Goal: Information Seeking & Learning: Learn about a topic

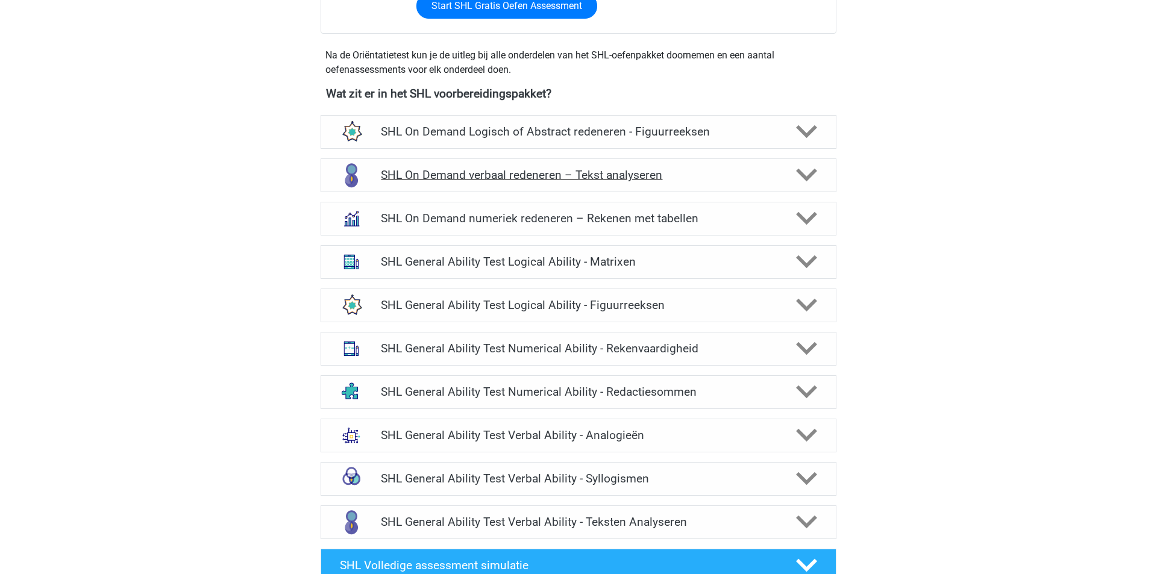
scroll to position [483, 0]
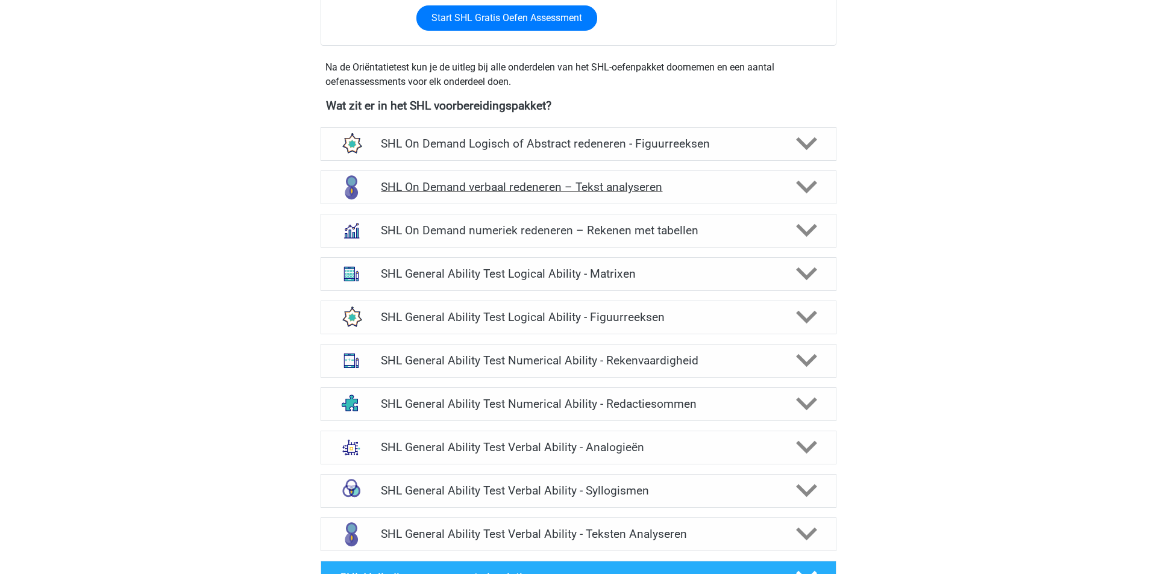
click at [688, 193] on div "SHL On Demand verbaal redeneren – Tekst analyseren" at bounding box center [579, 188] width 516 height 34
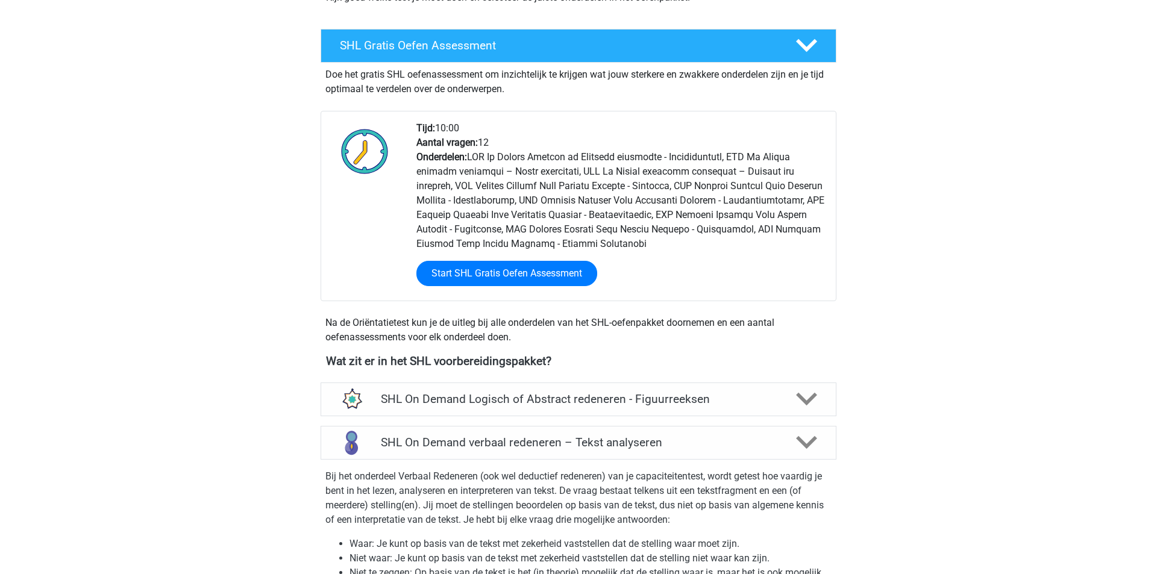
scroll to position [129, 0]
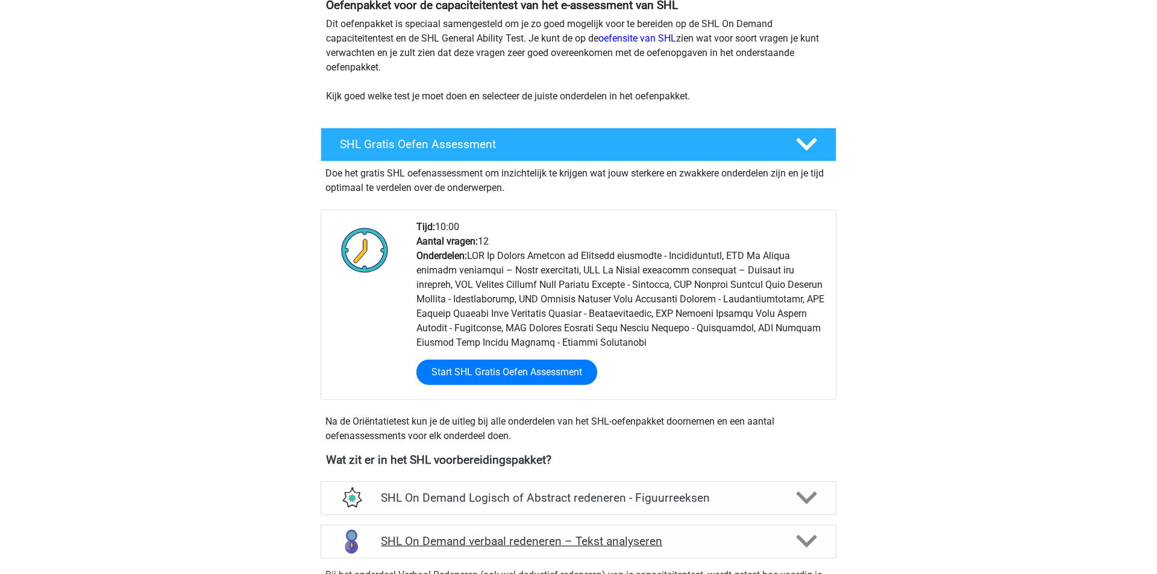
click at [776, 525] on div "SHL On Demand verbaal redeneren – Tekst analyseren" at bounding box center [579, 542] width 516 height 34
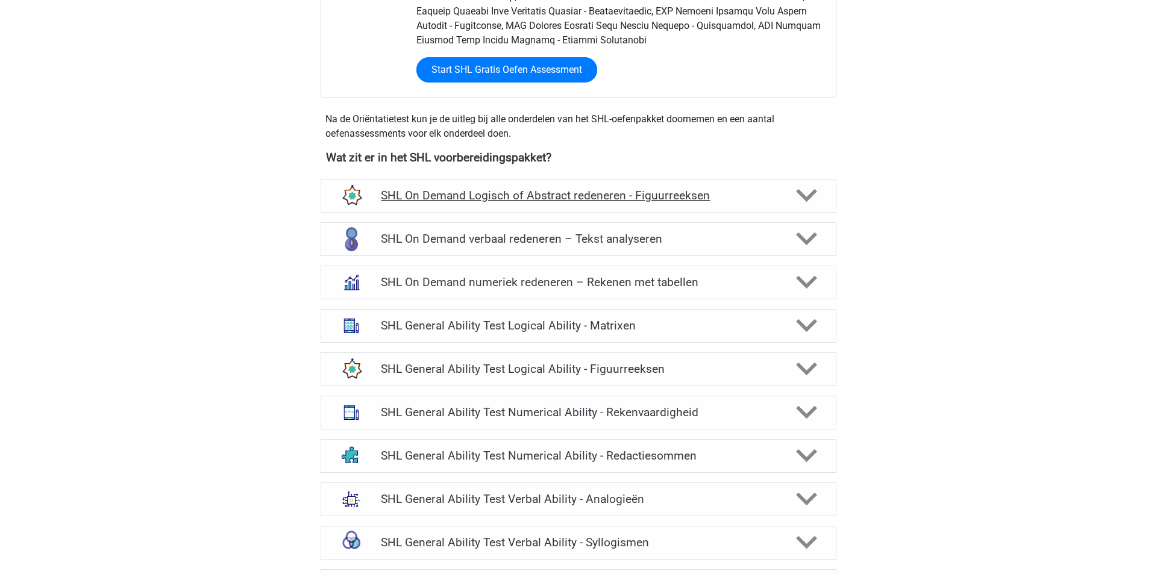
scroll to position [516, 0]
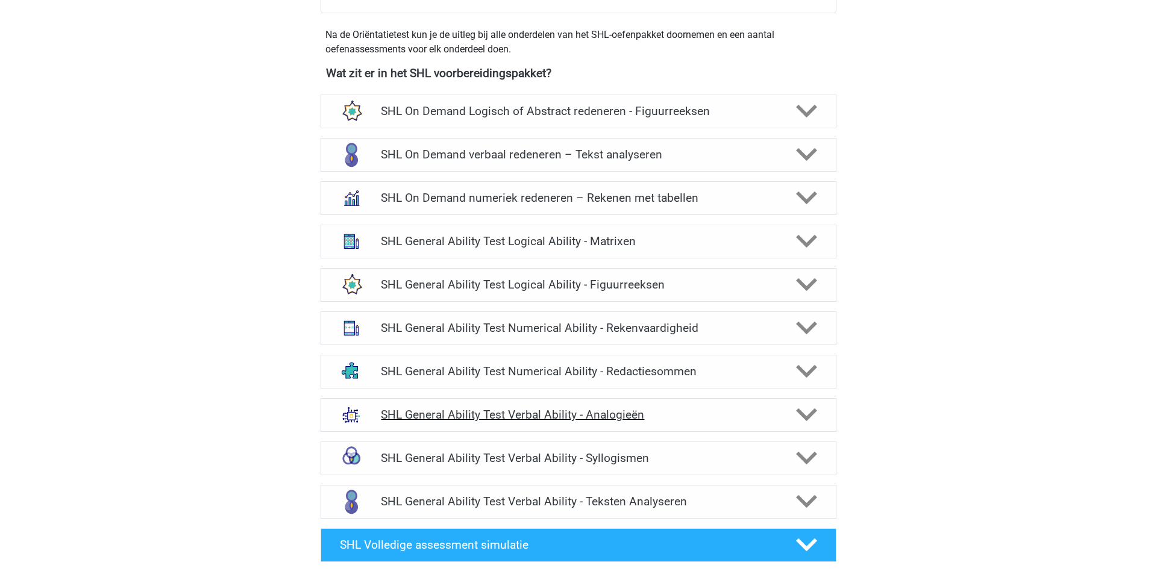
click at [670, 409] on h4 "SHL General Ability Test Verbal Ability - Analogieën" at bounding box center [578, 415] width 395 height 14
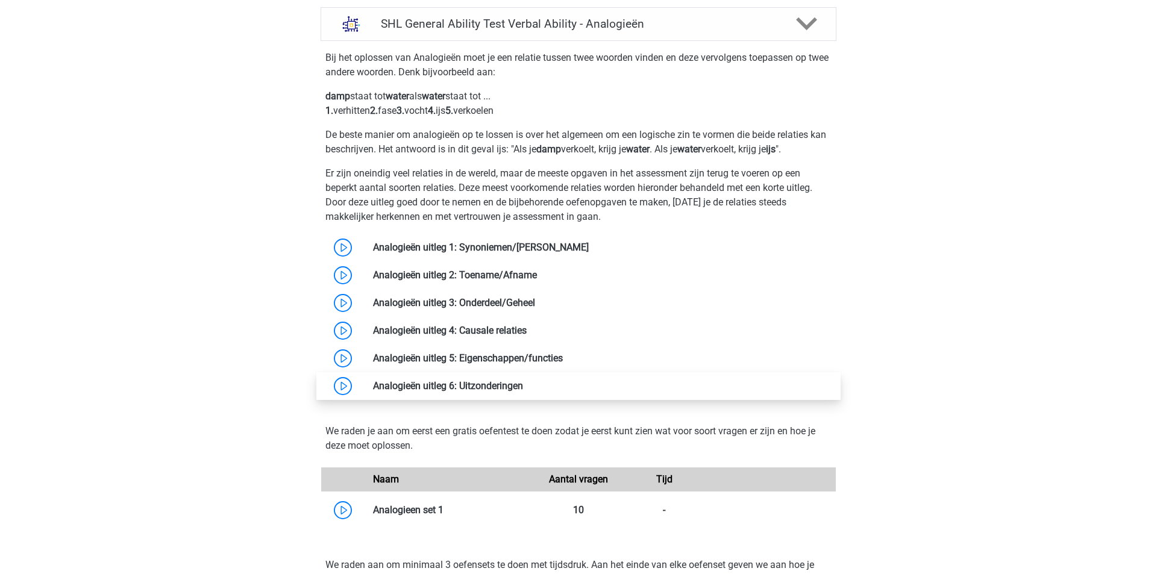
scroll to position [921, 0]
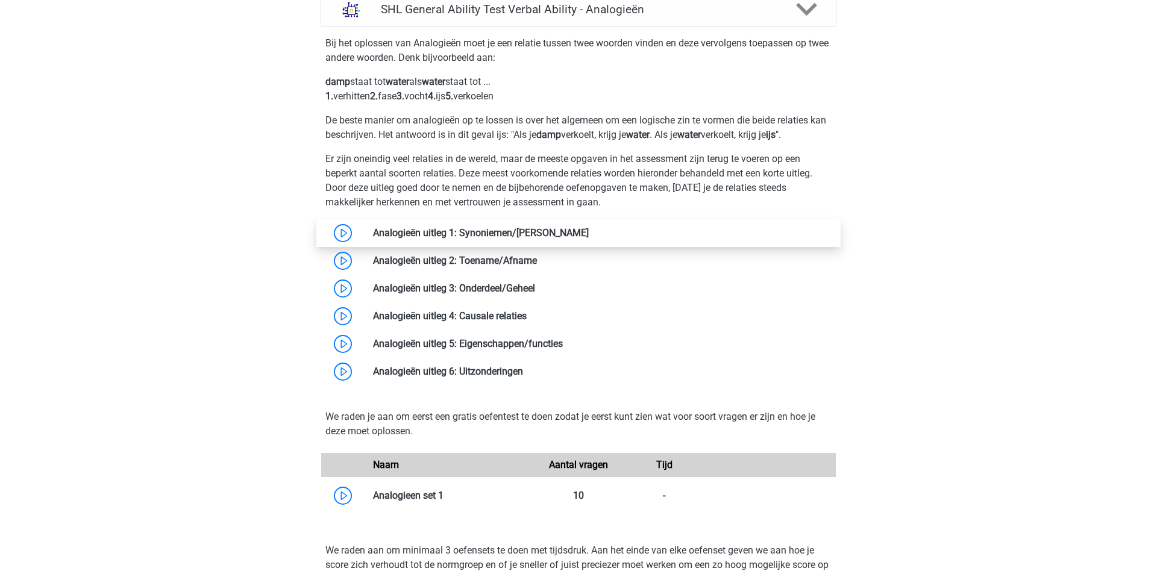
click at [589, 232] on link at bounding box center [589, 232] width 0 height 11
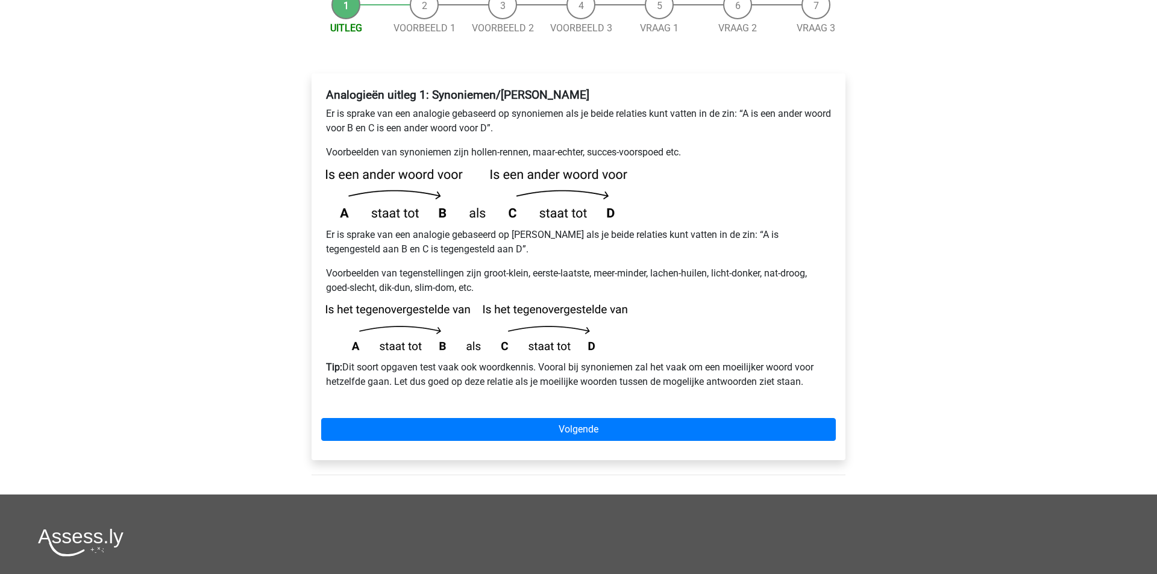
scroll to position [231, 0]
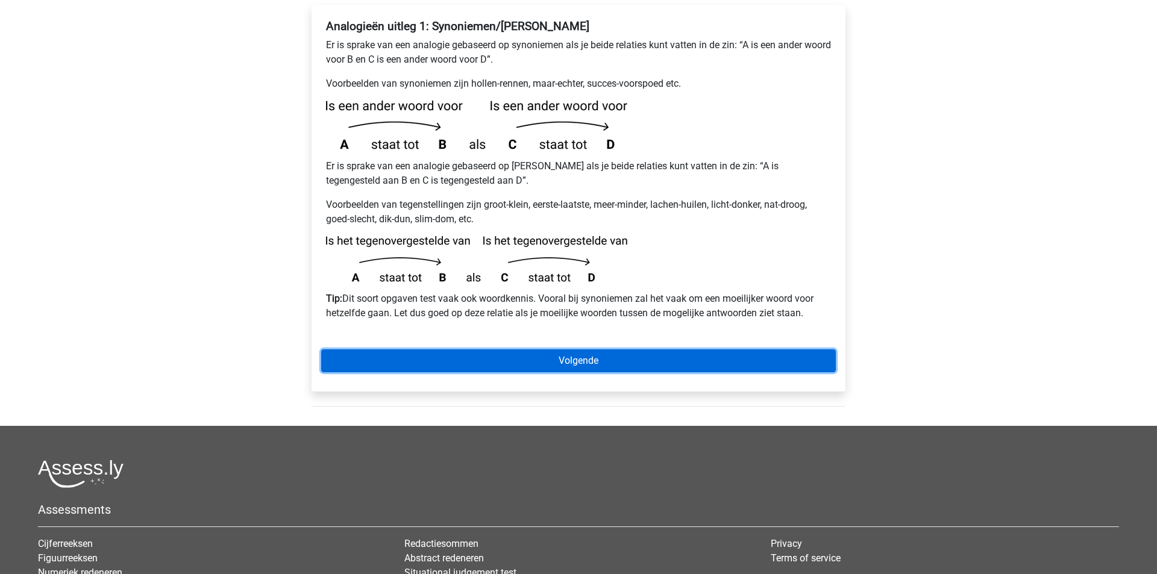
click at [579, 350] on link "Volgende" at bounding box center [578, 361] width 515 height 23
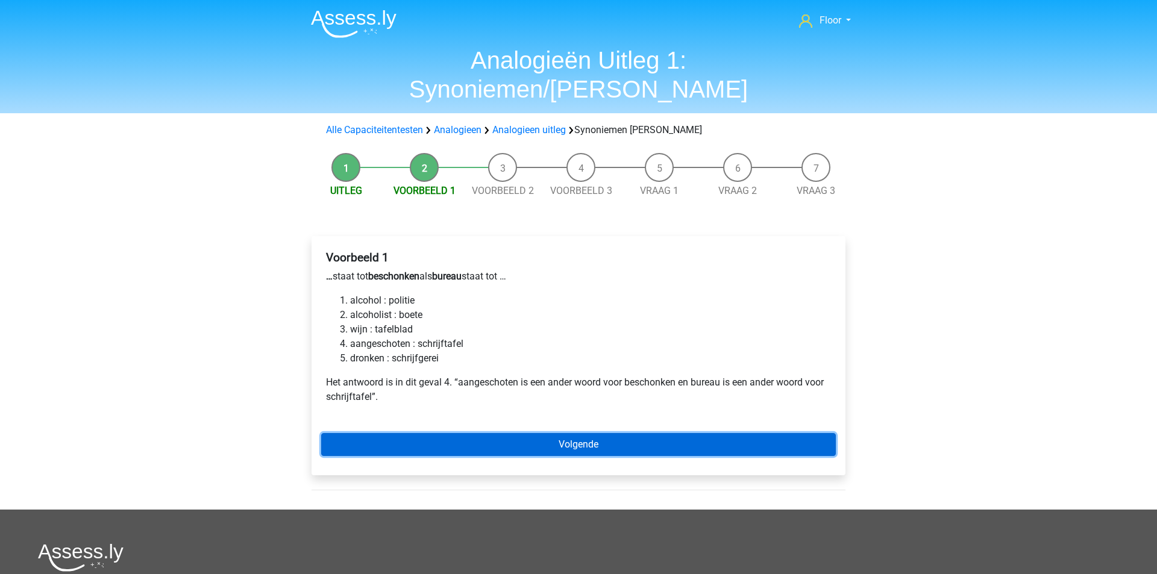
click at [553, 433] on link "Volgende" at bounding box center [578, 444] width 515 height 23
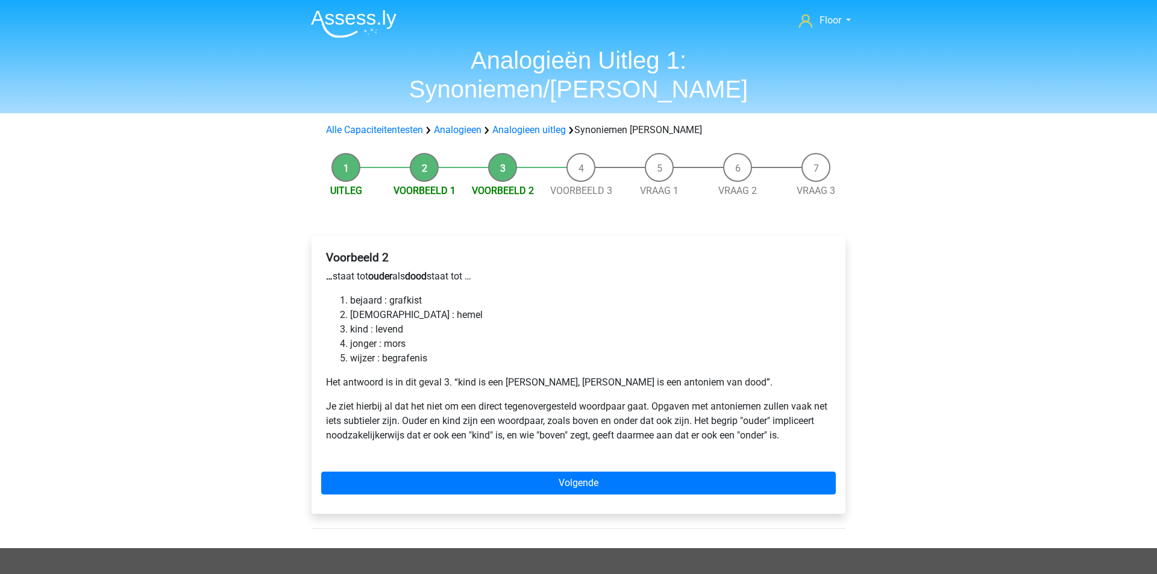
scroll to position [3, 0]
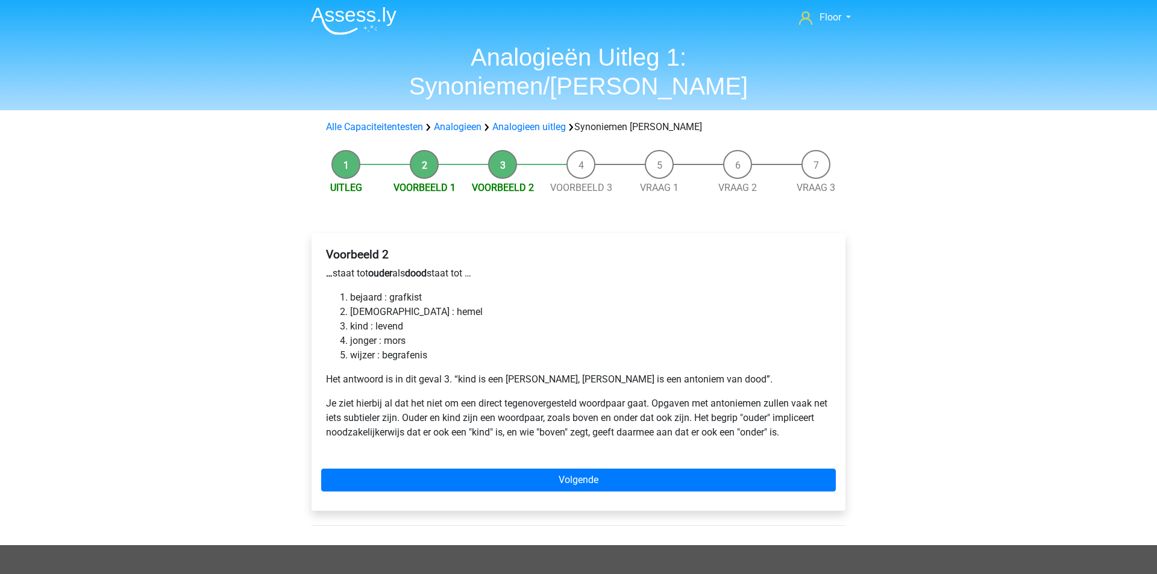
click at [765, 434] on div "Voorbeeld 2 … staat tot ouder als dood staat tot … bejaard : grafkist bijbel : …" at bounding box center [579, 372] width 534 height 278
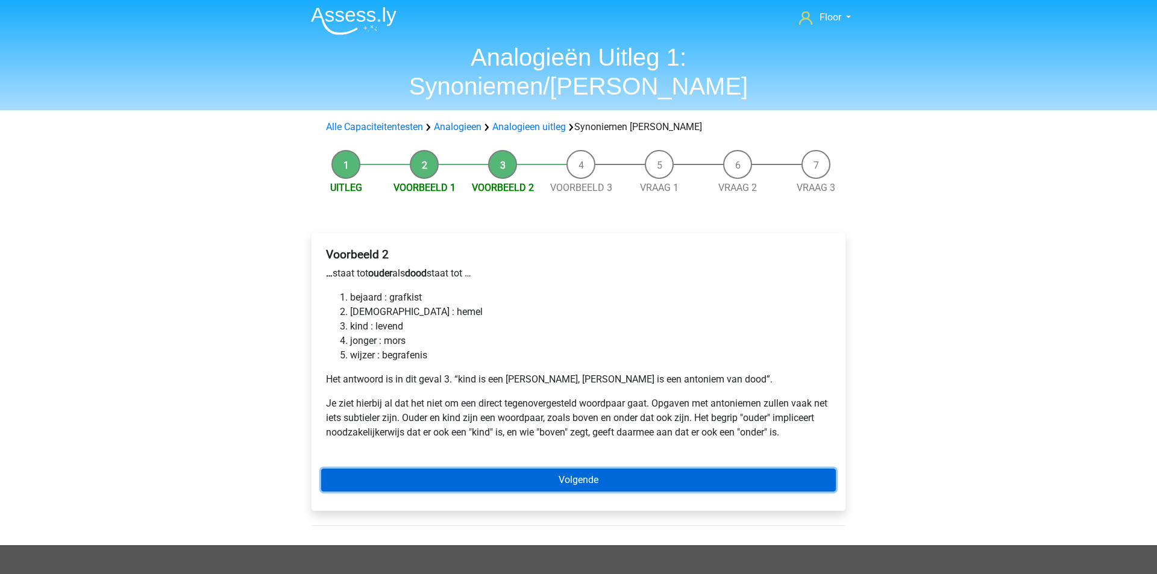
click at [764, 469] on link "Volgende" at bounding box center [578, 480] width 515 height 23
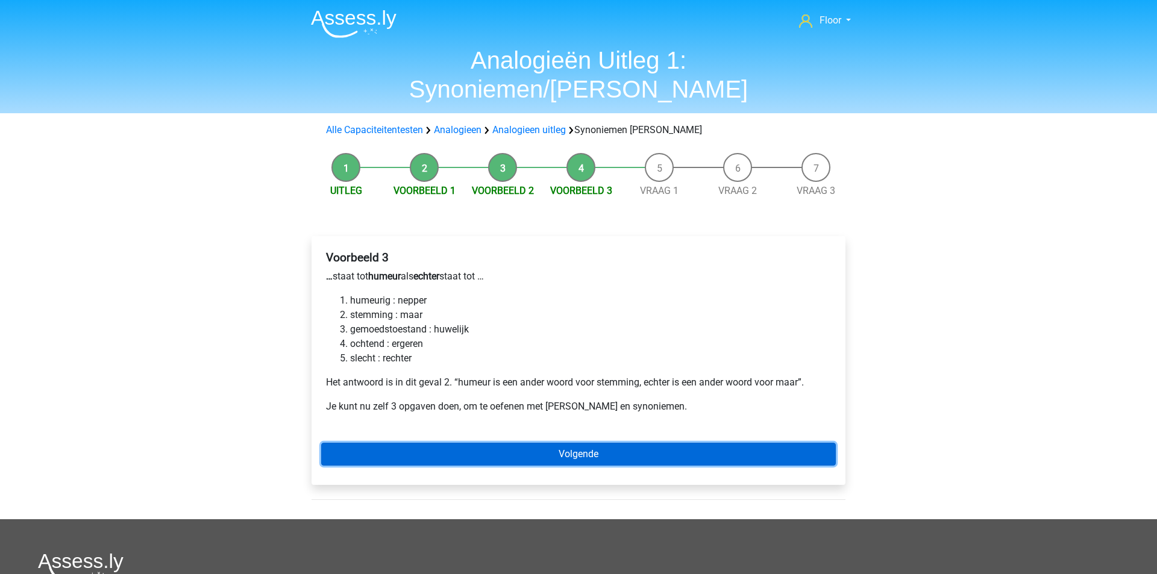
click at [368, 443] on link "Volgende" at bounding box center [578, 454] width 515 height 23
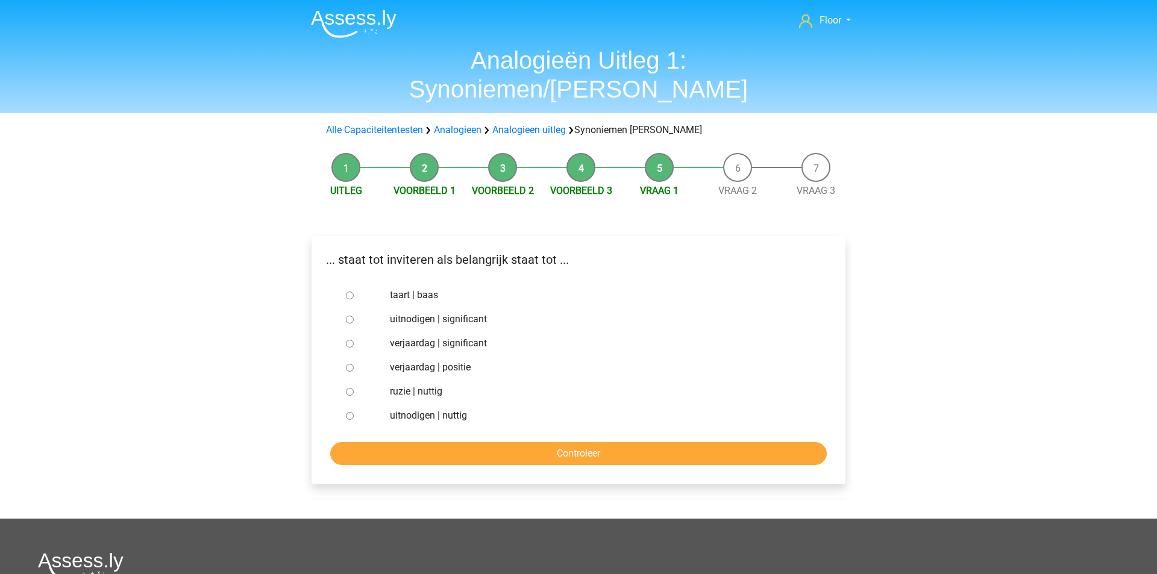
scroll to position [11, 0]
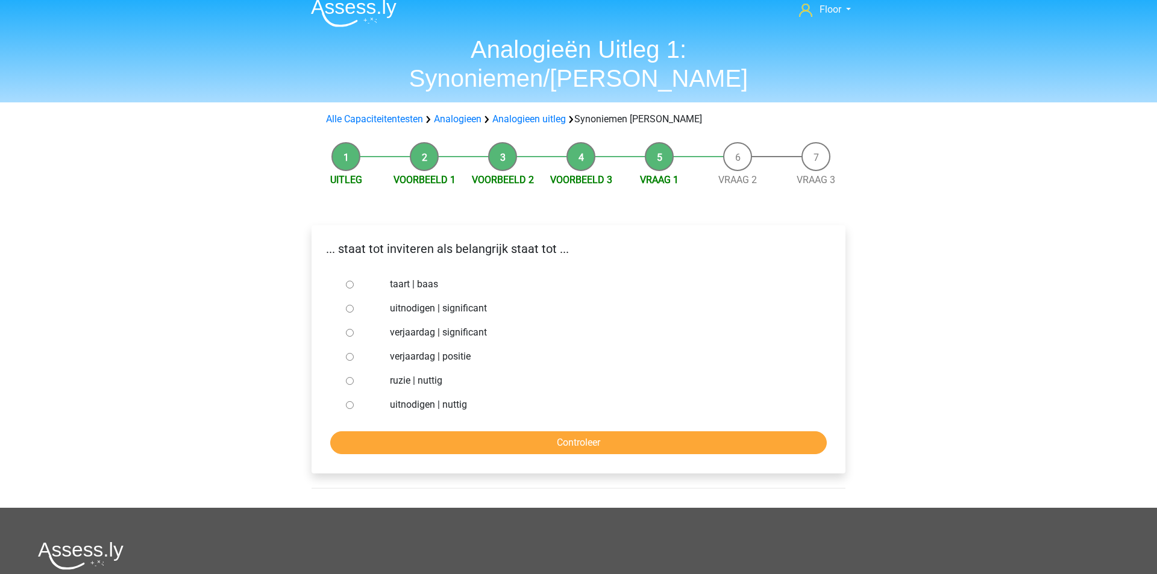
click at [351, 305] on input "uitnodigen | significant" at bounding box center [350, 309] width 8 height 8
radio input "true"
click at [428, 431] on input "Controleer" at bounding box center [578, 442] width 497 height 23
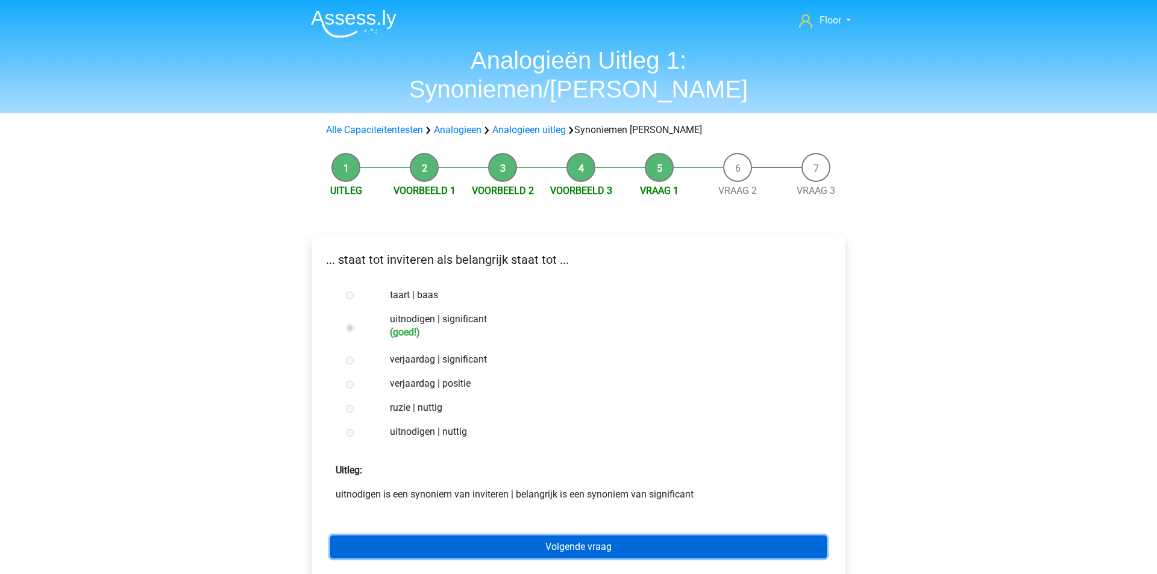
click at [429, 536] on link "Volgende vraag" at bounding box center [578, 547] width 497 height 23
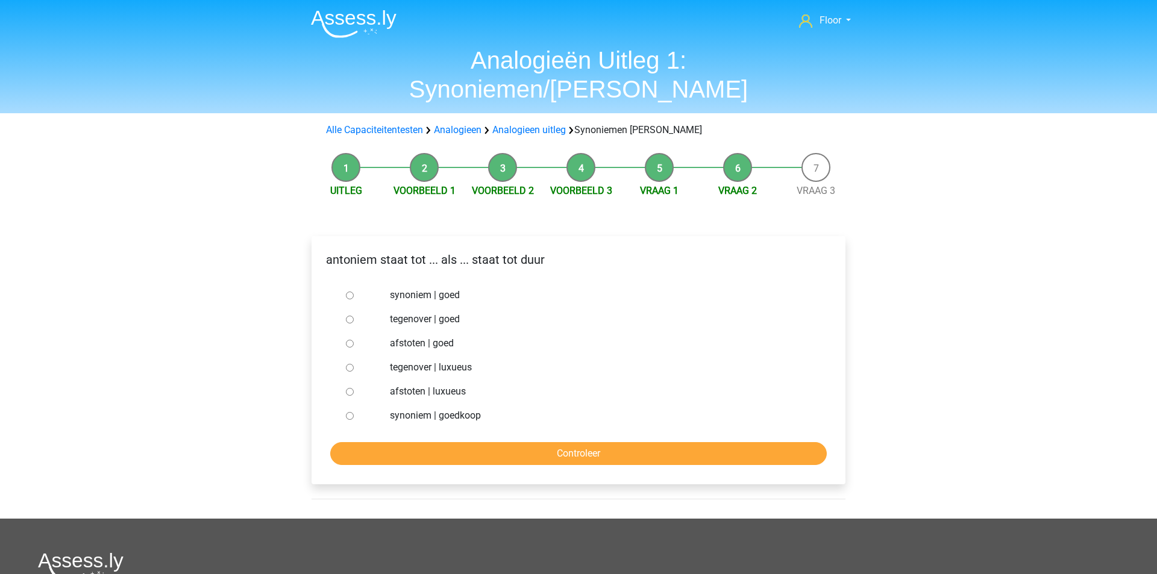
click at [350, 356] on div at bounding box center [361, 368] width 40 height 24
click at [346, 364] on input "tegenover | luxueus" at bounding box center [350, 368] width 8 height 8
radio input "true"
click at [425, 442] on input "Controleer" at bounding box center [578, 453] width 497 height 23
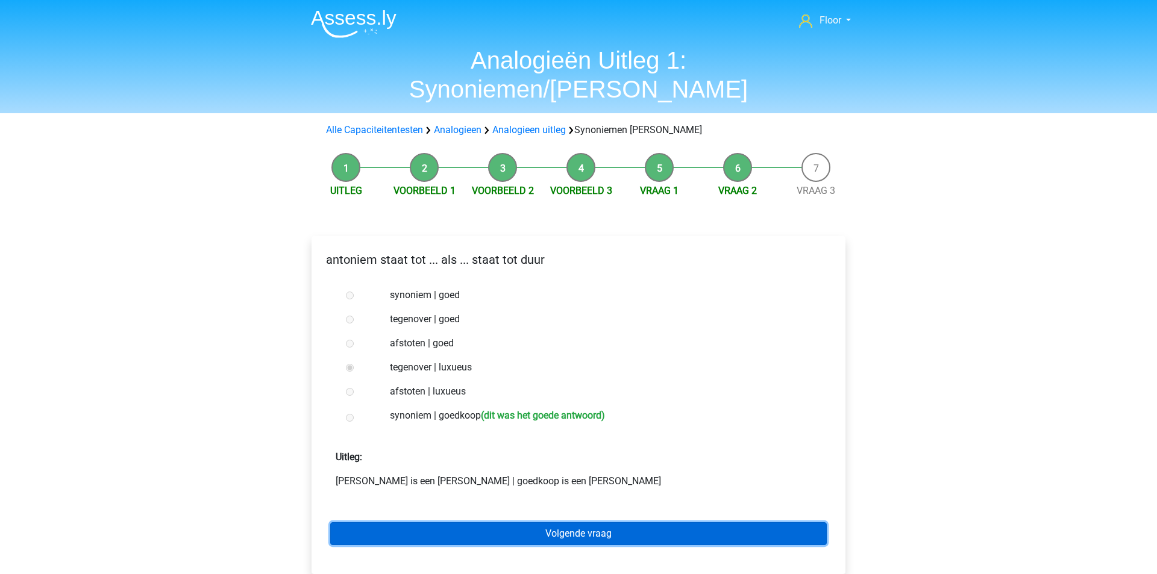
click at [442, 522] on link "Volgende vraag" at bounding box center [578, 533] width 497 height 23
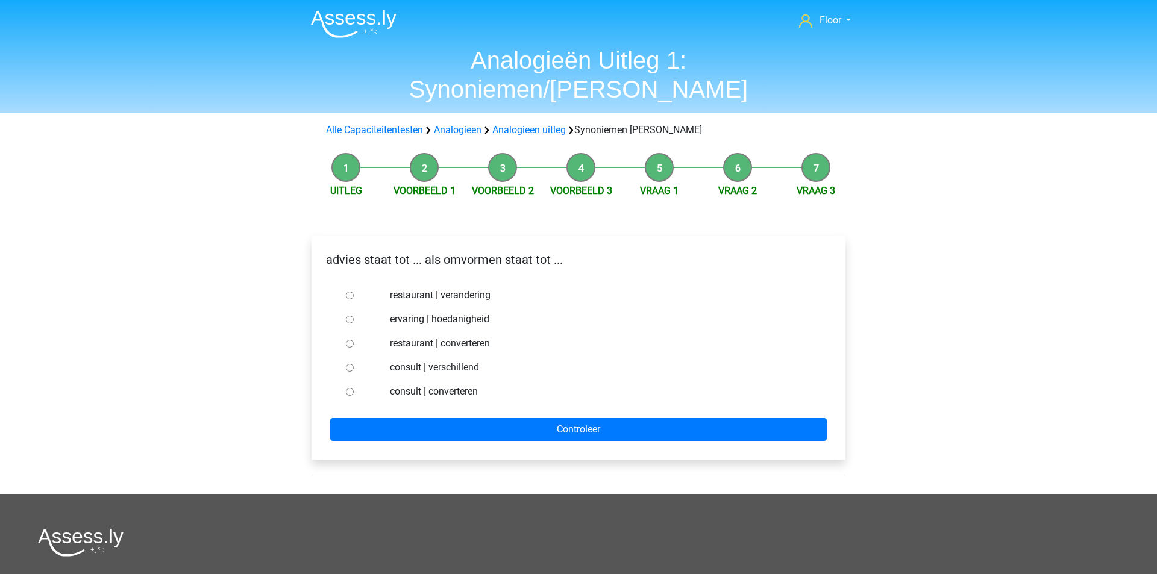
click at [354, 380] on div at bounding box center [361, 392] width 40 height 24
click at [353, 380] on div at bounding box center [361, 392] width 40 height 24
click at [350, 388] on input "consult | converteren" at bounding box center [350, 392] width 8 height 8
radio input "true"
click at [356, 386] on form "restaurant | verandering ervaring | hoedanigheid restaurant | converteren consu…" at bounding box center [578, 362] width 515 height 158
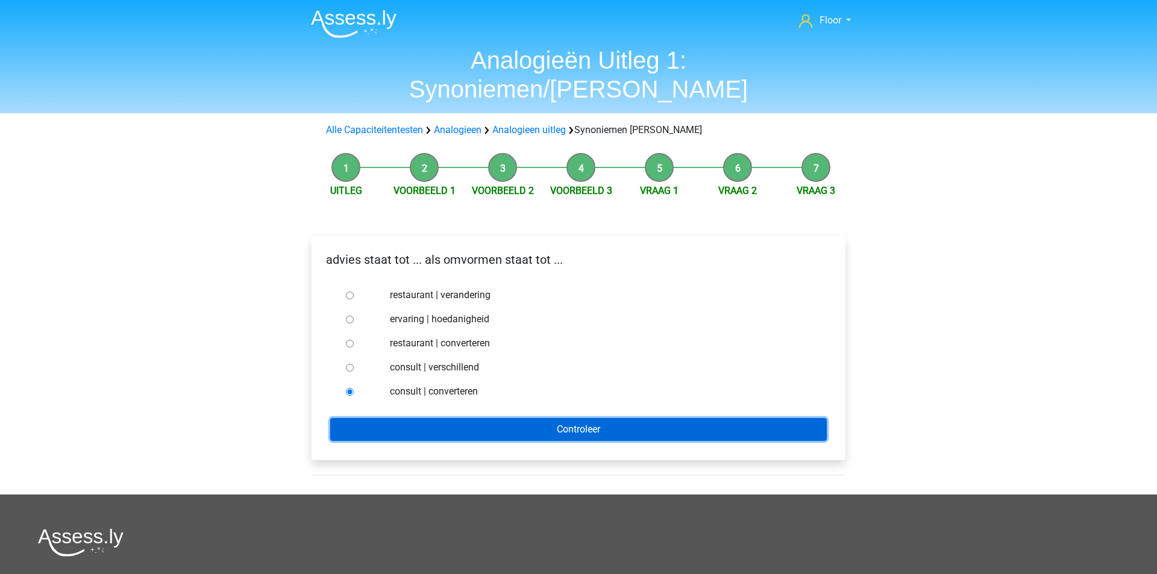
click at [359, 418] on input "Controleer" at bounding box center [578, 429] width 497 height 23
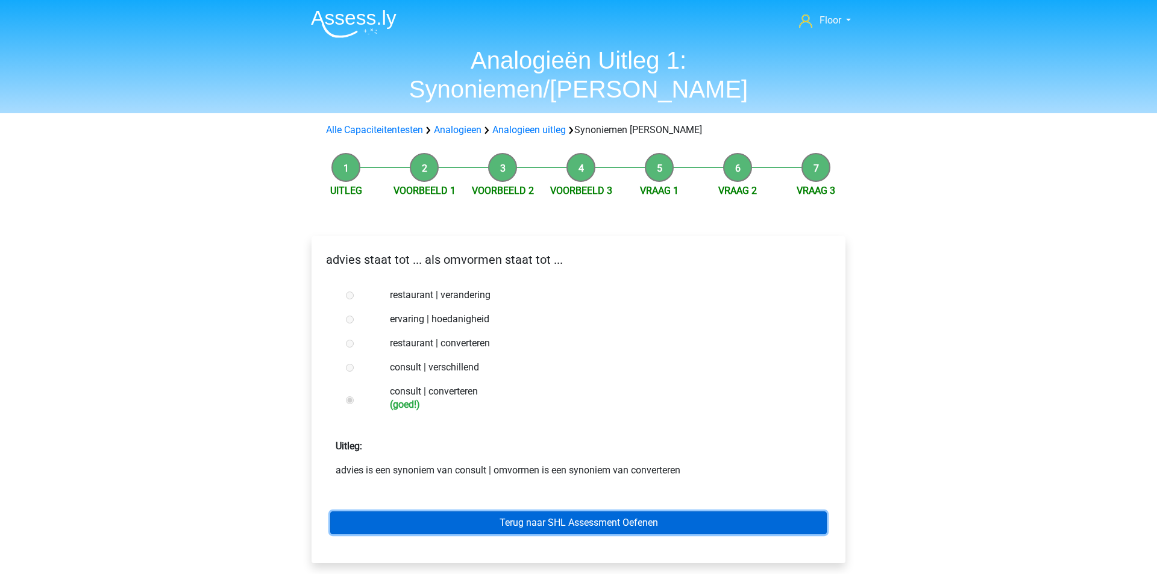
click at [483, 512] on link "Terug naar SHL Assessment Oefenen" at bounding box center [578, 523] width 497 height 23
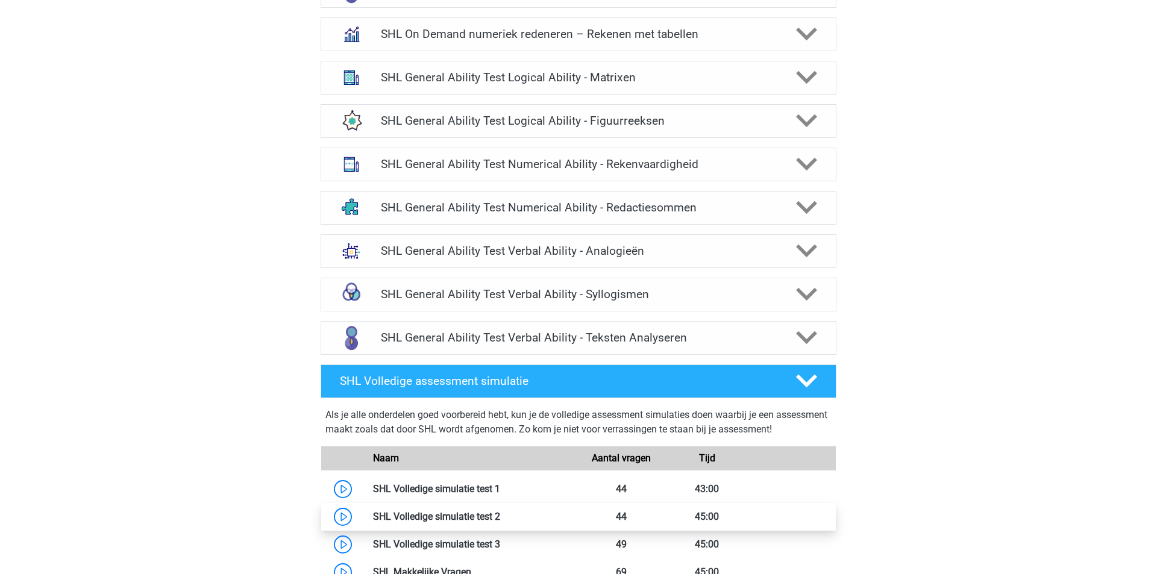
scroll to position [483, 0]
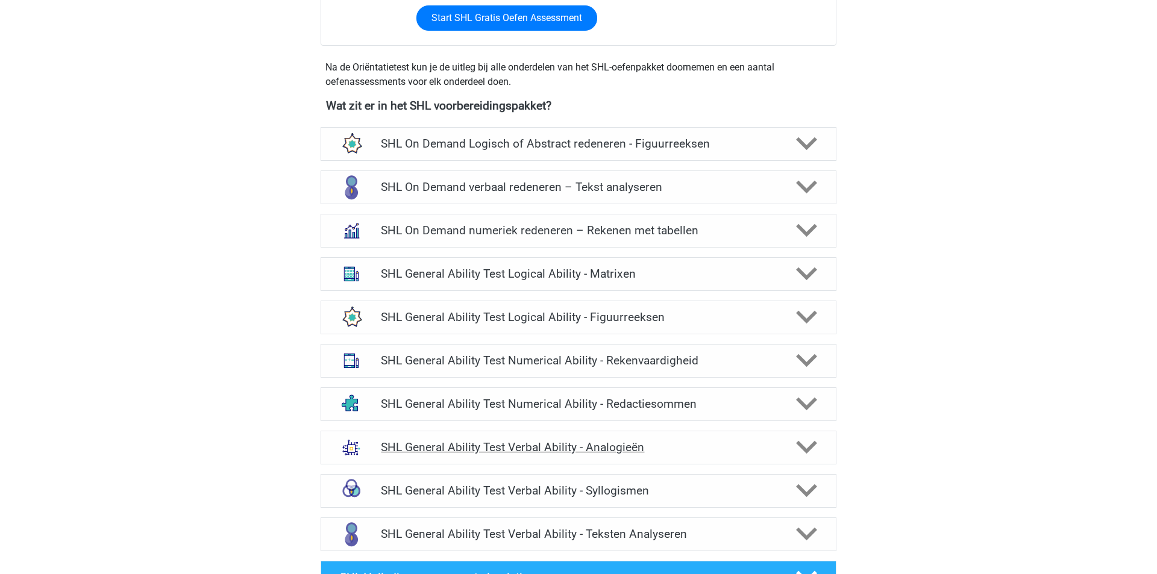
click at [809, 452] on icon at bounding box center [806, 447] width 21 height 21
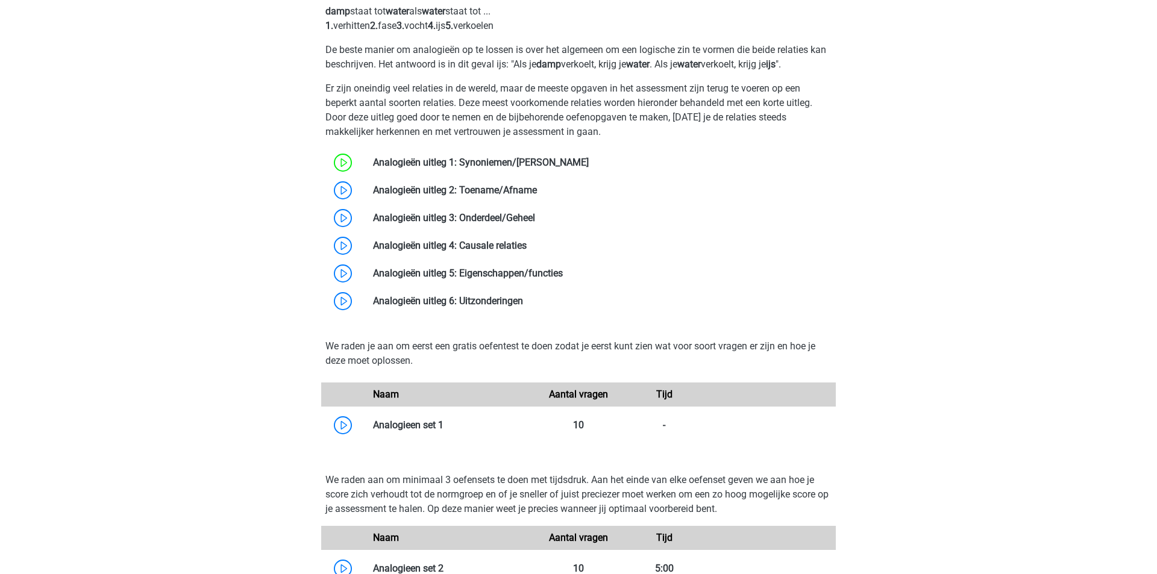
scroll to position [993, 0]
click at [537, 190] on link at bounding box center [537, 188] width 0 height 11
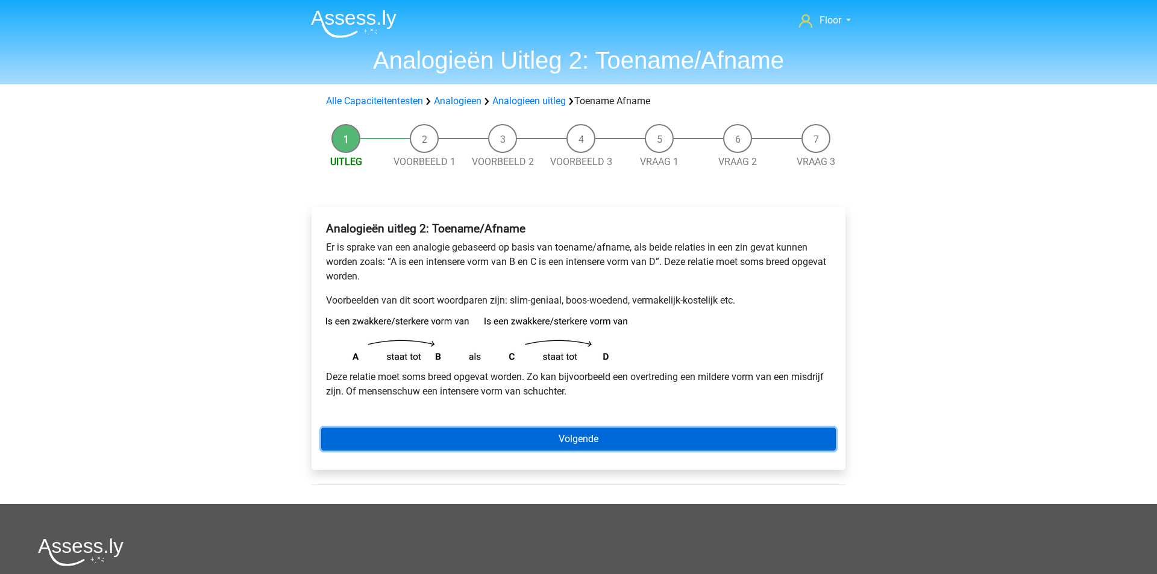
click at [380, 430] on link "Volgende" at bounding box center [578, 439] width 515 height 23
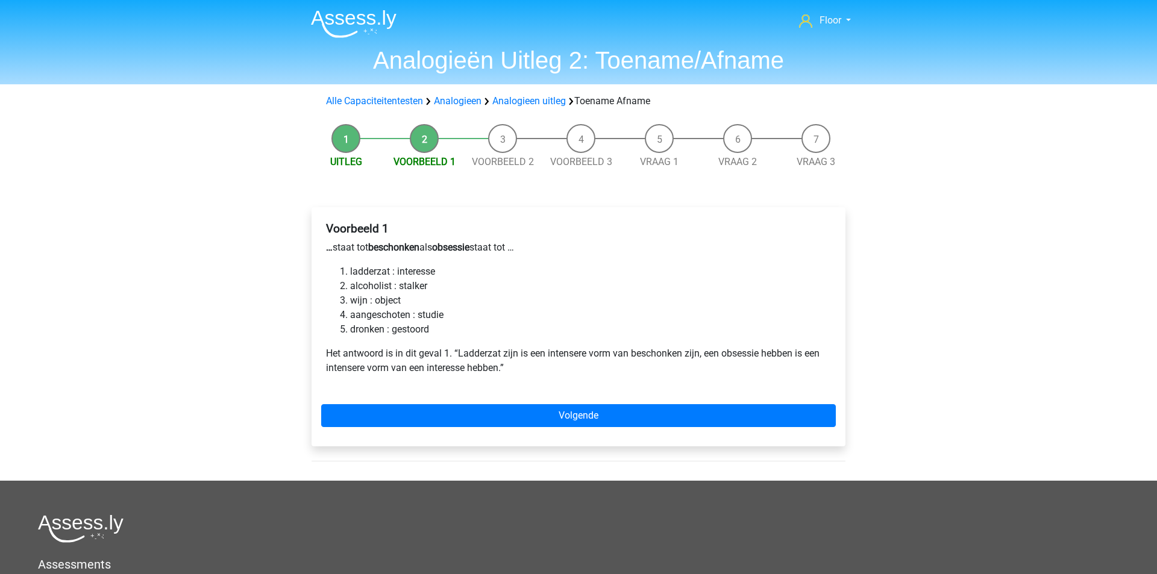
click at [343, 139] on li "Uitleg" at bounding box center [346, 146] width 78 height 45
click at [518, 105] on link "Analogieen uitleg" at bounding box center [529, 100] width 74 height 11
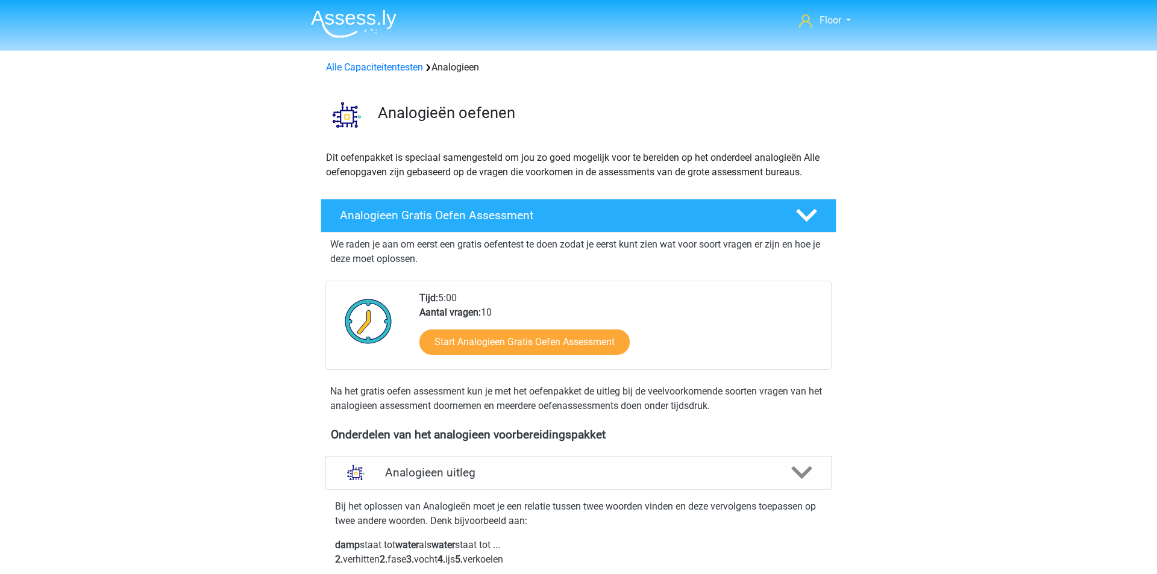
scroll to position [450, 0]
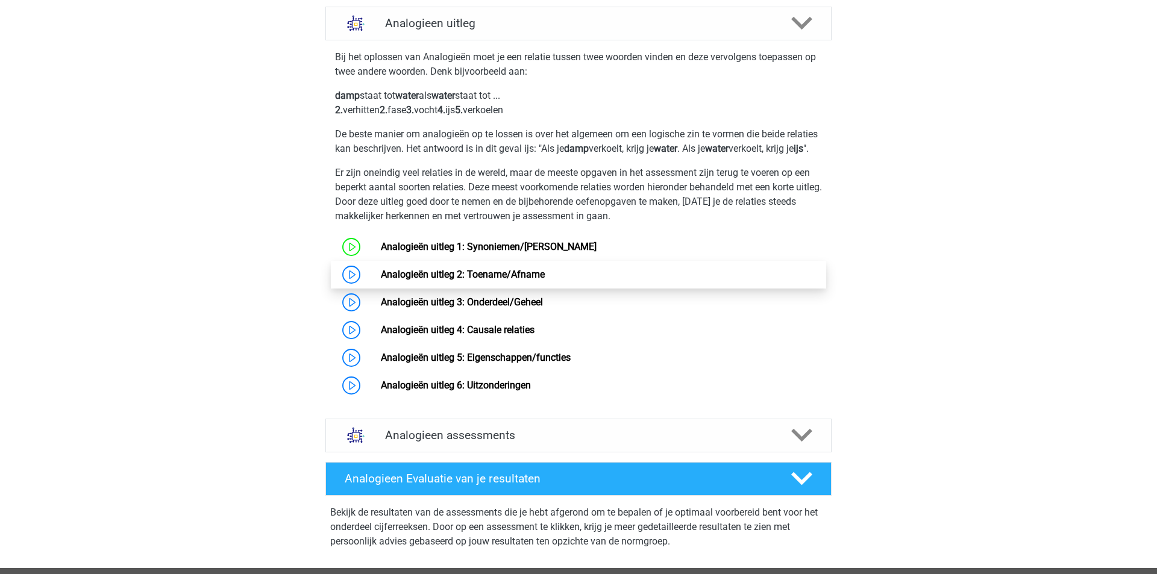
click at [446, 280] on link "Analogieën uitleg 2: Toename/Afname" at bounding box center [463, 274] width 164 height 11
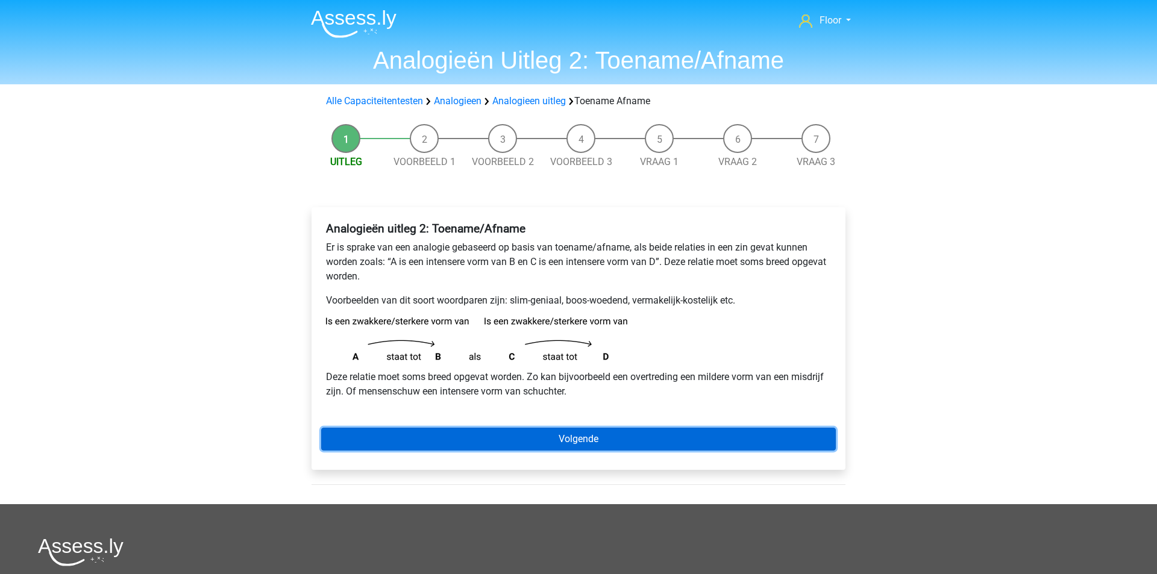
click at [403, 441] on link "Volgende" at bounding box center [578, 439] width 515 height 23
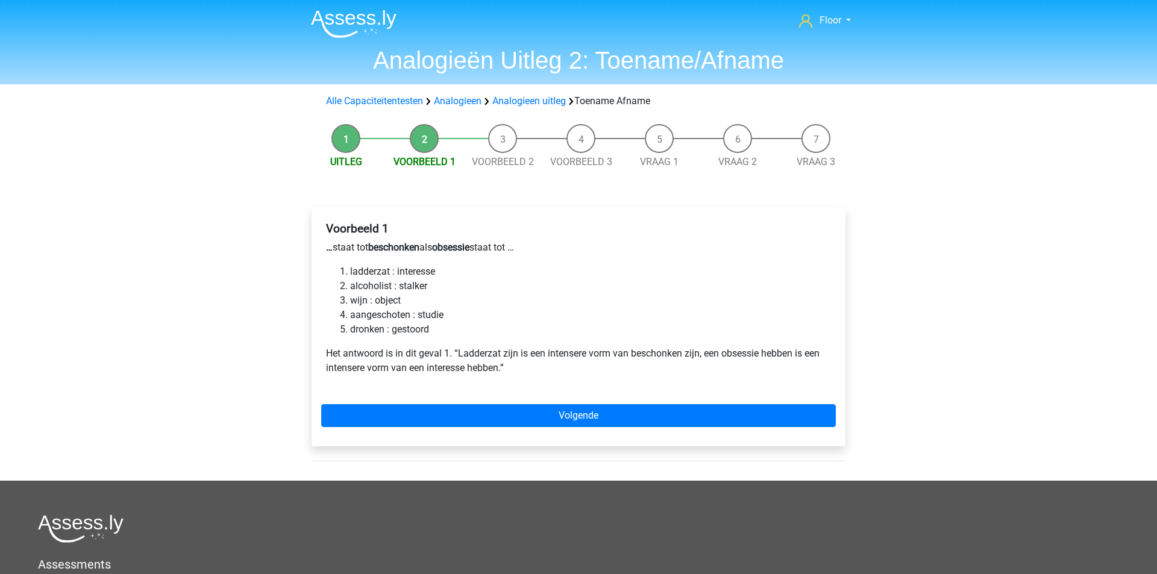
click at [431, 146] on li "Voorbeeld 1" at bounding box center [424, 146] width 78 height 45
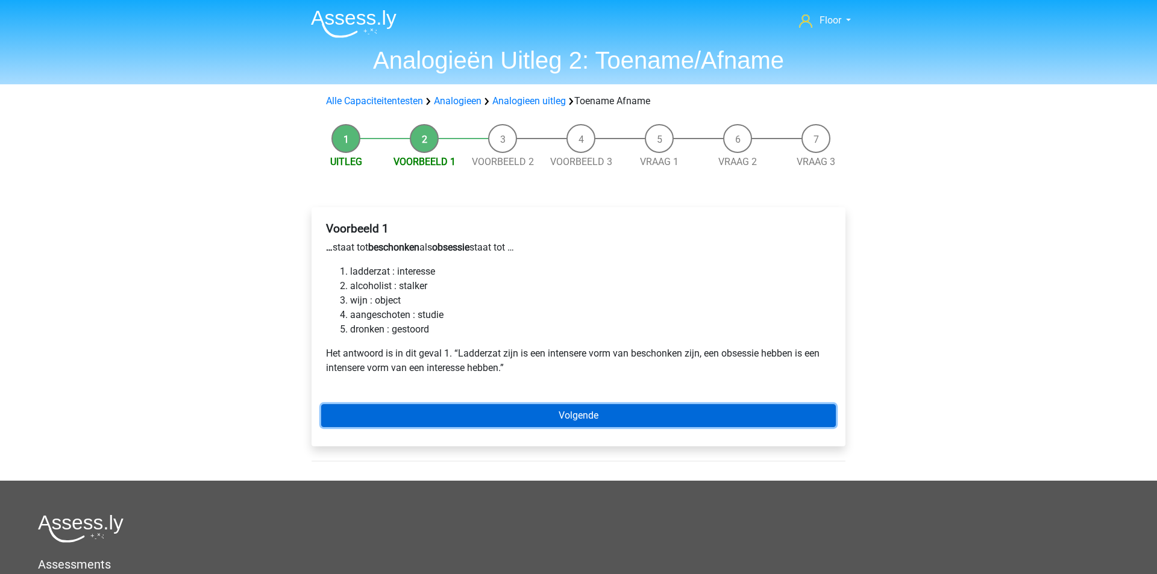
click at [447, 423] on link "Volgende" at bounding box center [578, 415] width 515 height 23
click at [451, 422] on link "Volgende" at bounding box center [578, 415] width 515 height 23
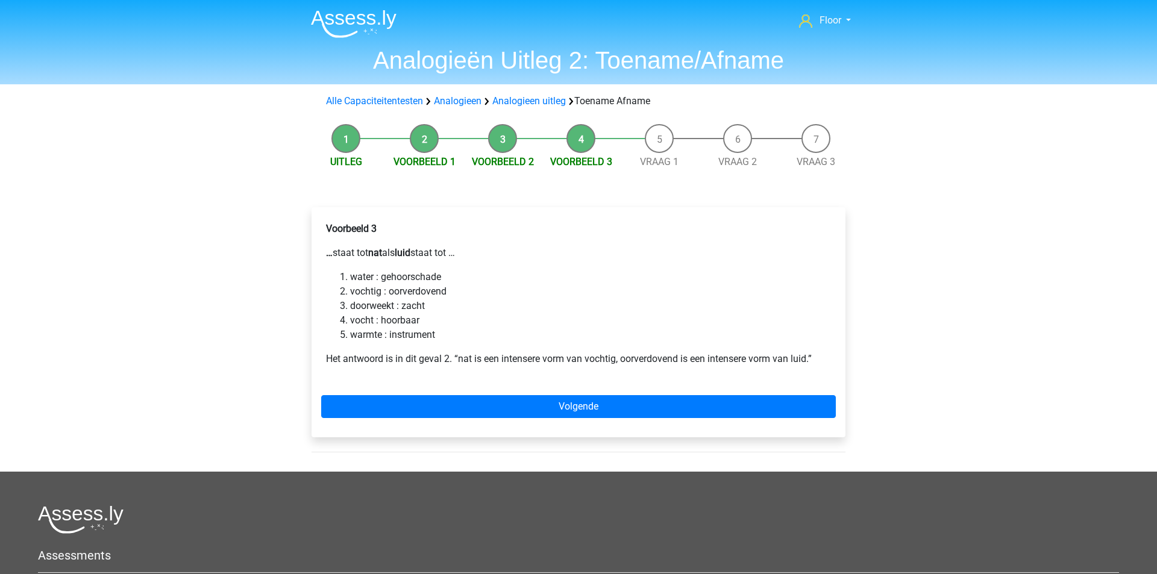
click at [441, 356] on p "Het antwoord is in dit geval 2. “nat is een intensere vorm van vochtig, oorverd…" at bounding box center [578, 359] width 505 height 14
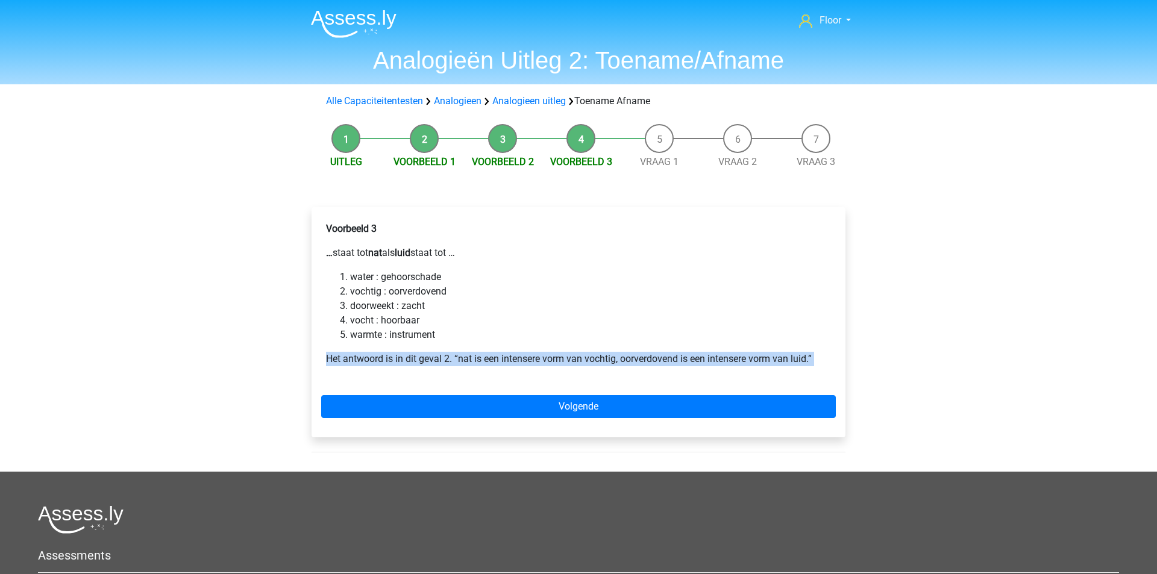
click at [441, 356] on p "Het antwoord is in dit geval 2. “nat is een intensere vorm van vochtig, oorverd…" at bounding box center [578, 359] width 505 height 14
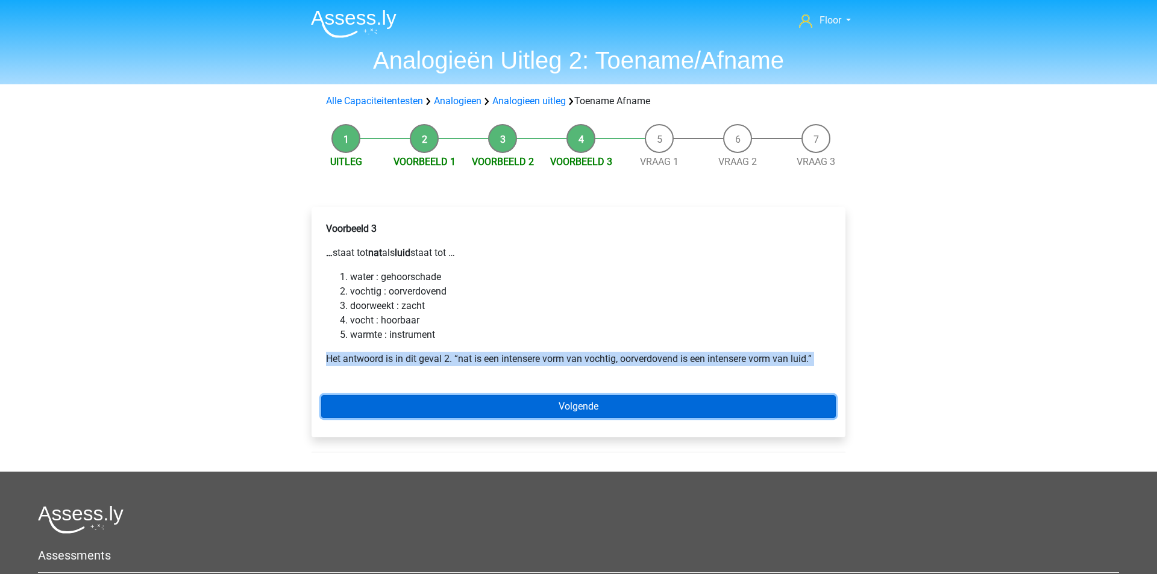
click at [535, 405] on link "Volgende" at bounding box center [578, 406] width 515 height 23
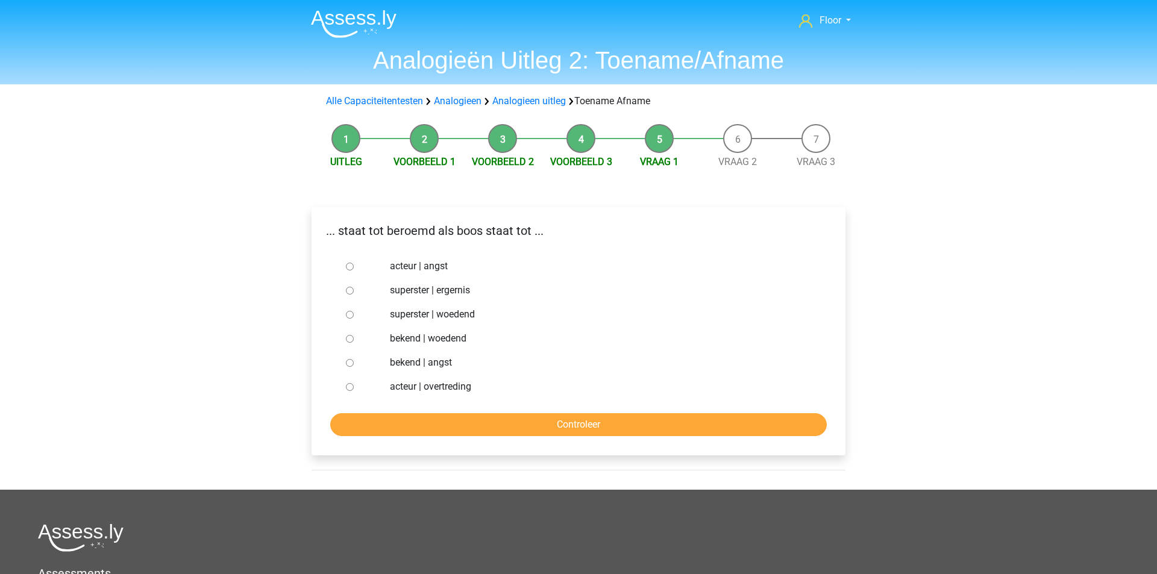
click at [348, 342] on input "bekend | woedend" at bounding box center [350, 339] width 8 height 8
radio input "true"
click at [371, 428] on input "Controleer" at bounding box center [578, 424] width 497 height 23
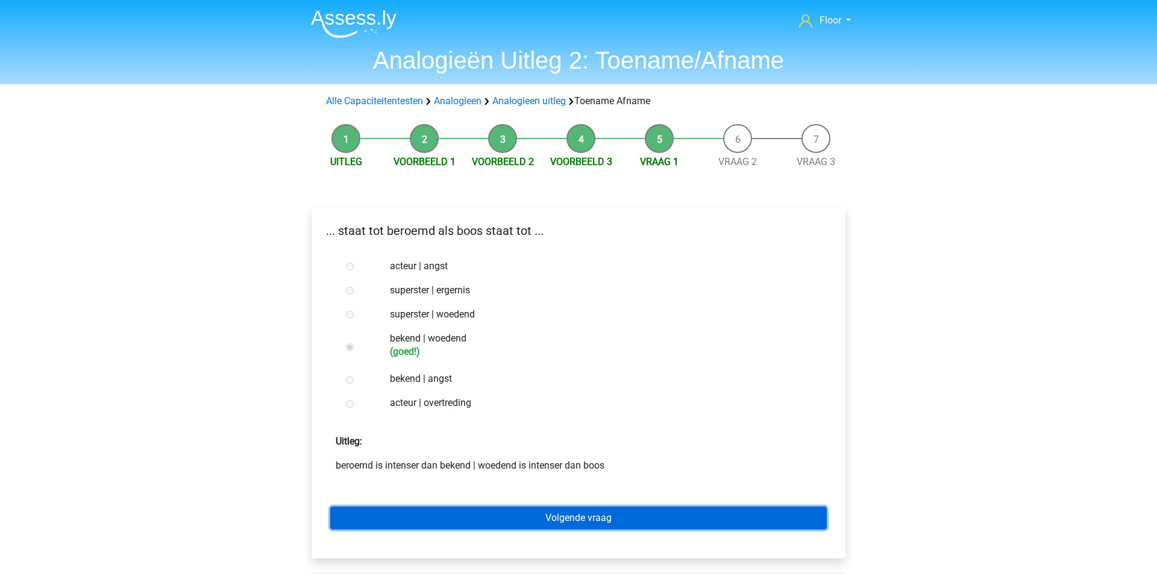
click at [453, 510] on link "Volgende vraag" at bounding box center [578, 518] width 497 height 23
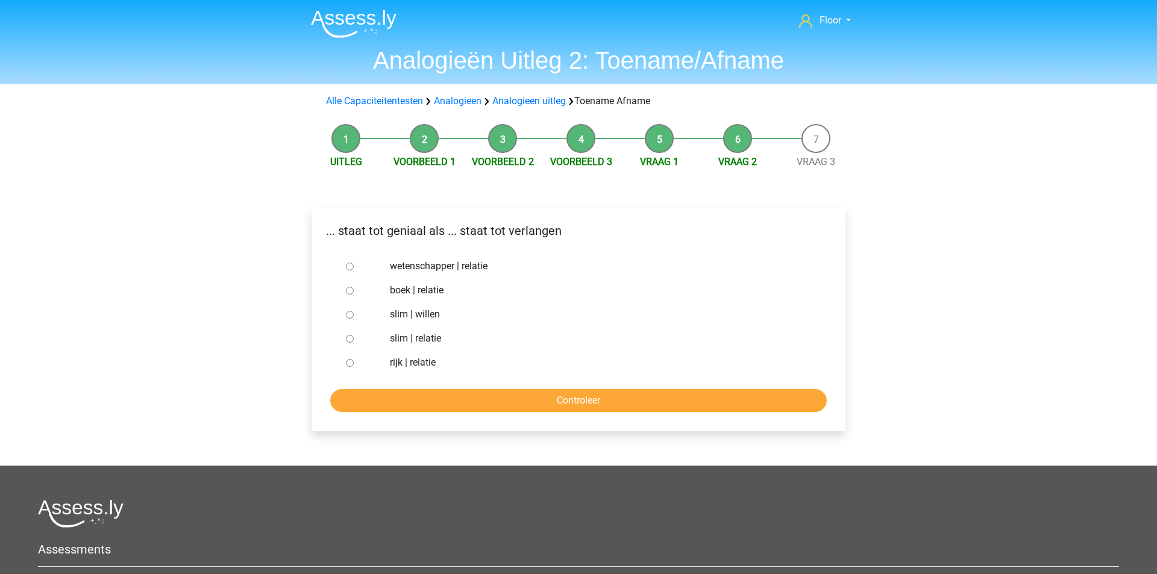
click at [353, 315] on input "slim | willen" at bounding box center [350, 315] width 8 height 8
radio input "true"
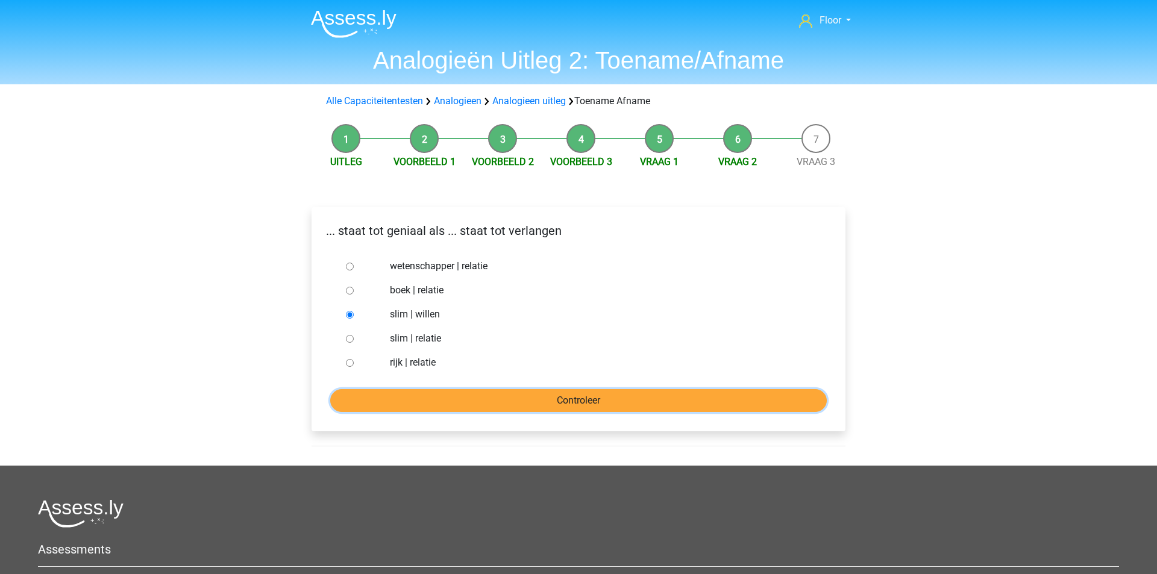
drag, startPoint x: 421, startPoint y: 389, endPoint x: 459, endPoint y: 407, distance: 42.3
click at [459, 407] on input "Controleer" at bounding box center [578, 400] width 497 height 23
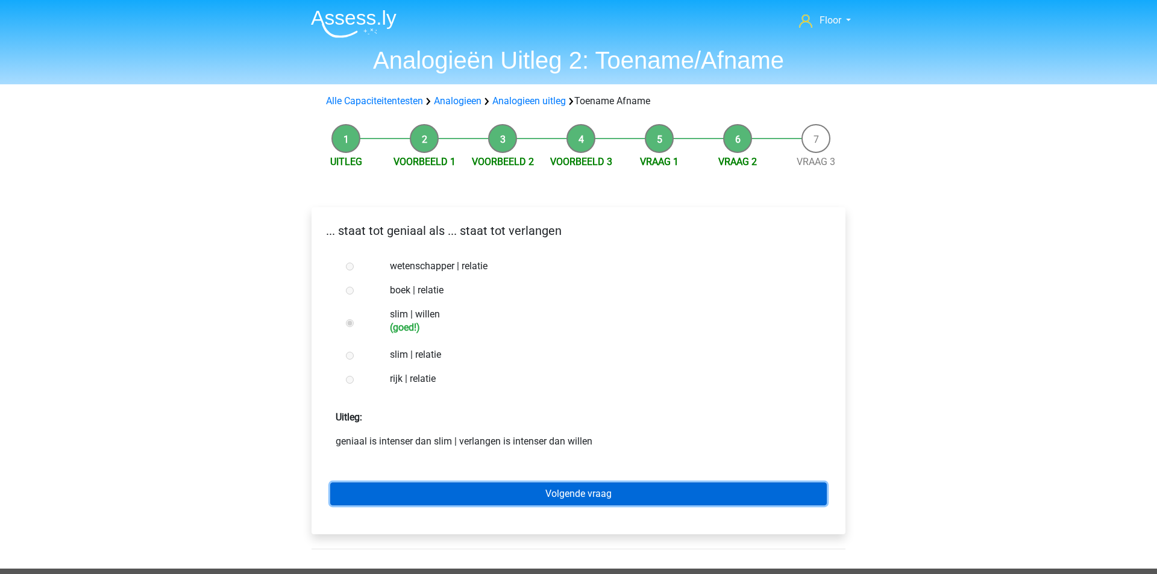
click at [549, 485] on link "Volgende vraag" at bounding box center [578, 494] width 497 height 23
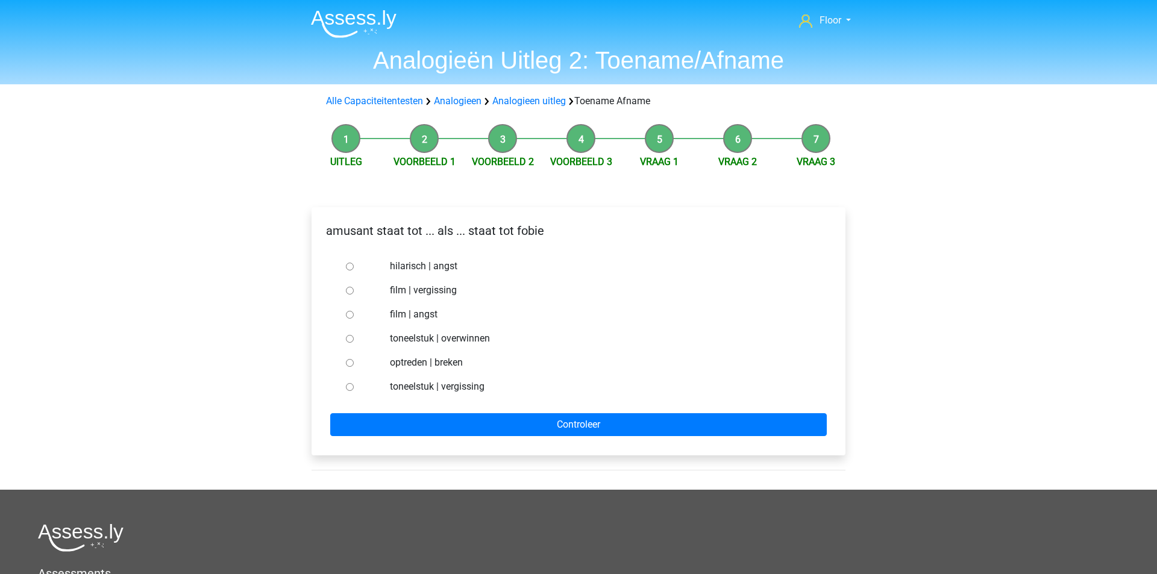
click at [350, 269] on input "hilarisch | angst" at bounding box center [350, 267] width 8 height 8
radio input "true"
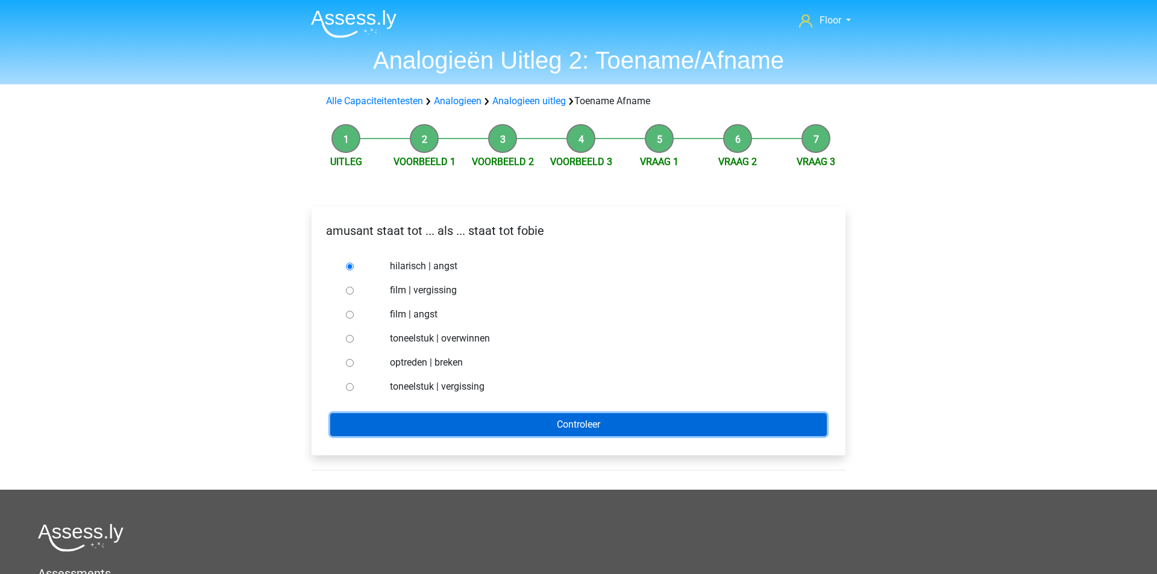
click at [417, 417] on input "Controleer" at bounding box center [578, 424] width 497 height 23
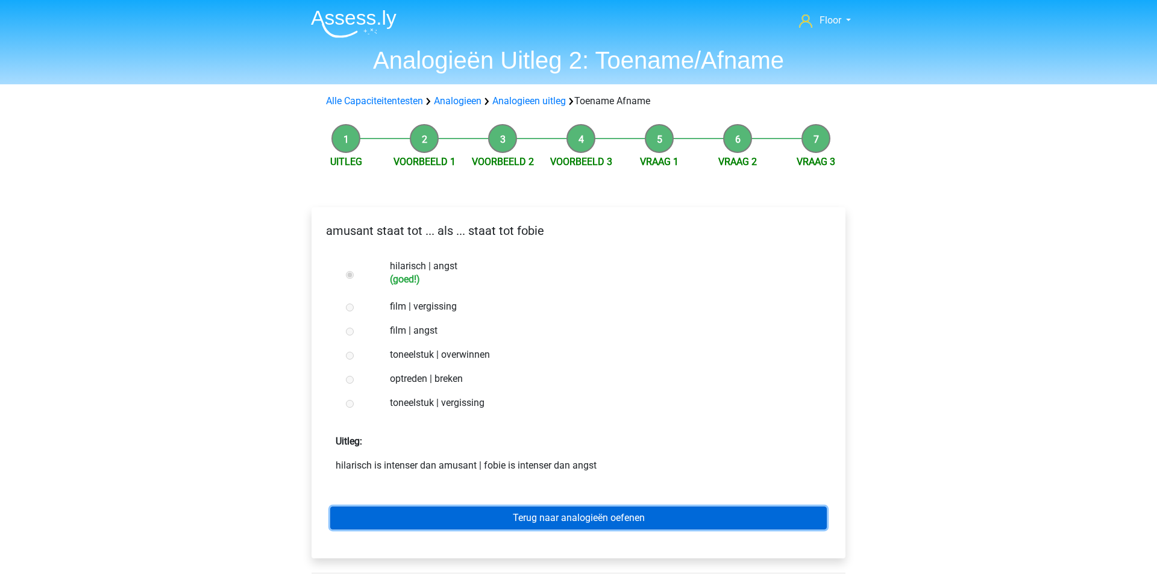
click at [574, 521] on link "Terug naar analogieën oefenen" at bounding box center [578, 518] width 497 height 23
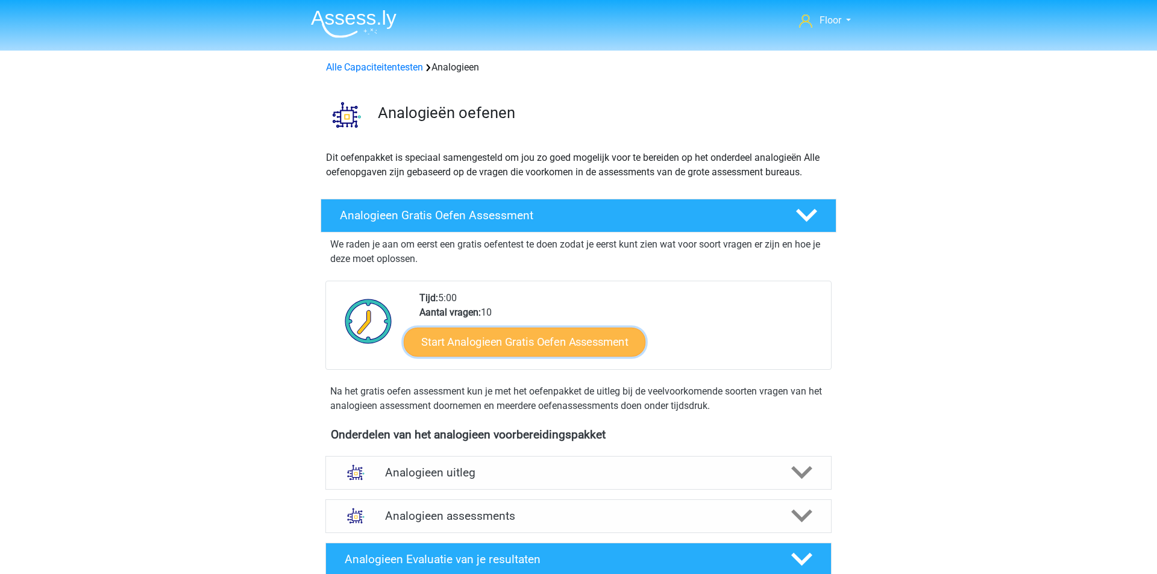
click at [606, 342] on link "Start Analogieen Gratis Oefen Assessment" at bounding box center [525, 341] width 242 height 29
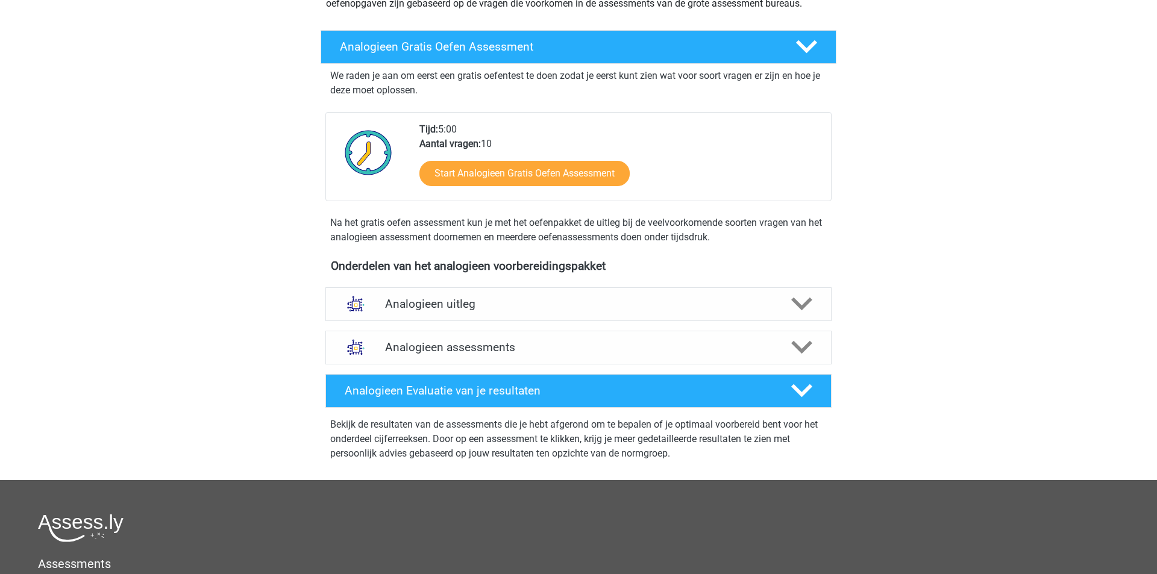
scroll to position [204, 0]
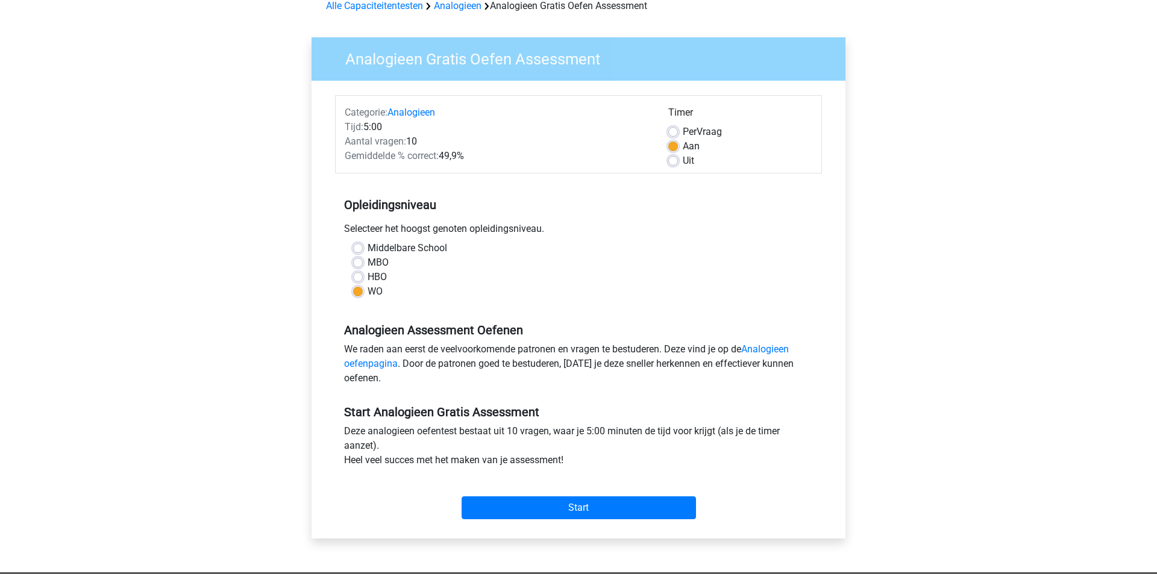
scroll to position [63, 0]
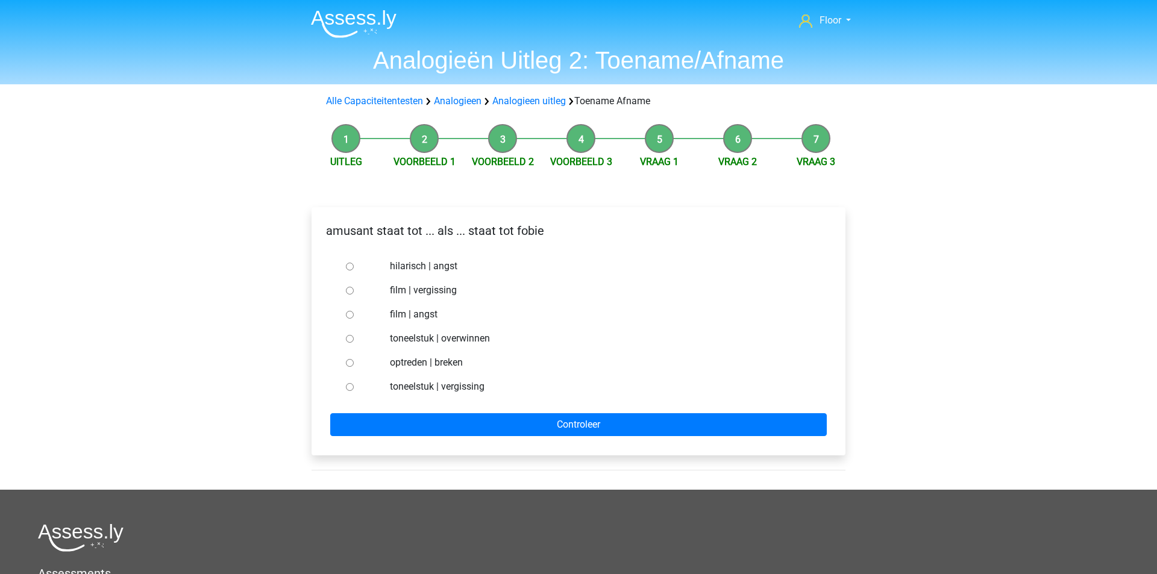
click at [387, 258] on div "hilarisch | angst" at bounding box center [598, 266] width 435 height 24
click at [379, 262] on div at bounding box center [361, 266] width 40 height 24
click at [354, 267] on div at bounding box center [361, 266] width 40 height 24
click at [349, 271] on div at bounding box center [361, 266] width 40 height 24
click at [348, 266] on input "hilarisch | angst" at bounding box center [350, 267] width 8 height 8
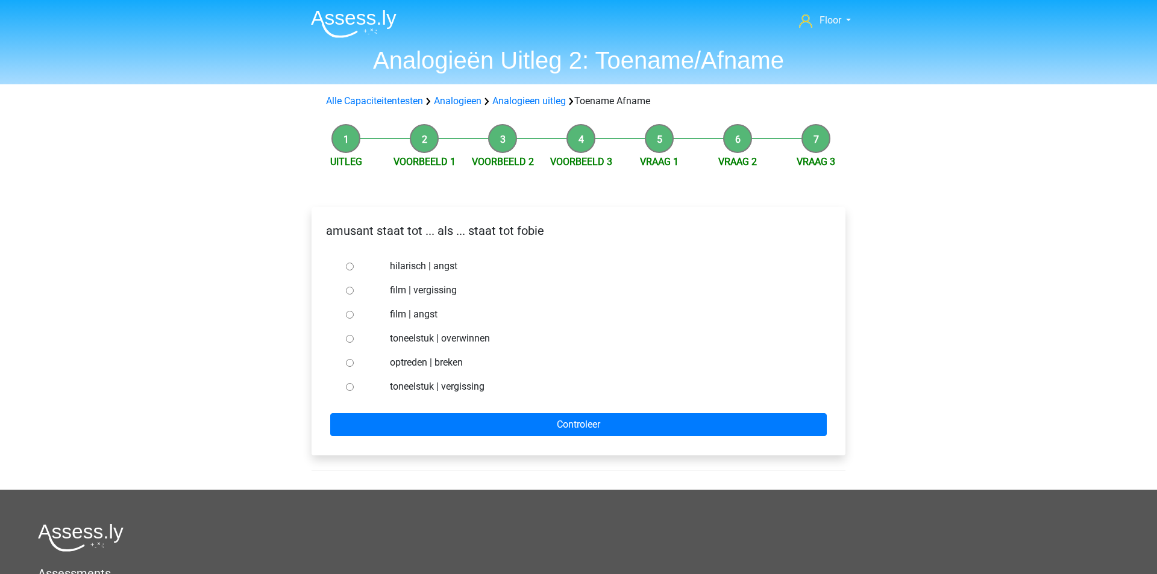
radio input "true"
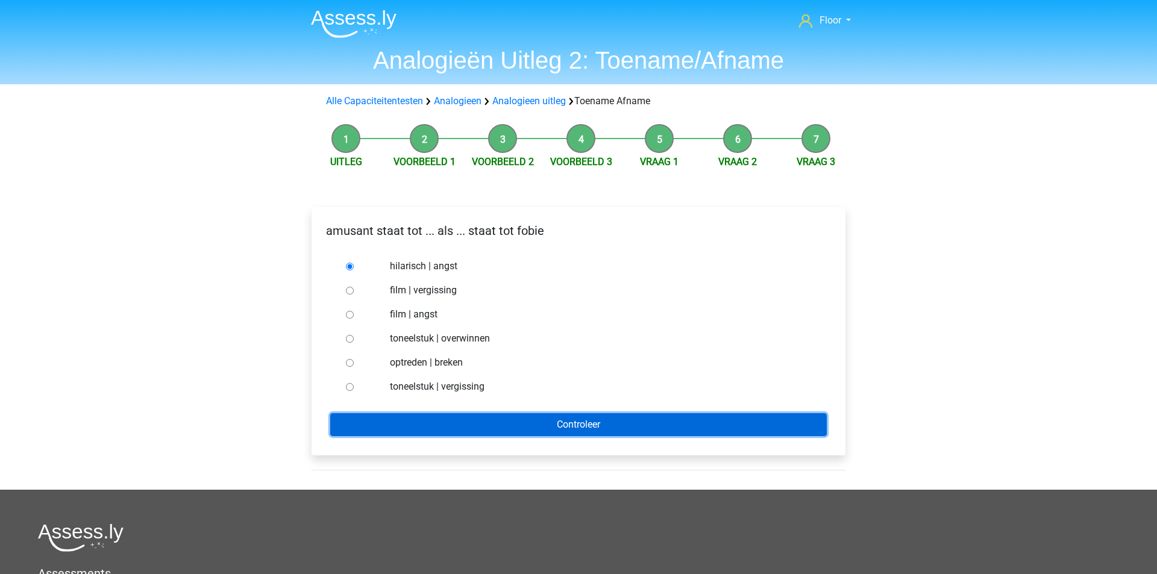
click at [394, 421] on input "Controleer" at bounding box center [578, 424] width 497 height 23
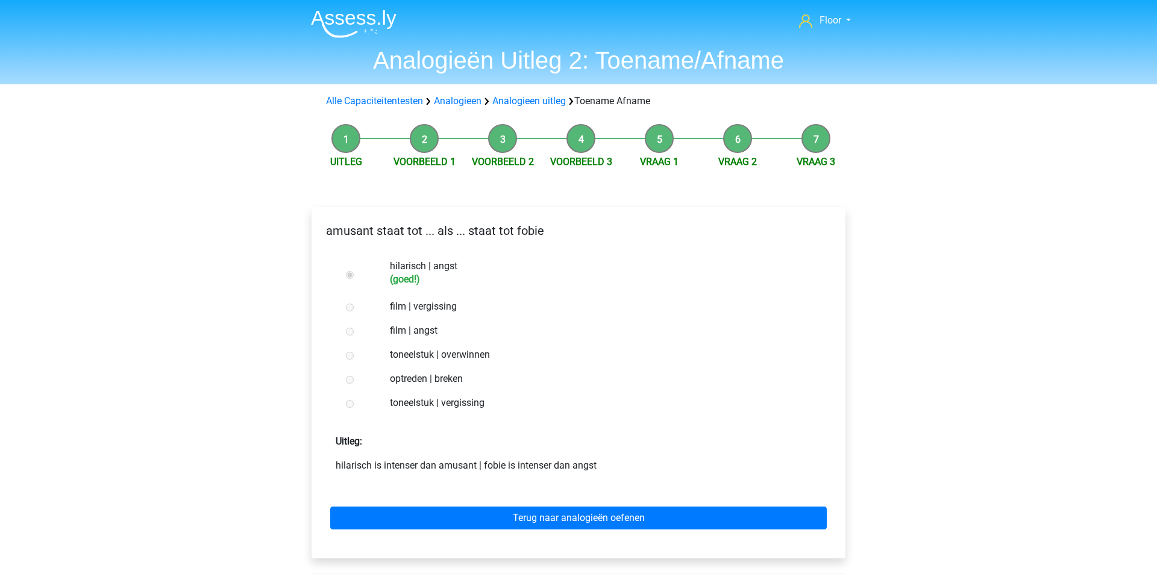
scroll to position [14, 0]
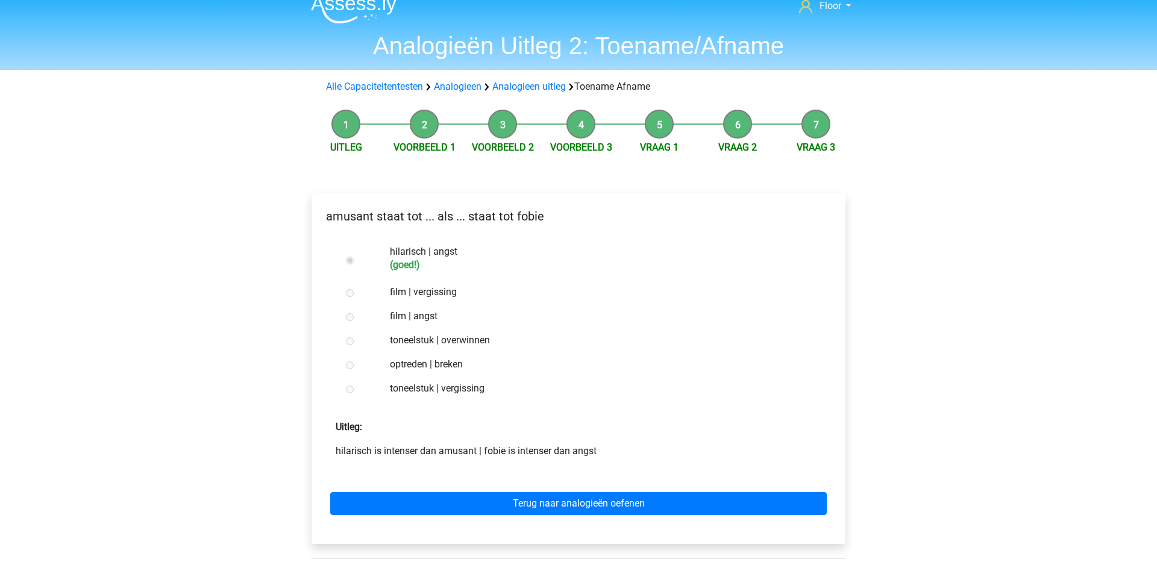
click at [435, 533] on div "Terug naar analogieën oefenen" at bounding box center [578, 501] width 515 height 66
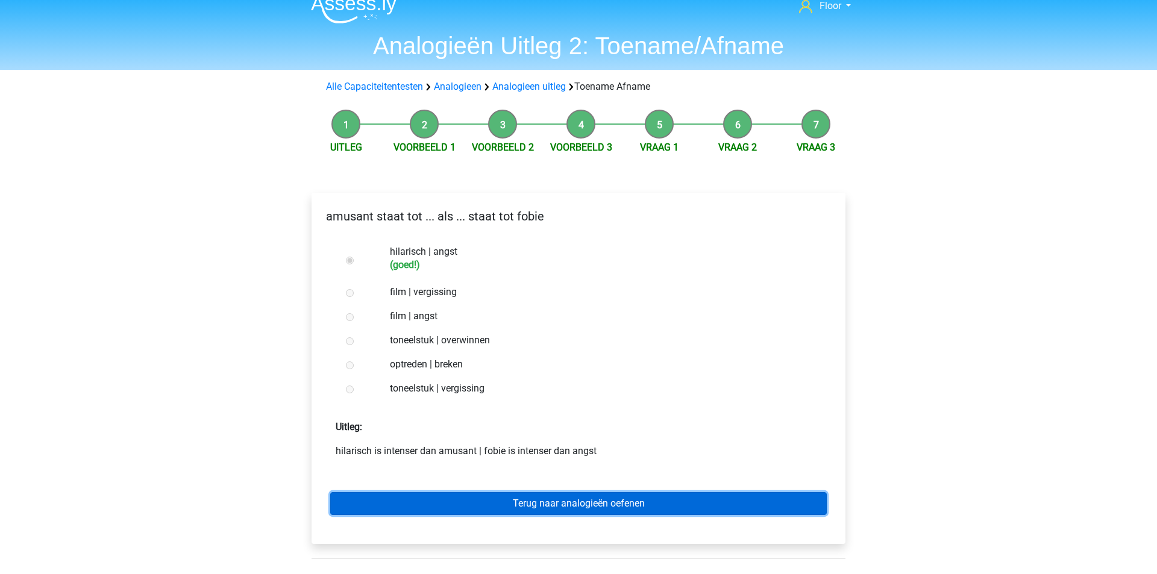
click at [431, 498] on link "Terug naar analogieën oefenen" at bounding box center [578, 503] width 497 height 23
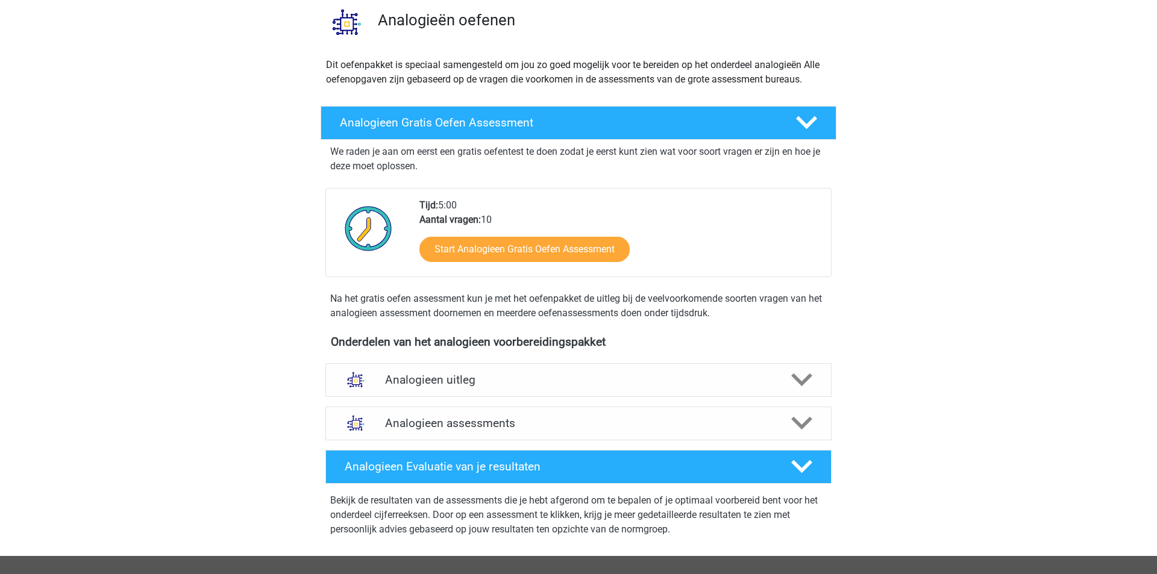
scroll to position [221, 0]
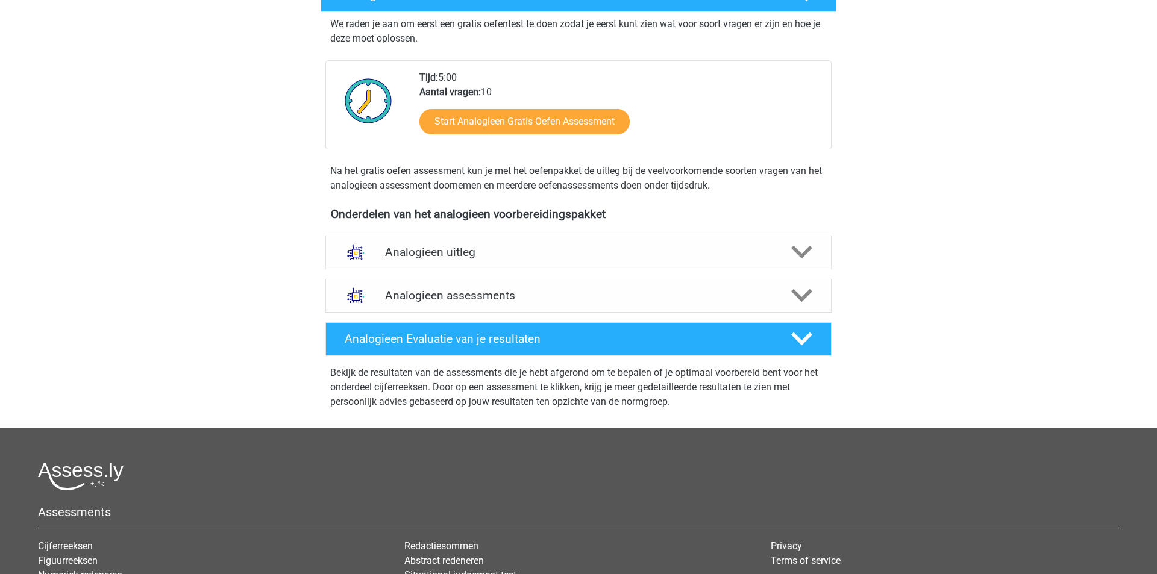
click at [764, 249] on h4 "Analogieen uitleg" at bounding box center [578, 252] width 387 height 14
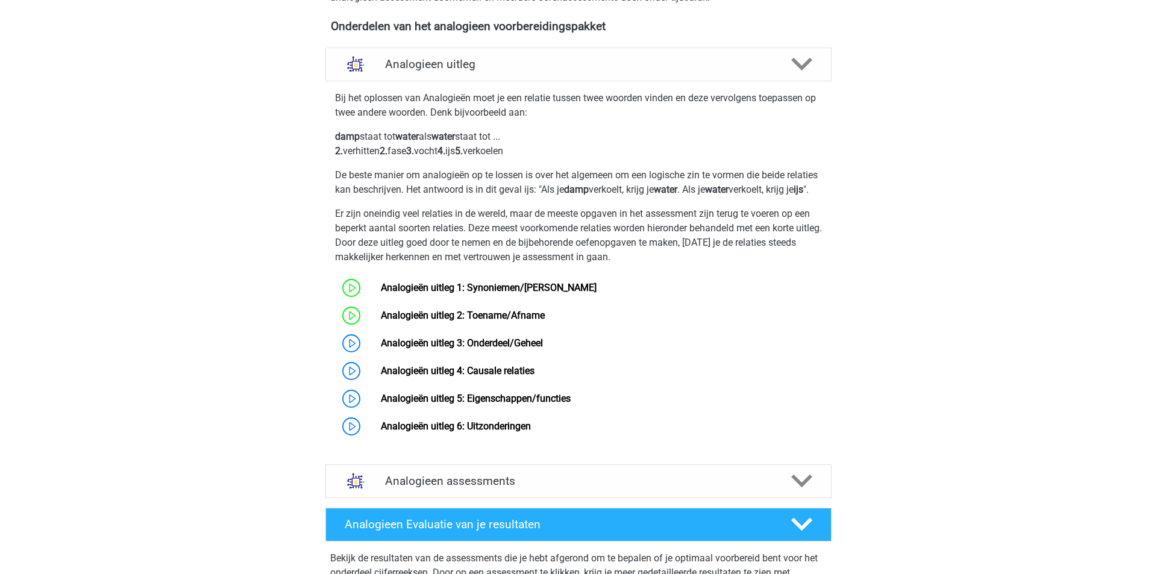
scroll to position [437, 0]
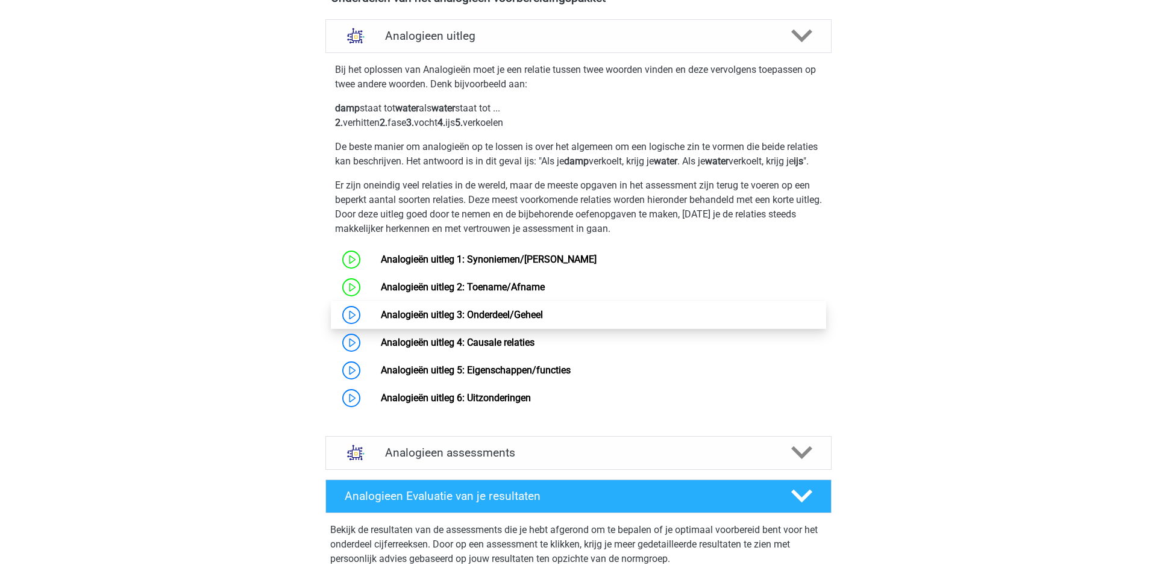
click at [412, 321] on link "Analogieën uitleg 3: Onderdeel/Geheel" at bounding box center [462, 314] width 162 height 11
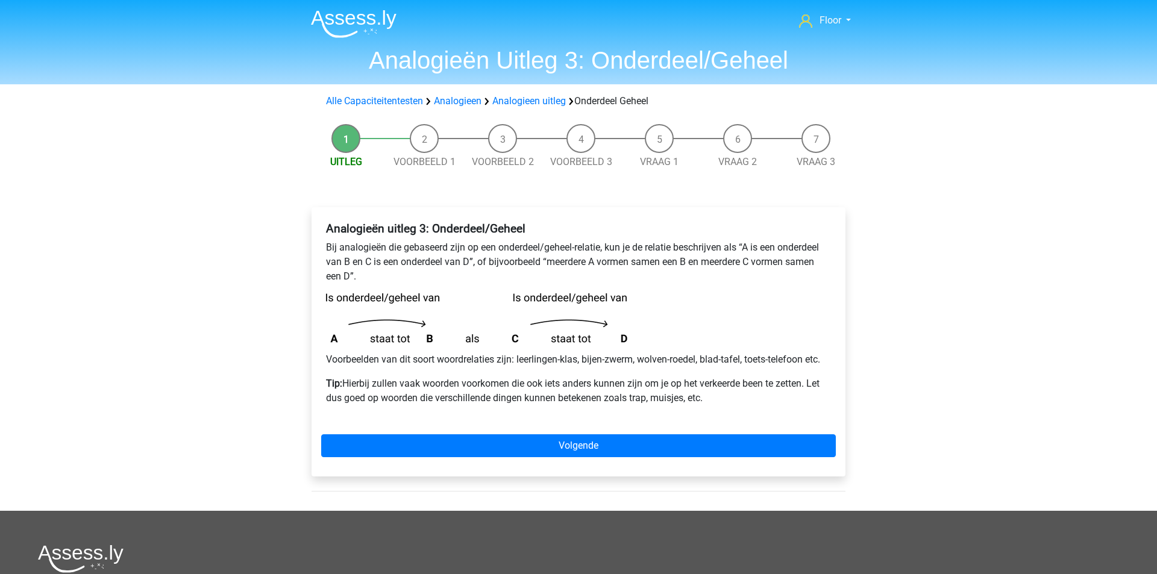
scroll to position [6, 0]
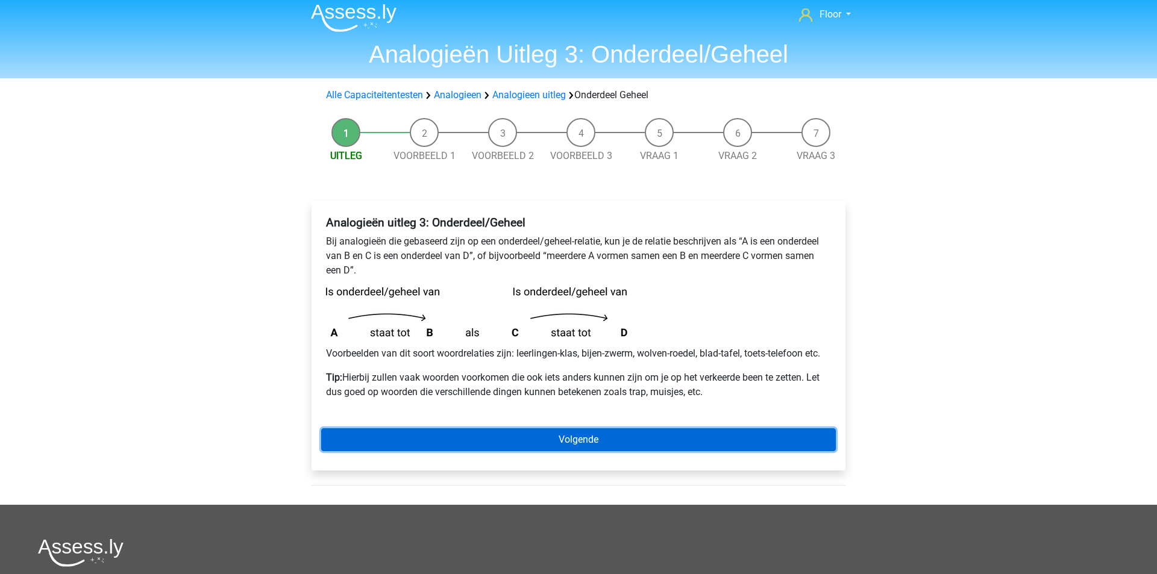
click at [412, 431] on link "Volgende" at bounding box center [578, 439] width 515 height 23
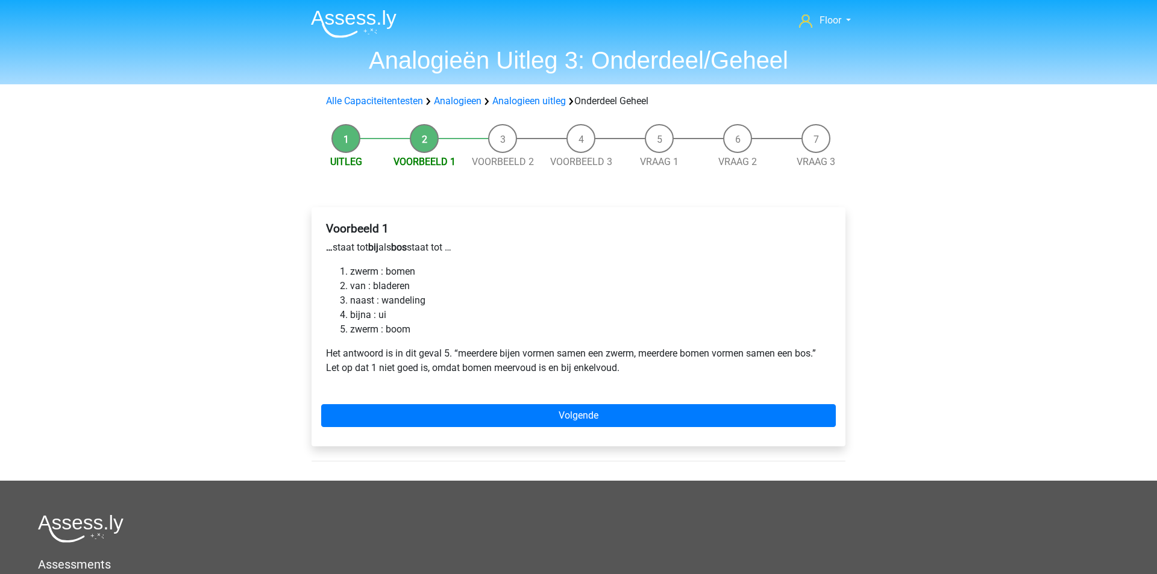
click at [350, 272] on li "zwerm : bomen" at bounding box center [590, 272] width 481 height 14
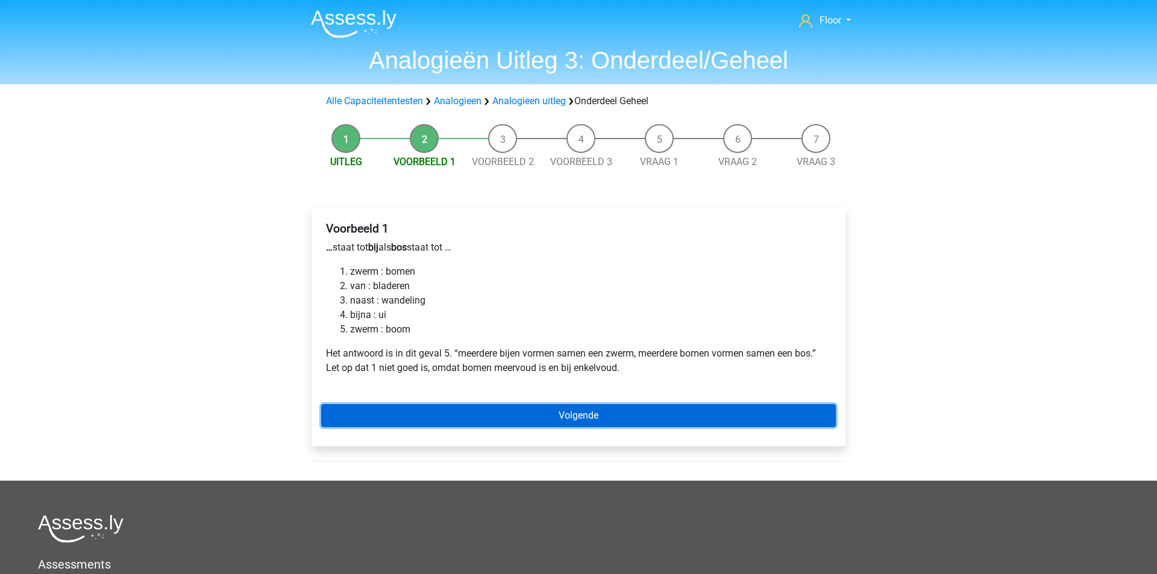
click at [422, 419] on link "Volgende" at bounding box center [578, 415] width 515 height 23
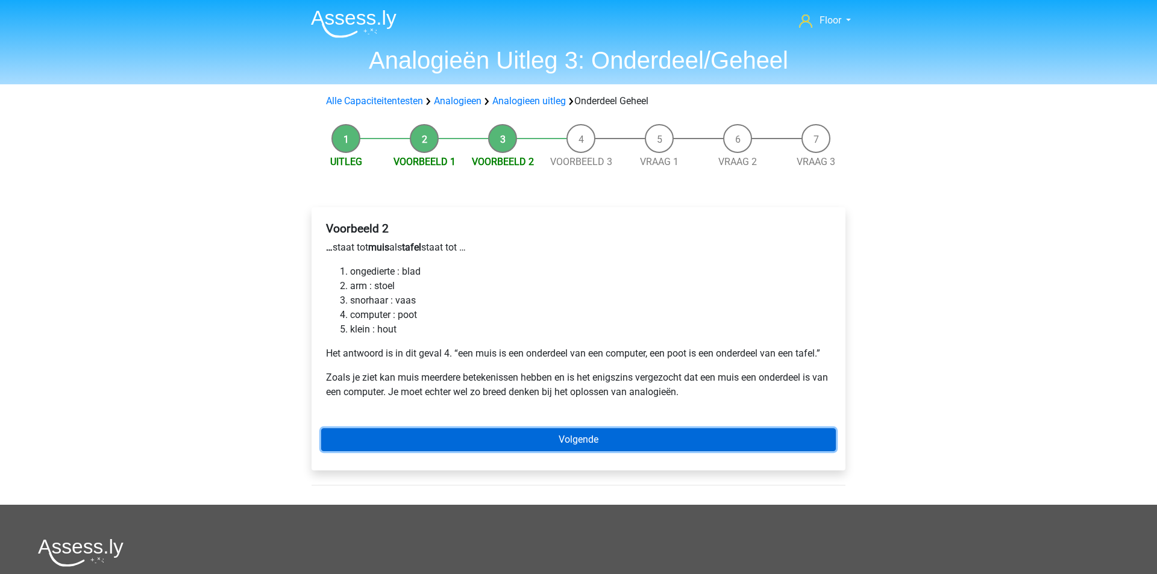
click at [485, 442] on link "Volgende" at bounding box center [578, 439] width 515 height 23
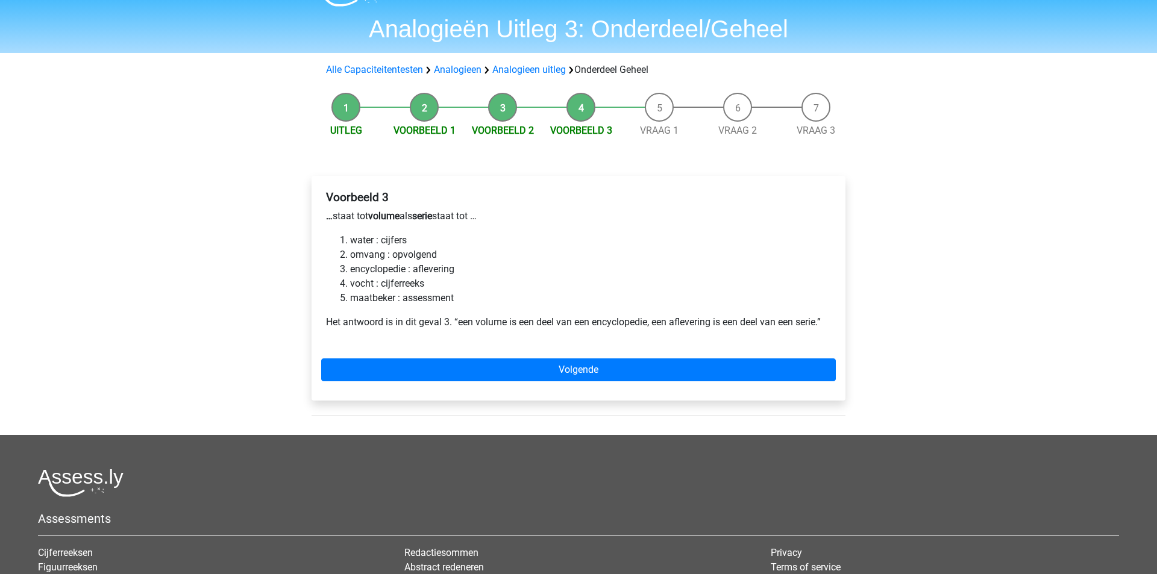
scroll to position [10, 0]
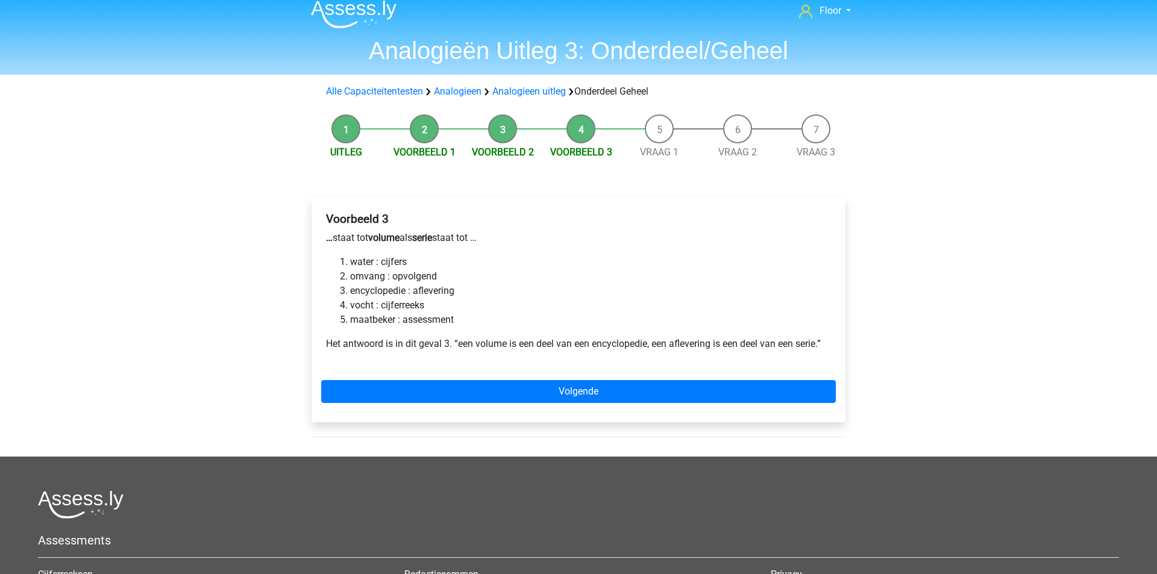
click at [471, 340] on p "Het antwoord is in dit geval 3. “een volume is een deel van een encyclopedie, e…" at bounding box center [578, 344] width 505 height 14
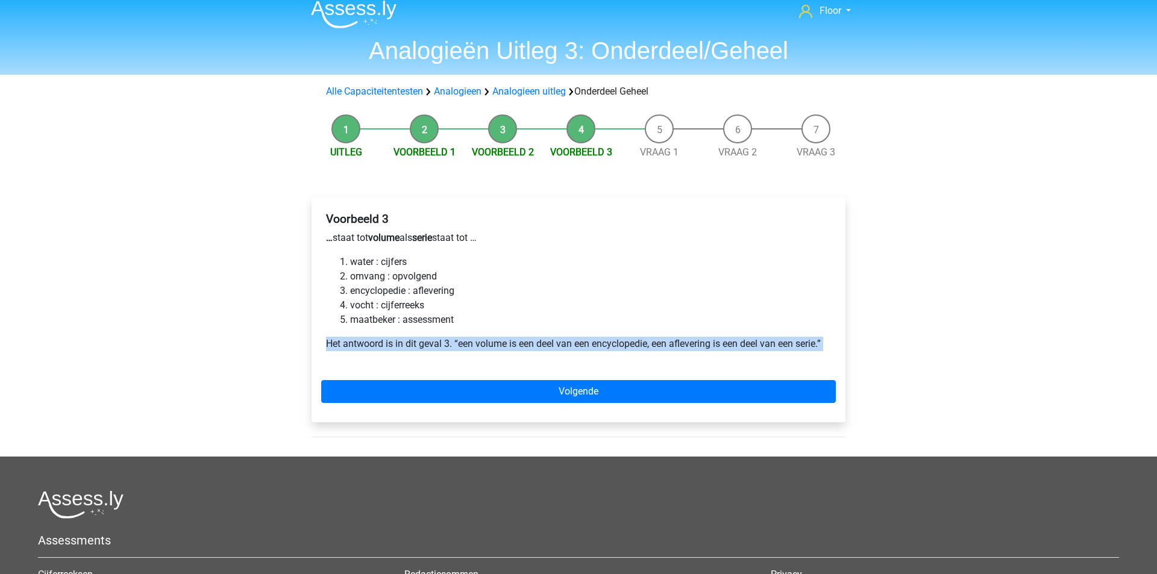
click at [471, 340] on p "Het antwoord is in dit geval 3. “een volume is een deel van een encyclopedie, e…" at bounding box center [578, 344] width 505 height 14
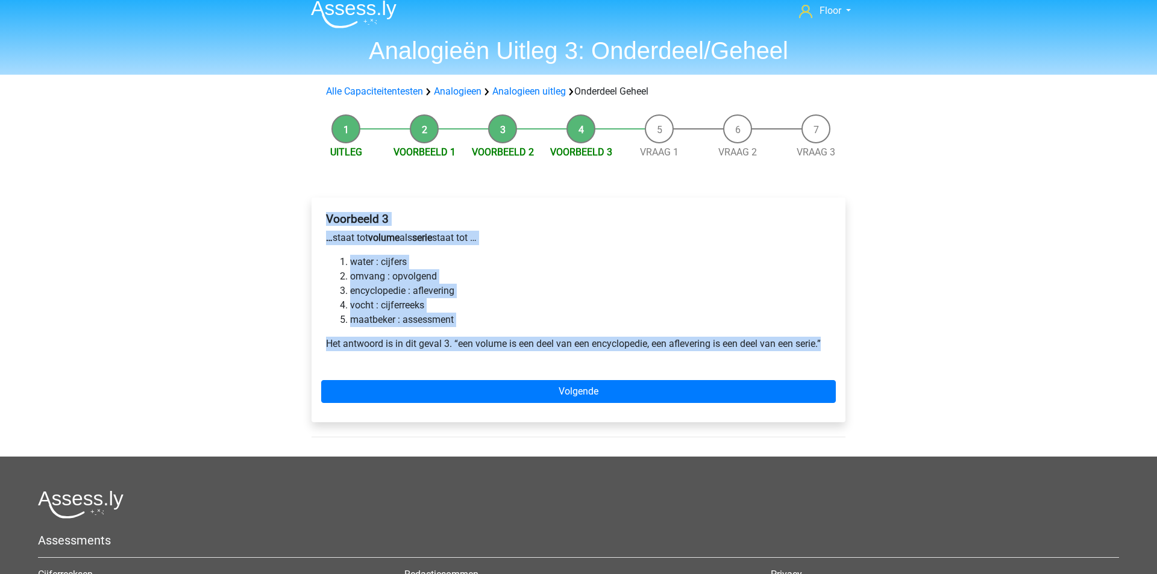
drag, startPoint x: 328, startPoint y: 220, endPoint x: 829, endPoint y: 342, distance: 515.4
click at [829, 342] on div "Voorbeeld 3 … staat tot volume als serie staat tot … water : cijfers omvang : o…" at bounding box center [578, 286] width 515 height 158
copy div "Voorbeeld 3 … staat tot volume als serie staat tot … water : cijfers omvang : o…"
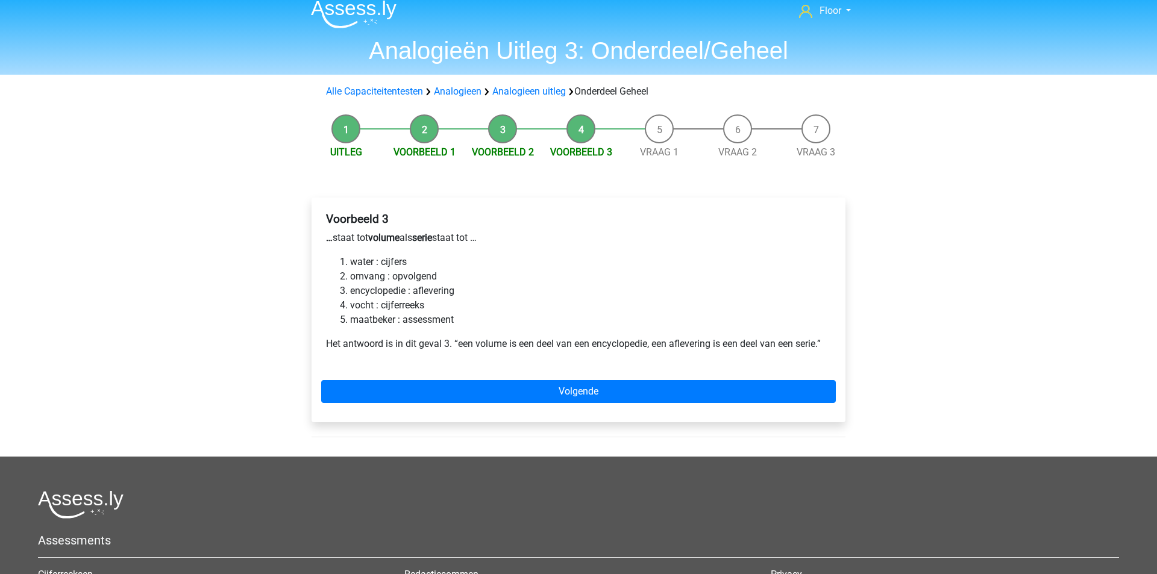
click at [177, 274] on div "Floor floor.hintzen@outlook.com Nederlands English" at bounding box center [578, 382] width 1157 height 785
click at [422, 409] on div "Voorbeeld 3 … staat tot volume als serie staat tot … water : cijfers omvang : o…" at bounding box center [579, 310] width 534 height 225
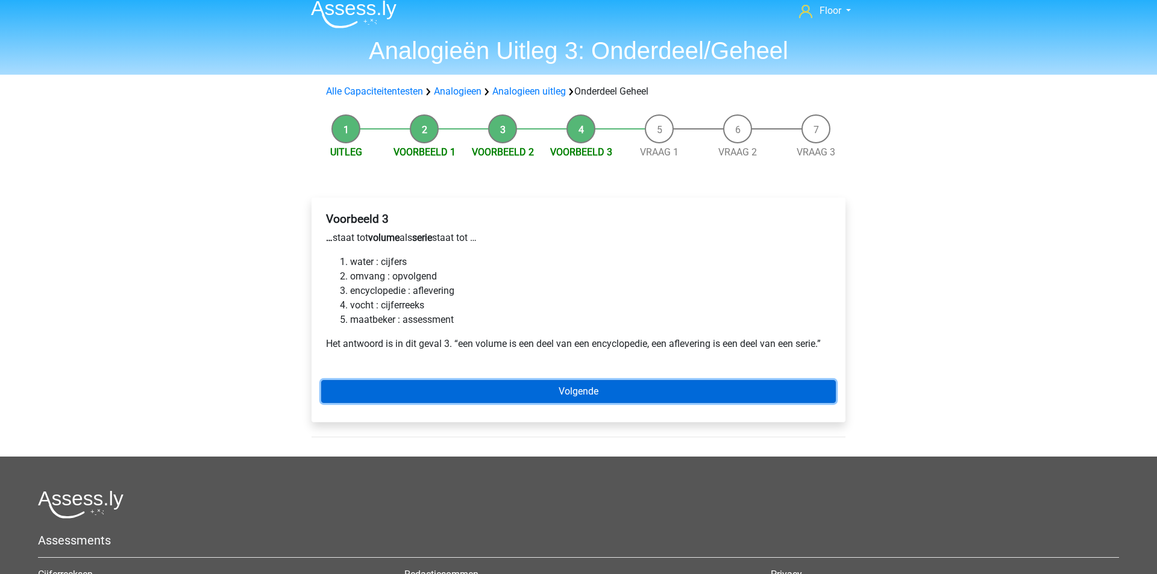
click at [427, 396] on link "Volgende" at bounding box center [578, 391] width 515 height 23
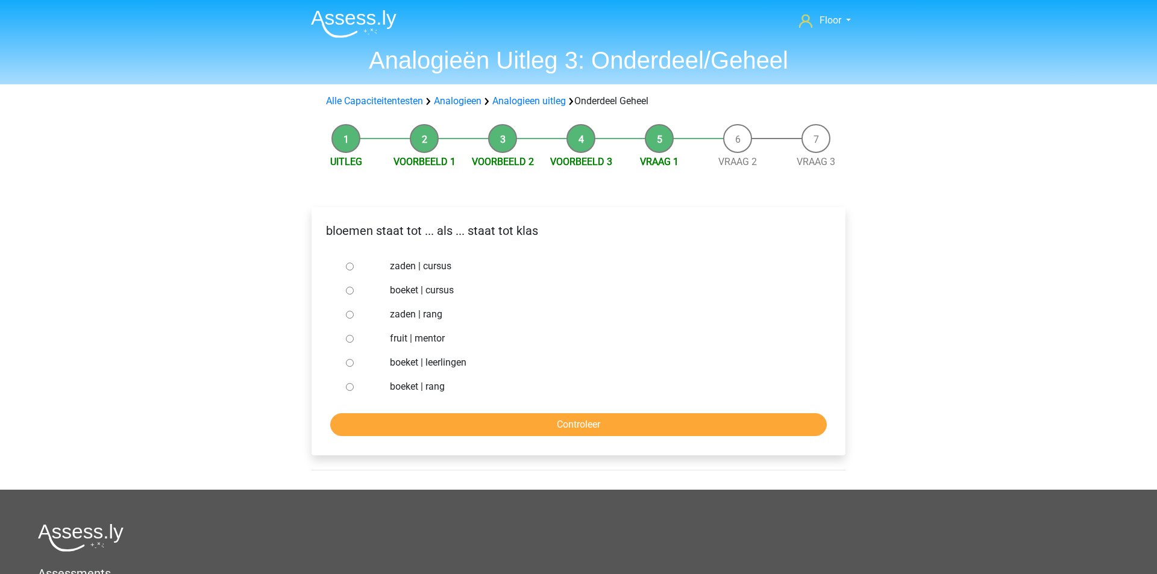
scroll to position [6, 0]
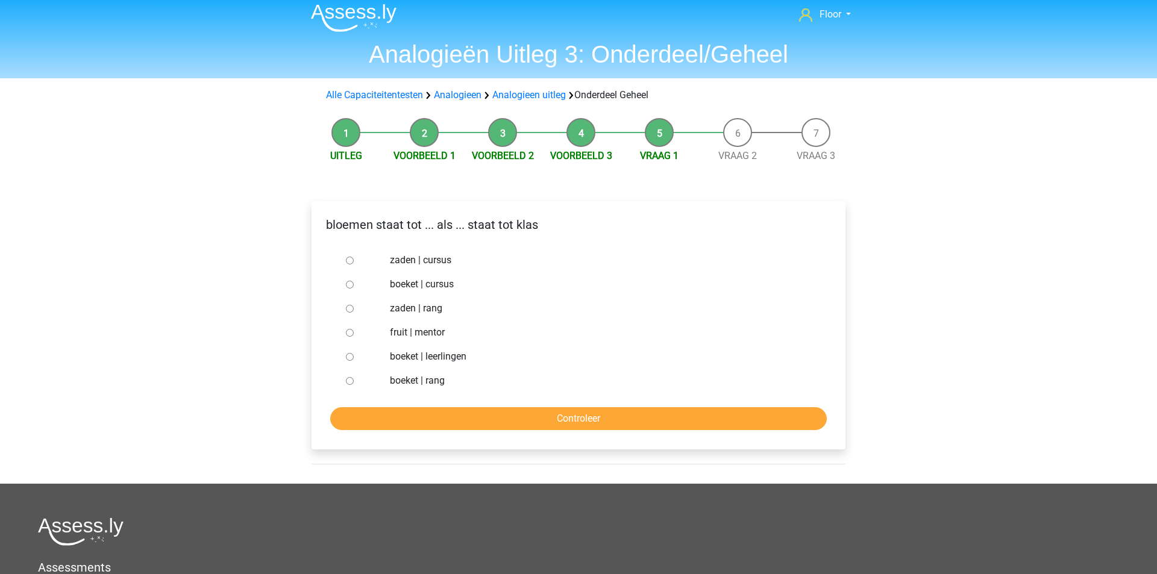
click at [350, 353] on input "boeket | leerlingen" at bounding box center [350, 357] width 8 height 8
radio input "true"
click at [387, 425] on input "Controleer" at bounding box center [578, 418] width 497 height 23
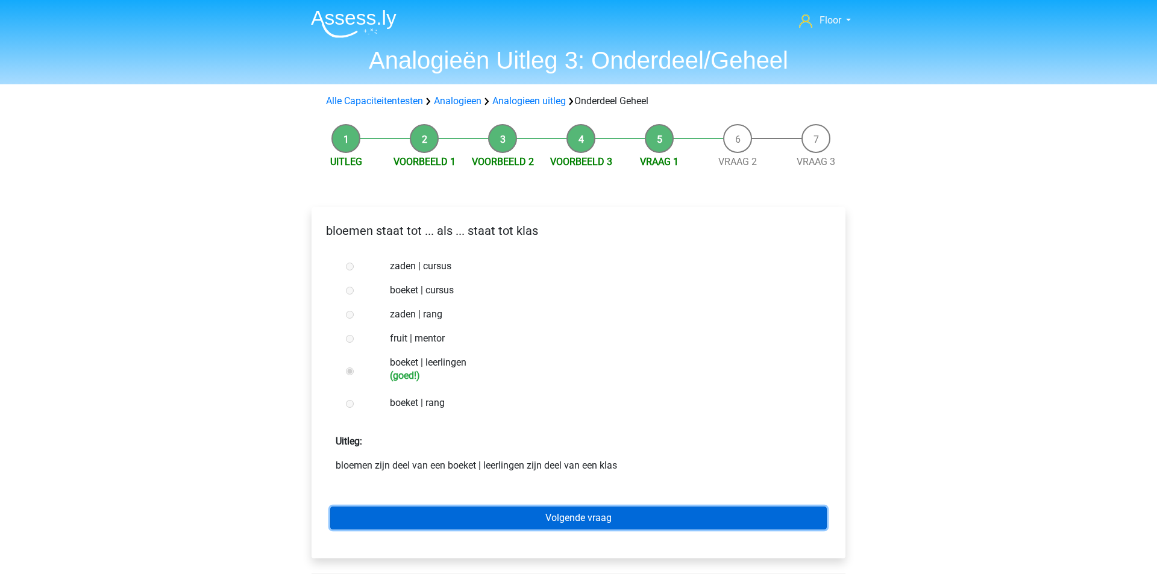
click at [365, 518] on link "Volgende vraag" at bounding box center [578, 518] width 497 height 23
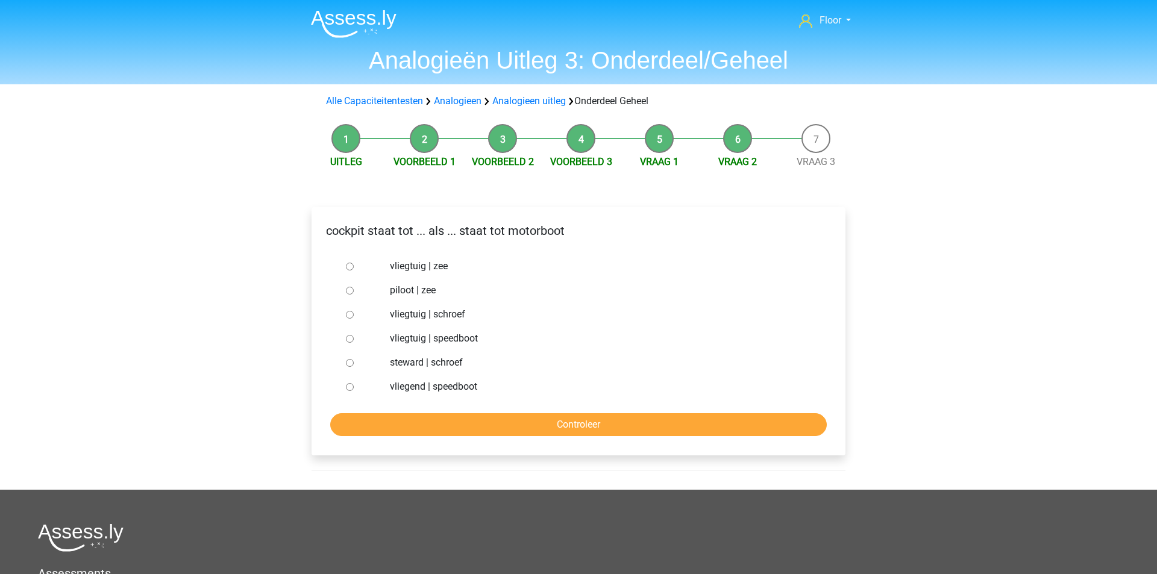
click at [348, 313] on input "vliegtuig | schroef" at bounding box center [350, 315] width 8 height 8
radio input "true"
click at [392, 418] on input "Controleer" at bounding box center [578, 424] width 497 height 23
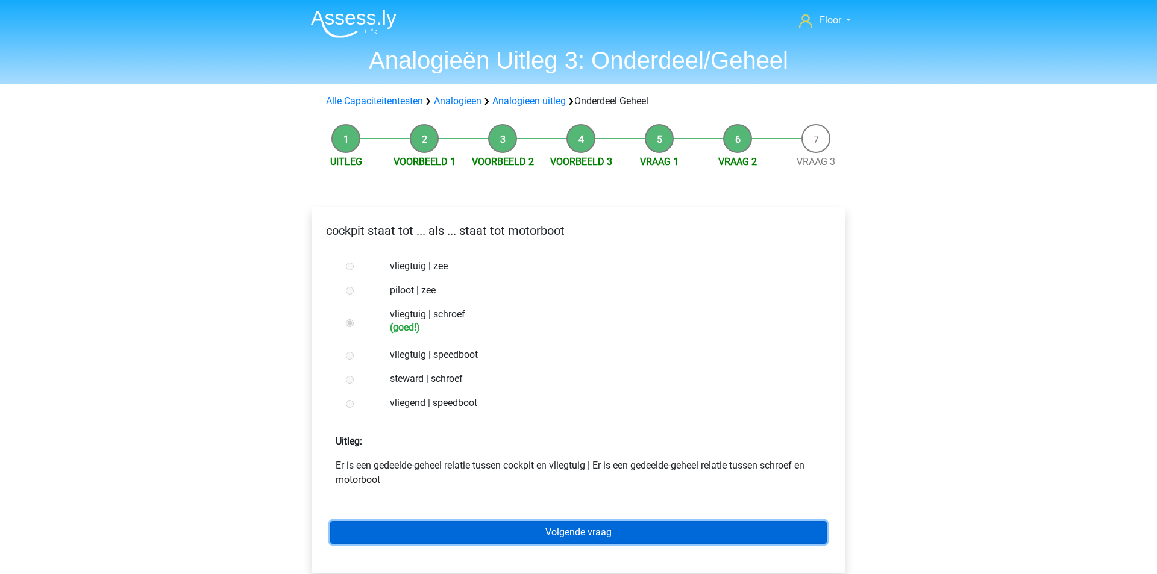
click at [419, 532] on link "Volgende vraag" at bounding box center [578, 532] width 497 height 23
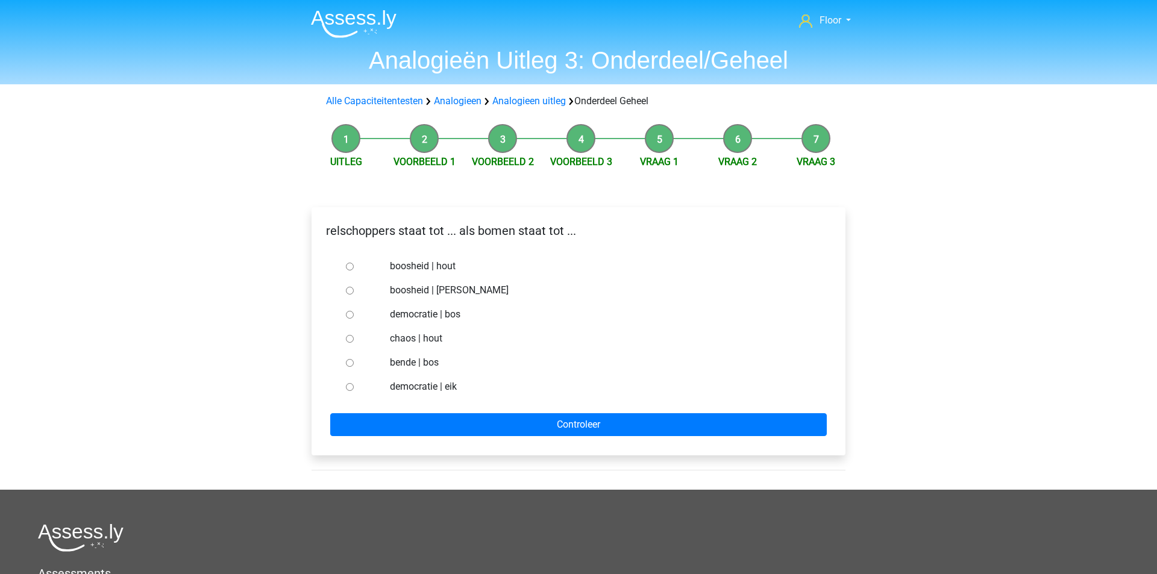
click at [348, 360] on input "bende | bos" at bounding box center [350, 363] width 8 height 8
radio input "true"
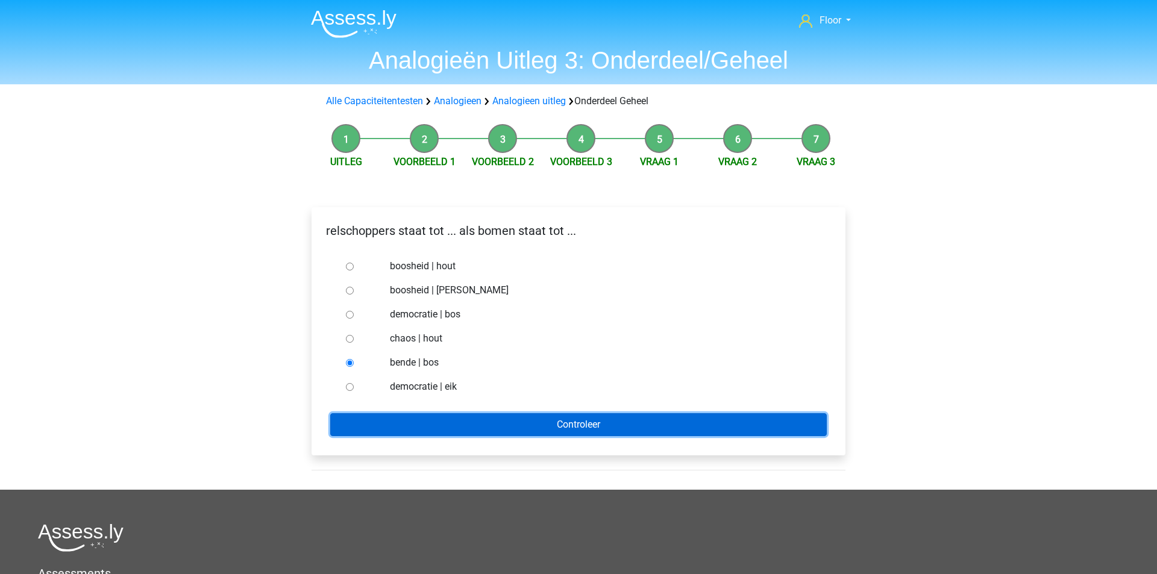
click at [362, 415] on input "Controleer" at bounding box center [578, 424] width 497 height 23
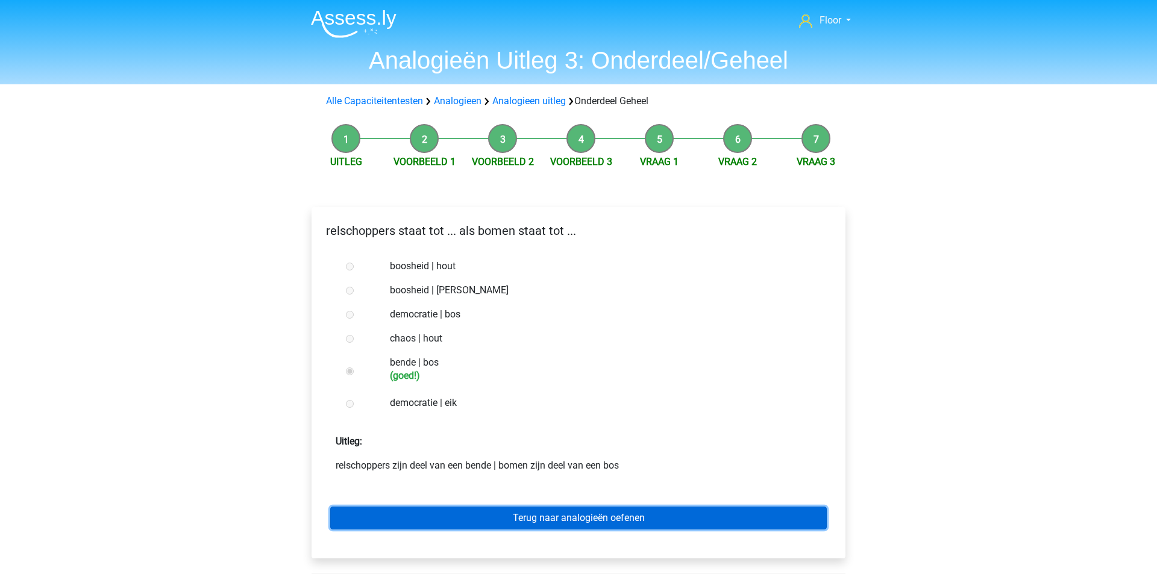
click at [363, 527] on link "Terug naar analogieën oefenen" at bounding box center [578, 518] width 497 height 23
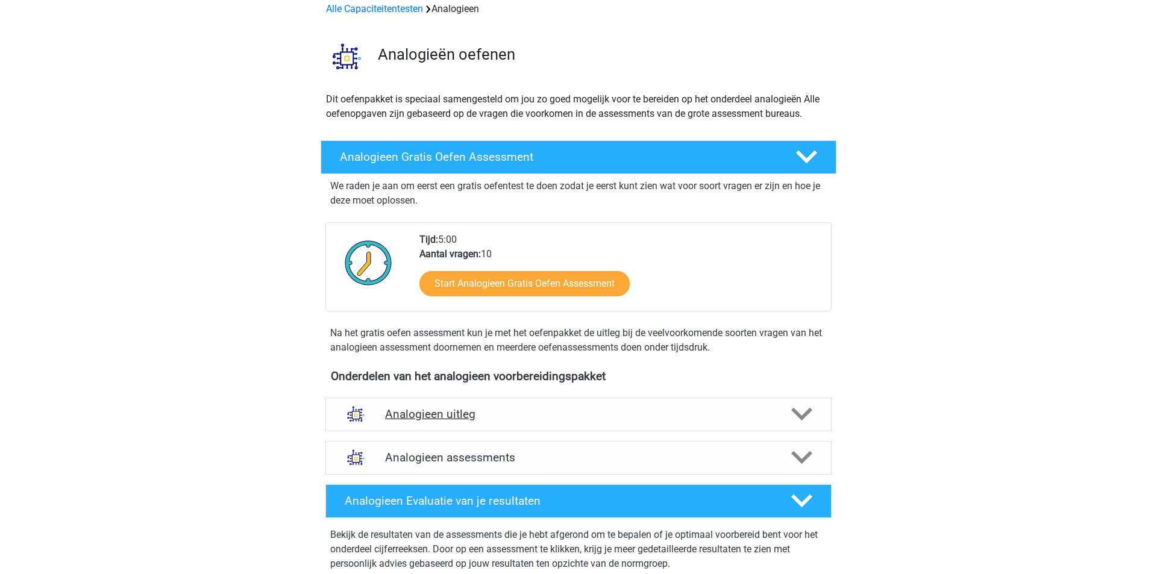
click at [487, 409] on h4 "Analogieen uitleg" at bounding box center [578, 414] width 387 height 14
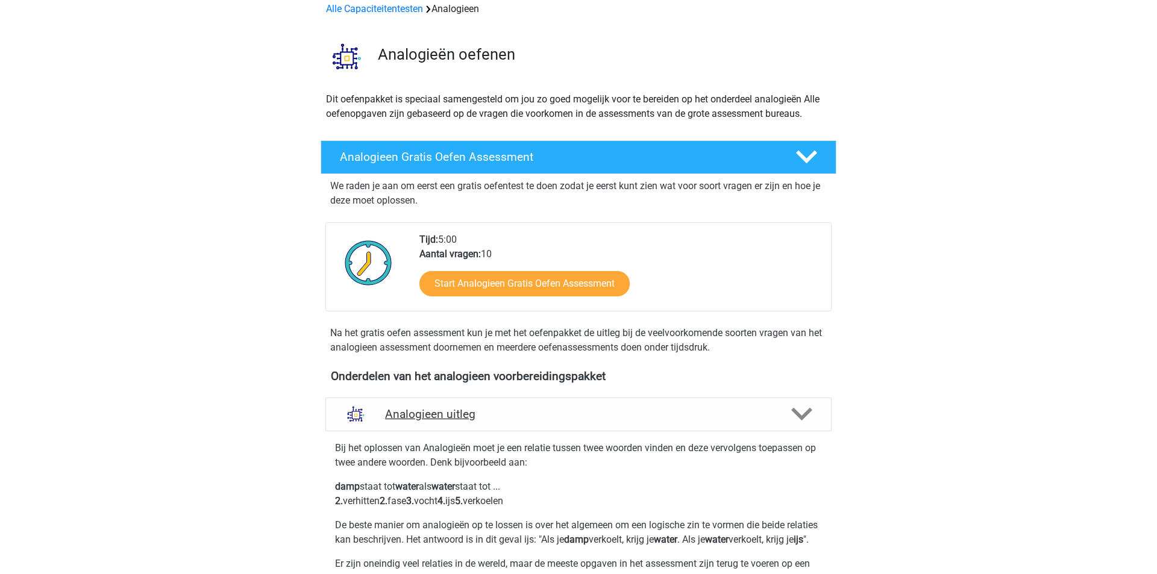
scroll to position [354, 0]
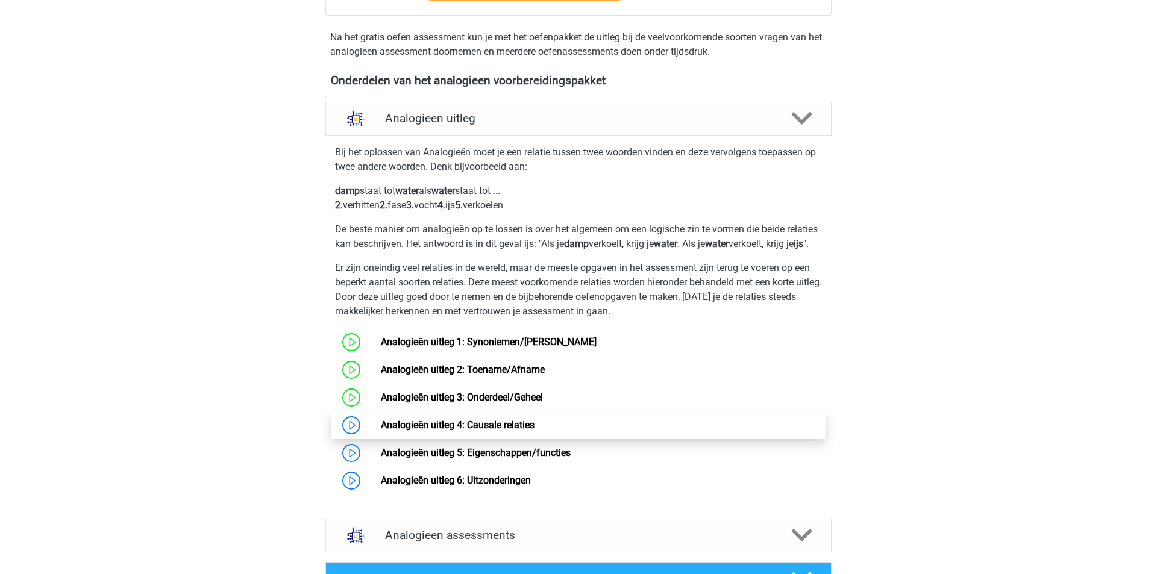
click at [434, 431] on link "Analogieën uitleg 4: Causale relaties" at bounding box center [458, 424] width 154 height 11
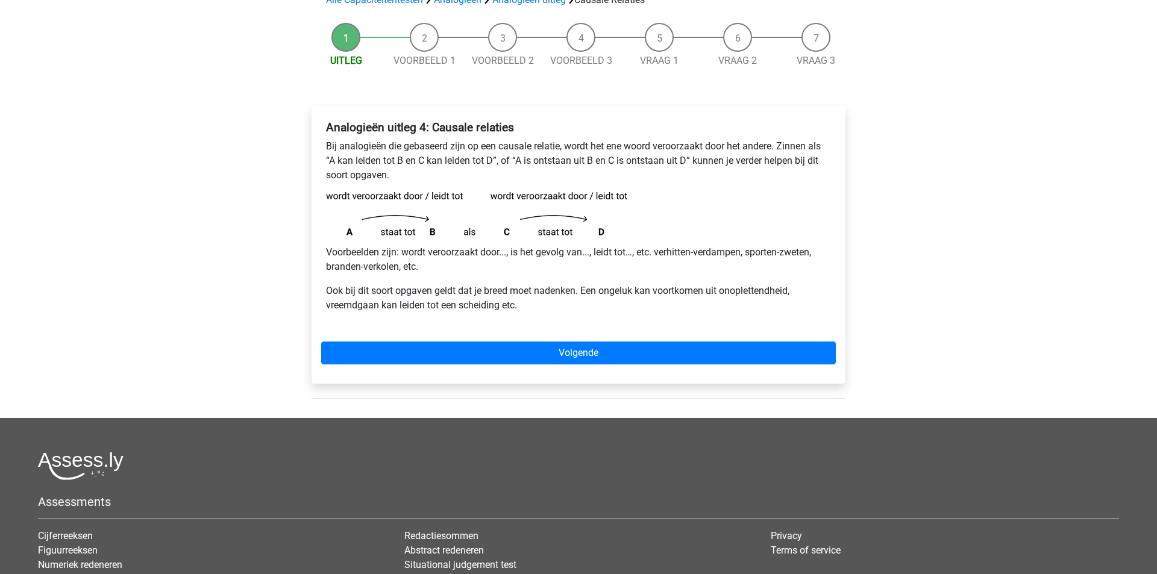
scroll to position [106, 0]
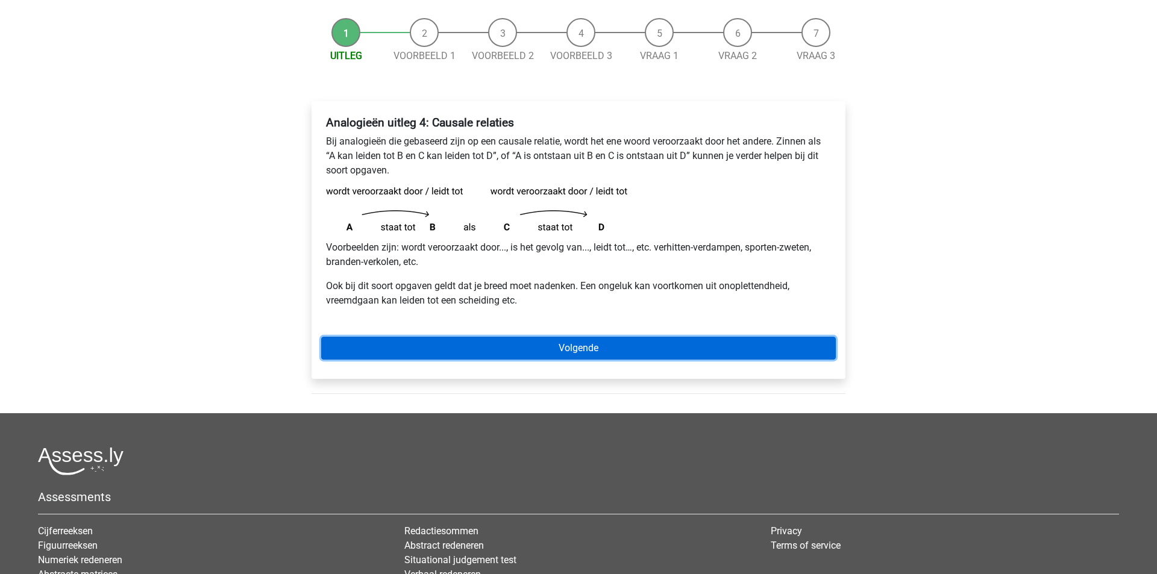
click at [446, 349] on link "Volgende" at bounding box center [578, 348] width 515 height 23
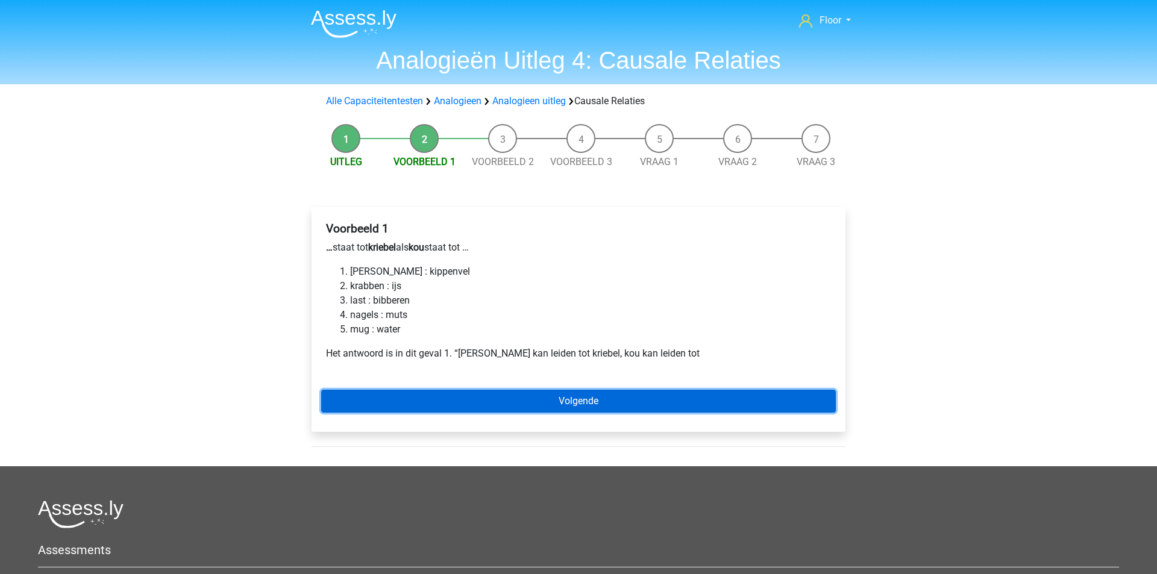
click at [460, 410] on link "Volgende" at bounding box center [578, 401] width 515 height 23
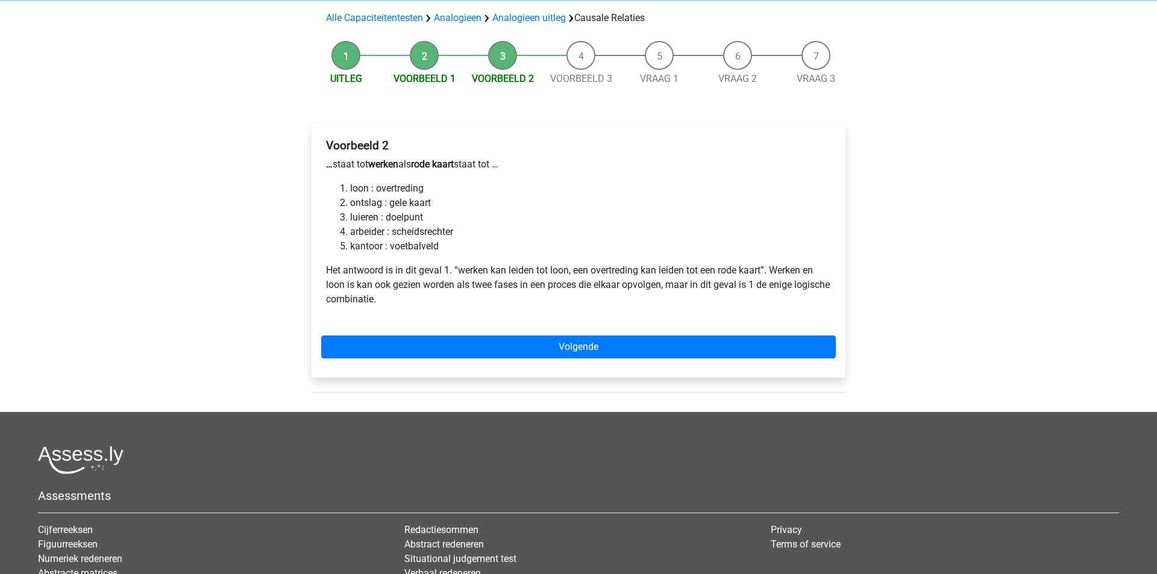
scroll to position [68, 0]
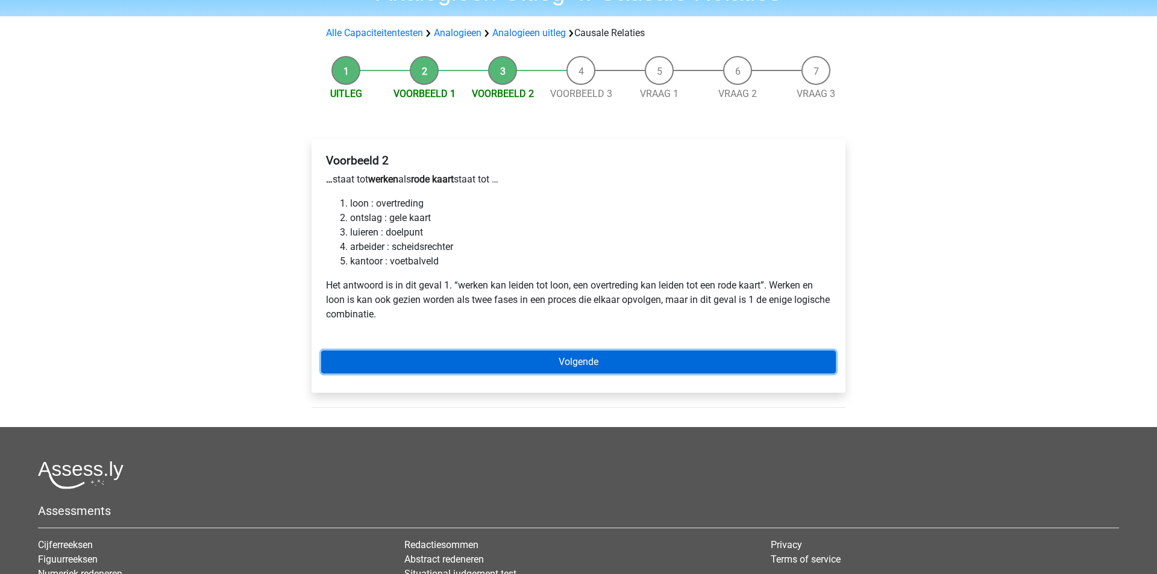
click at [421, 351] on link "Volgende" at bounding box center [578, 362] width 515 height 23
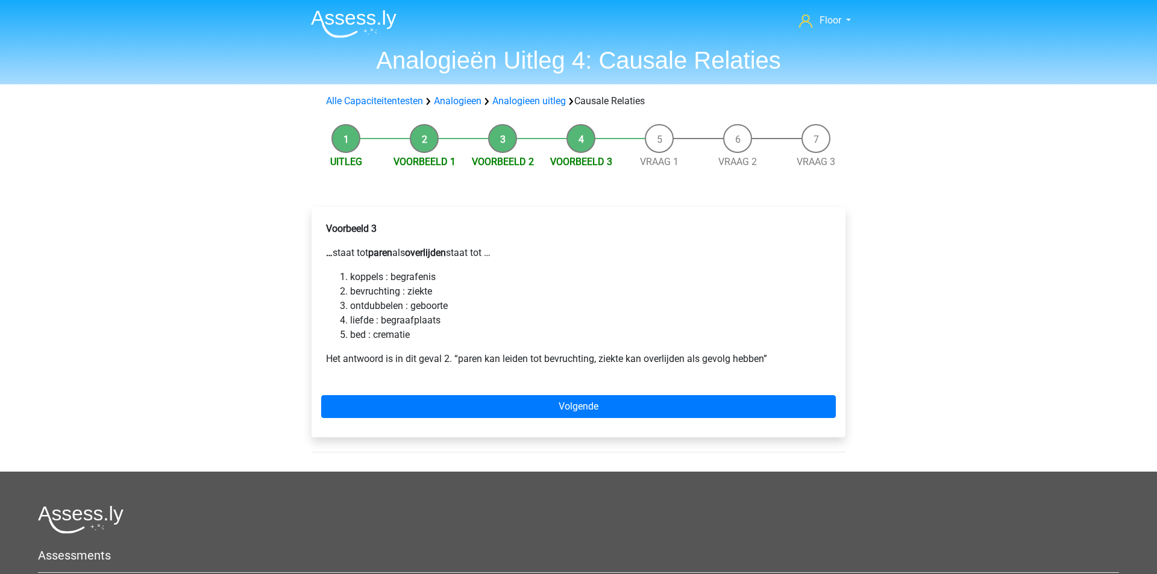
click at [424, 391] on div "Voorbeeld 3 … staat tot paren als overlijden staat tot … koppels : begrafenis b…" at bounding box center [579, 322] width 534 height 230
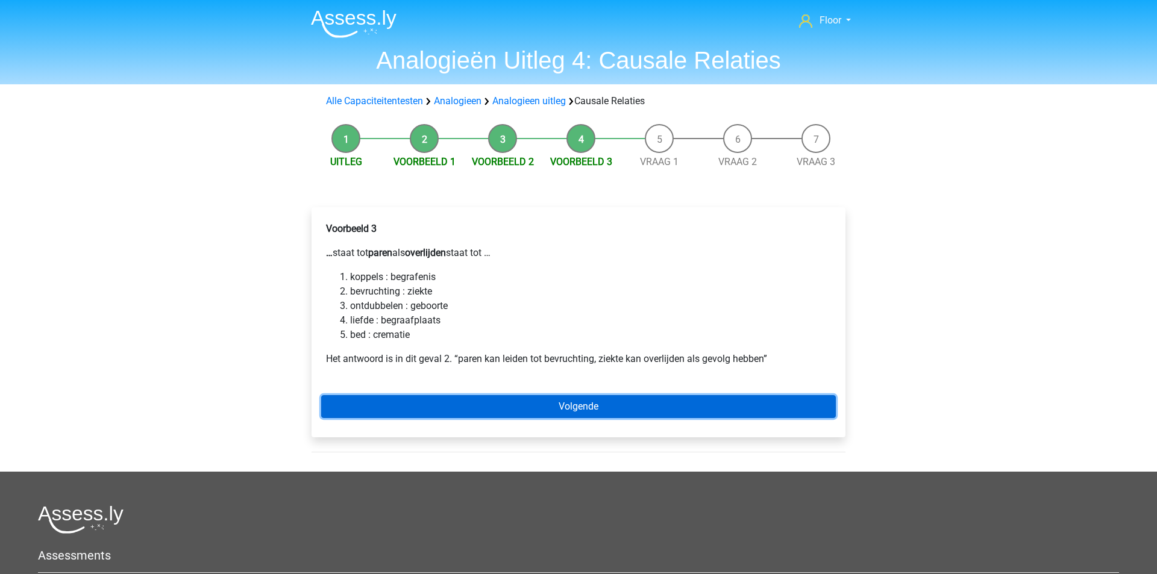
click at [424, 404] on link "Volgende" at bounding box center [578, 406] width 515 height 23
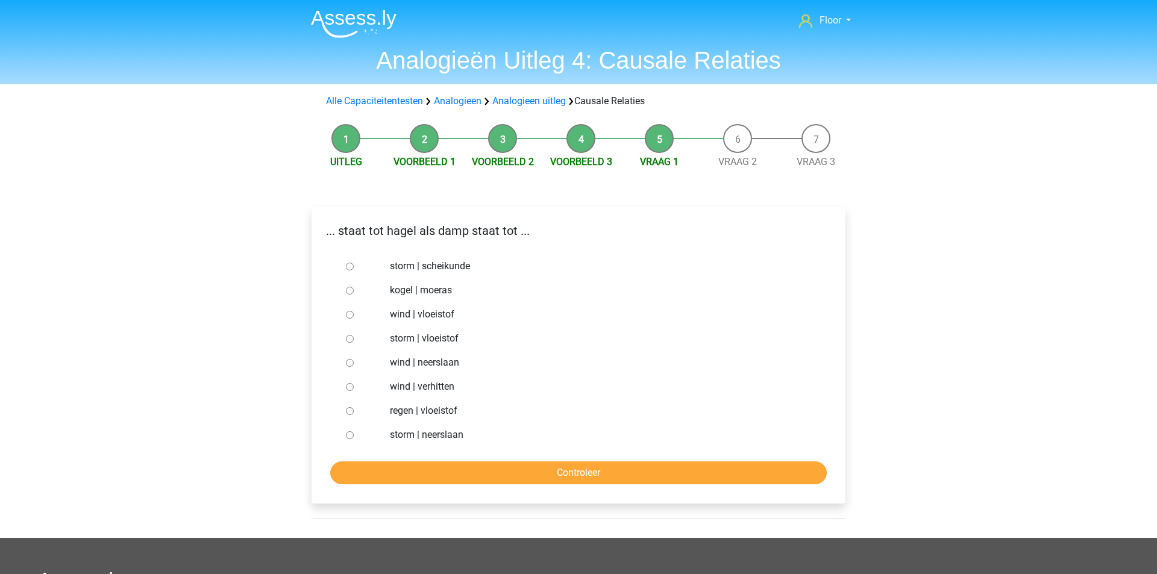
click at [380, 431] on div at bounding box center [361, 435] width 40 height 24
click at [351, 438] on input "storm | neerslaan" at bounding box center [350, 435] width 8 height 8
radio input "true"
click at [369, 469] on input "Controleer" at bounding box center [578, 473] width 497 height 23
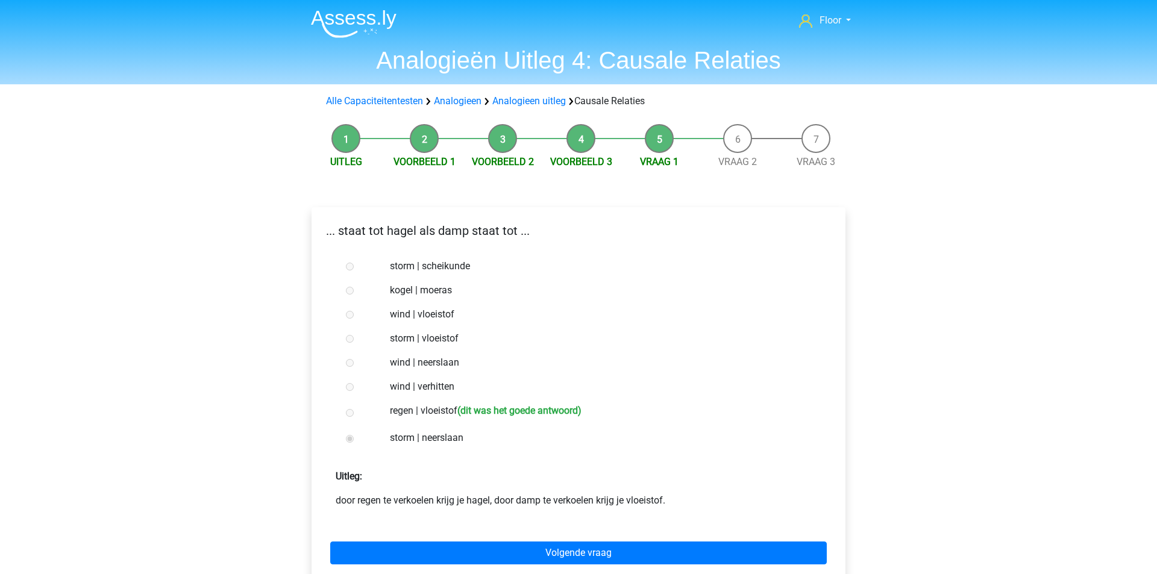
scroll to position [4, 0]
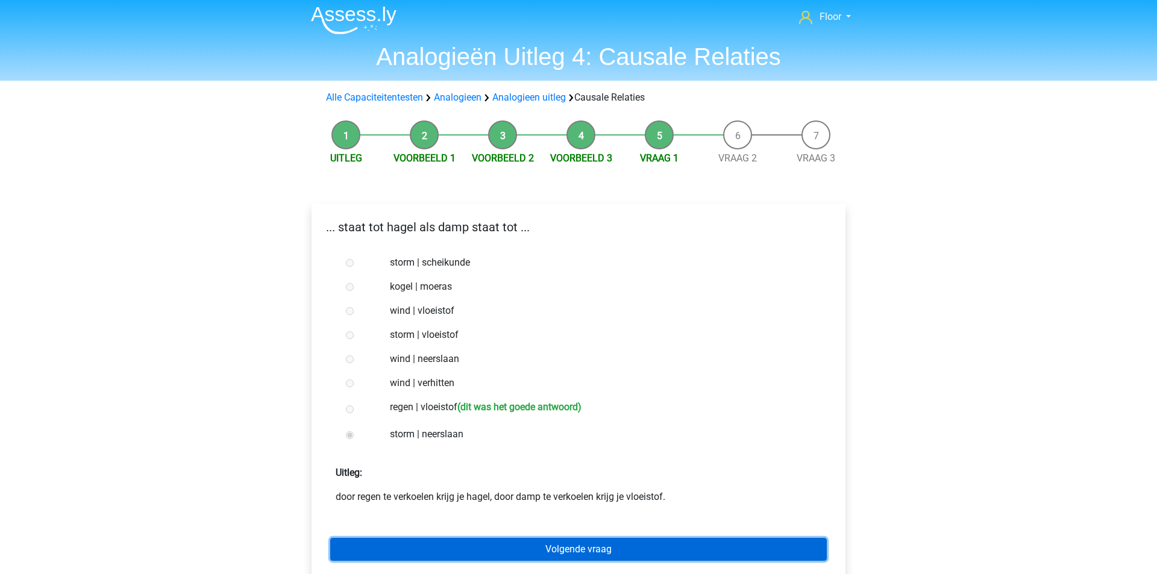
click at [637, 542] on link "Volgende vraag" at bounding box center [578, 549] width 497 height 23
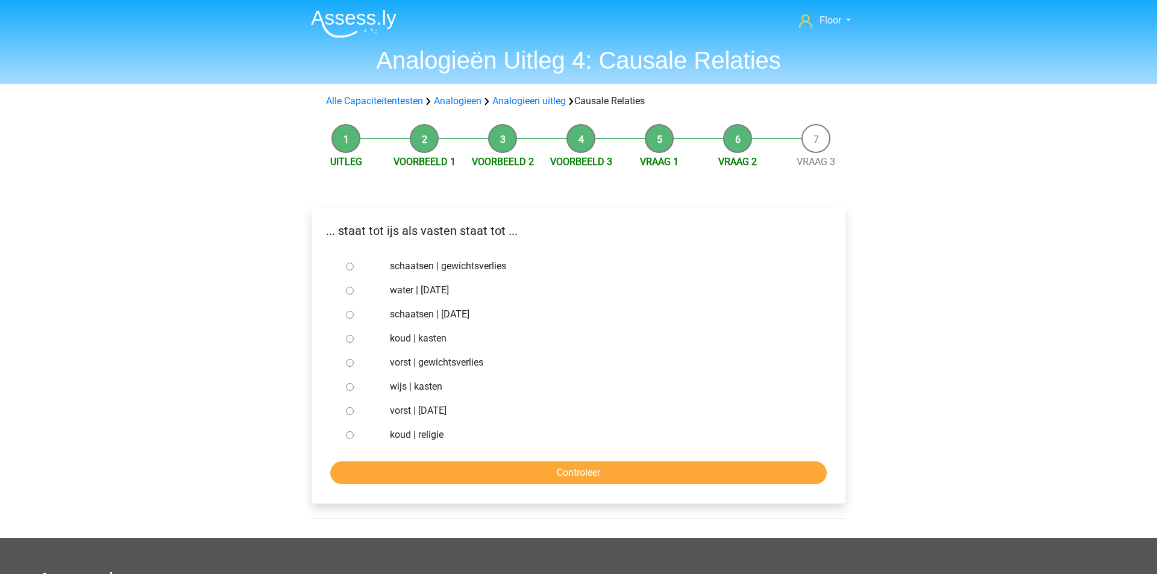
click at [351, 365] on input "vorst | gewichtsverlies" at bounding box center [350, 363] width 8 height 8
radio input "true"
click at [395, 465] on input "Controleer" at bounding box center [578, 473] width 497 height 23
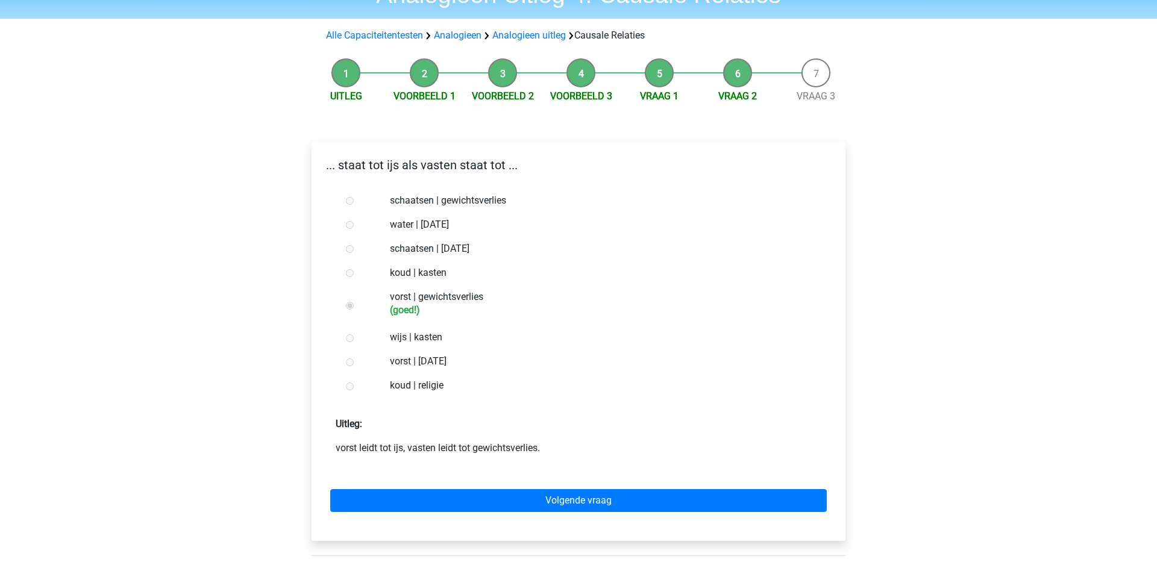
scroll to position [66, 0]
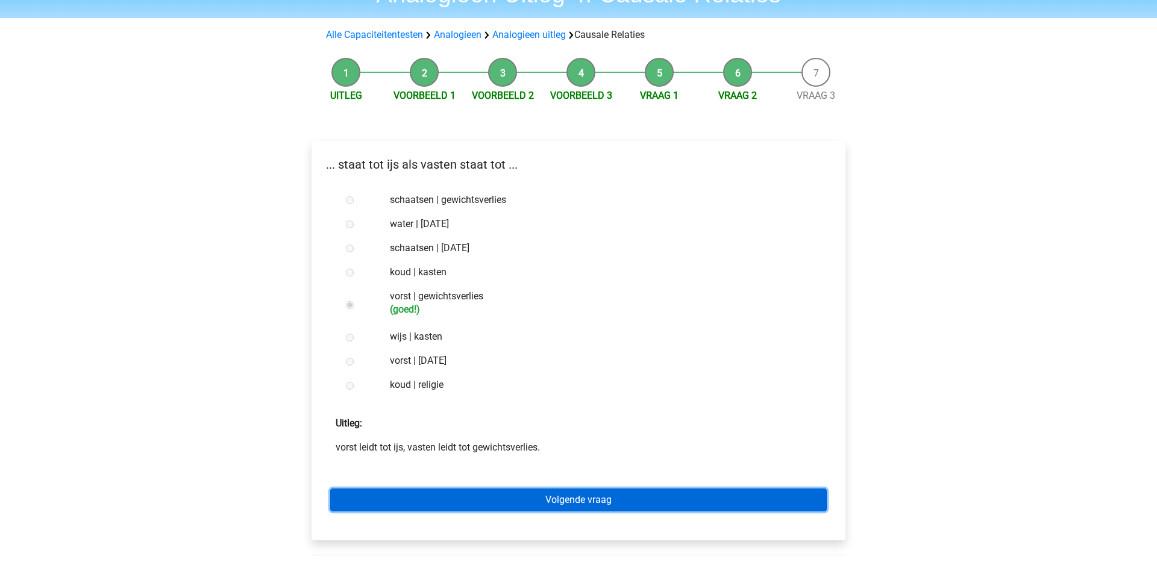
click at [502, 501] on link "Volgende vraag" at bounding box center [578, 500] width 497 height 23
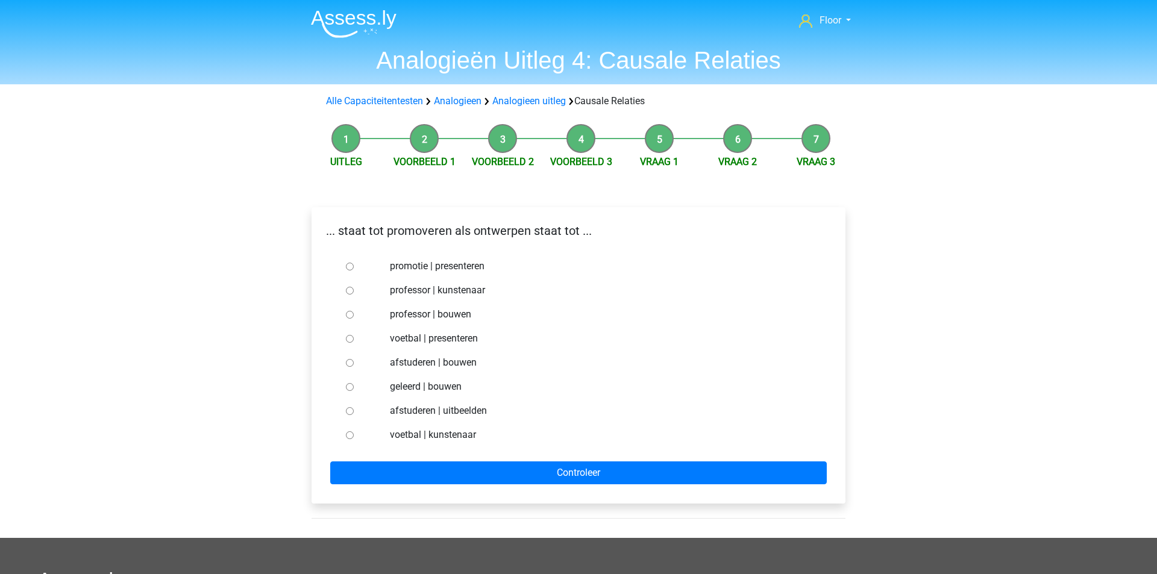
click at [350, 361] on input "afstuderen | bouwen" at bounding box center [350, 363] width 8 height 8
radio input "true"
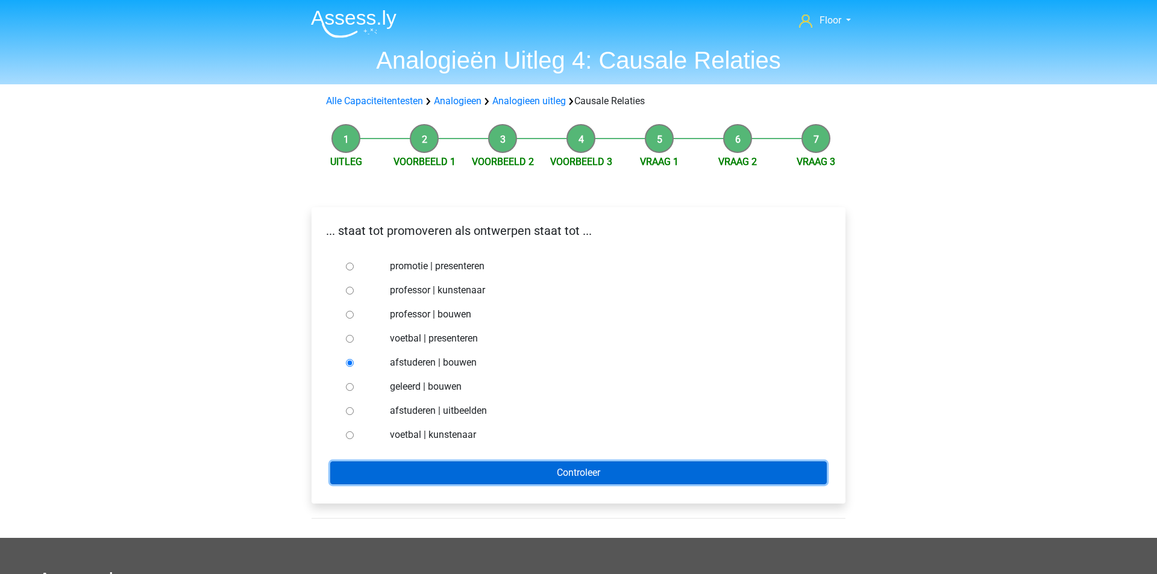
click at [390, 465] on input "Controleer" at bounding box center [578, 473] width 497 height 23
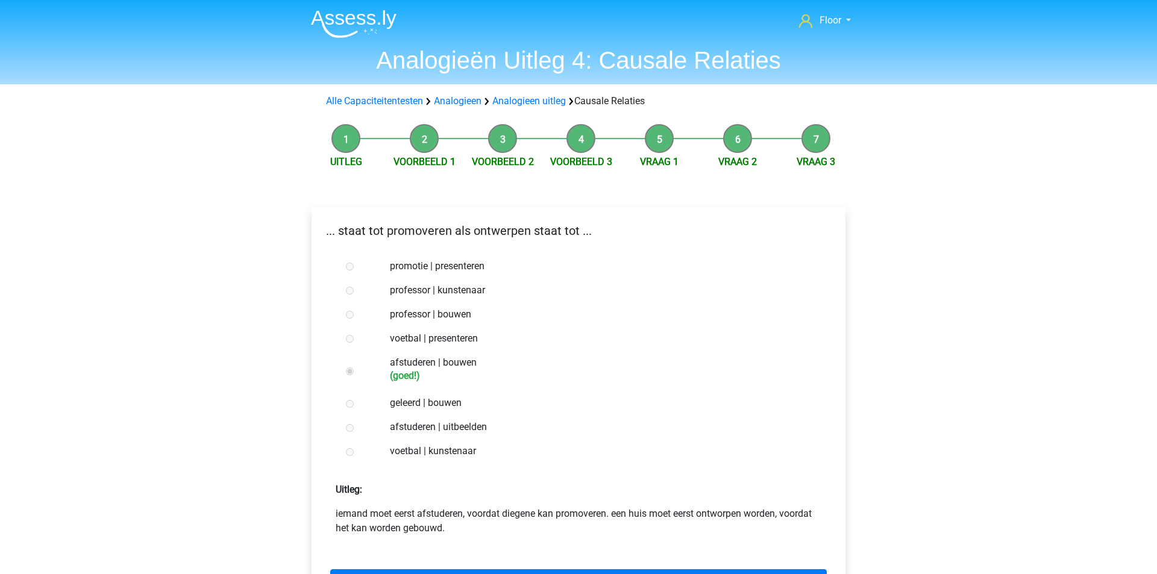
scroll to position [42, 0]
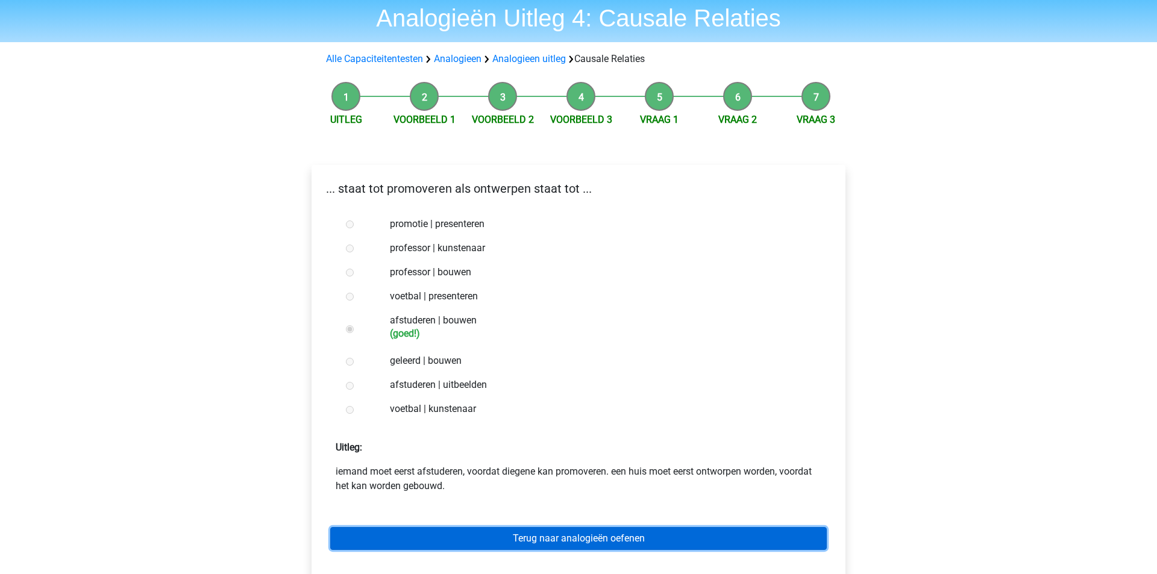
click at [378, 541] on link "Terug naar analogieën oefenen" at bounding box center [578, 538] width 497 height 23
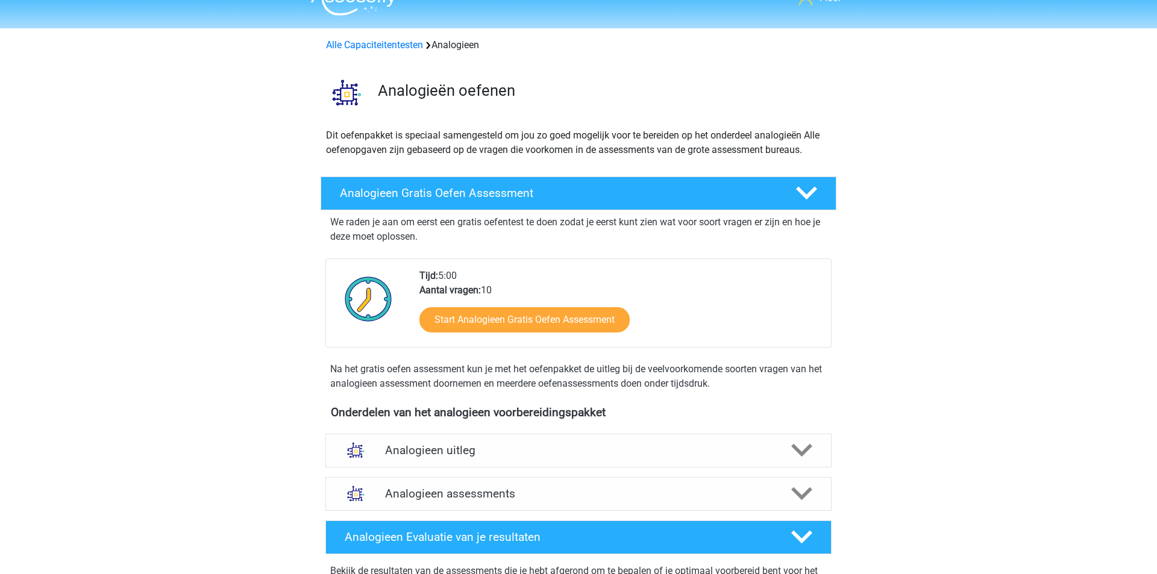
scroll to position [64, 0]
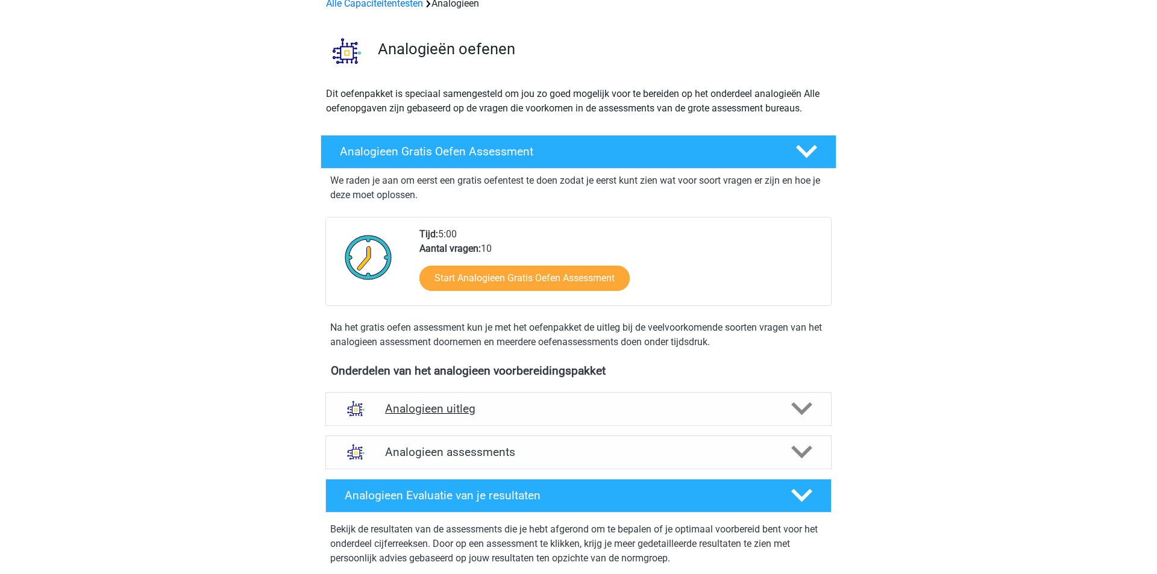
click at [507, 402] on h4 "Analogieen uitleg" at bounding box center [578, 409] width 387 height 14
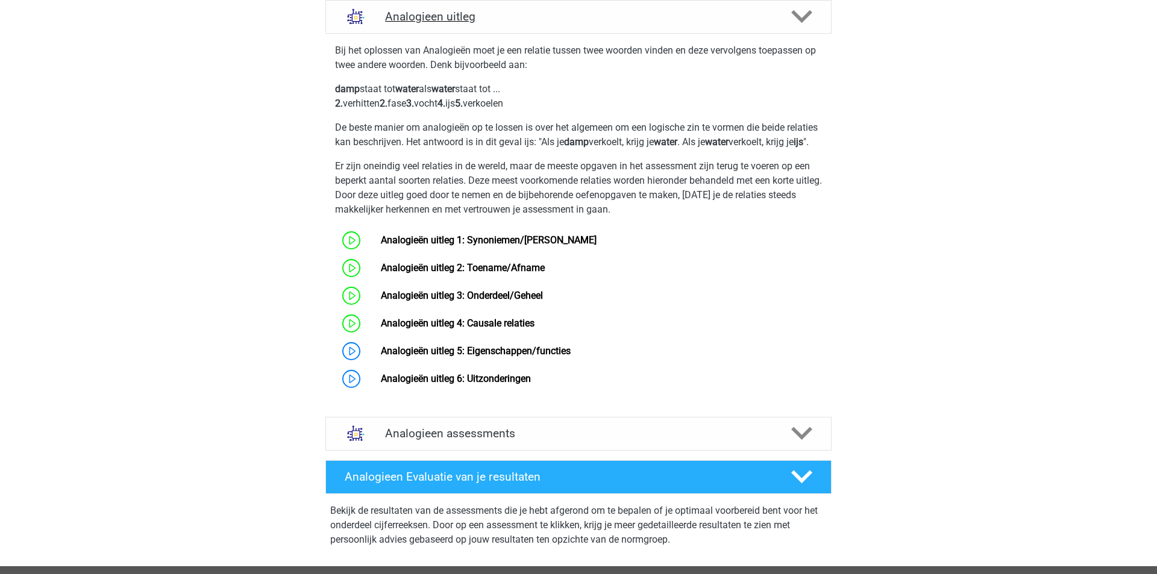
scroll to position [504, 0]
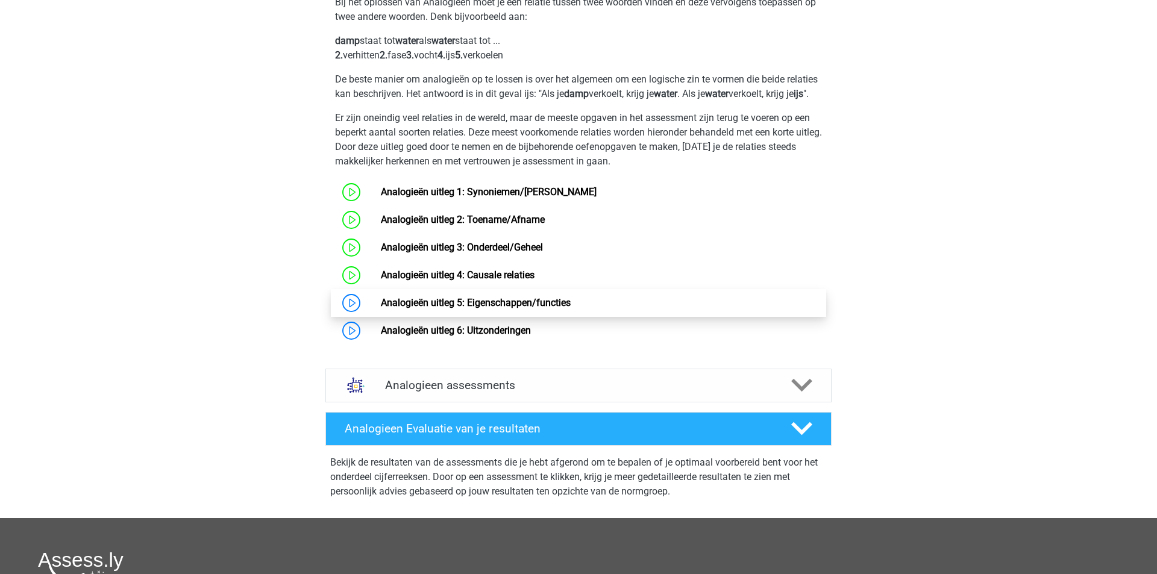
click at [486, 309] on link "Analogieën uitleg 5: Eigenschappen/functies" at bounding box center [476, 302] width 190 height 11
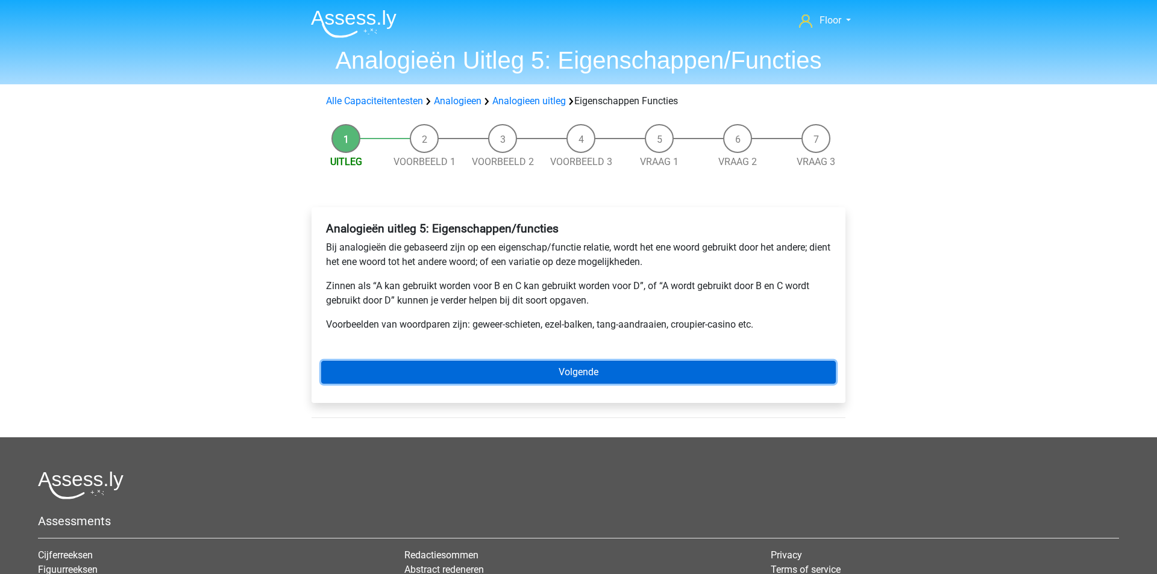
click at [503, 376] on link "Volgende" at bounding box center [578, 372] width 515 height 23
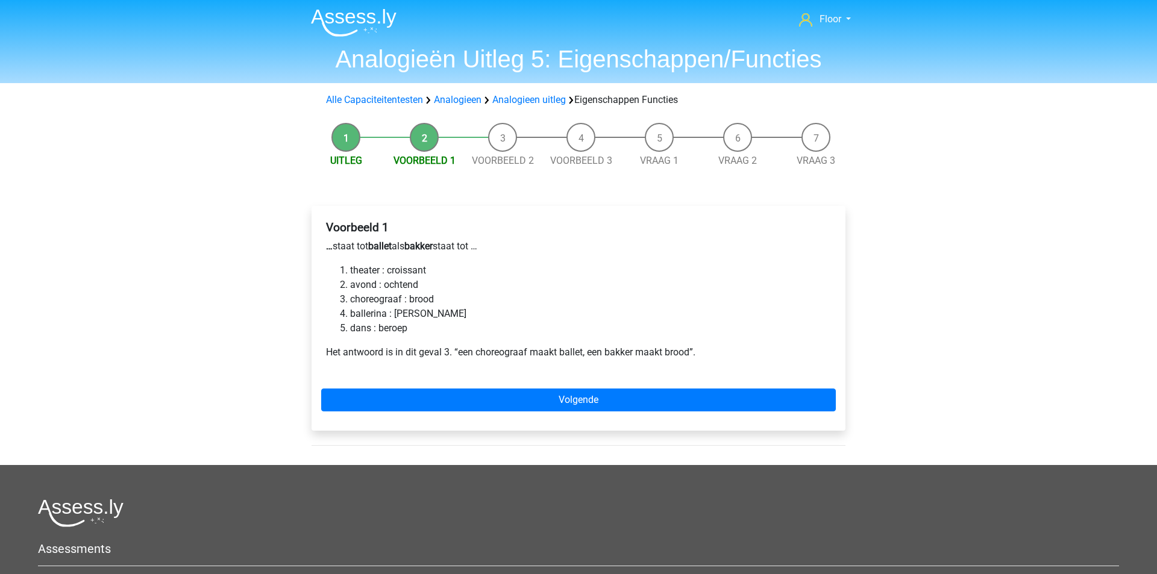
scroll to position [2, 0]
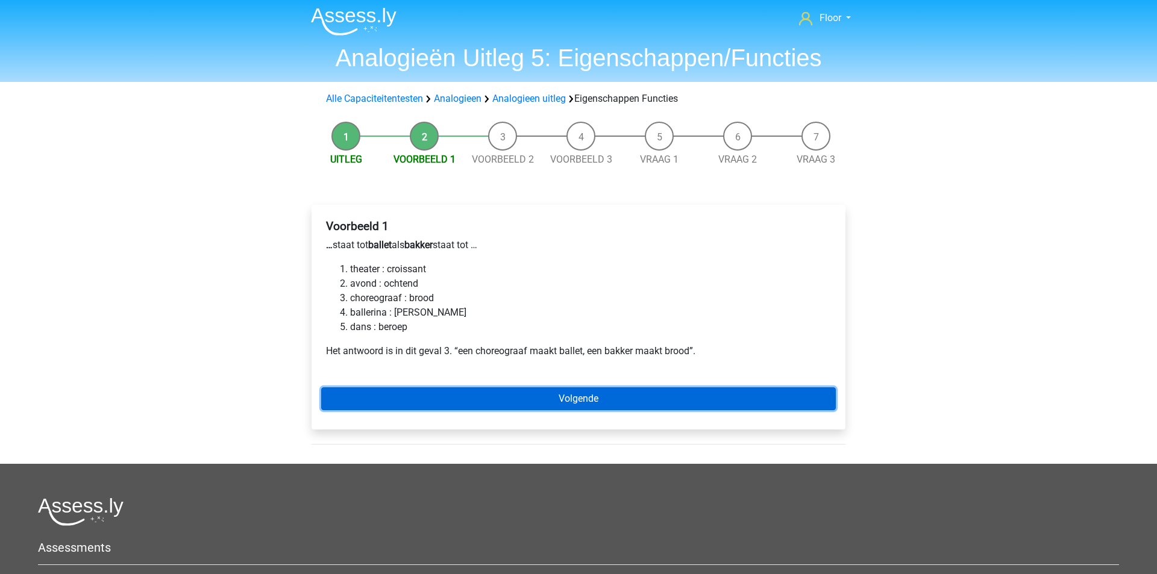
click at [410, 394] on link "Volgende" at bounding box center [578, 398] width 515 height 23
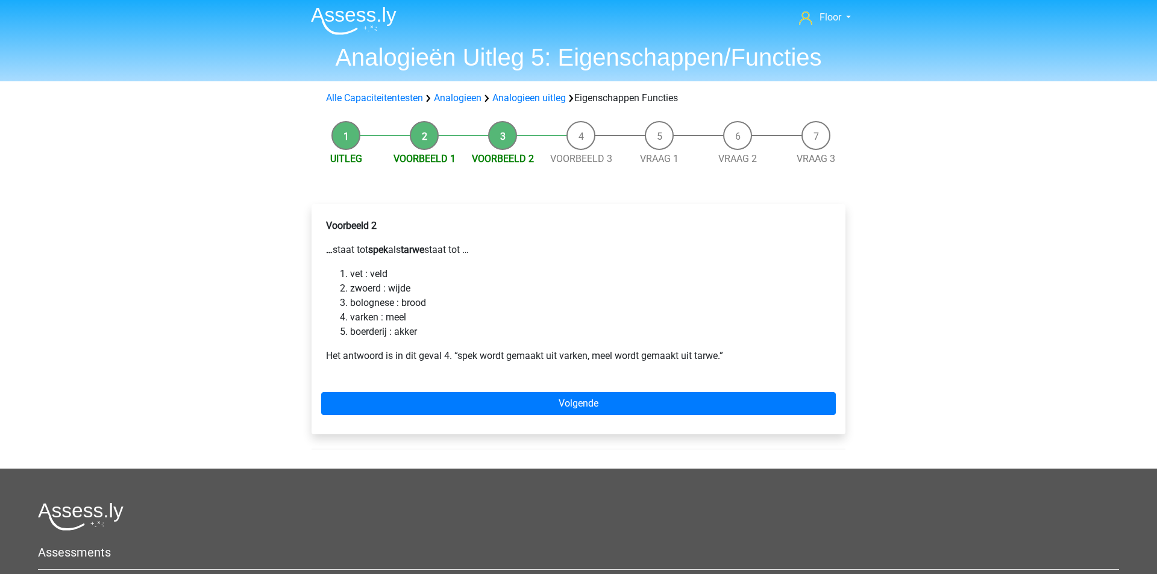
scroll to position [4, 0]
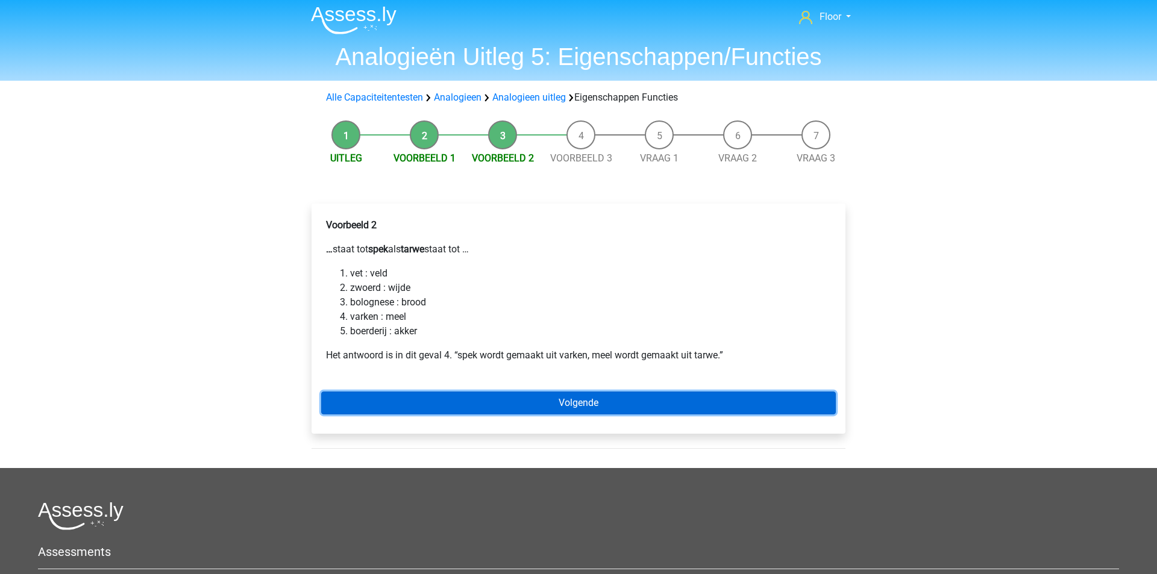
click at [436, 398] on link "Volgende" at bounding box center [578, 403] width 515 height 23
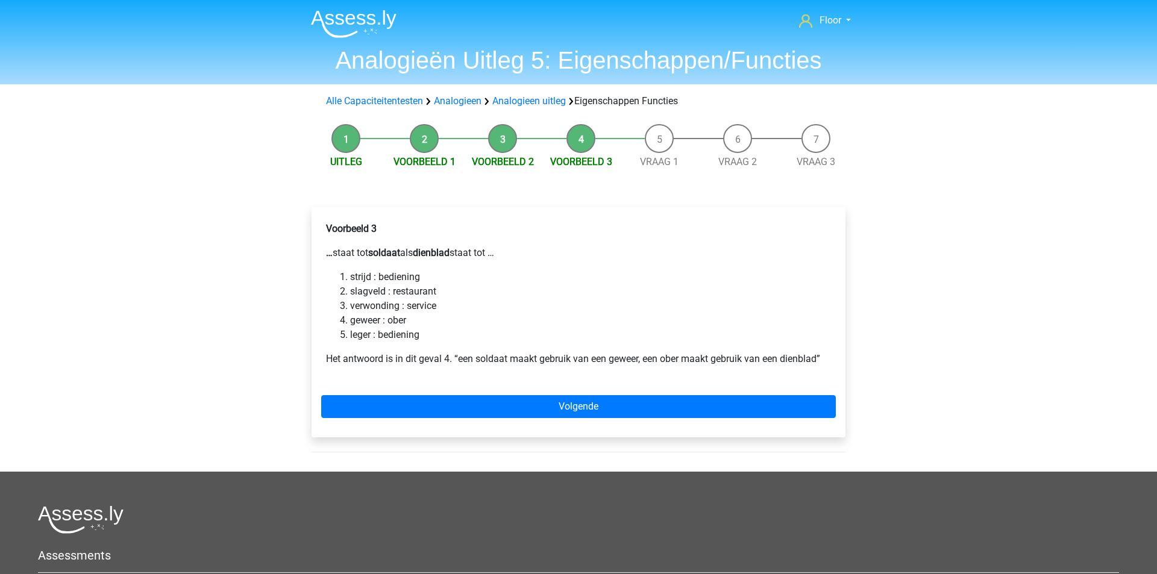
click at [554, 423] on div "Voorbeeld 3 … staat tot soldaat als dienblad staat tot … strijd : bediening sla…" at bounding box center [579, 322] width 534 height 230
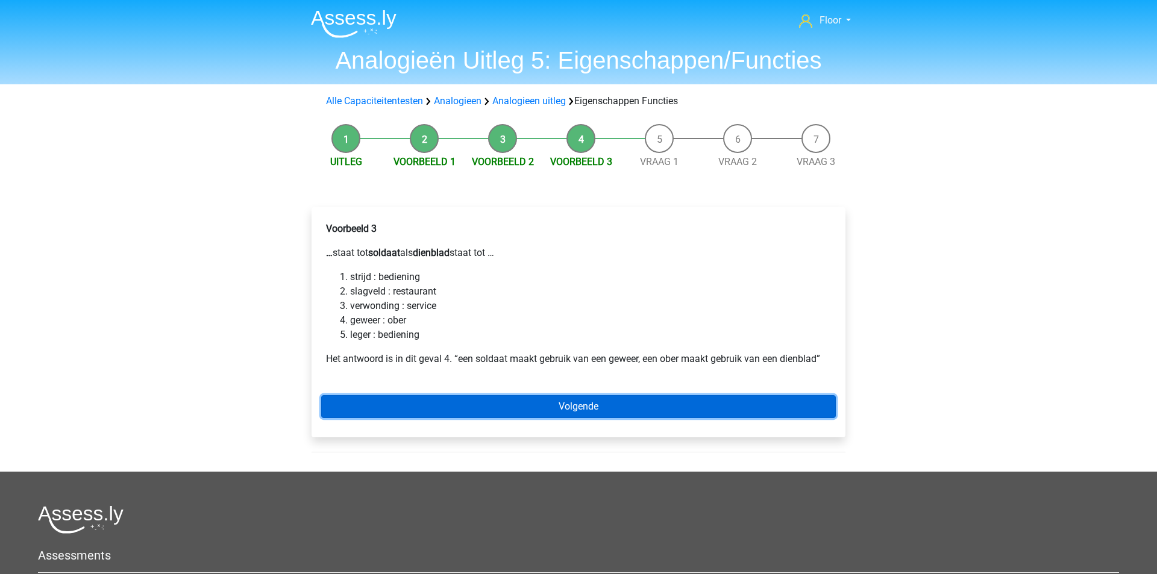
click at [542, 400] on link "Volgende" at bounding box center [578, 406] width 515 height 23
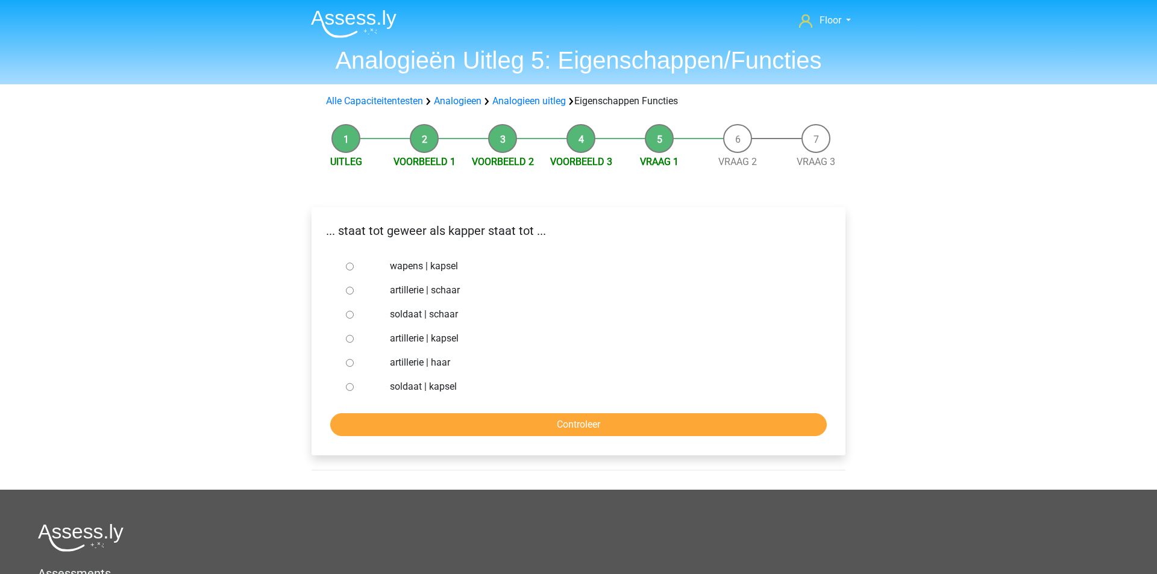
click at [353, 313] on input "soldaat | schaar" at bounding box center [350, 315] width 8 height 8
radio input "true"
click at [374, 415] on input "Controleer" at bounding box center [578, 424] width 497 height 23
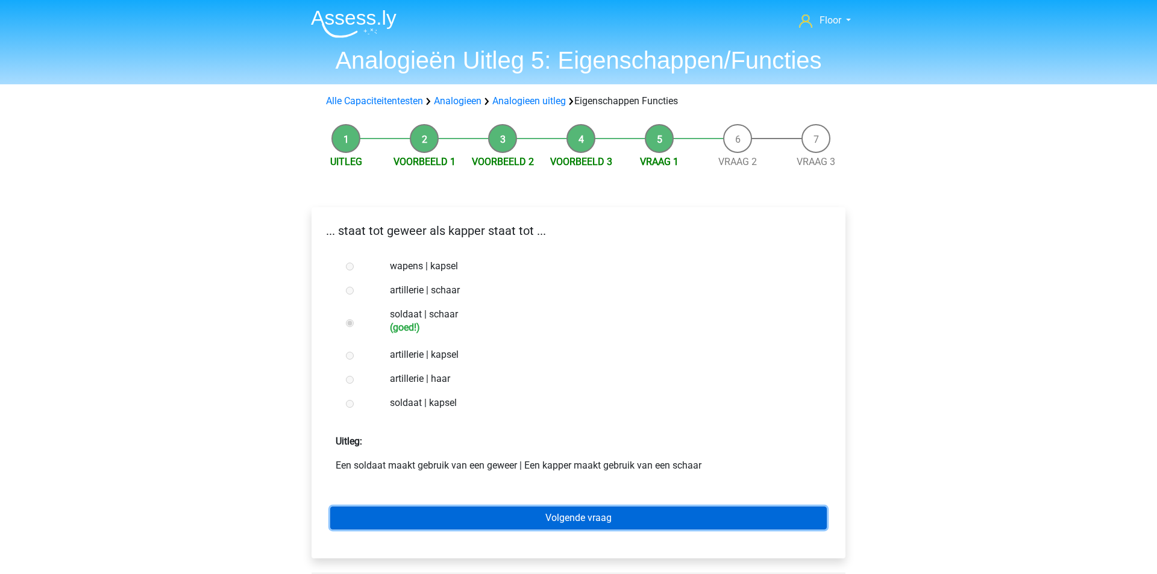
click at [551, 516] on link "Volgende vraag" at bounding box center [578, 518] width 497 height 23
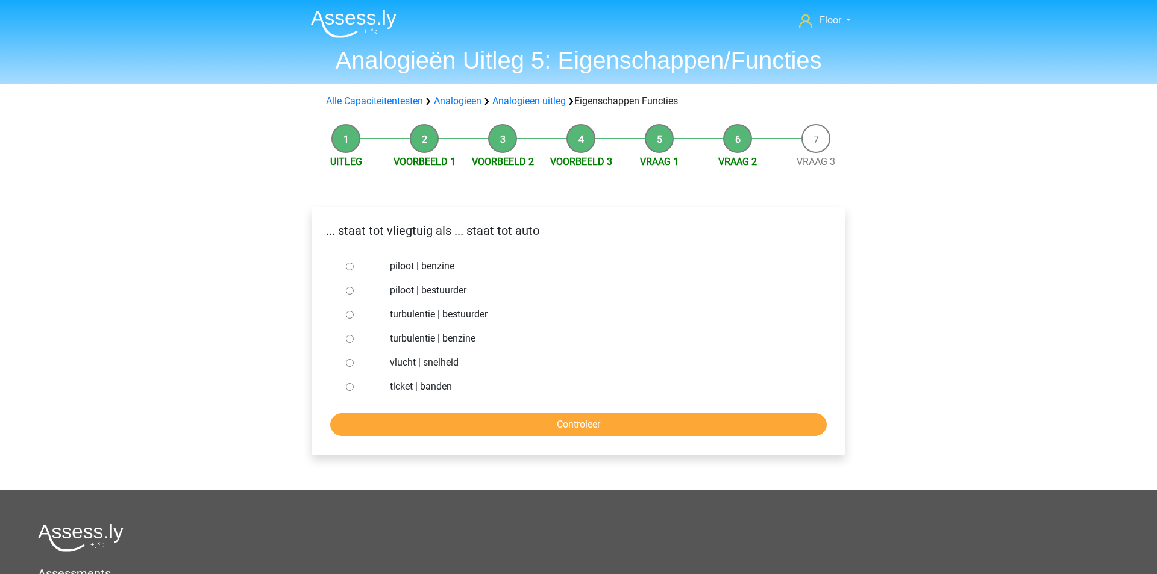
click at [346, 292] on input "piloot | bestuurder" at bounding box center [350, 291] width 8 height 8
radio input "true"
click at [367, 427] on input "Controleer" at bounding box center [578, 424] width 497 height 23
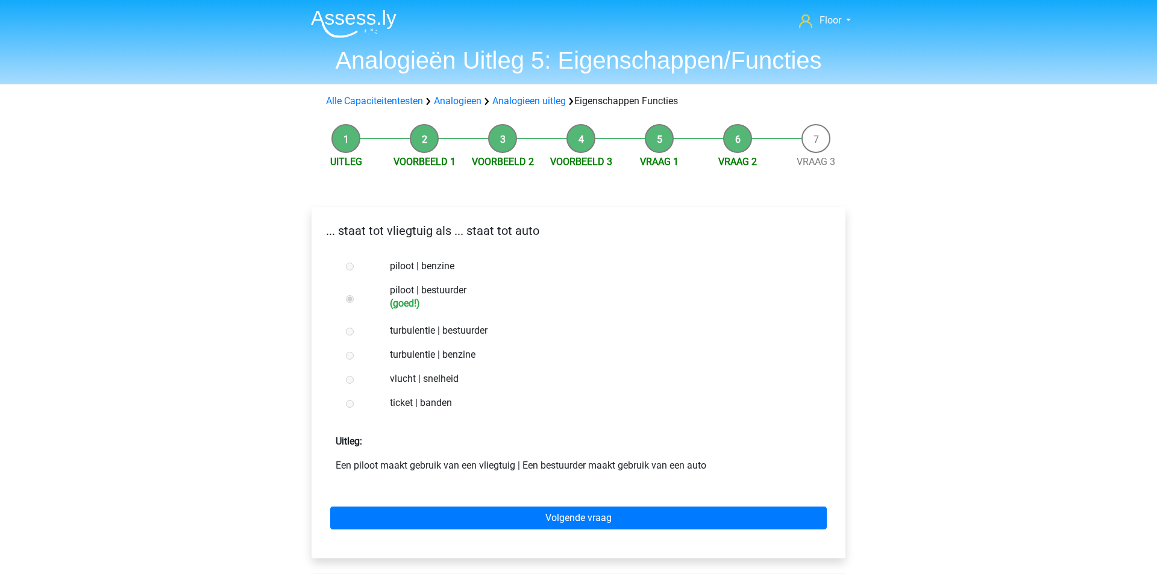
click at [458, 533] on div "Volgende vraag" at bounding box center [578, 516] width 515 height 66
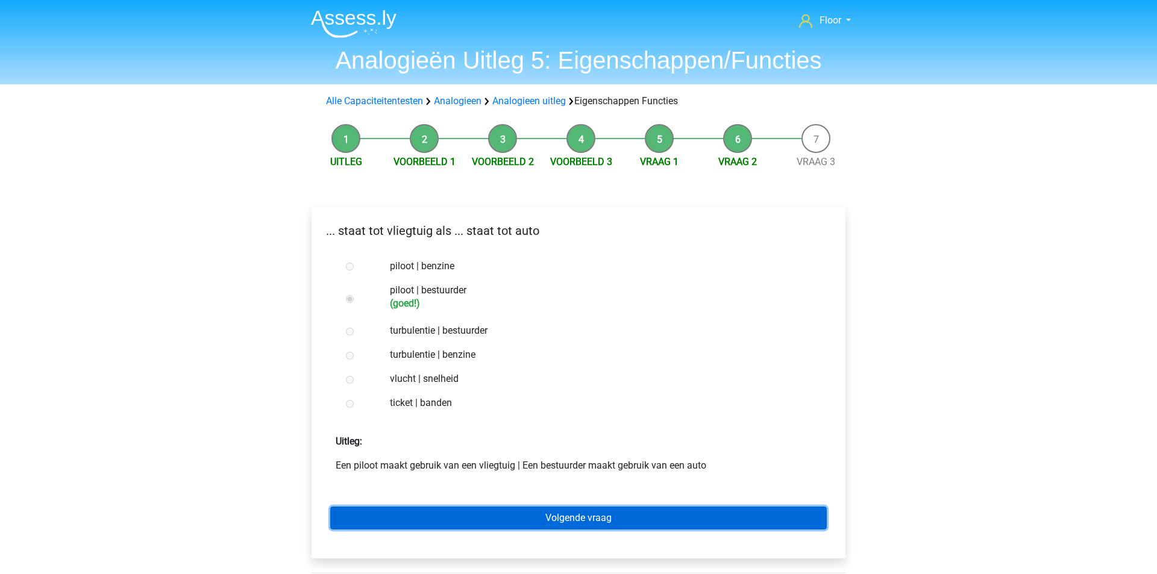
click at [457, 522] on link "Volgende vraag" at bounding box center [578, 518] width 497 height 23
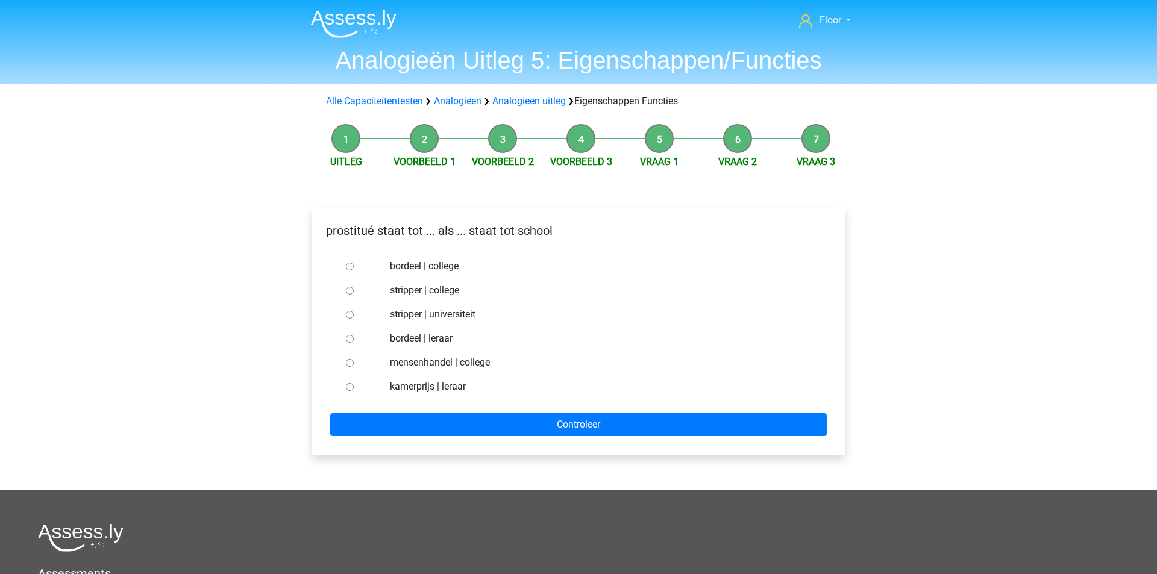
click at [346, 342] on input "bordeel | leraar" at bounding box center [350, 339] width 8 height 8
radio input "true"
click at [407, 453] on div "prostitué staat tot ... als ... staat tot school bordeel | college stripper | c…" at bounding box center [579, 331] width 534 height 248
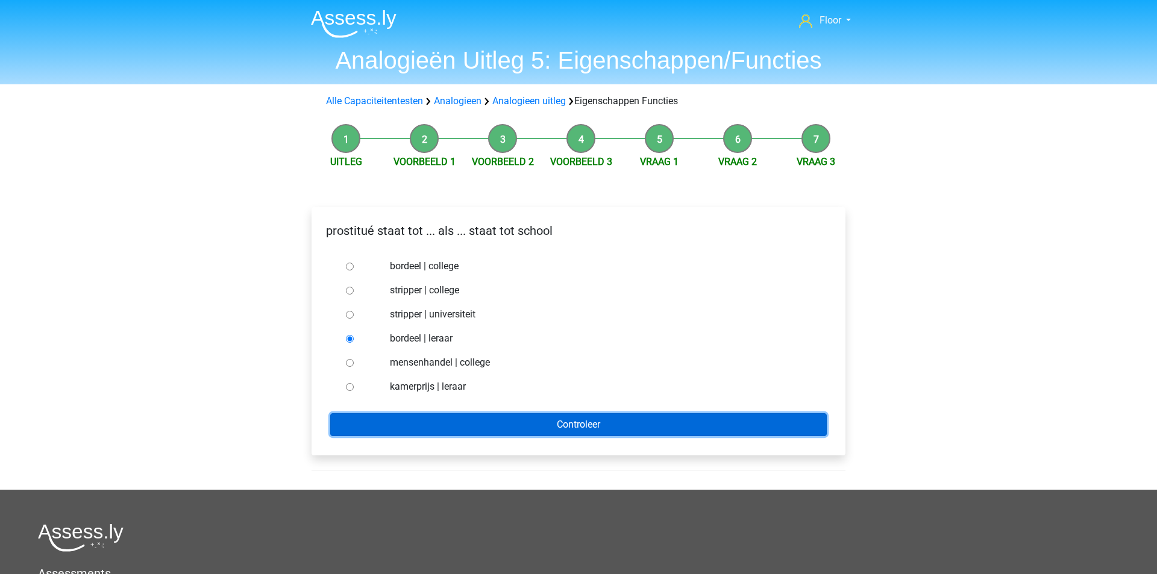
click at [403, 431] on input "Controleer" at bounding box center [578, 424] width 497 height 23
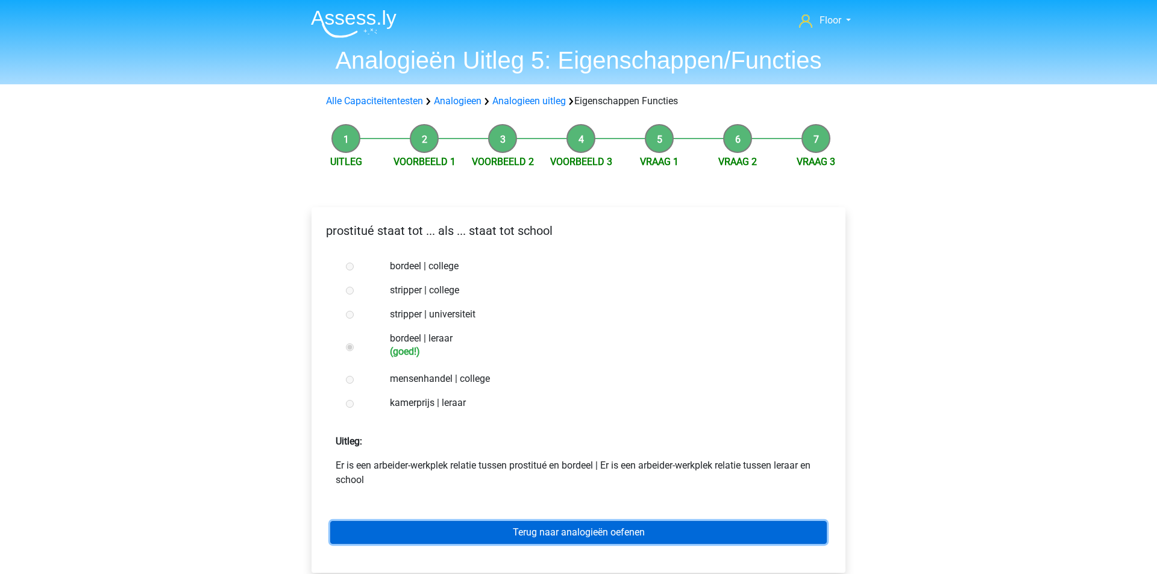
click at [554, 537] on link "Terug naar analogieën oefenen" at bounding box center [578, 532] width 497 height 23
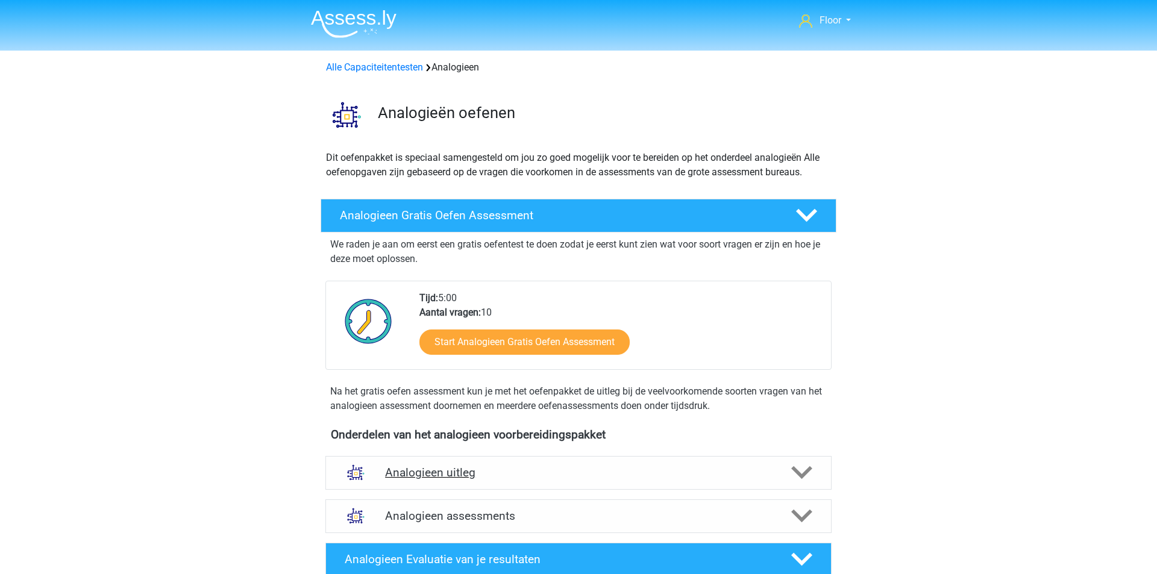
click at [594, 464] on div "Analogieen uitleg" at bounding box center [578, 473] width 506 height 34
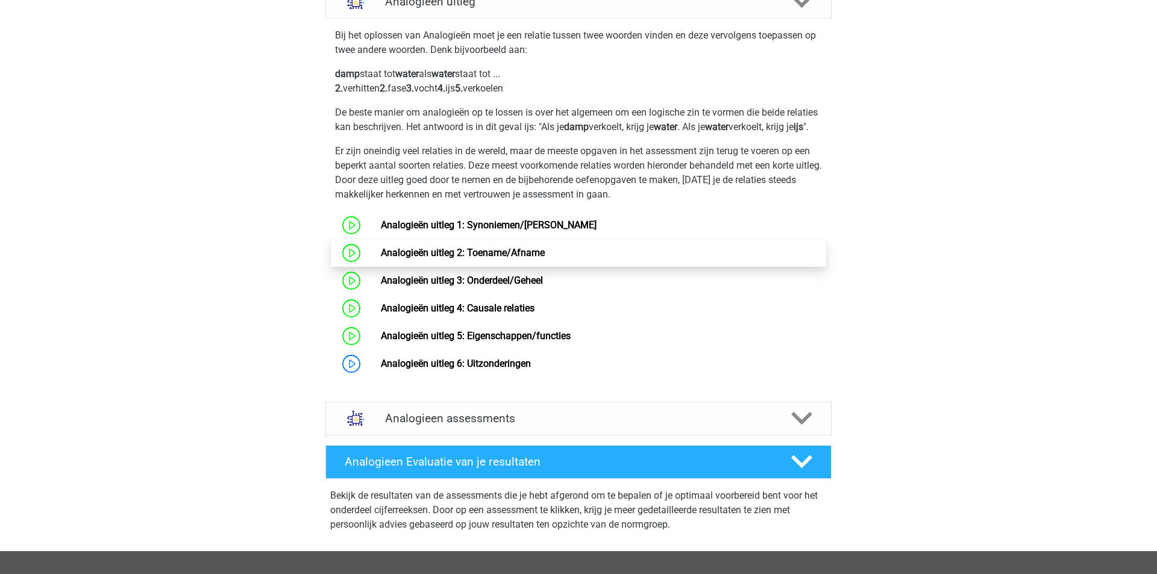
scroll to position [478, 0]
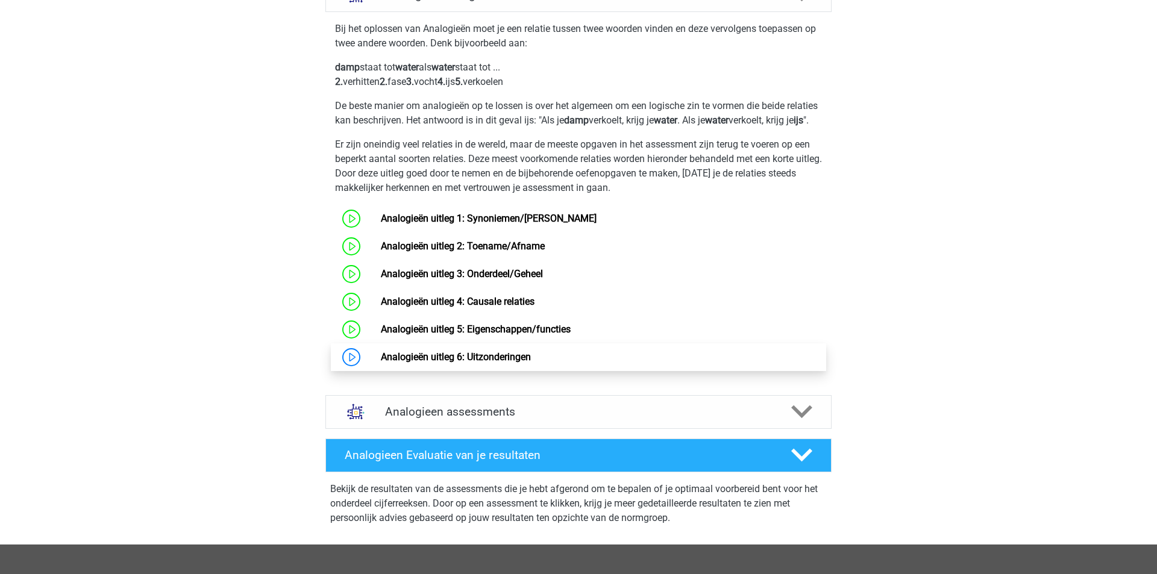
click at [474, 363] on link "Analogieën uitleg 6: Uitzonderingen" at bounding box center [456, 356] width 150 height 11
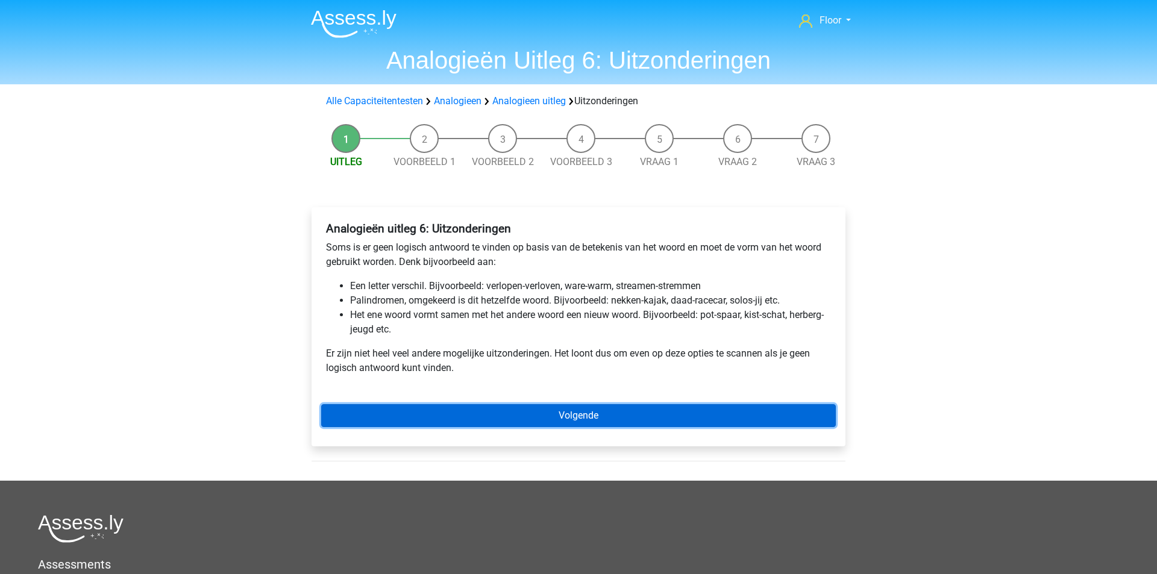
click at [612, 420] on link "Volgende" at bounding box center [578, 415] width 515 height 23
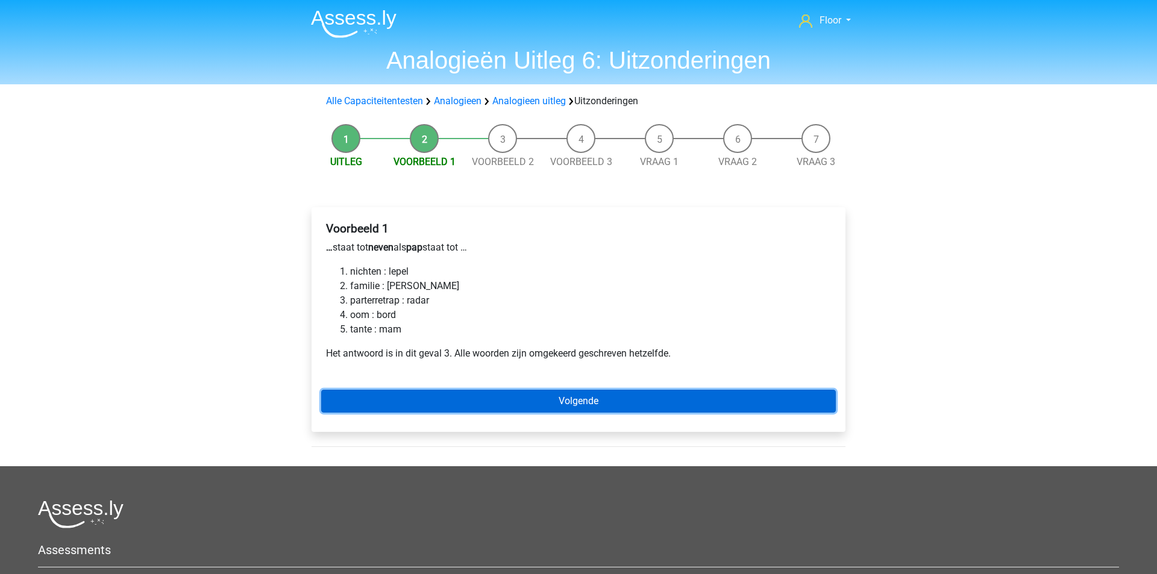
click at [618, 397] on link "Volgende" at bounding box center [578, 401] width 515 height 23
click at [676, 396] on link "Volgende" at bounding box center [578, 401] width 515 height 23
click at [659, 404] on link "Volgende" at bounding box center [578, 401] width 515 height 23
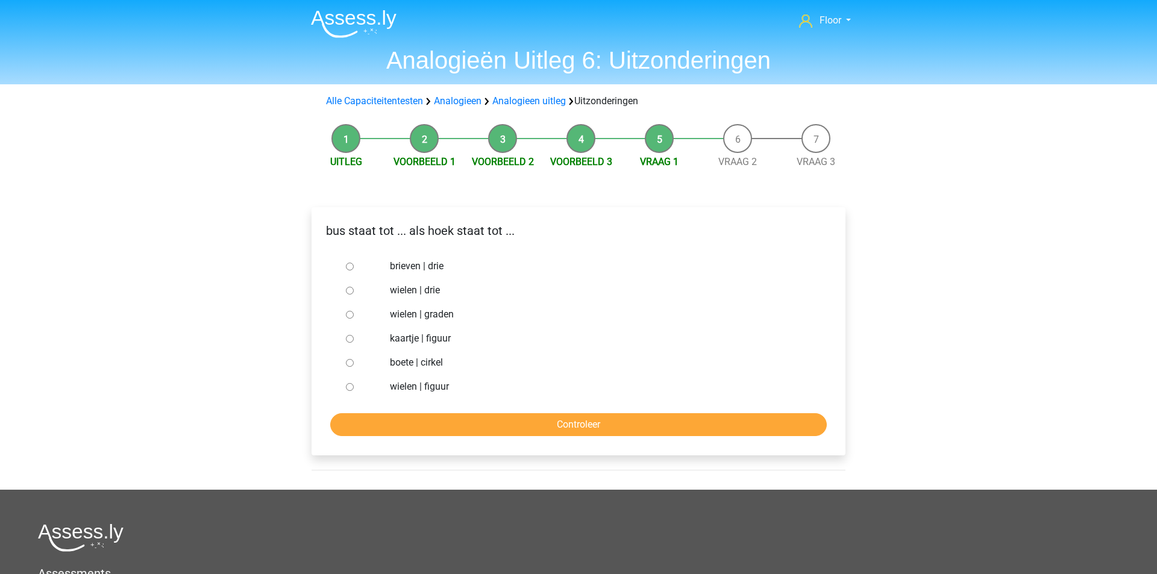
click at [421, 343] on label "kaartje | figuur" at bounding box center [598, 338] width 417 height 14
click at [354, 343] on input "kaartje | figuur" at bounding box center [350, 339] width 8 height 8
radio input "true"
click at [438, 423] on input "Controleer" at bounding box center [578, 424] width 497 height 23
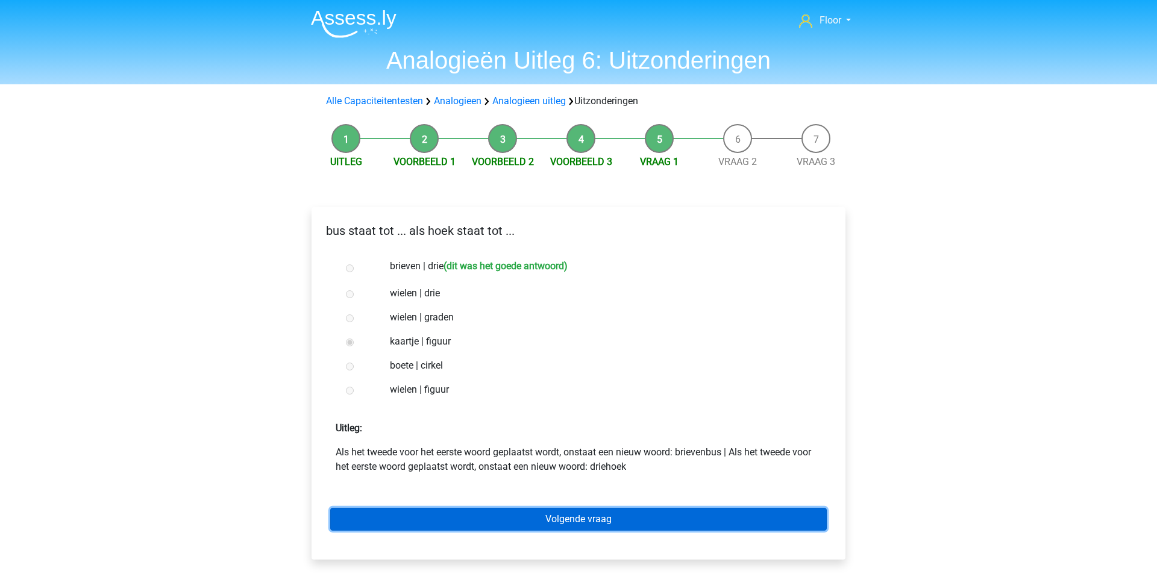
click at [480, 522] on link "Volgende vraag" at bounding box center [578, 519] width 497 height 23
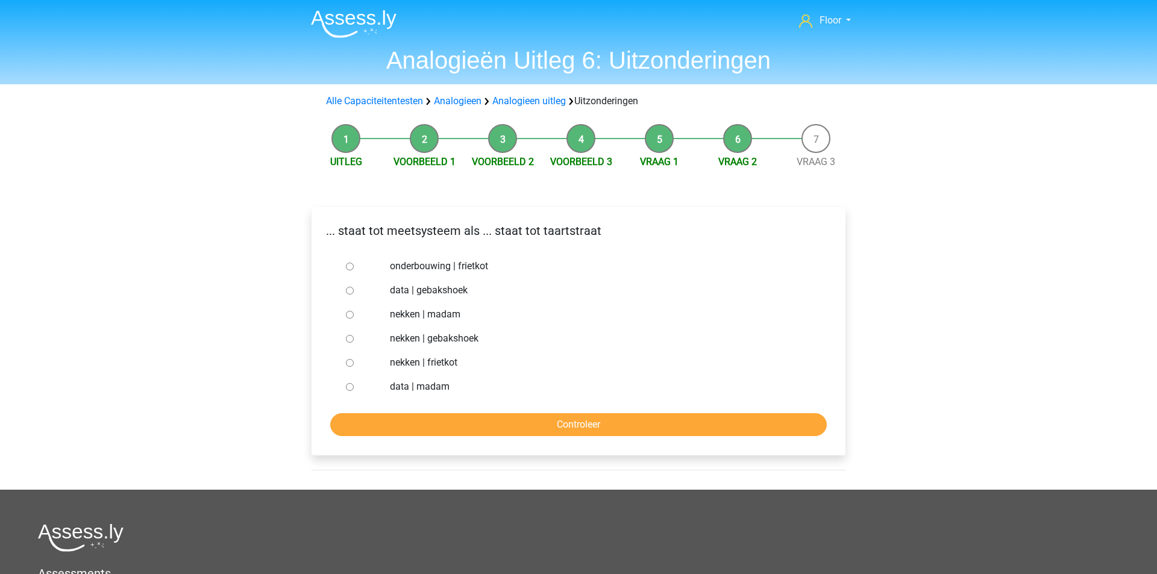
click at [348, 313] on input "nekken | madam" at bounding box center [350, 315] width 8 height 8
radio input "true"
click at [363, 424] on input "Controleer" at bounding box center [578, 424] width 497 height 23
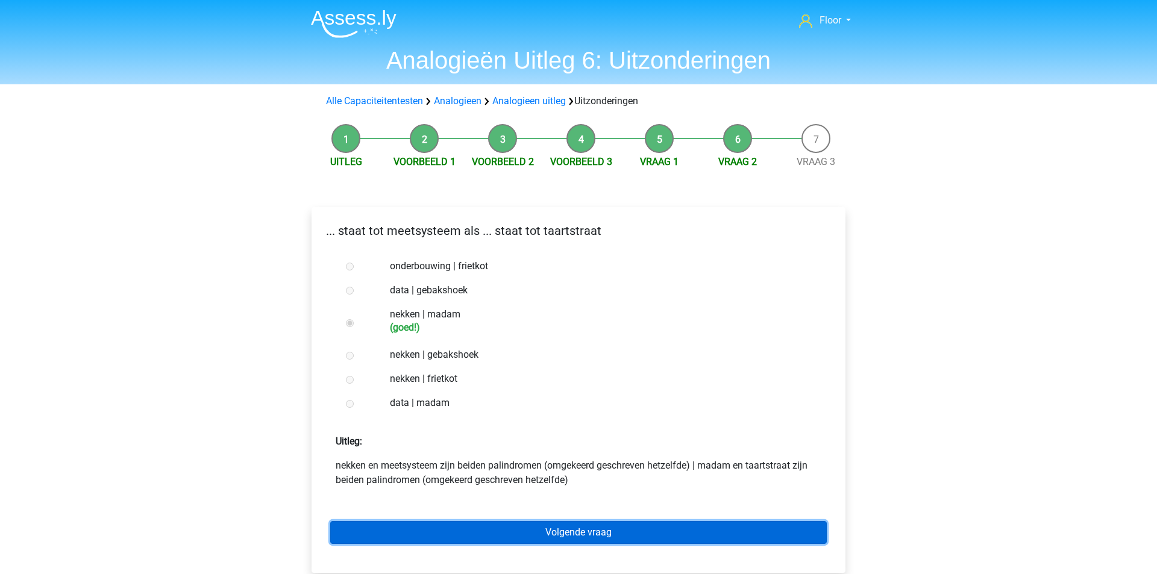
click at [538, 539] on link "Volgende vraag" at bounding box center [578, 532] width 497 height 23
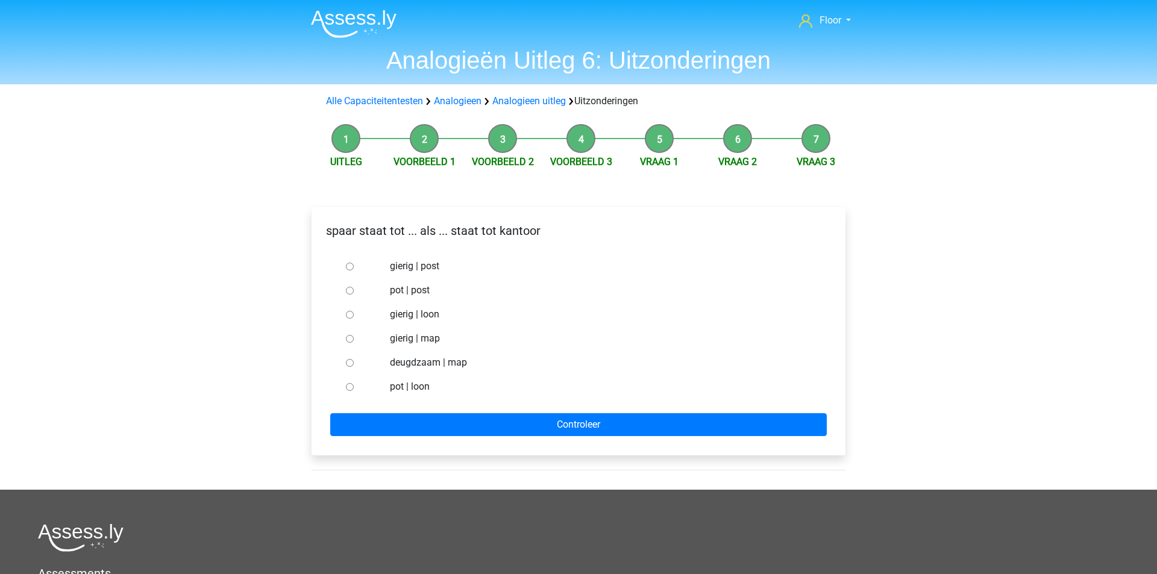
click at [396, 291] on label "pot | post" at bounding box center [598, 290] width 417 height 14
click at [354, 291] on input "pot | post" at bounding box center [350, 291] width 8 height 8
radio input "true"
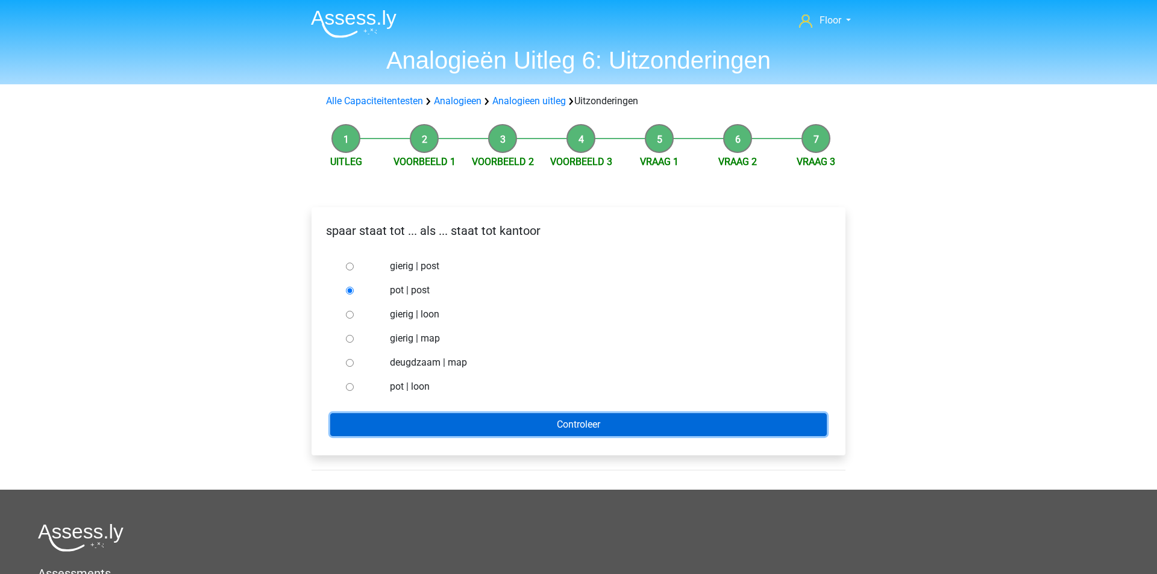
click at [454, 416] on input "Controleer" at bounding box center [578, 424] width 497 height 23
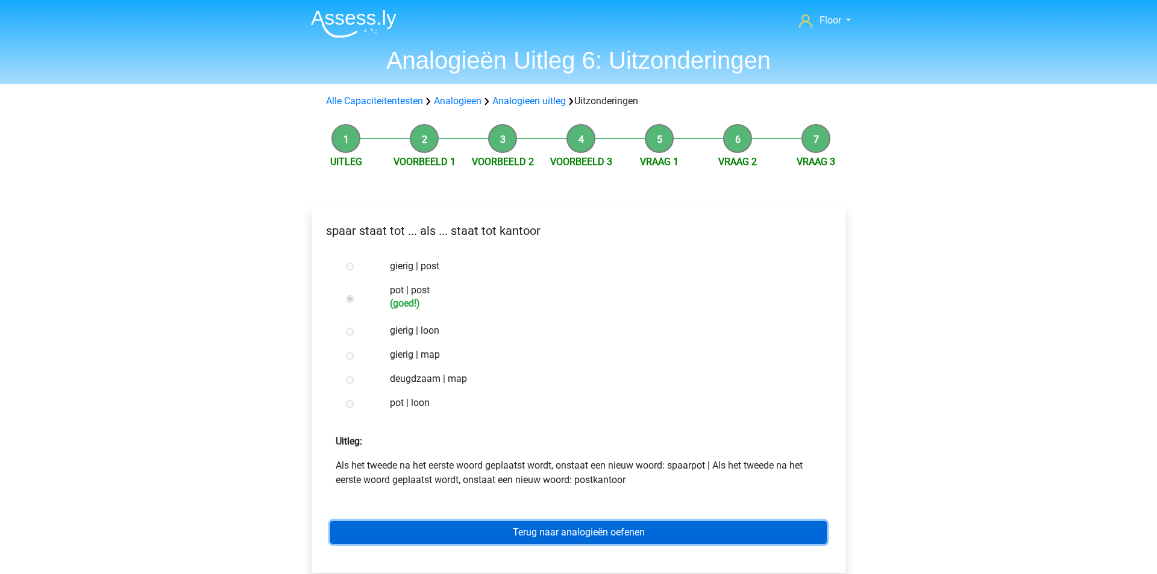
click at [607, 544] on link "Terug naar analogieën oefenen" at bounding box center [578, 532] width 497 height 23
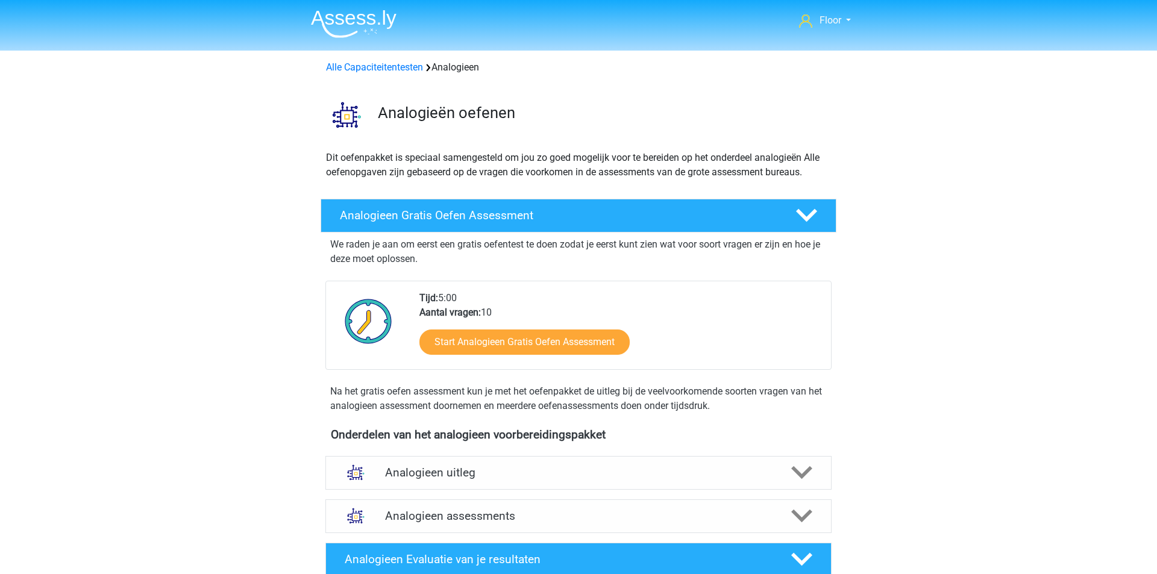
scroll to position [20, 0]
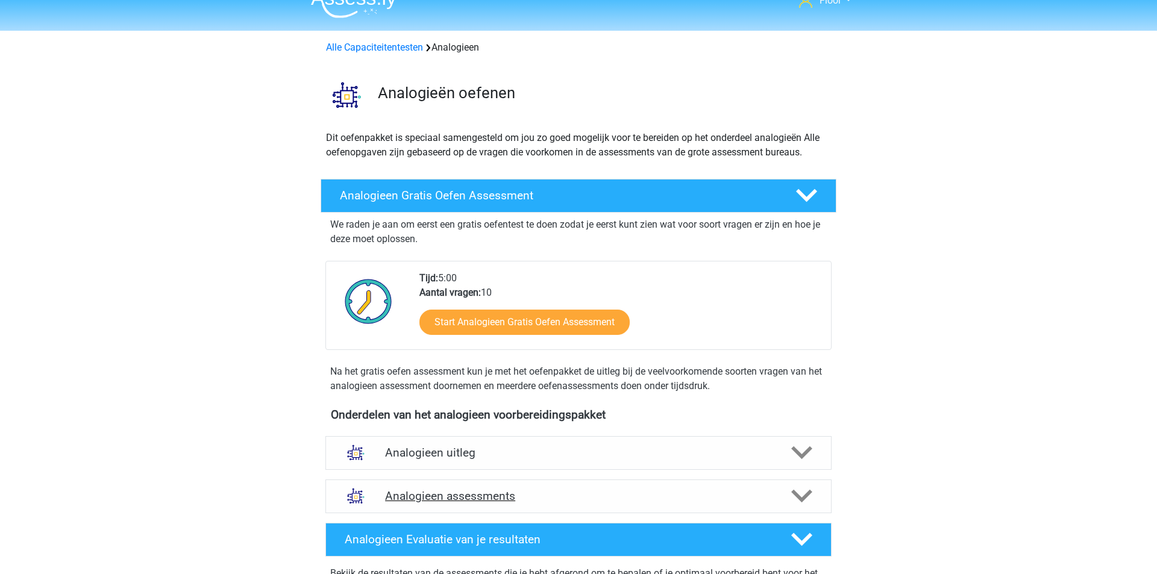
click at [448, 501] on h4 "Analogieen assessments" at bounding box center [578, 496] width 387 height 14
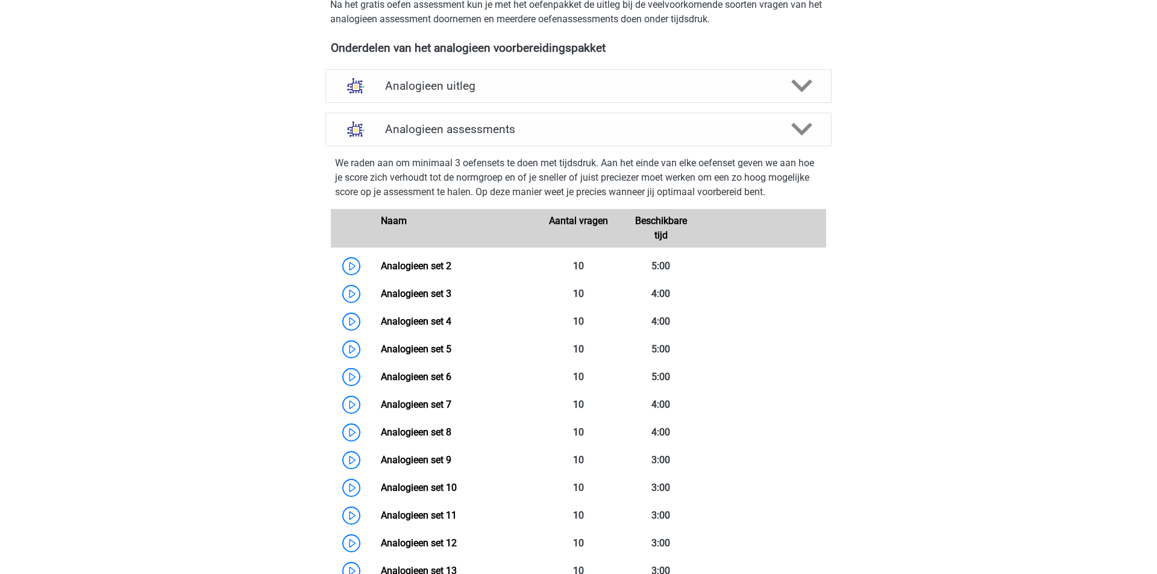
scroll to position [429, 0]
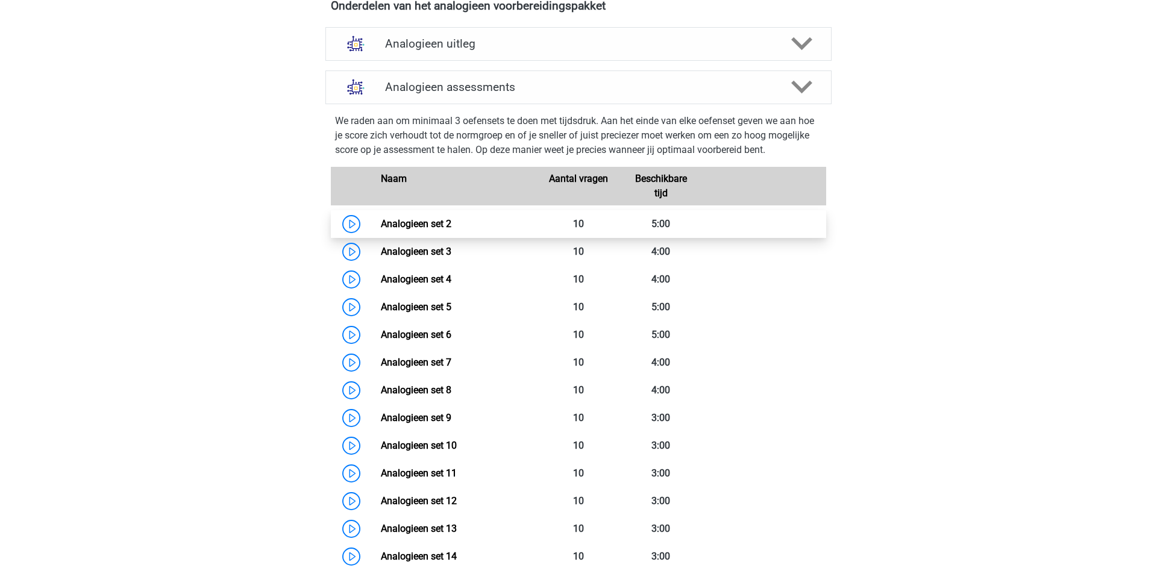
click at [381, 221] on link "Analogieen set 2" at bounding box center [416, 223] width 71 height 11
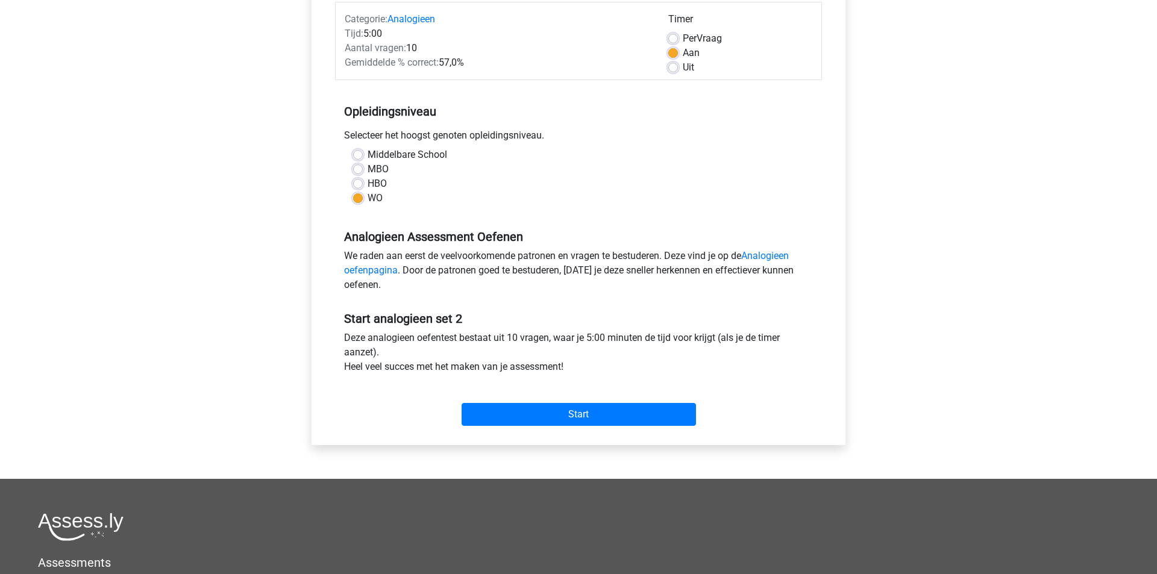
scroll to position [168, 0]
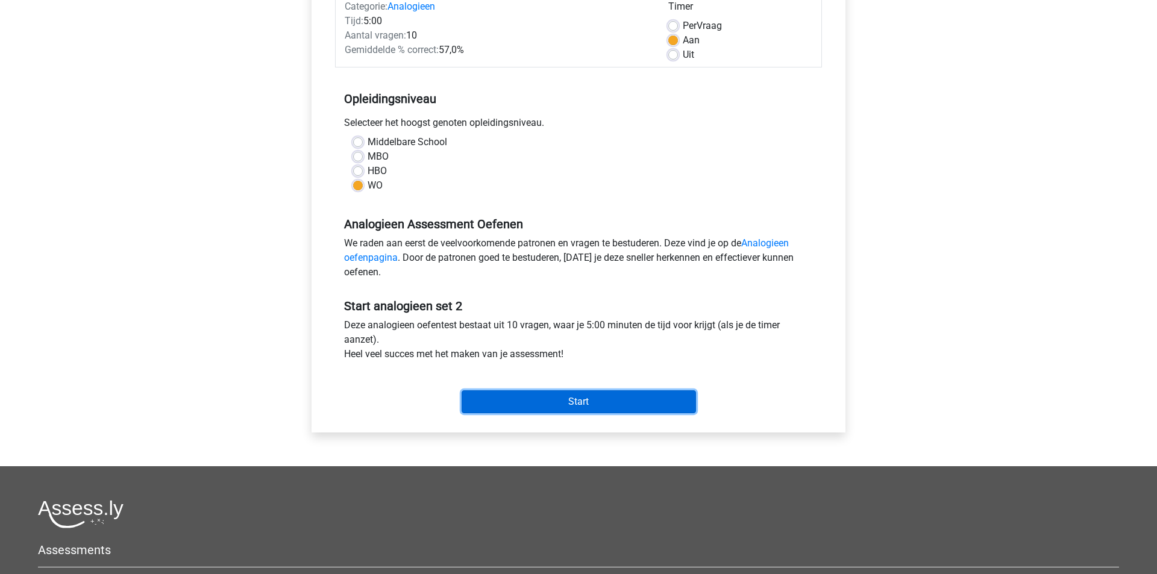
click at [576, 399] on input "Start" at bounding box center [579, 401] width 234 height 23
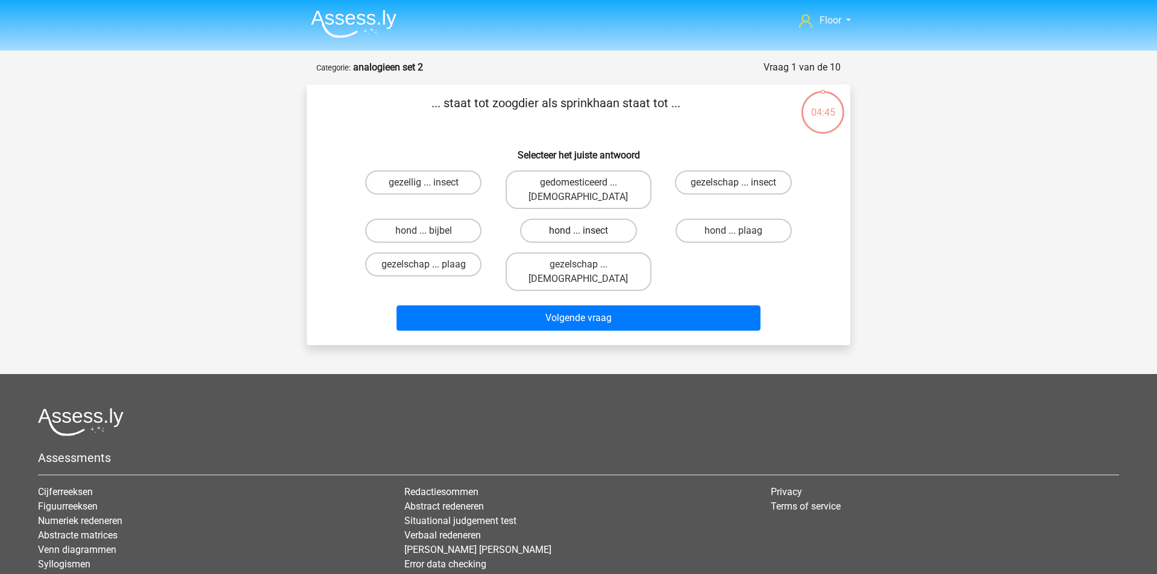
click at [612, 219] on label "hond ... insect" at bounding box center [578, 231] width 116 height 24
click at [586, 231] on input "hond ... insect" at bounding box center [583, 235] width 8 height 8
radio input "true"
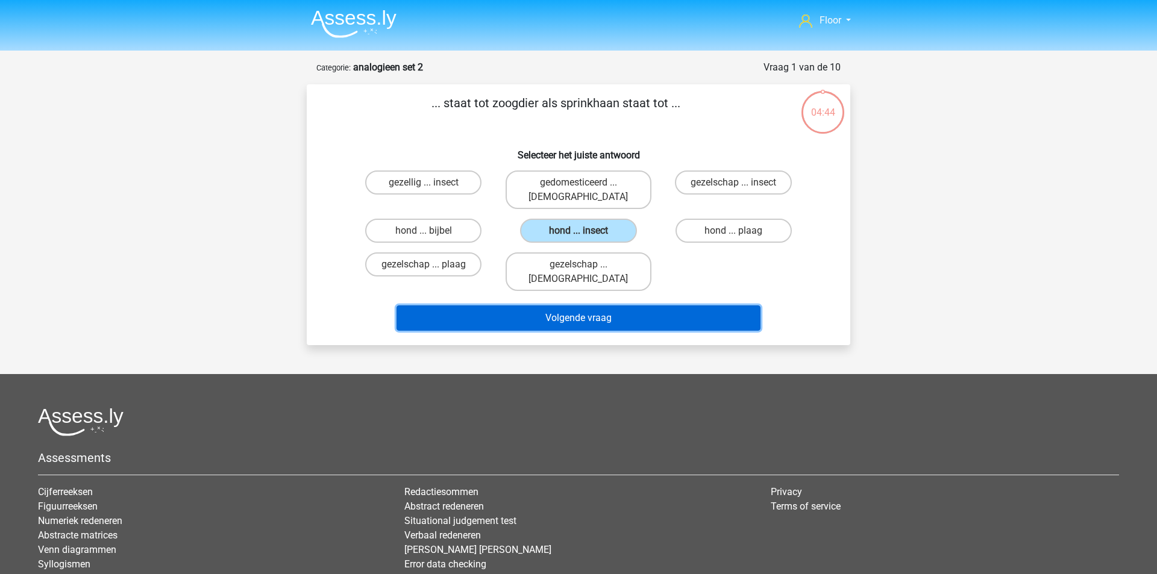
click at [609, 306] on button "Volgende vraag" at bounding box center [579, 318] width 365 height 25
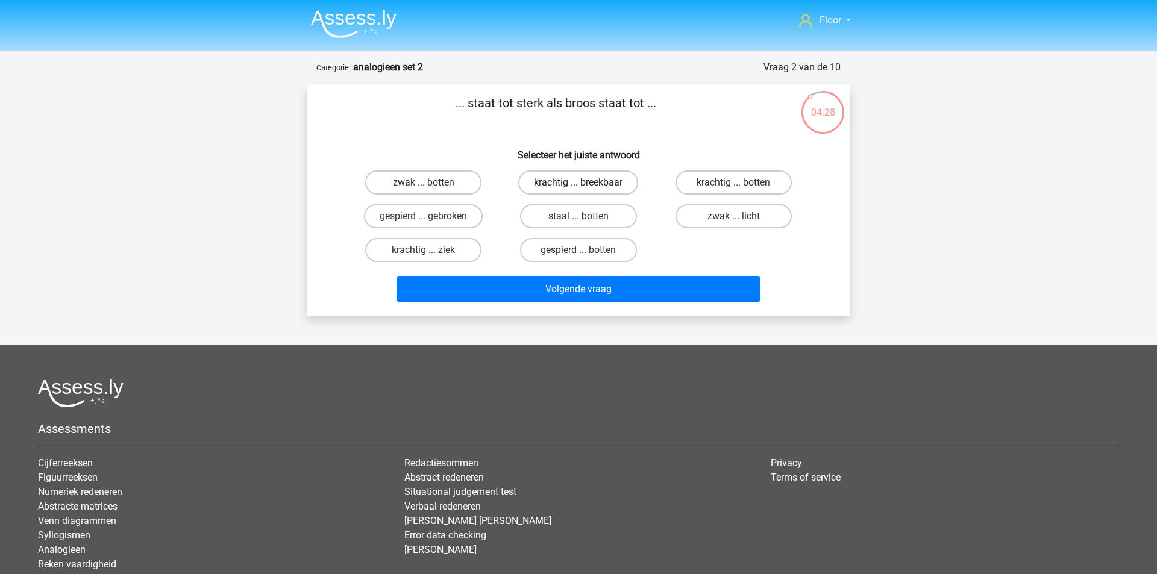
click at [616, 184] on label "krachtig ... breekbaar" at bounding box center [578, 183] width 120 height 24
click at [586, 184] on input "krachtig ... breekbaar" at bounding box center [583, 187] width 8 height 8
radio input "true"
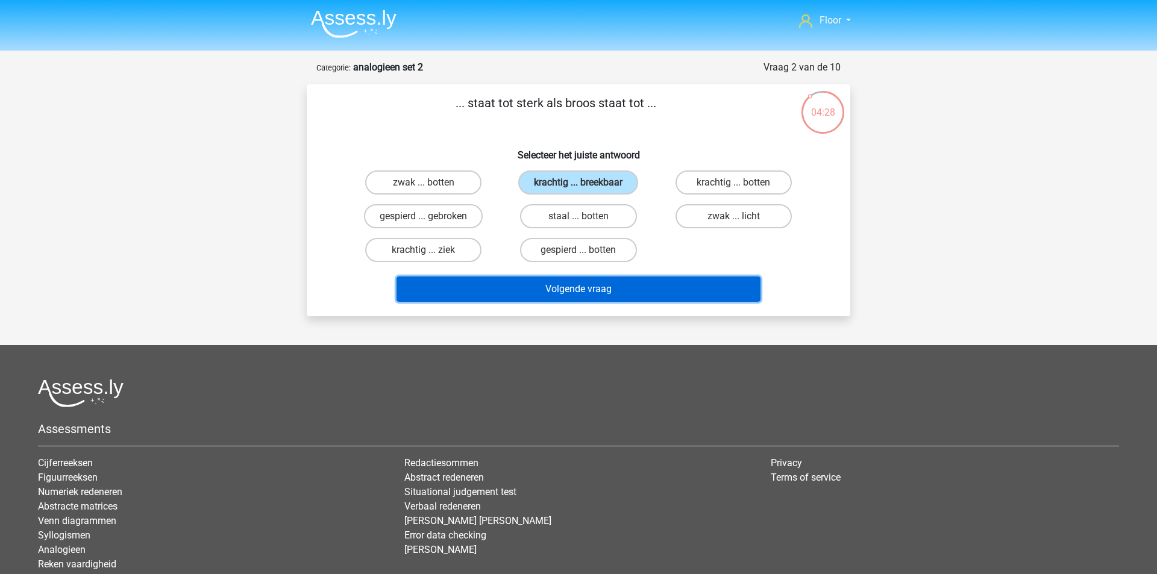
click at [589, 300] on button "Volgende vraag" at bounding box center [579, 289] width 365 height 25
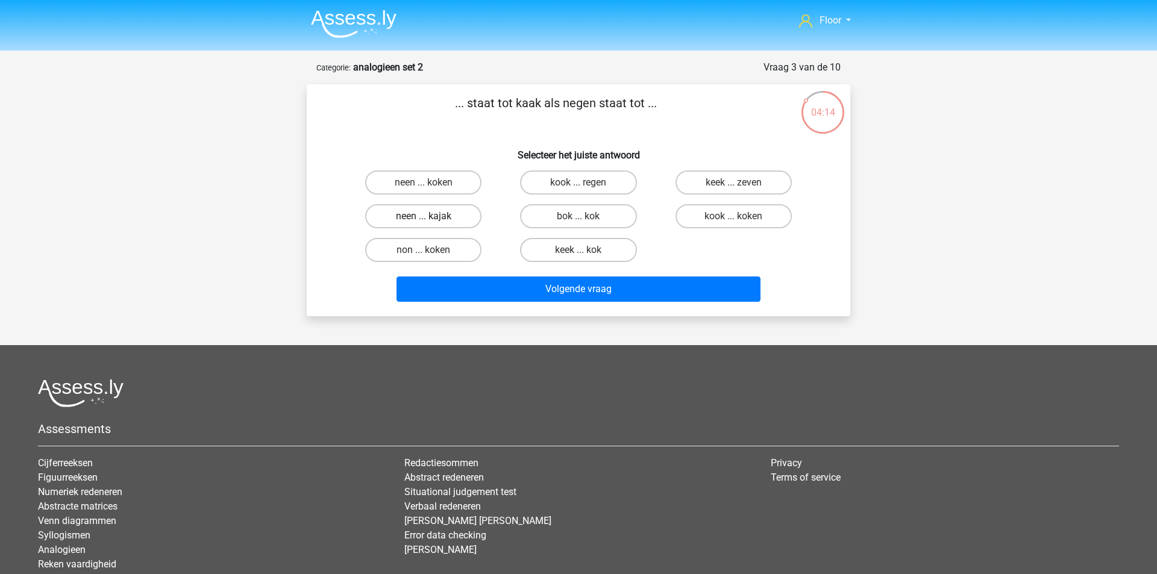
click at [400, 222] on label "neen ... kajak" at bounding box center [423, 216] width 116 height 24
click at [424, 222] on input "neen ... kajak" at bounding box center [428, 220] width 8 height 8
radio input "true"
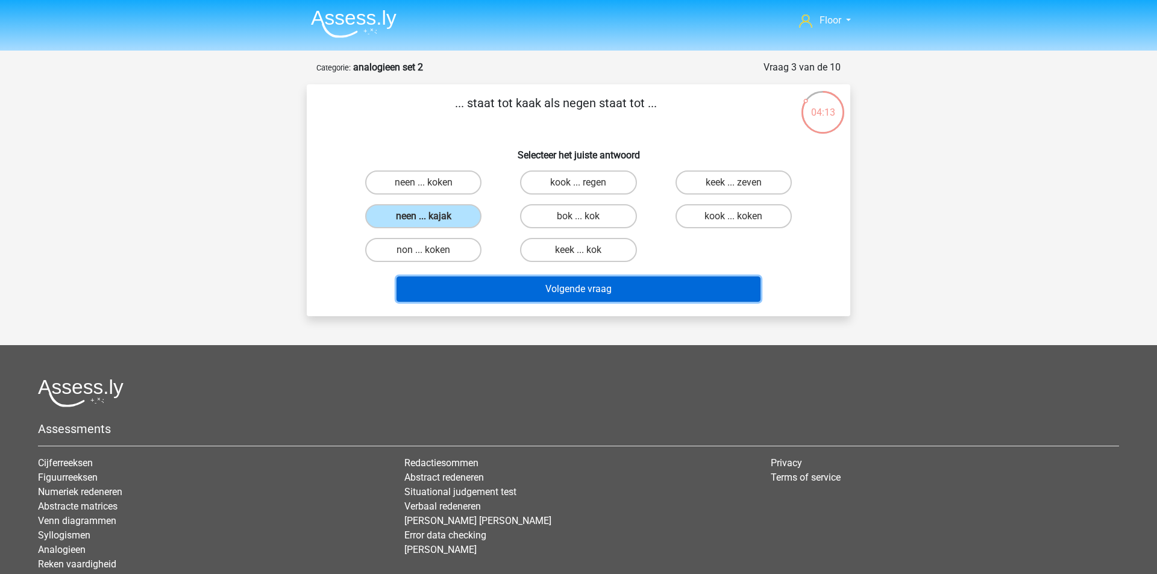
click at [478, 296] on button "Volgende vraag" at bounding box center [579, 289] width 365 height 25
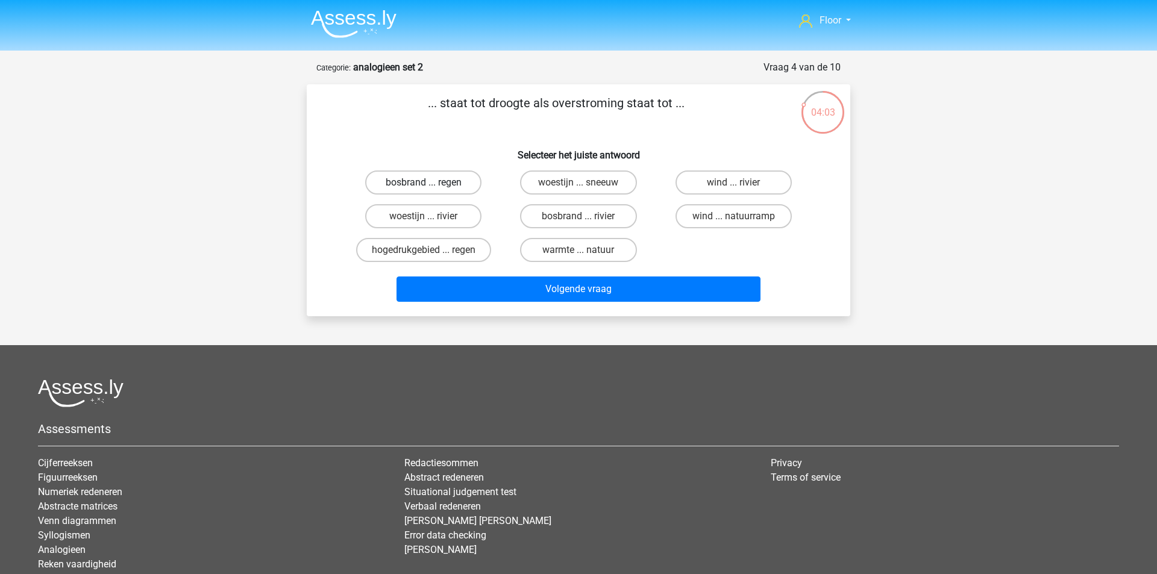
click at [404, 181] on label "bosbrand ... regen" at bounding box center [423, 183] width 116 height 24
click at [424, 183] on input "bosbrand ... regen" at bounding box center [428, 187] width 8 height 8
radio input "true"
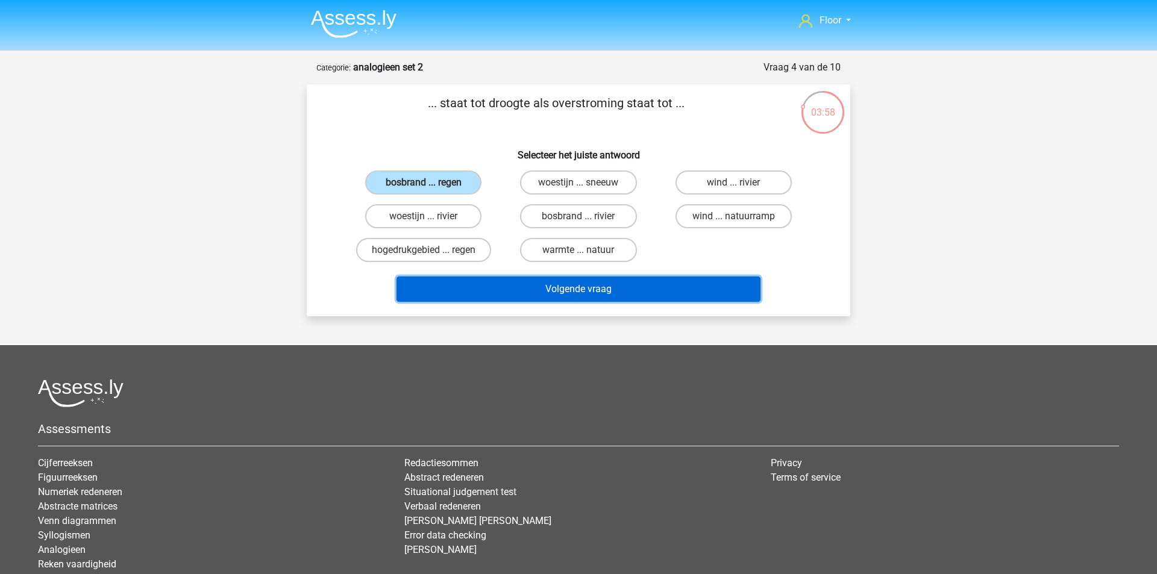
click at [507, 277] on button "Volgende vraag" at bounding box center [579, 289] width 365 height 25
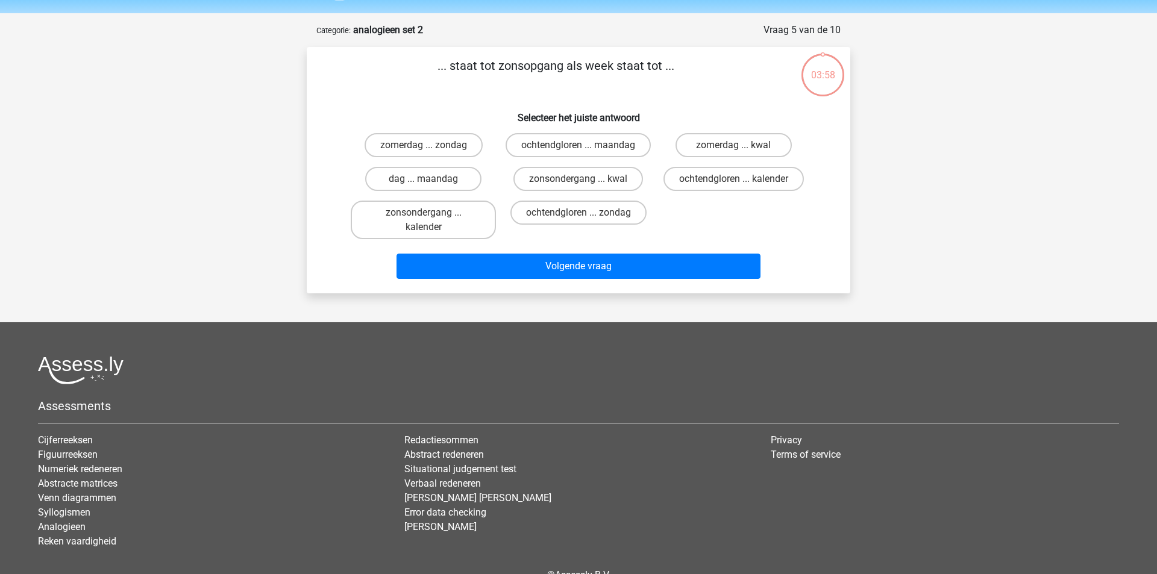
scroll to position [60, 0]
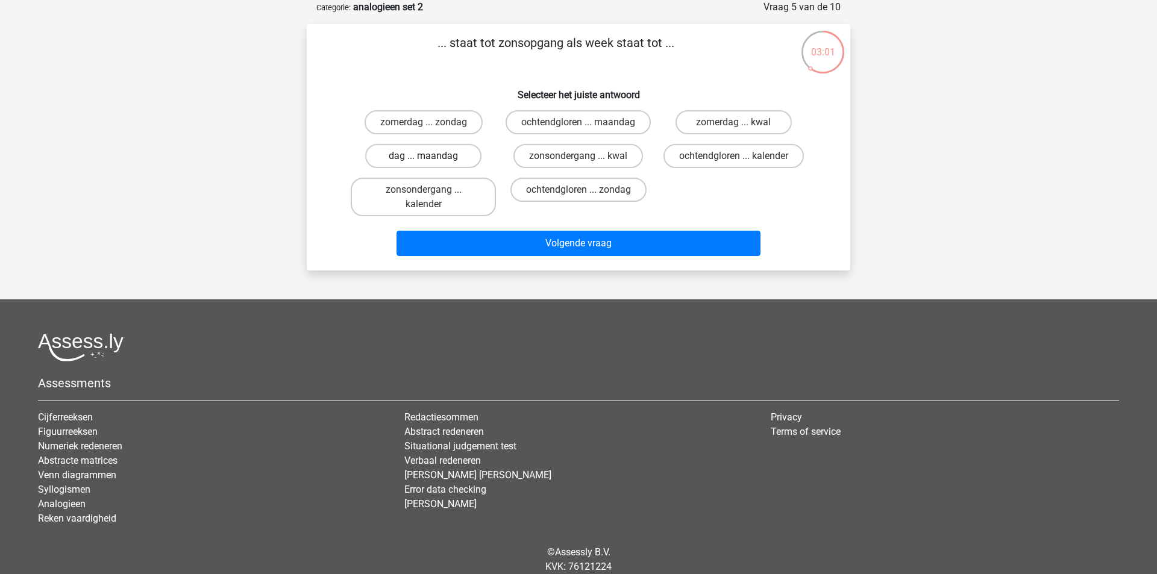
click at [400, 168] on label "dag ... maandag" at bounding box center [423, 156] width 116 height 24
click at [424, 164] on input "dag ... maandag" at bounding box center [428, 160] width 8 height 8
radio input "true"
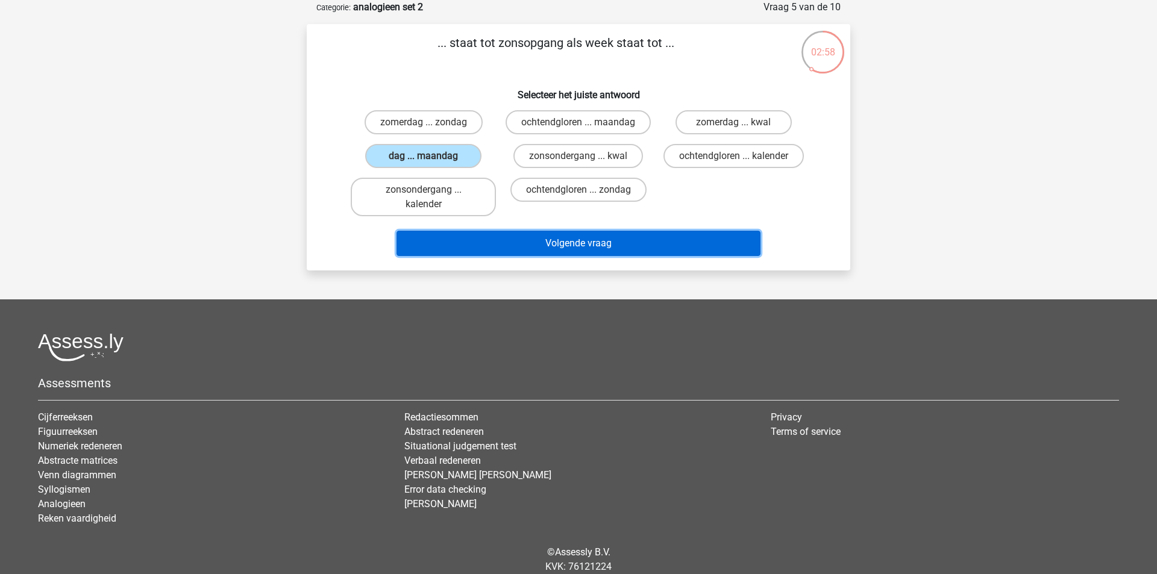
click at [535, 256] on button "Volgende vraag" at bounding box center [579, 243] width 365 height 25
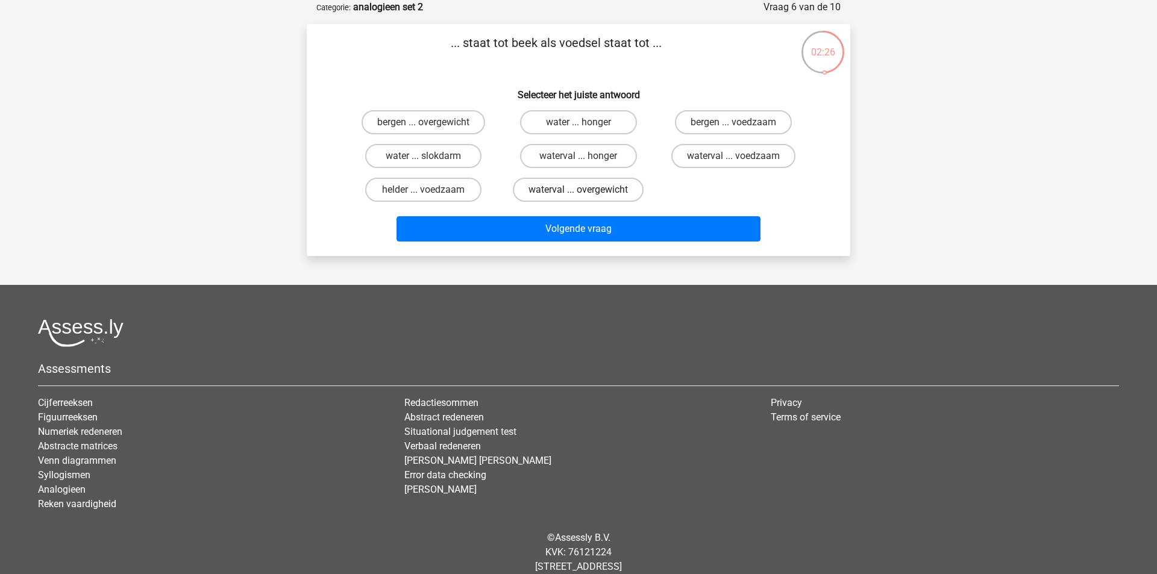
click at [551, 195] on label "waterval ... overgewicht" at bounding box center [578, 190] width 131 height 24
click at [579, 195] on input "waterval ... overgewicht" at bounding box center [583, 194] width 8 height 8
radio input "true"
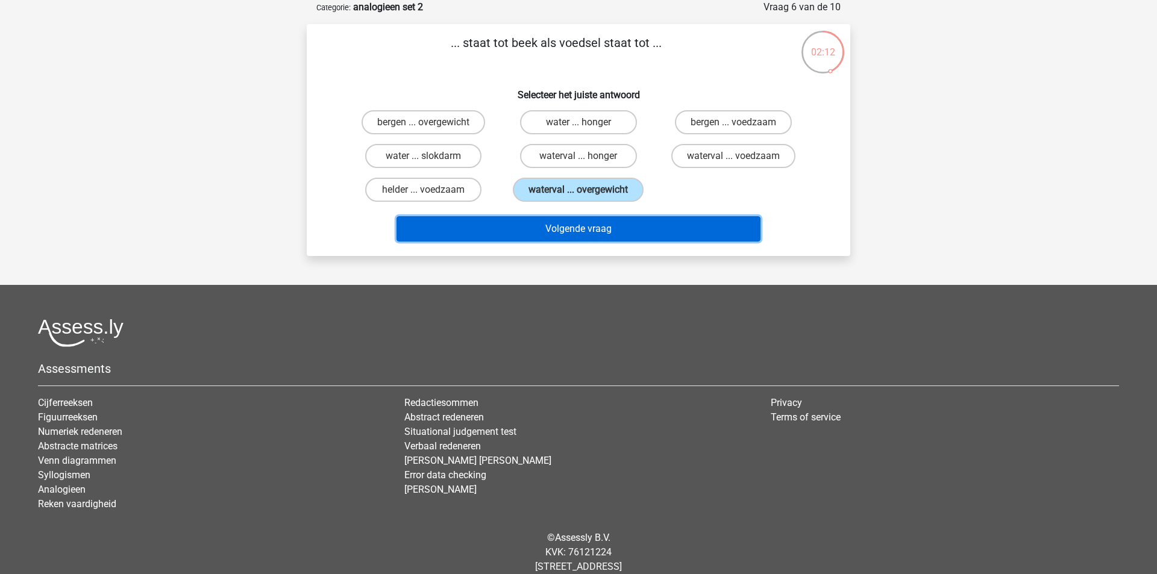
click at [547, 230] on button "Volgende vraag" at bounding box center [579, 228] width 365 height 25
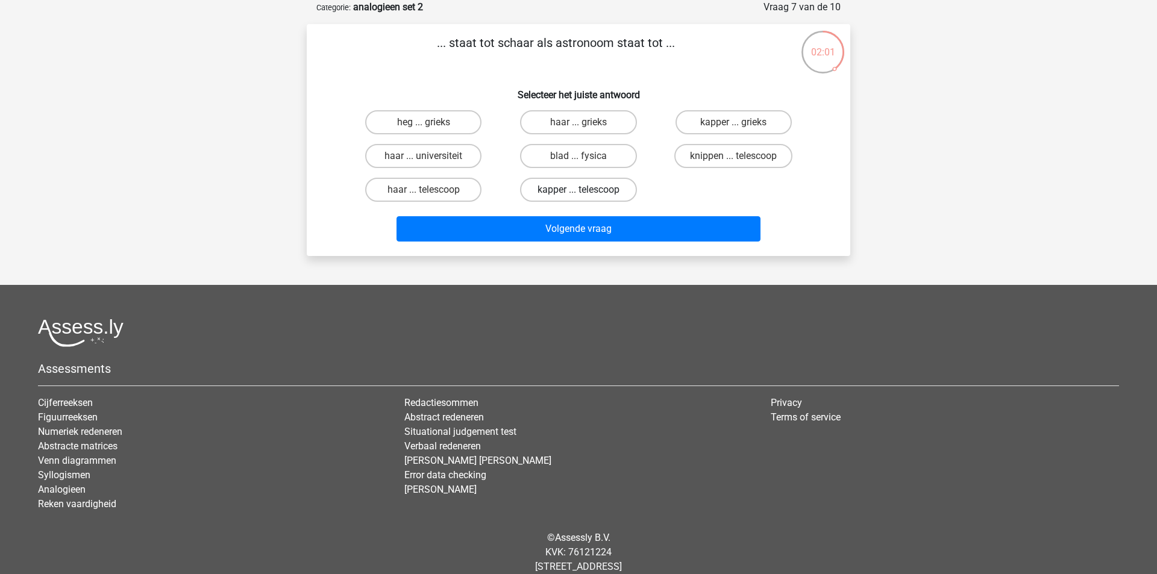
click at [562, 195] on label "kapper ... telescoop" at bounding box center [578, 190] width 116 height 24
click at [579, 195] on input "kapper ... telescoop" at bounding box center [583, 194] width 8 height 8
radio input "true"
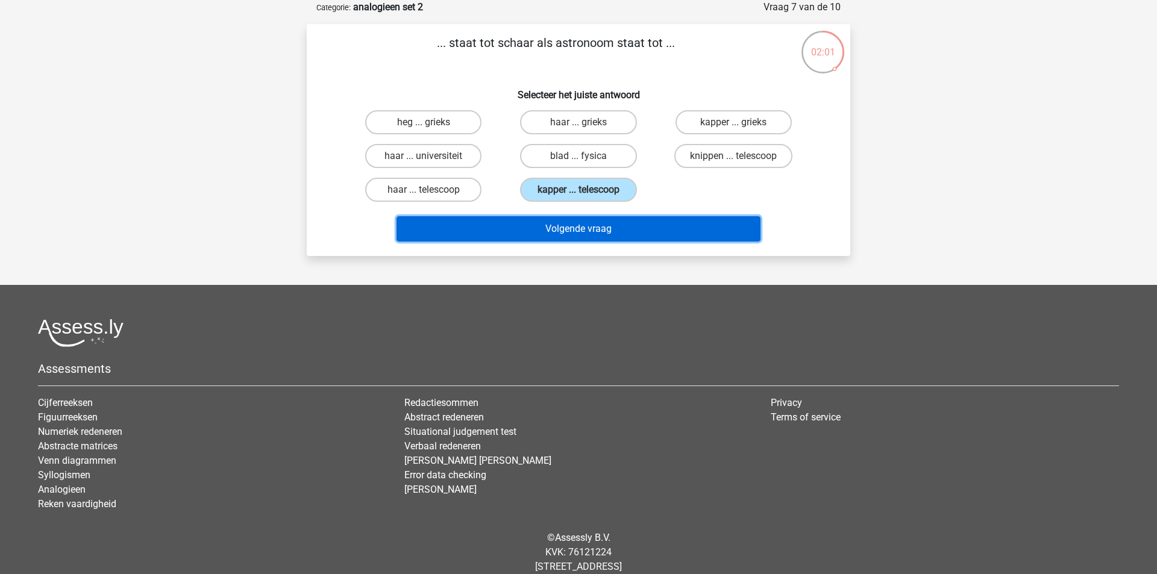
click at [563, 237] on button "Volgende vraag" at bounding box center [579, 228] width 365 height 25
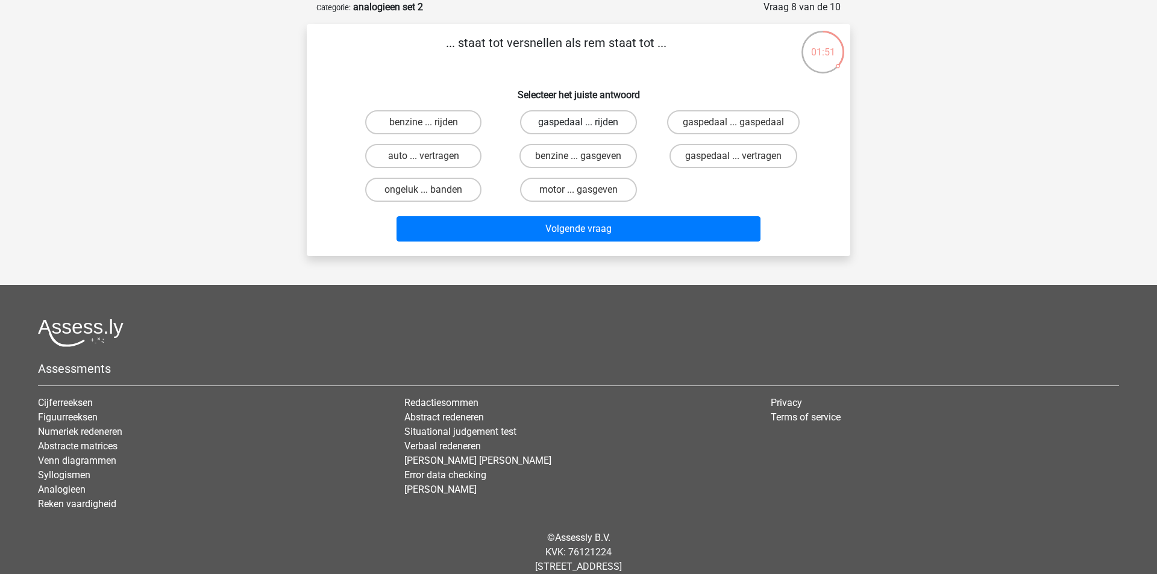
click at [577, 125] on label "gaspedaal ... rijden" at bounding box center [578, 122] width 116 height 24
click at [579, 125] on input "gaspedaal ... rijden" at bounding box center [583, 126] width 8 height 8
radio input "true"
click at [704, 161] on label "gaspedaal ... vertragen" at bounding box center [734, 156] width 128 height 24
click at [733, 161] on input "gaspedaal ... vertragen" at bounding box center [737, 160] width 8 height 8
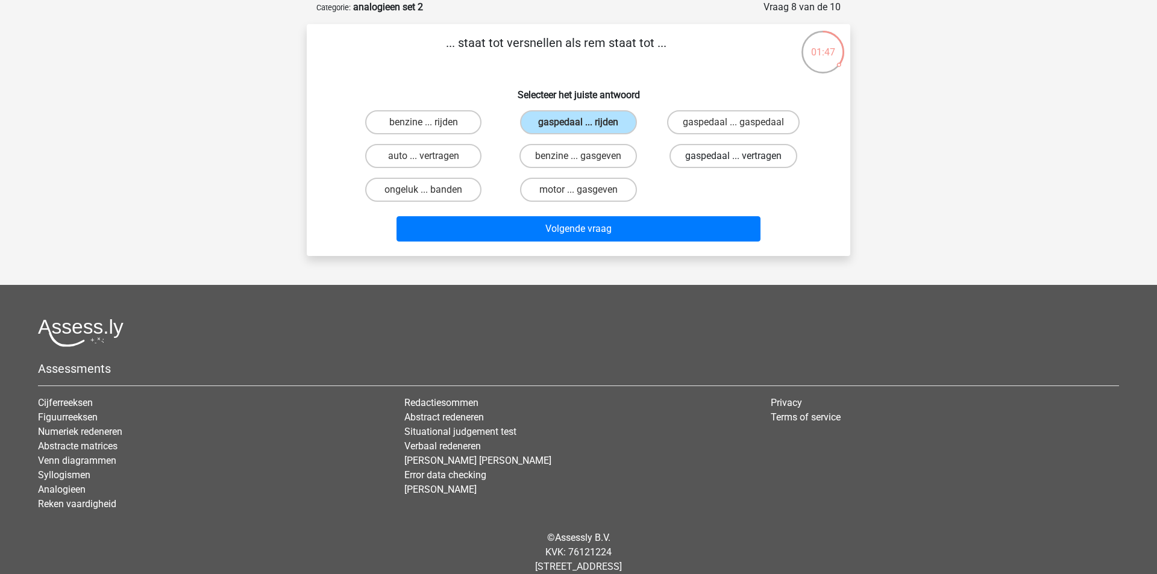
radio input "true"
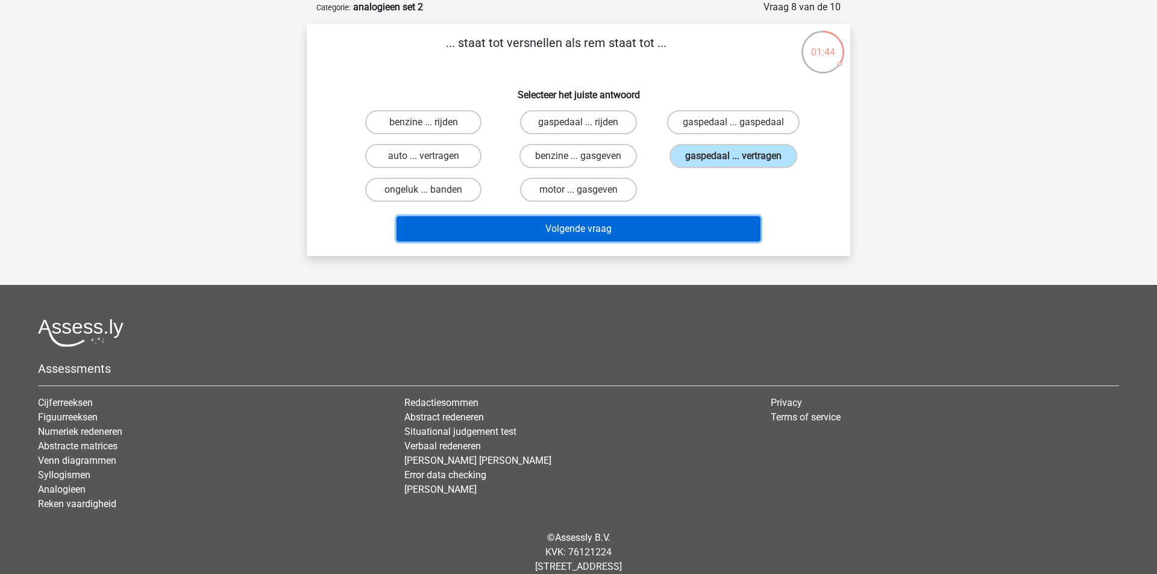
click at [650, 225] on button "Volgende vraag" at bounding box center [579, 228] width 365 height 25
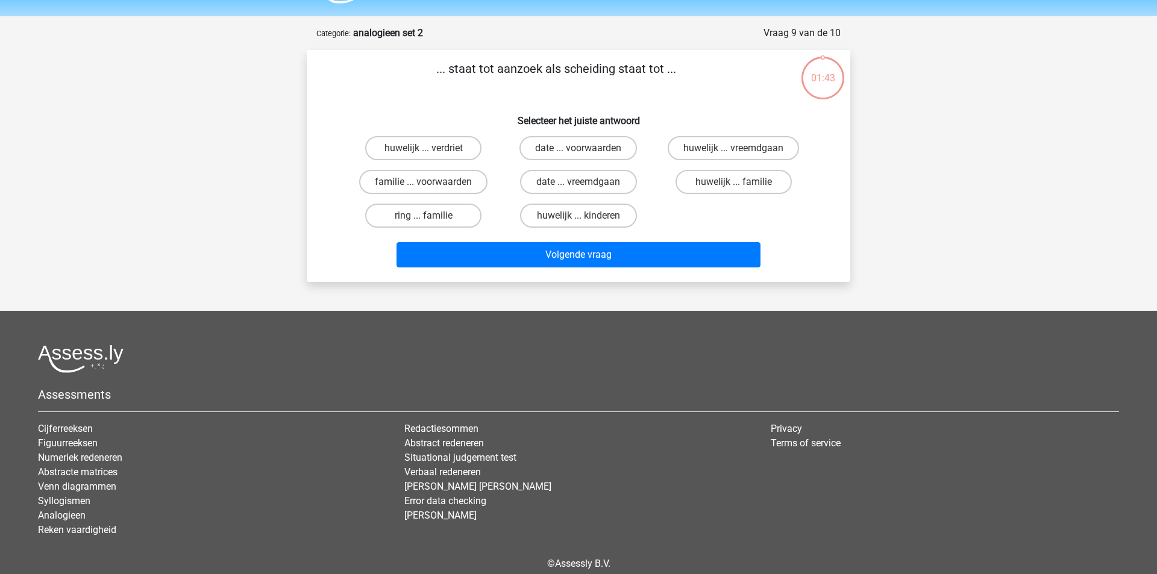
scroll to position [34, 0]
click at [750, 147] on label "huwelijk ... vreemdgaan" at bounding box center [733, 149] width 131 height 24
click at [741, 149] on input "huwelijk ... vreemdgaan" at bounding box center [737, 153] width 8 height 8
radio input "true"
click at [629, 240] on div "Volgende vraag" at bounding box center [578, 253] width 505 height 40
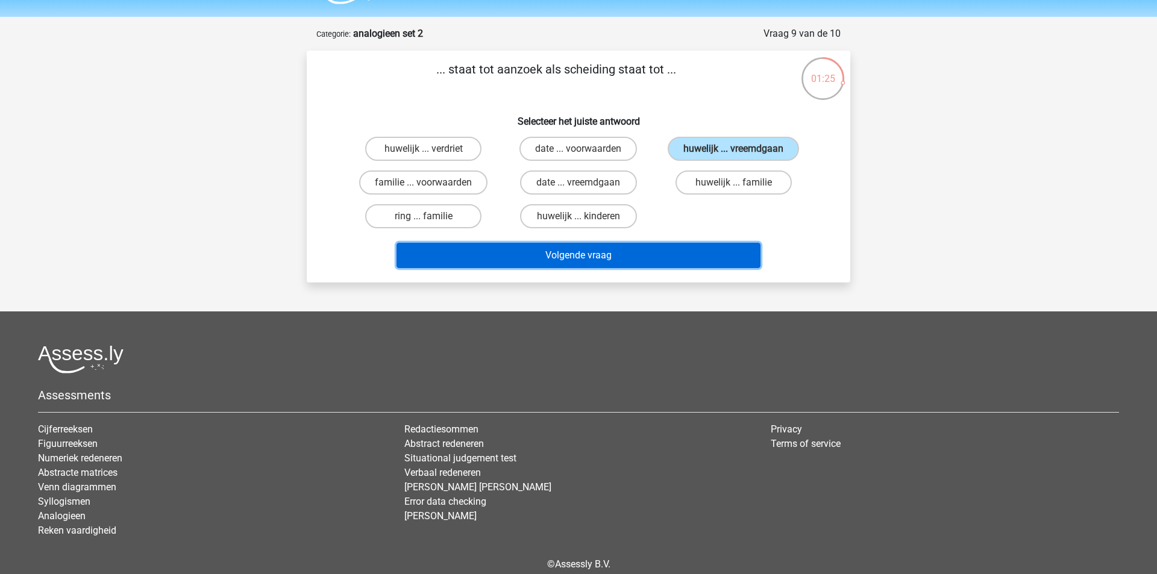
click at [617, 255] on button "Volgende vraag" at bounding box center [579, 255] width 365 height 25
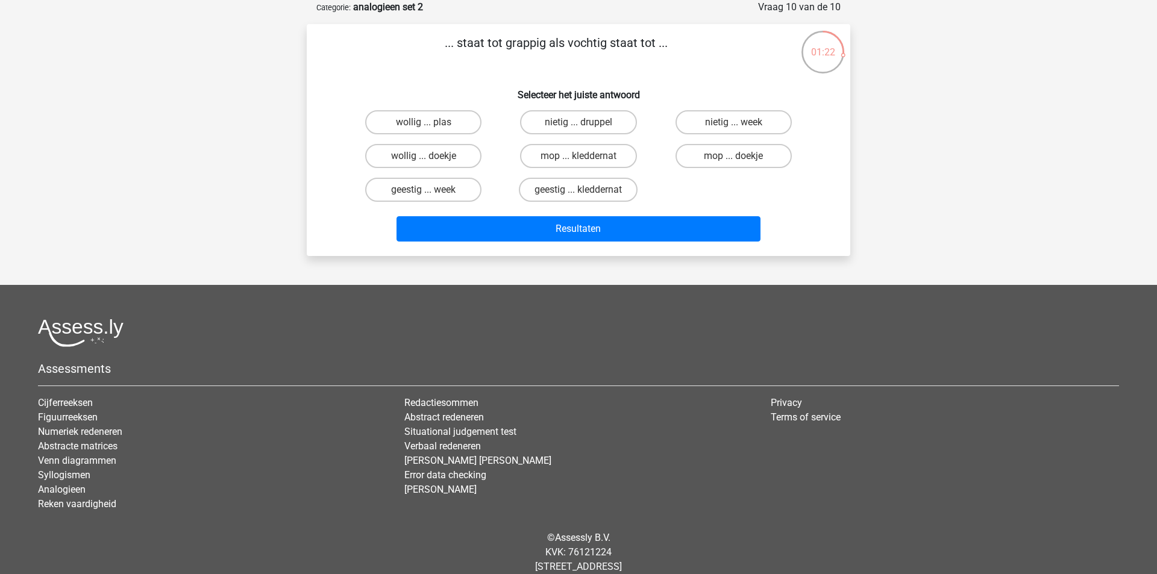
scroll to position [3, 0]
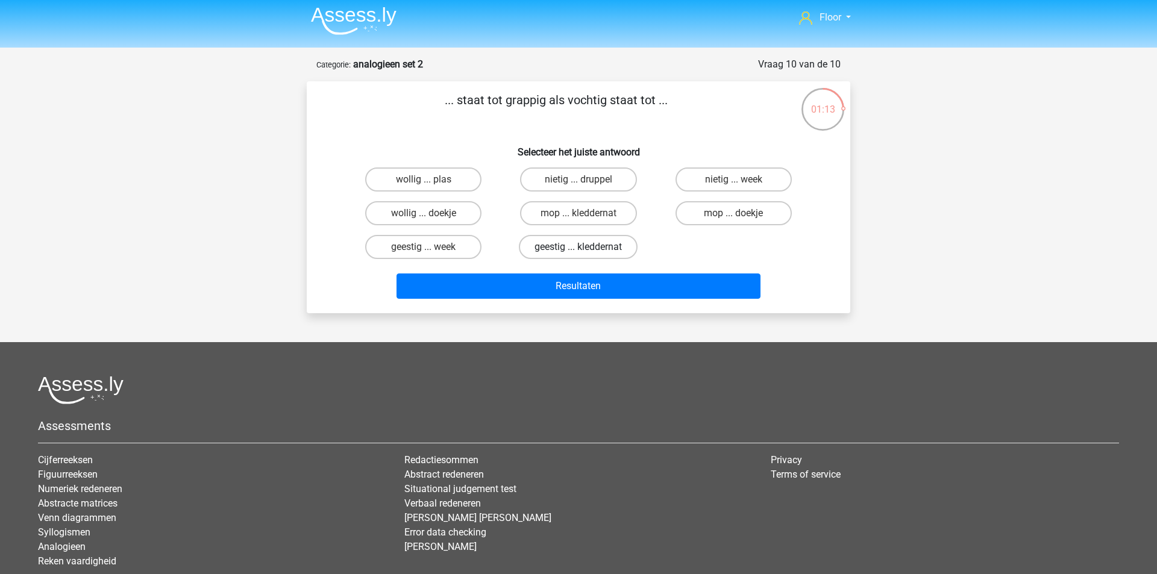
click at [614, 254] on label "geestig ... kleddernat" at bounding box center [578, 247] width 119 height 24
click at [586, 254] on input "geestig ... kleddernat" at bounding box center [583, 251] width 8 height 8
radio input "true"
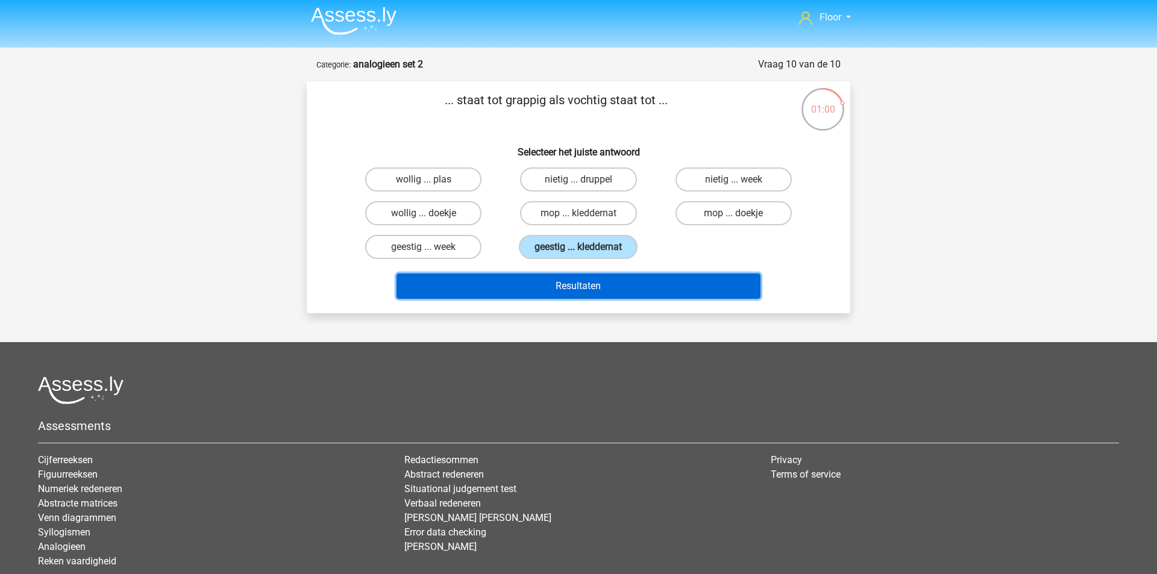
click at [589, 284] on button "Resultaten" at bounding box center [579, 286] width 365 height 25
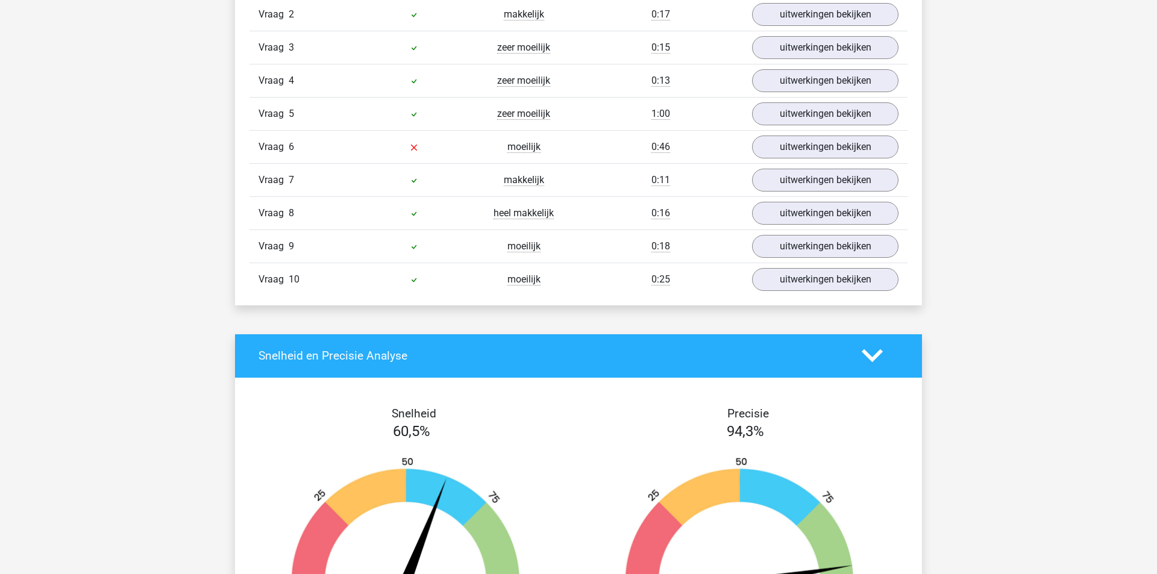
scroll to position [893, 0]
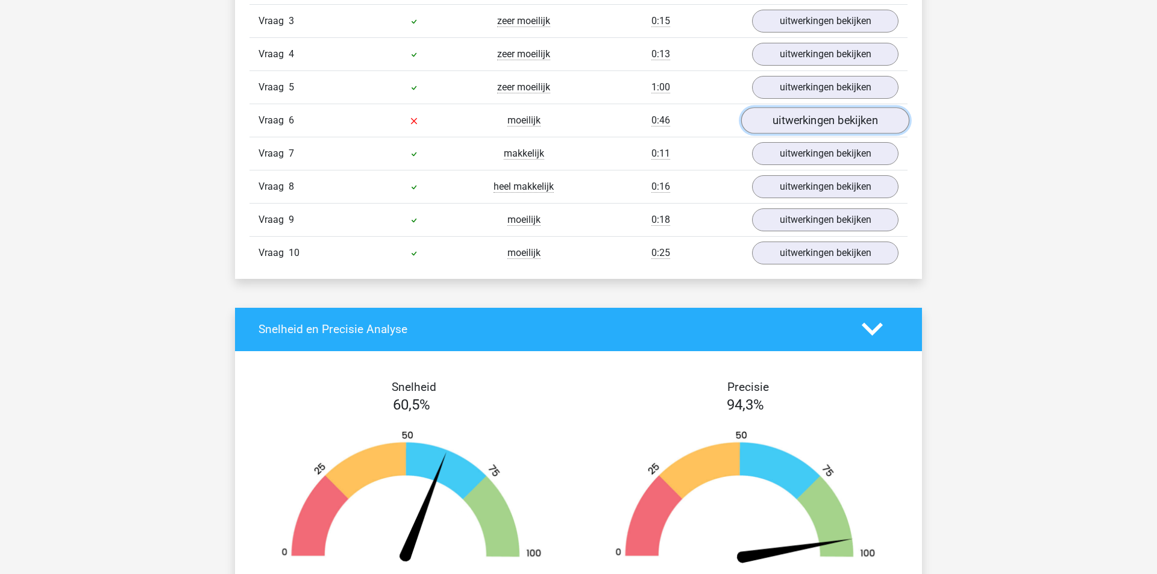
click at [833, 123] on link "uitwerkingen bekijken" at bounding box center [825, 120] width 168 height 27
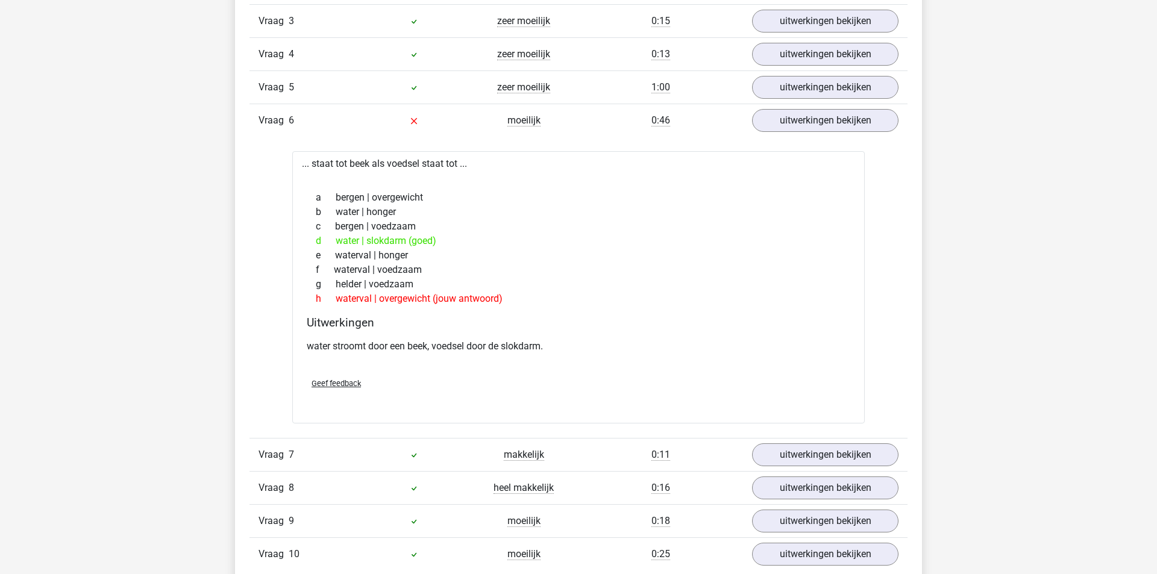
drag, startPoint x: 335, startPoint y: 244, endPoint x: 442, endPoint y: 245, distance: 107.3
click at [442, 248] on div "e waterval | honger" at bounding box center [579, 255] width 544 height 14
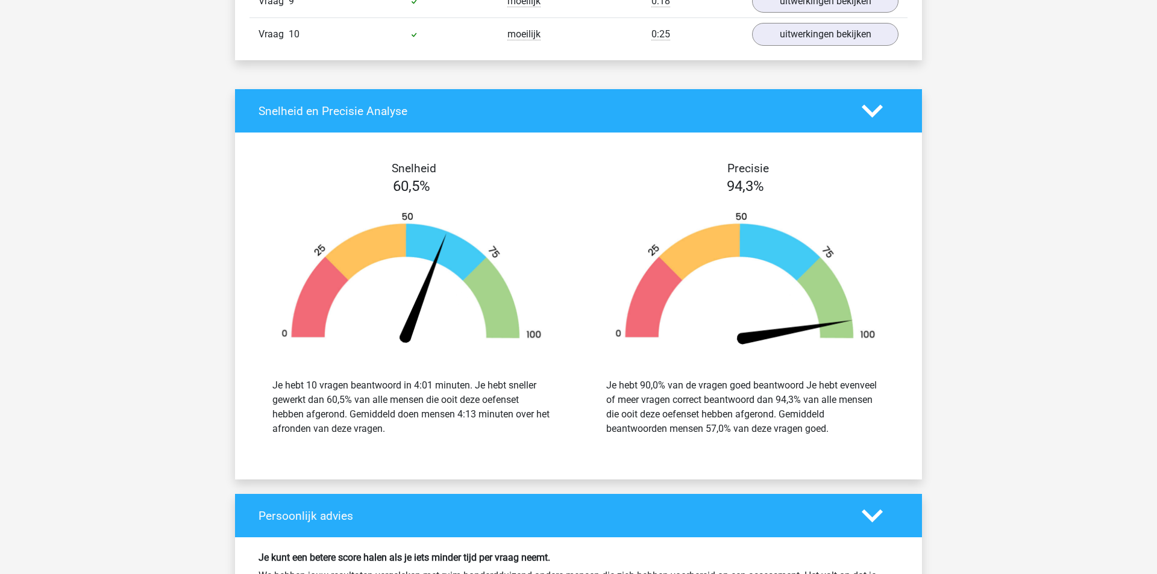
scroll to position [1974, 0]
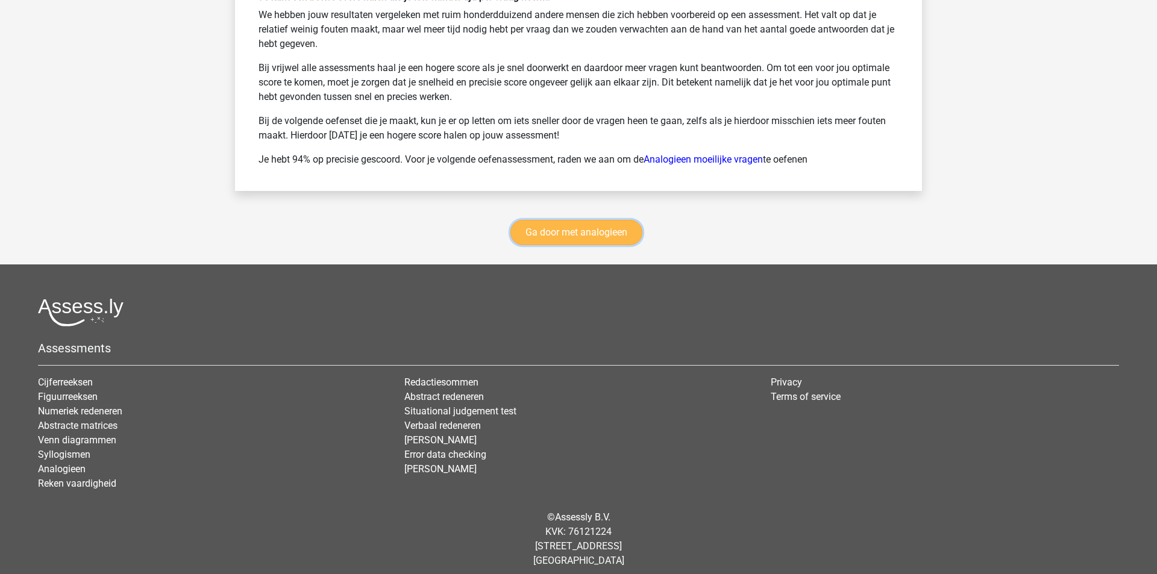
click at [571, 228] on link "Ga door met analogieen" at bounding box center [576, 232] width 132 height 25
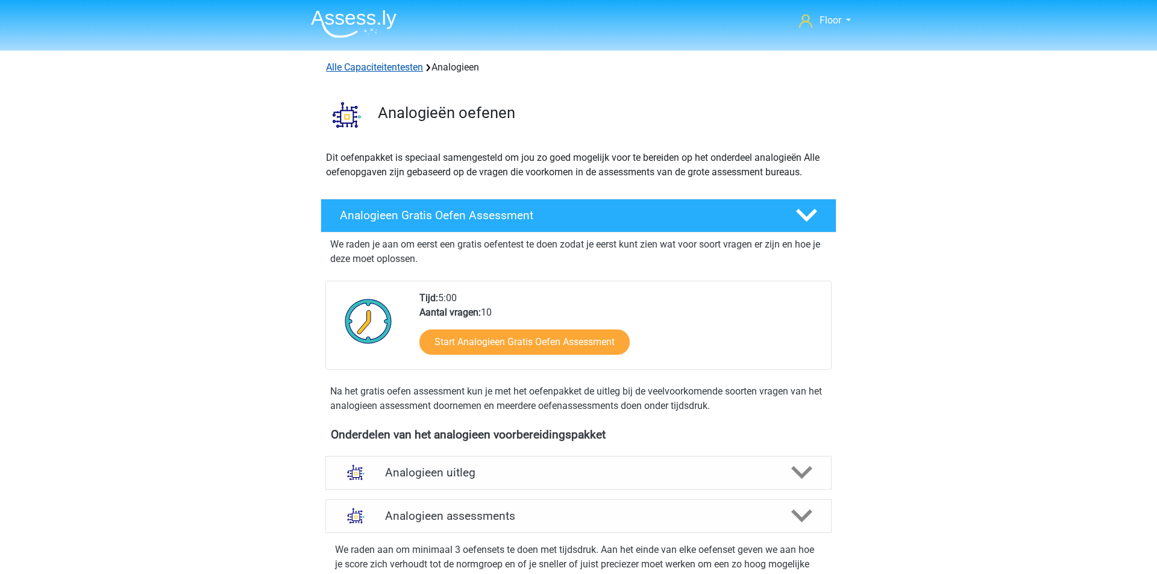
click at [378, 72] on link "Alle Capaciteitentesten" at bounding box center [374, 66] width 97 height 11
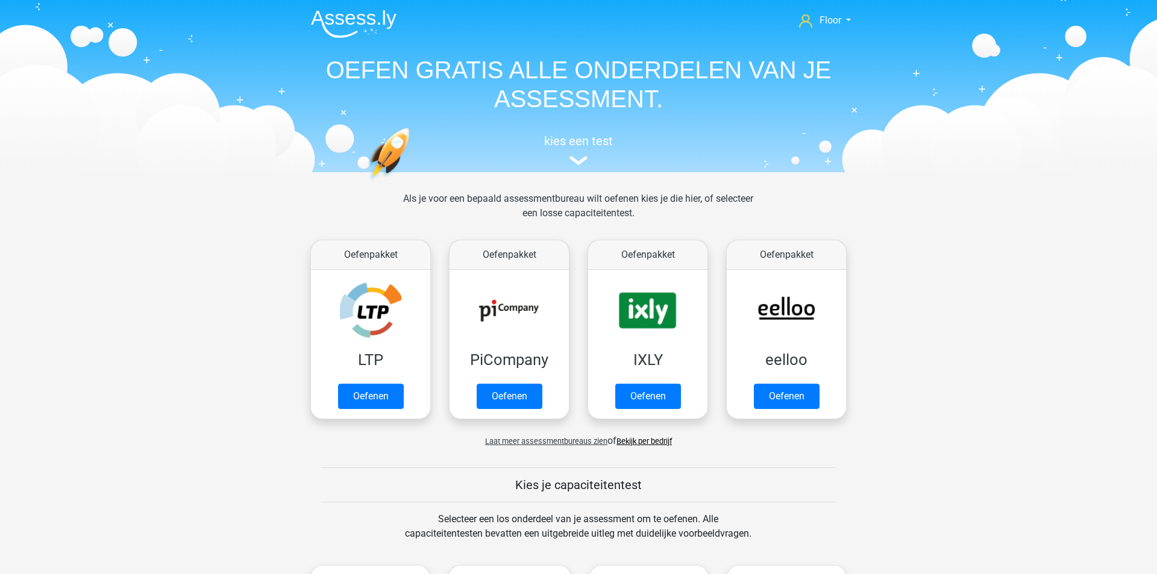
click at [655, 441] on link "Bekijk per bedrijf" at bounding box center [643, 441] width 55 height 9
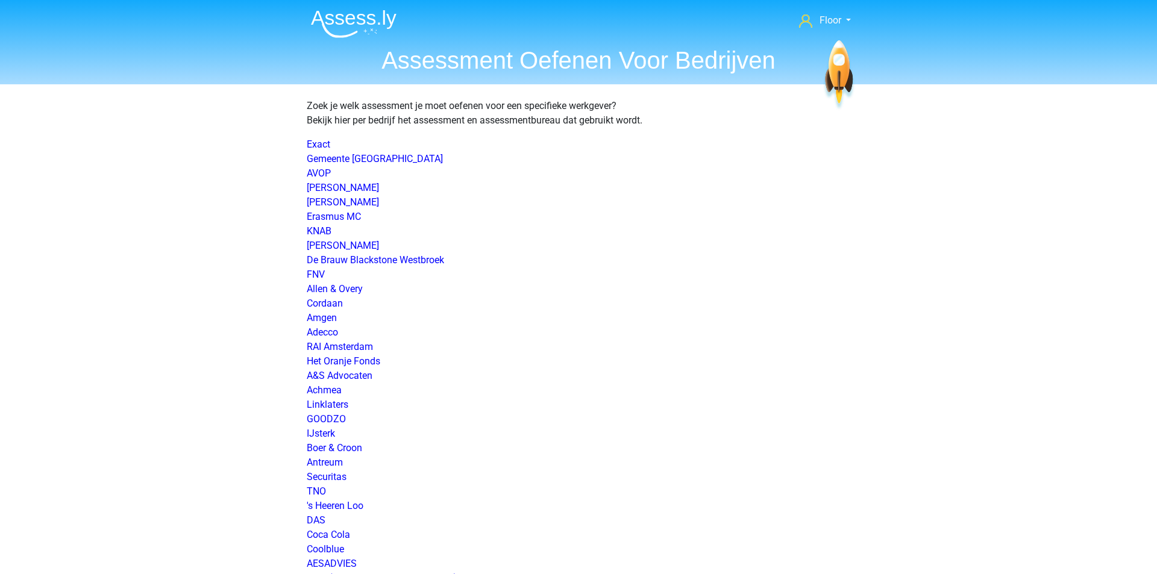
scroll to position [1101, 0]
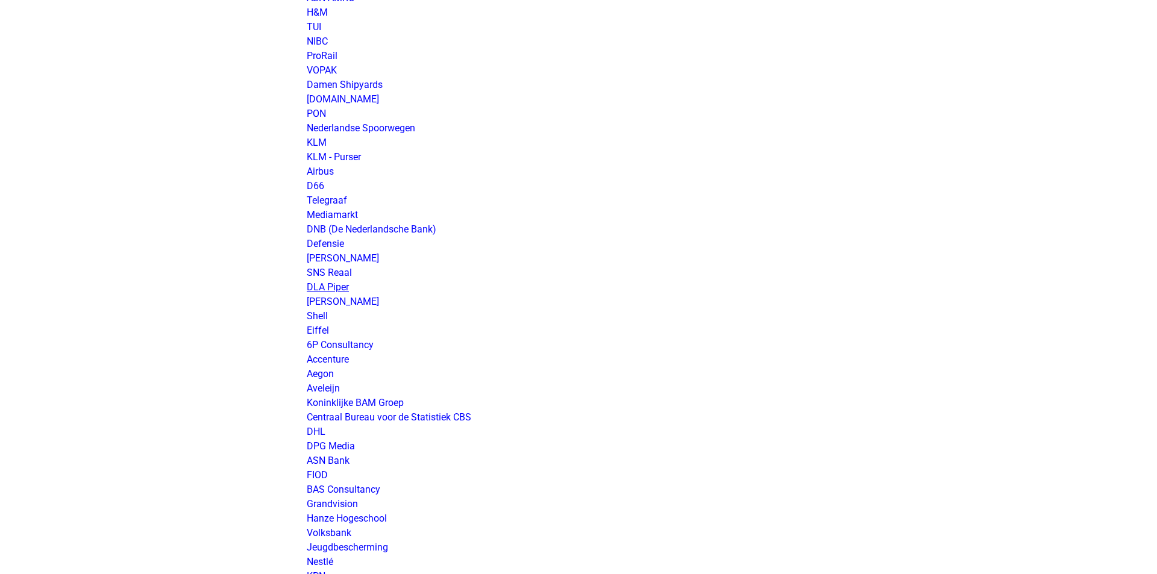
click at [331, 287] on link "DLA Piper" at bounding box center [328, 286] width 42 height 11
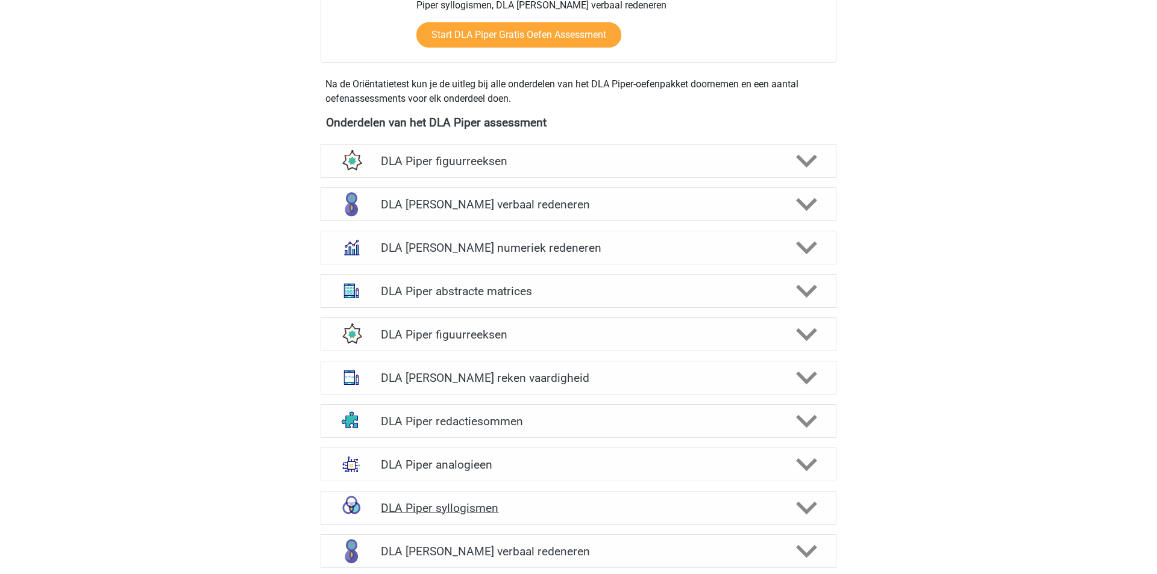
scroll to position [587, 0]
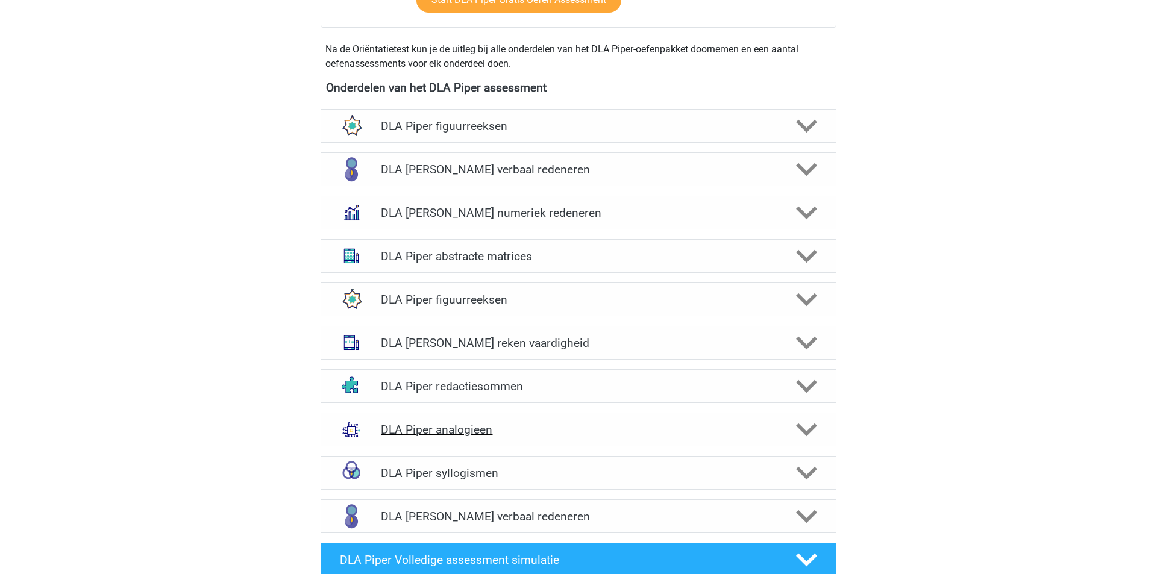
click at [712, 423] on h4 "DLA Piper analogieen" at bounding box center [578, 430] width 395 height 14
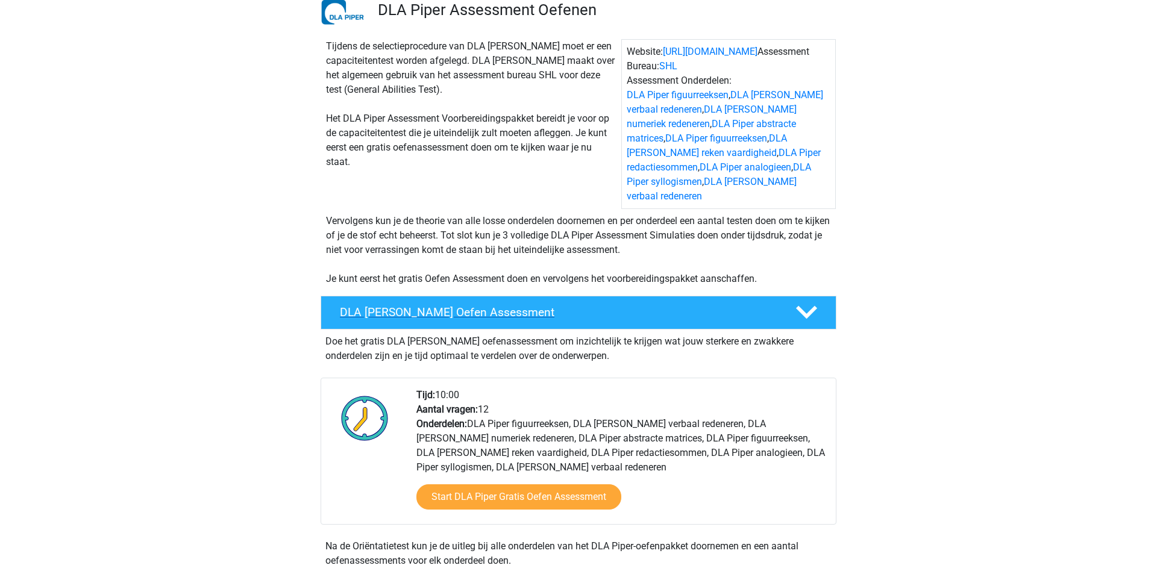
scroll to position [135, 0]
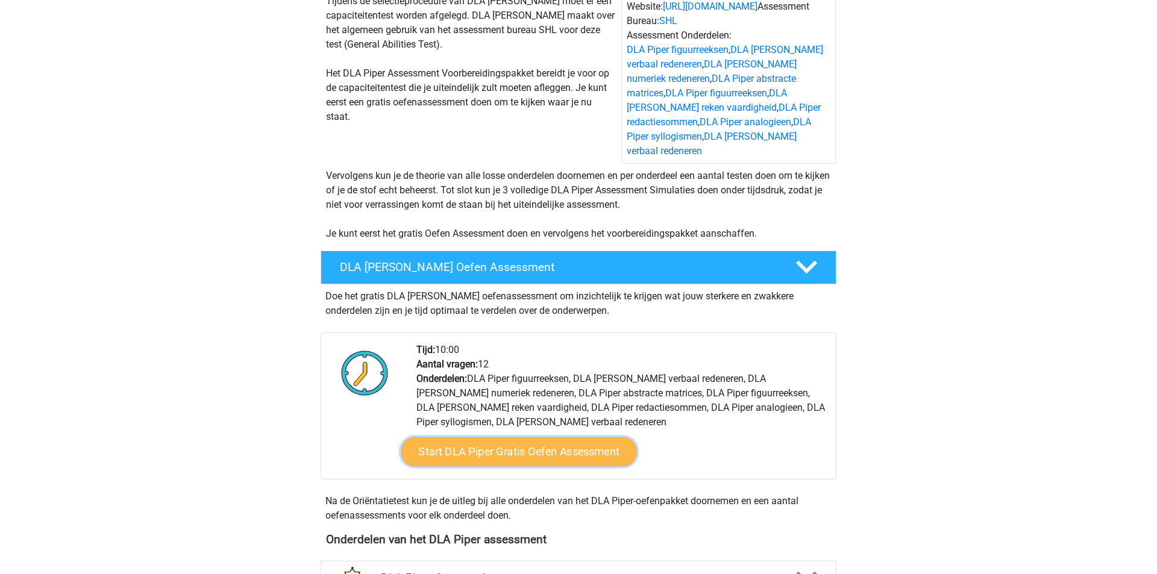
click at [501, 440] on link "Start DLA Piper Gratis Oefen Assessment" at bounding box center [519, 452] width 236 height 29
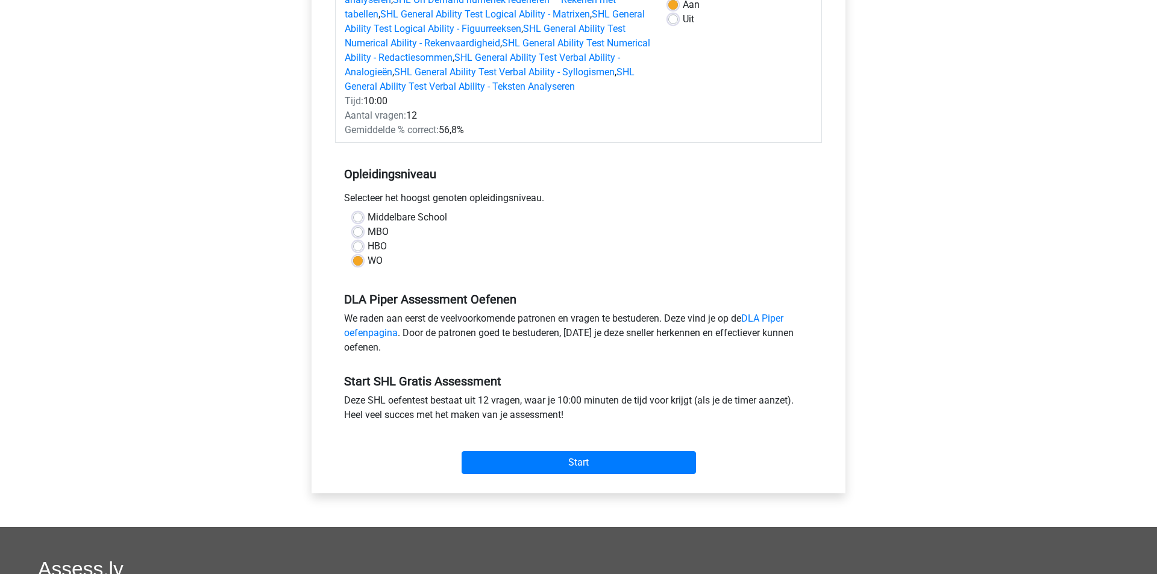
scroll to position [247, 0]
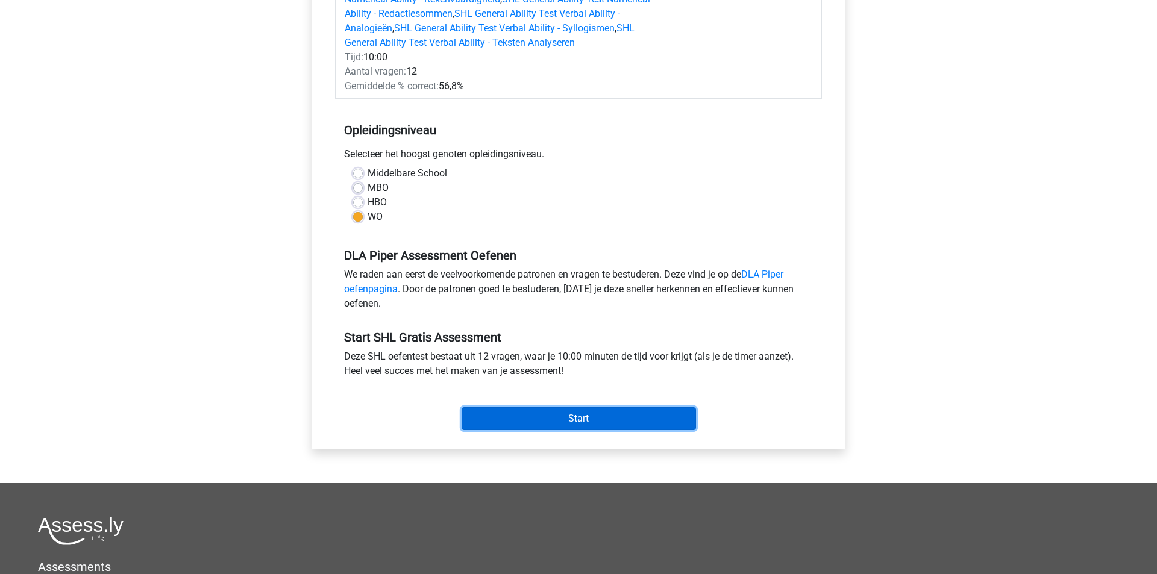
click at [495, 418] on input "Start" at bounding box center [579, 418] width 234 height 23
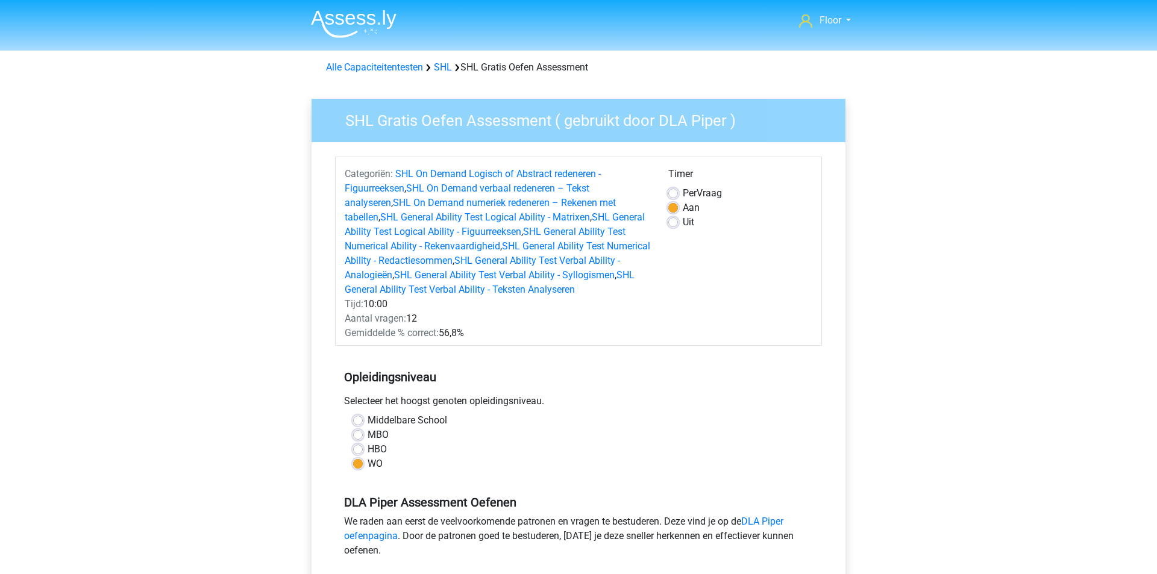
scroll to position [247, 0]
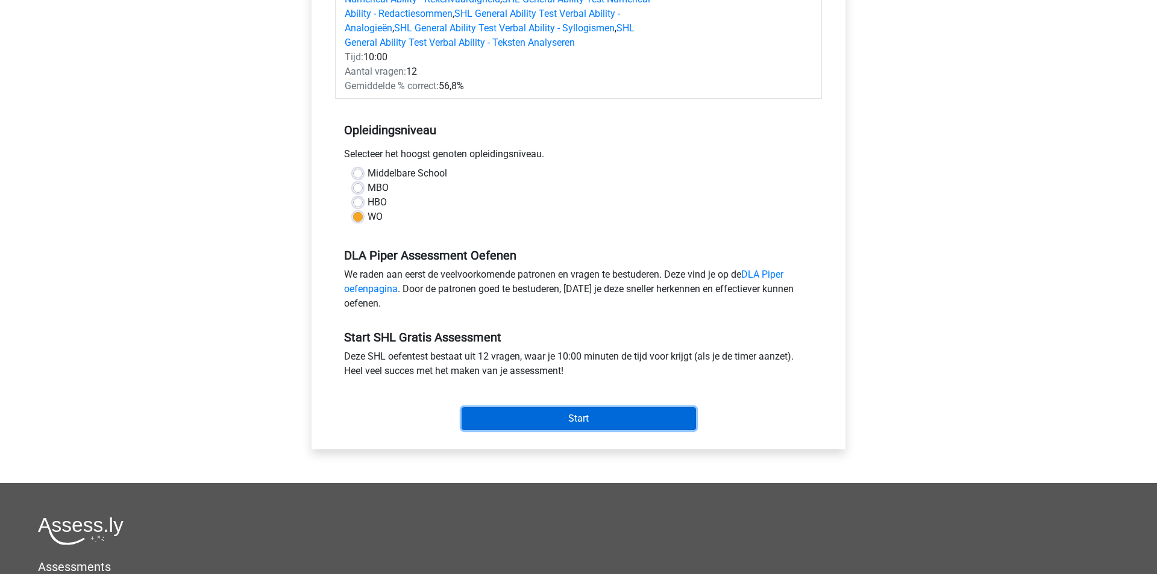
click at [472, 418] on input "Start" at bounding box center [579, 418] width 234 height 23
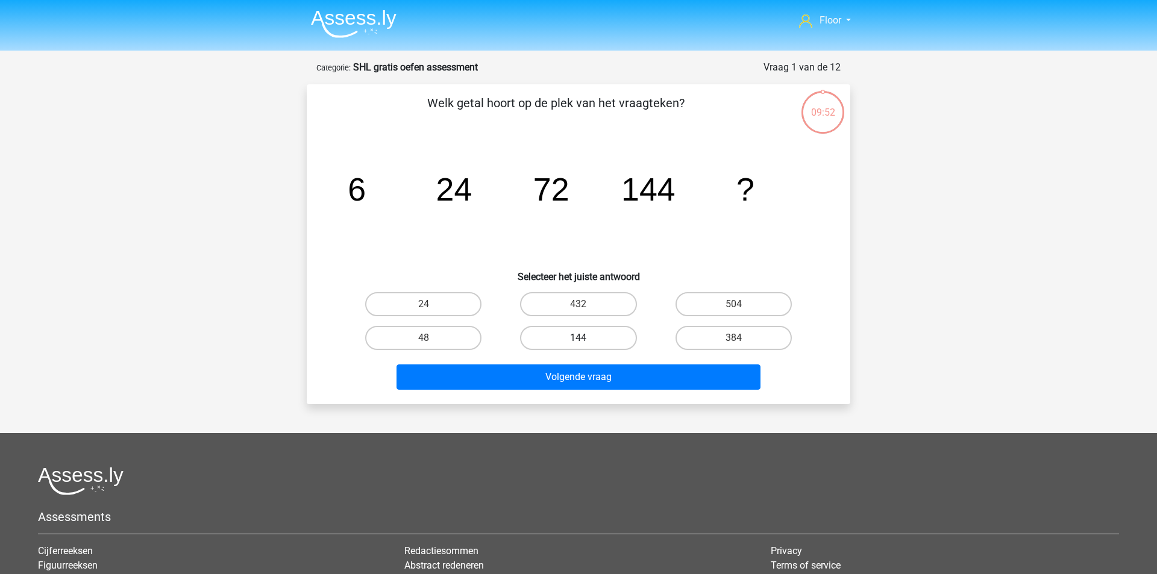
click at [582, 336] on label "144" at bounding box center [578, 338] width 116 height 24
click at [582, 338] on input "144" at bounding box center [583, 342] width 8 height 8
radio input "true"
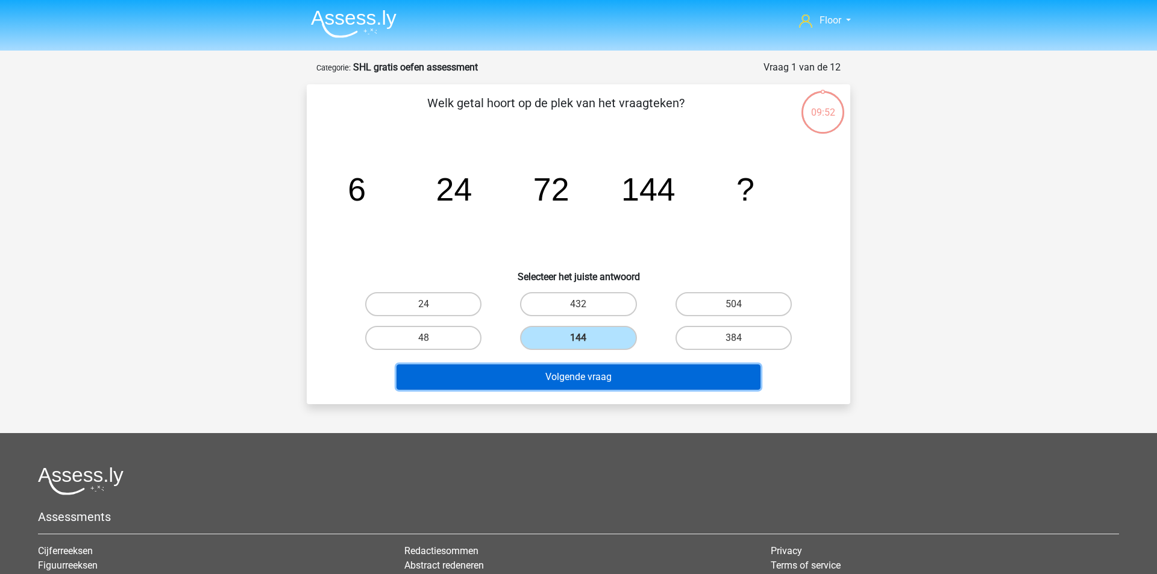
click at [570, 368] on button "Volgende vraag" at bounding box center [579, 377] width 365 height 25
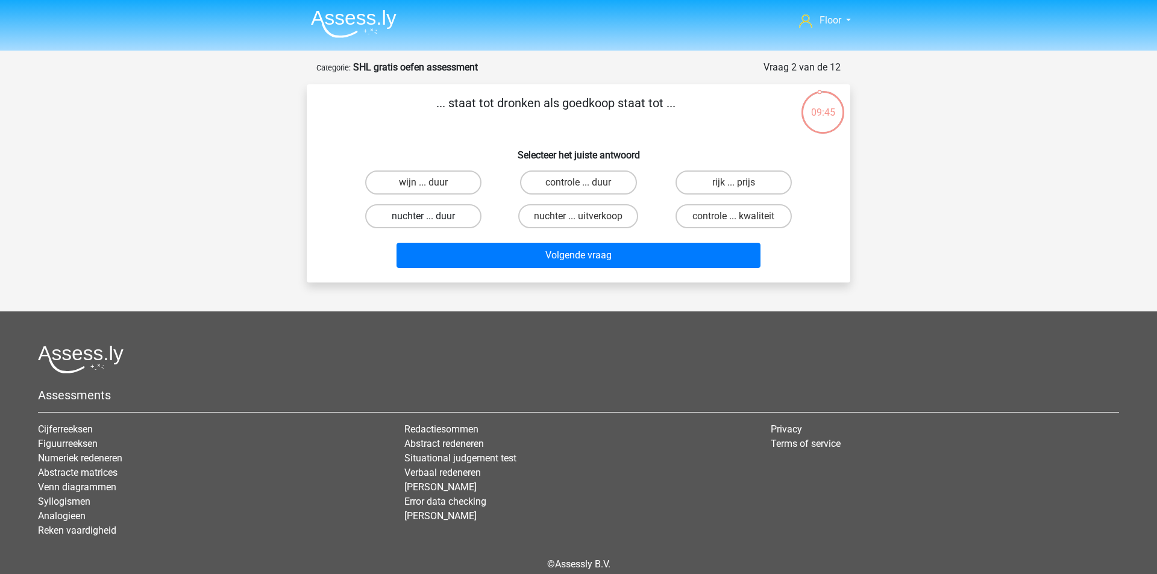
click at [447, 222] on label "nuchter ... duur" at bounding box center [423, 216] width 116 height 24
click at [431, 222] on input "nuchter ... duur" at bounding box center [428, 220] width 8 height 8
radio input "true"
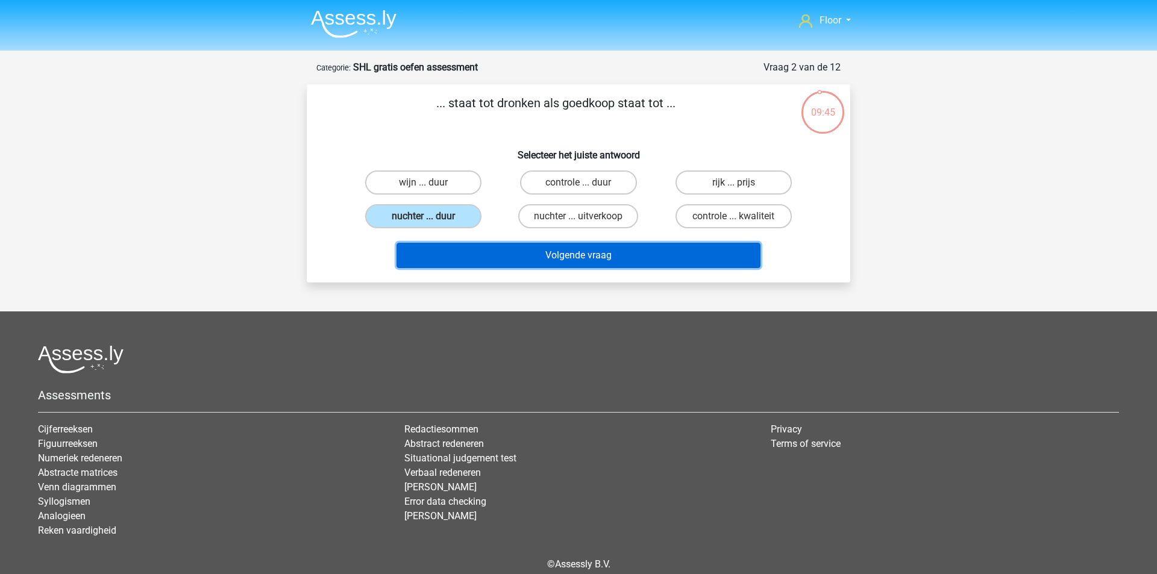
click at [475, 259] on button "Volgende vraag" at bounding box center [579, 255] width 365 height 25
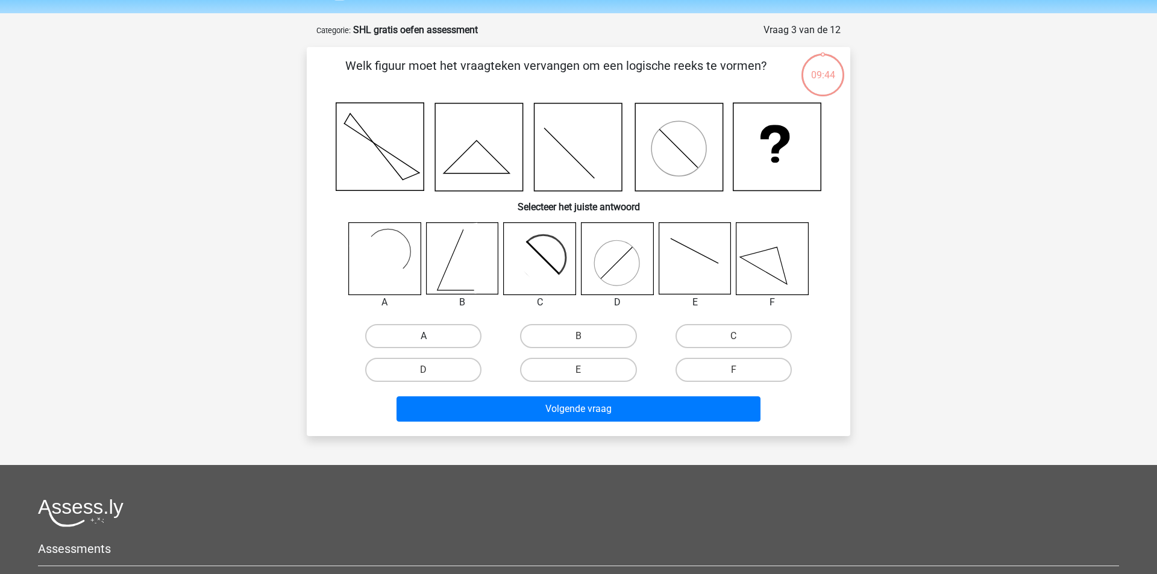
scroll to position [60, 0]
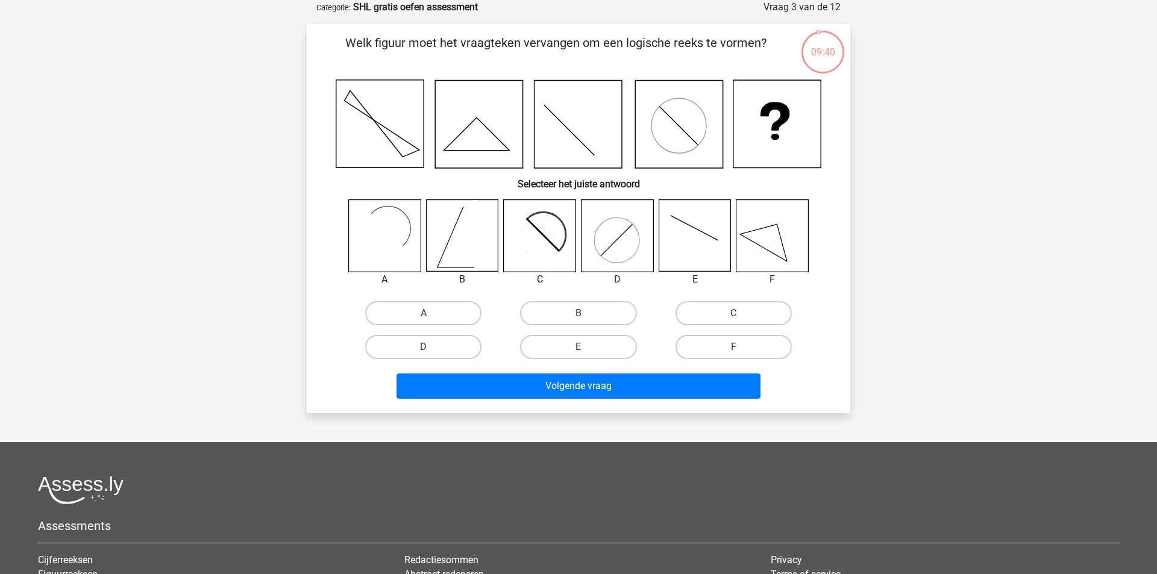
click at [548, 225] on icon at bounding box center [540, 236] width 72 height 72
click at [716, 316] on label "C" at bounding box center [734, 313] width 116 height 24
click at [733, 316] on input "C" at bounding box center [737, 317] width 8 height 8
radio input "true"
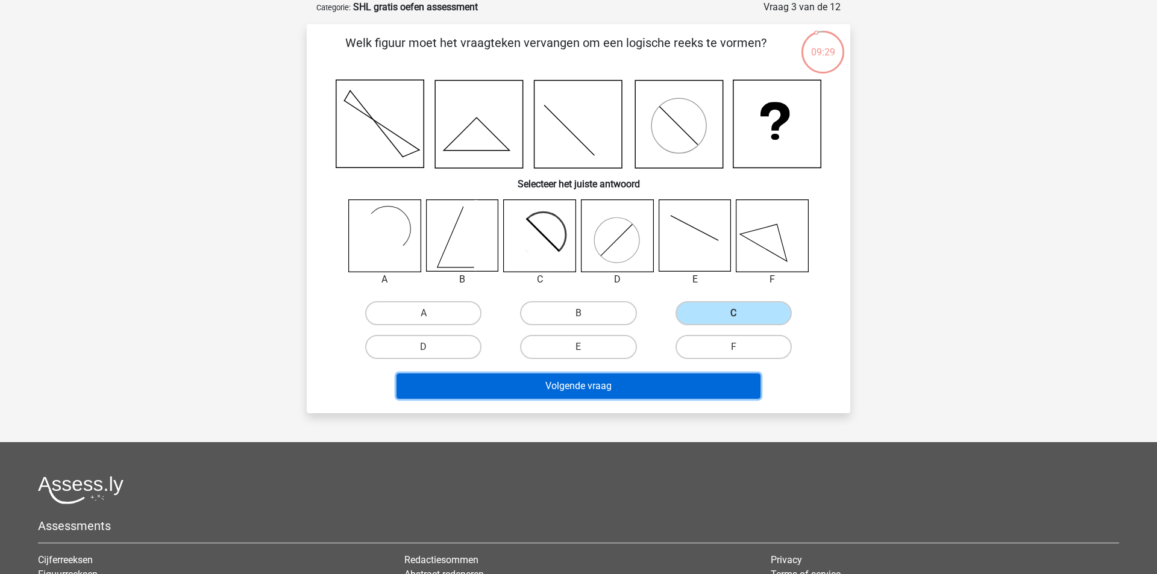
click at [529, 378] on button "Volgende vraag" at bounding box center [579, 386] width 365 height 25
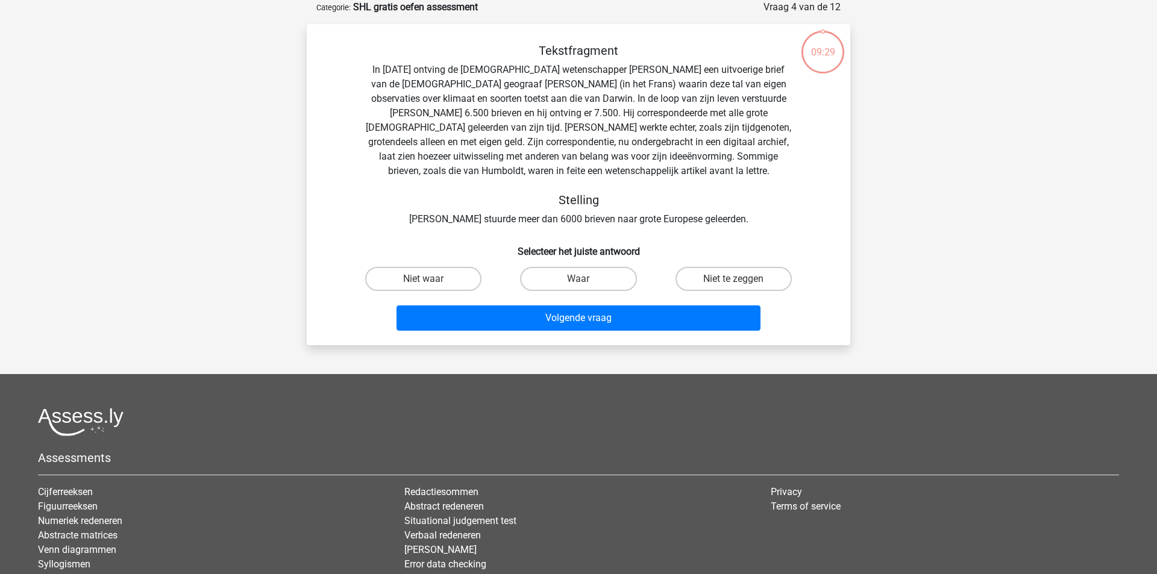
scroll to position [0, 0]
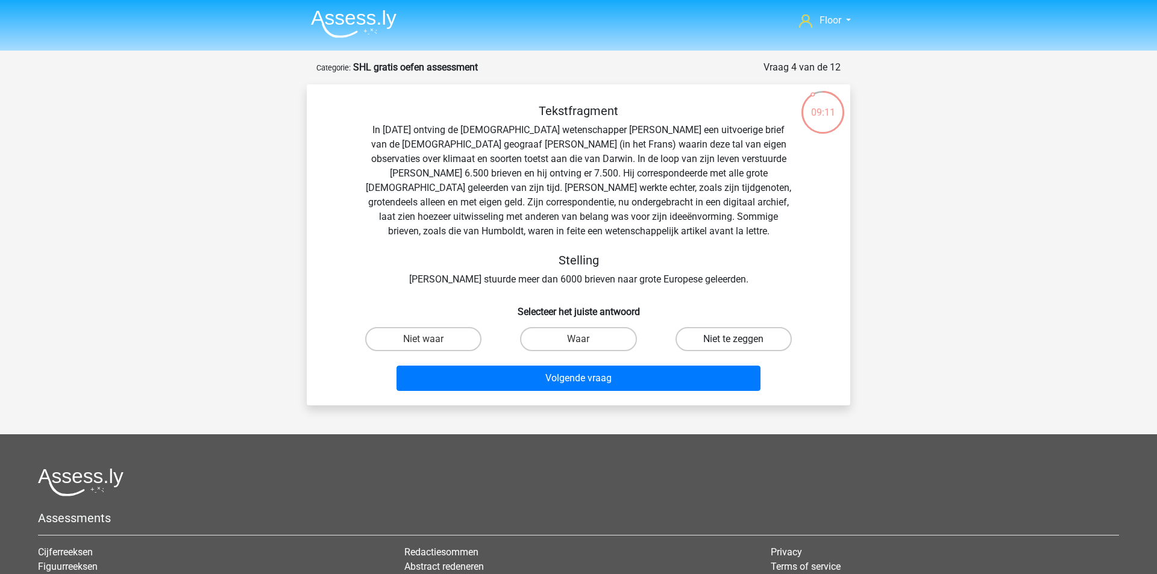
click at [723, 336] on label "Niet te zeggen" at bounding box center [734, 339] width 116 height 24
click at [733, 339] on input "Niet te zeggen" at bounding box center [737, 343] width 8 height 8
radio input "true"
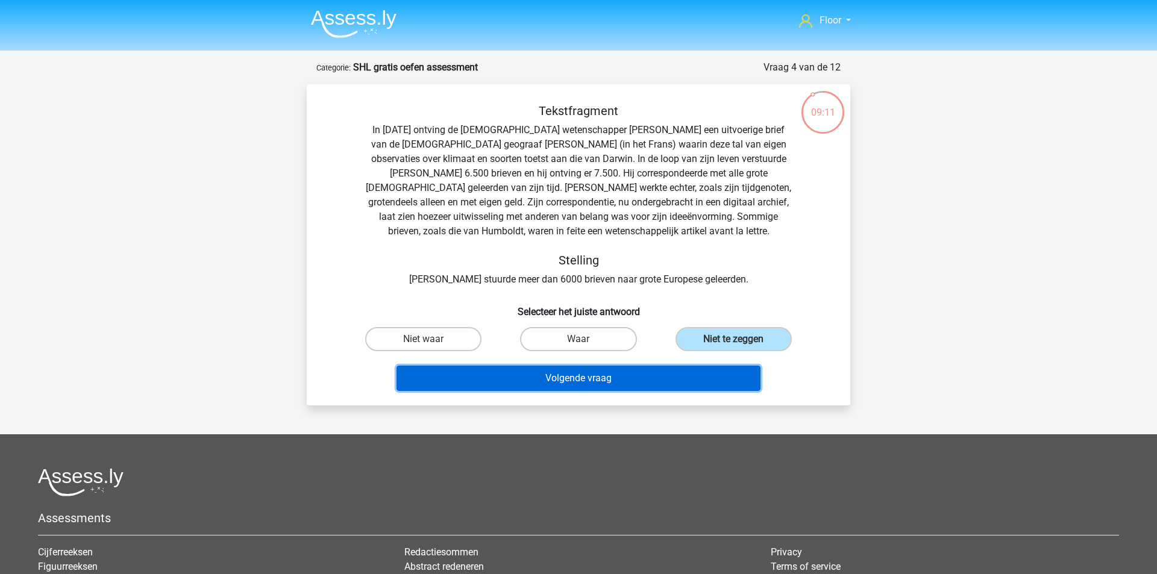
click at [703, 381] on button "Volgende vraag" at bounding box center [579, 378] width 365 height 25
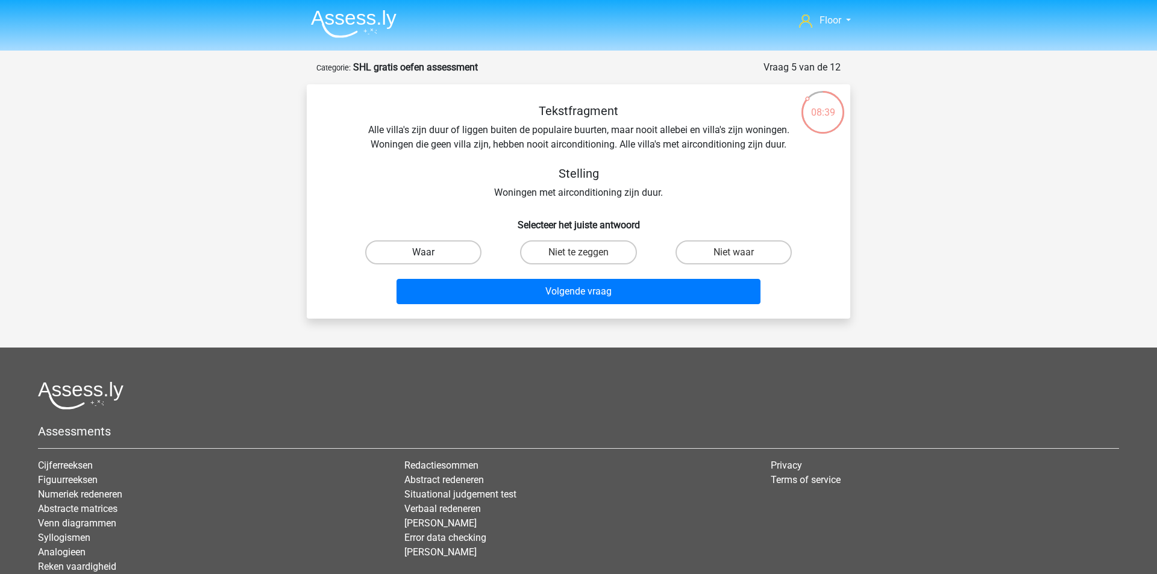
click at [432, 252] on label "Waar" at bounding box center [423, 252] width 116 height 24
click at [431, 252] on input "Waar" at bounding box center [428, 256] width 8 height 8
radio input "true"
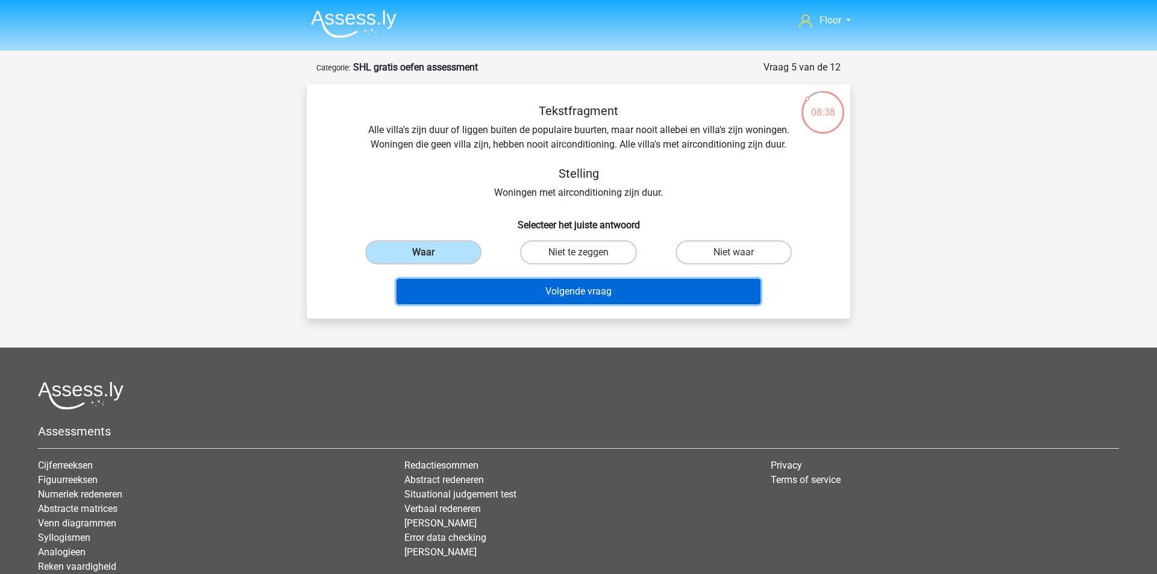
click at [460, 288] on button "Volgende vraag" at bounding box center [579, 291] width 365 height 25
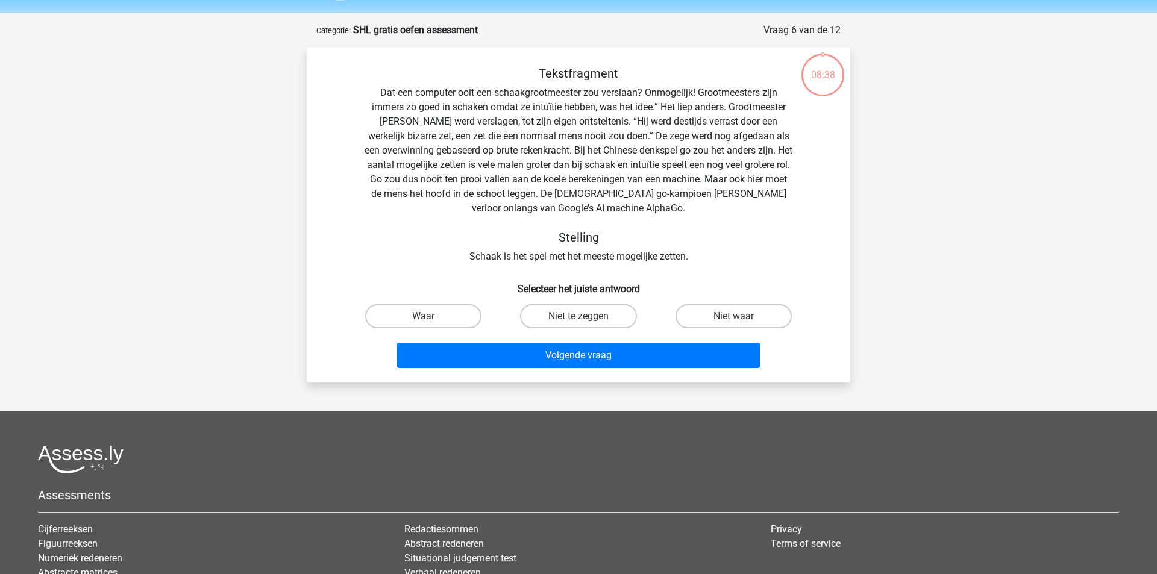
scroll to position [60, 0]
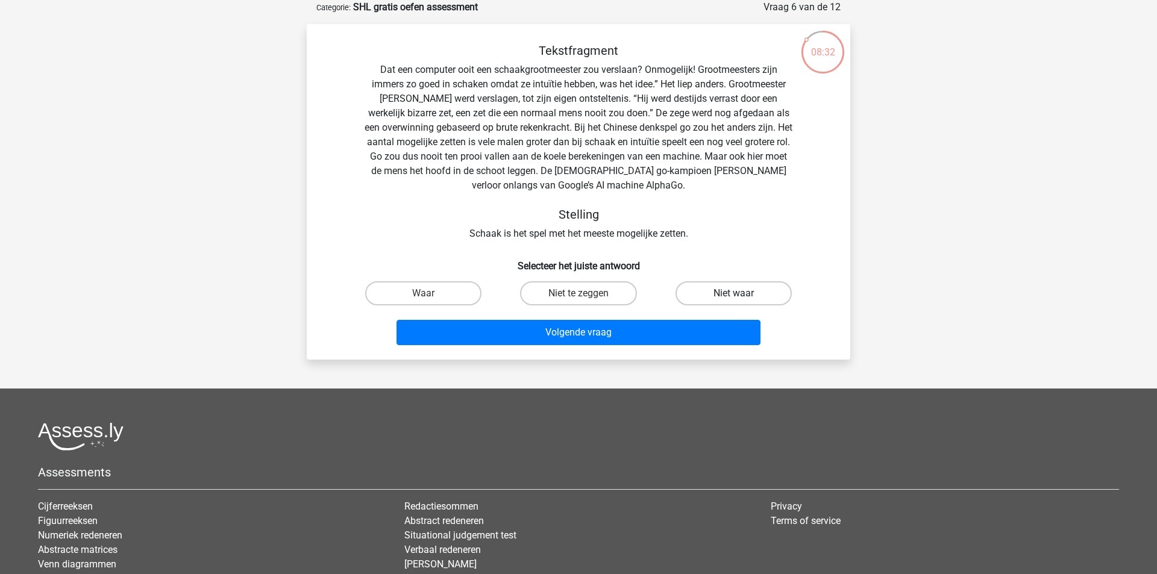
click at [712, 303] on label "Niet waar" at bounding box center [734, 293] width 116 height 24
click at [733, 301] on input "Niet waar" at bounding box center [737, 297] width 8 height 8
radio input "true"
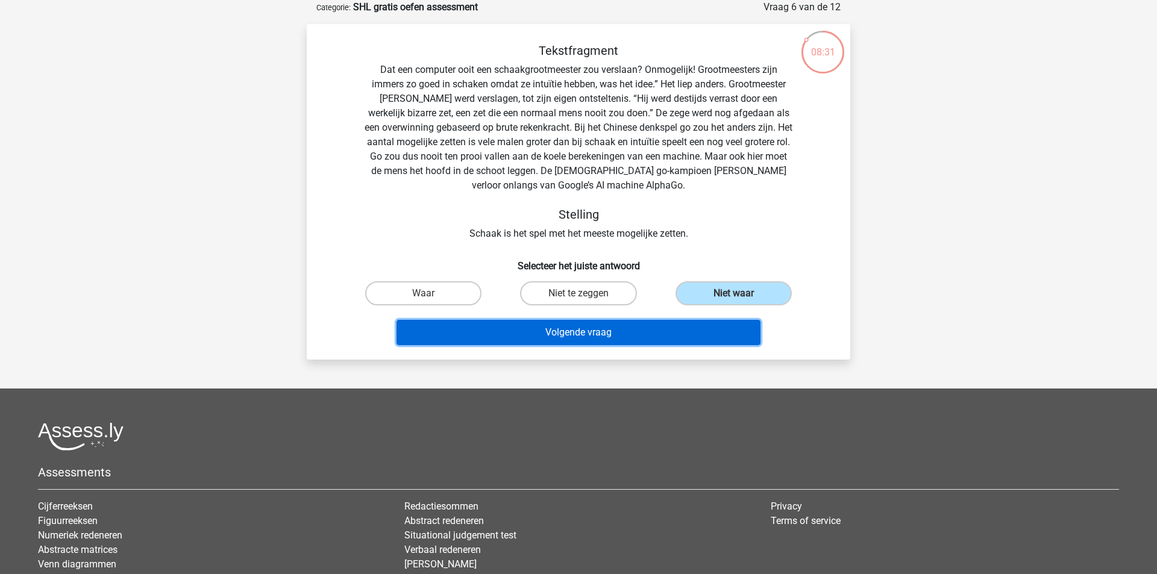
click at [639, 334] on button "Volgende vraag" at bounding box center [579, 332] width 365 height 25
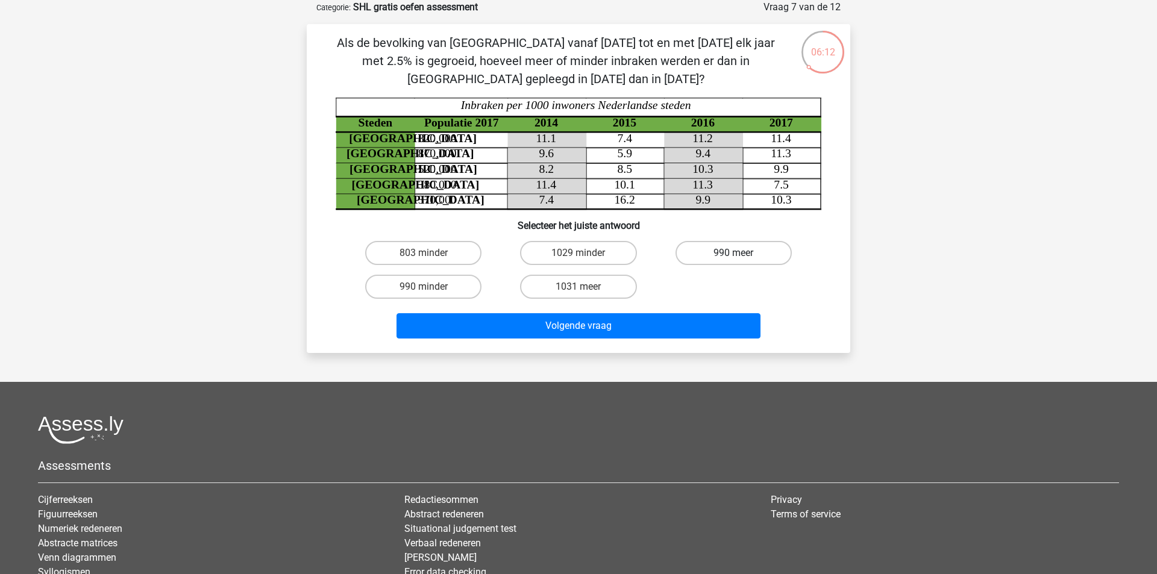
click at [739, 249] on label "990 meer" at bounding box center [734, 253] width 116 height 24
click at [739, 253] on input "990 meer" at bounding box center [737, 257] width 8 height 8
radio input "true"
click at [682, 310] on div "Volgende vraag" at bounding box center [578, 324] width 505 height 40
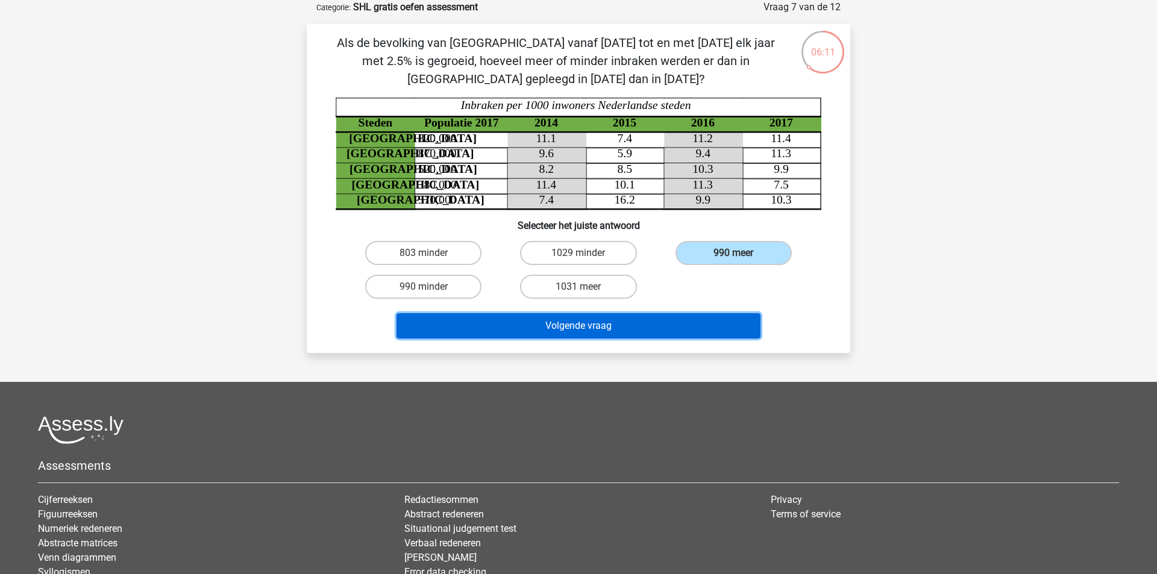
click at [672, 327] on button "Volgende vraag" at bounding box center [579, 325] width 365 height 25
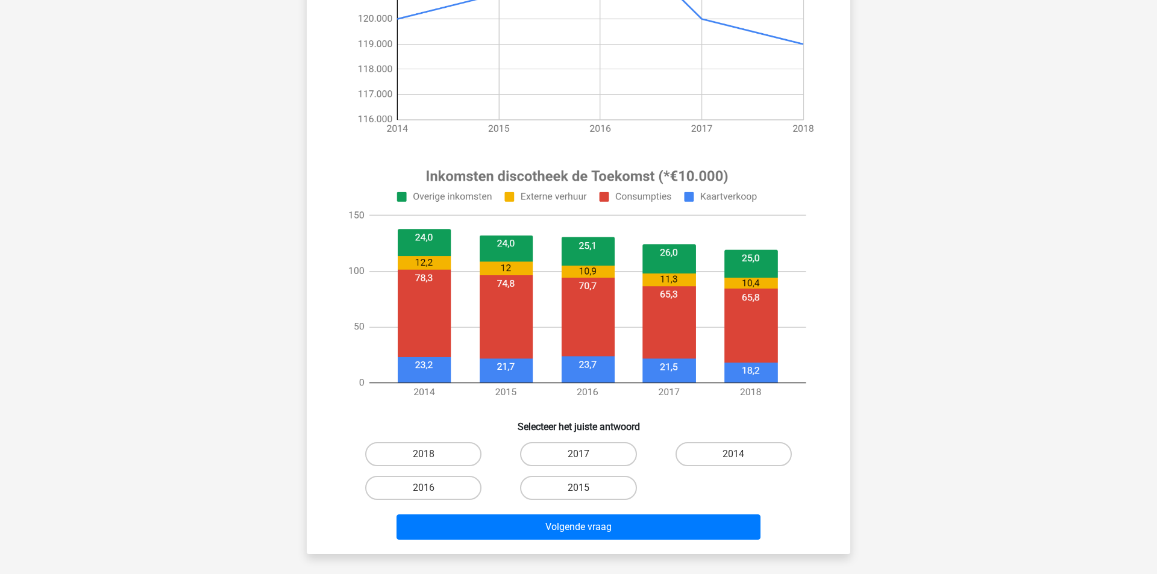
scroll to position [293, 0]
click at [737, 446] on label "2014" at bounding box center [734, 454] width 116 height 24
click at [737, 454] on input "2014" at bounding box center [737, 458] width 8 height 8
radio input "true"
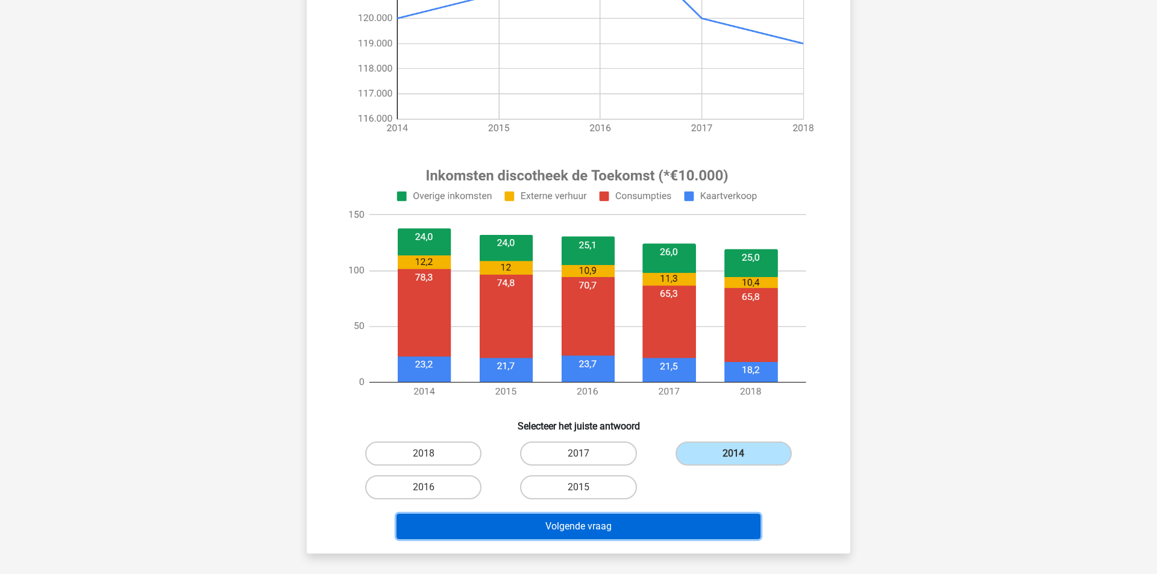
click at [560, 534] on button "Volgende vraag" at bounding box center [579, 526] width 365 height 25
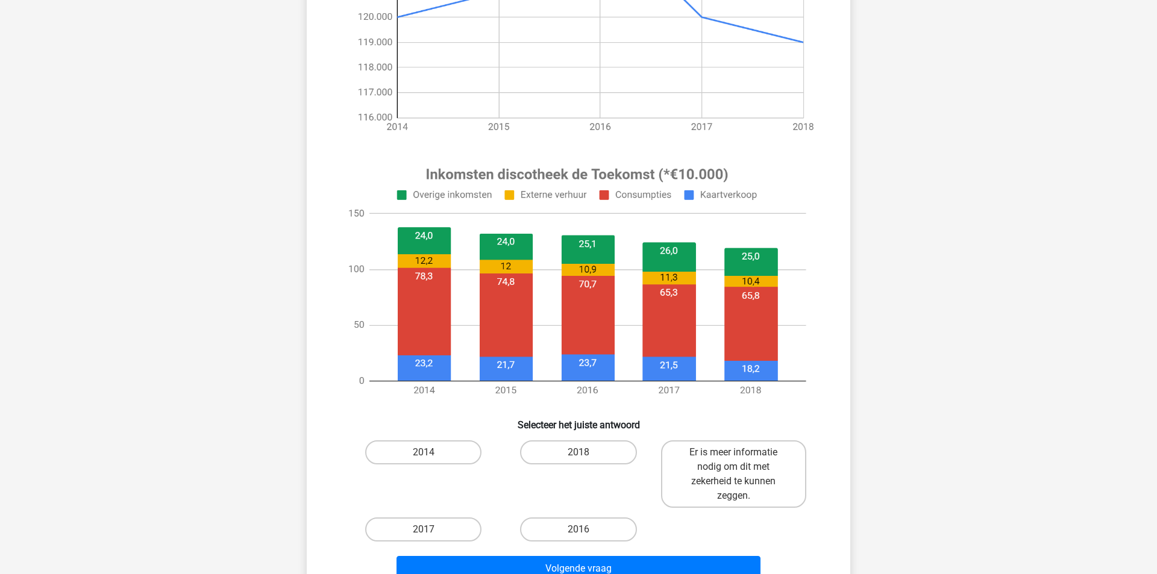
scroll to position [310, 0]
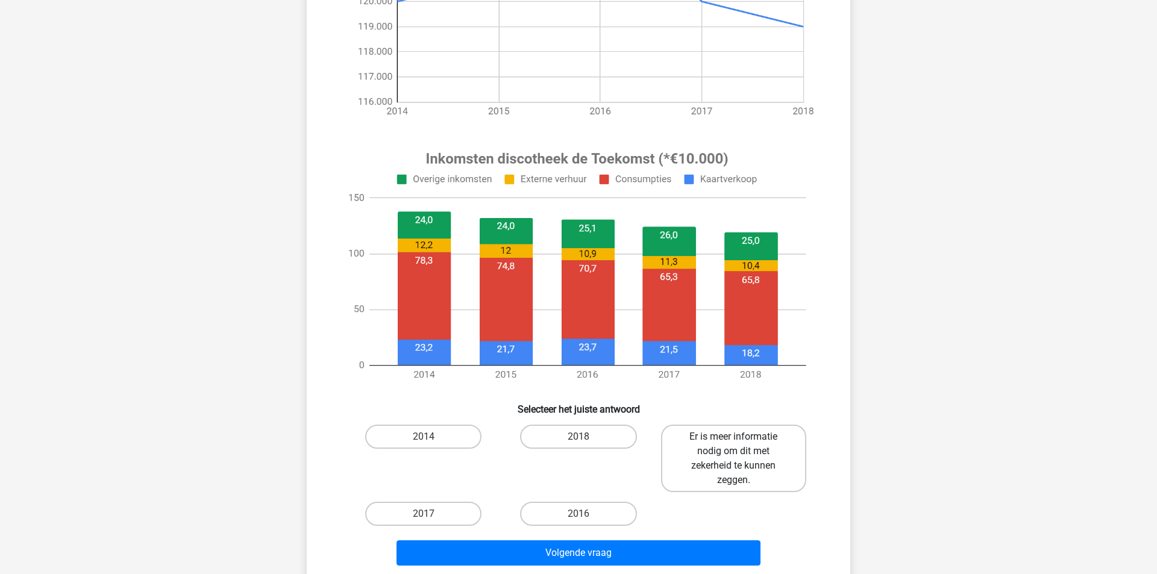
click at [751, 459] on label "Er is meer informatie nodig om dit met zekerheid te kunnen zeggen." at bounding box center [733, 458] width 145 height 67
click at [741, 445] on input "Er is meer informatie nodig om dit met zekerheid te kunnen zeggen." at bounding box center [737, 441] width 8 height 8
radio input "true"
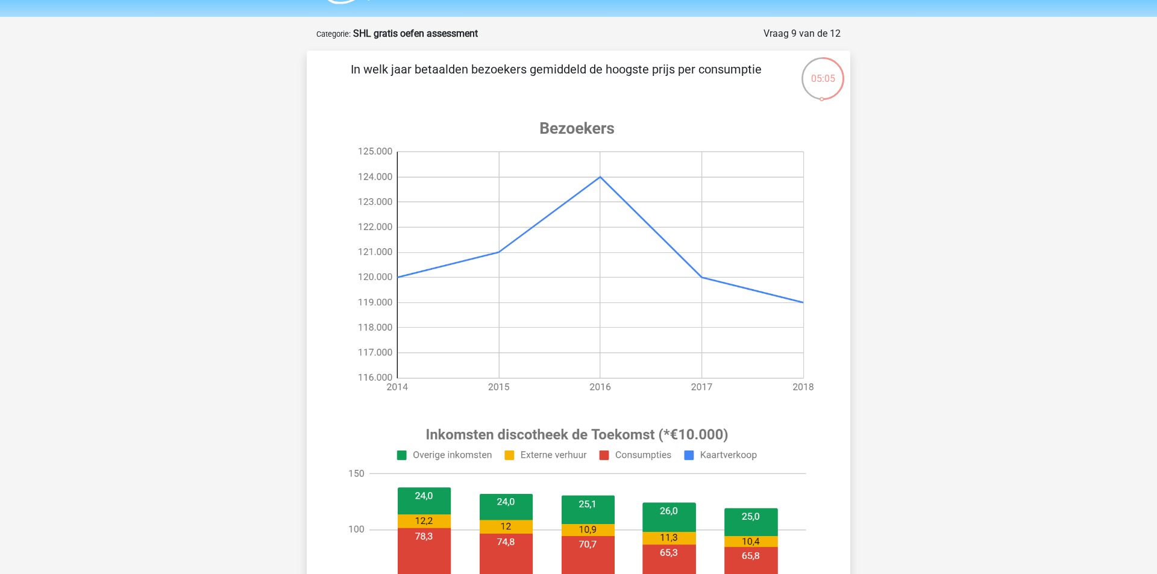
scroll to position [32, 0]
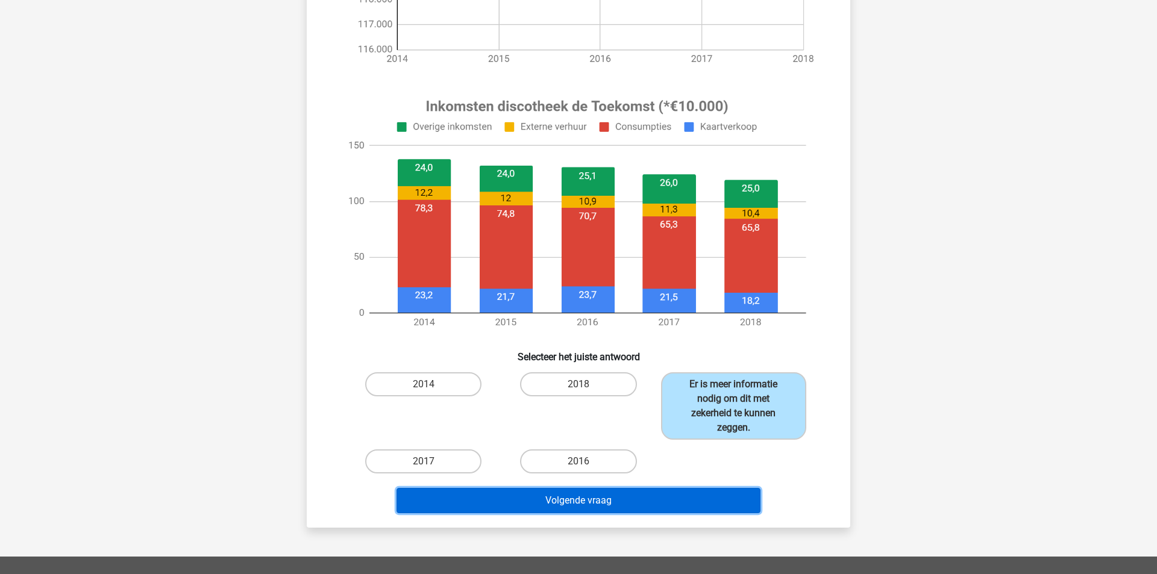
click at [700, 500] on button "Volgende vraag" at bounding box center [579, 500] width 365 height 25
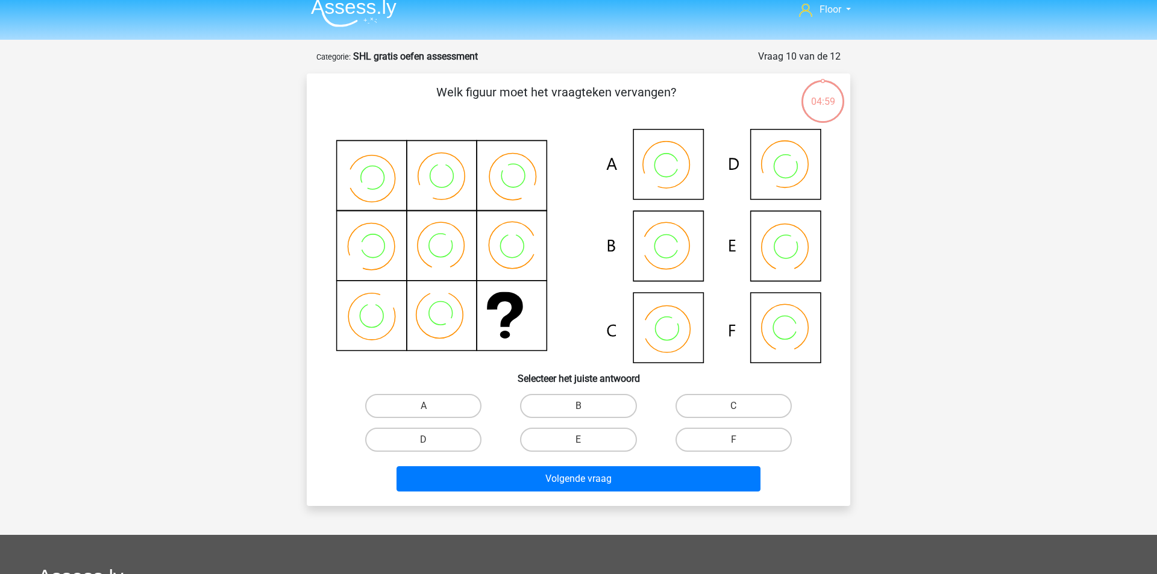
scroll to position [0, 0]
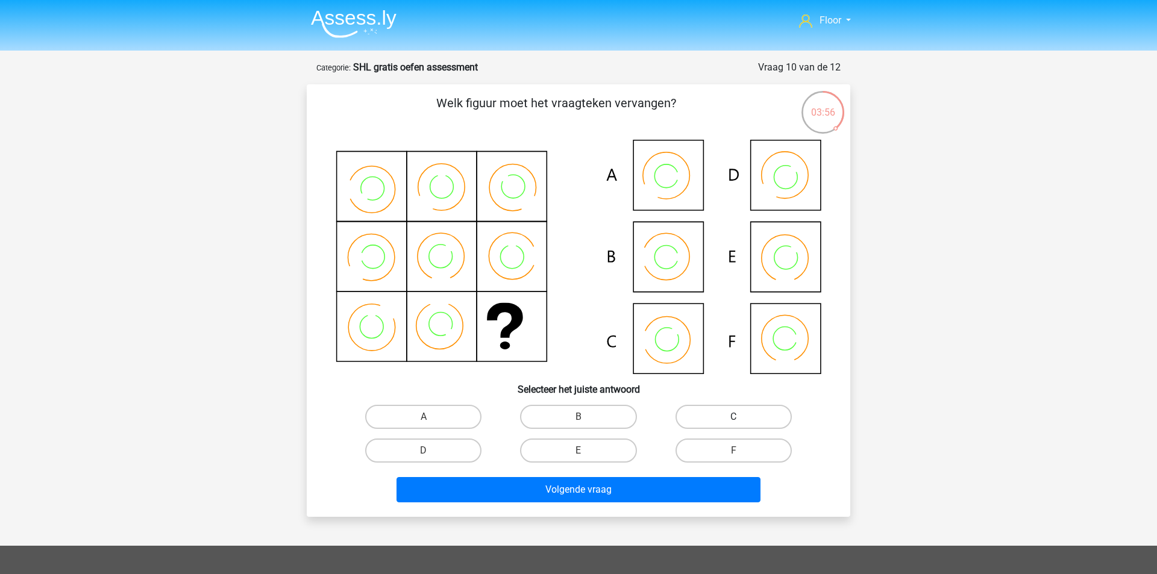
click at [717, 415] on label "C" at bounding box center [734, 417] width 116 height 24
click at [733, 417] on input "C" at bounding box center [737, 421] width 8 height 8
radio input "true"
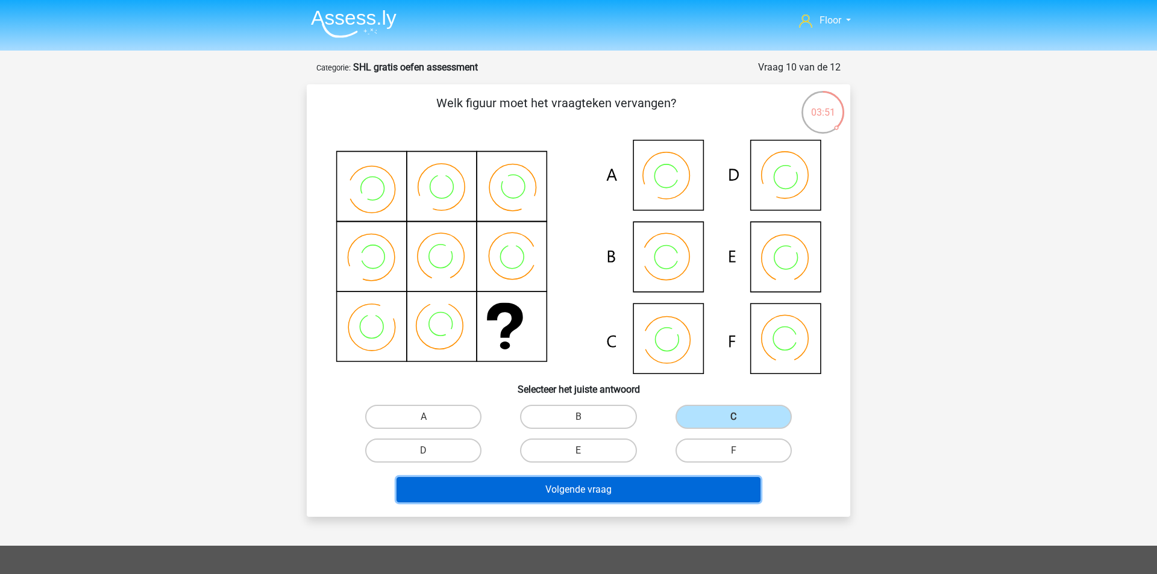
click at [590, 499] on button "Volgende vraag" at bounding box center [579, 489] width 365 height 25
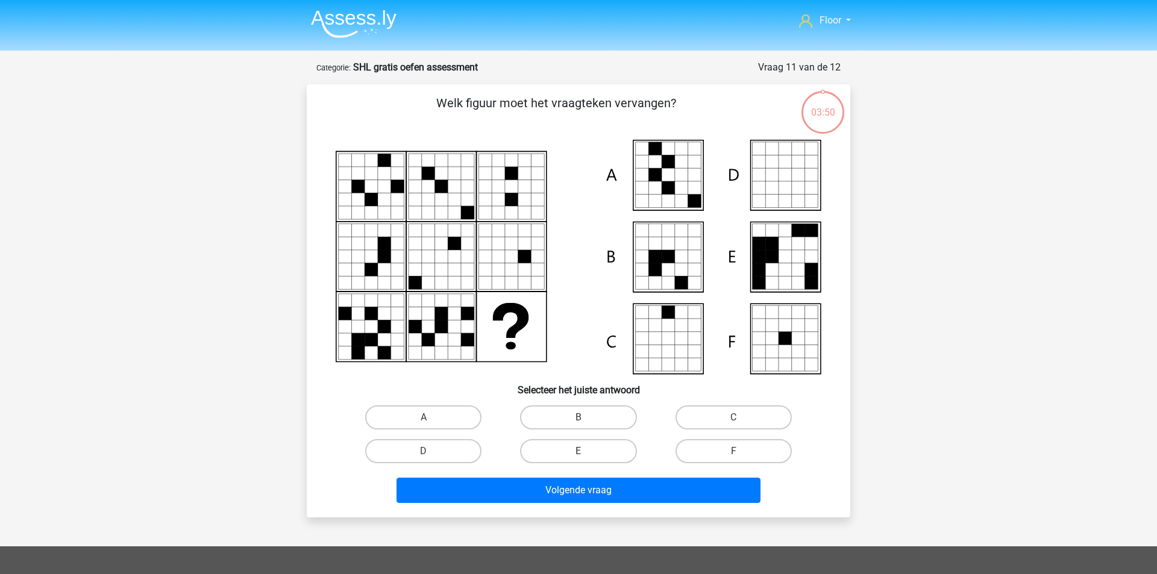
scroll to position [60, 0]
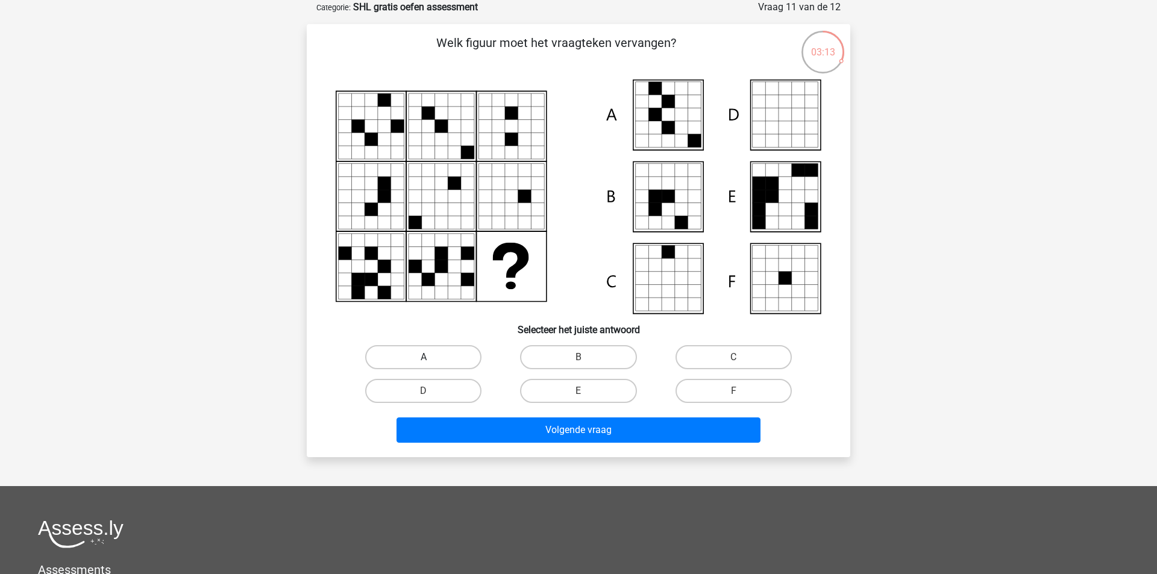
click at [435, 359] on label "A" at bounding box center [423, 357] width 116 height 24
click at [431, 359] on input "A" at bounding box center [428, 361] width 8 height 8
radio input "true"
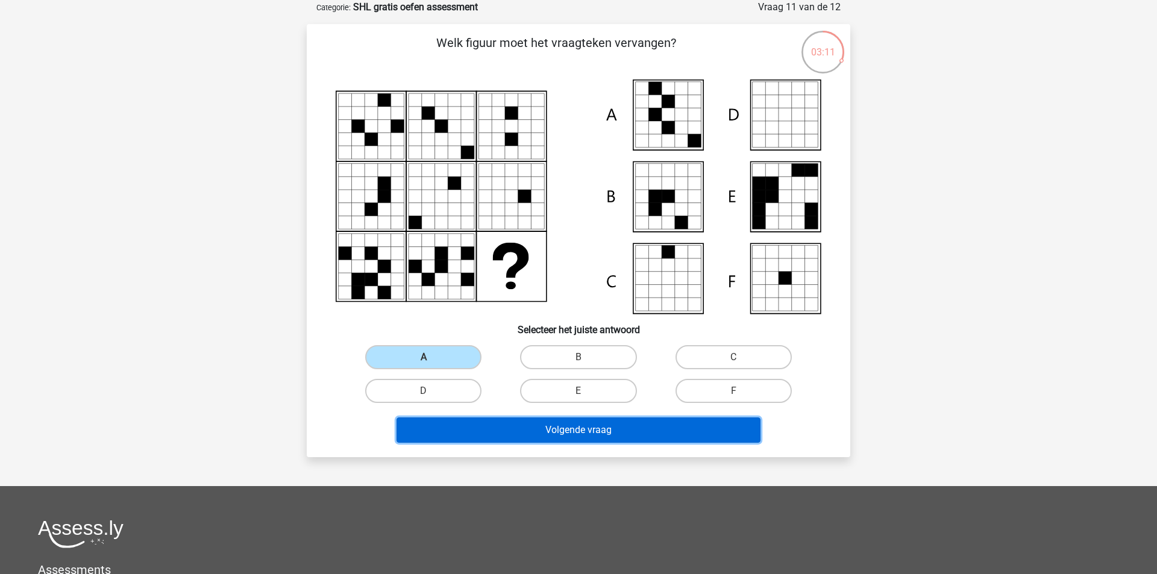
click at [422, 434] on button "Volgende vraag" at bounding box center [579, 430] width 365 height 25
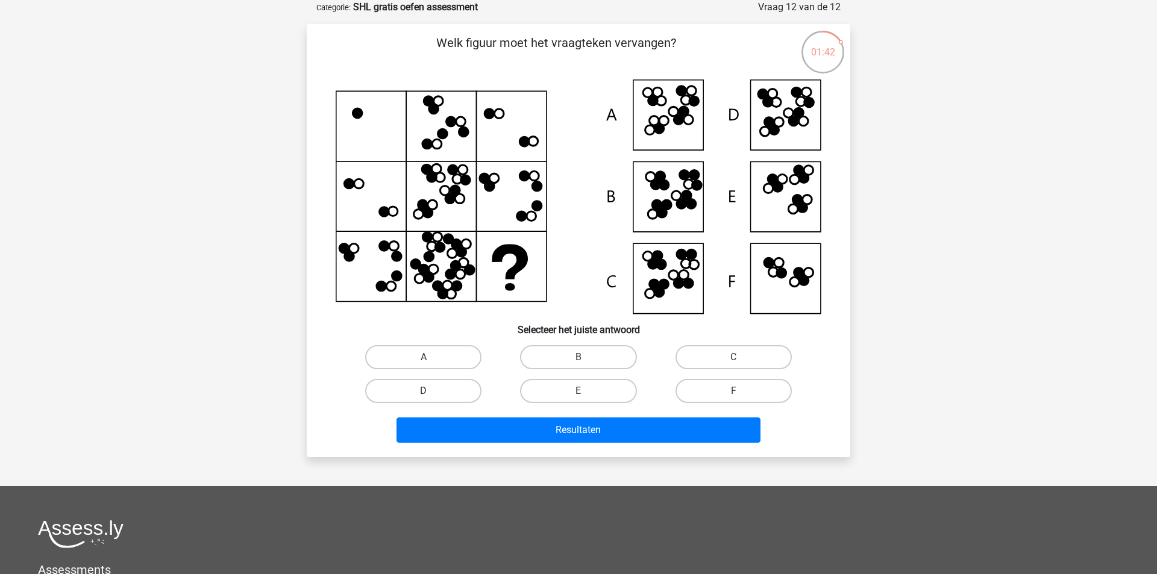
click at [443, 392] on label "D" at bounding box center [423, 391] width 116 height 24
click at [431, 392] on input "D" at bounding box center [428, 395] width 8 height 8
radio input "true"
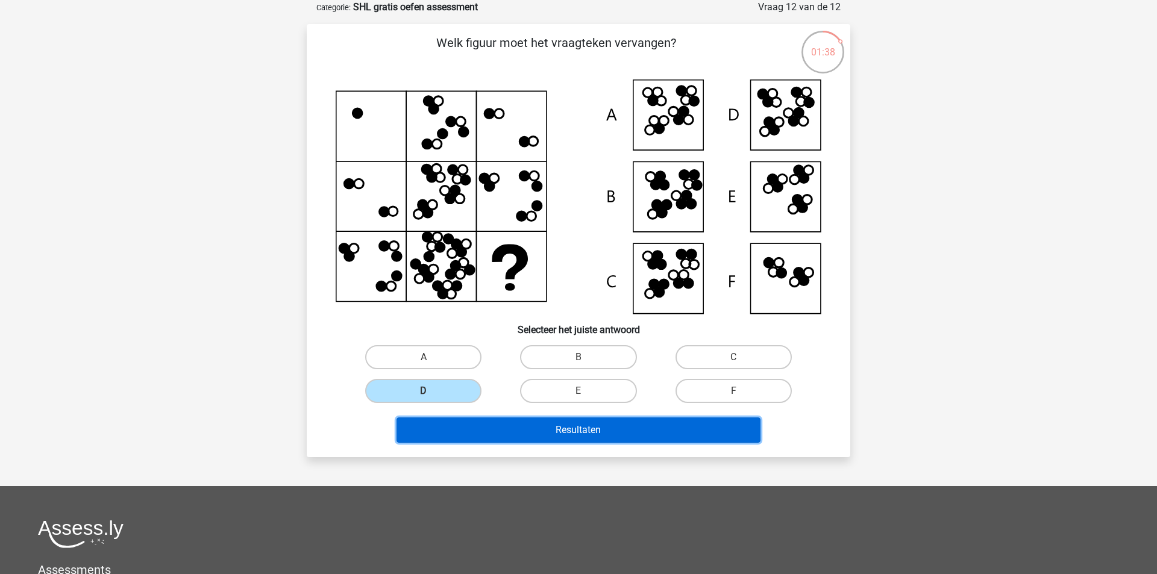
click at [456, 429] on button "Resultaten" at bounding box center [579, 430] width 365 height 25
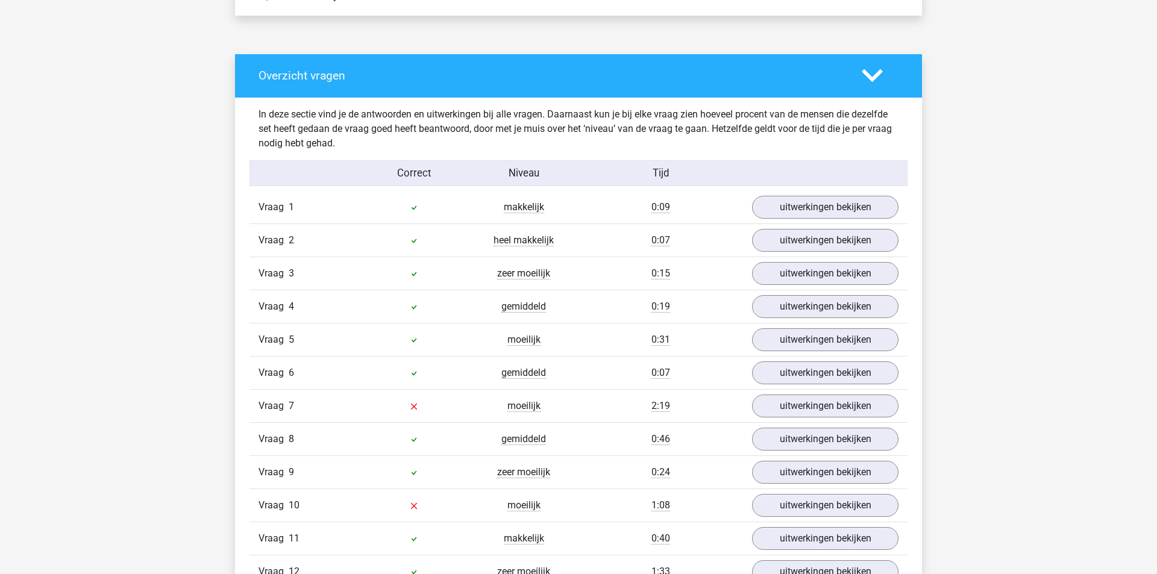
scroll to position [1286, 0]
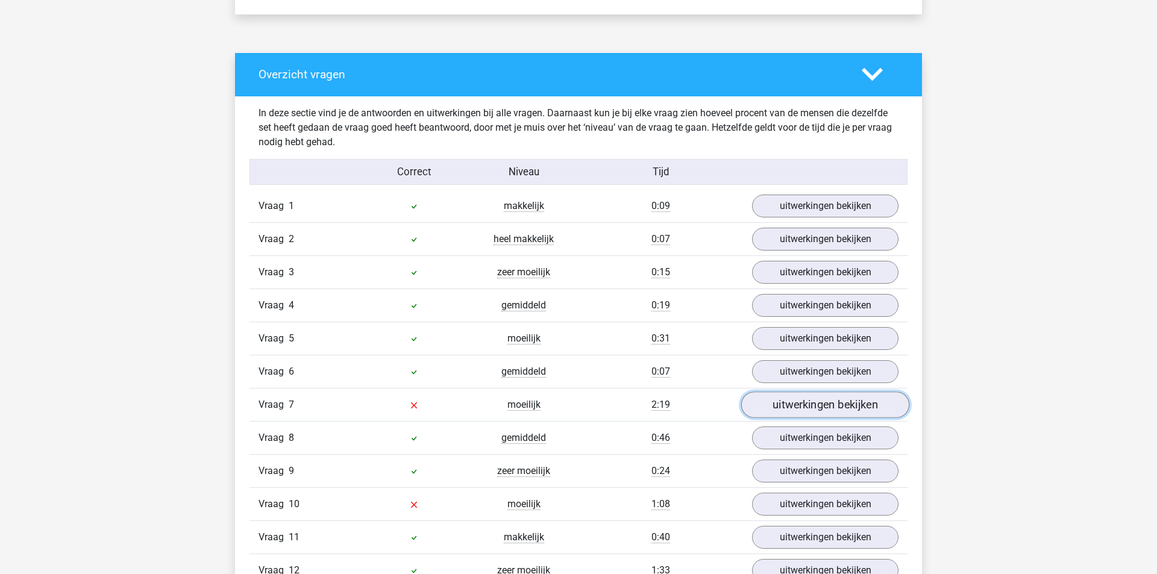
click at [787, 399] on link "uitwerkingen bekijken" at bounding box center [825, 405] width 168 height 27
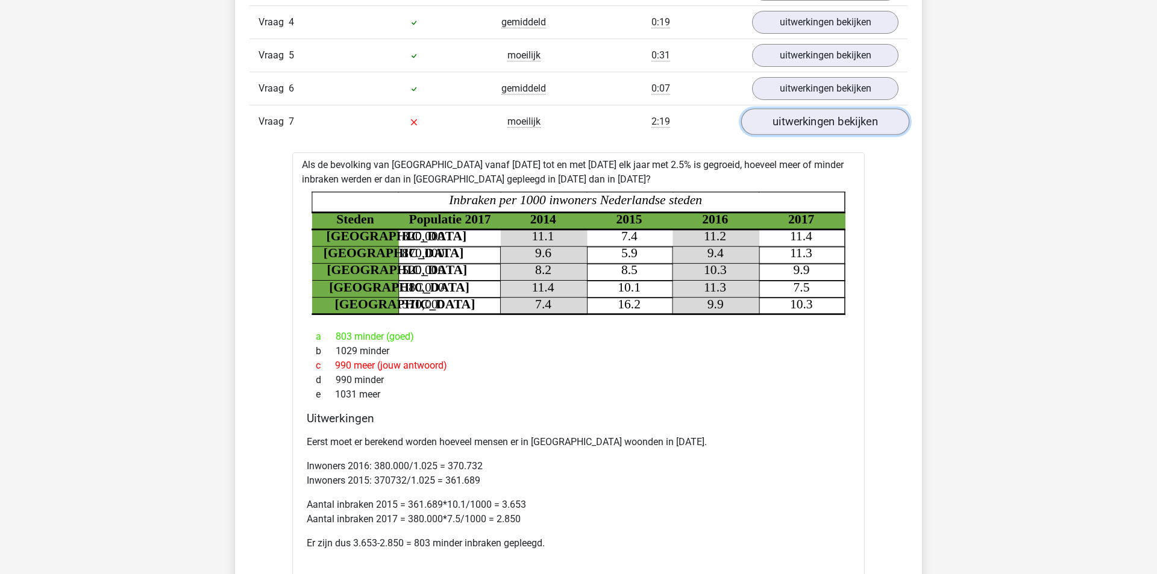
scroll to position [1570, 0]
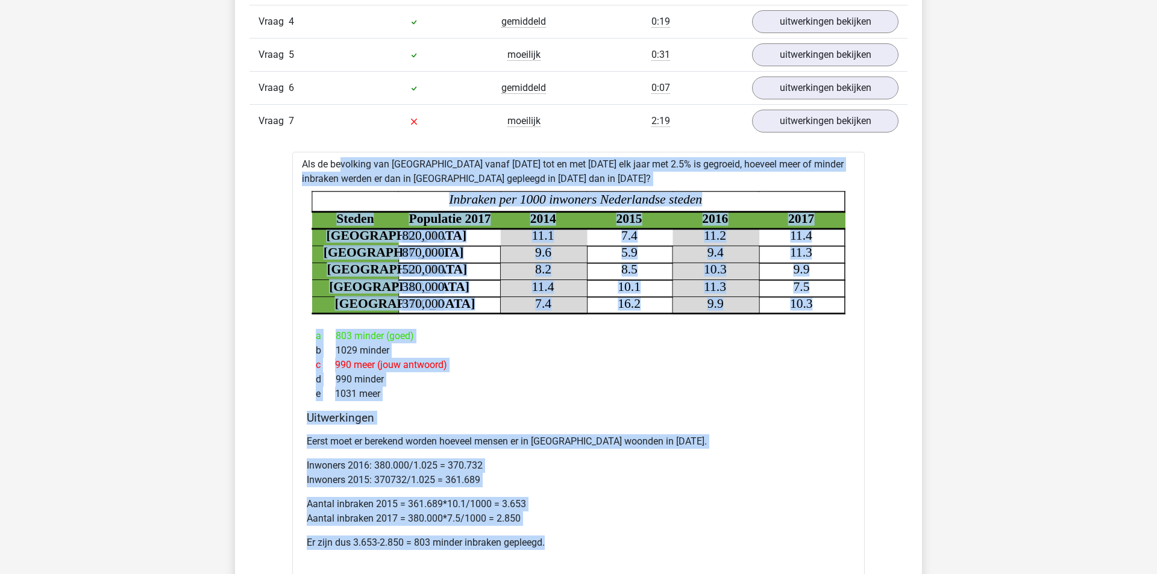
drag, startPoint x: 301, startPoint y: 156, endPoint x: 547, endPoint y: 548, distance: 463.0
click at [547, 548] on div "Als de bevolking van Den haag vanaf 2015 tot en met 2017 elk jaar met 2.5% is g…" at bounding box center [578, 386] width 572 height 468
copy div "Als de bevolking van Den haag vanaf 2015 tot en met 2017 elk jaar met 2.5% is g…"
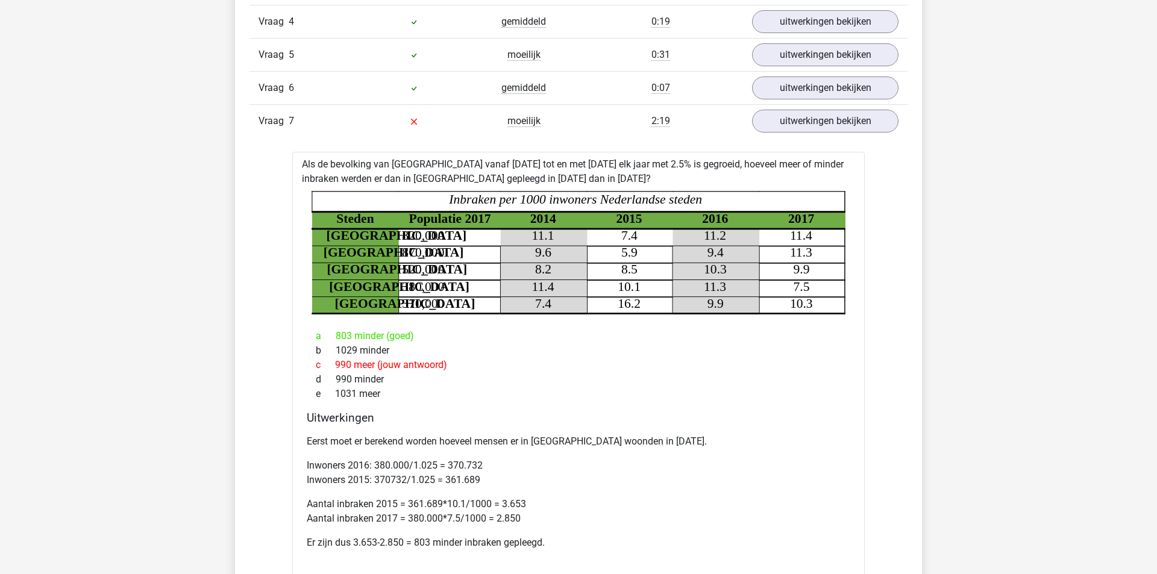
click at [566, 504] on p "Aantal inbraken 2015 = 361.689*10.1/1000 = 3.653 Aantal inbraken 2017 = 380.000…" at bounding box center [579, 511] width 544 height 29
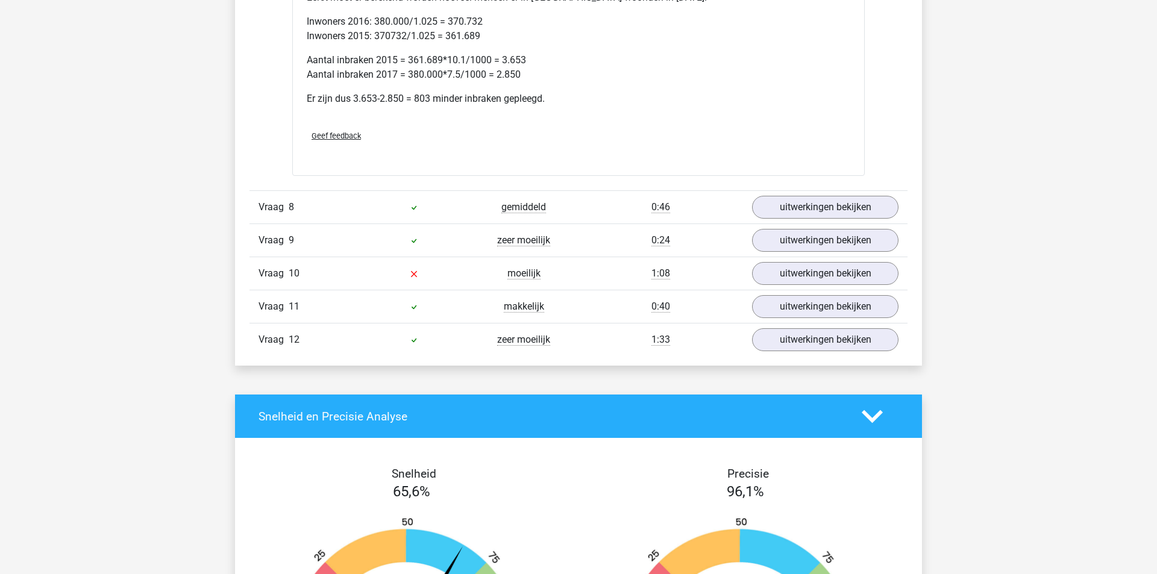
scroll to position [1948, 0]
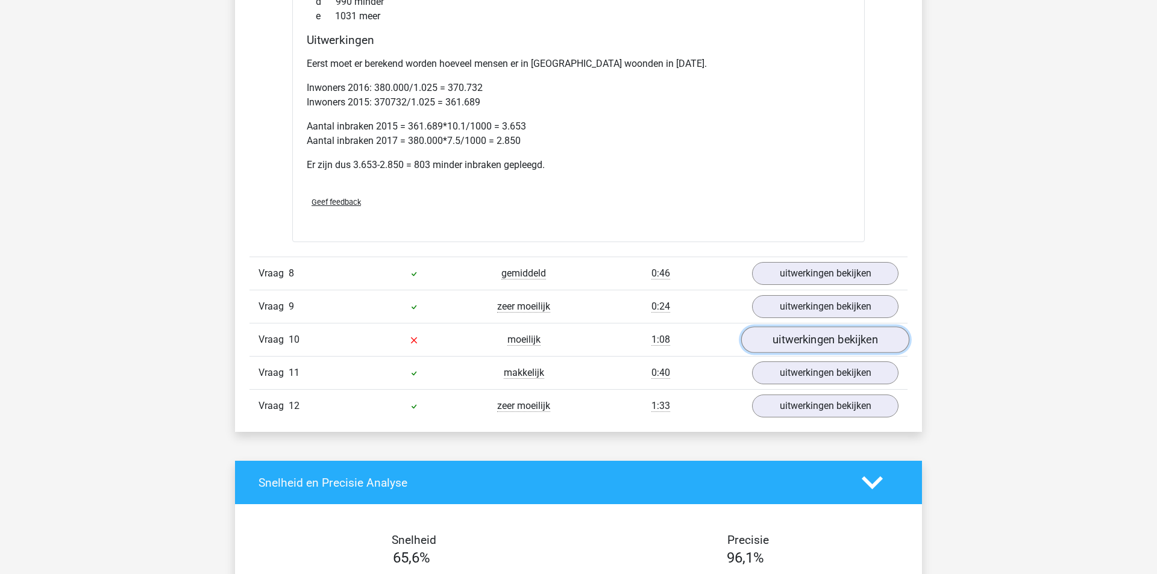
click at [845, 327] on link "uitwerkingen bekijken" at bounding box center [825, 340] width 168 height 27
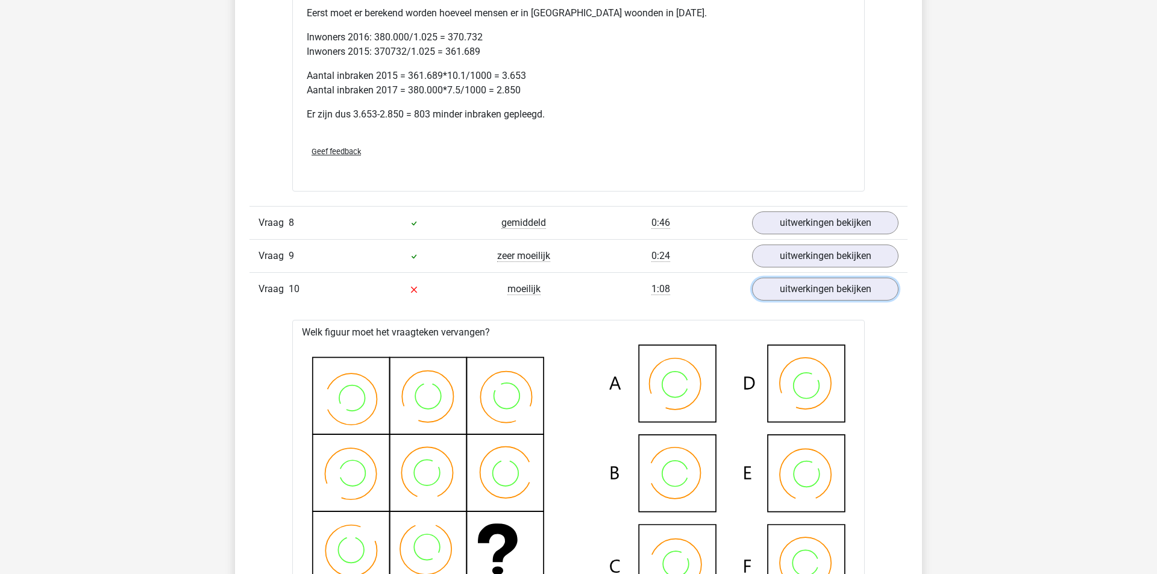
scroll to position [1992, 0]
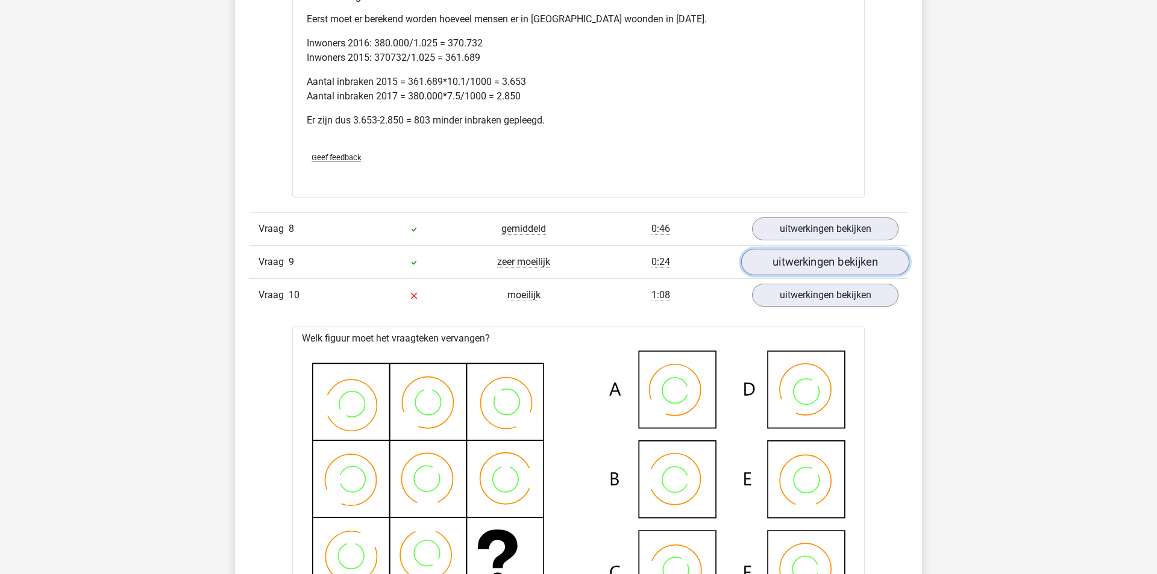
click at [789, 256] on link "uitwerkingen bekijken" at bounding box center [825, 262] width 168 height 27
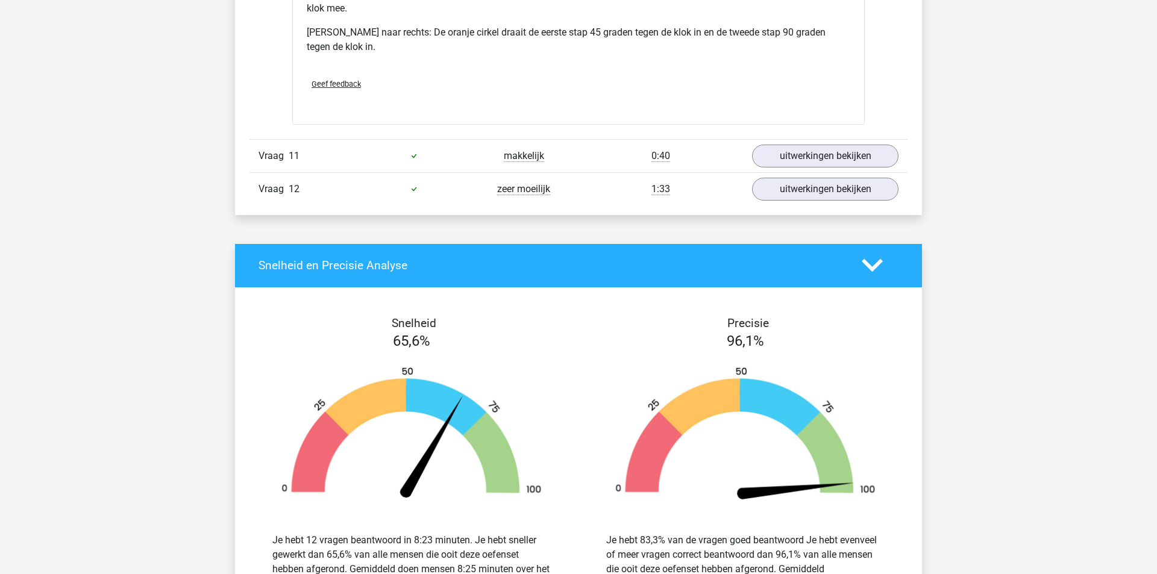
scroll to position [3611, 0]
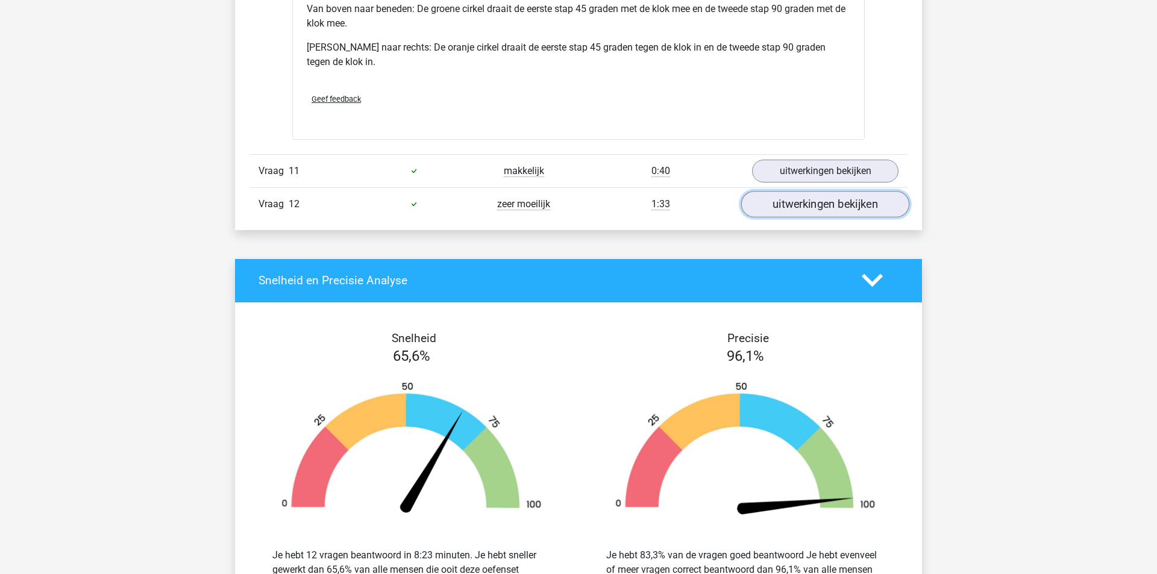
click at [770, 194] on link "uitwerkingen bekijken" at bounding box center [825, 204] width 168 height 27
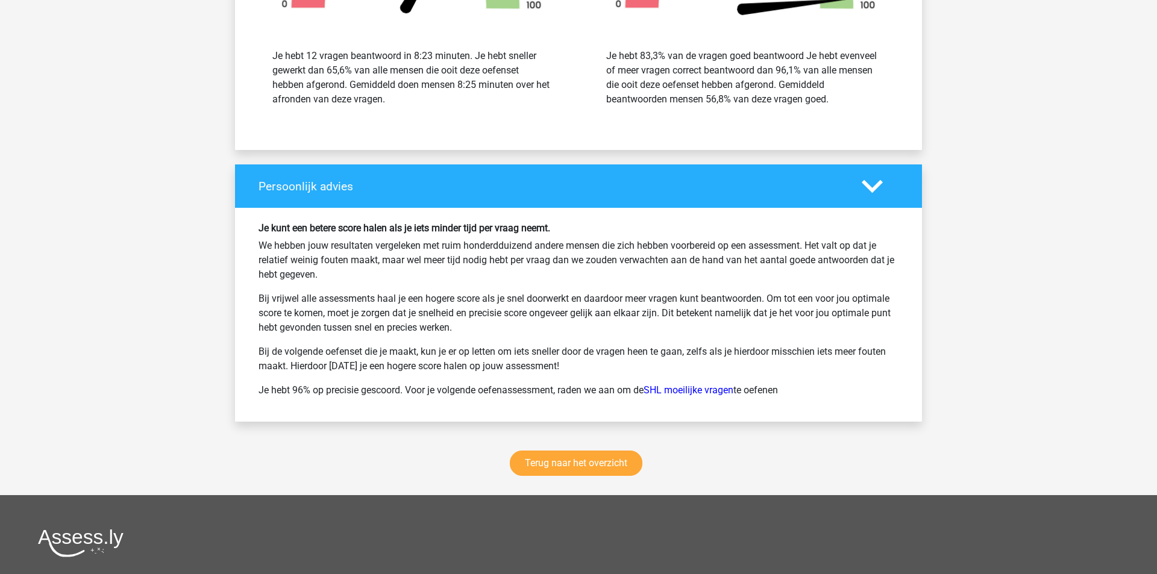
scroll to position [4696, 0]
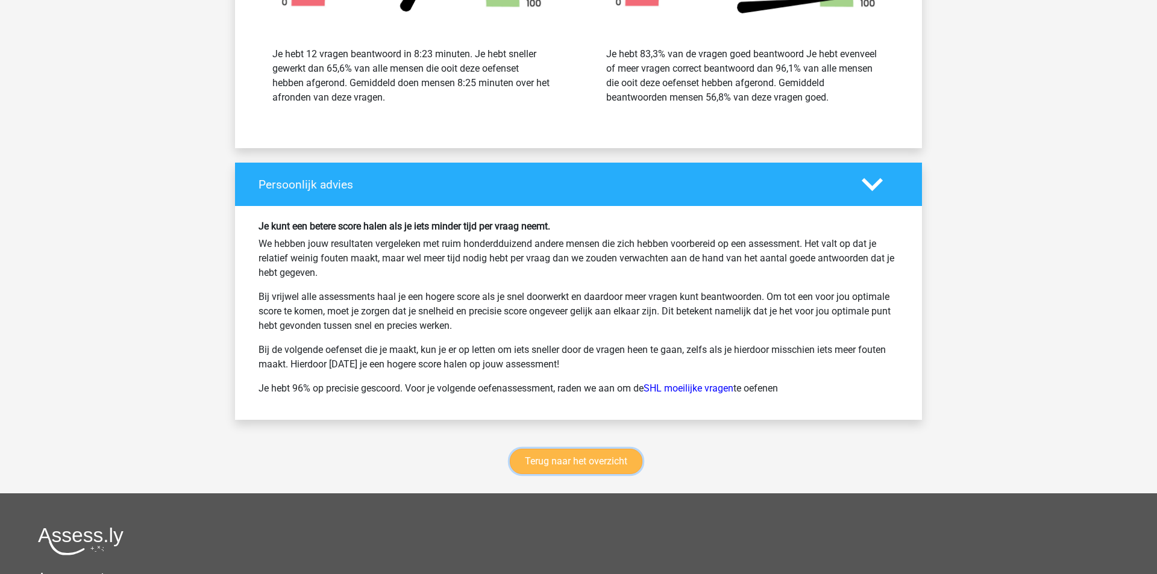
click at [579, 449] on link "Terug naar het overzicht" at bounding box center [576, 461] width 133 height 25
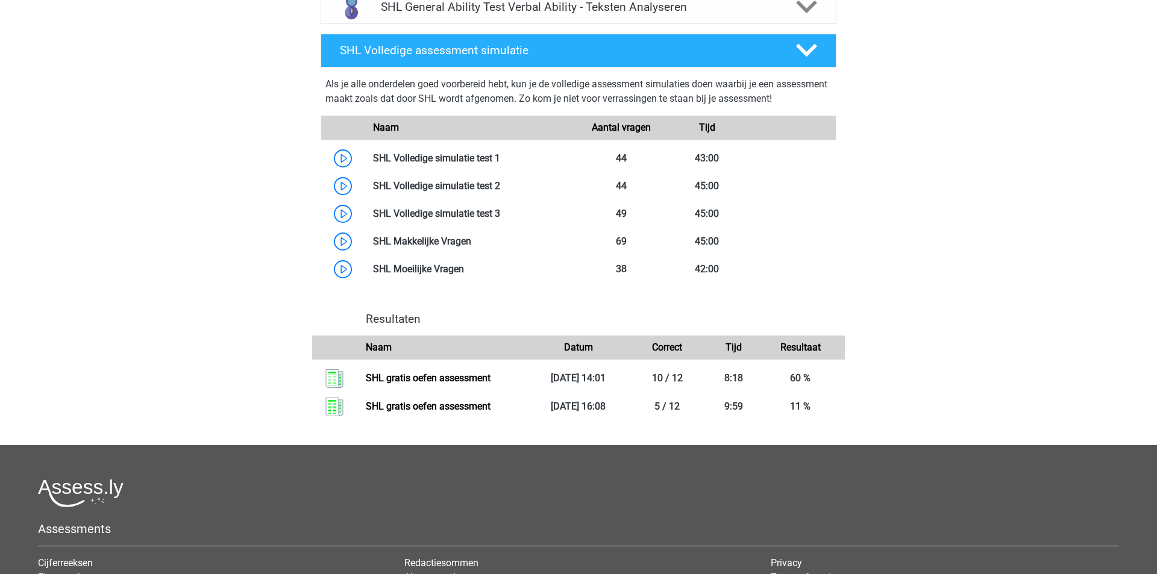
scroll to position [1015, 0]
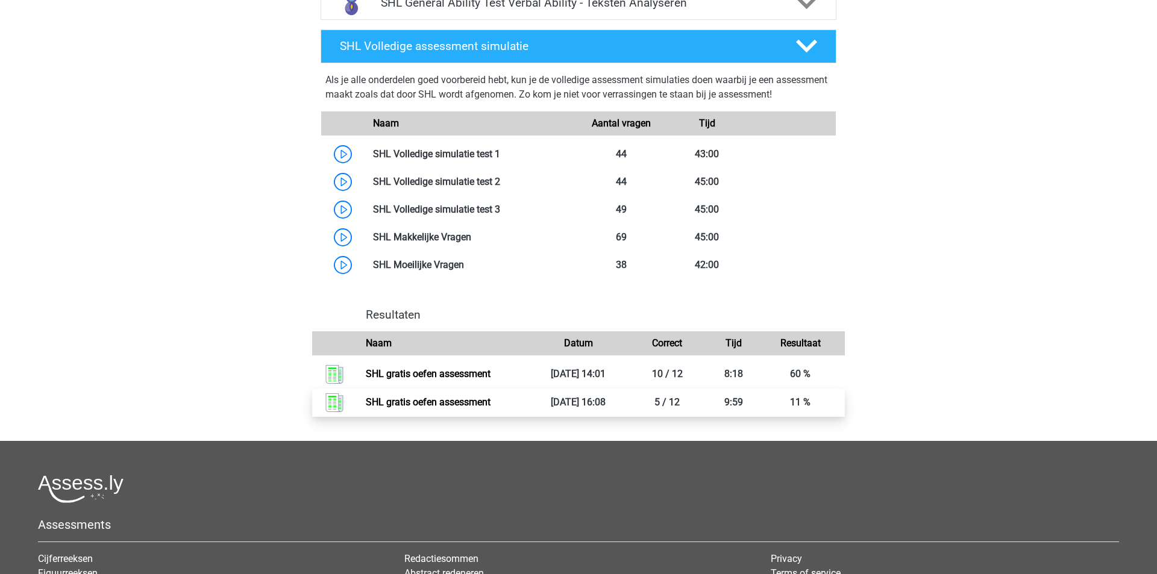
click at [460, 401] on link "SHL gratis oefen assessment" at bounding box center [428, 402] width 125 height 11
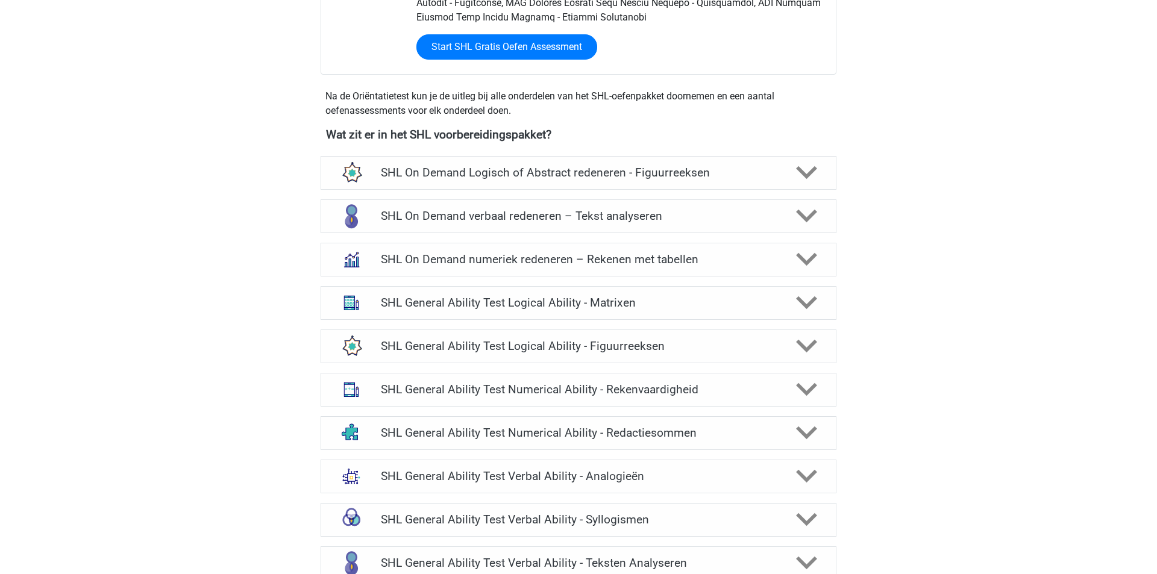
scroll to position [352, 0]
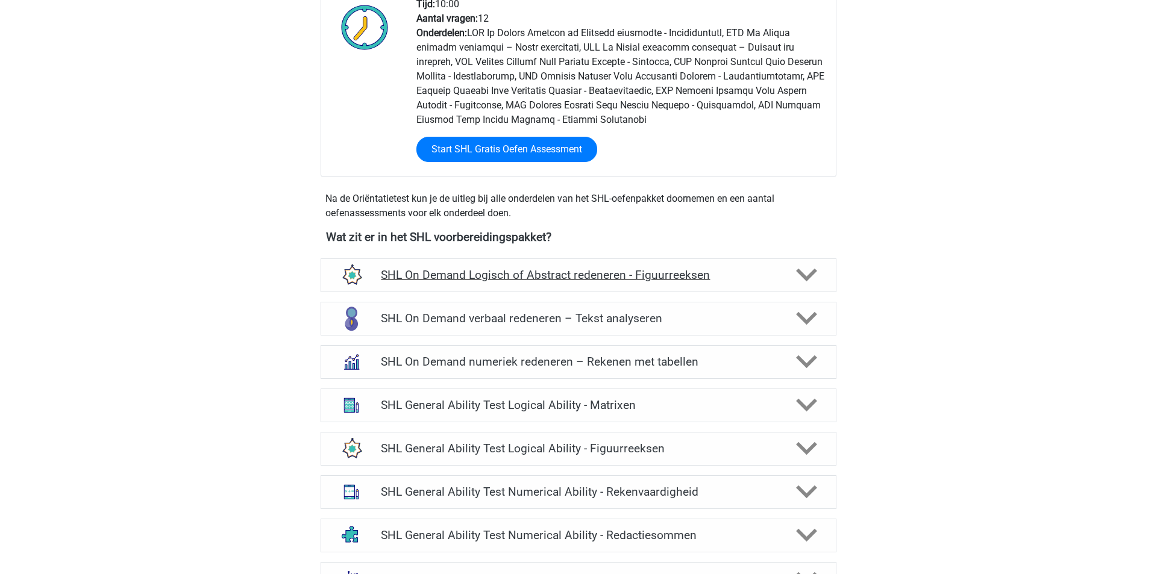
click at [751, 272] on h4 "SHL On Demand Logisch of Abstract redeneren - Figuurreeksen" at bounding box center [578, 275] width 395 height 14
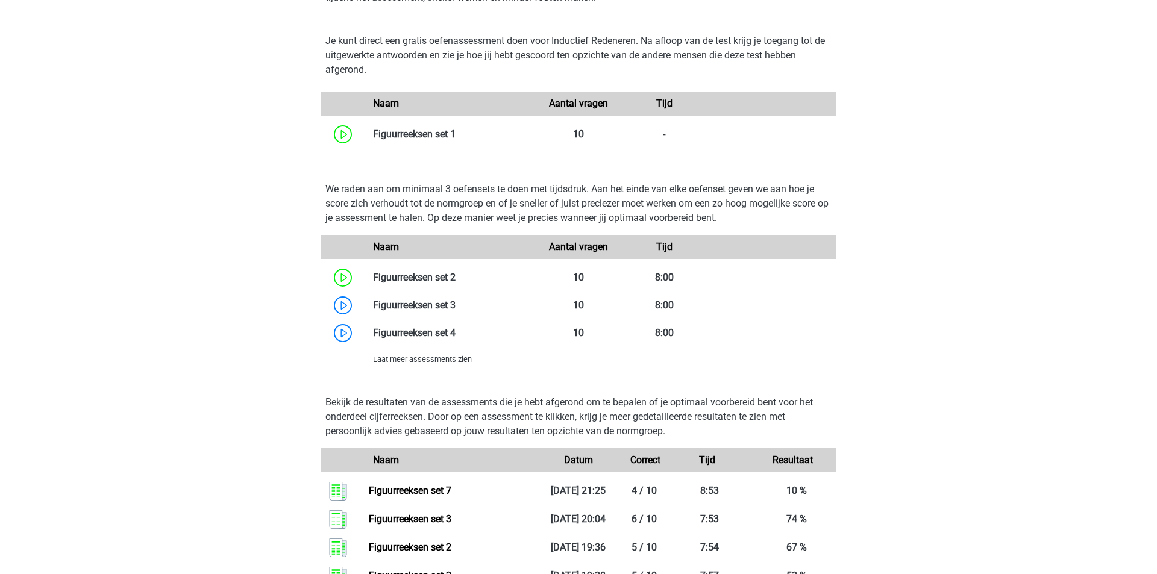
scroll to position [0, 0]
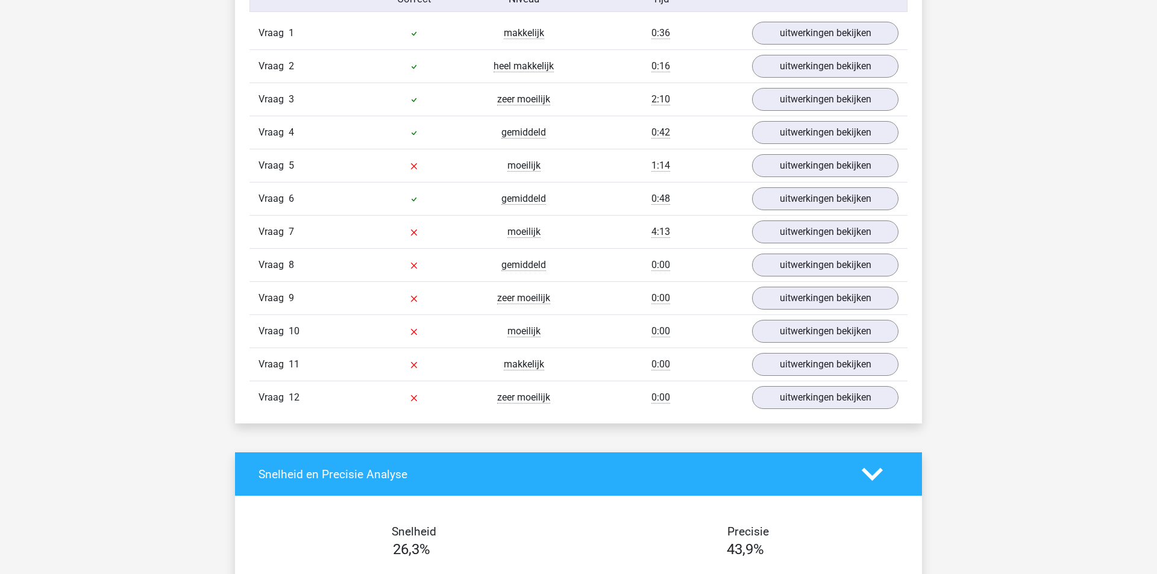
scroll to position [1411, 0]
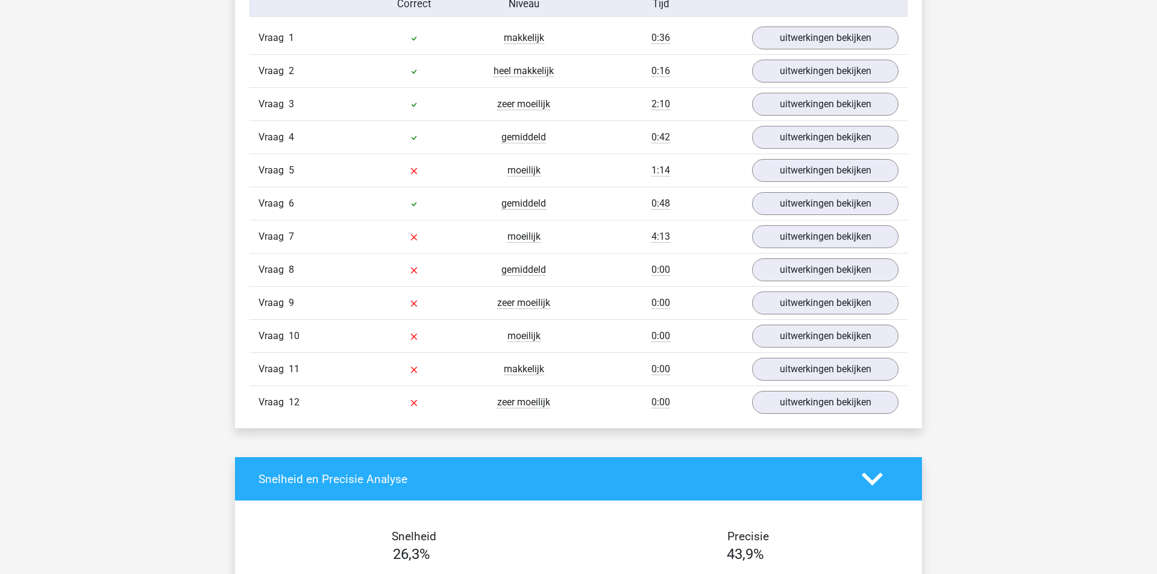
click at [518, 363] on span "makkelijk" at bounding box center [524, 369] width 40 height 12
click at [766, 365] on link "uitwerkingen bekijken" at bounding box center [825, 369] width 168 height 27
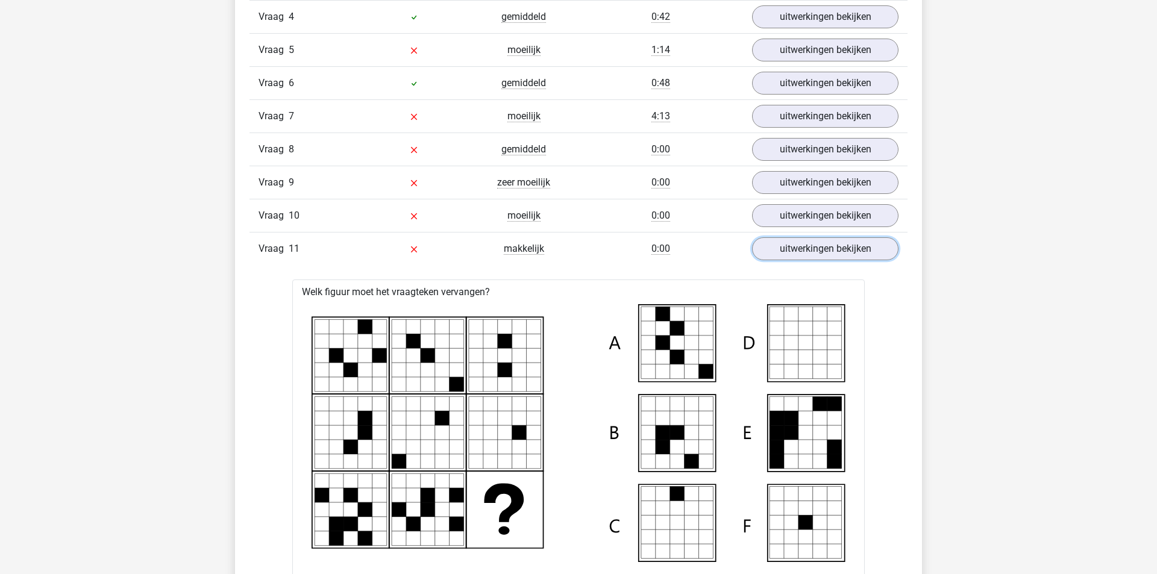
scroll to position [1532, 0]
click at [812, 237] on link "uitwerkingen bekijken" at bounding box center [825, 248] width 168 height 27
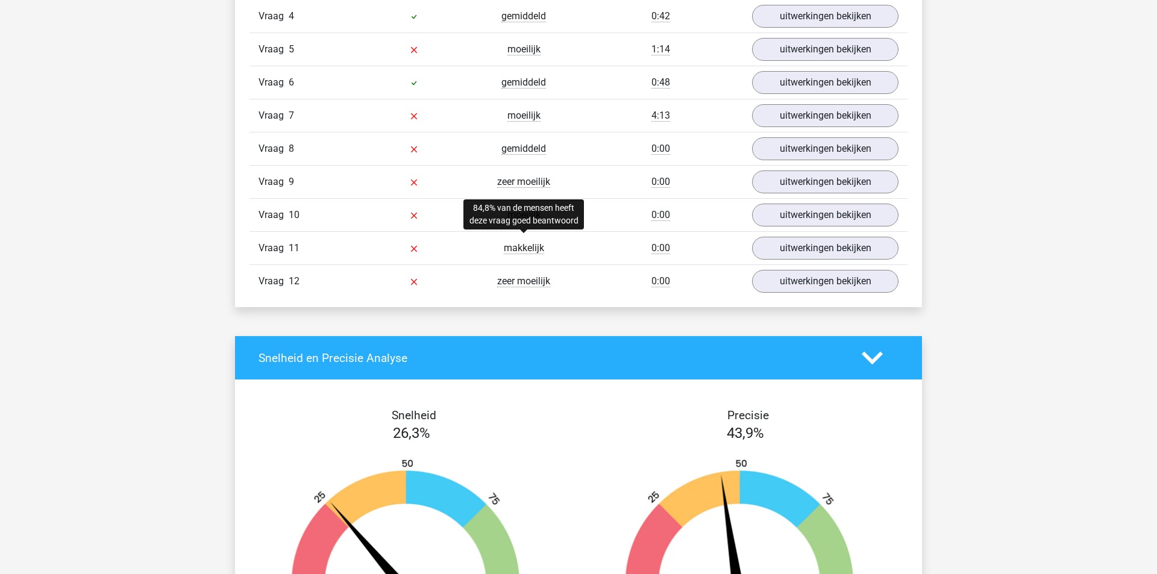
click at [517, 244] on span "makkelijk" at bounding box center [524, 248] width 40 height 12
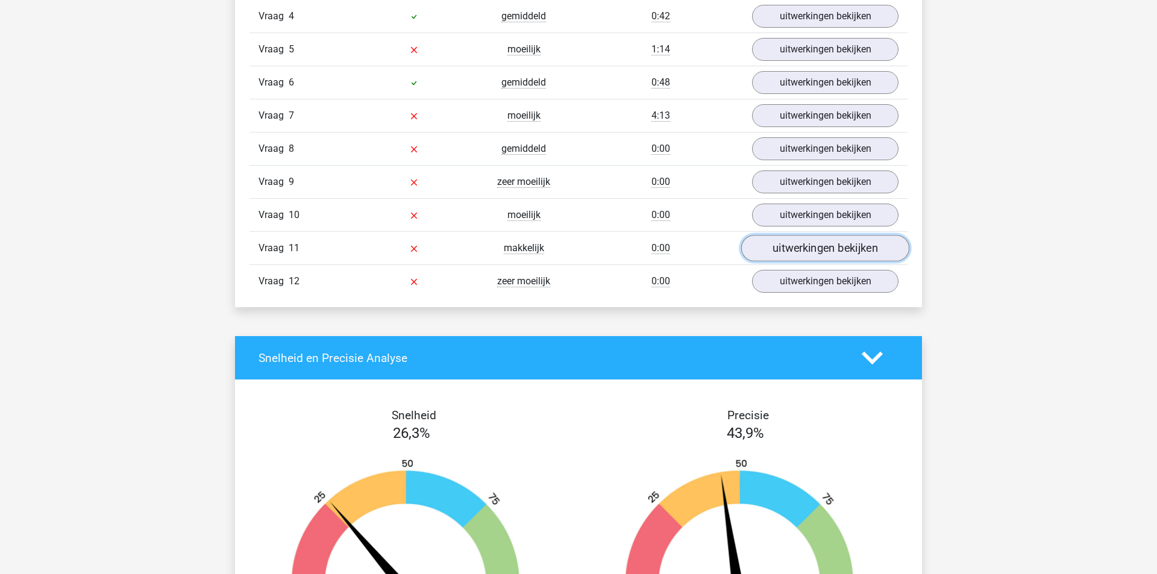
click at [829, 245] on link "uitwerkingen bekijken" at bounding box center [825, 248] width 168 height 27
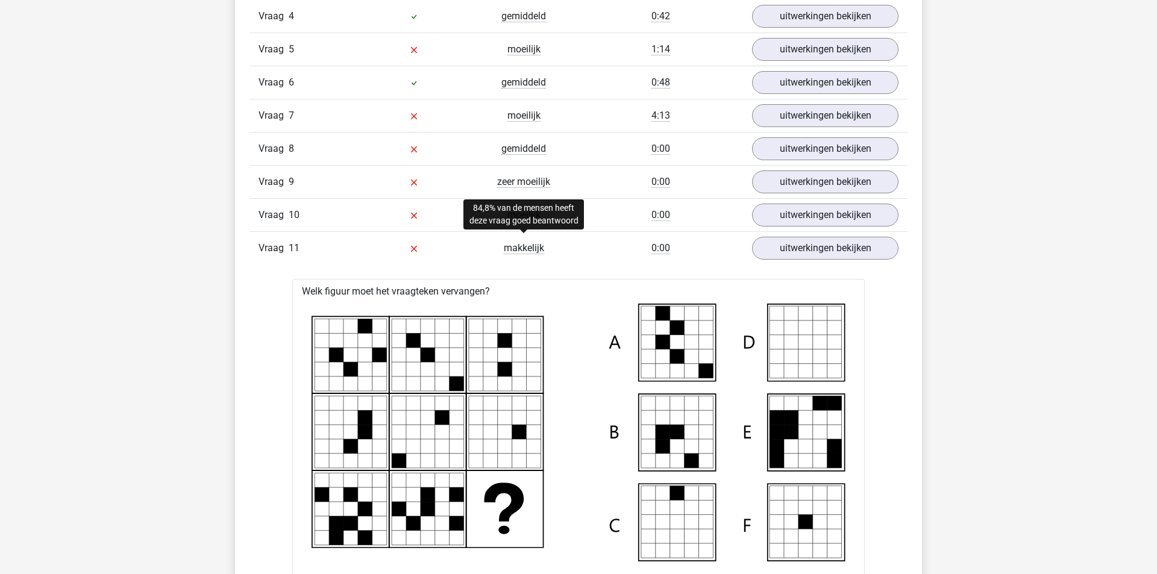
click at [512, 242] on span "makkelijk" at bounding box center [524, 248] width 40 height 12
click at [777, 254] on div "Vraag 11 makkelijk 0:00 uitwerkingen bekijken" at bounding box center [578, 247] width 658 height 33
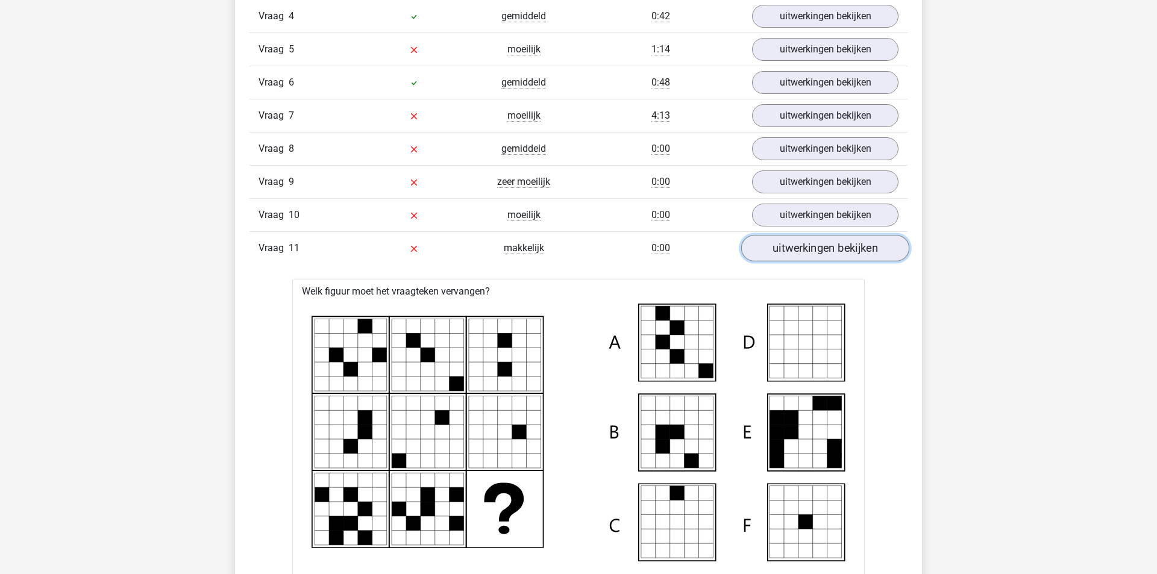
click at [777, 242] on link "uitwerkingen bekijken" at bounding box center [825, 248] width 168 height 27
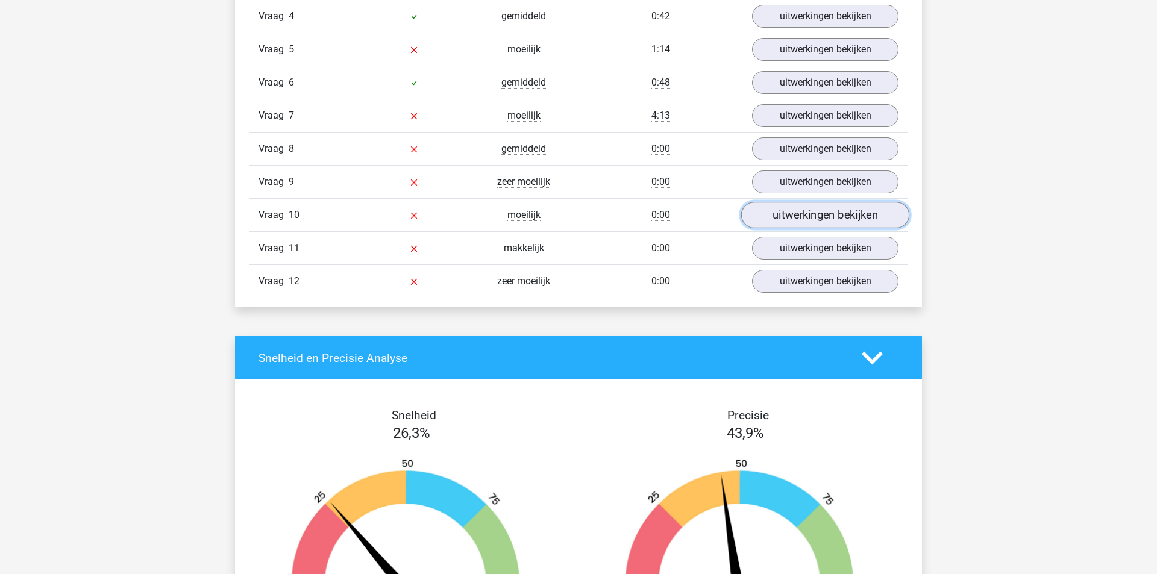
click at [798, 209] on link "uitwerkingen bekijken" at bounding box center [825, 215] width 168 height 27
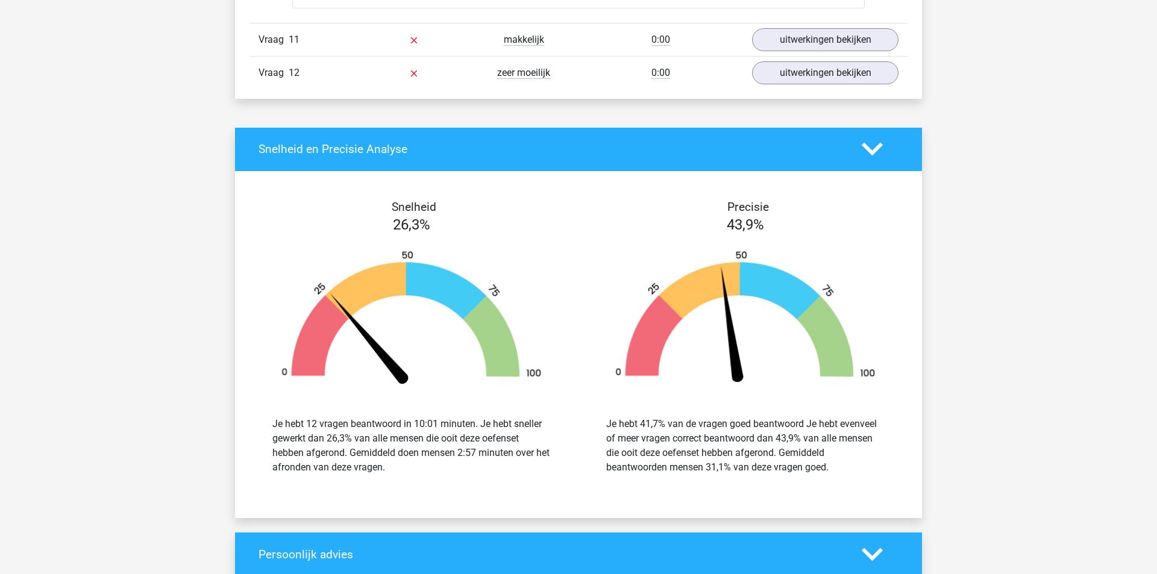
scroll to position [2412, 0]
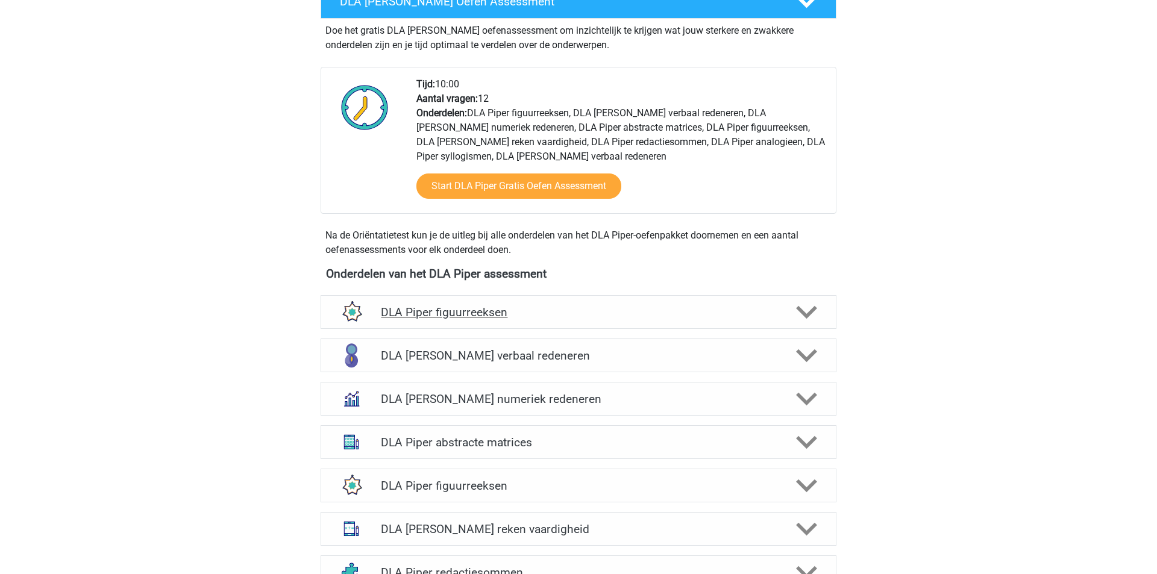
click at [476, 306] on h4 "DLA Piper figuurreeksen" at bounding box center [578, 313] width 395 height 14
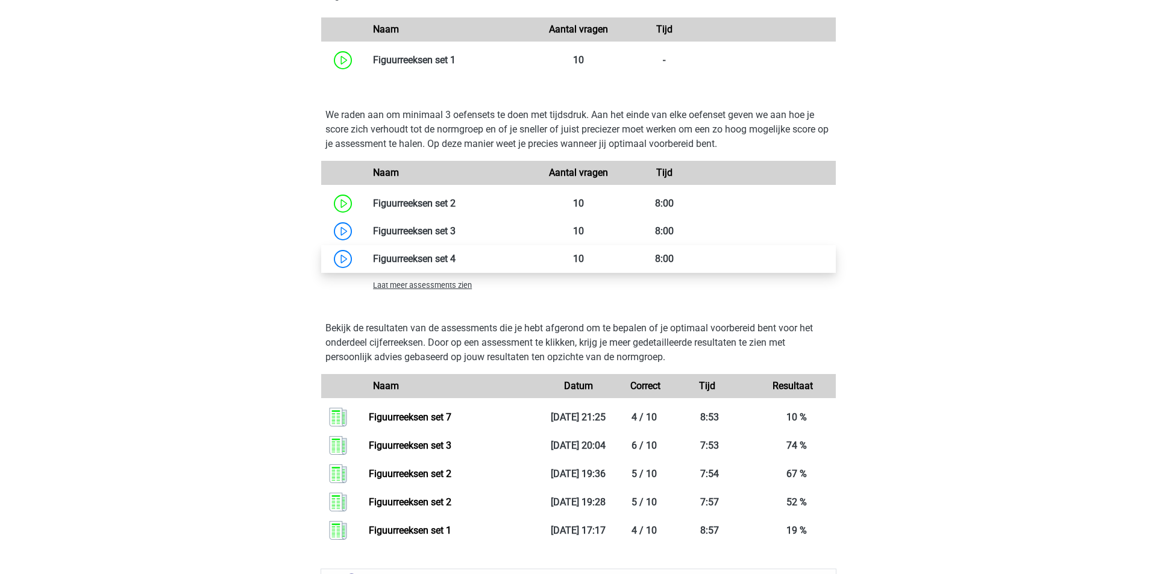
scroll to position [844, 0]
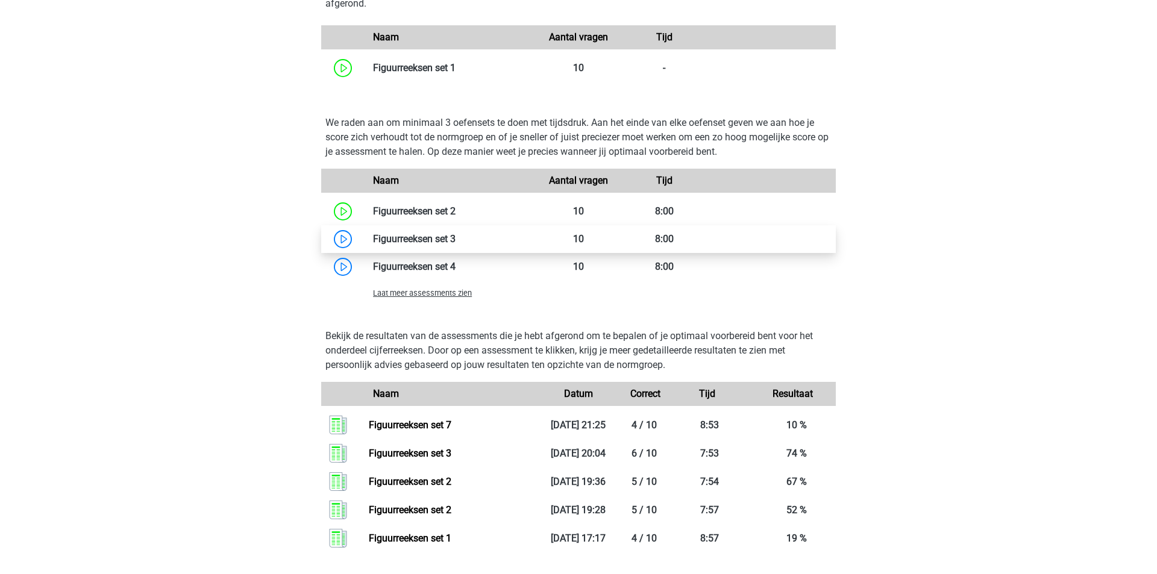
click at [456, 233] on link at bounding box center [456, 238] width 0 height 11
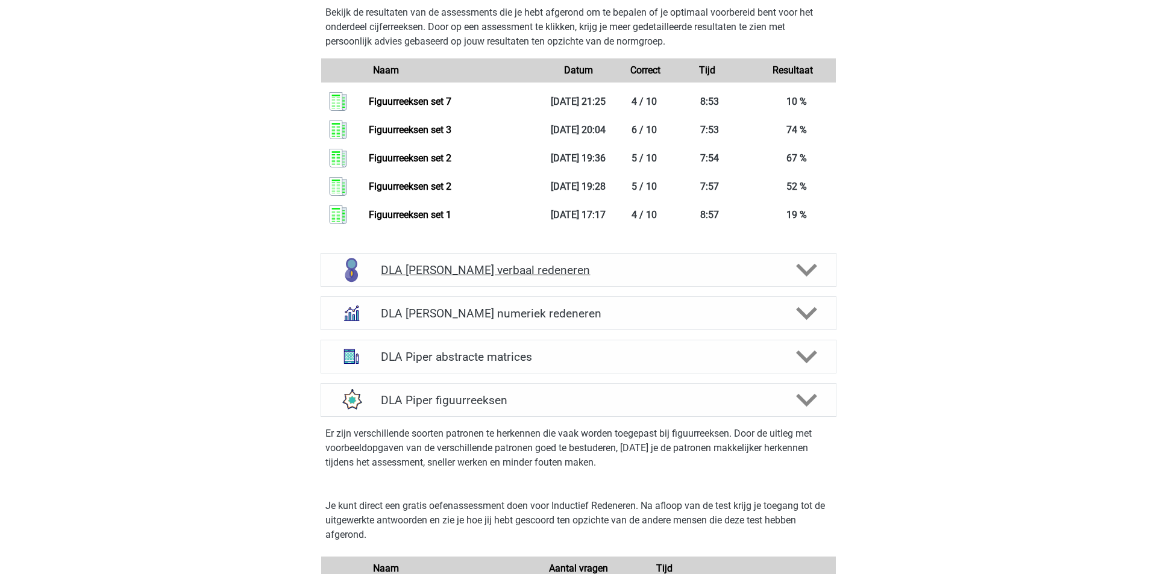
scroll to position [1186, 0]
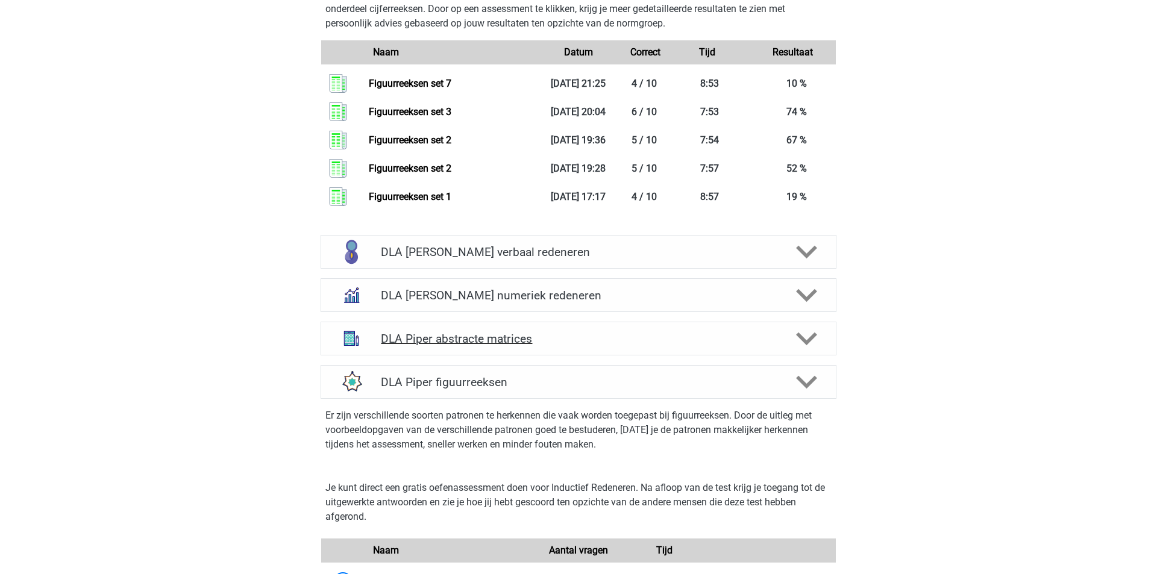
click at [494, 332] on h4 "DLA Piper abstracte matrices" at bounding box center [578, 339] width 395 height 14
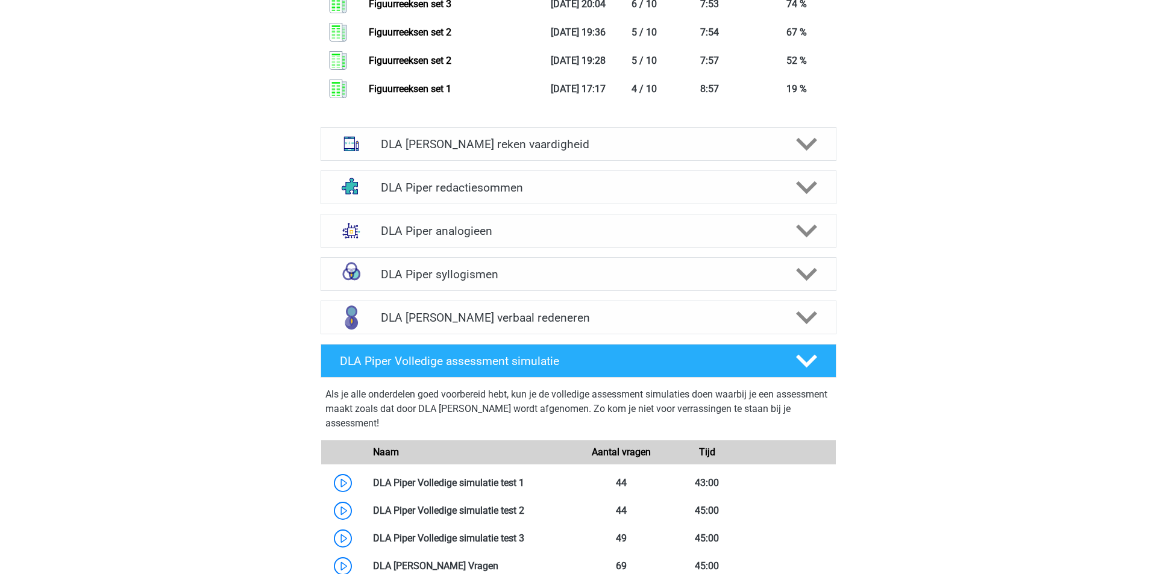
scroll to position [2791, 0]
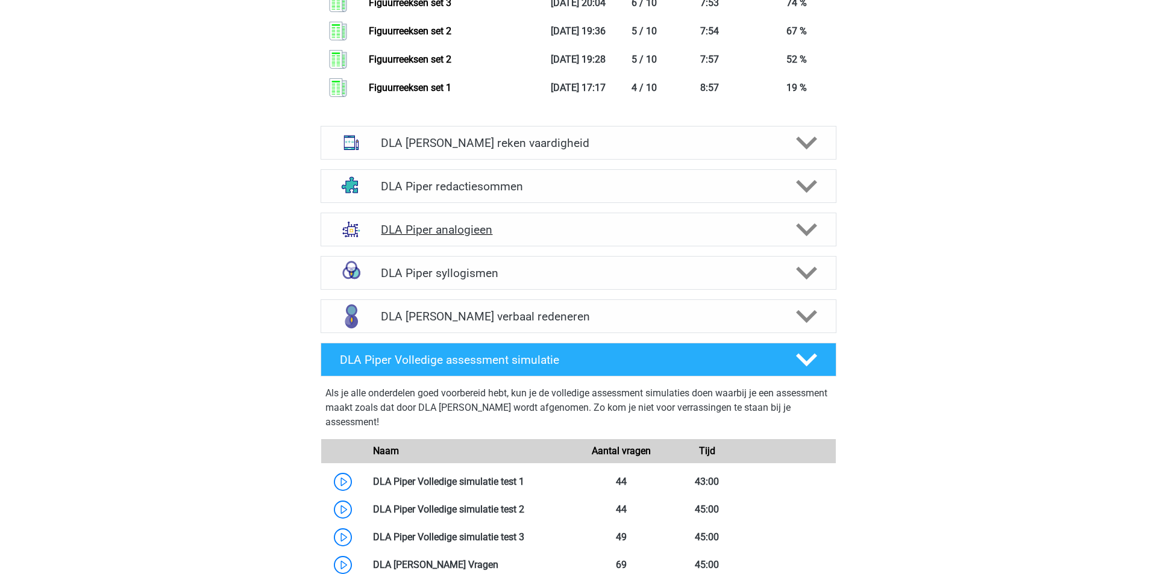
click at [651, 223] on h4 "DLA Piper analogieen" at bounding box center [578, 230] width 395 height 14
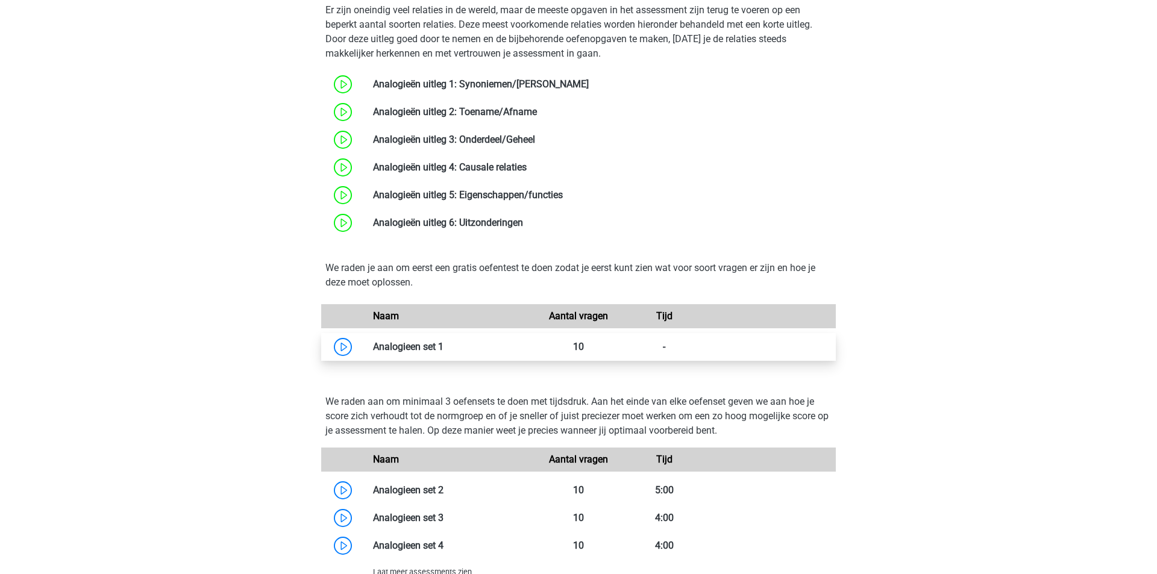
scroll to position [3170, 0]
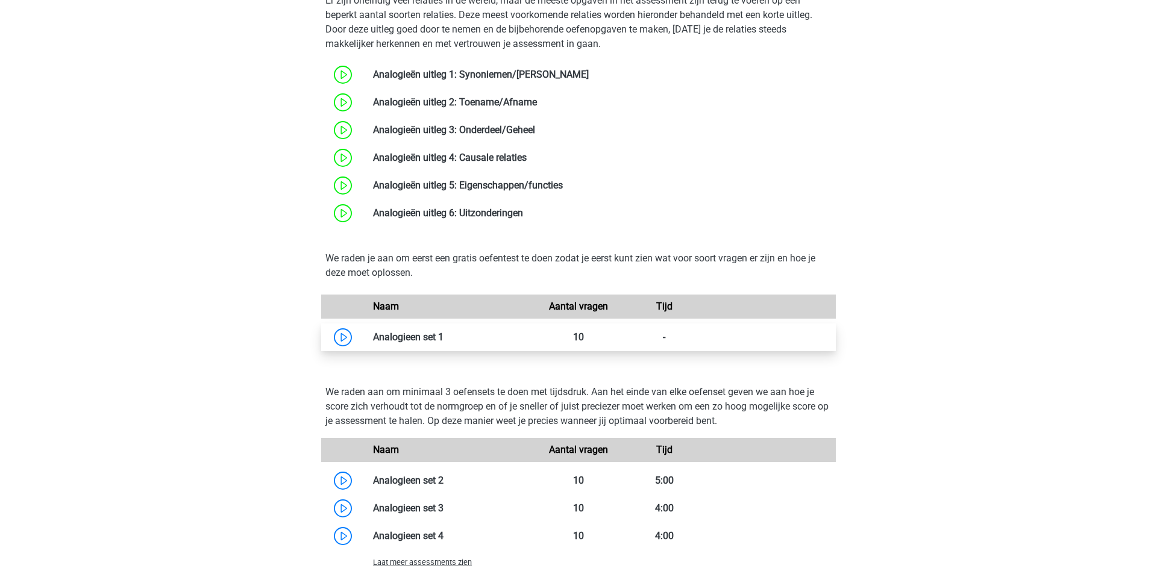
click at [444, 331] on link at bounding box center [444, 336] width 0 height 11
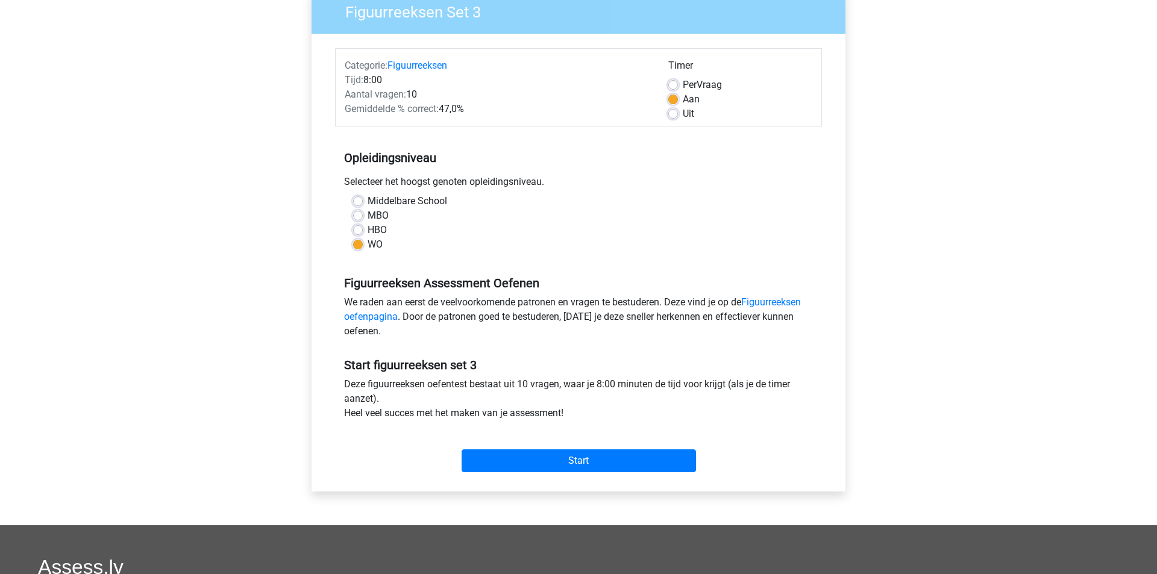
scroll to position [121, 0]
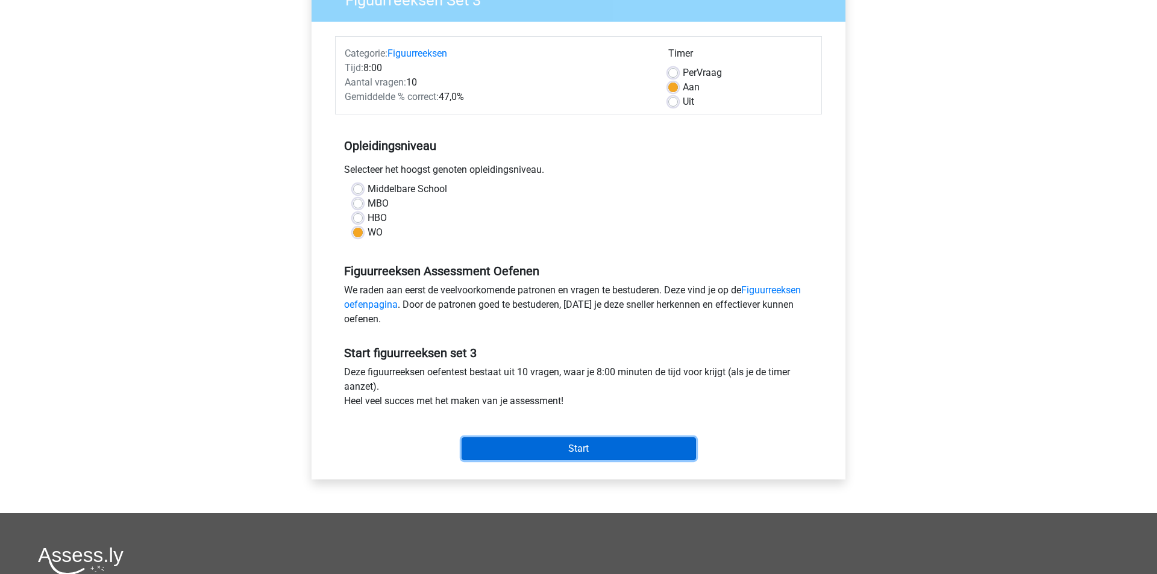
click at [488, 450] on input "Start" at bounding box center [579, 449] width 234 height 23
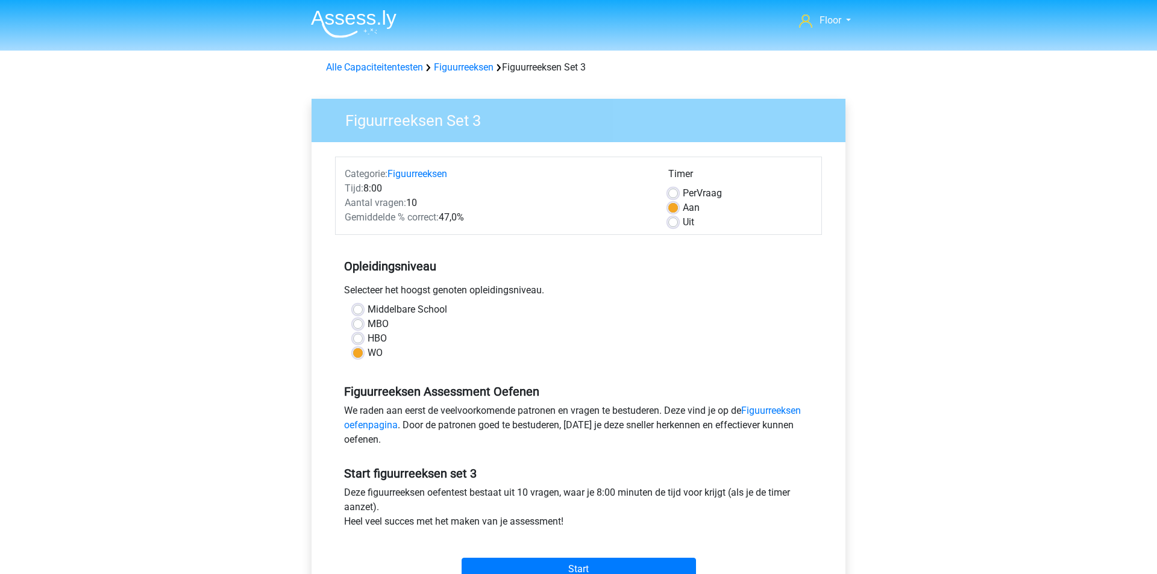
scroll to position [121, 0]
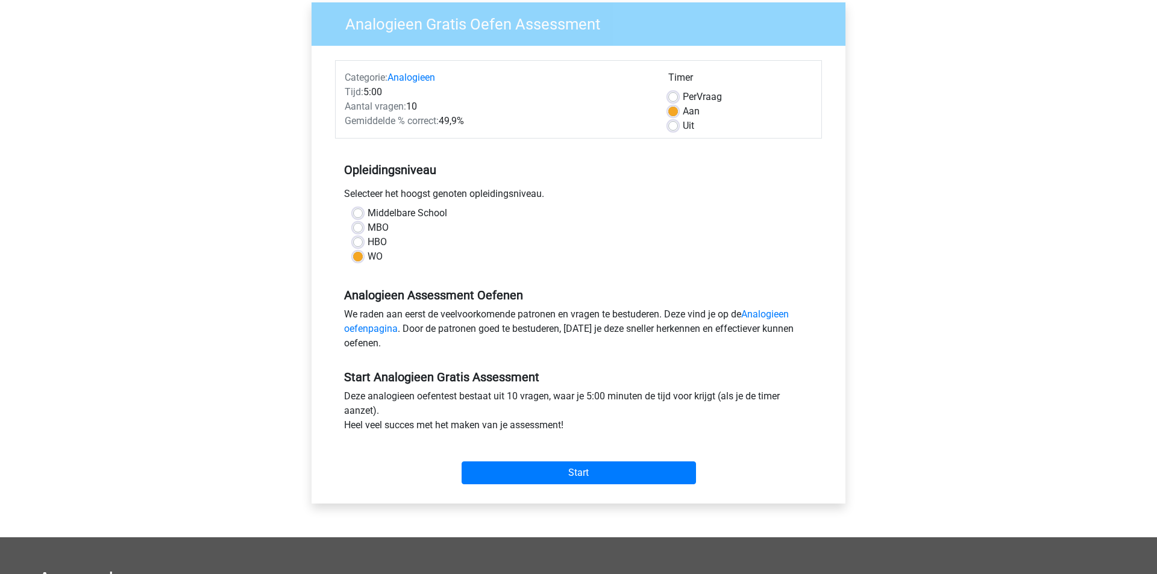
scroll to position [108, 0]
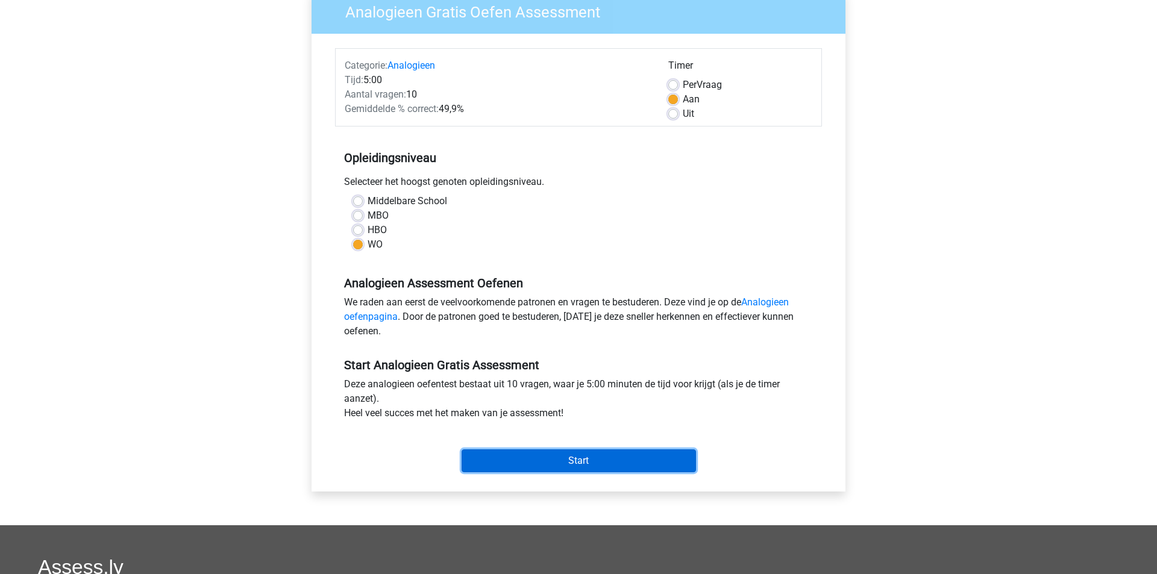
click at [536, 462] on input "Start" at bounding box center [579, 461] width 234 height 23
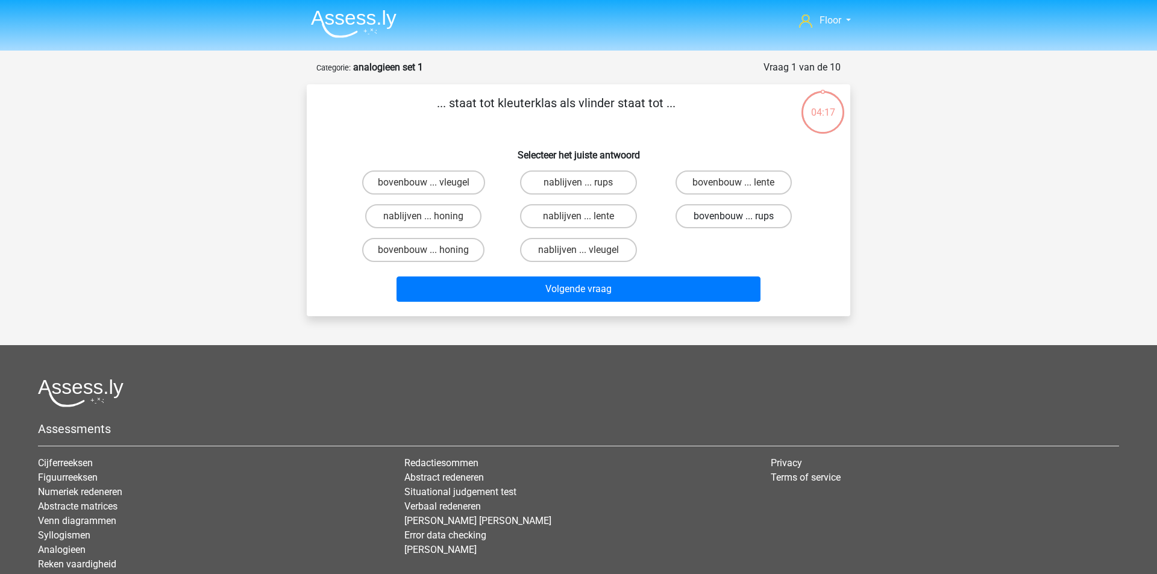
click at [737, 215] on label "bovenbouw ... rups" at bounding box center [734, 216] width 116 height 24
click at [737, 216] on input "bovenbouw ... rups" at bounding box center [737, 220] width 8 height 8
radio input "true"
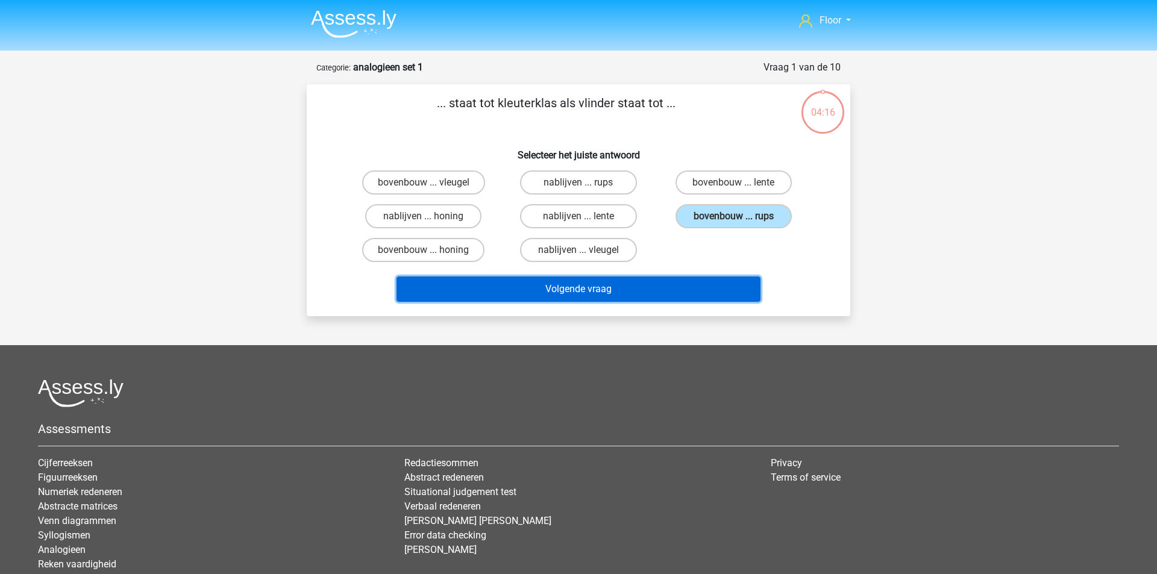
click at [658, 284] on button "Volgende vraag" at bounding box center [579, 289] width 365 height 25
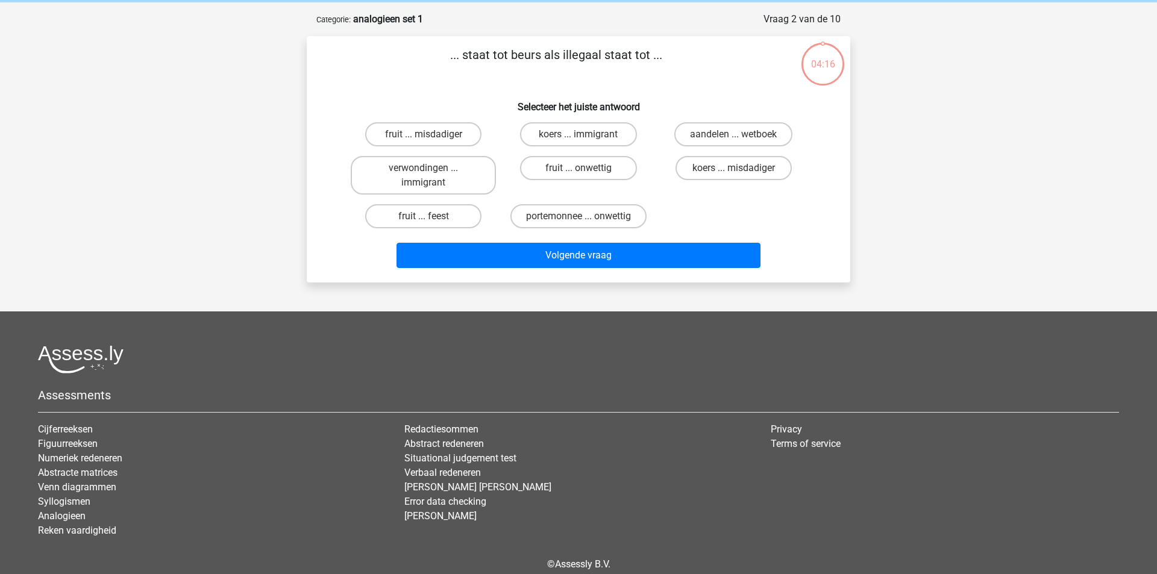
scroll to position [6, 0]
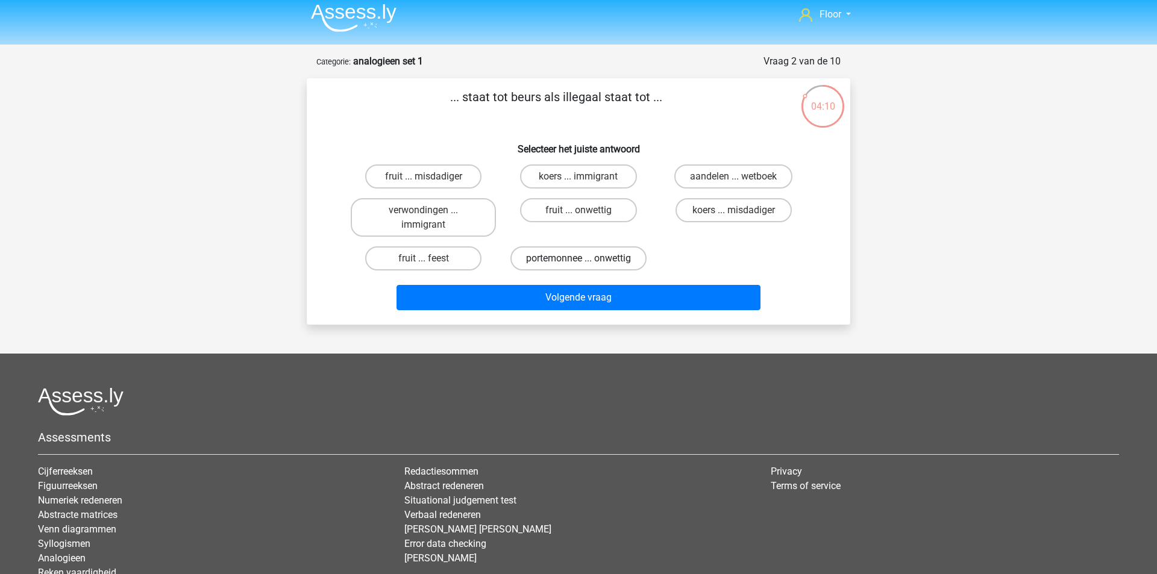
click at [569, 266] on label "portemonnee ... onwettig" at bounding box center [578, 258] width 136 height 24
click at [579, 266] on input "portemonnee ... onwettig" at bounding box center [583, 263] width 8 height 8
radio input "true"
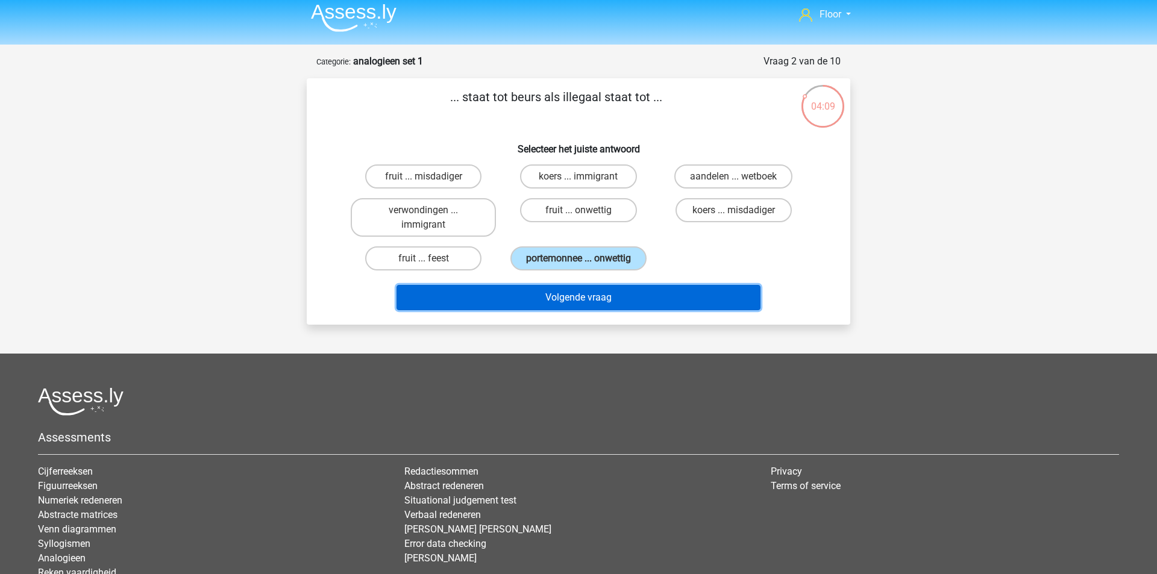
click at [560, 299] on button "Volgende vraag" at bounding box center [579, 297] width 365 height 25
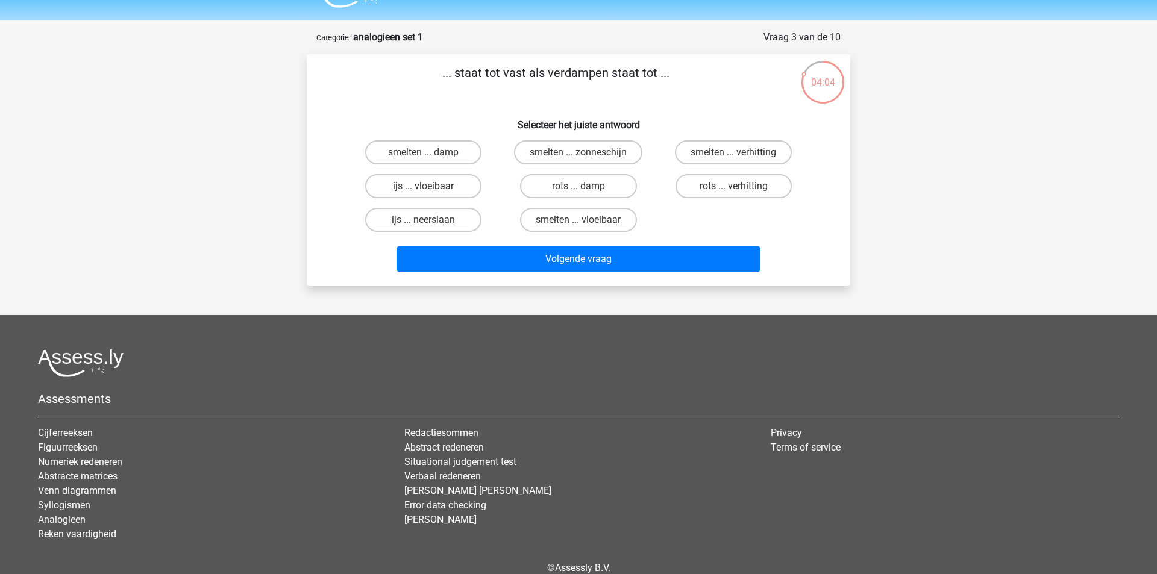
scroll to position [25, 0]
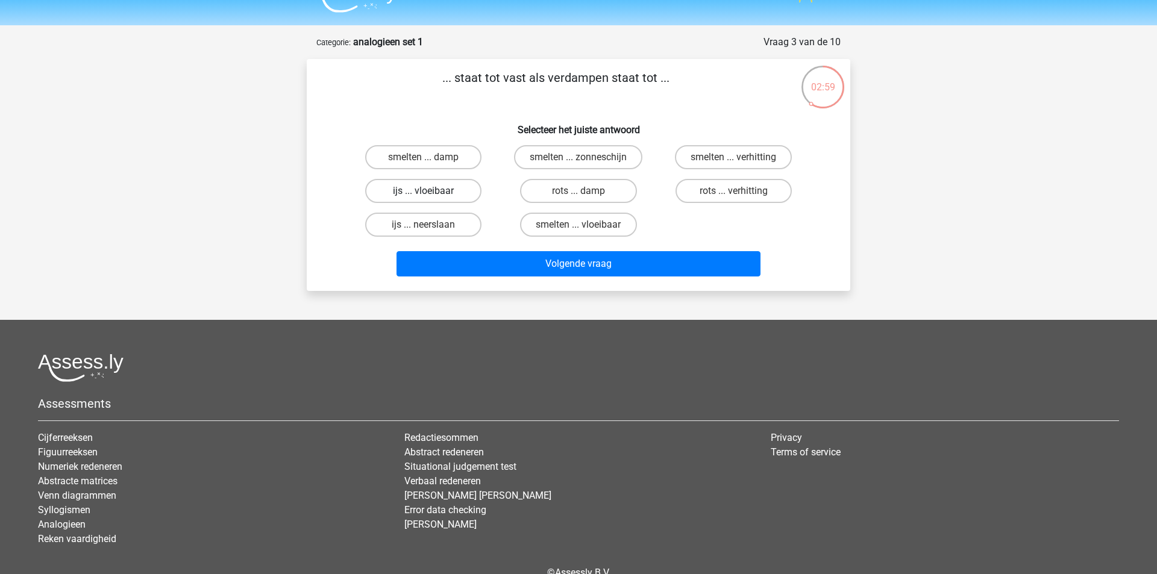
click at [414, 199] on label "ijs ... vloeibaar" at bounding box center [423, 191] width 116 height 24
click at [424, 199] on input "ijs ... vloeibaar" at bounding box center [428, 195] width 8 height 8
radio input "true"
click at [440, 245] on div "Volgende vraag" at bounding box center [578, 262] width 505 height 40
click at [440, 246] on div "Volgende vraag" at bounding box center [578, 262] width 505 height 40
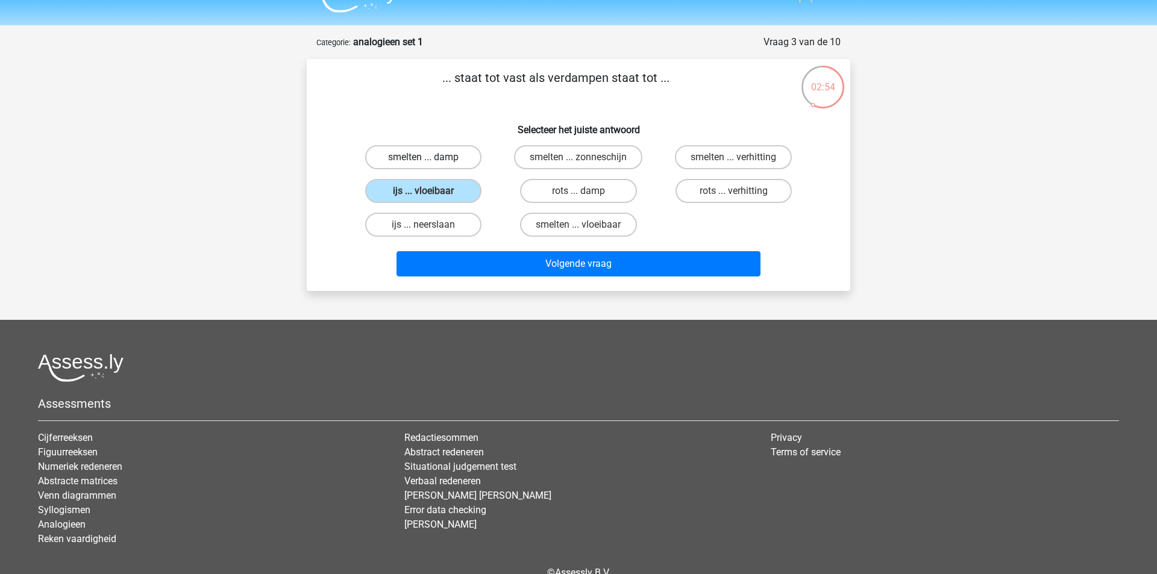
click at [417, 158] on label "smelten ... damp" at bounding box center [423, 157] width 116 height 24
click at [424, 158] on input "smelten ... damp" at bounding box center [428, 161] width 8 height 8
radio input "true"
click at [704, 160] on label "smelten ... verhitting" at bounding box center [733, 157] width 117 height 24
click at [733, 160] on input "smelten ... verhitting" at bounding box center [737, 161] width 8 height 8
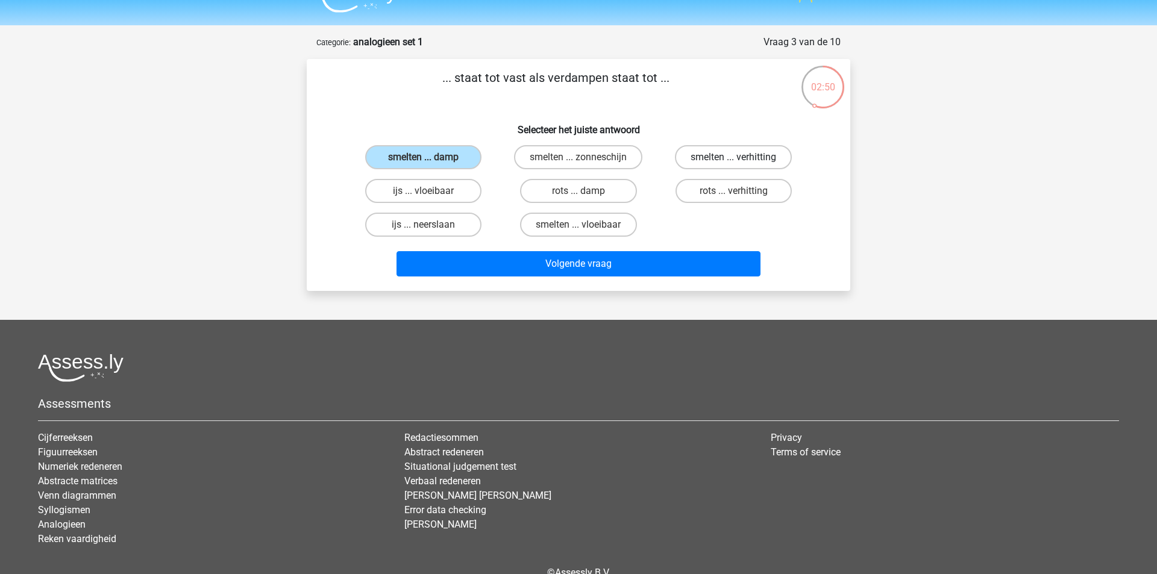
radio input "true"
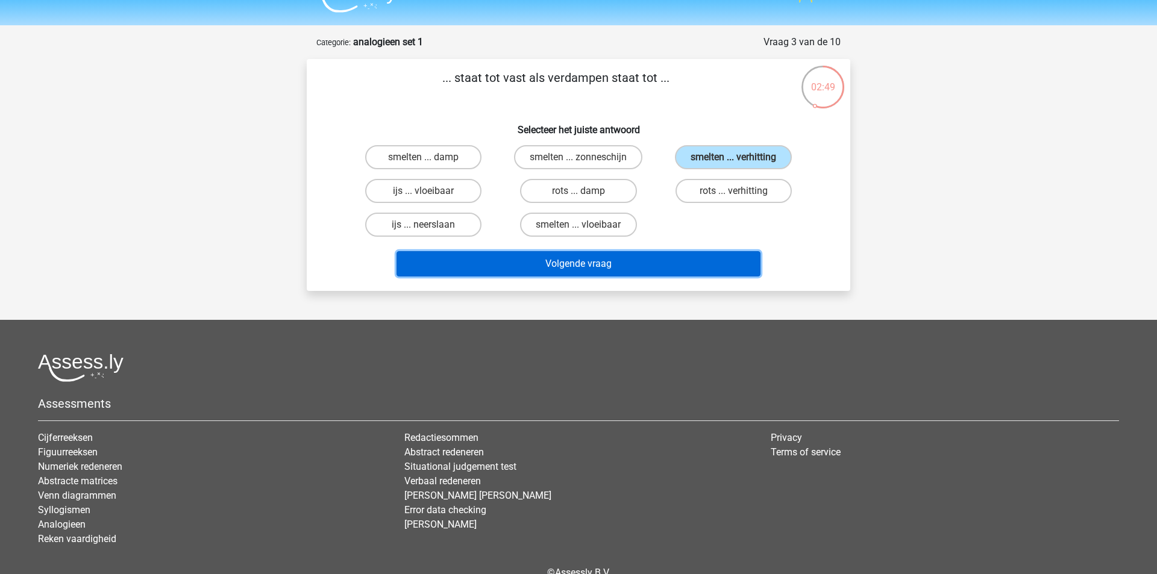
click at [621, 272] on button "Volgende vraag" at bounding box center [579, 263] width 365 height 25
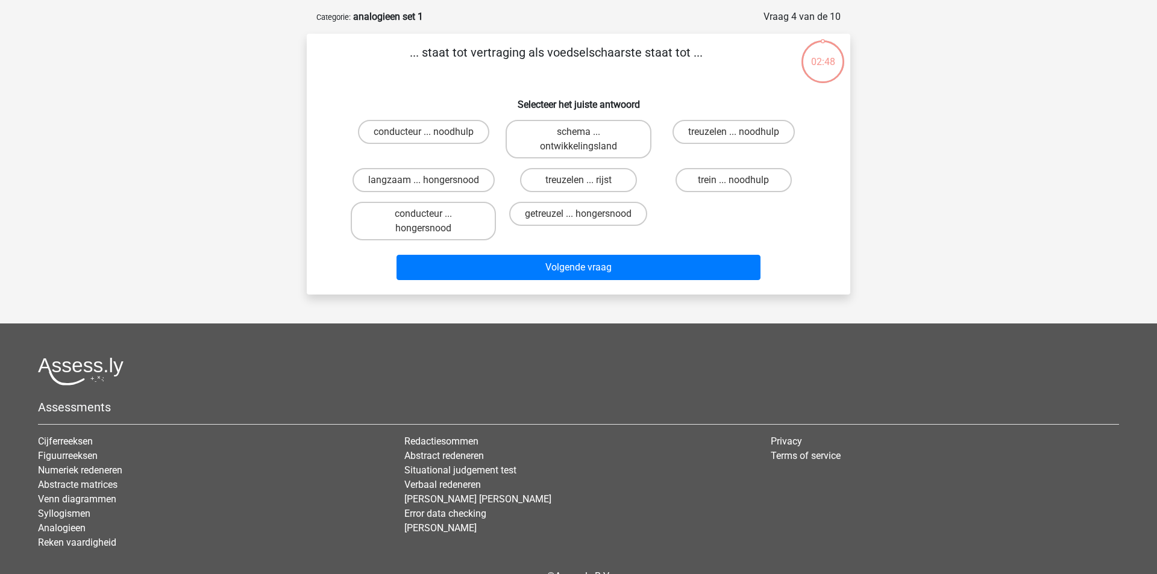
scroll to position [60, 0]
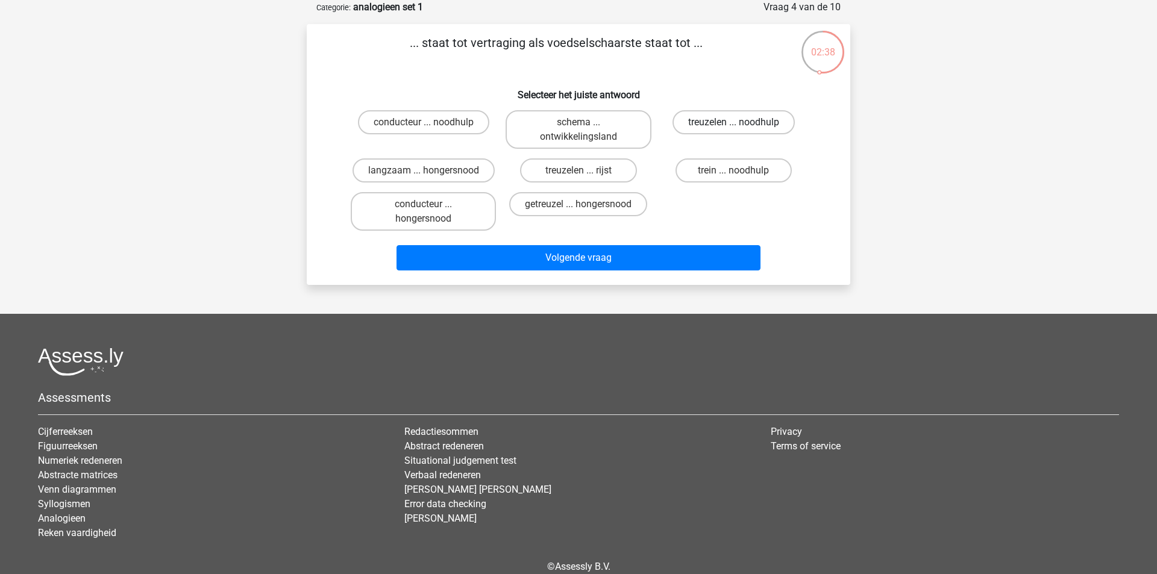
click at [729, 125] on label "treuzelen ... noodhulp" at bounding box center [734, 122] width 122 height 24
click at [733, 125] on input "treuzelen ... noodhulp" at bounding box center [737, 126] width 8 height 8
radio input "true"
click at [564, 210] on label "getreuzel ... hongersnood" at bounding box center [578, 204] width 138 height 24
click at [579, 210] on input "getreuzel ... hongersnood" at bounding box center [583, 208] width 8 height 8
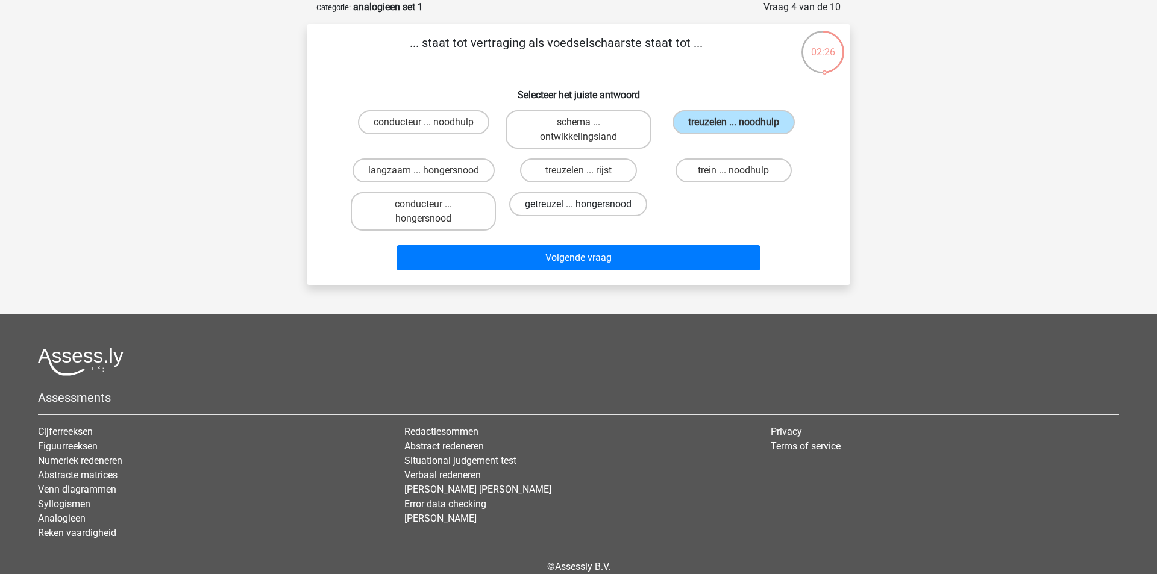
radio input "true"
click at [535, 270] on div "Volgende vraag" at bounding box center [578, 260] width 465 height 30
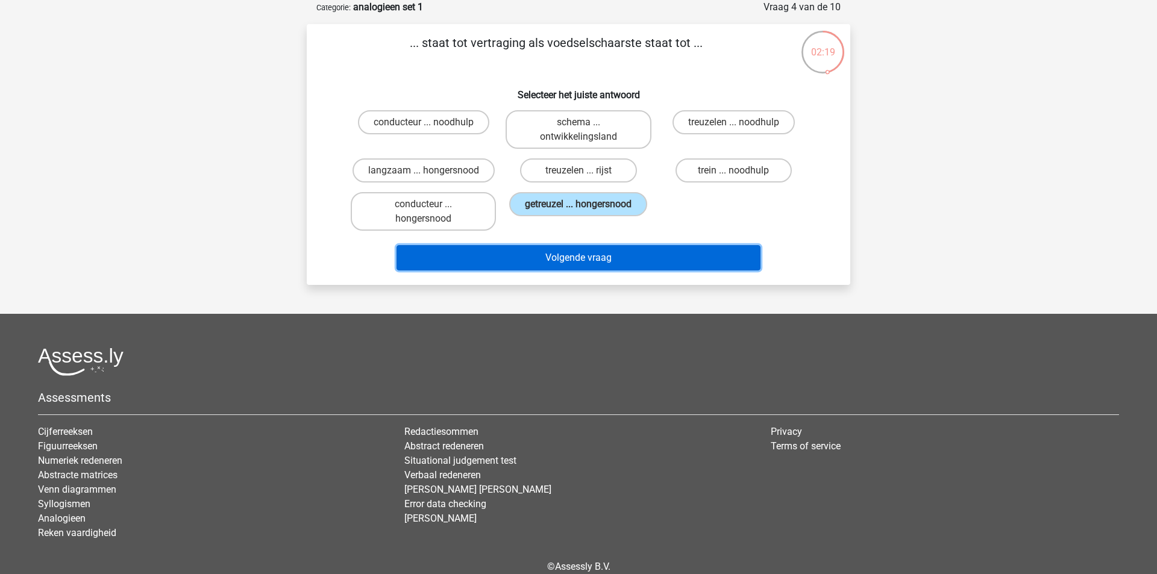
click at [536, 262] on button "Volgende vraag" at bounding box center [579, 257] width 365 height 25
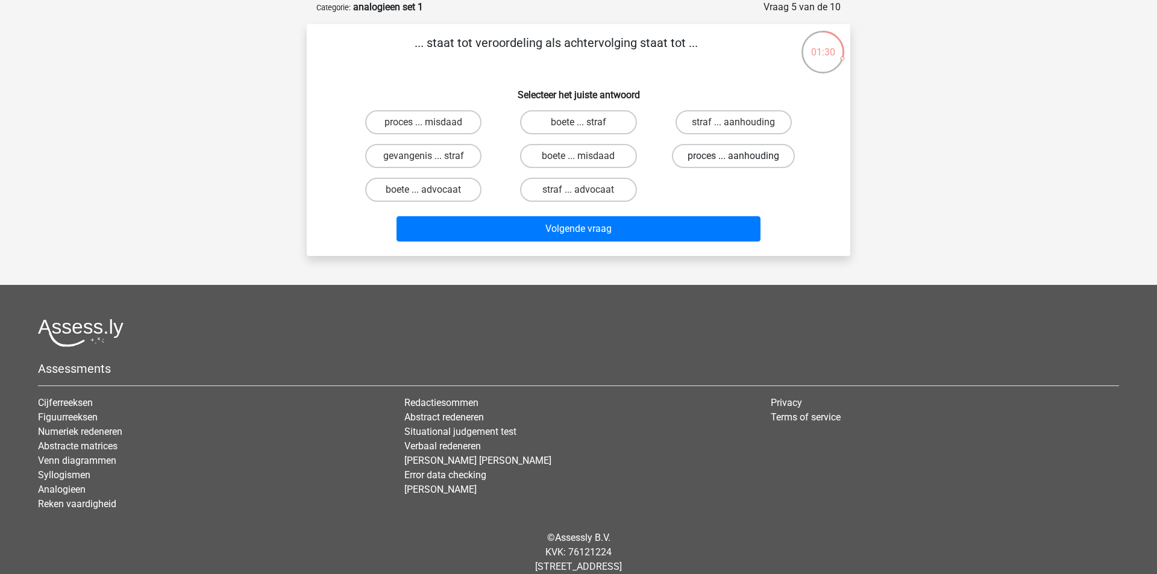
click at [730, 158] on label "proces ... aanhouding" at bounding box center [733, 156] width 123 height 24
click at [733, 158] on input "proces ... aanhouding" at bounding box center [737, 160] width 8 height 8
radio input "true"
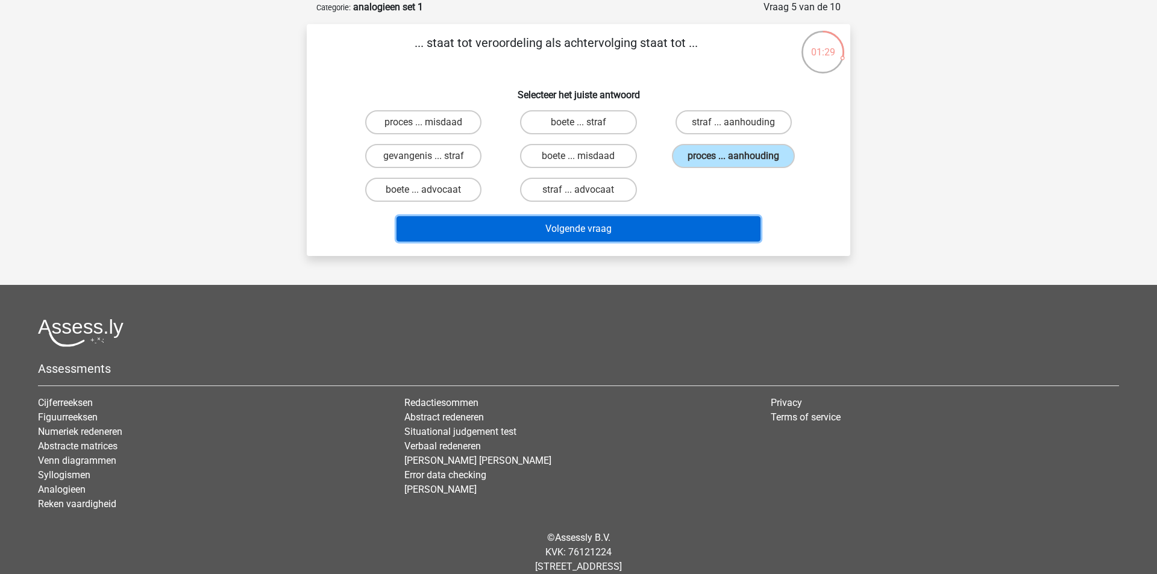
click at [640, 241] on button "Volgende vraag" at bounding box center [579, 228] width 365 height 25
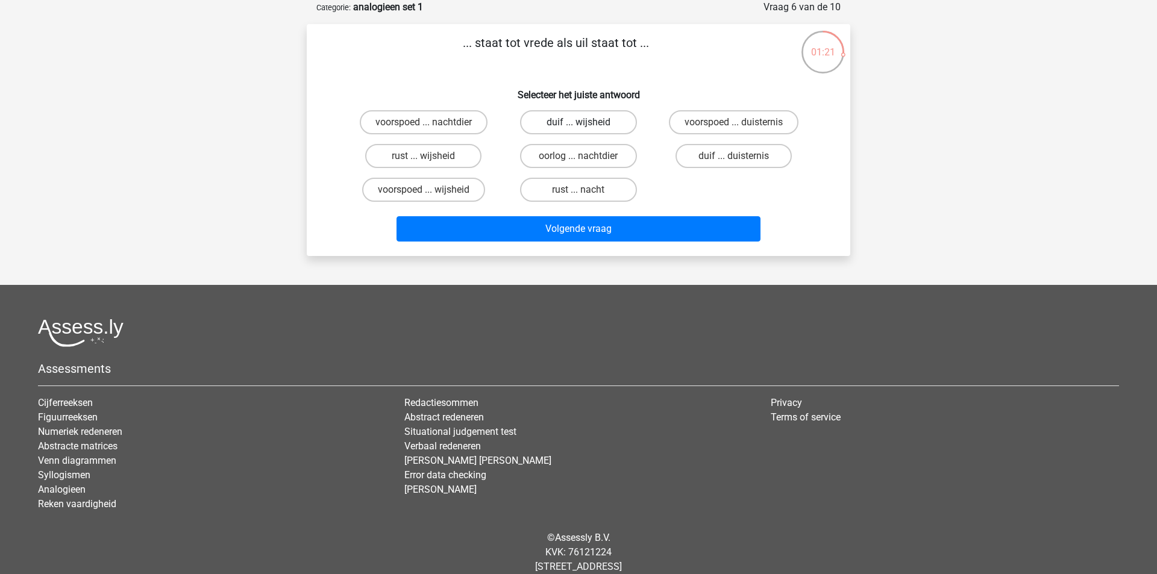
click at [595, 125] on label "duif ... wijsheid" at bounding box center [578, 122] width 116 height 24
click at [586, 125] on input "duif ... wijsheid" at bounding box center [583, 126] width 8 height 8
radio input "true"
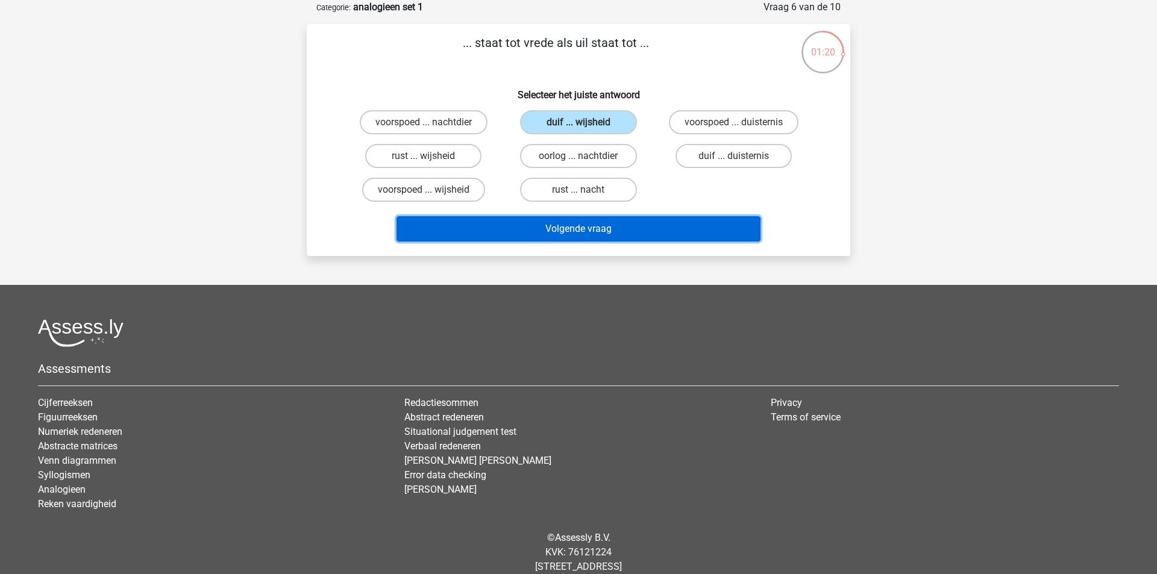
click at [558, 224] on button "Volgende vraag" at bounding box center [579, 228] width 365 height 25
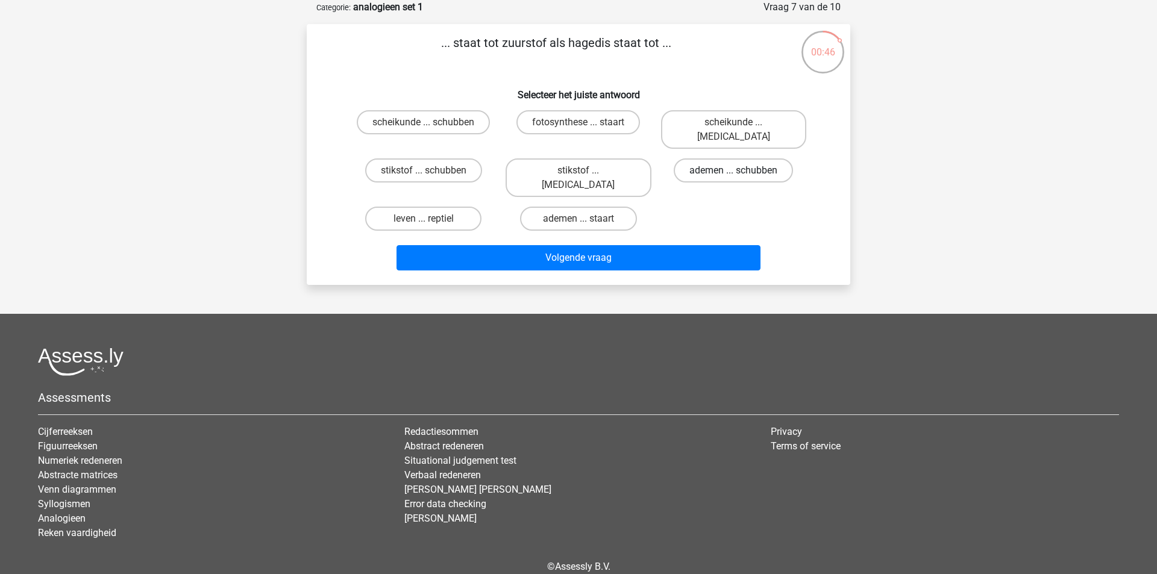
click at [718, 158] on label "ademen ... schubben" at bounding box center [733, 170] width 119 height 24
click at [733, 171] on input "ademen ... schubben" at bounding box center [737, 175] width 8 height 8
radio input "true"
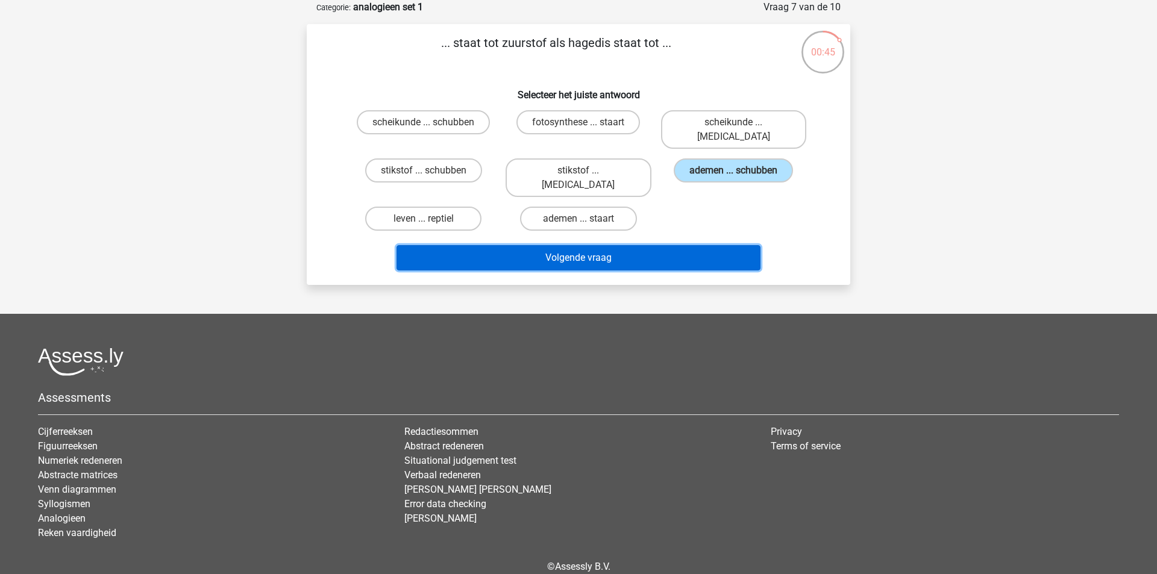
click at [629, 245] on button "Volgende vraag" at bounding box center [579, 257] width 365 height 25
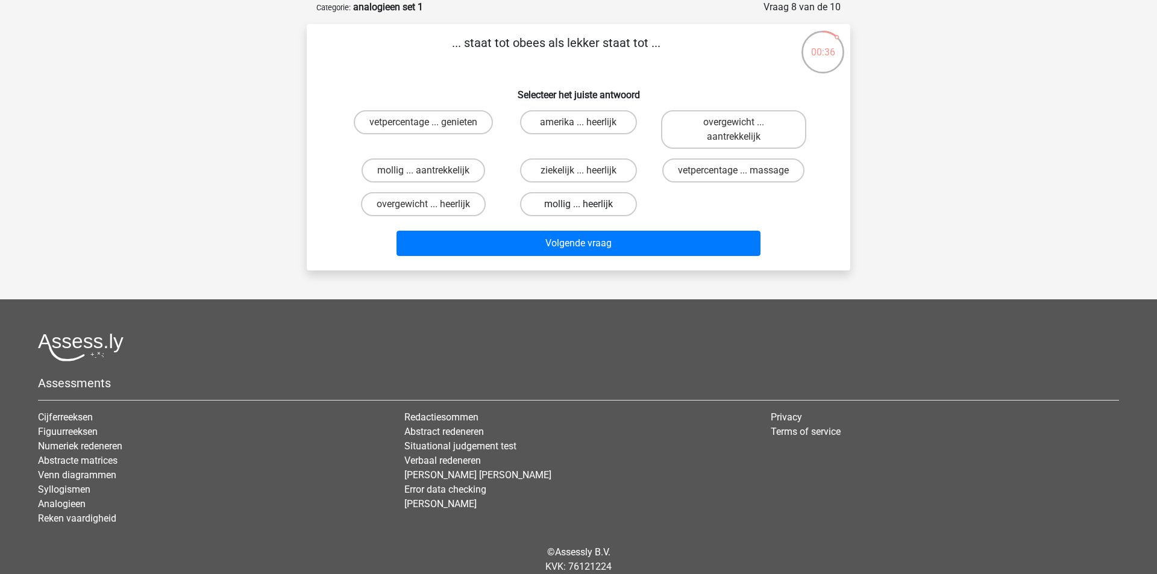
click at [569, 202] on label "mollig ... heerlijk" at bounding box center [578, 204] width 116 height 24
click at [579, 204] on input "mollig ... heerlijk" at bounding box center [583, 208] width 8 height 8
radio input "true"
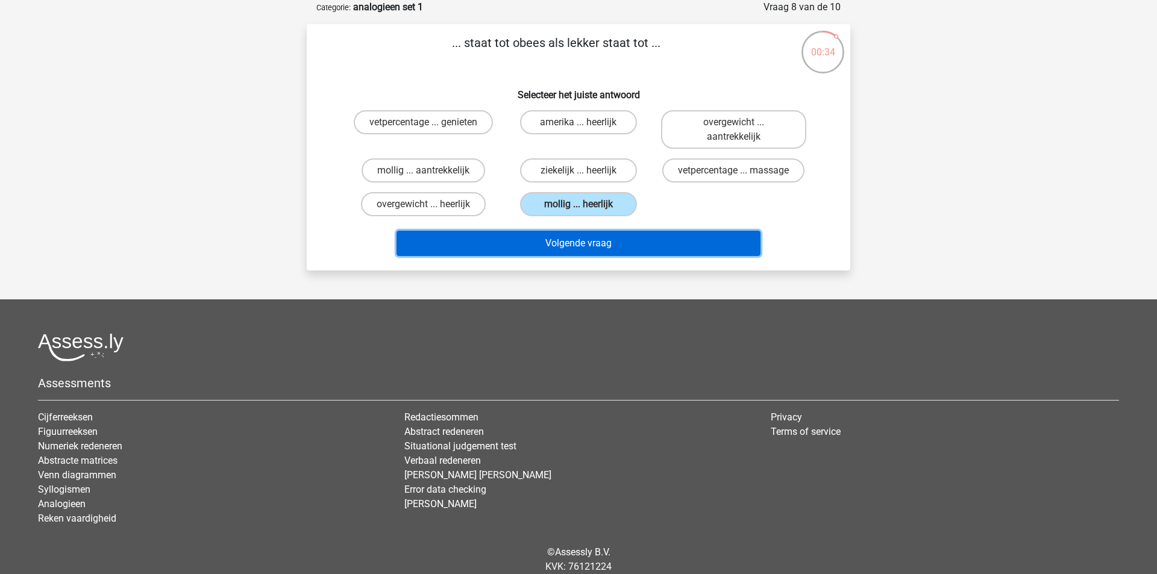
click at [577, 250] on button "Volgende vraag" at bounding box center [579, 243] width 365 height 25
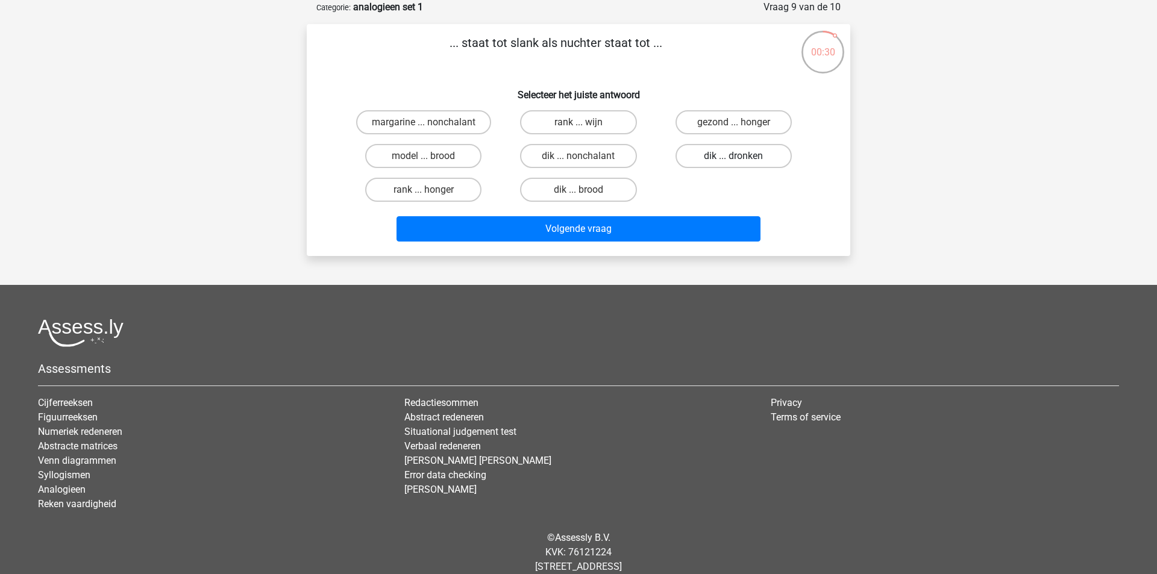
click at [749, 155] on label "dik ... dronken" at bounding box center [734, 156] width 116 height 24
click at [741, 156] on input "dik ... dronken" at bounding box center [737, 160] width 8 height 8
radio input "true"
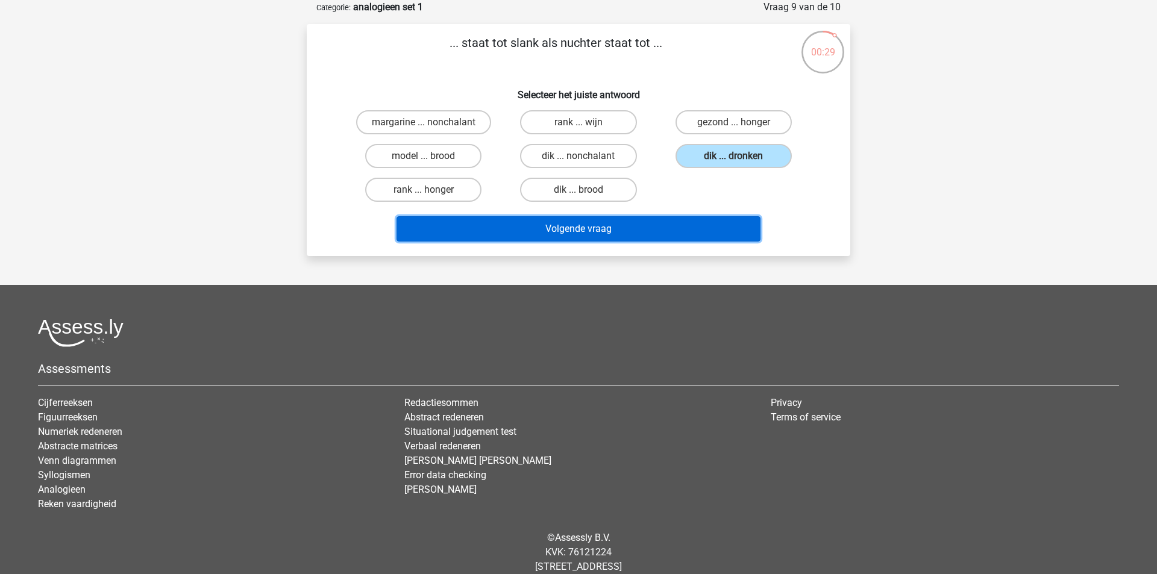
click at [653, 238] on button "Volgende vraag" at bounding box center [579, 228] width 365 height 25
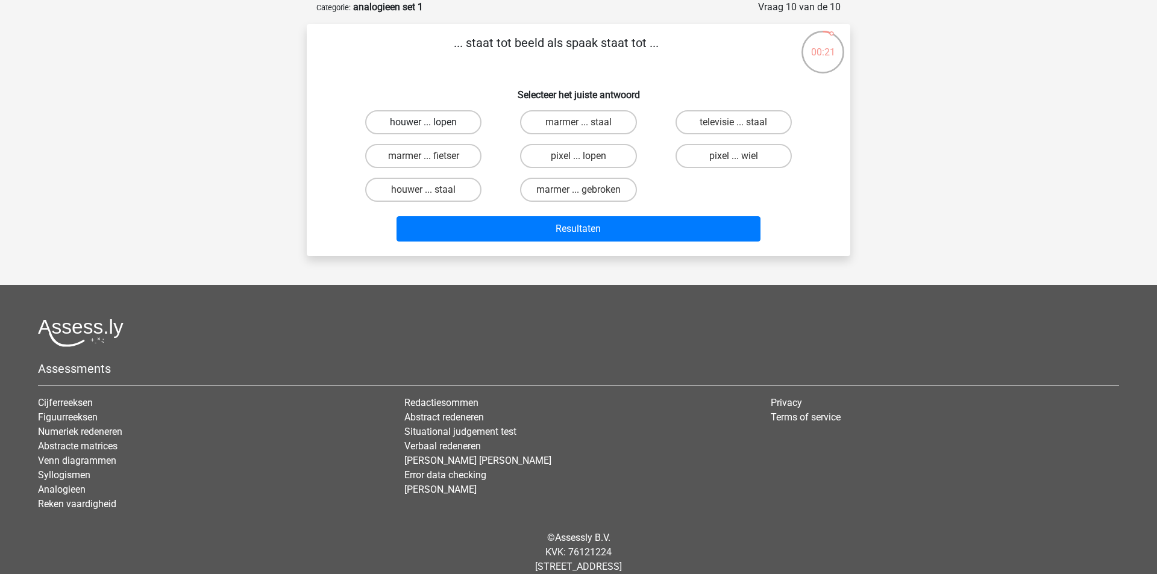
click at [465, 124] on label "houwer ... lopen" at bounding box center [423, 122] width 116 height 24
click at [431, 124] on input "houwer ... lopen" at bounding box center [428, 126] width 8 height 8
radio input "true"
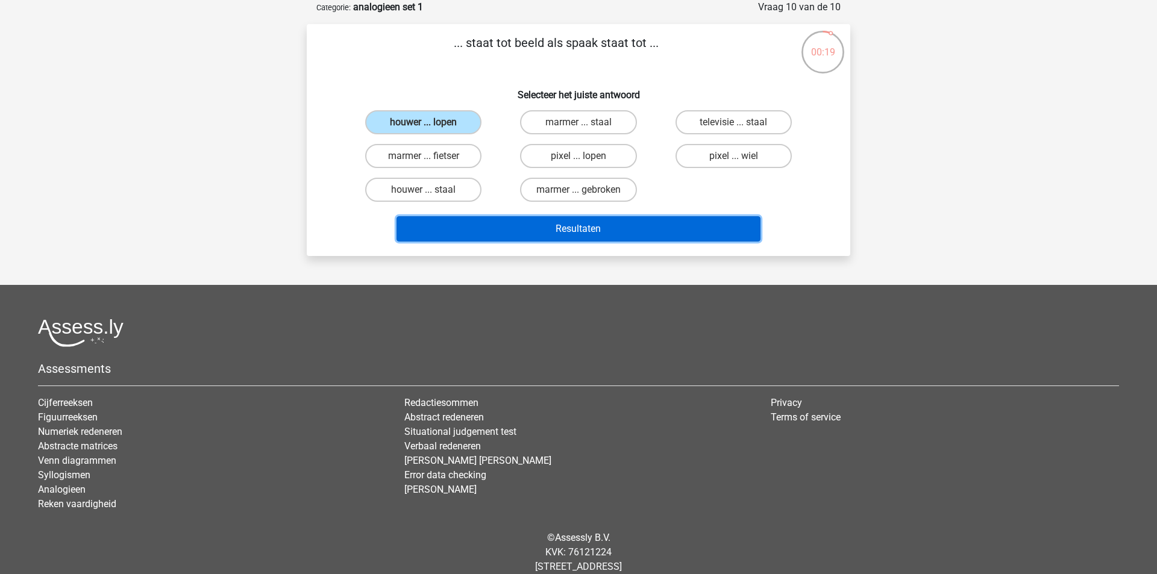
click at [509, 234] on button "Resultaten" at bounding box center [579, 228] width 365 height 25
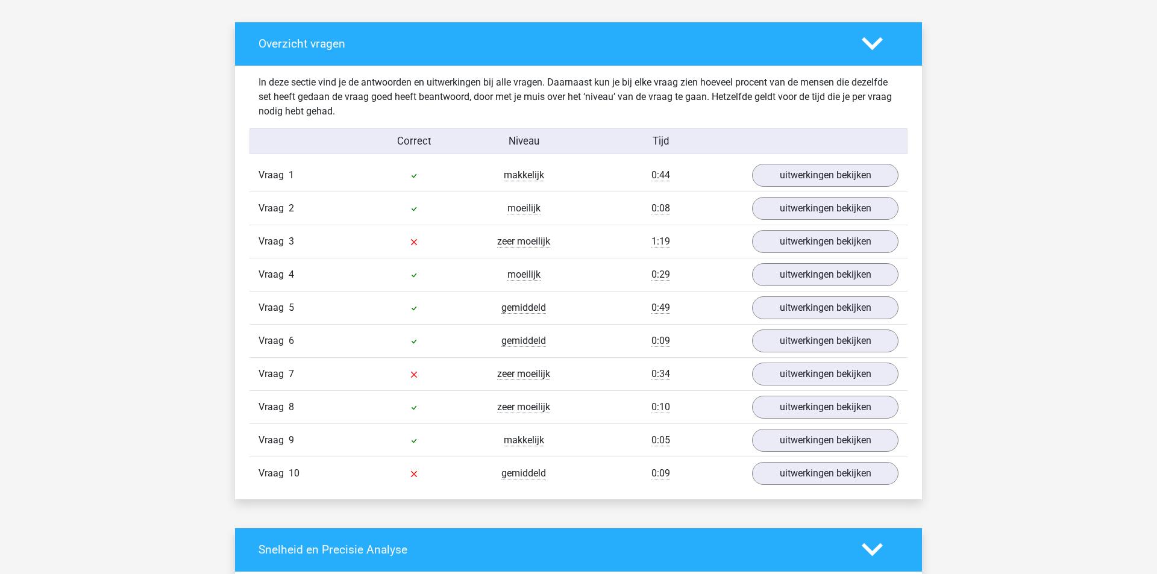
scroll to position [679, 0]
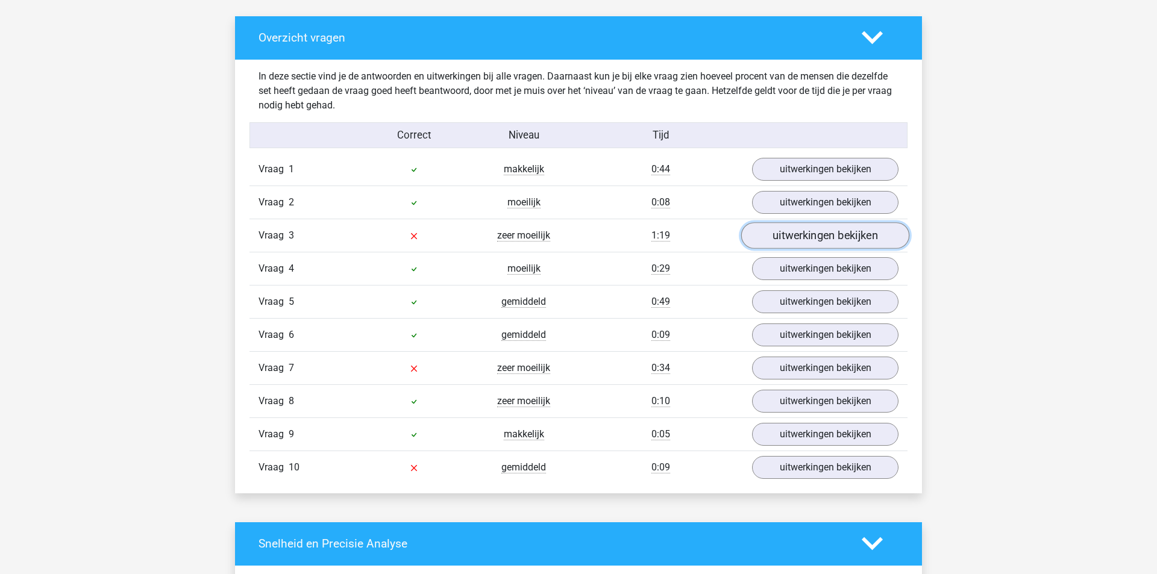
click at [786, 239] on link "uitwerkingen bekijken" at bounding box center [825, 235] width 168 height 27
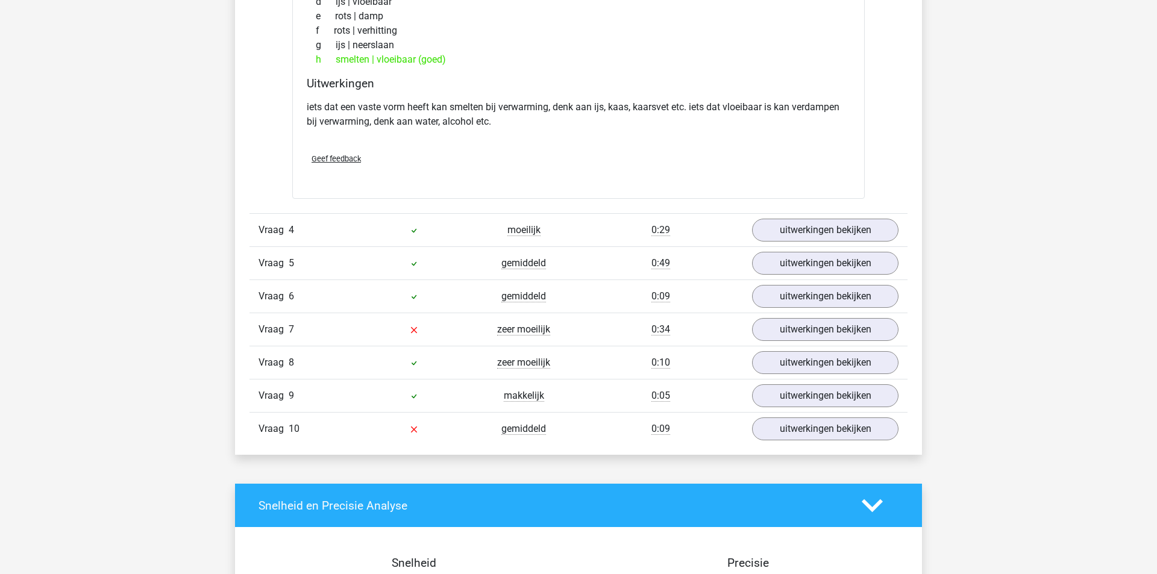
scroll to position [1068, 0]
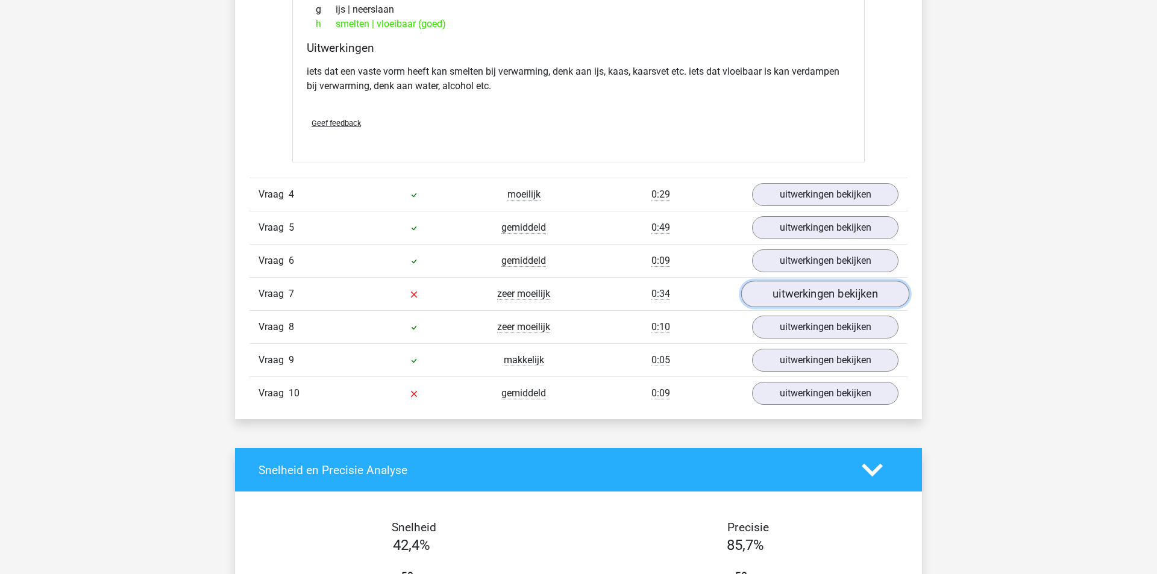
click at [814, 288] on link "uitwerkingen bekijken" at bounding box center [825, 294] width 168 height 27
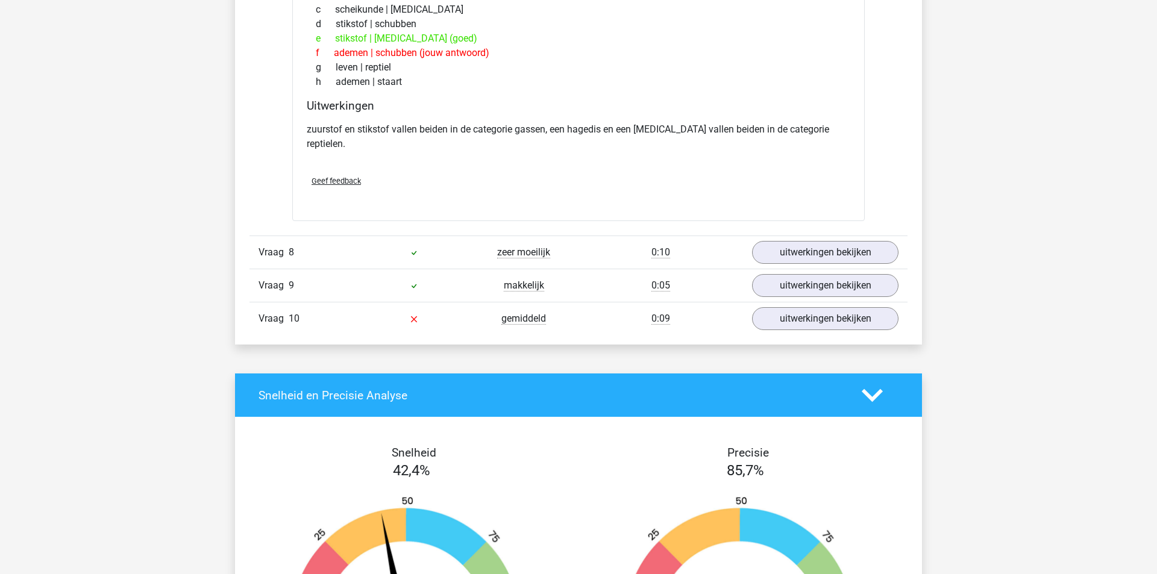
scroll to position [1420, 0]
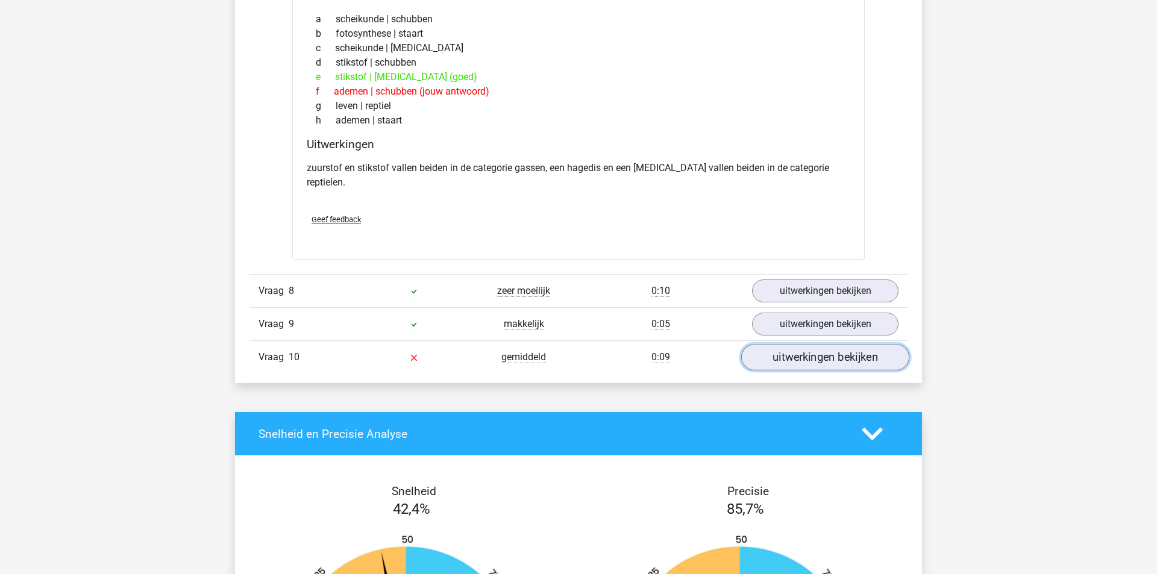
click at [825, 344] on link "uitwerkingen bekijken" at bounding box center [825, 357] width 168 height 27
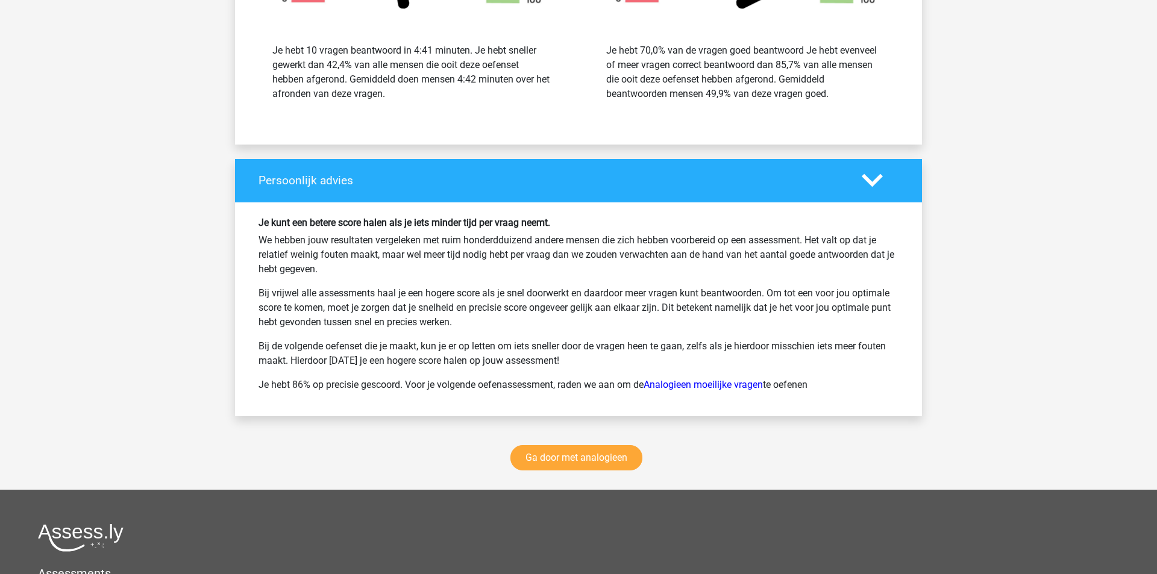
scroll to position [2659, 0]
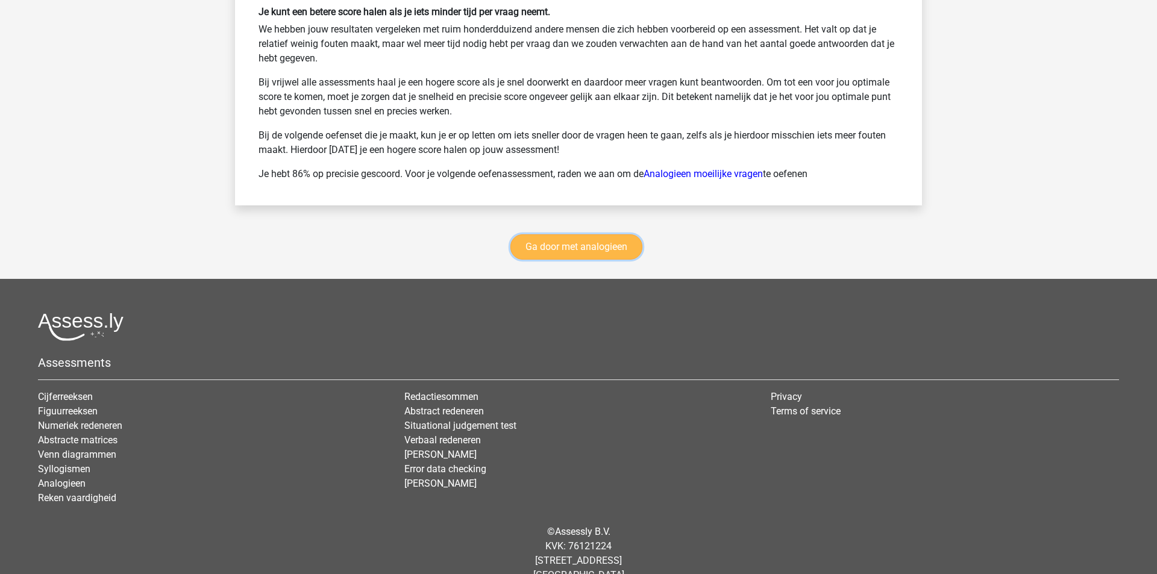
click at [565, 234] on link "Ga door met analogieen" at bounding box center [576, 246] width 132 height 25
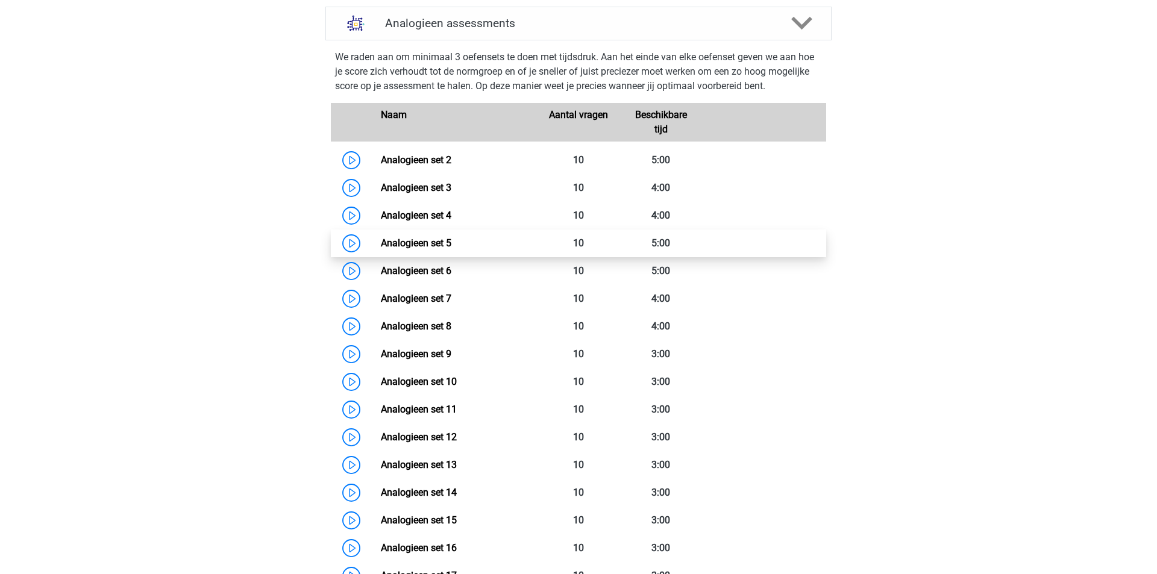
scroll to position [525, 0]
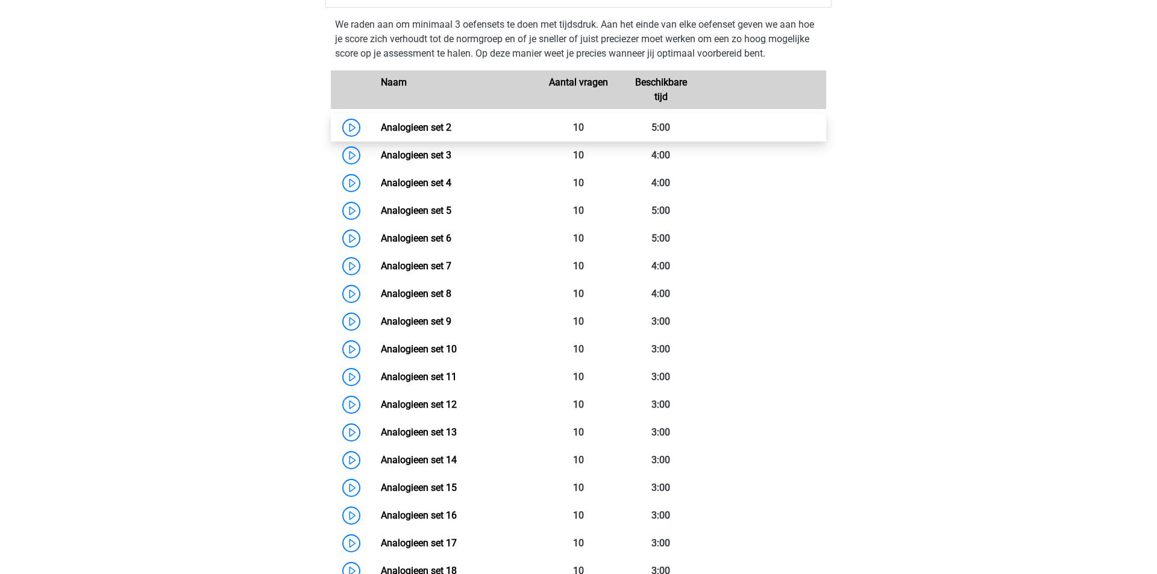
click at [381, 125] on link "Analogieen set 2" at bounding box center [416, 127] width 71 height 11
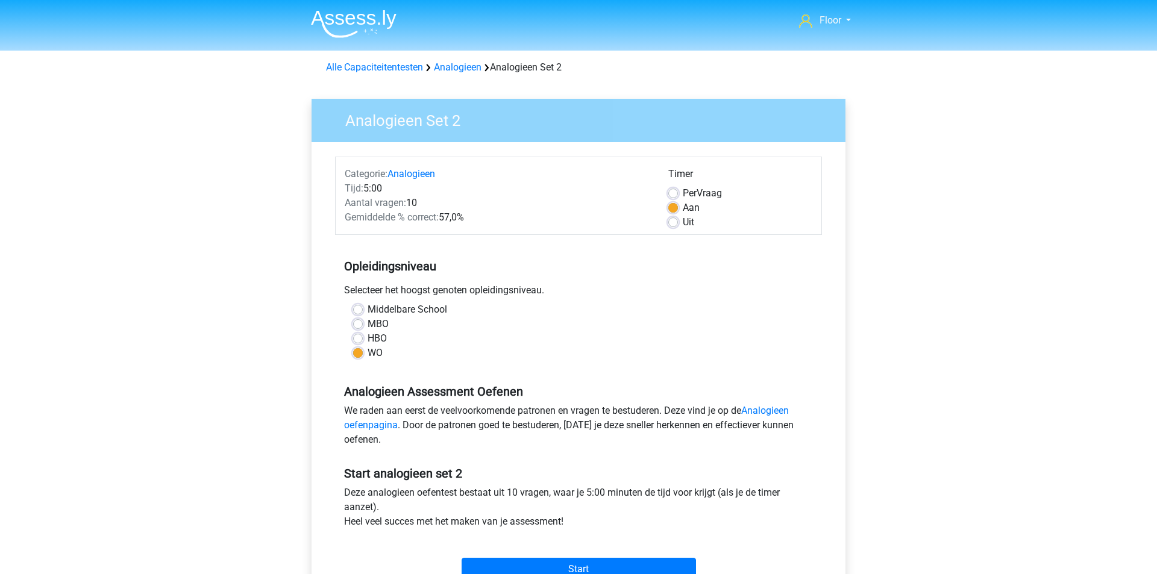
scroll to position [76, 0]
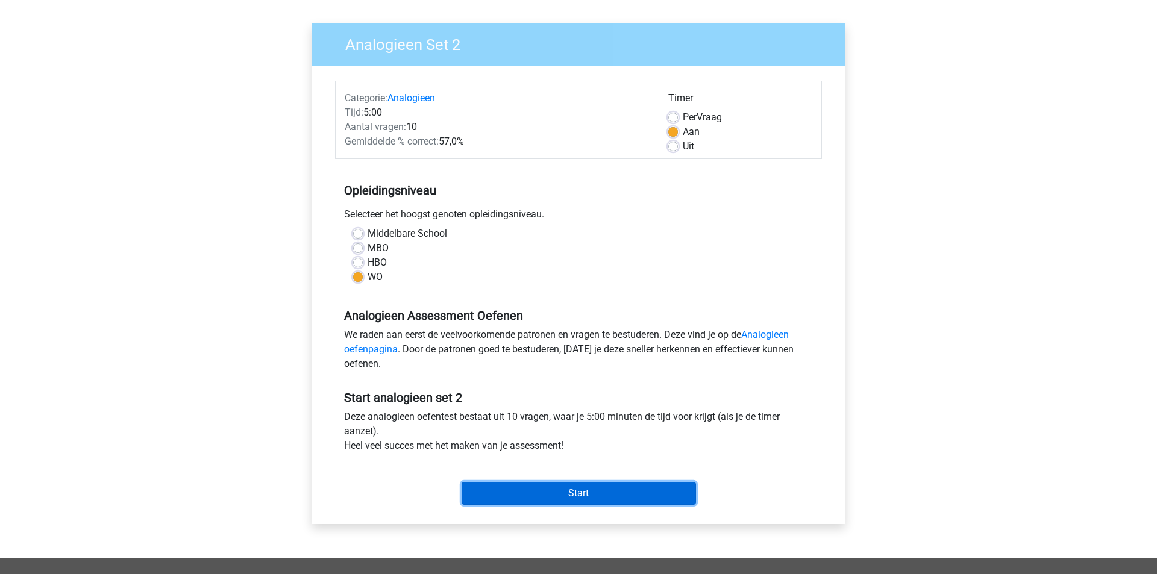
click at [554, 494] on input "Start" at bounding box center [579, 493] width 234 height 23
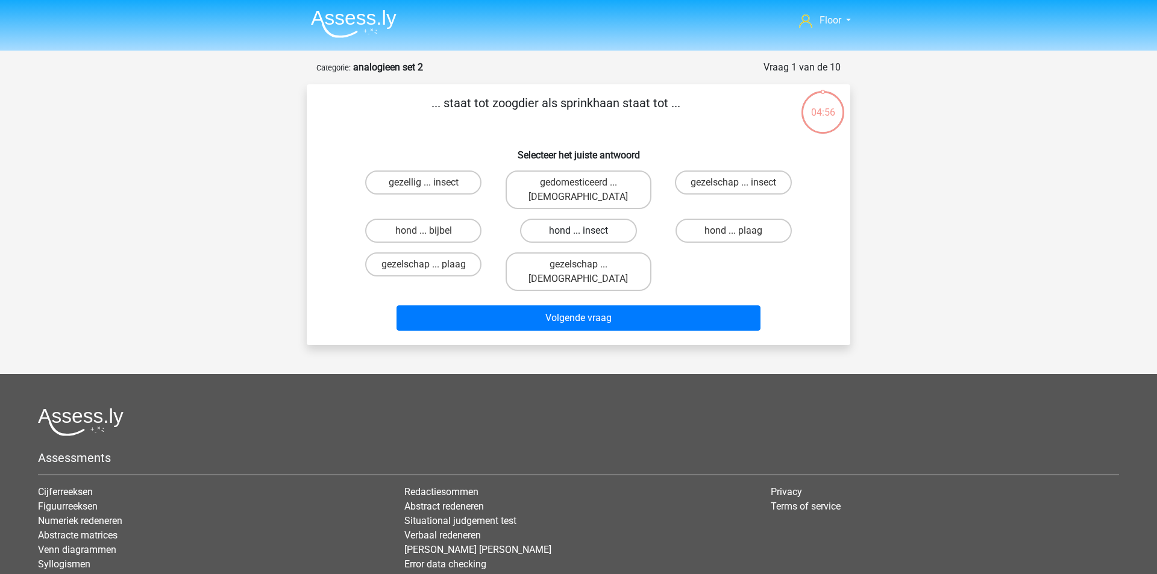
click at [568, 219] on label "hond ... insect" at bounding box center [578, 231] width 116 height 24
click at [579, 231] on input "hond ... insect" at bounding box center [583, 235] width 8 height 8
radio input "true"
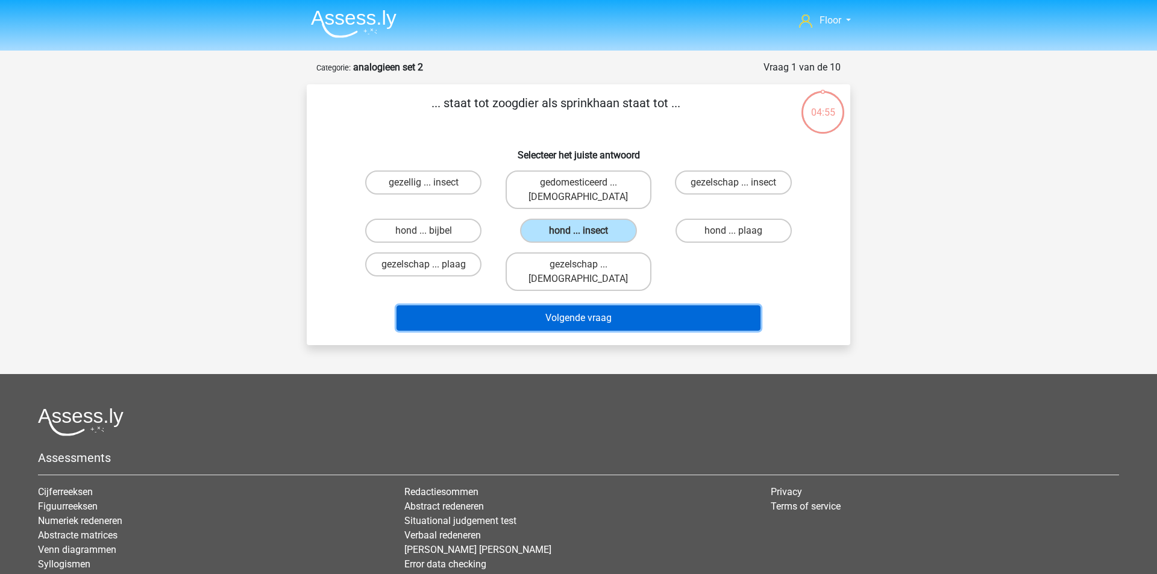
click at [529, 306] on button "Volgende vraag" at bounding box center [579, 318] width 365 height 25
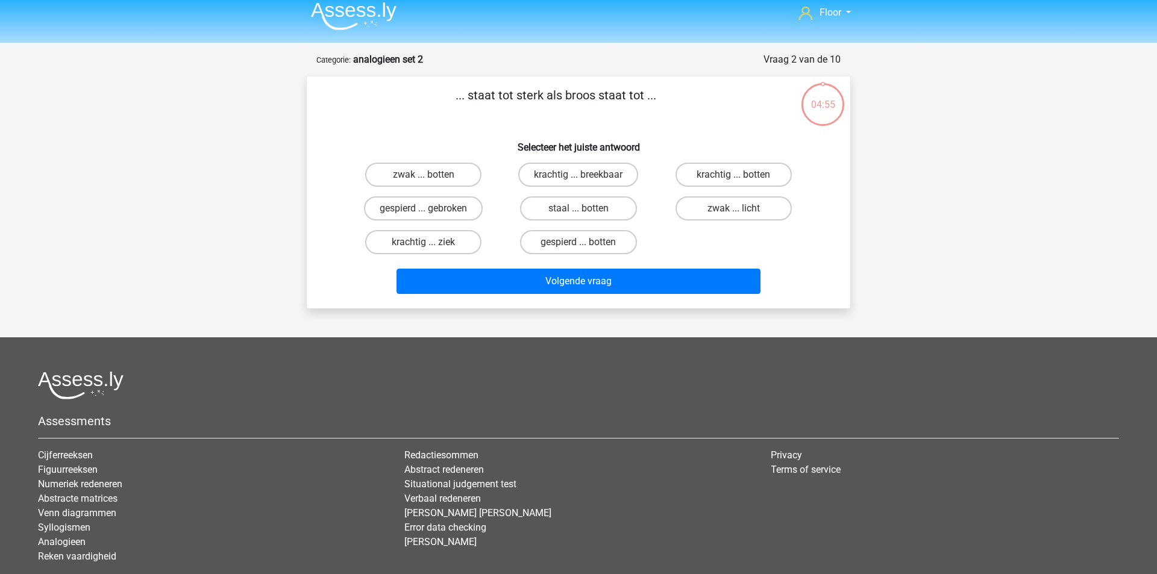
scroll to position [1, 0]
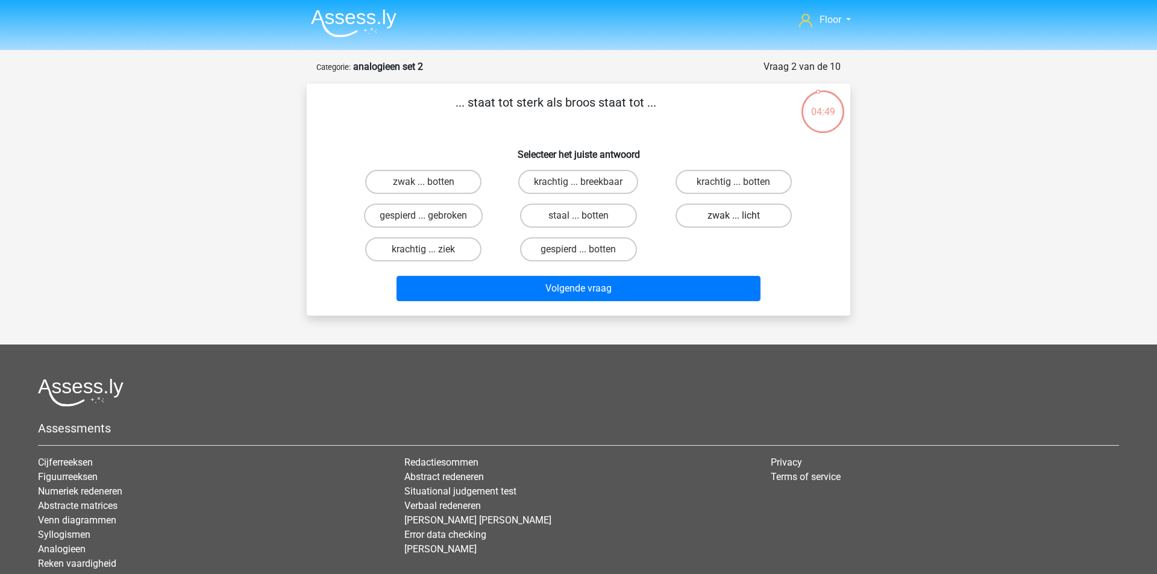
click at [707, 204] on label "zwak ... licht" at bounding box center [734, 216] width 116 height 24
click at [733, 216] on input "zwak ... licht" at bounding box center [737, 220] width 8 height 8
radio input "true"
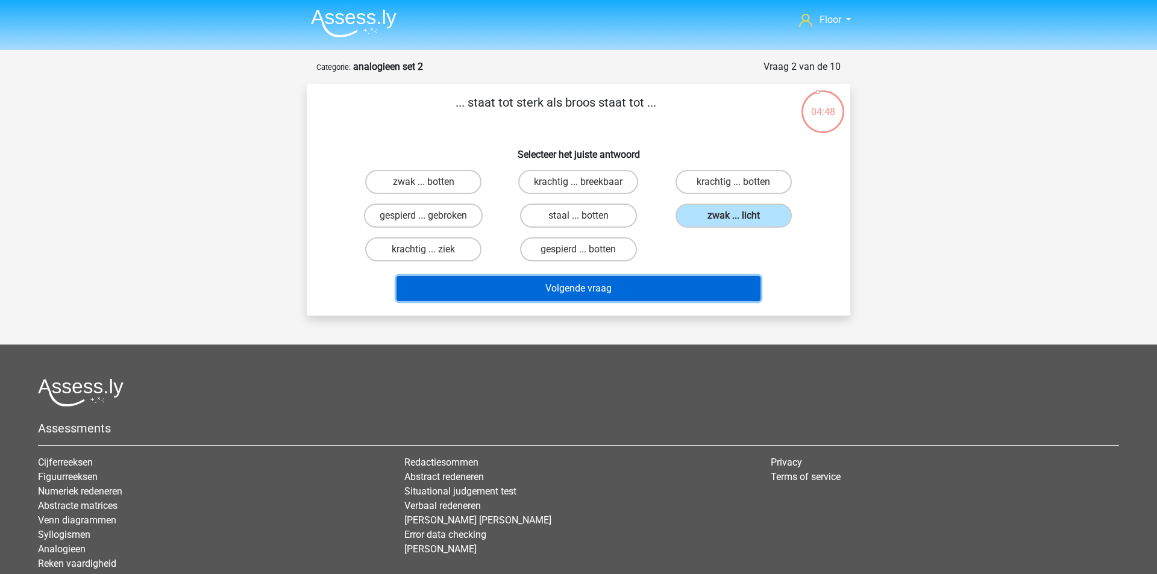
click at [668, 296] on button "Volgende vraag" at bounding box center [579, 288] width 365 height 25
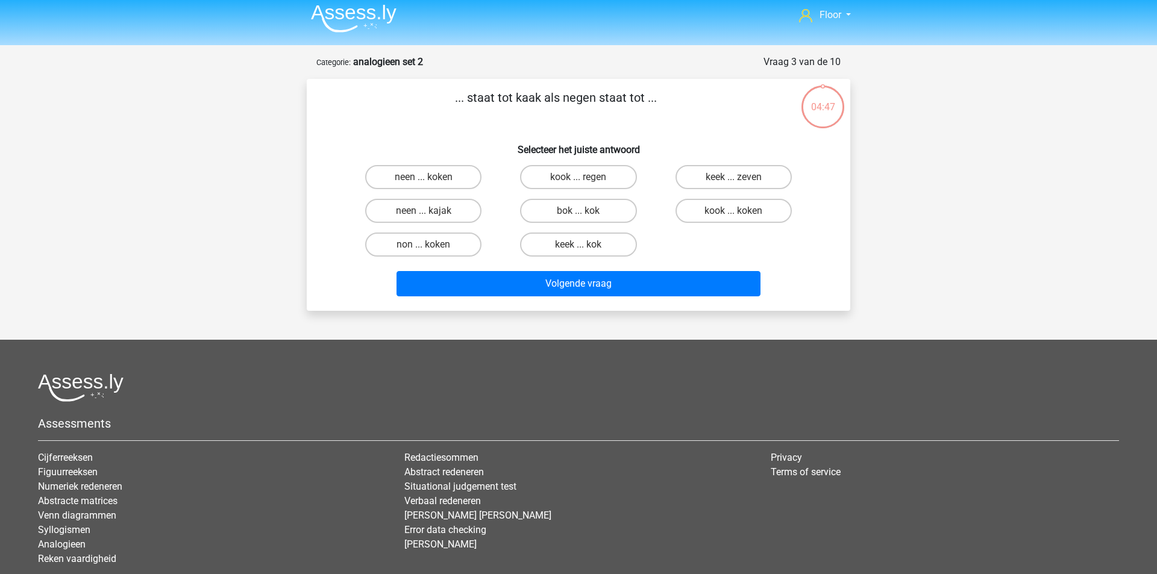
scroll to position [0, 0]
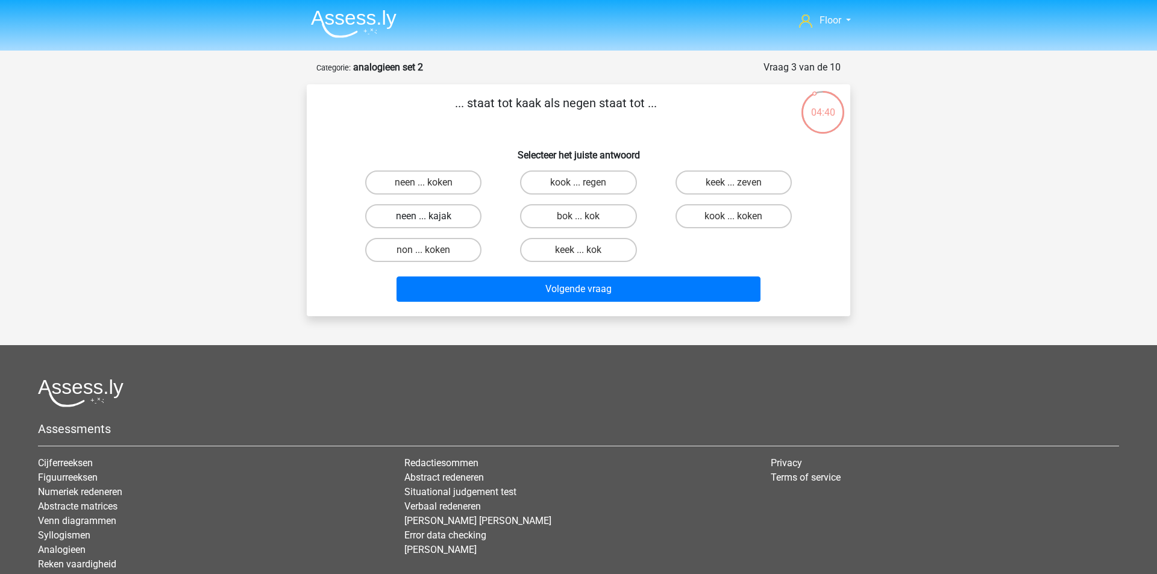
click at [456, 210] on label "neen ... kajak" at bounding box center [423, 216] width 116 height 24
click at [431, 216] on input "neen ... kajak" at bounding box center [428, 220] width 8 height 8
radio input "true"
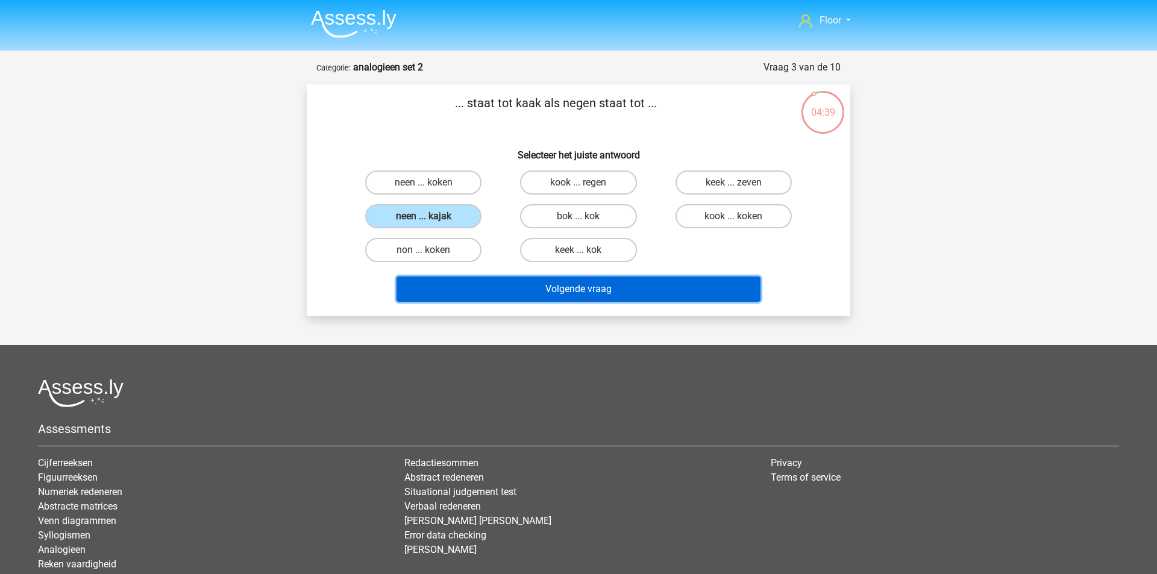
click at [443, 283] on button "Volgende vraag" at bounding box center [579, 289] width 365 height 25
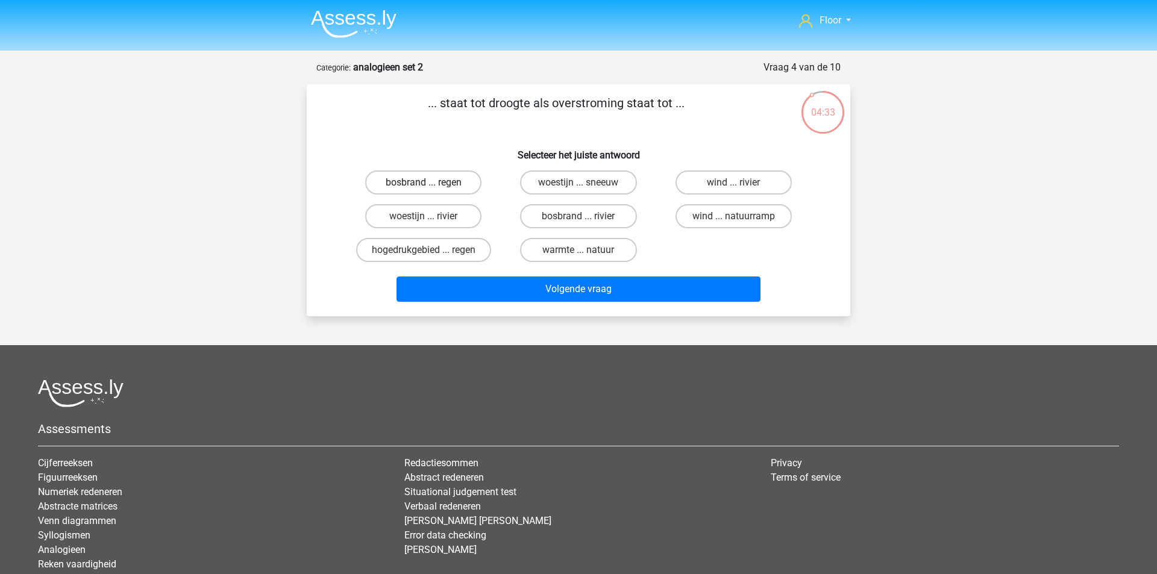
click at [409, 187] on label "bosbrand ... regen" at bounding box center [423, 183] width 116 height 24
click at [424, 187] on input "bosbrand ... regen" at bounding box center [428, 187] width 8 height 8
radio input "true"
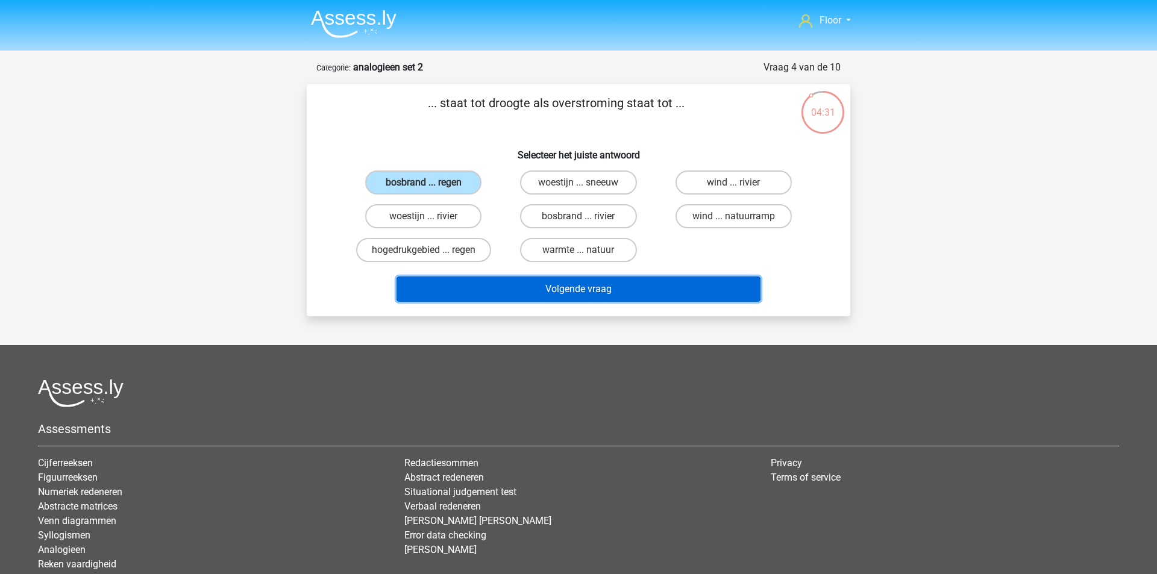
click at [459, 291] on button "Volgende vraag" at bounding box center [579, 289] width 365 height 25
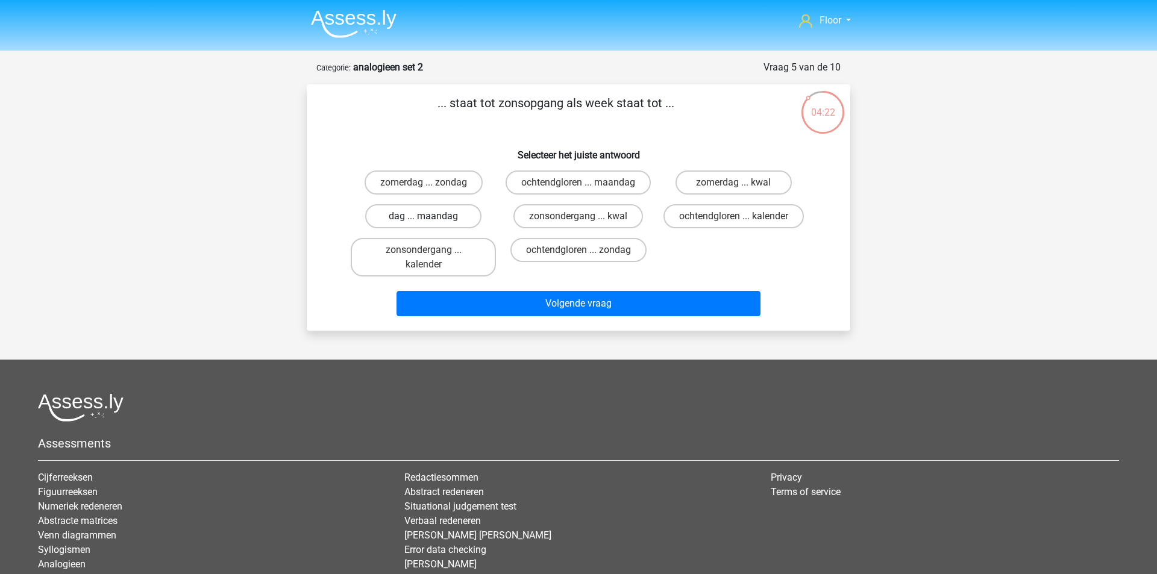
click at [409, 228] on label "dag ... maandag" at bounding box center [423, 216] width 116 height 24
click at [424, 224] on input "dag ... maandag" at bounding box center [428, 220] width 8 height 8
radio input "true"
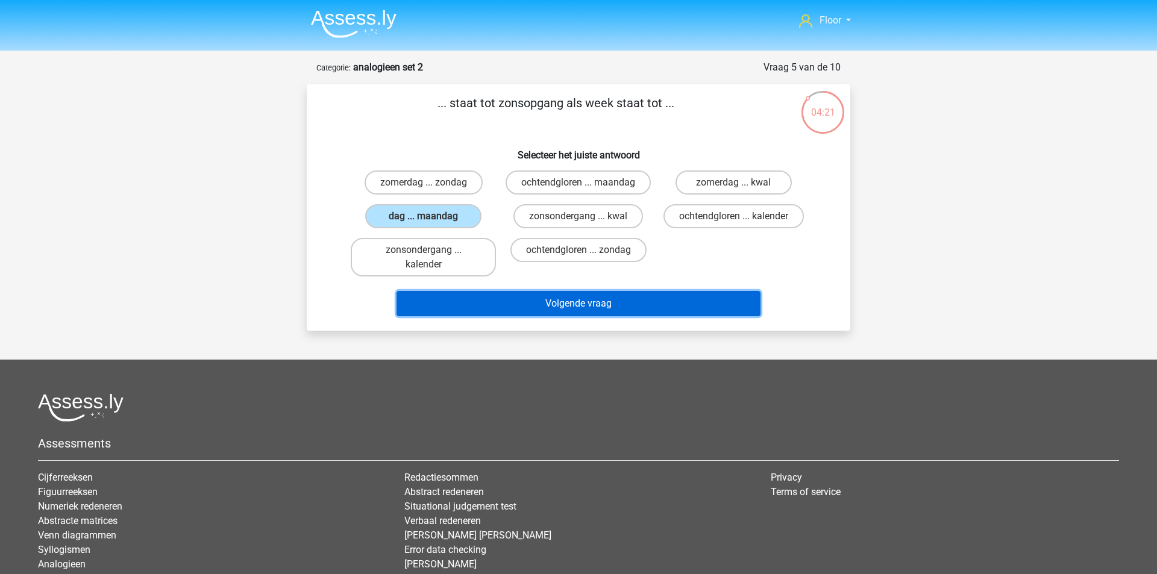
click at [439, 316] on button "Volgende vraag" at bounding box center [579, 303] width 365 height 25
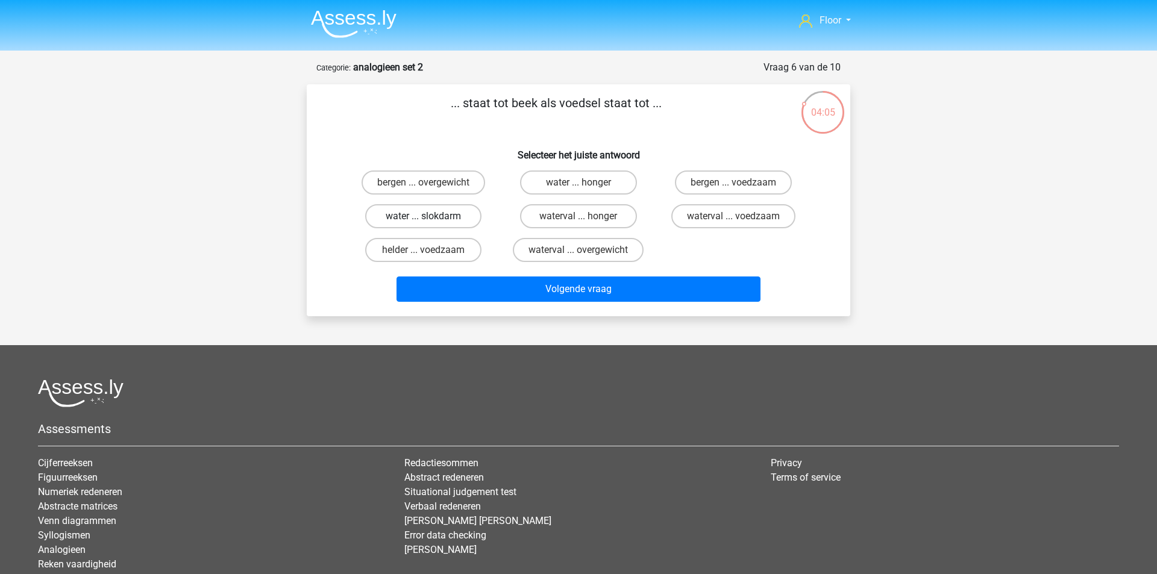
click at [438, 218] on label "water ... slokdarm" at bounding box center [423, 216] width 116 height 24
click at [431, 218] on input "water ... slokdarm" at bounding box center [428, 220] width 8 height 8
radio input "true"
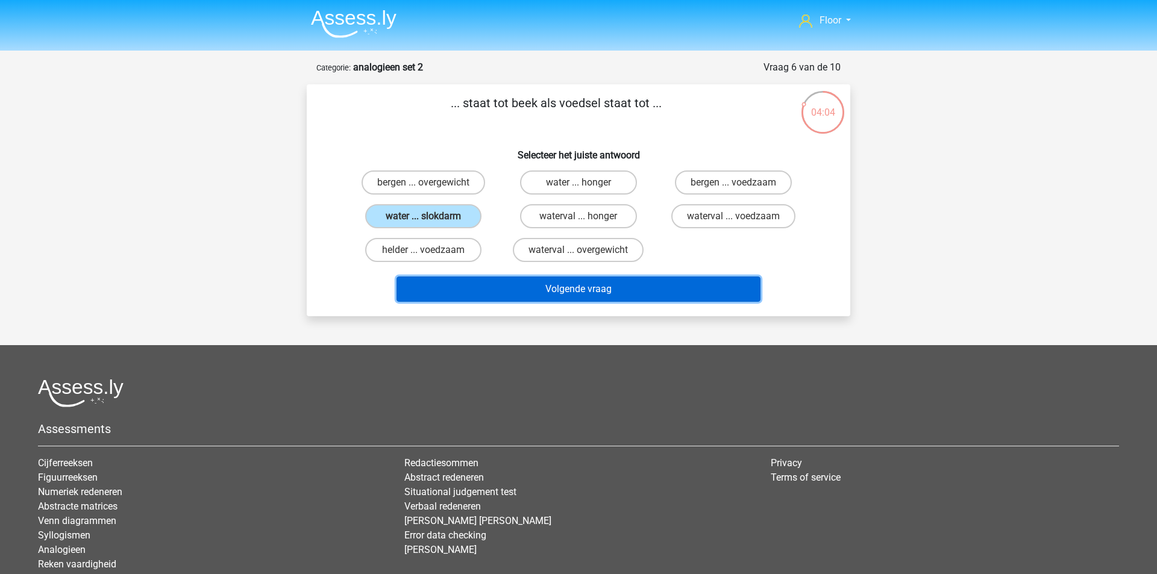
click at [462, 292] on button "Volgende vraag" at bounding box center [579, 289] width 365 height 25
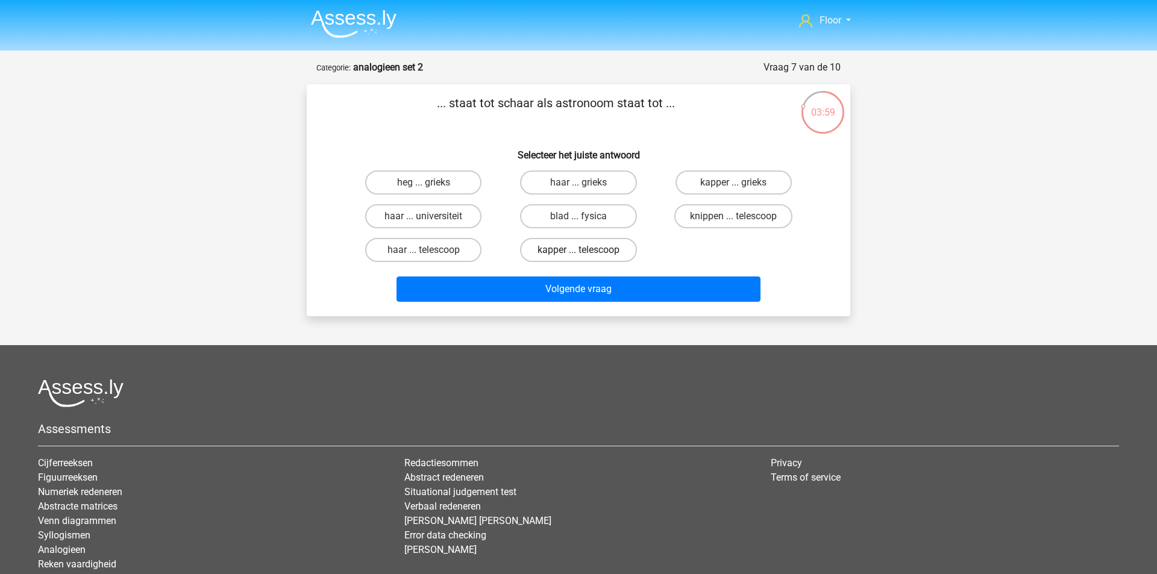
click at [588, 252] on label "kapper ... telescoop" at bounding box center [578, 250] width 116 height 24
click at [586, 252] on input "kapper ... telescoop" at bounding box center [583, 254] width 8 height 8
radio input "true"
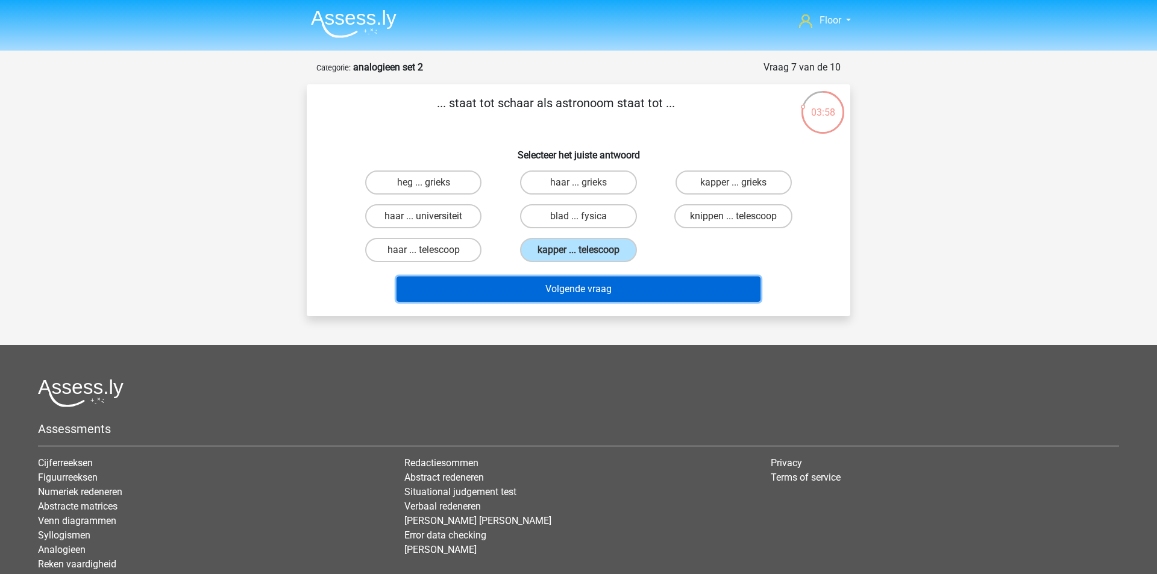
click at [565, 298] on button "Volgende vraag" at bounding box center [579, 289] width 365 height 25
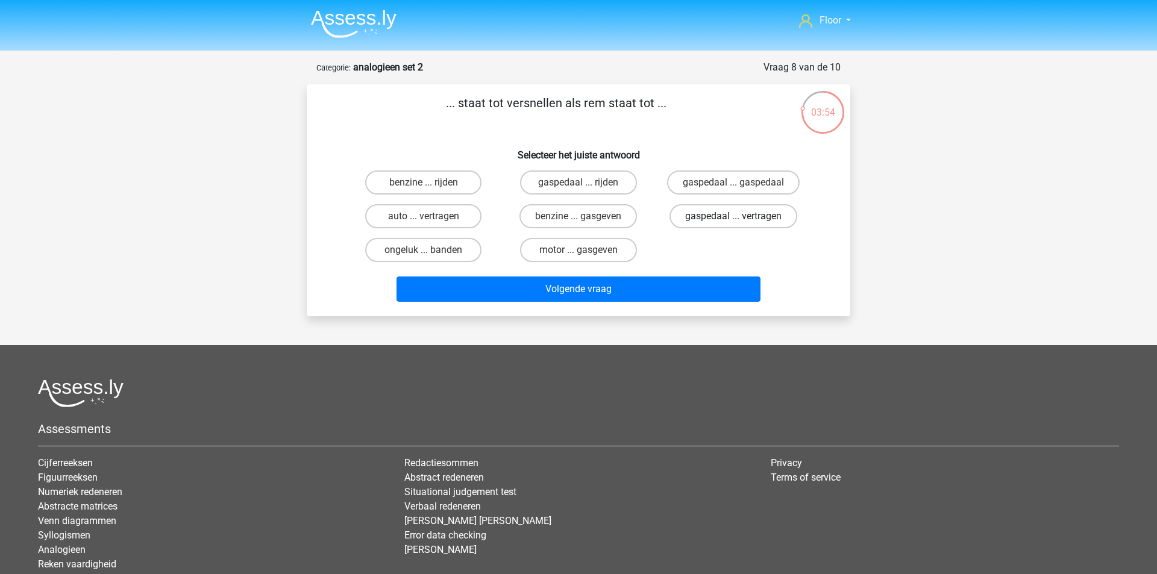
click at [713, 216] on label "gaspedaal ... vertragen" at bounding box center [734, 216] width 128 height 24
click at [733, 216] on input "gaspedaal ... vertragen" at bounding box center [737, 220] width 8 height 8
radio input "true"
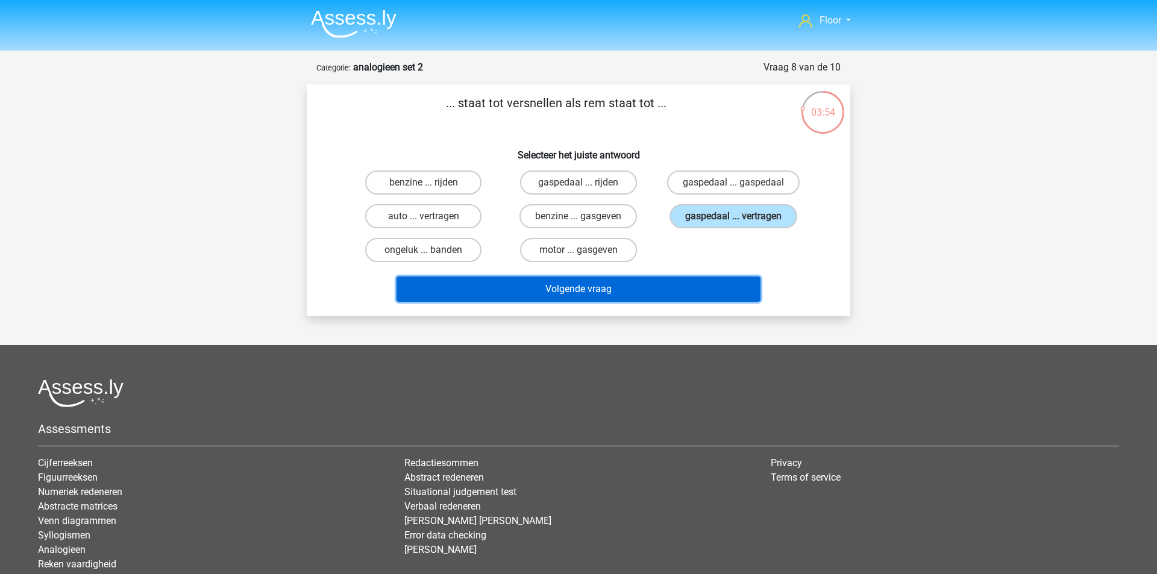
click at [630, 290] on button "Volgende vraag" at bounding box center [579, 289] width 365 height 25
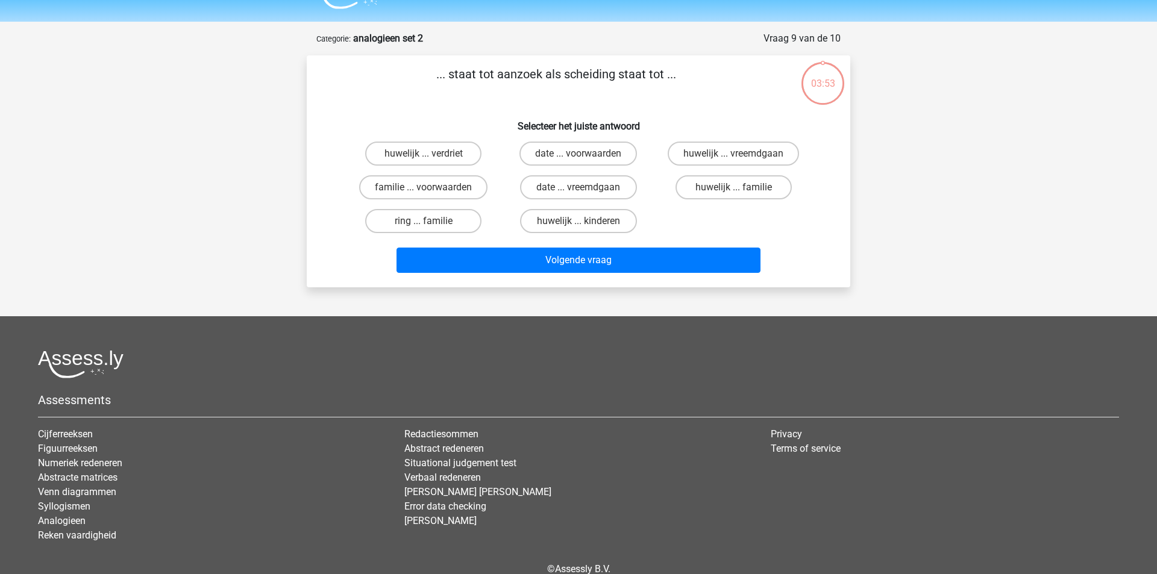
scroll to position [60, 0]
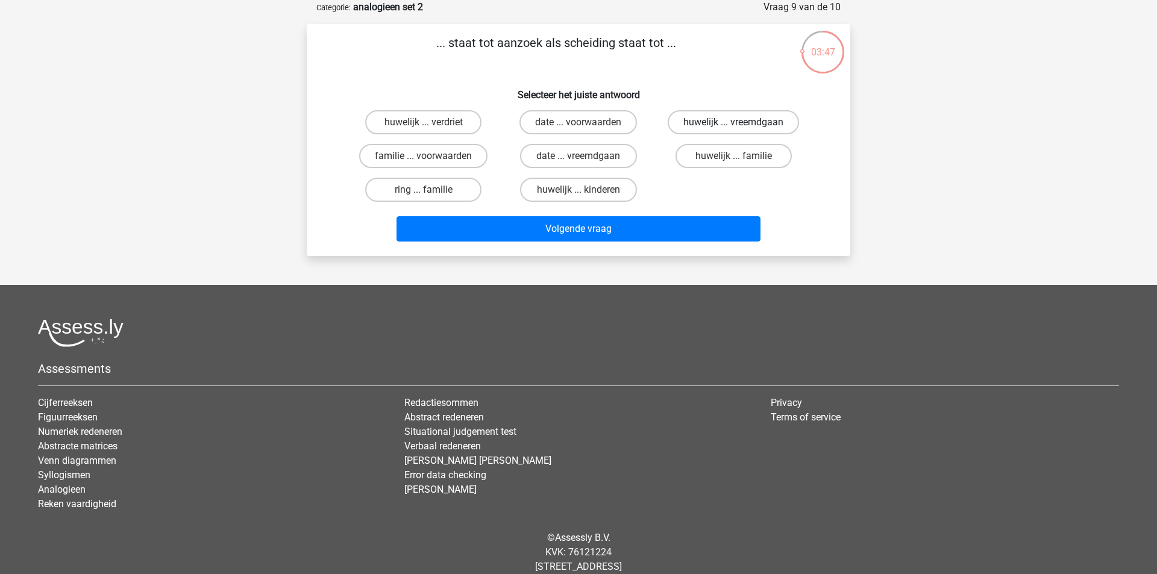
click at [716, 126] on label "huwelijk ... vreemdgaan" at bounding box center [733, 122] width 131 height 24
click at [733, 126] on input "huwelijk ... vreemdgaan" at bounding box center [737, 126] width 8 height 8
radio input "true"
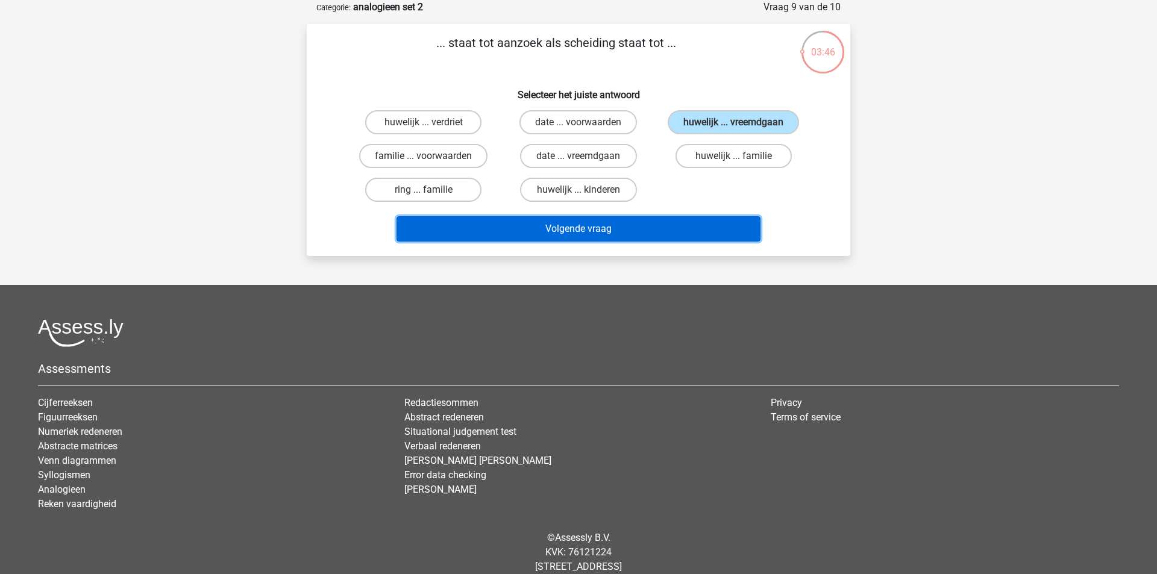
click at [652, 228] on button "Volgende vraag" at bounding box center [579, 228] width 365 height 25
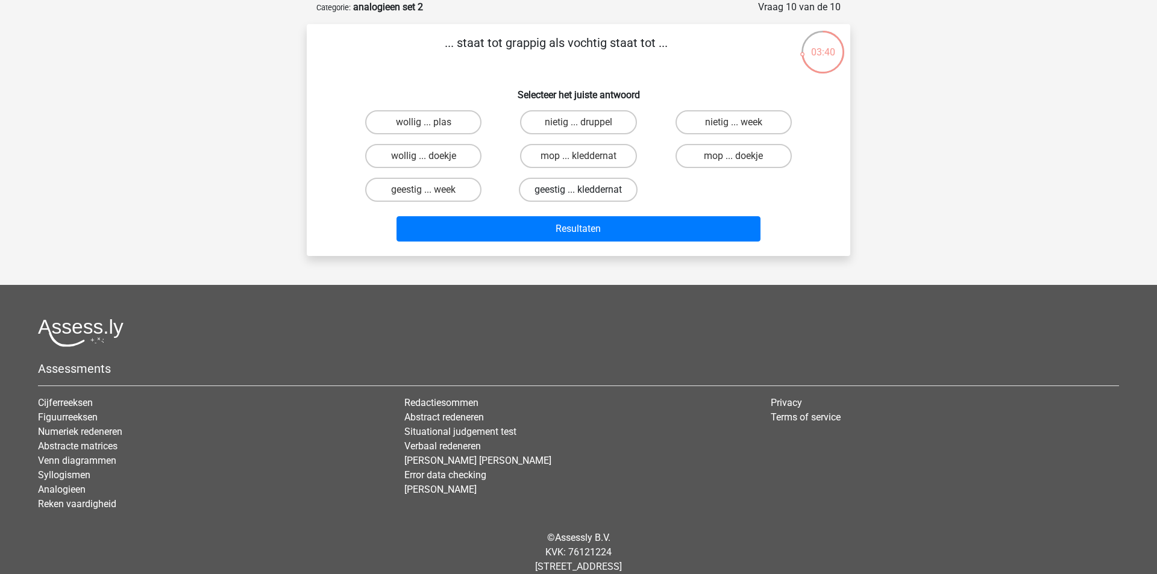
click at [554, 194] on label "geestig ... kleddernat" at bounding box center [578, 190] width 119 height 24
click at [579, 194] on input "geestig ... kleddernat" at bounding box center [583, 194] width 8 height 8
radio input "true"
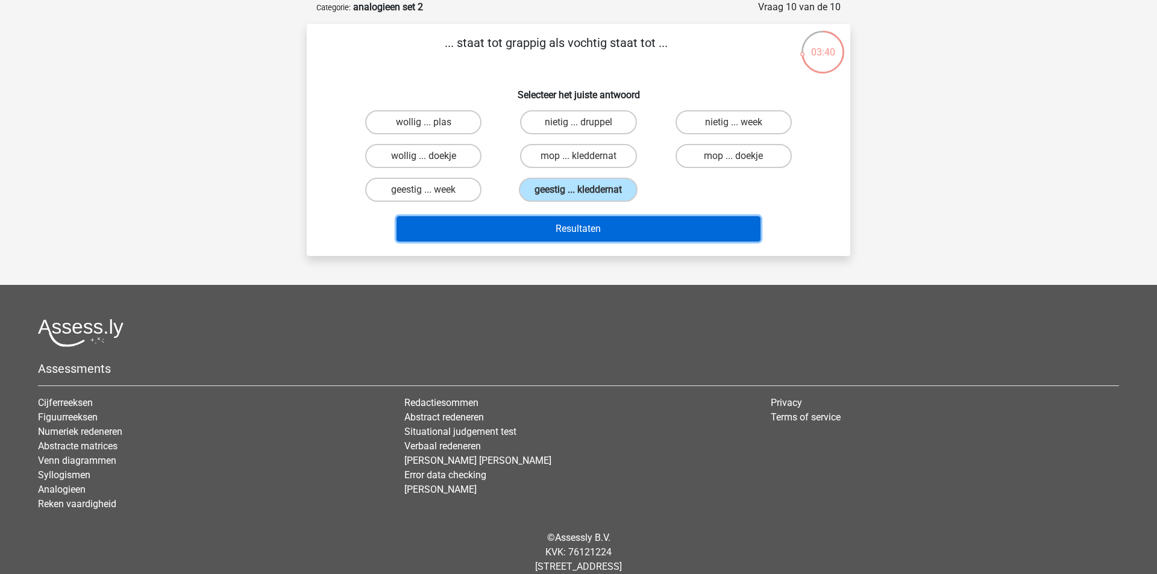
click at [530, 234] on button "Resultaten" at bounding box center [579, 228] width 365 height 25
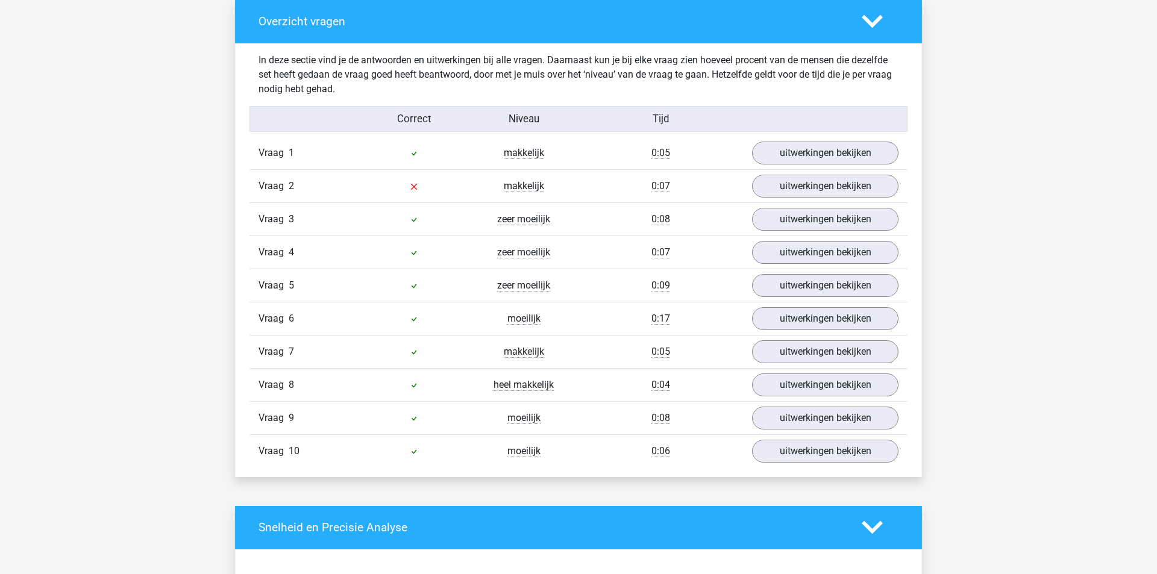
scroll to position [651, 0]
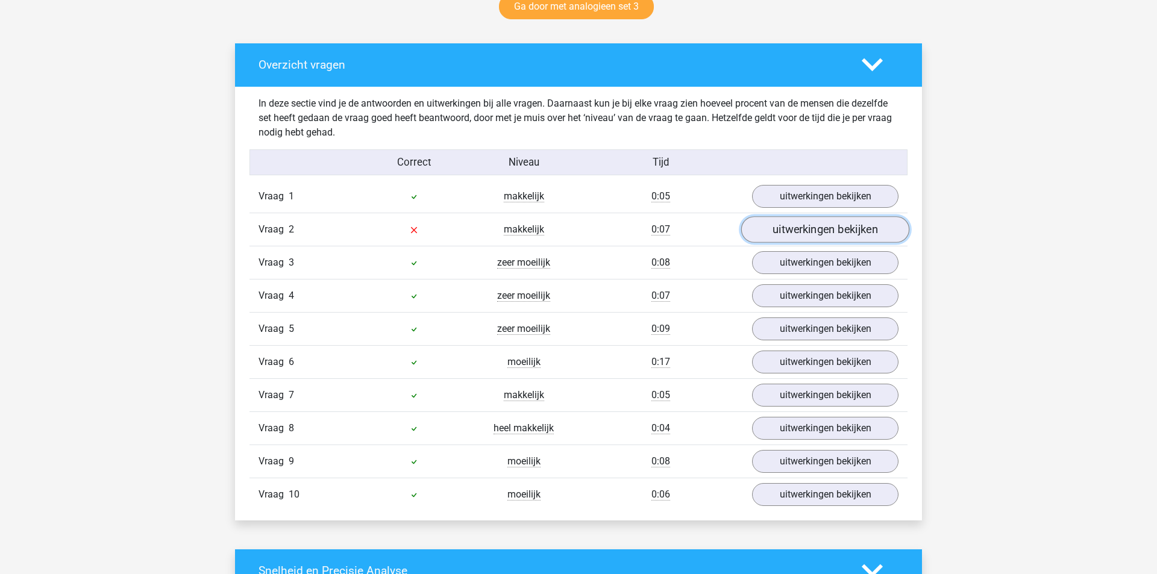
click at [871, 224] on link "uitwerkingen bekijken" at bounding box center [825, 229] width 168 height 27
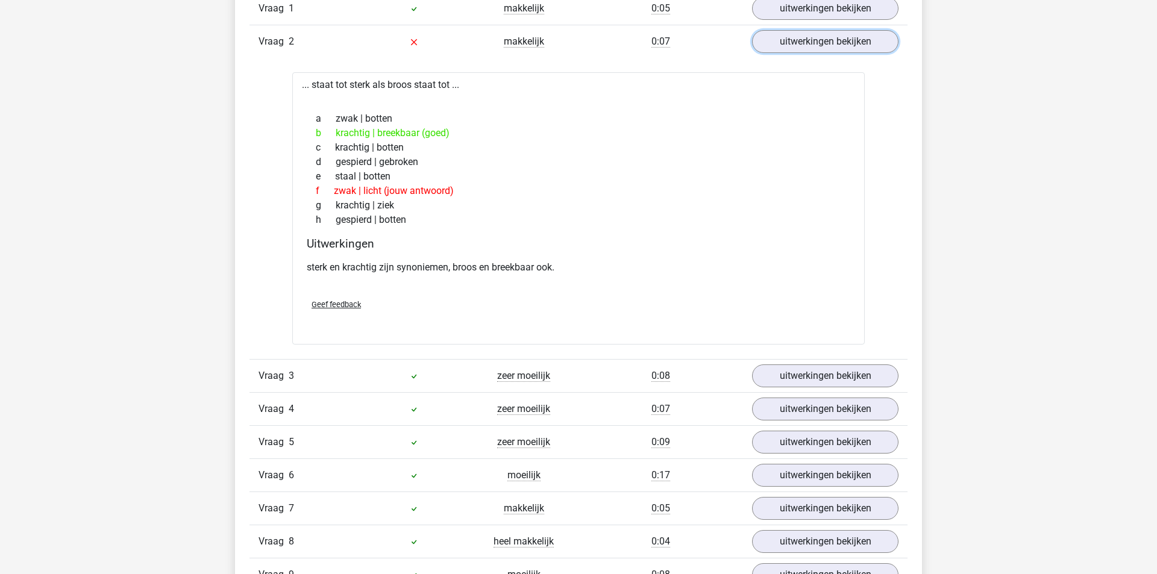
scroll to position [864, 0]
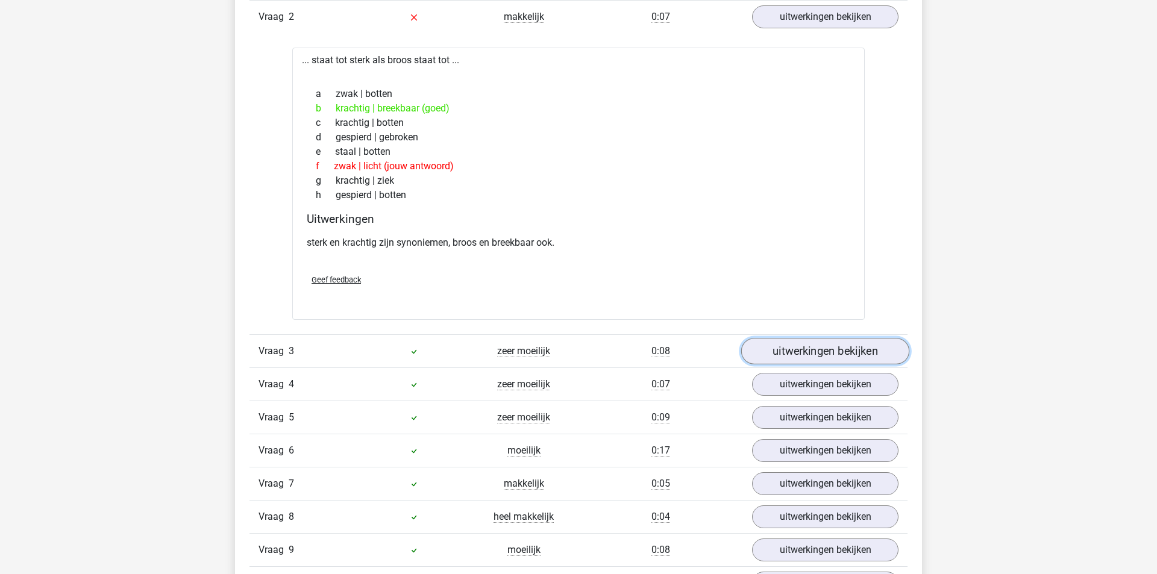
click at [818, 345] on link "uitwerkingen bekijken" at bounding box center [825, 351] width 168 height 27
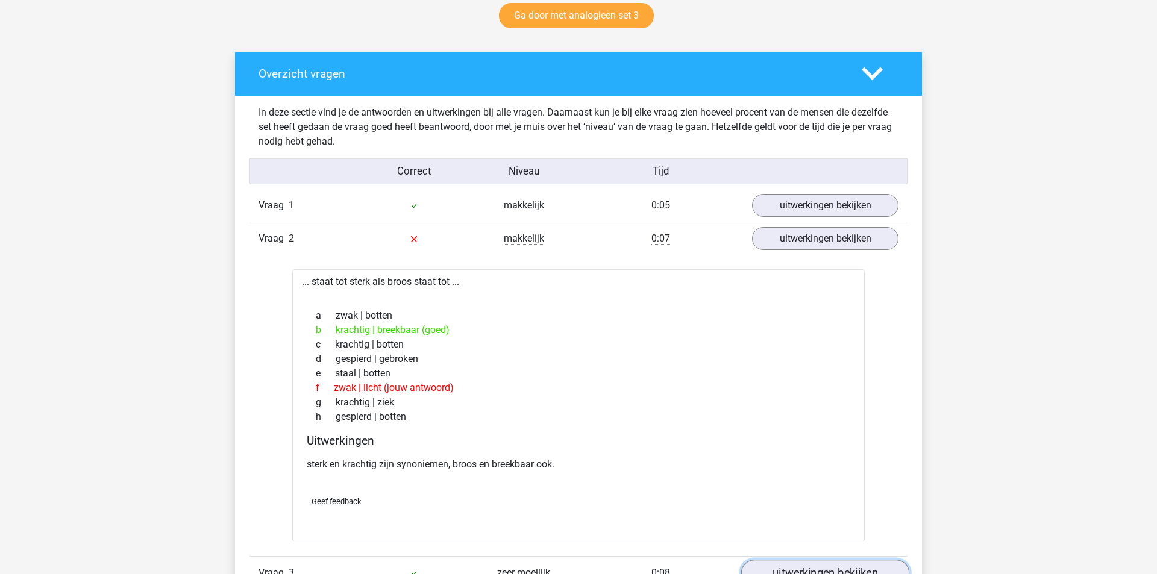
scroll to position [543, 0]
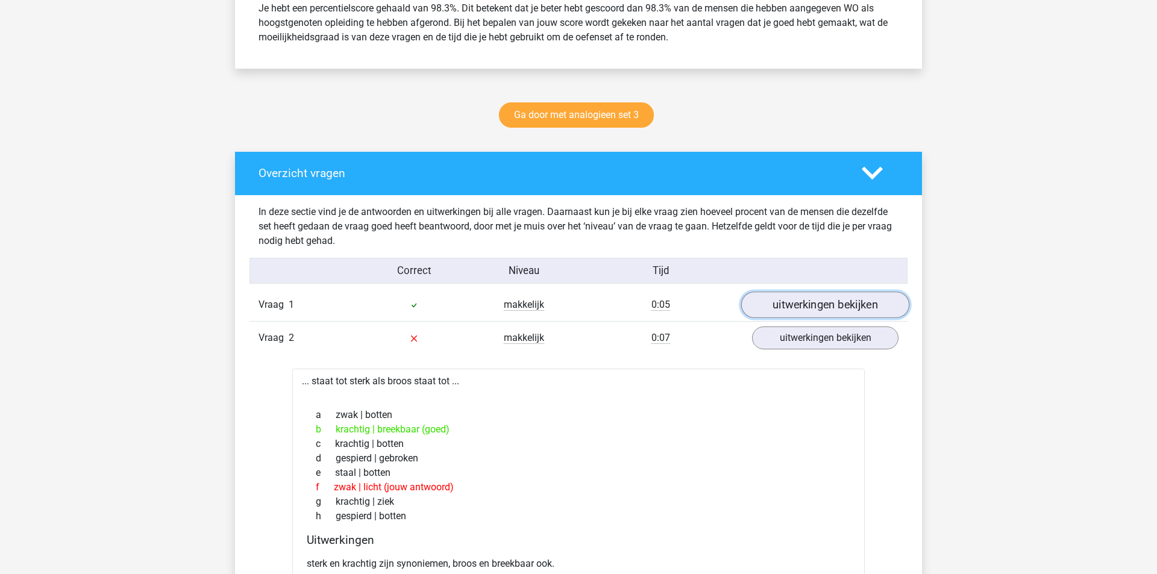
click at [804, 298] on link "uitwerkingen bekijken" at bounding box center [825, 305] width 168 height 27
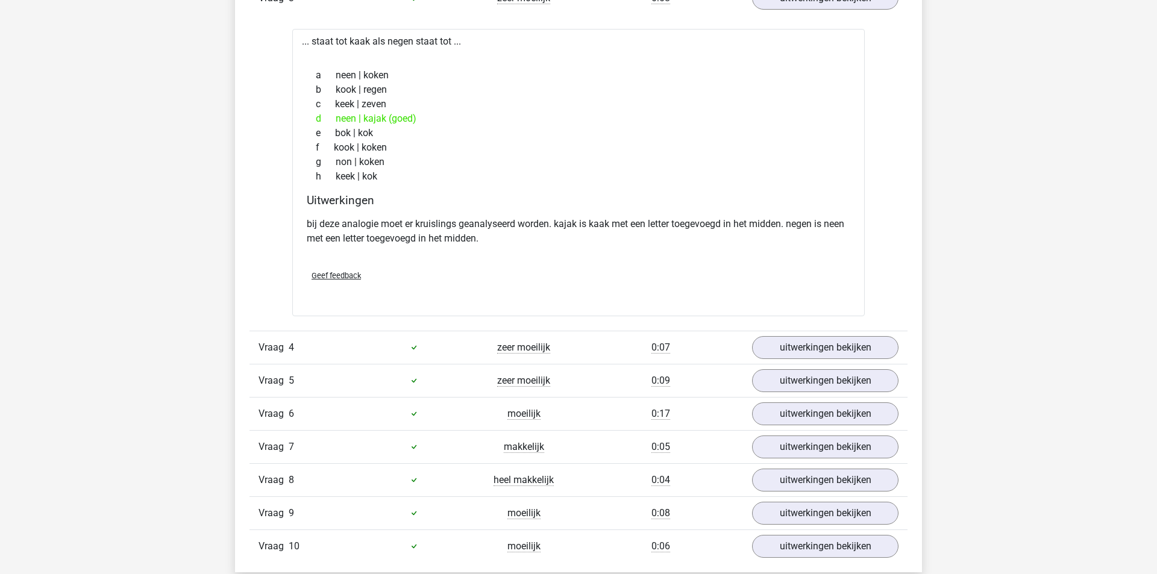
scroll to position [1549, 0]
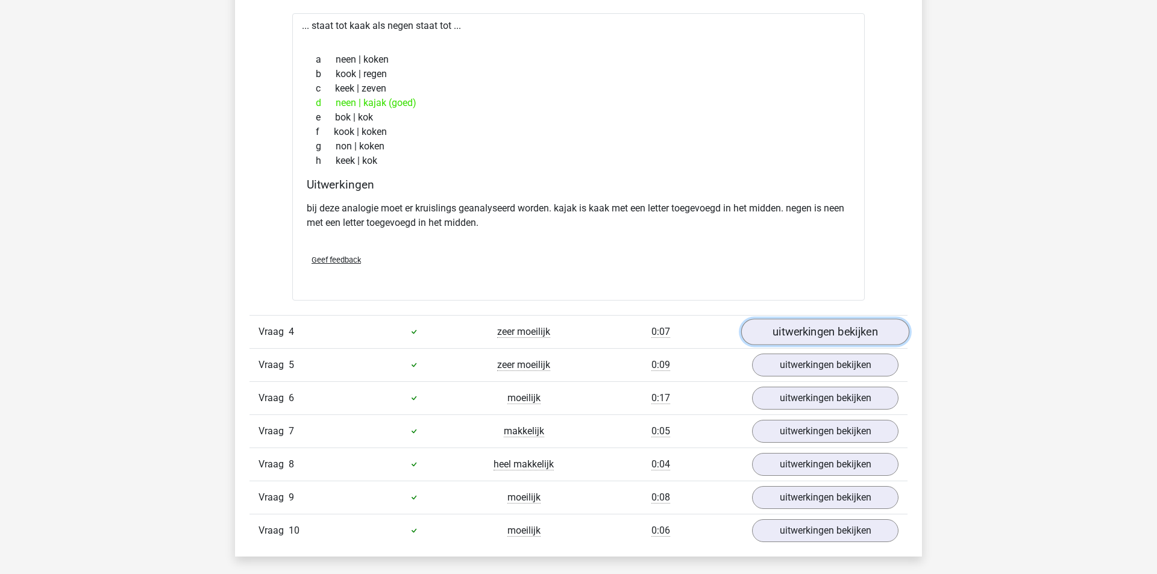
click at [801, 319] on link "uitwerkingen bekijken" at bounding box center [825, 332] width 168 height 27
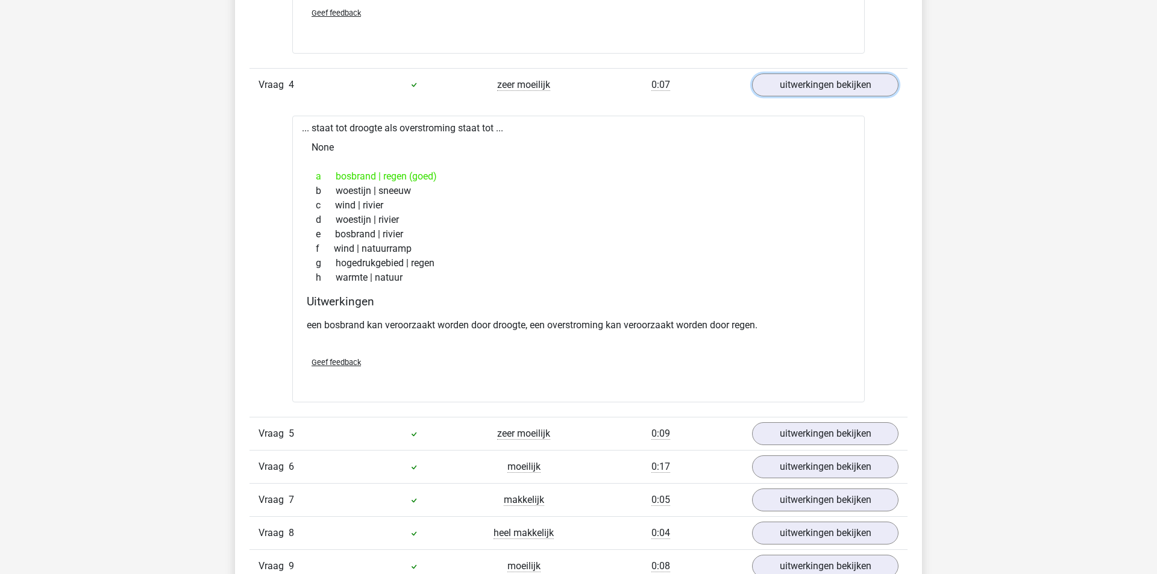
scroll to position [1838, 0]
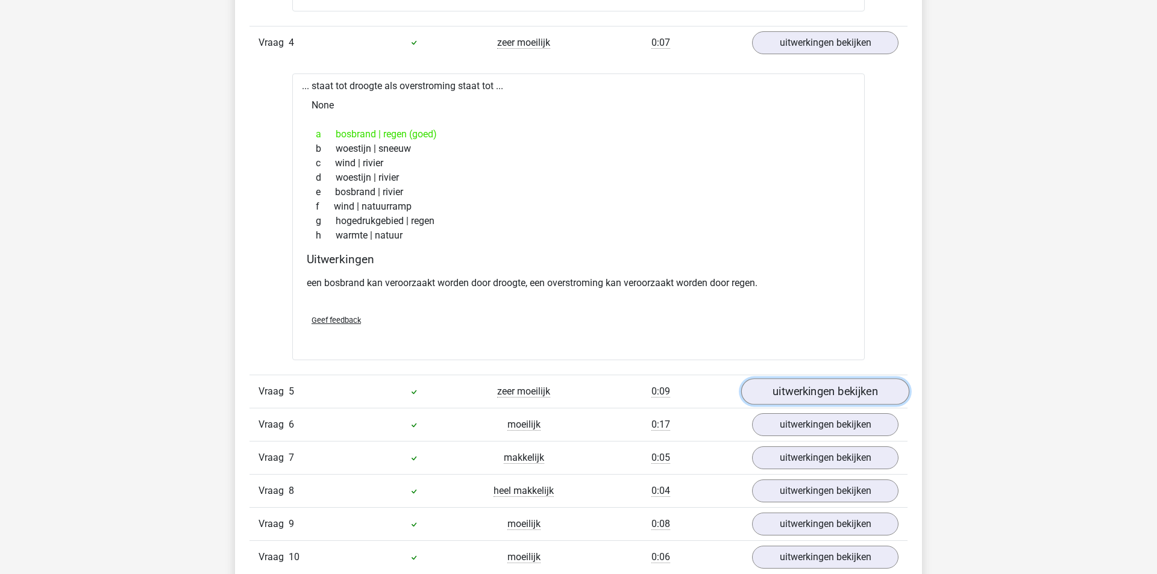
click at [808, 386] on link "uitwerkingen bekijken" at bounding box center [825, 391] width 168 height 27
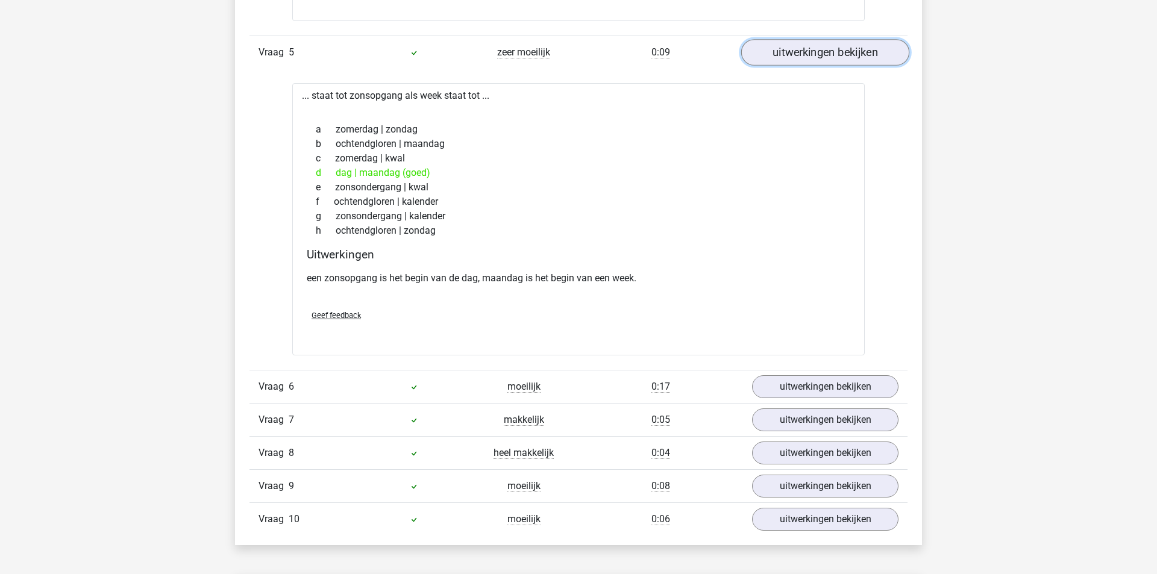
scroll to position [2196, 0]
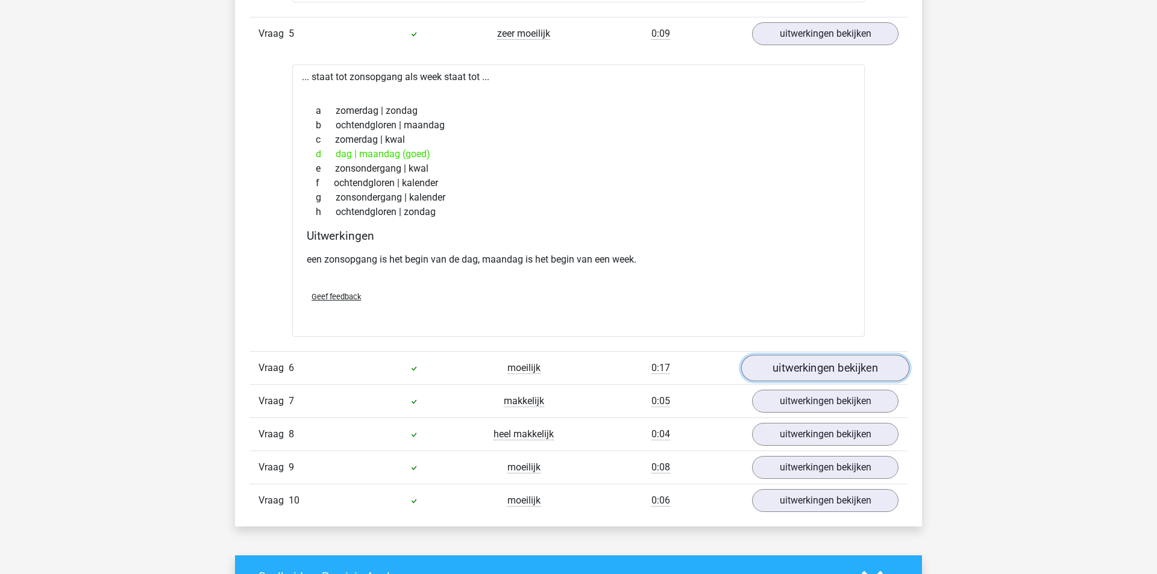
click at [787, 370] on link "uitwerkingen bekijken" at bounding box center [825, 368] width 168 height 27
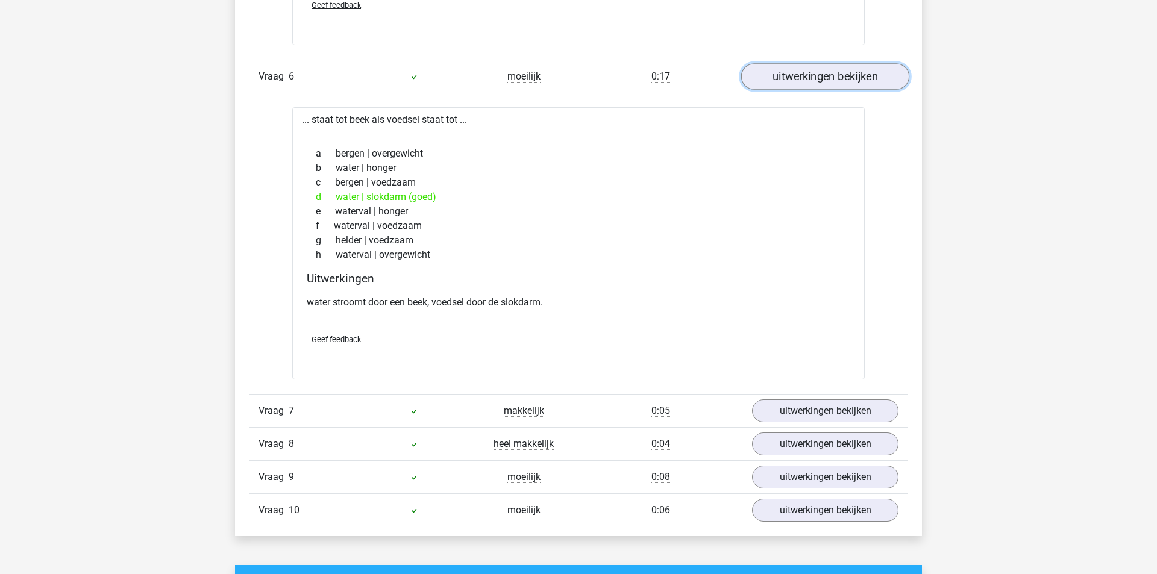
scroll to position [2536, 0]
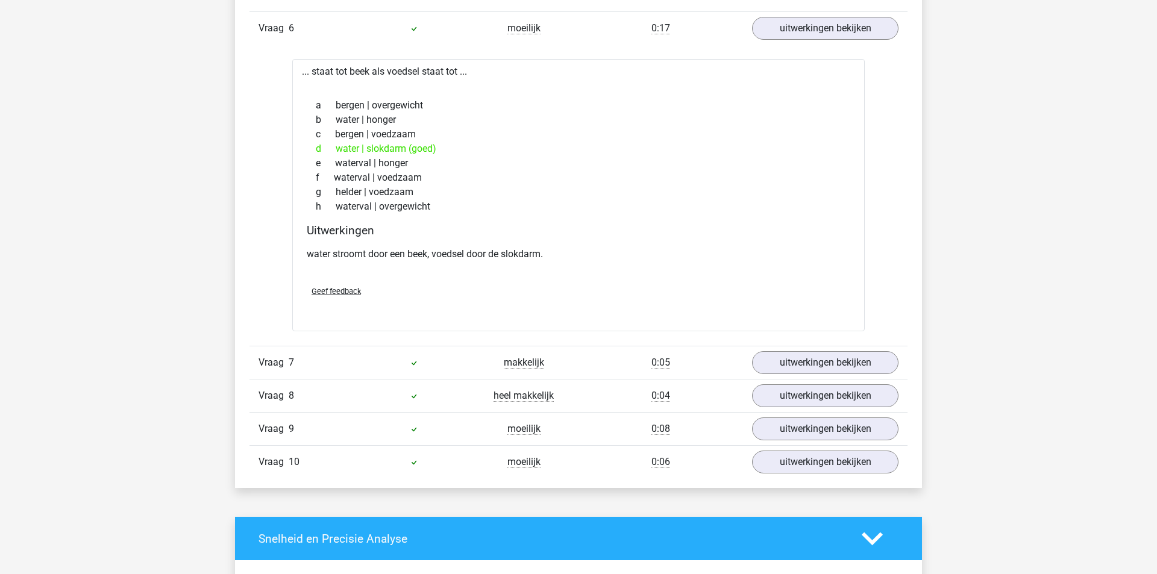
click at [801, 346] on div "Vraag 7 makkelijk 0:05 uitwerkingen bekijken" at bounding box center [578, 362] width 658 height 33
click at [791, 359] on link "uitwerkingen bekijken" at bounding box center [825, 363] width 168 height 27
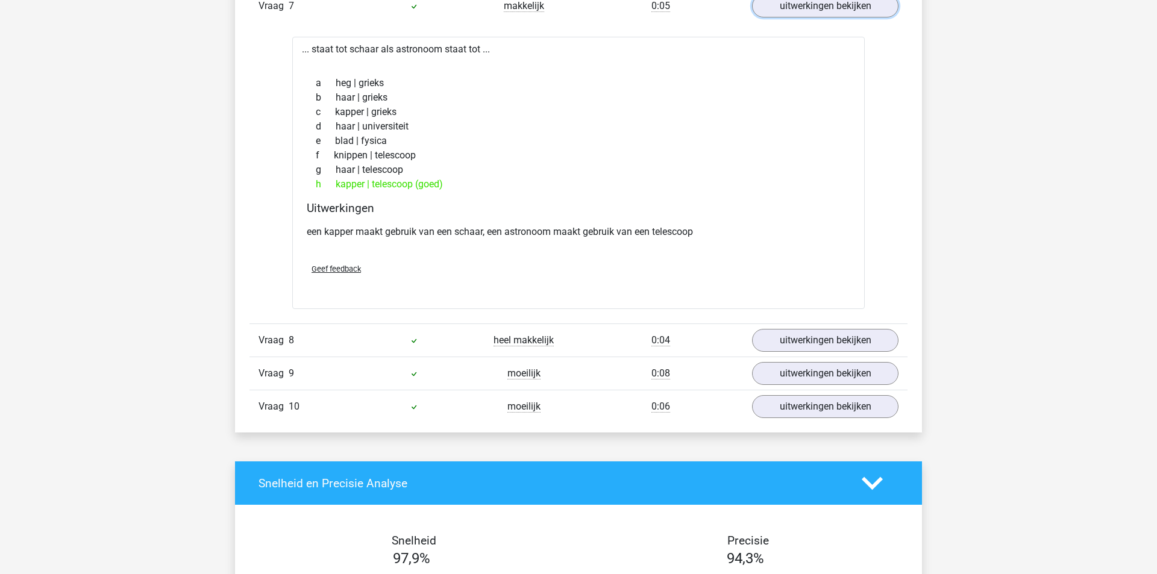
scroll to position [2941, 0]
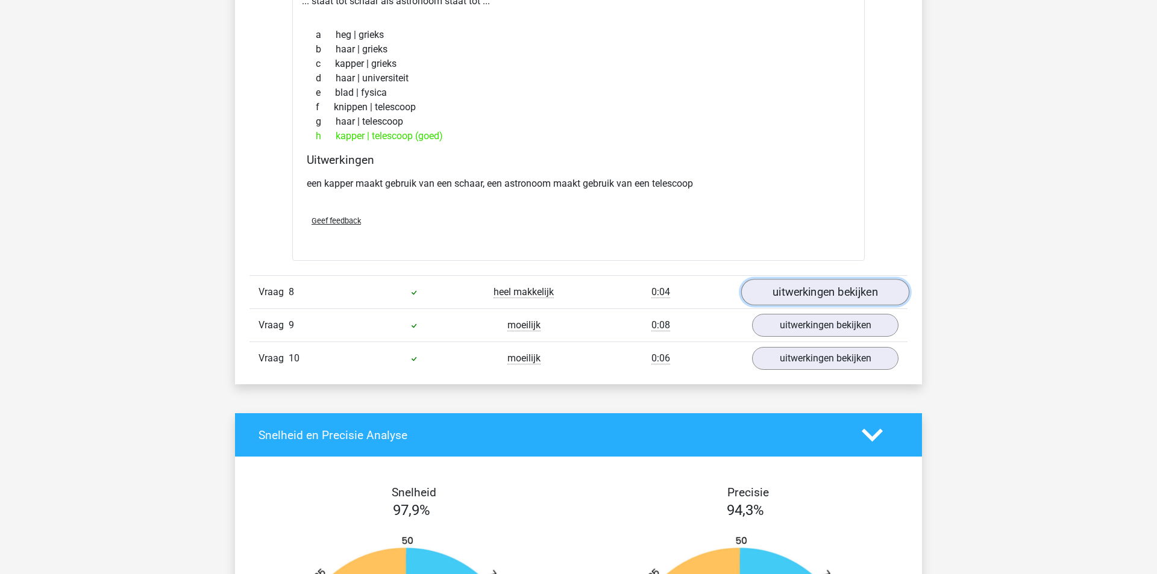
click at [801, 285] on link "uitwerkingen bekijken" at bounding box center [825, 293] width 168 height 27
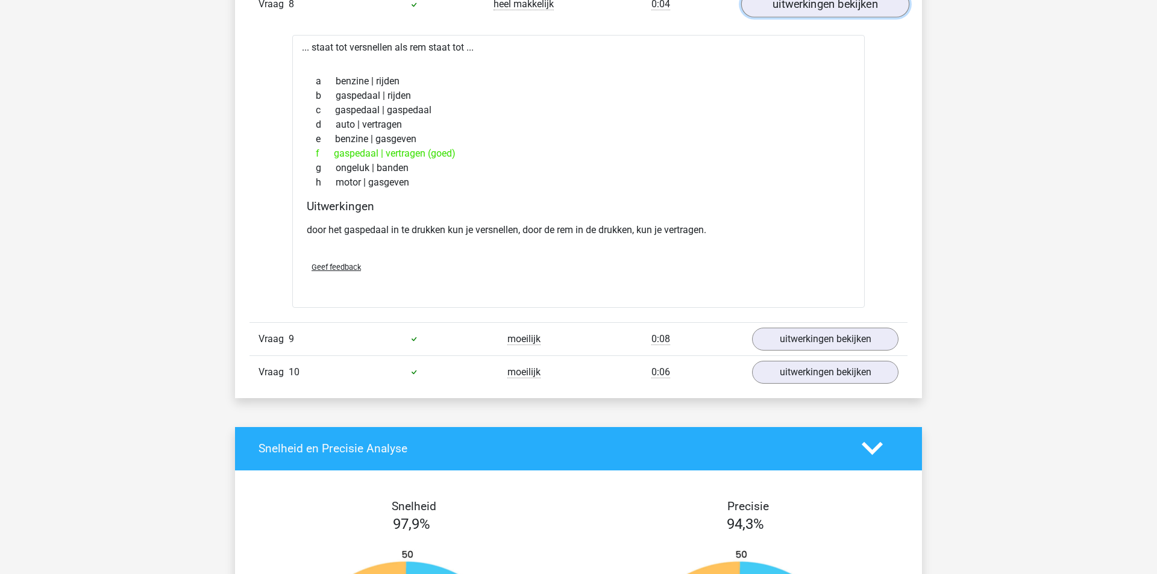
scroll to position [3228, 0]
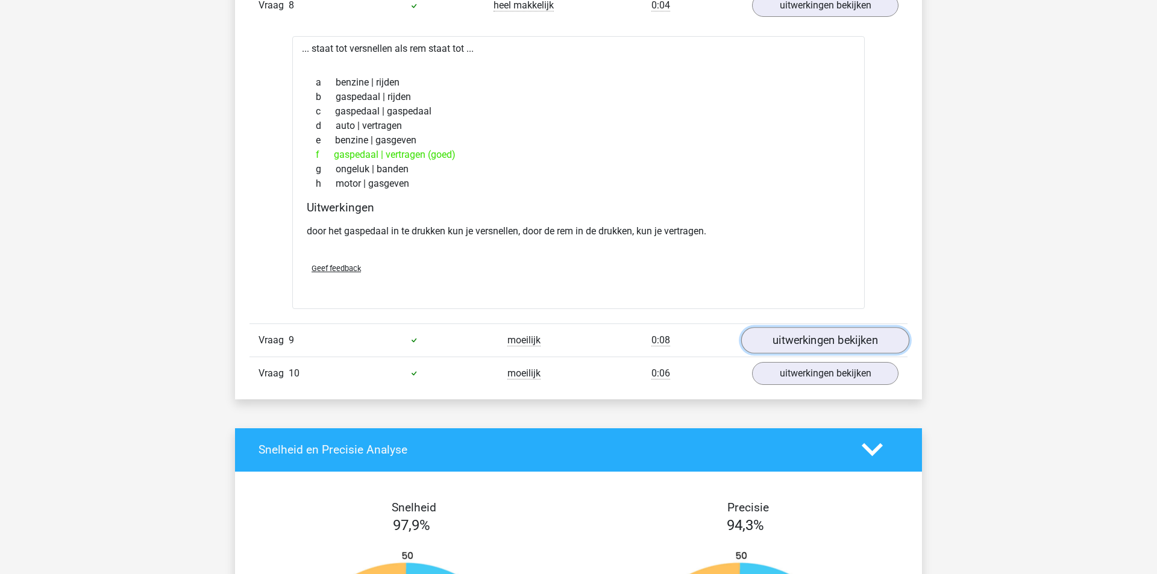
click at [774, 333] on link "uitwerkingen bekijken" at bounding box center [825, 340] width 168 height 27
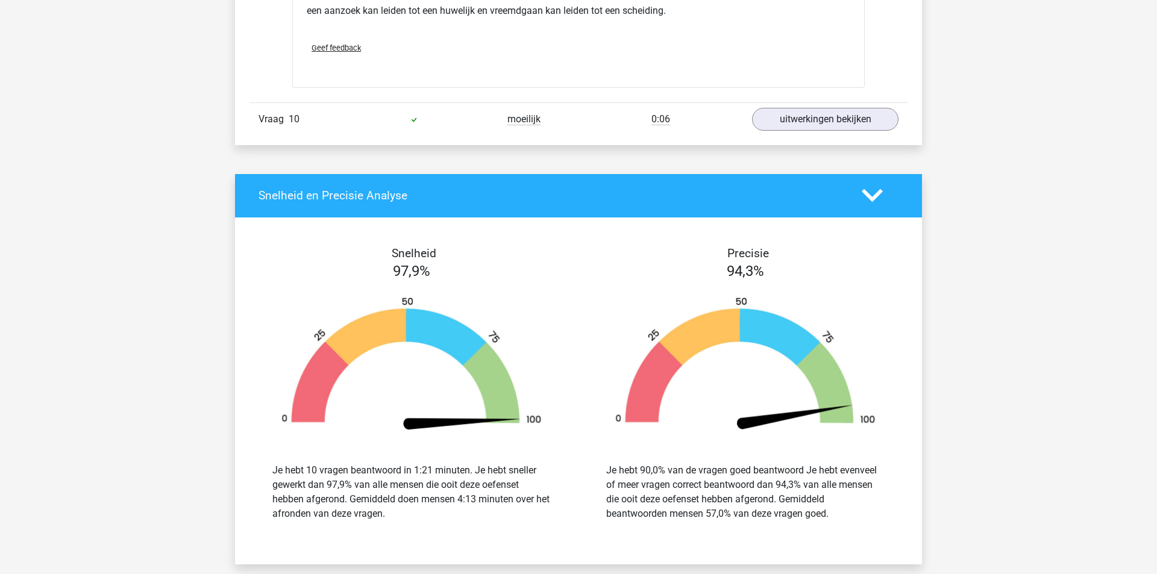
scroll to position [4236, 0]
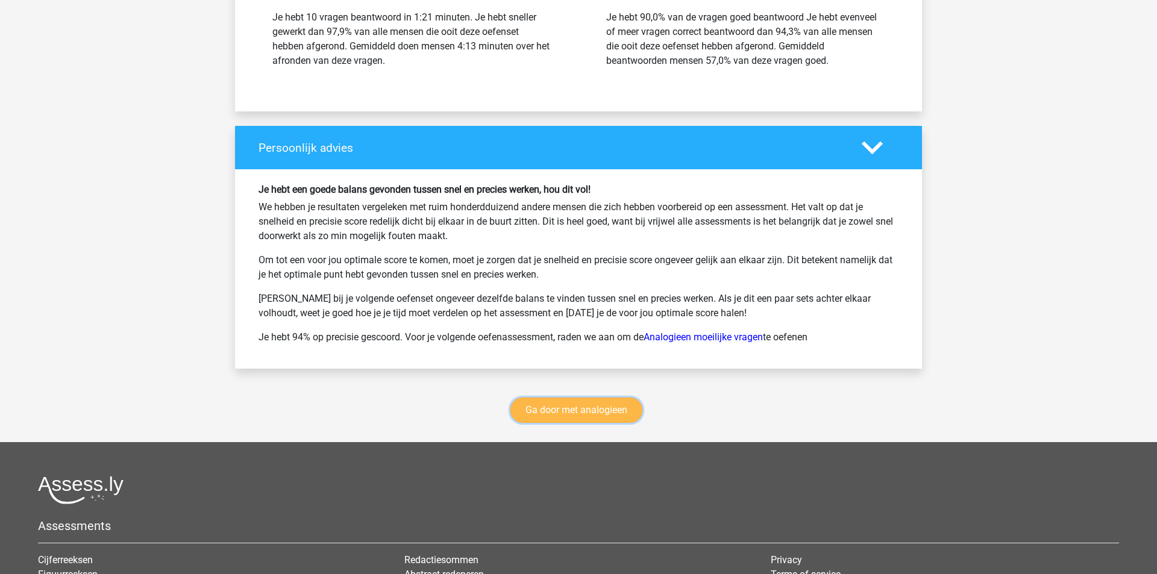
click at [615, 400] on link "Ga door met analogieen" at bounding box center [576, 410] width 132 height 25
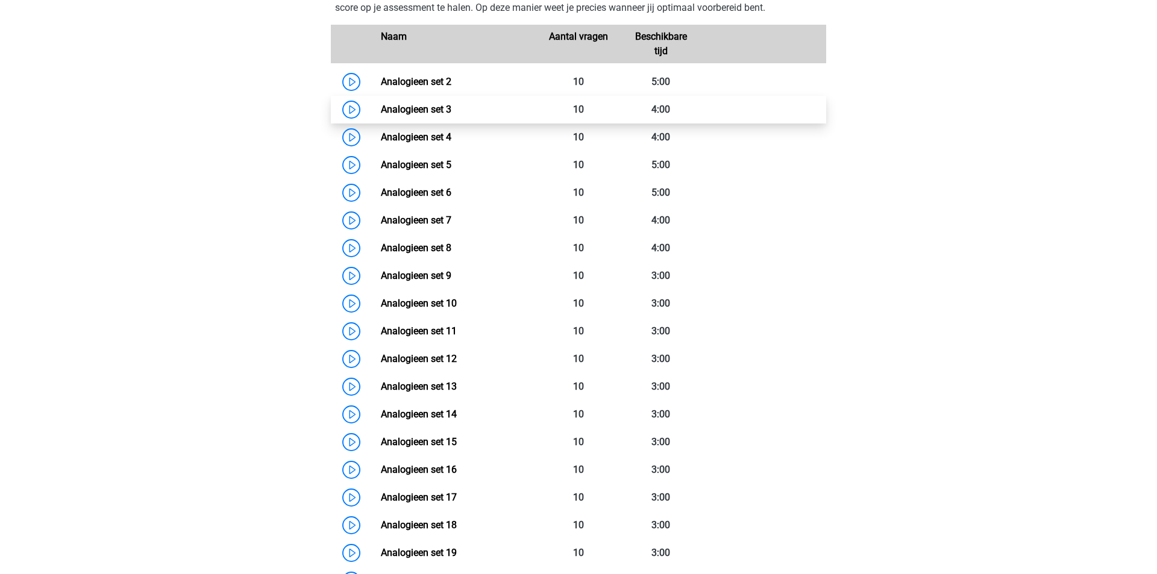
scroll to position [550, 0]
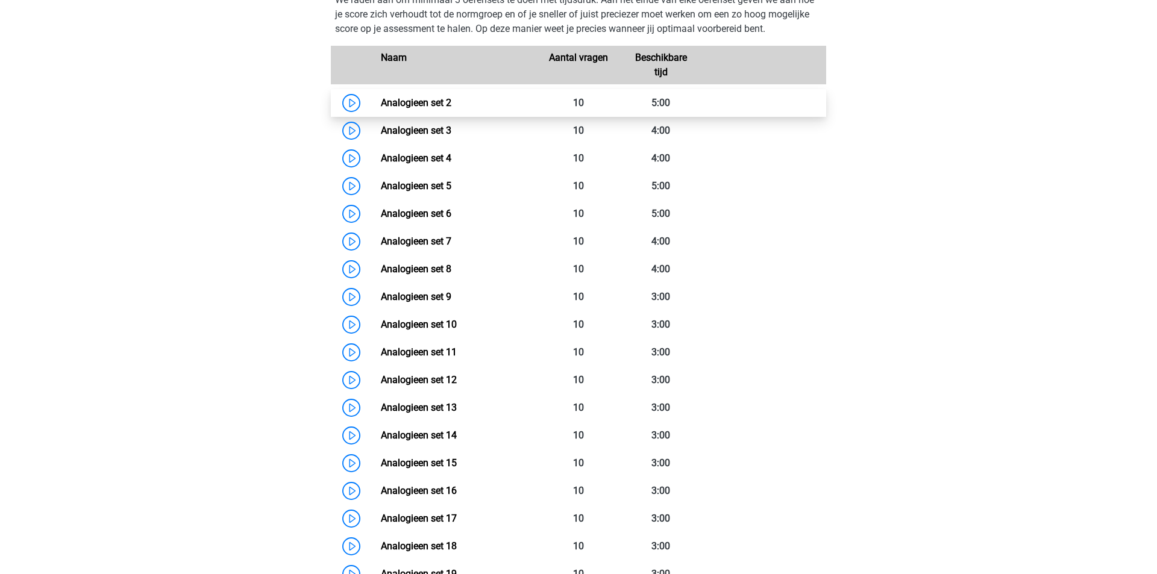
click at [410, 101] on link "Analogieen set 2" at bounding box center [416, 102] width 71 height 11
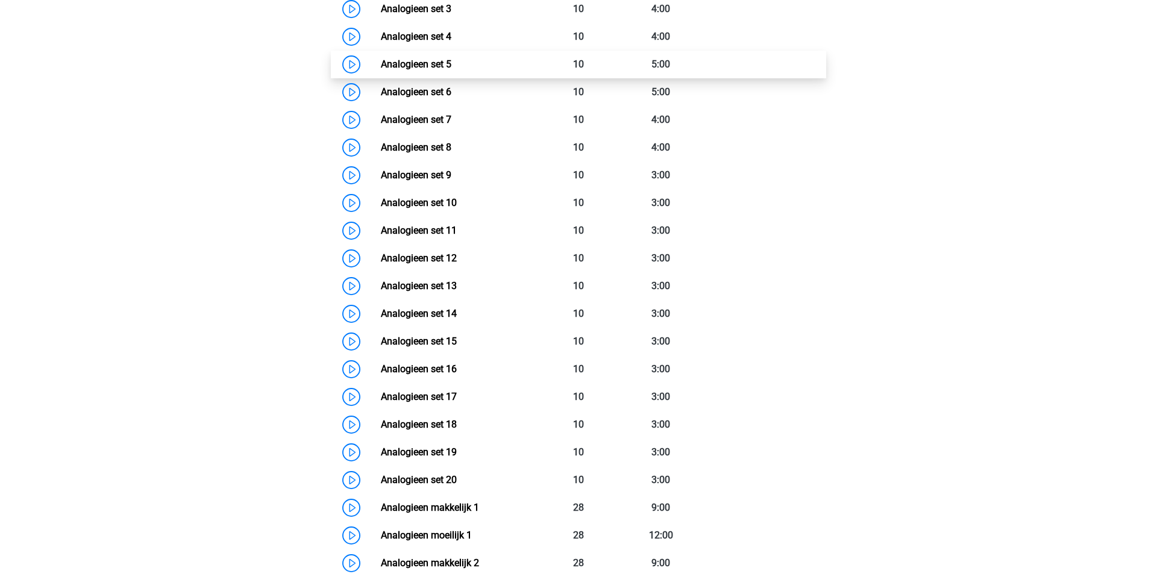
scroll to position [597, 0]
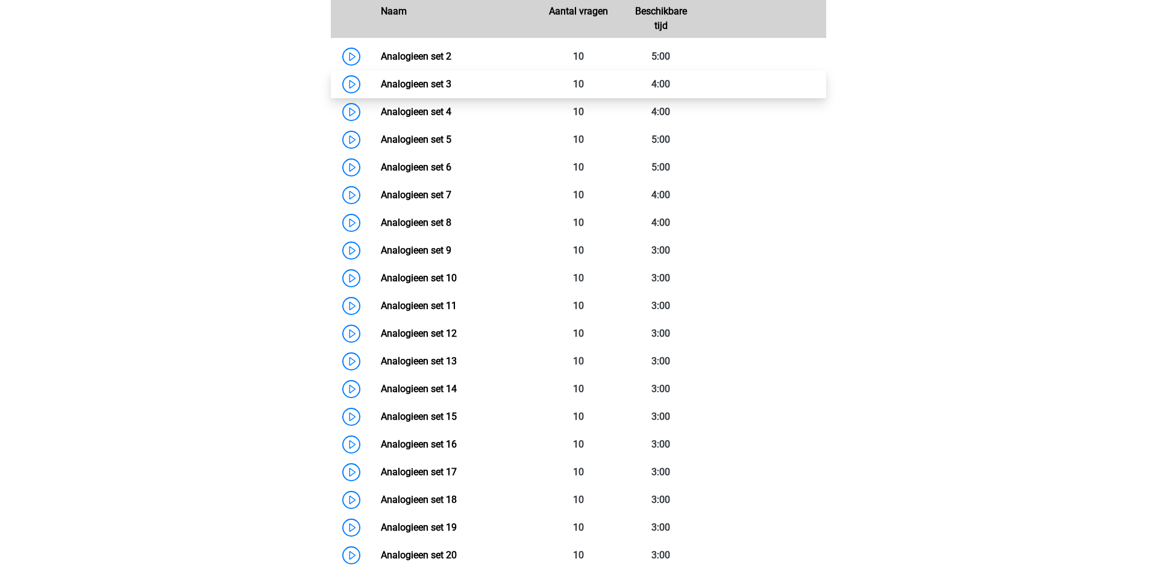
click at [397, 82] on link "Analogieen set 3" at bounding box center [416, 83] width 71 height 11
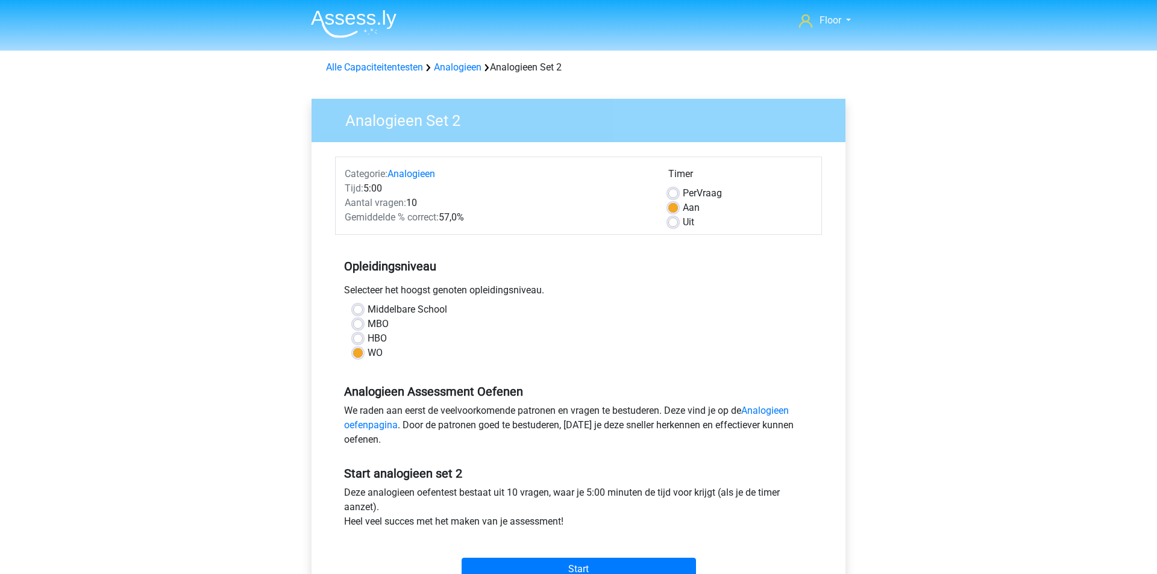
scroll to position [69, 0]
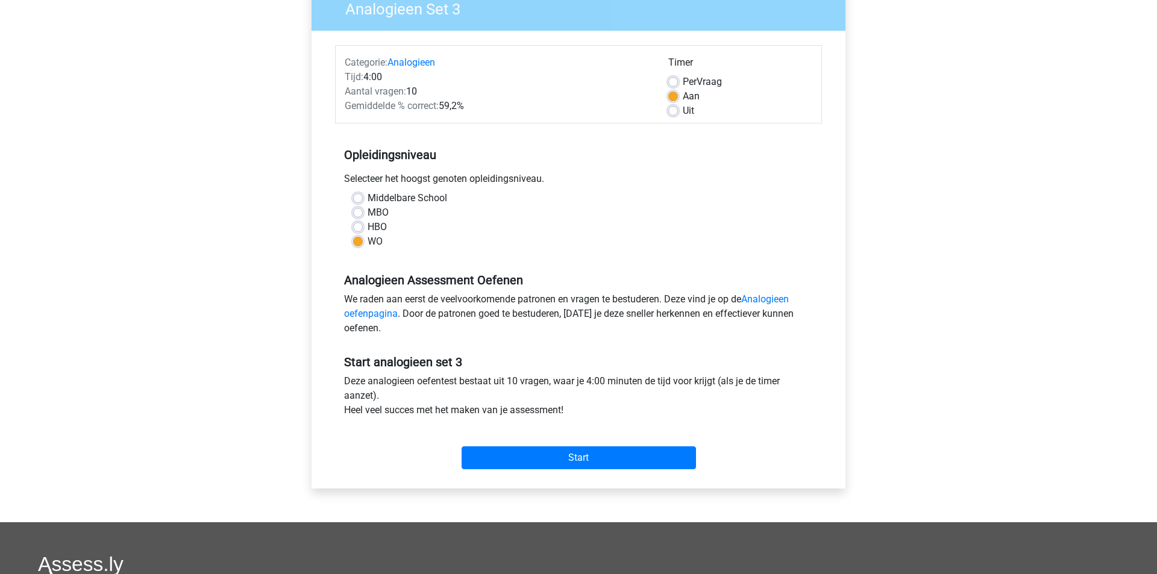
scroll to position [117, 0]
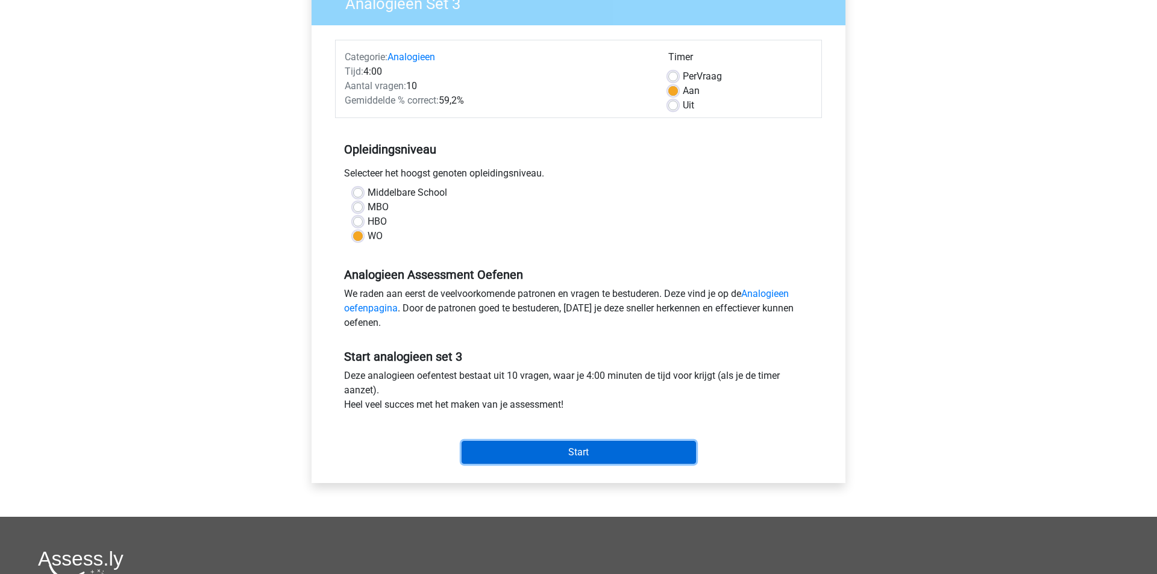
click at [500, 447] on input "Start" at bounding box center [579, 452] width 234 height 23
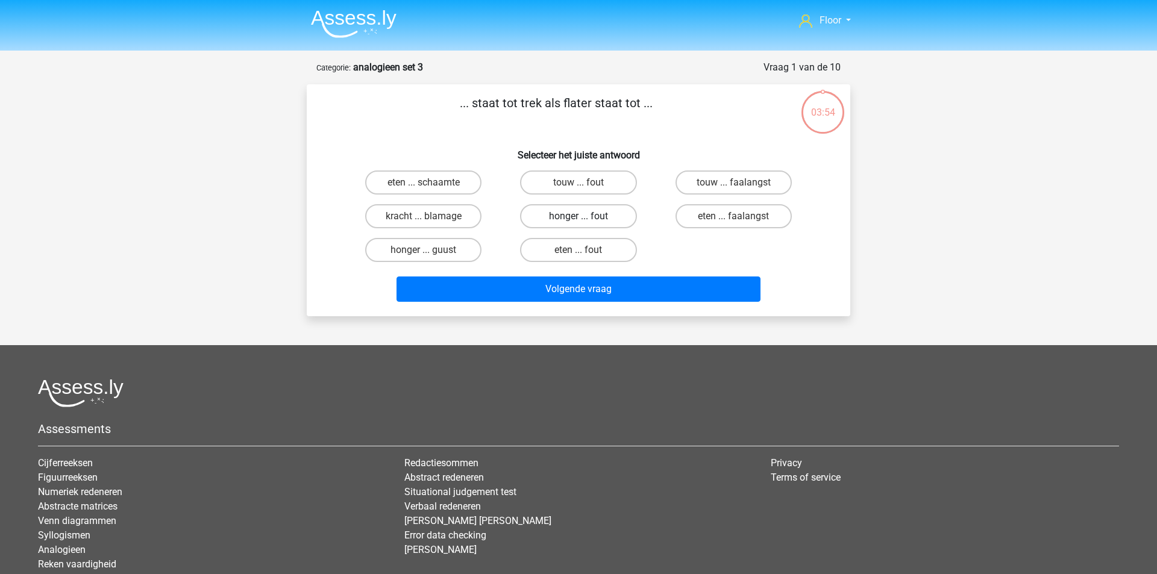
click at [569, 211] on label "honger ... fout" at bounding box center [578, 216] width 116 height 24
click at [579, 216] on input "honger ... fout" at bounding box center [583, 220] width 8 height 8
radio input "true"
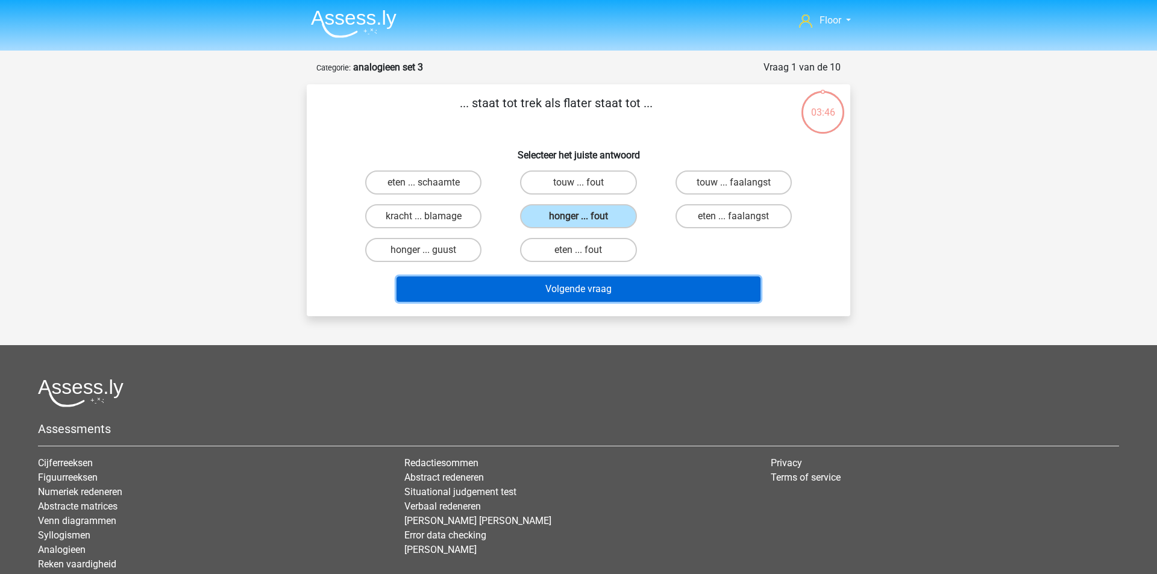
click at [548, 288] on button "Volgende vraag" at bounding box center [579, 289] width 365 height 25
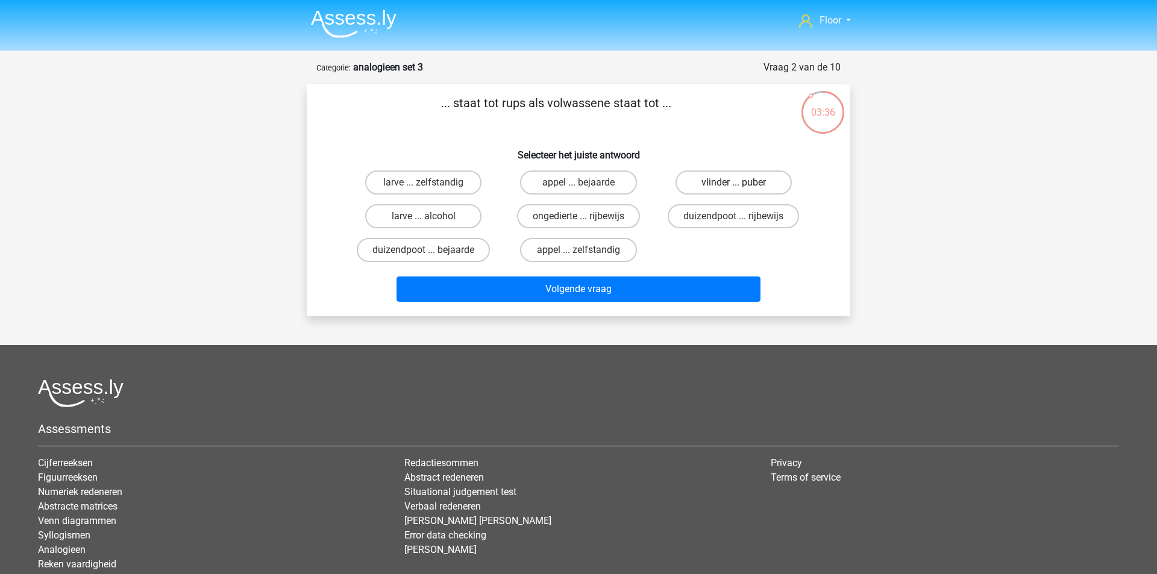
click at [743, 184] on label "vlinder ... puber" at bounding box center [734, 183] width 116 height 24
click at [741, 184] on input "vlinder ... puber" at bounding box center [737, 187] width 8 height 8
radio input "true"
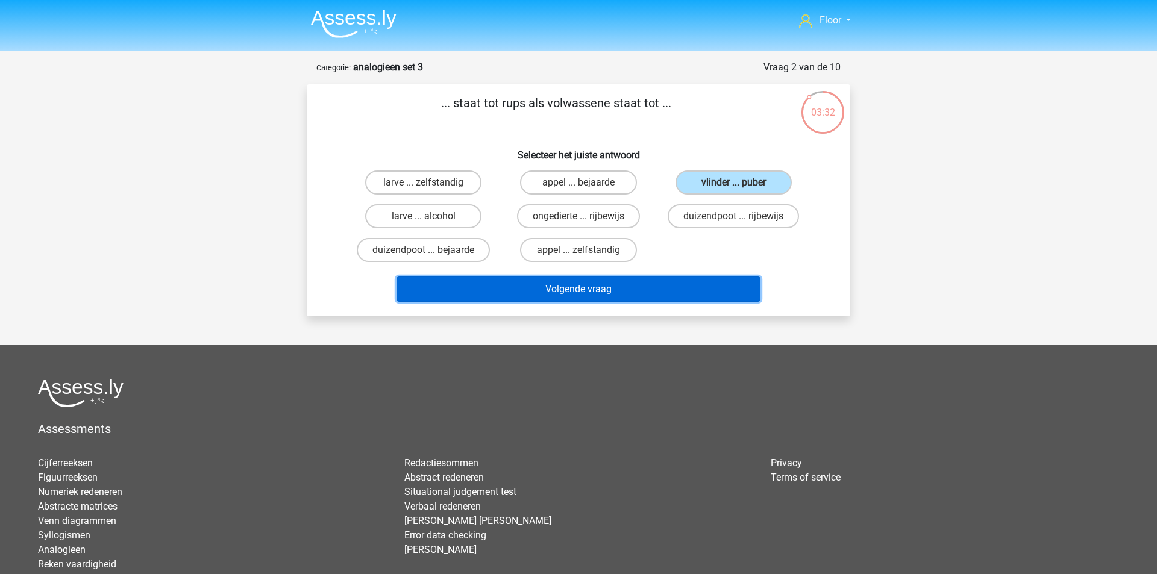
click at [530, 290] on button "Volgende vraag" at bounding box center [579, 289] width 365 height 25
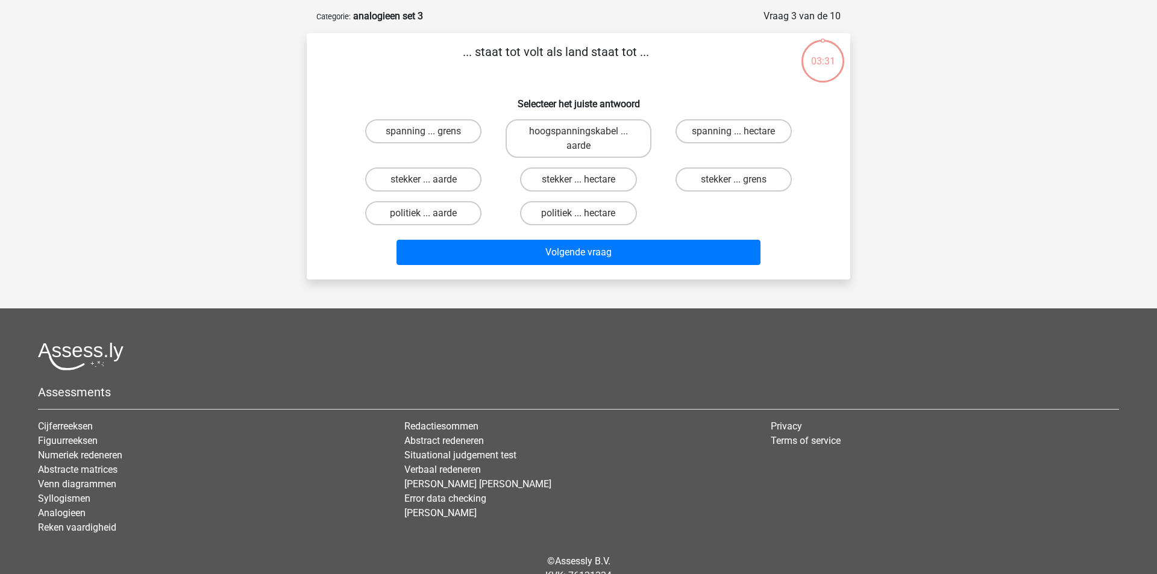
scroll to position [60, 0]
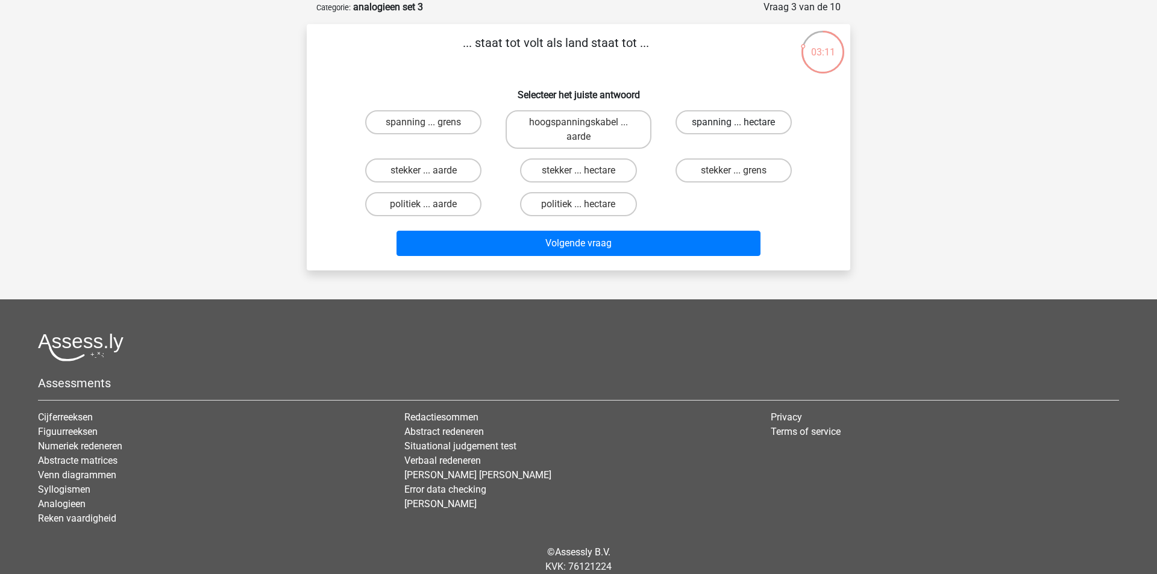
click at [714, 128] on label "spanning ... hectare" at bounding box center [734, 122] width 116 height 24
click at [733, 128] on input "spanning ... hectare" at bounding box center [737, 126] width 8 height 8
radio input "true"
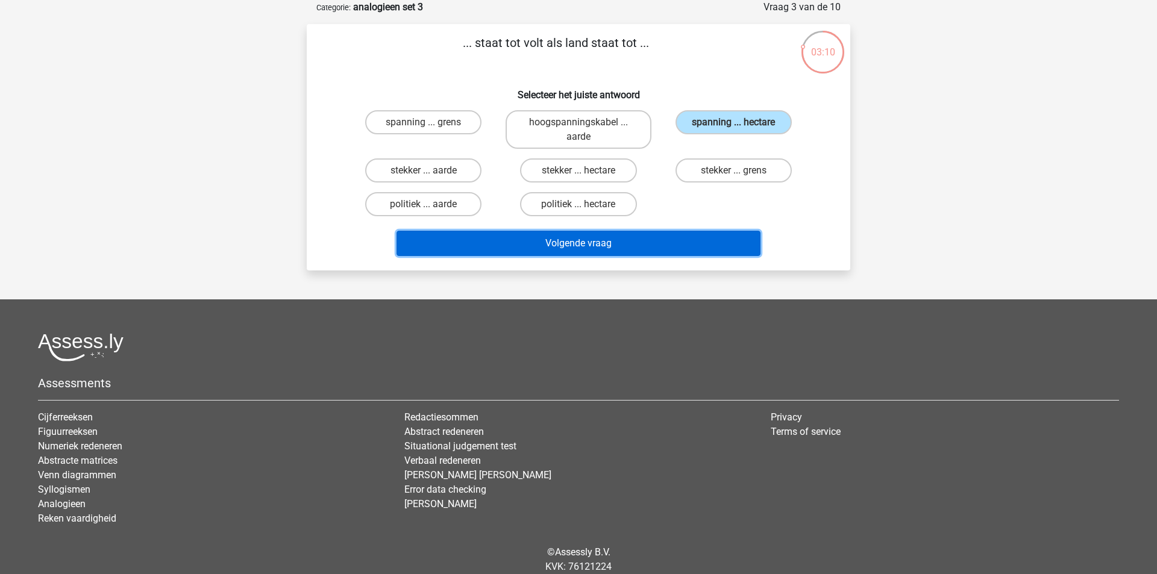
click at [654, 245] on button "Volgende vraag" at bounding box center [579, 243] width 365 height 25
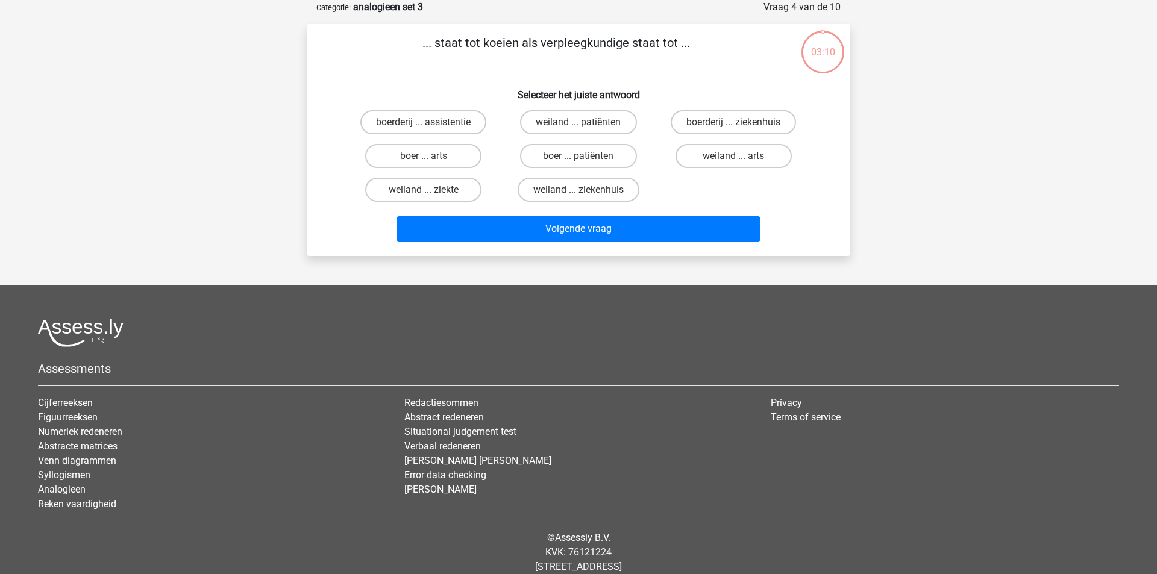
scroll to position [5, 0]
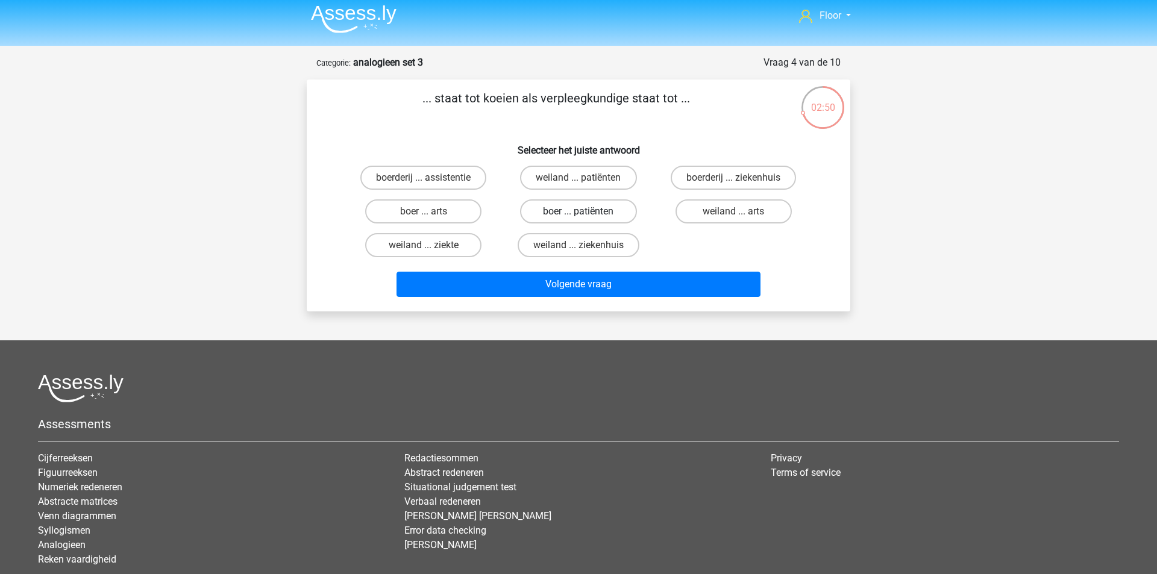
click at [568, 204] on label "boer ... patiënten" at bounding box center [578, 211] width 116 height 24
click at [579, 212] on input "boer ... patiënten" at bounding box center [583, 216] width 8 height 8
radio input "true"
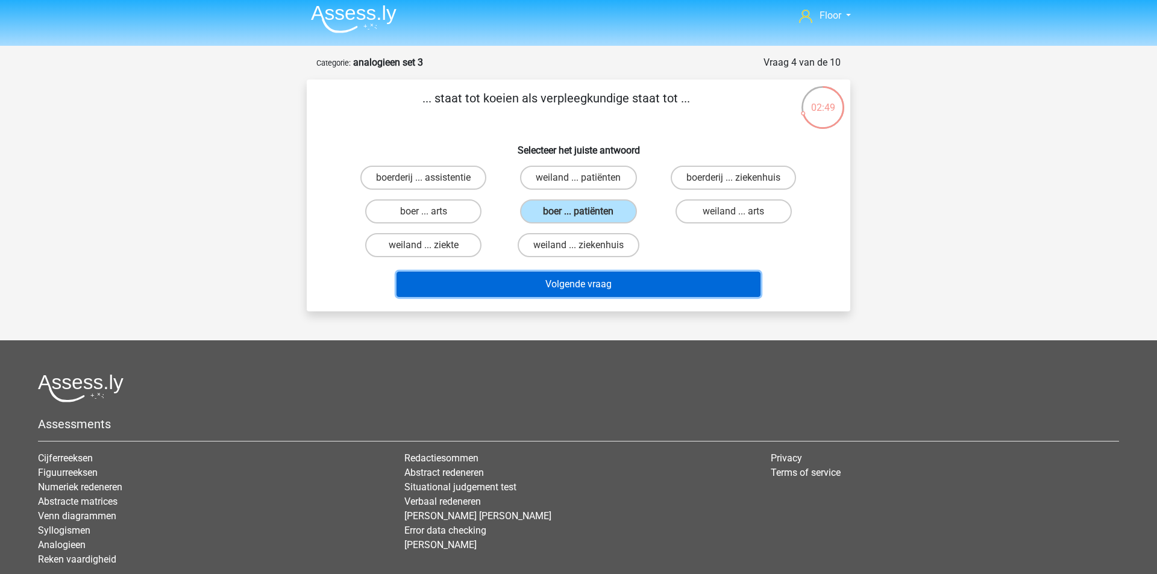
click at [548, 284] on button "Volgende vraag" at bounding box center [579, 284] width 365 height 25
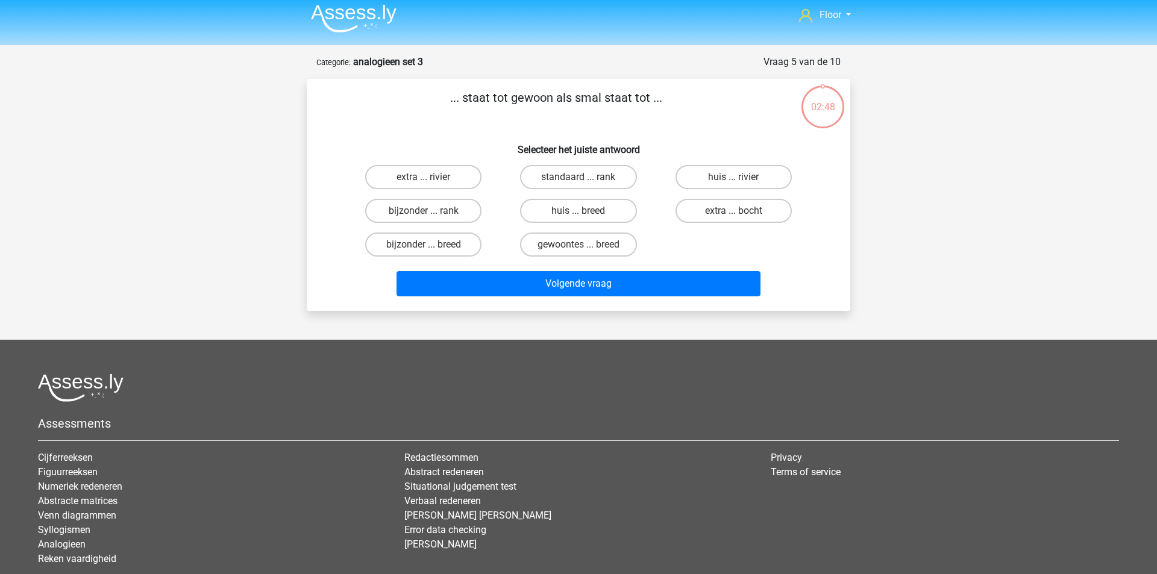
scroll to position [8, 0]
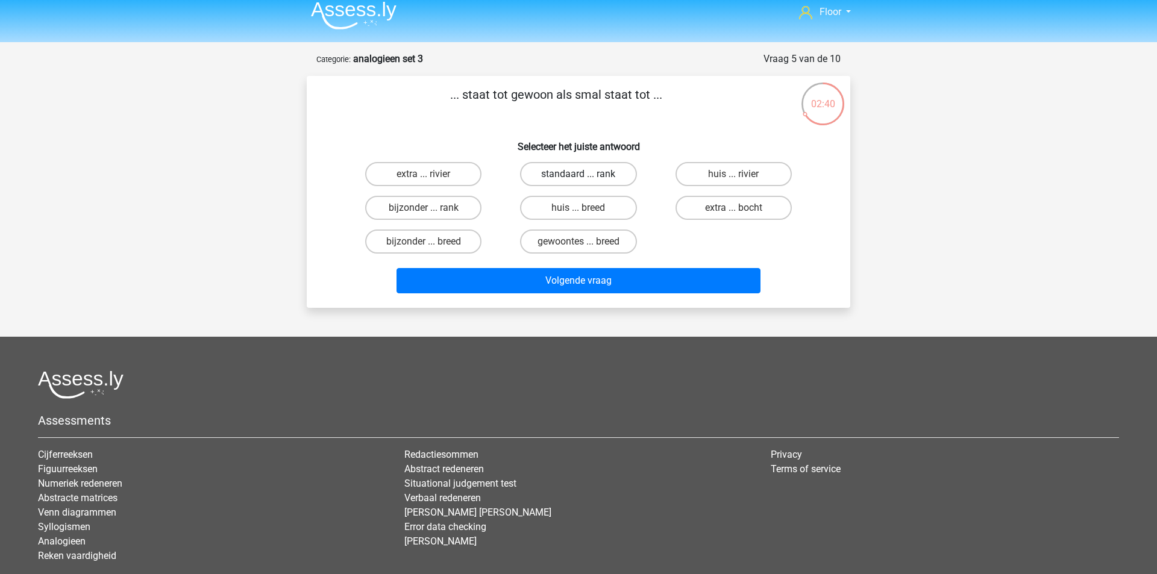
click at [551, 176] on label "standaard ... rank" at bounding box center [578, 174] width 116 height 24
click at [579, 176] on input "standaard ... rank" at bounding box center [583, 178] width 8 height 8
radio input "true"
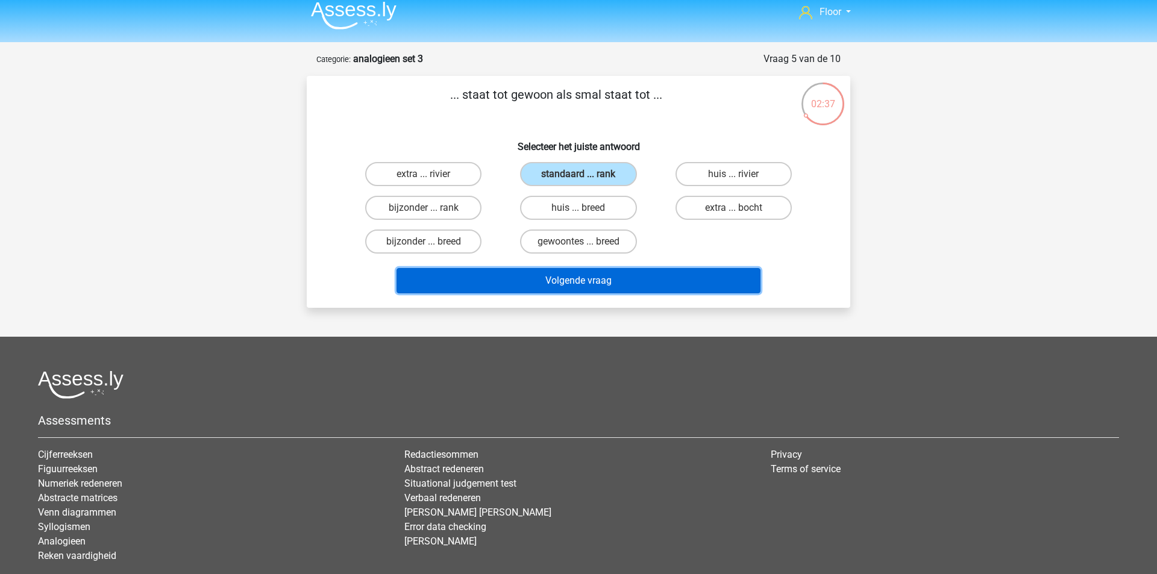
click at [530, 284] on button "Volgende vraag" at bounding box center [579, 280] width 365 height 25
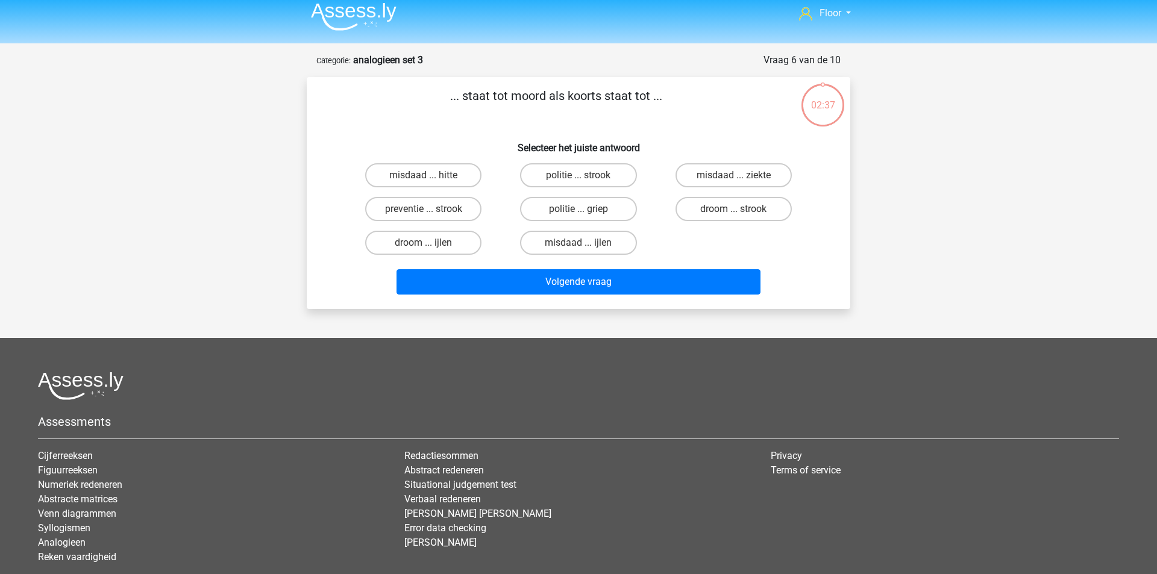
scroll to position [0, 0]
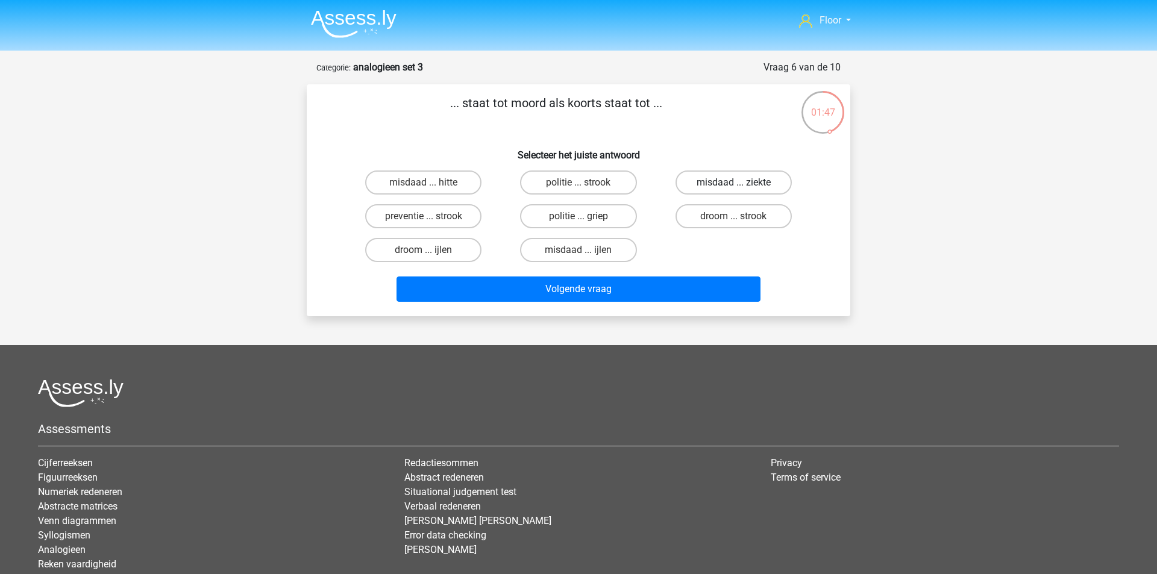
click at [733, 183] on label "misdaad ... ziekte" at bounding box center [734, 183] width 116 height 24
click at [733, 183] on input "misdaad ... ziekte" at bounding box center [737, 187] width 8 height 8
radio input "true"
click at [634, 305] on div "Volgende vraag" at bounding box center [578, 292] width 465 height 30
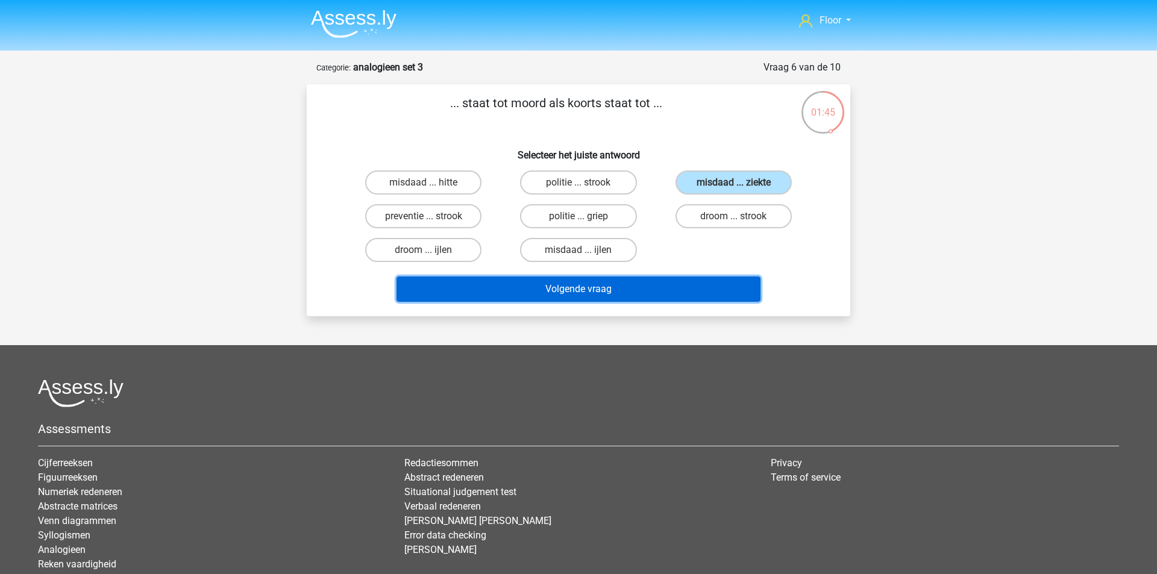
click at [624, 285] on button "Volgende vraag" at bounding box center [579, 289] width 365 height 25
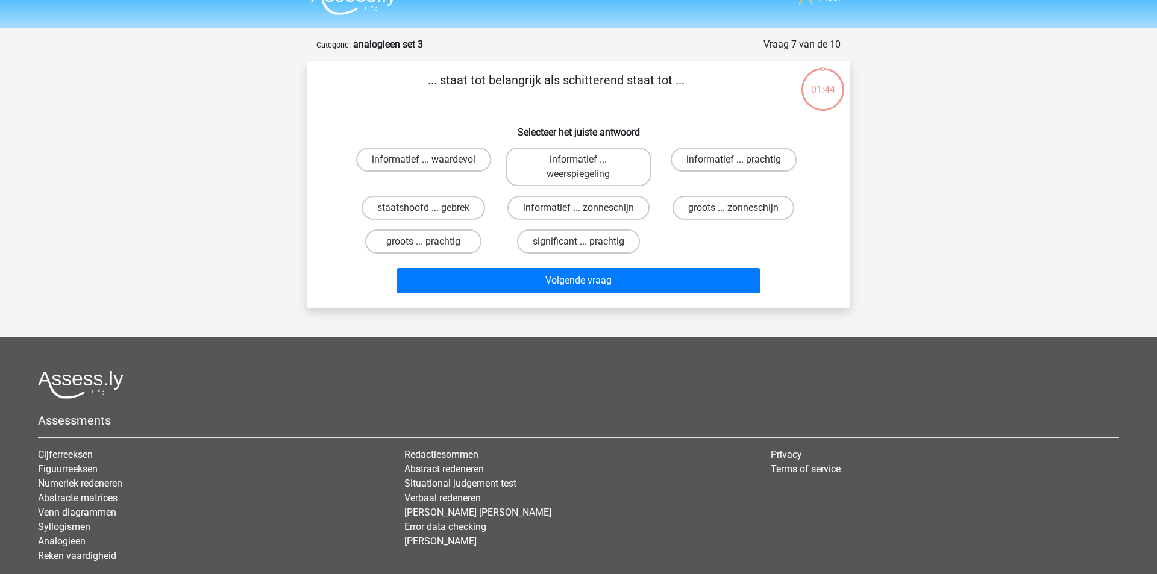
scroll to position [11, 0]
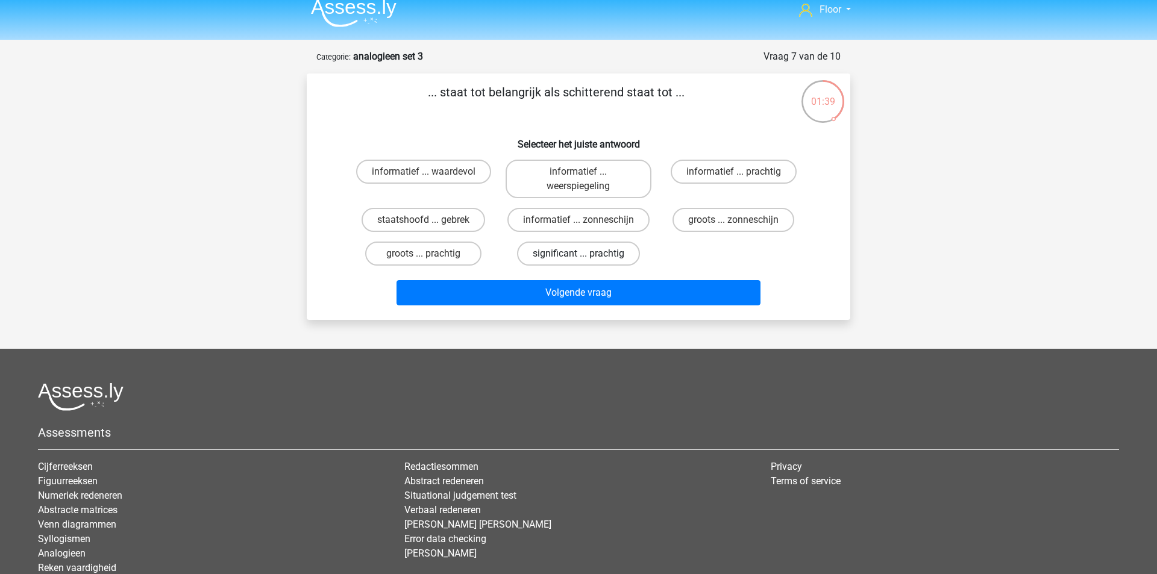
click at [566, 257] on label "significant ... prachtig" at bounding box center [578, 254] width 123 height 24
click at [579, 257] on input "significant ... prachtig" at bounding box center [583, 258] width 8 height 8
radio input "true"
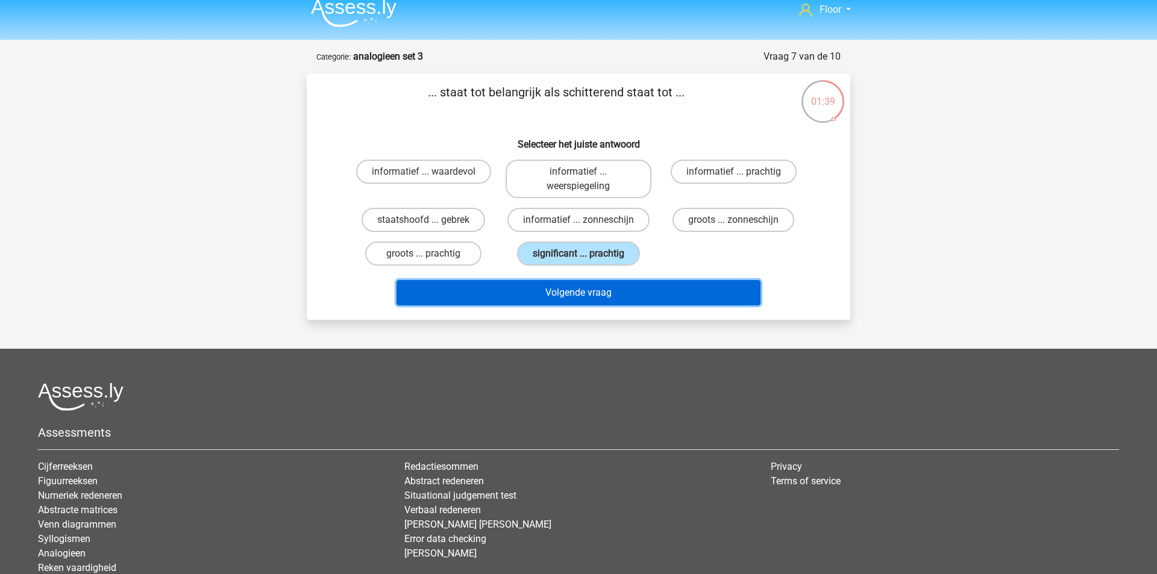
click at [557, 294] on button "Volgende vraag" at bounding box center [579, 292] width 365 height 25
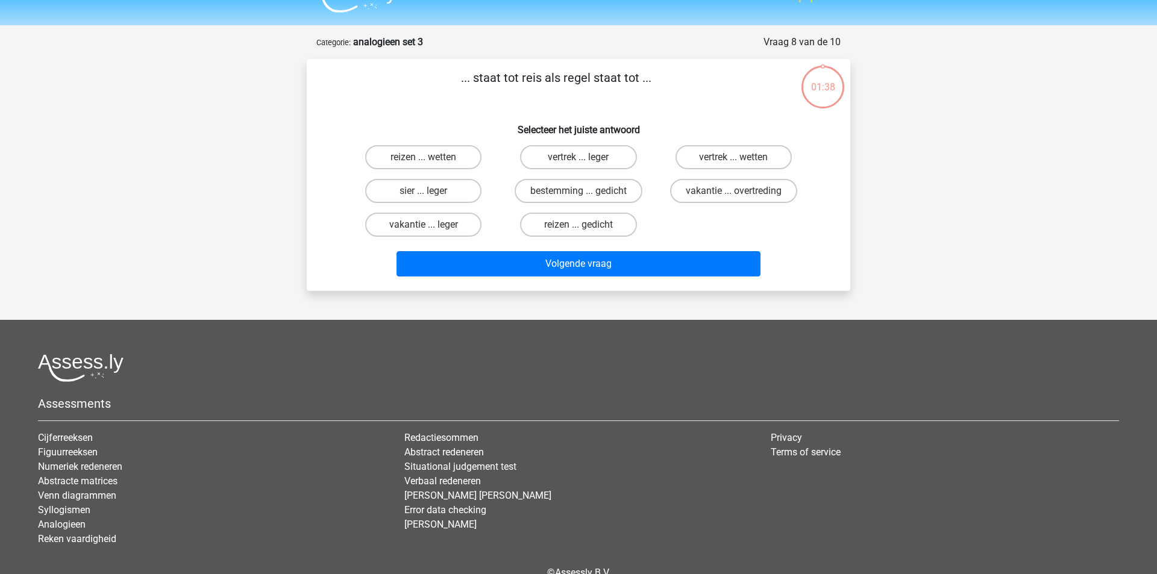
scroll to position [12, 0]
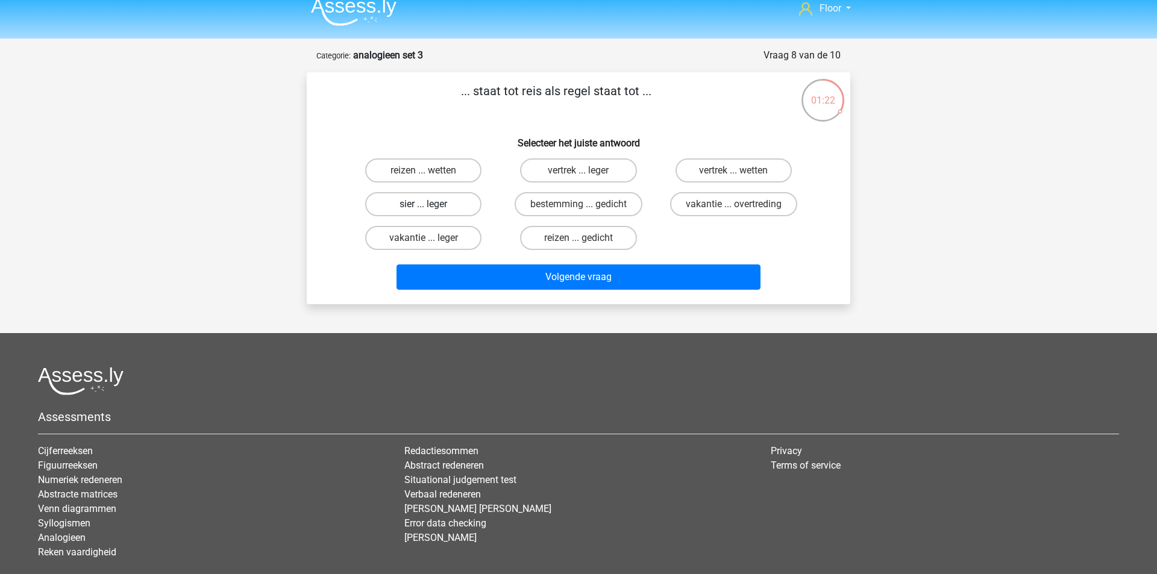
click at [387, 205] on label "sier ... leger" at bounding box center [423, 204] width 116 height 24
click at [424, 205] on input "sier ... leger" at bounding box center [428, 208] width 8 height 8
radio input "true"
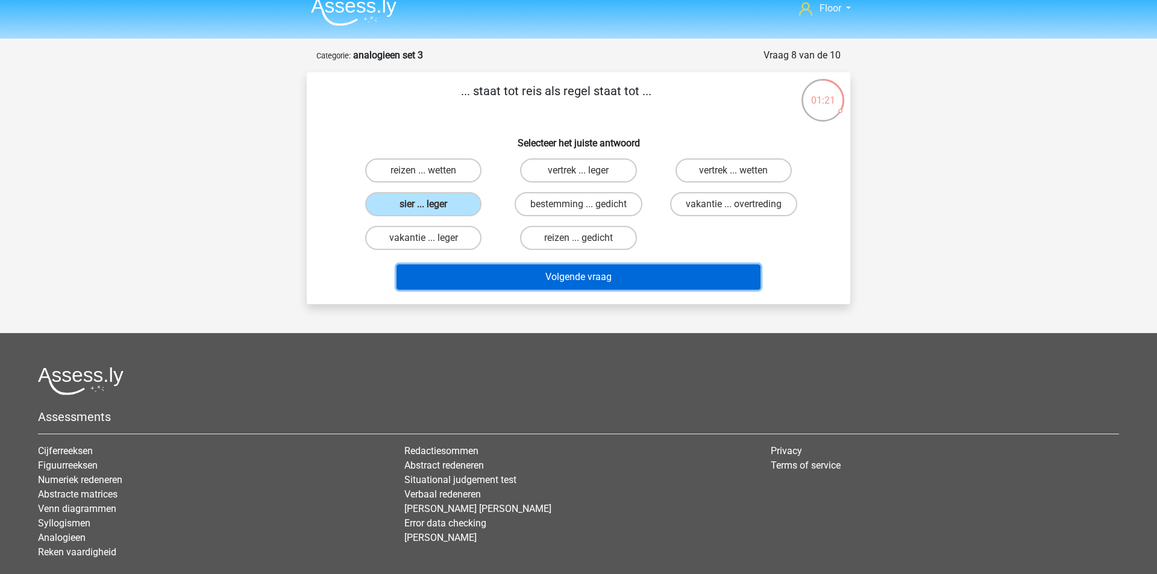
click at [448, 273] on button "Volgende vraag" at bounding box center [579, 277] width 365 height 25
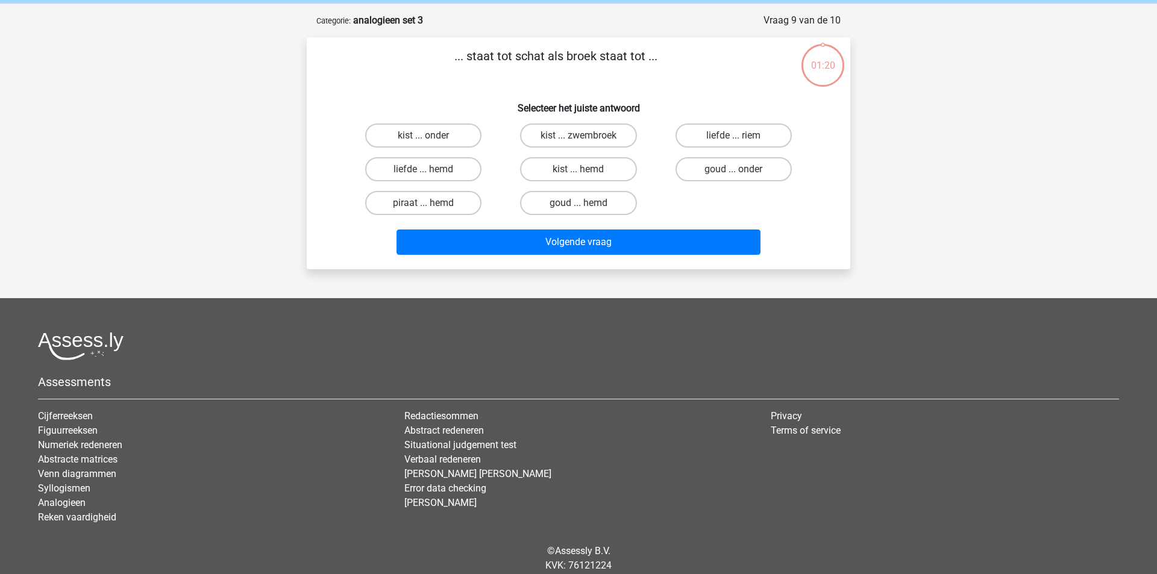
scroll to position [60, 0]
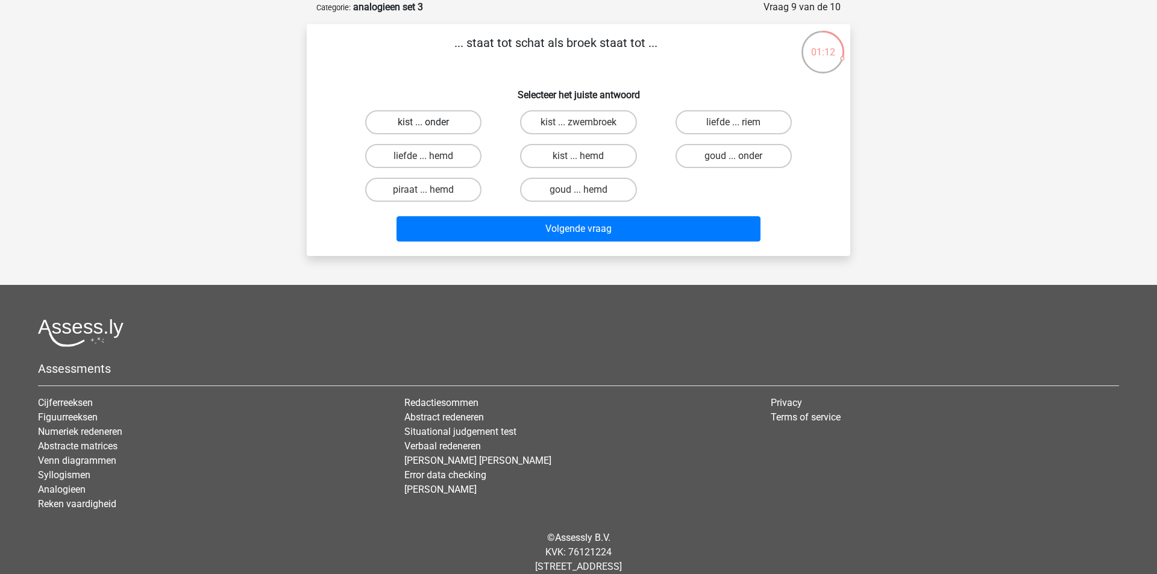
click at [411, 120] on label "kist ... onder" at bounding box center [423, 122] width 116 height 24
click at [424, 122] on input "kist ... onder" at bounding box center [428, 126] width 8 height 8
radio input "true"
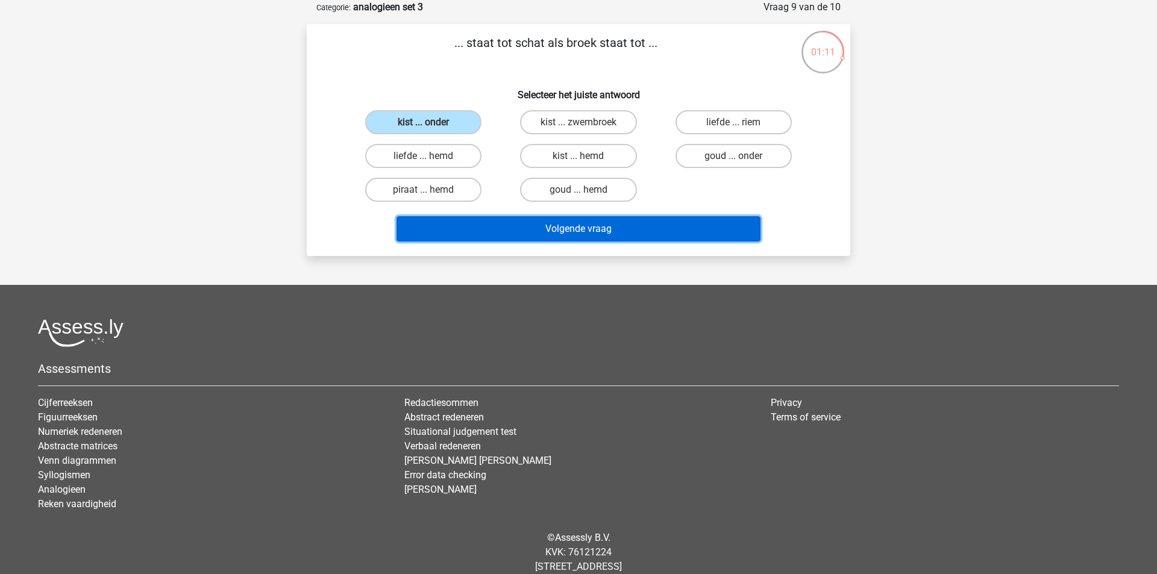
click at [460, 233] on button "Volgende vraag" at bounding box center [579, 228] width 365 height 25
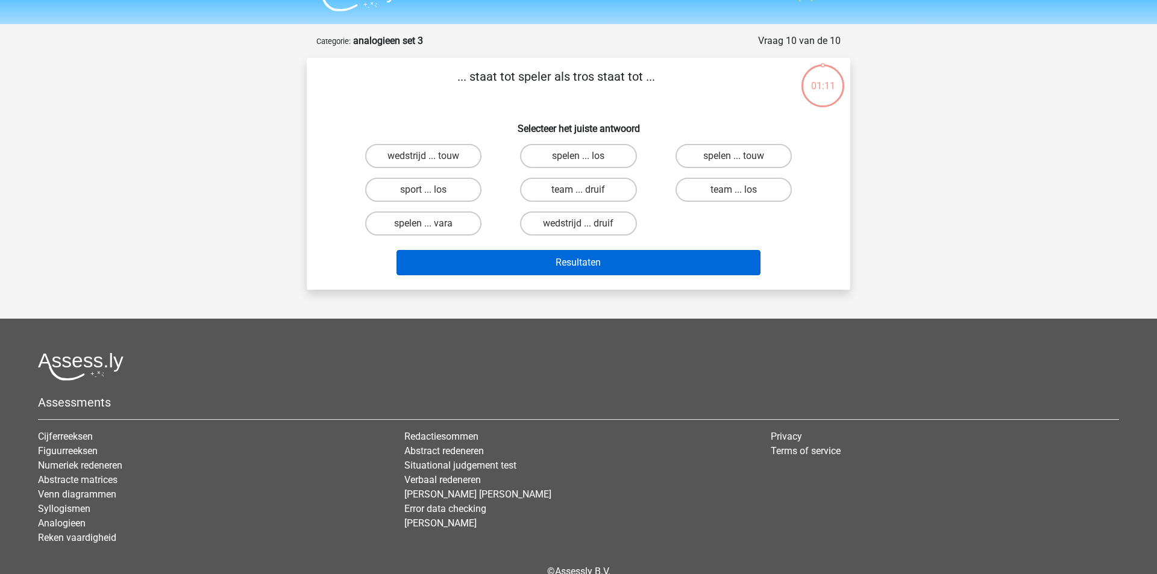
scroll to position [25, 0]
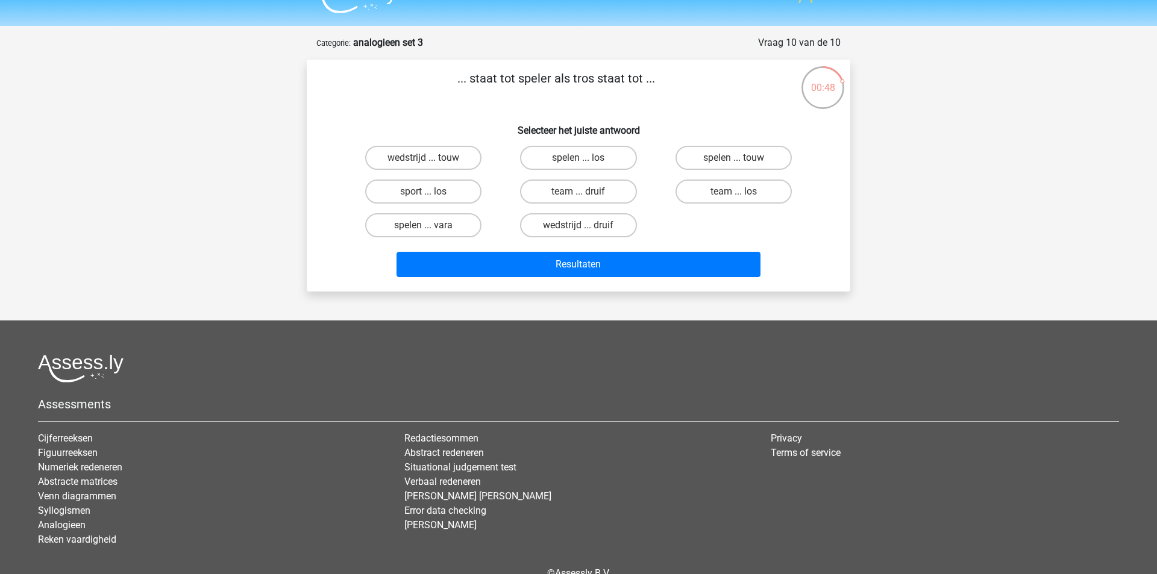
click at [585, 199] on input "team ... druif" at bounding box center [583, 196] width 8 height 8
radio input "true"
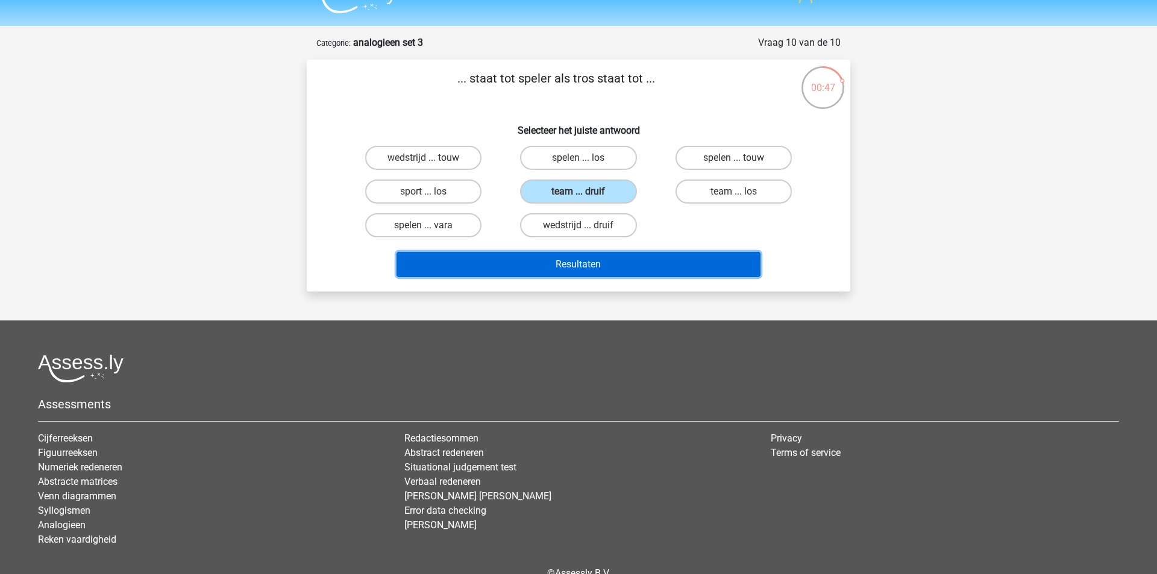
click at [529, 265] on button "Resultaten" at bounding box center [579, 264] width 365 height 25
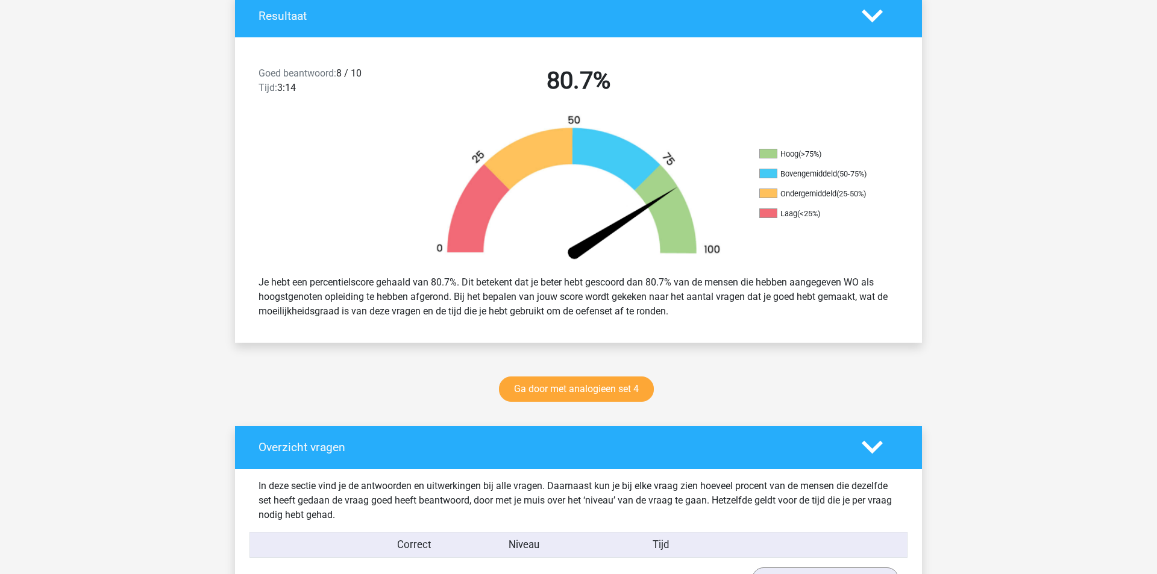
scroll to position [642, 0]
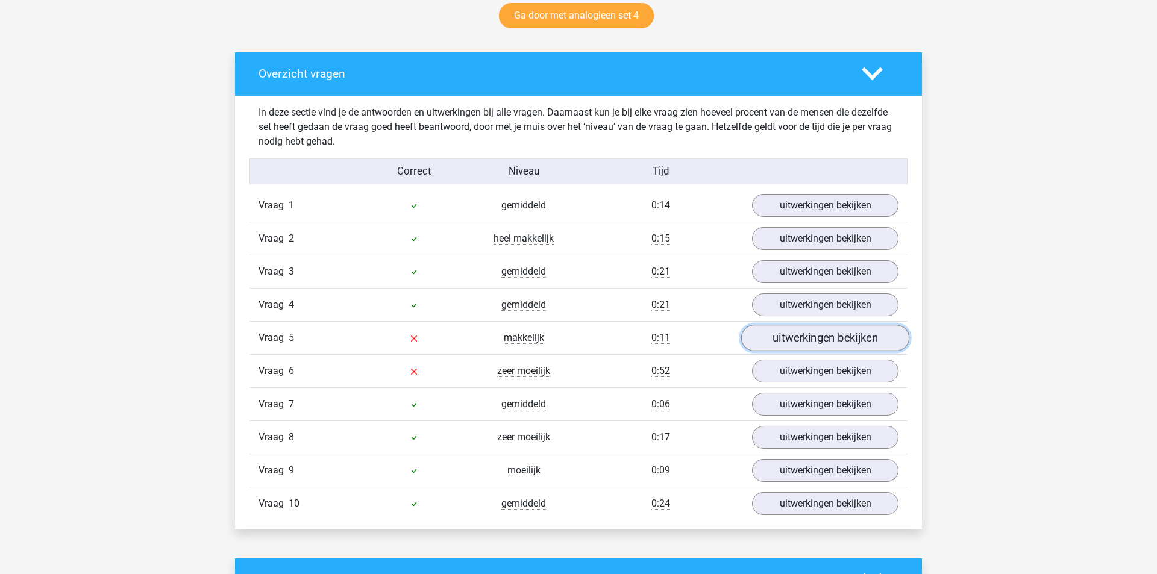
click at [790, 345] on link "uitwerkingen bekijken" at bounding box center [825, 338] width 168 height 27
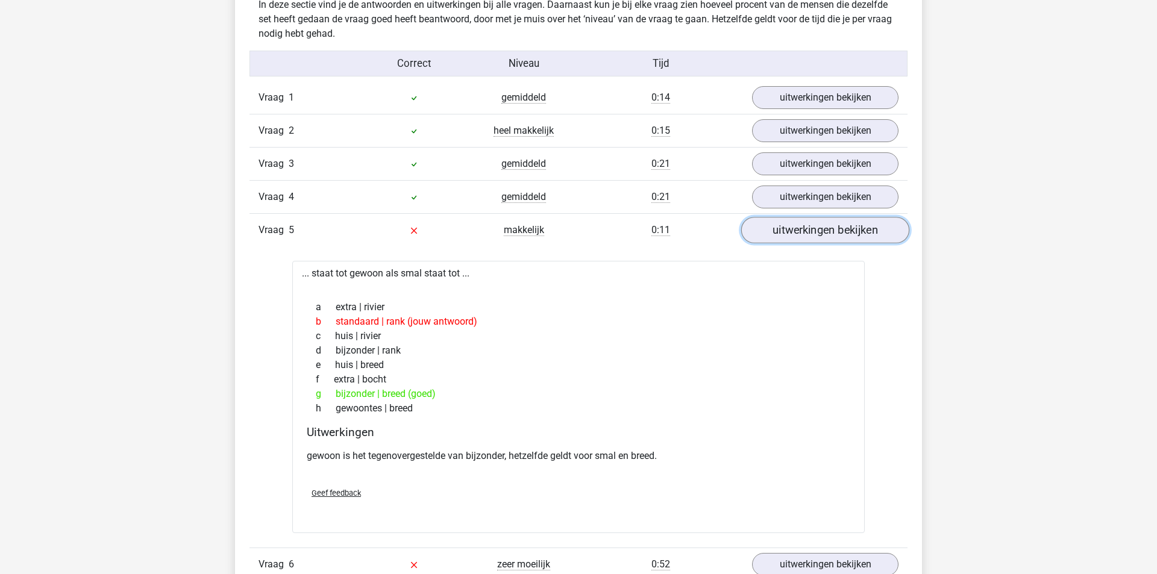
scroll to position [758, 0]
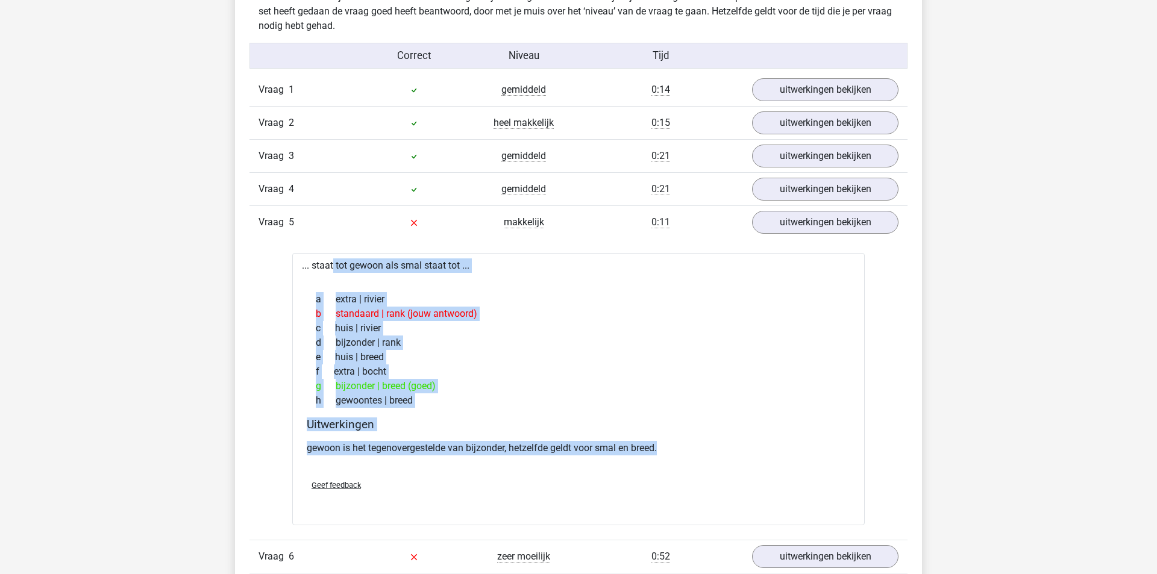
drag, startPoint x: 302, startPoint y: 262, endPoint x: 673, endPoint y: 460, distance: 420.8
click at [673, 460] on div "... staat tot gewoon als smal staat tot ... a extra | rivier b standaard | rank…" at bounding box center [578, 389] width 572 height 272
copy div "... staat tot gewoon als smal staat tot ... a extra | rivier b standaard | rank…"
click at [478, 321] on div "c huis | rivier" at bounding box center [579, 328] width 544 height 14
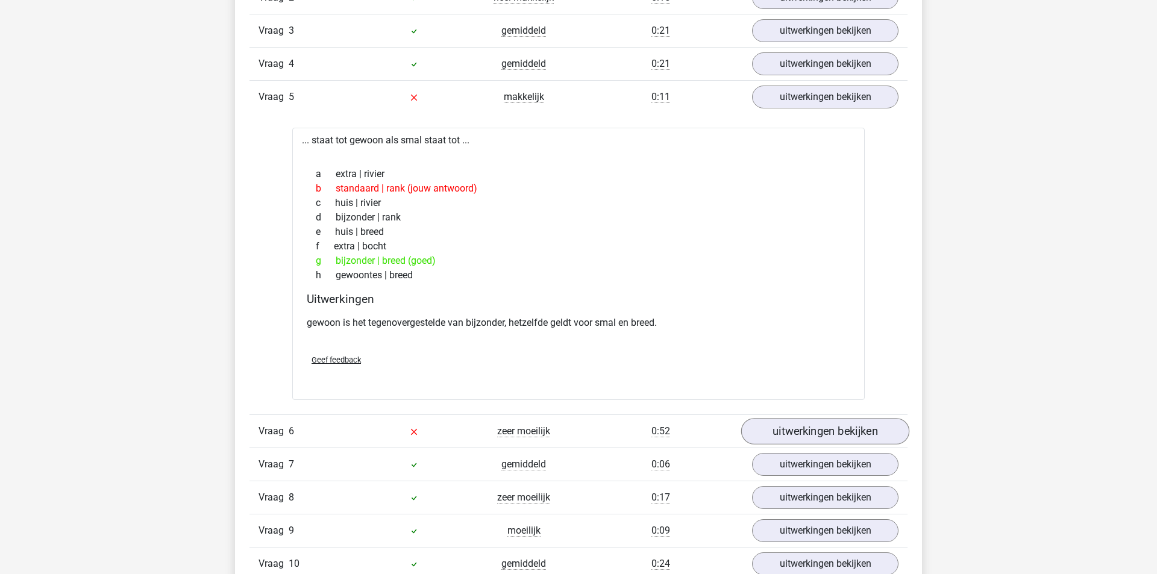
scroll to position [882, 0]
click at [786, 426] on link "uitwerkingen bekijken" at bounding box center [825, 432] width 168 height 27
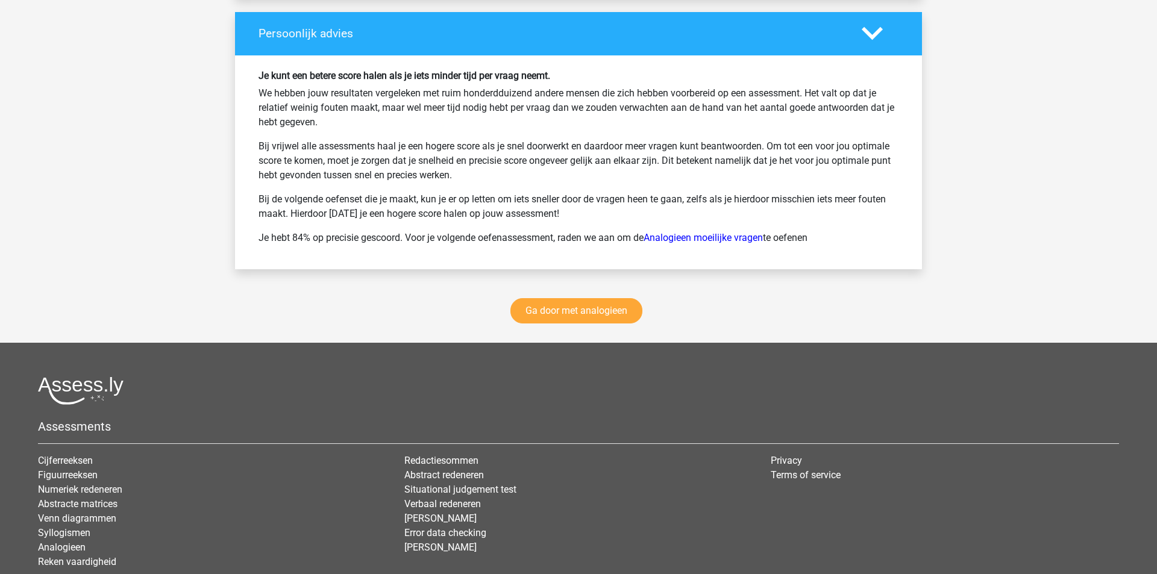
scroll to position [2253, 0]
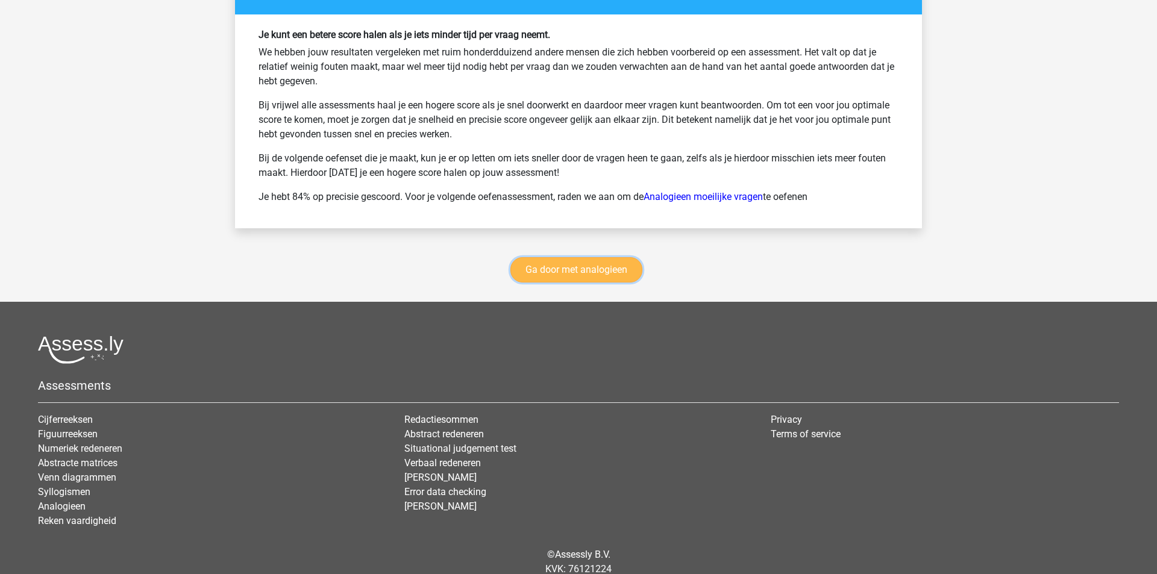
click at [578, 257] on link "Ga door met analogieen" at bounding box center [576, 269] width 132 height 25
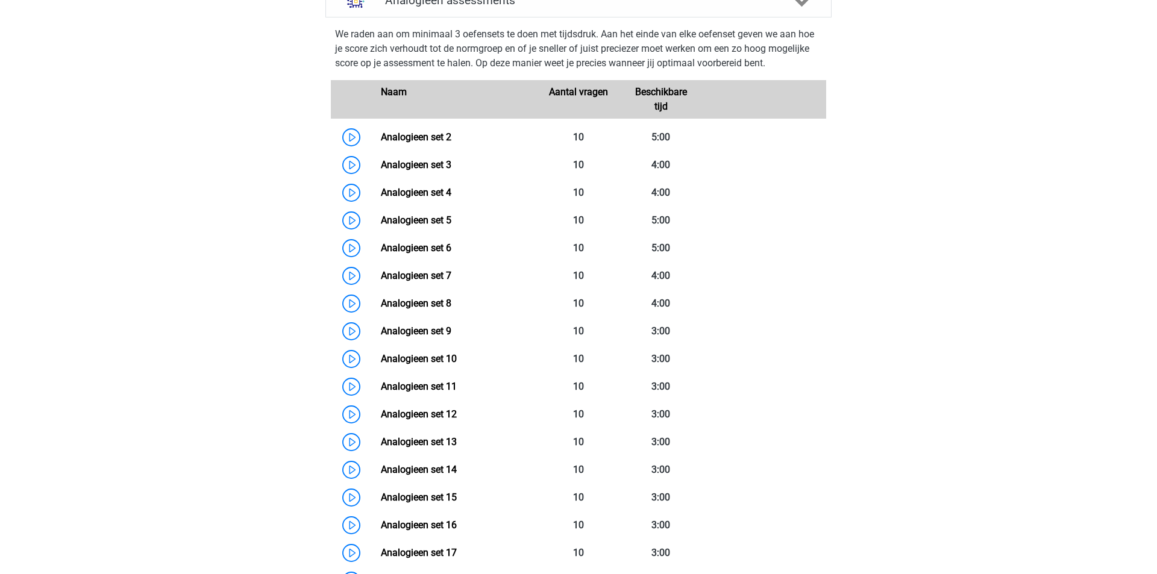
scroll to position [497, 0]
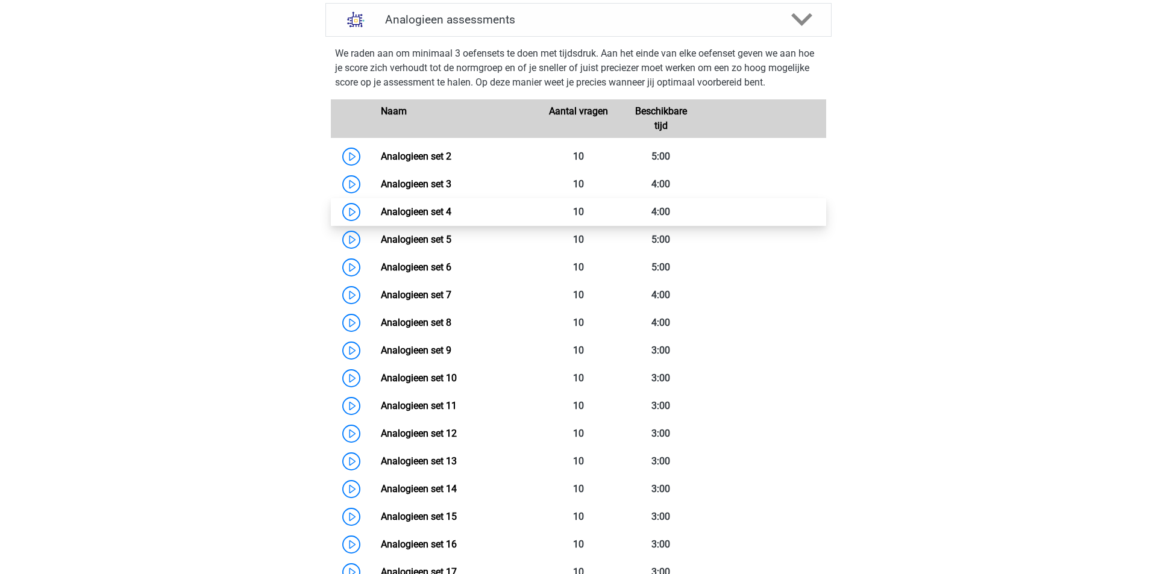
click at [412, 214] on link "Analogieen set 4" at bounding box center [416, 211] width 71 height 11
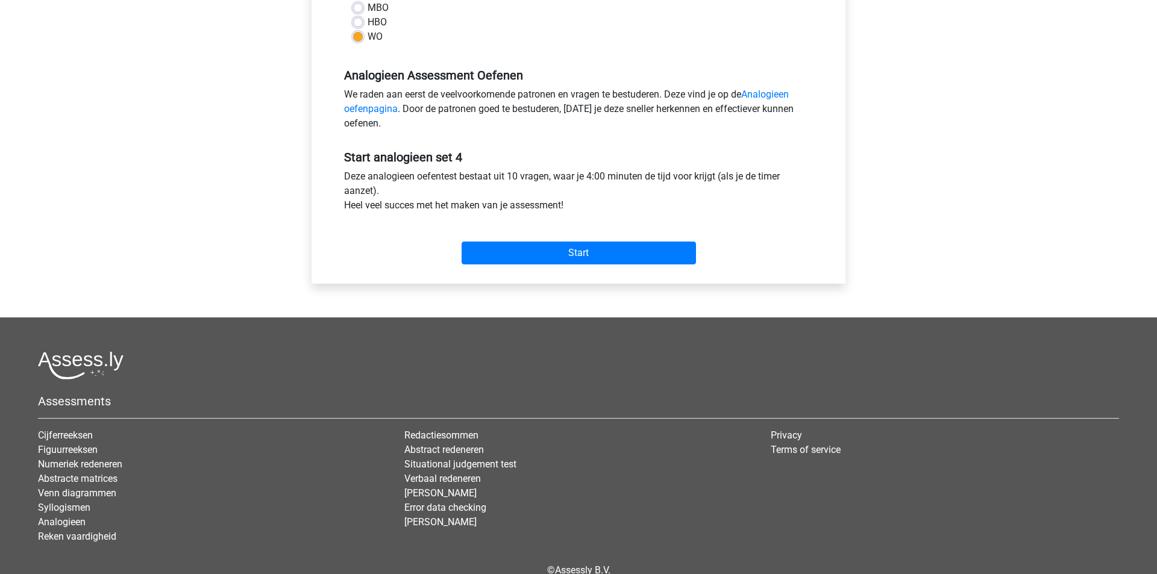
scroll to position [377, 0]
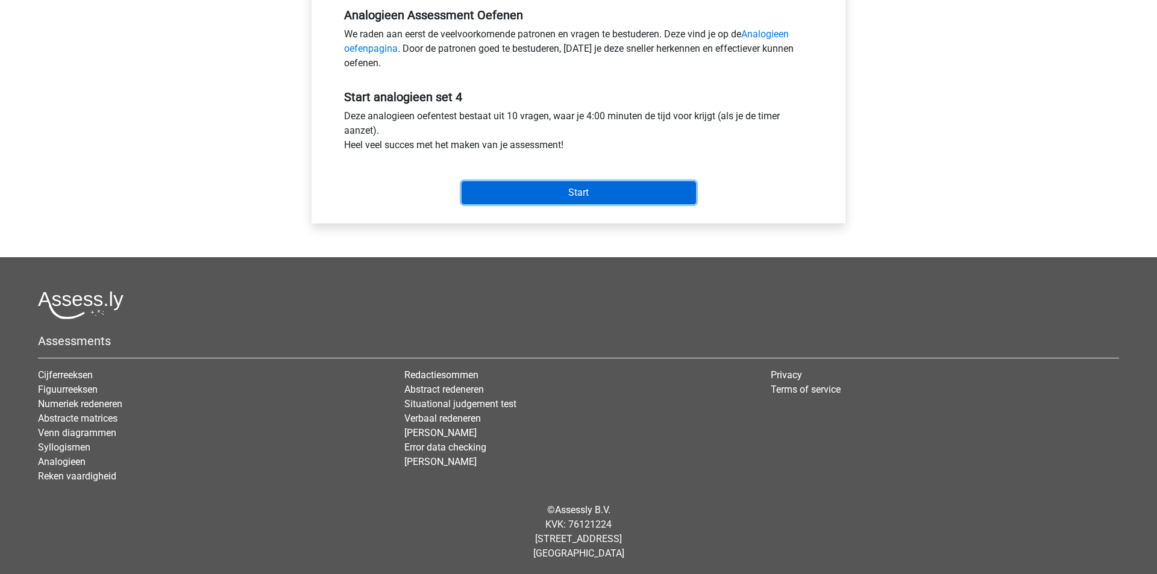
click at [502, 194] on input "Start" at bounding box center [579, 192] width 234 height 23
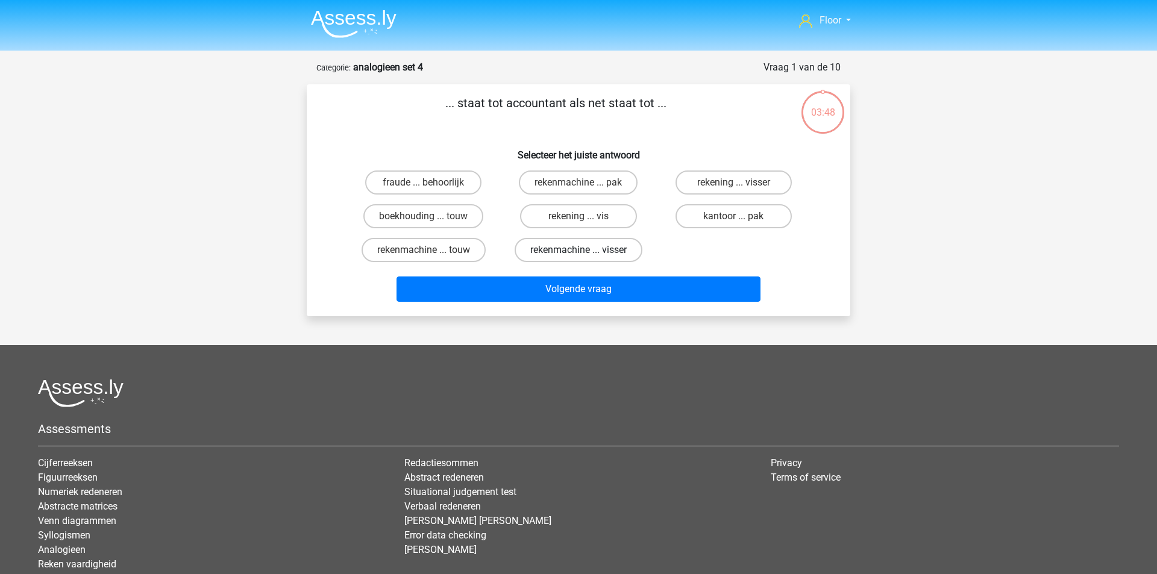
click at [586, 254] on label "rekenmachine ... visser" at bounding box center [579, 250] width 128 height 24
click at [586, 254] on input "rekenmachine ... visser" at bounding box center [583, 254] width 8 height 8
radio input "true"
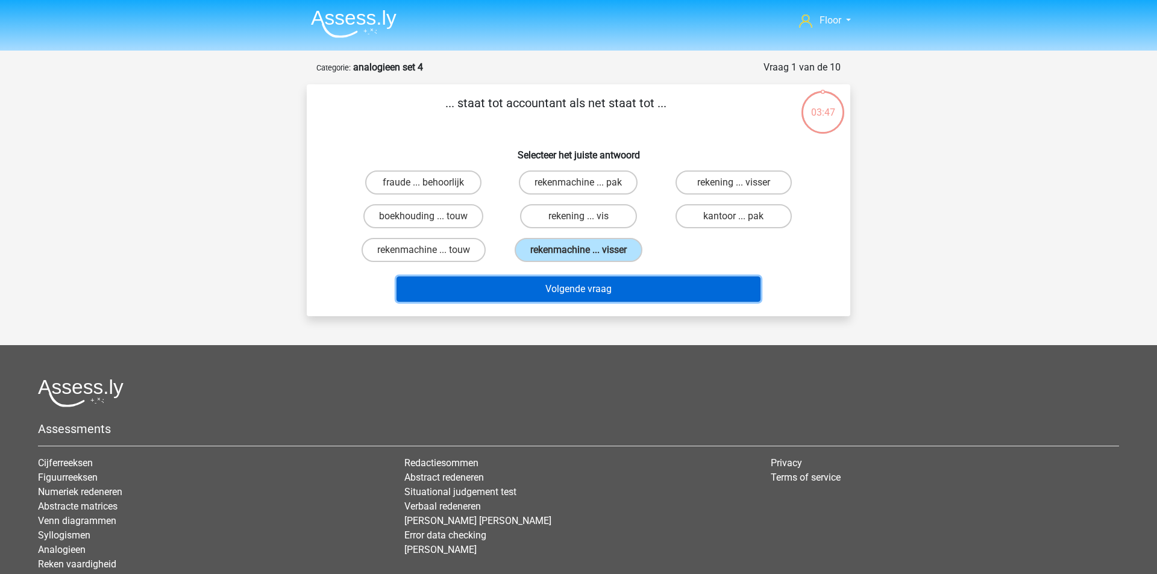
click at [562, 299] on button "Volgende vraag" at bounding box center [579, 289] width 365 height 25
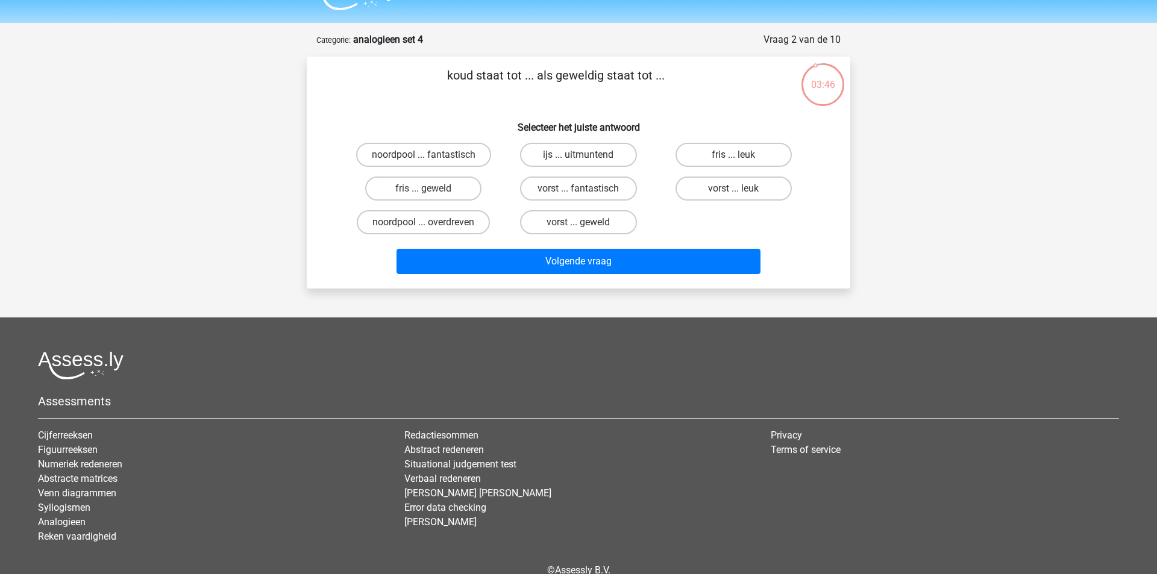
scroll to position [33, 0]
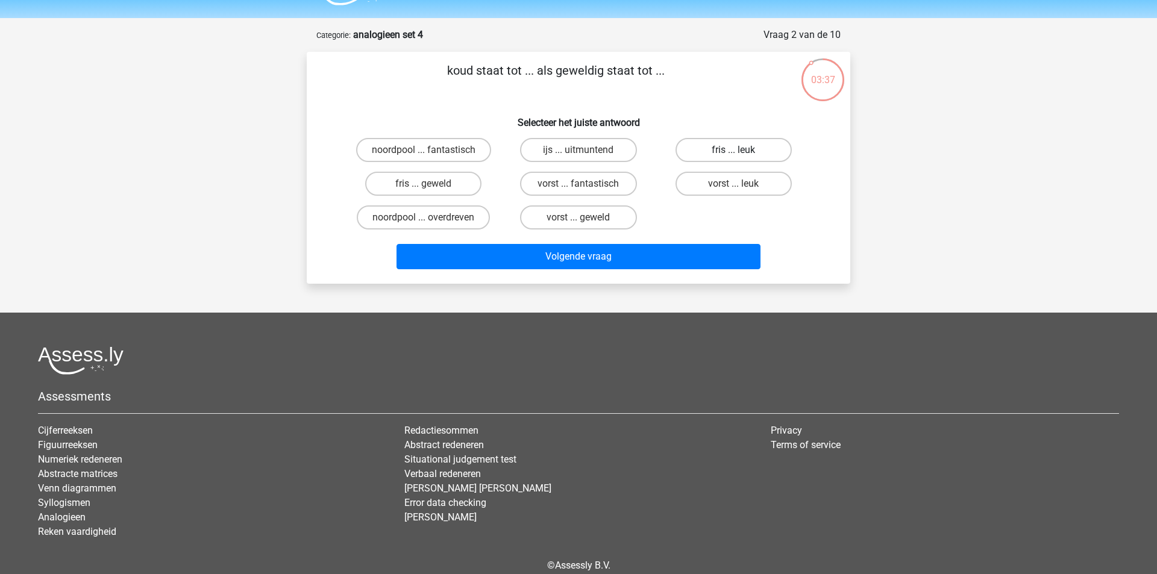
click at [738, 145] on label "fris ... leuk" at bounding box center [734, 150] width 116 height 24
click at [738, 150] on input "fris ... leuk" at bounding box center [737, 154] width 8 height 8
radio input "true"
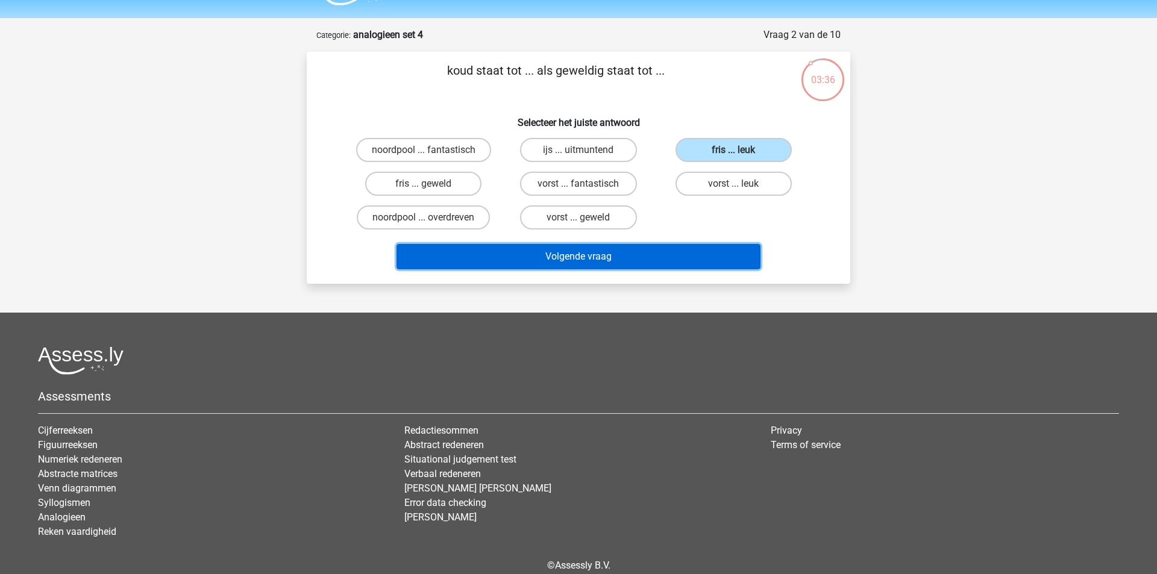
click at [632, 254] on button "Volgende vraag" at bounding box center [579, 256] width 365 height 25
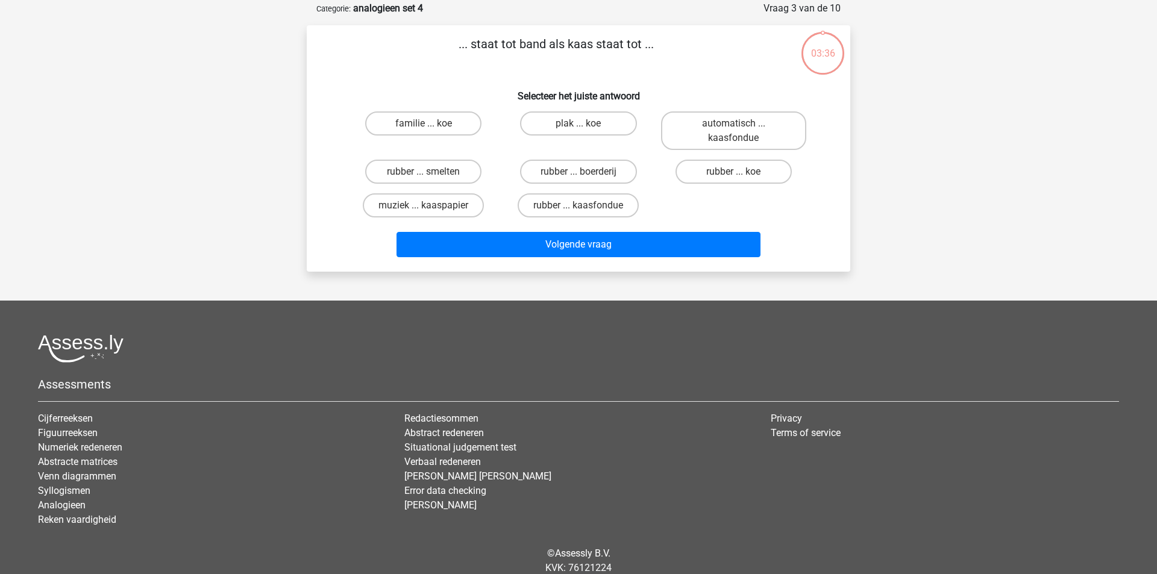
scroll to position [60, 0]
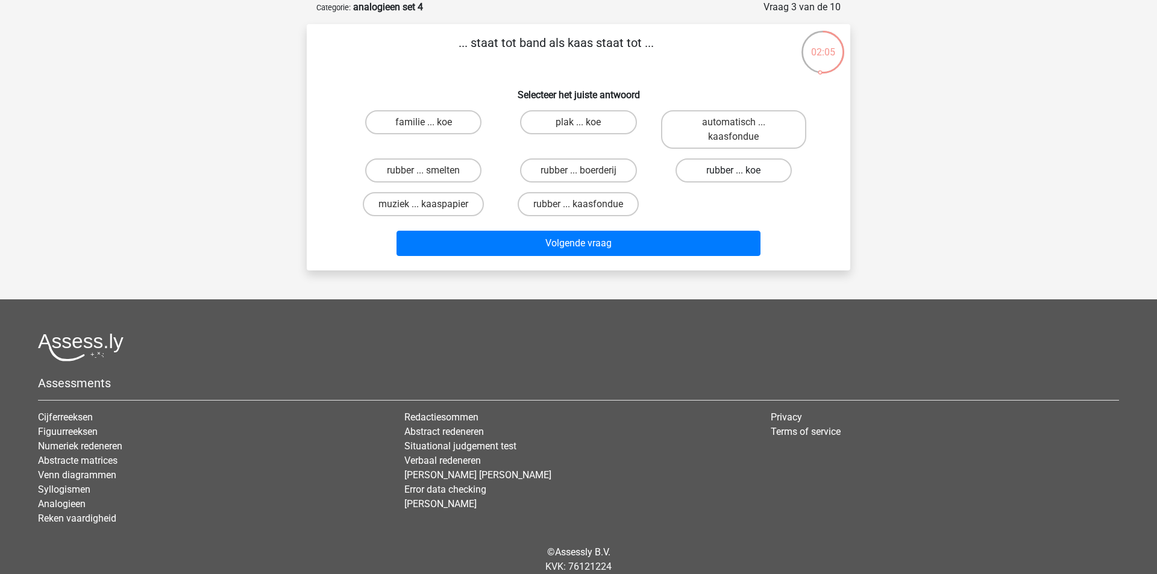
click at [710, 176] on label "rubber ... koe" at bounding box center [734, 170] width 116 height 24
click at [733, 176] on input "rubber ... koe" at bounding box center [737, 175] width 8 height 8
radio input "true"
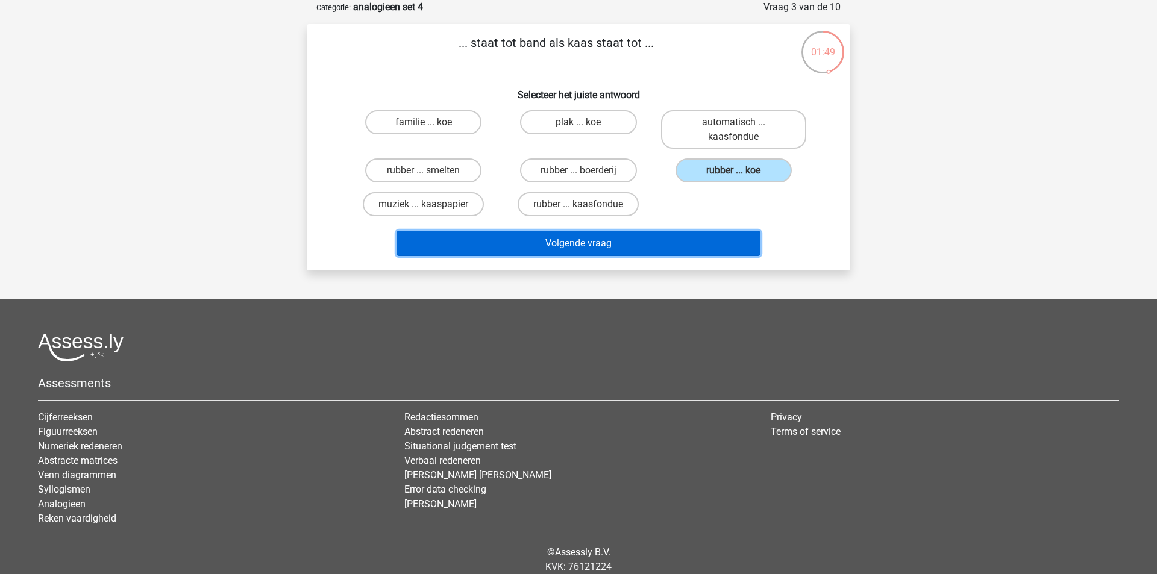
click at [602, 233] on button "Volgende vraag" at bounding box center [579, 243] width 365 height 25
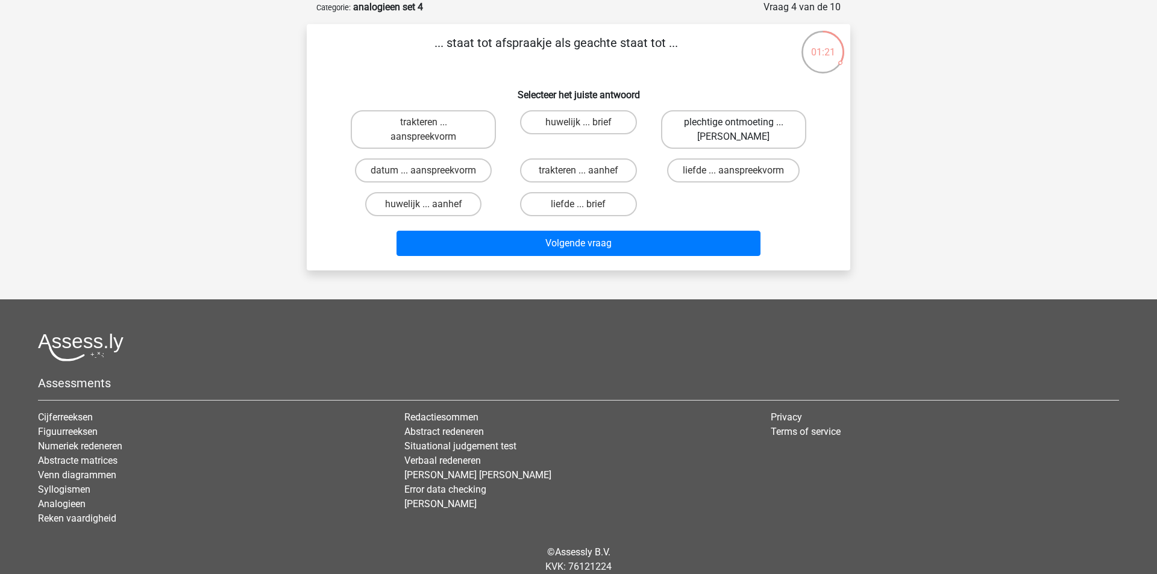
click at [712, 127] on label "plechtige ontmoeting ... [PERSON_NAME]" at bounding box center [733, 129] width 145 height 39
click at [733, 127] on input "plechtige ontmoeting ... [PERSON_NAME]" at bounding box center [737, 126] width 8 height 8
radio input "true"
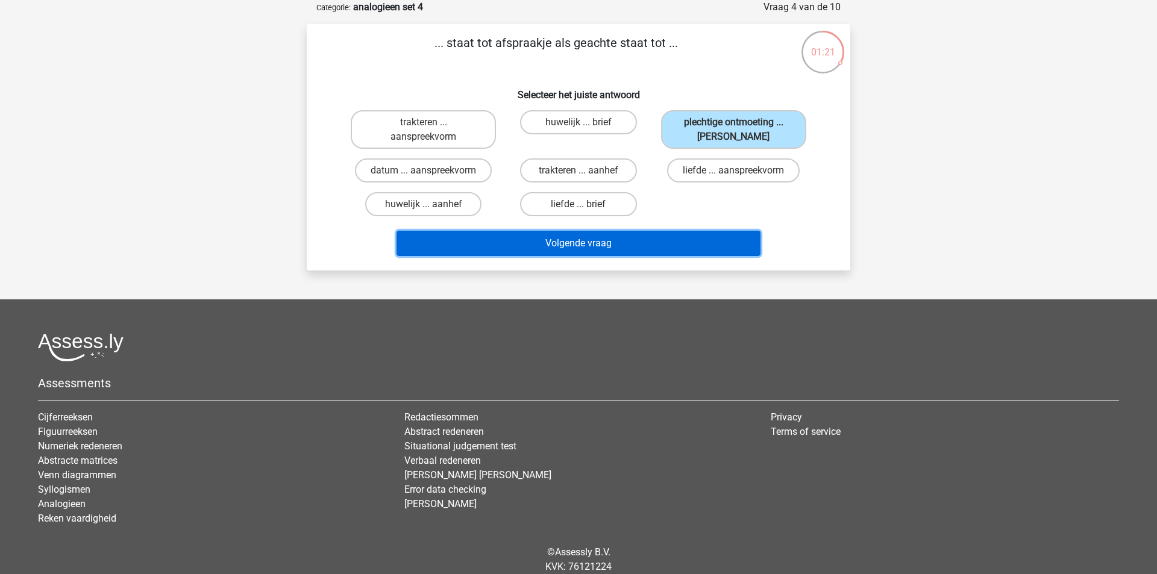
click at [635, 250] on button "Volgende vraag" at bounding box center [579, 243] width 365 height 25
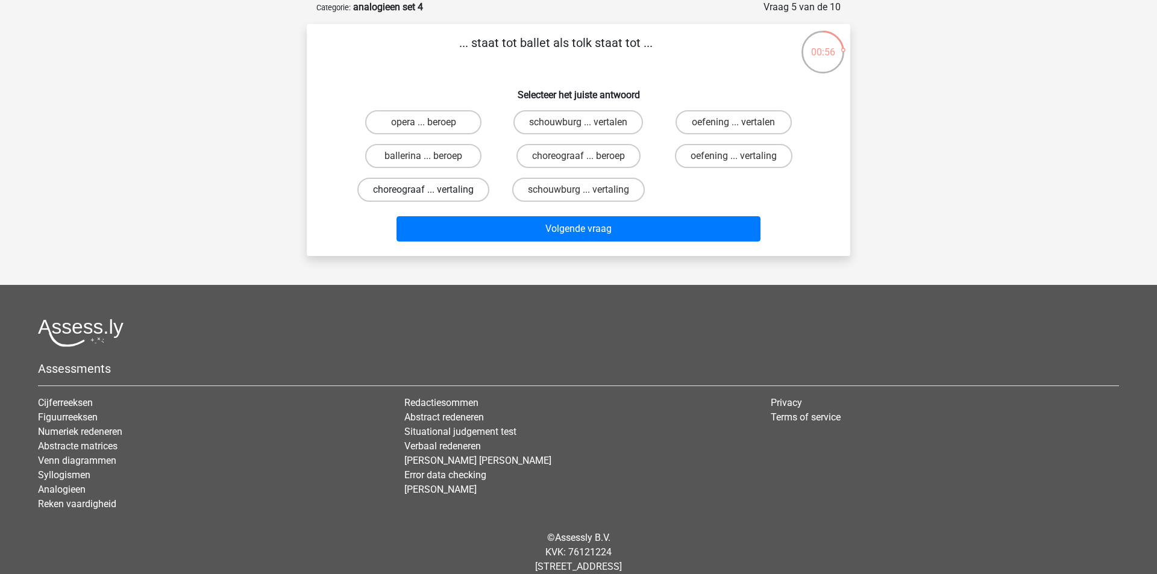
click at [423, 186] on label "choreograaf ... vertaling" at bounding box center [423, 190] width 132 height 24
click at [424, 190] on input "choreograaf ... vertaling" at bounding box center [428, 194] width 8 height 8
radio input "true"
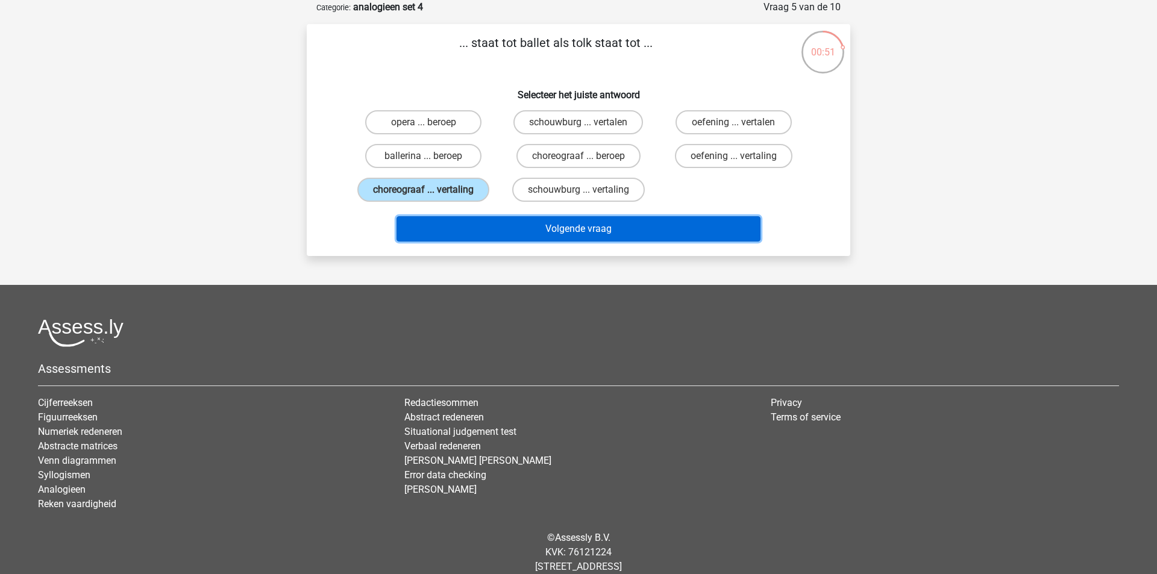
click at [631, 226] on button "Volgende vraag" at bounding box center [579, 228] width 365 height 25
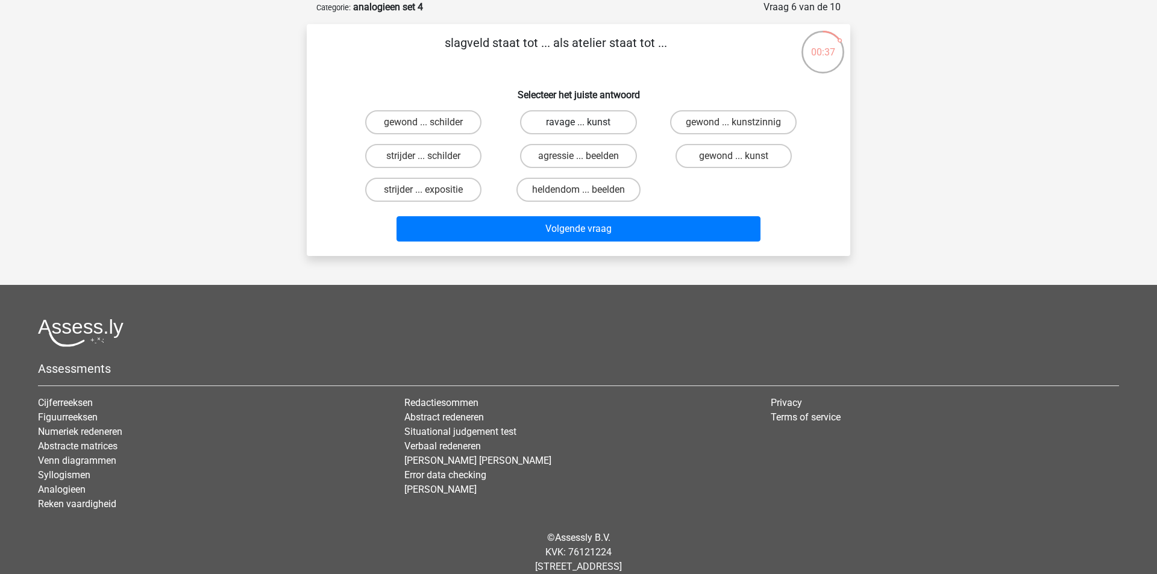
click at [587, 121] on label "ravage ... kunst" at bounding box center [578, 122] width 116 height 24
click at [586, 122] on input "ravage ... kunst" at bounding box center [583, 126] width 8 height 8
radio input "true"
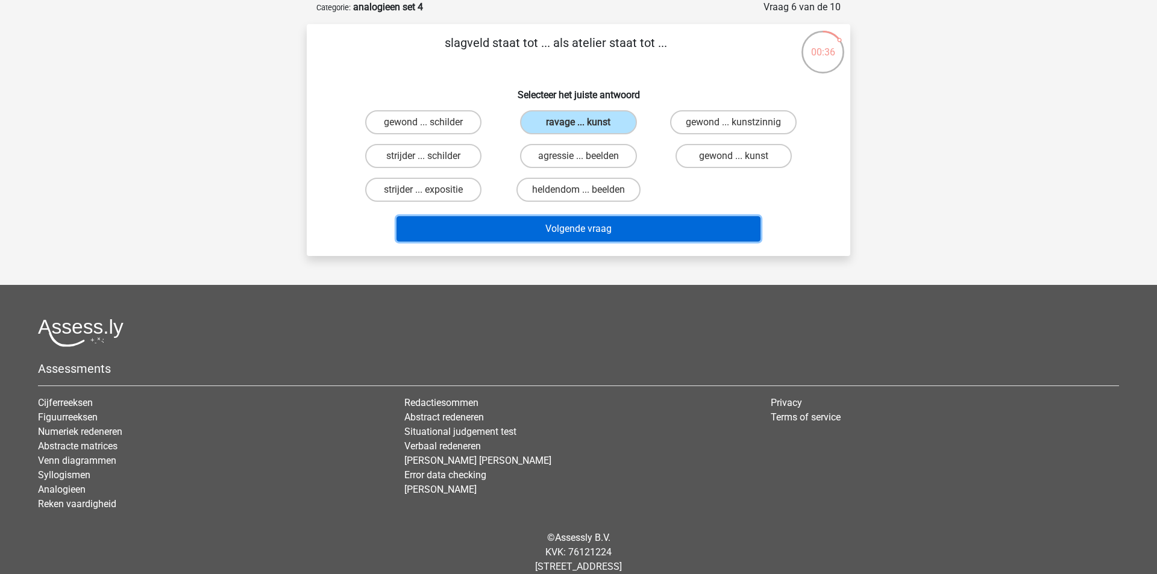
click at [560, 230] on button "Volgende vraag" at bounding box center [579, 228] width 365 height 25
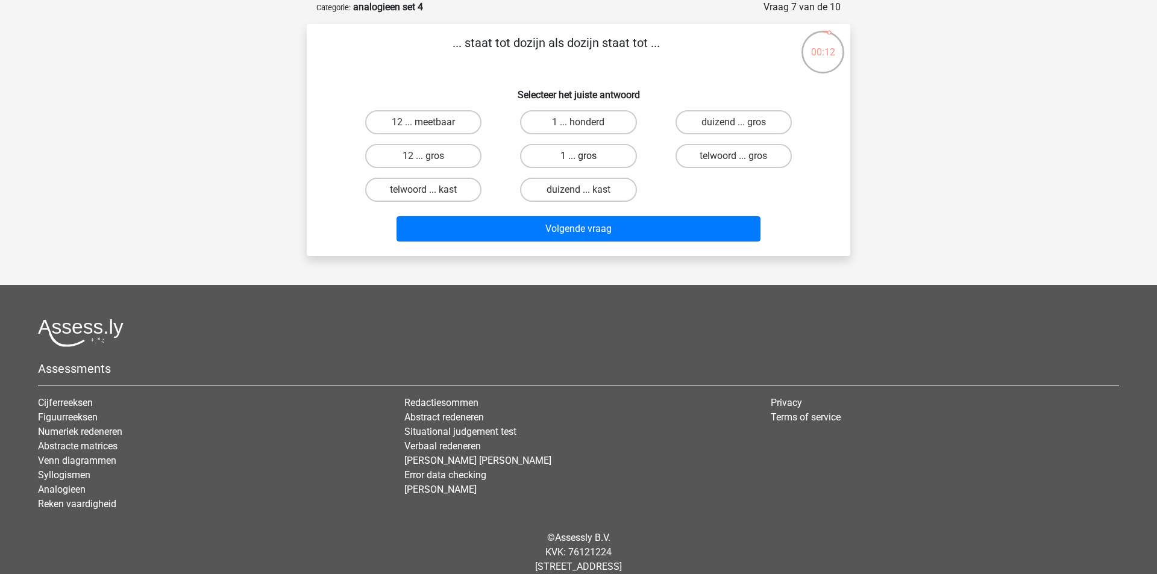
click at [593, 154] on label "1 ... gros" at bounding box center [578, 156] width 116 height 24
click at [586, 156] on input "1 ... gros" at bounding box center [583, 160] width 8 height 8
radio input "true"
click at [541, 215] on div "Volgende vraag" at bounding box center [578, 227] width 505 height 40
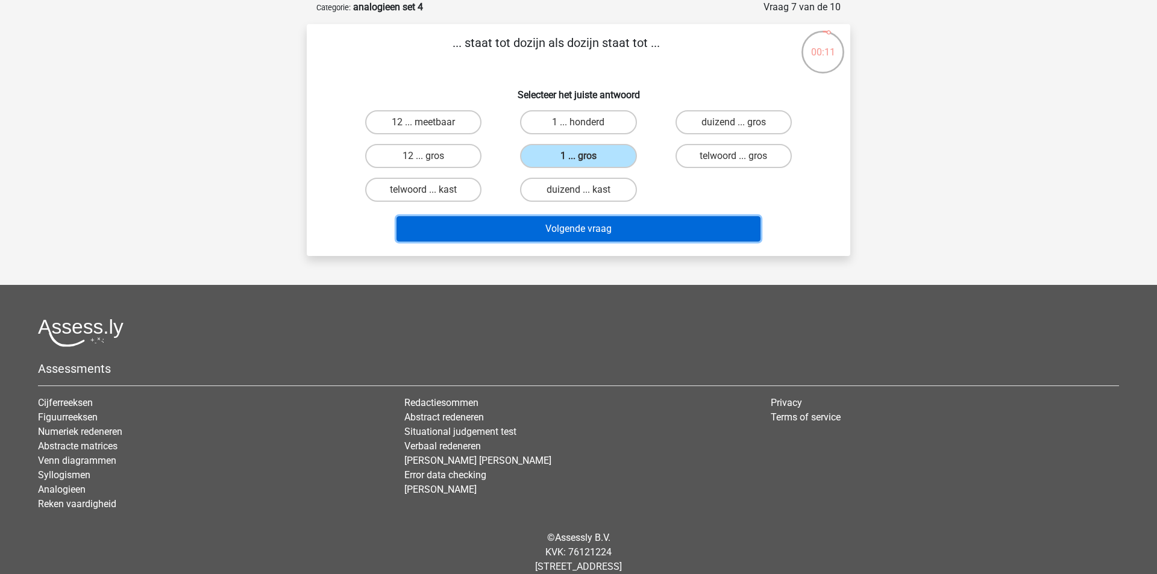
click at [536, 230] on button "Volgende vraag" at bounding box center [579, 228] width 365 height 25
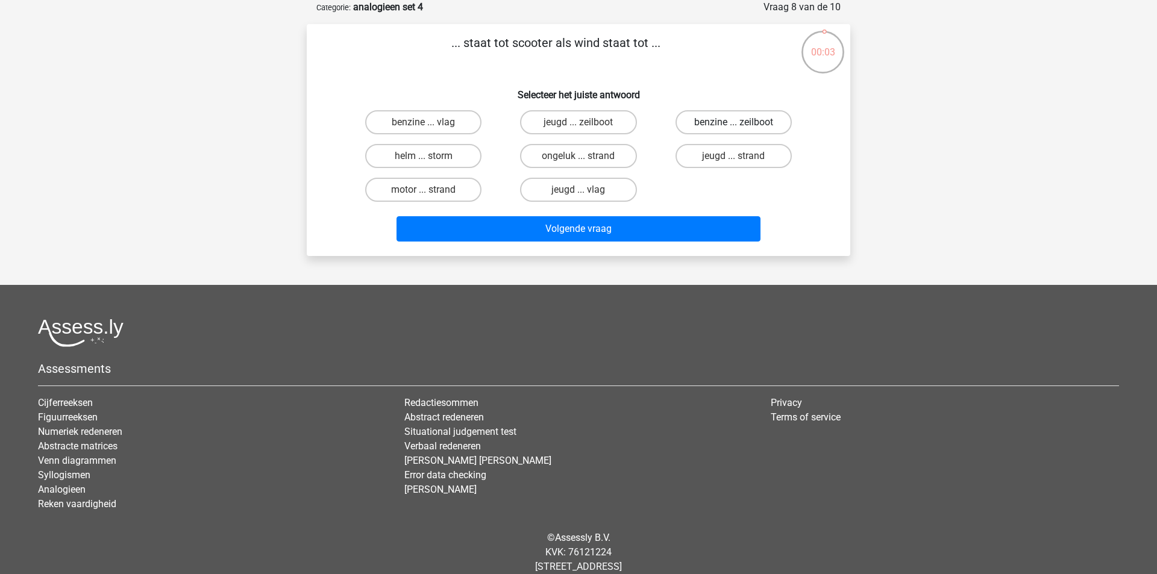
click at [710, 126] on label "benzine ... zeilboot" at bounding box center [734, 122] width 116 height 24
click at [733, 126] on input "benzine ... zeilboot" at bounding box center [737, 126] width 8 height 8
radio input "true"
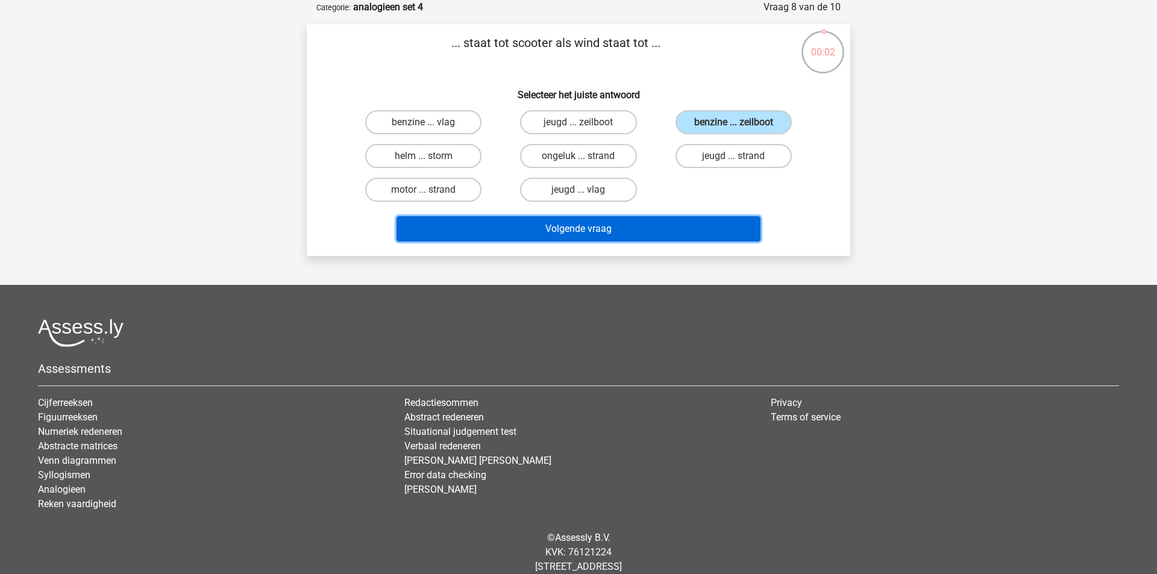
click at [598, 225] on button "Volgende vraag" at bounding box center [579, 228] width 365 height 25
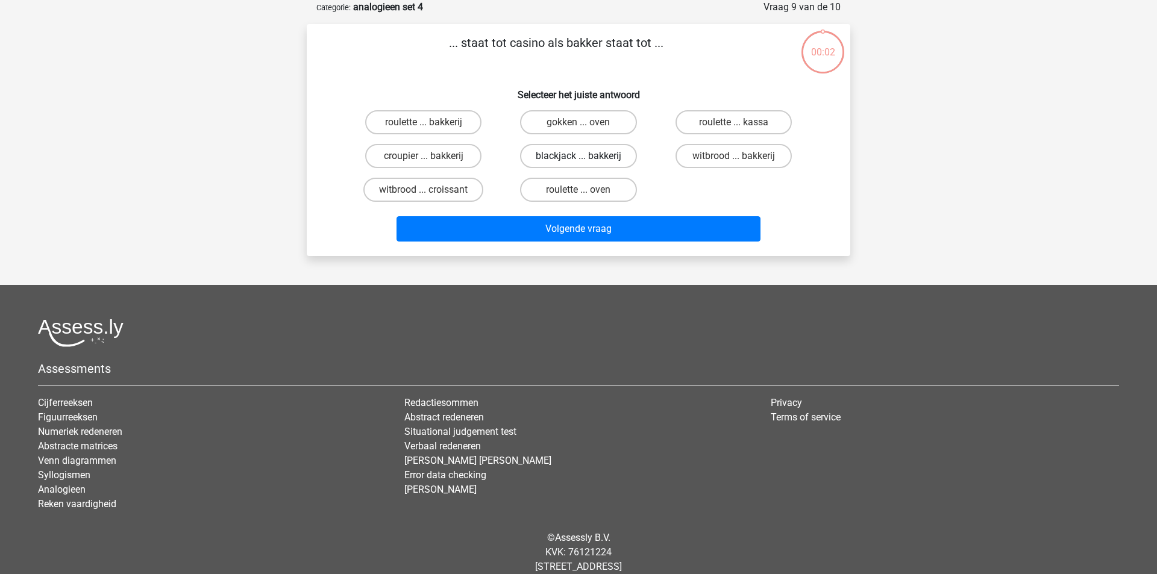
click at [593, 155] on label "blackjack ... bakkerij" at bounding box center [578, 156] width 117 height 24
click at [586, 156] on input "blackjack ... bakkerij" at bounding box center [583, 160] width 8 height 8
radio input "true"
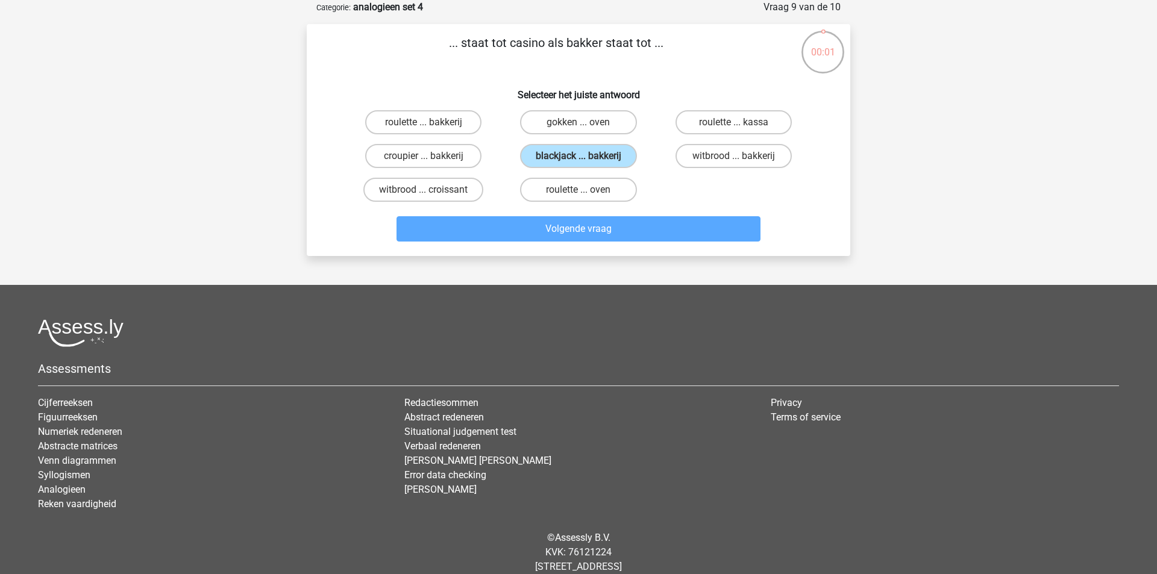
click at [557, 243] on div "Volgende vraag" at bounding box center [578, 231] width 465 height 30
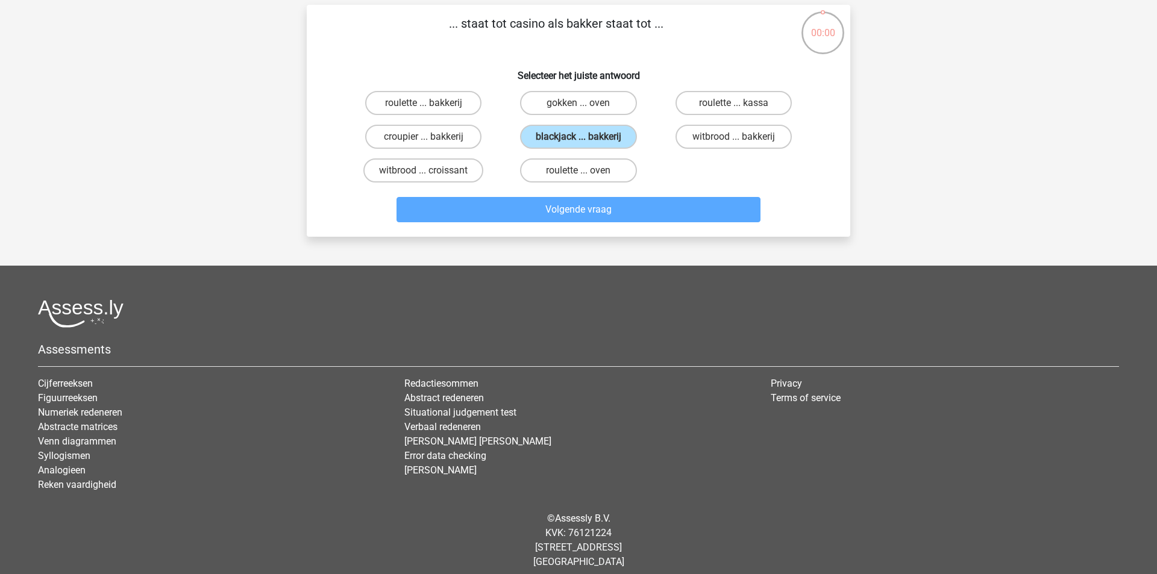
scroll to position [80, 0]
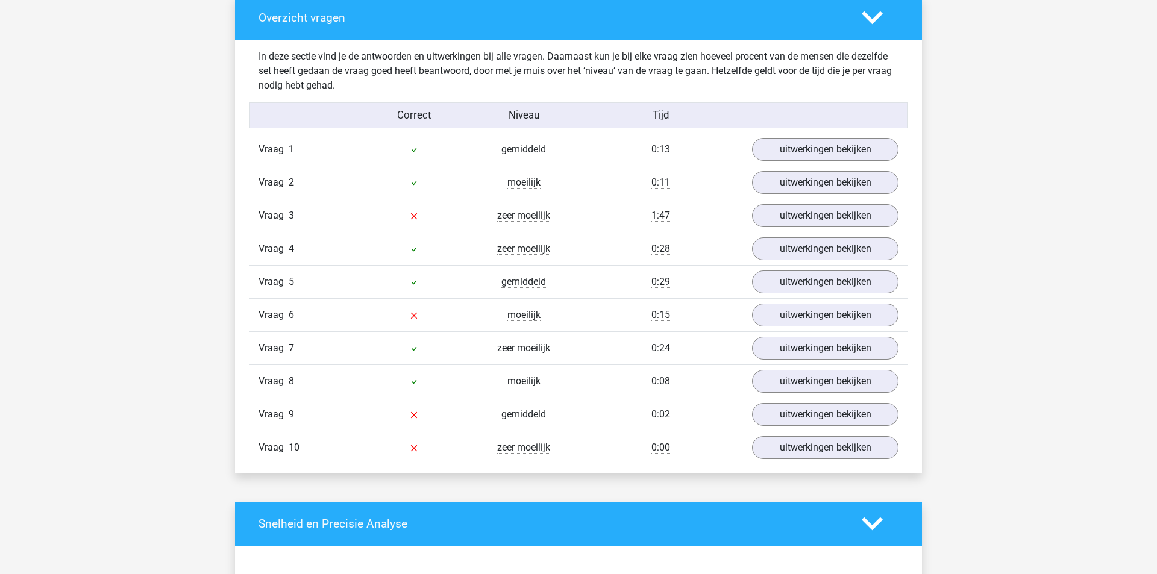
scroll to position [696, 0]
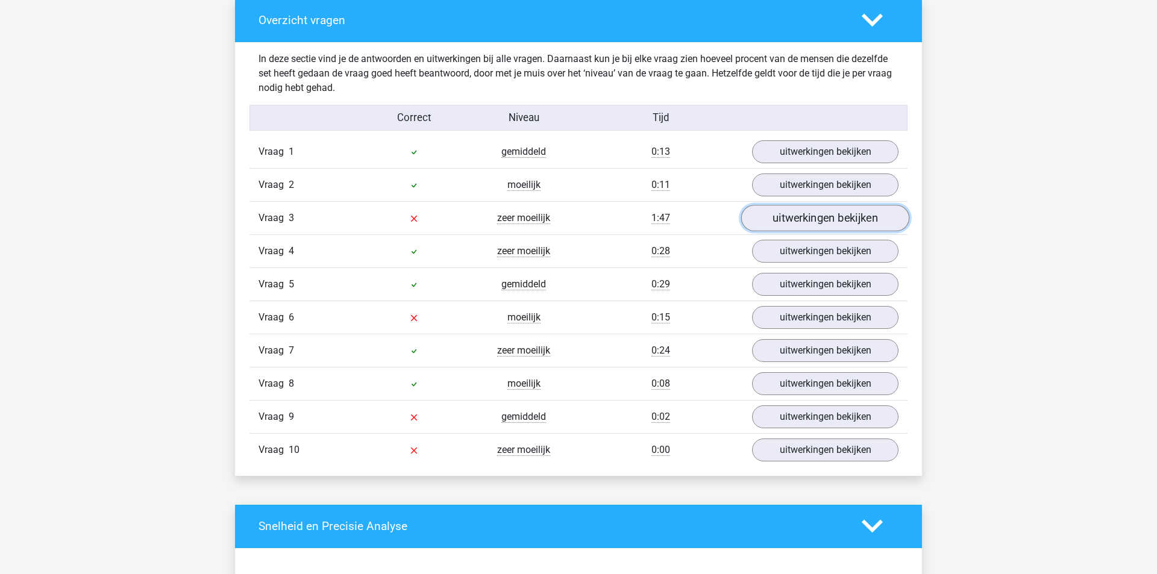
click at [798, 211] on link "uitwerkingen bekijken" at bounding box center [825, 218] width 168 height 27
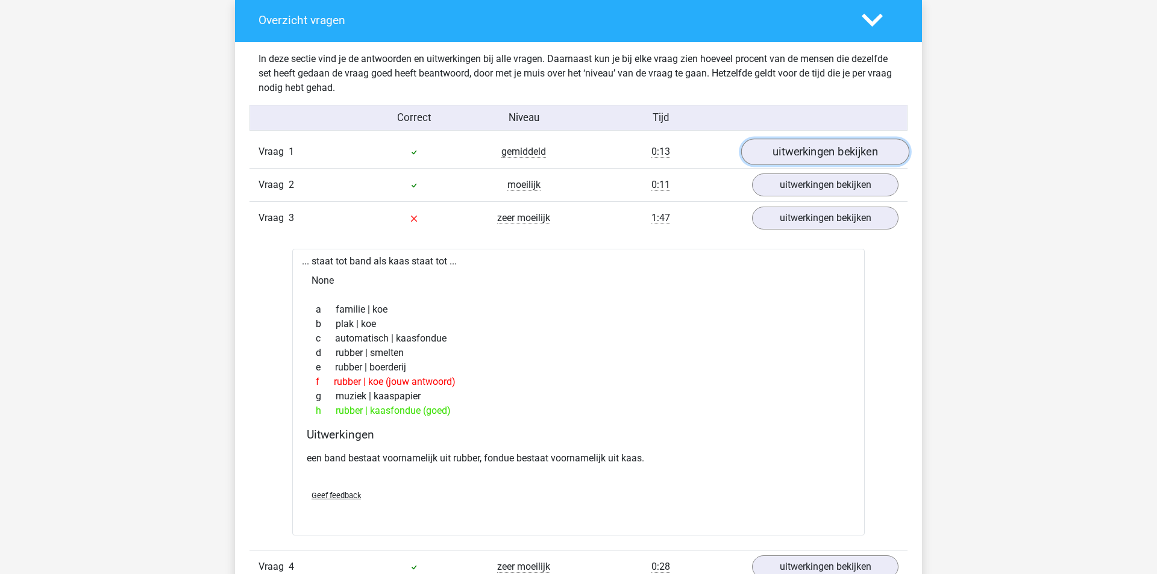
click at [812, 153] on link "uitwerkingen bekijken" at bounding box center [825, 152] width 168 height 27
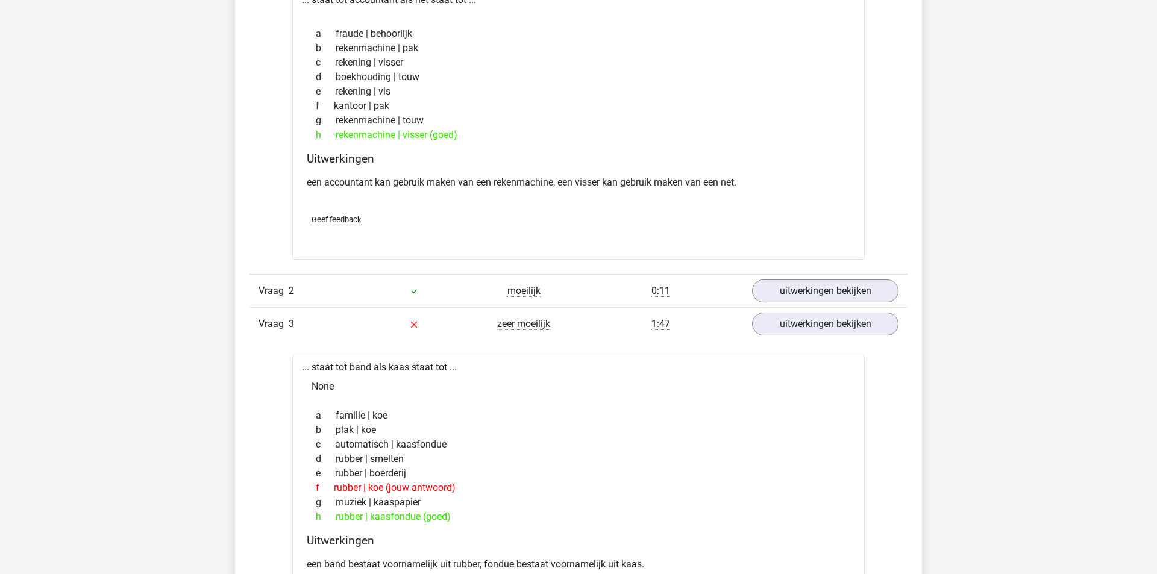
scroll to position [909, 0]
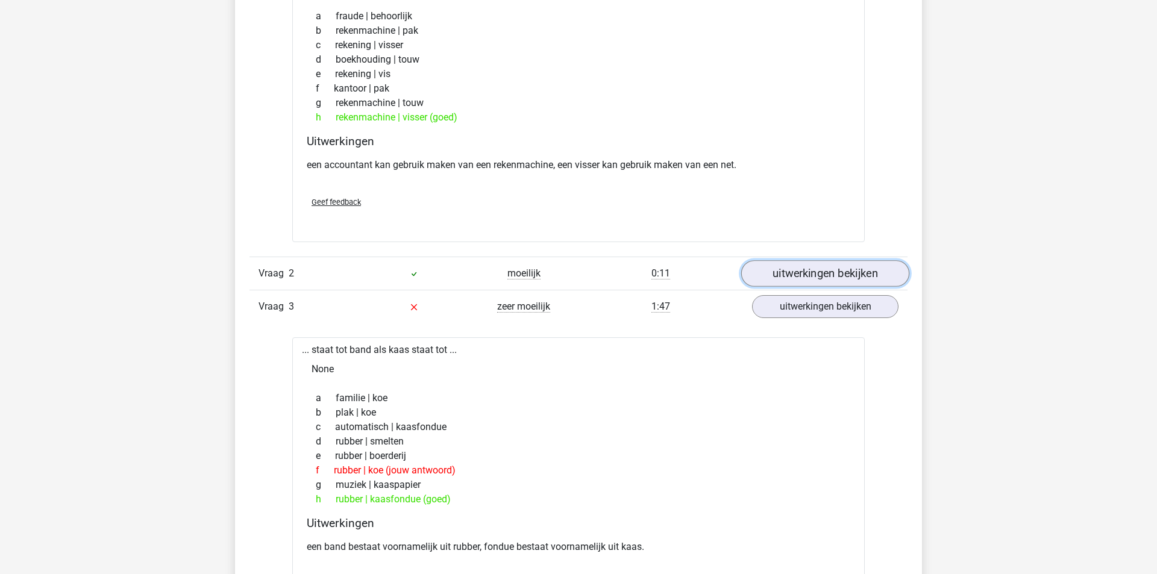
click at [791, 261] on link "uitwerkingen bekijken" at bounding box center [825, 273] width 168 height 27
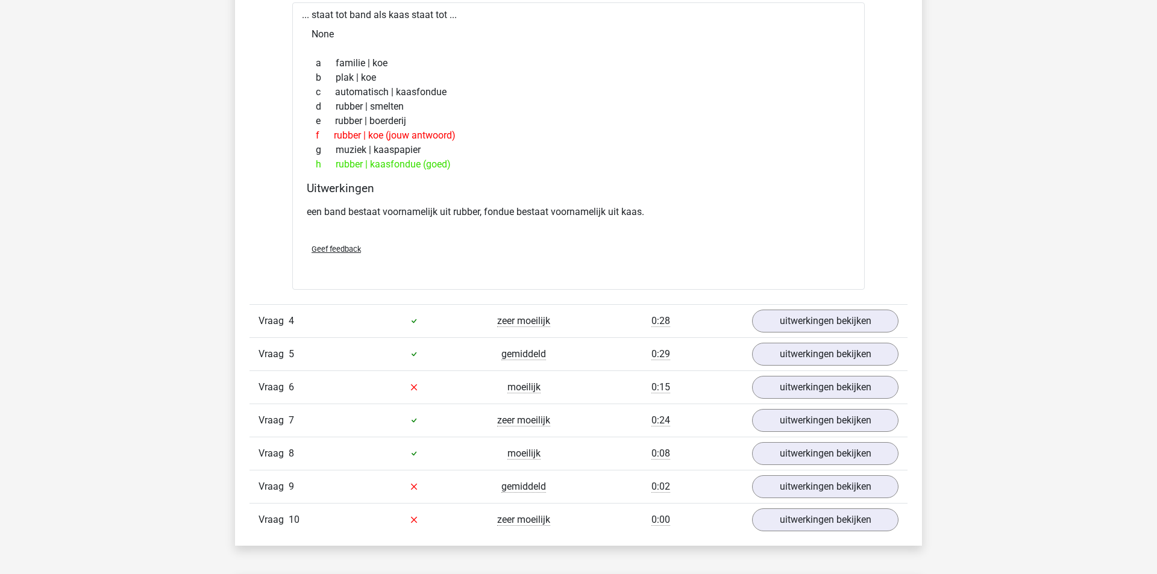
scroll to position [1560, 0]
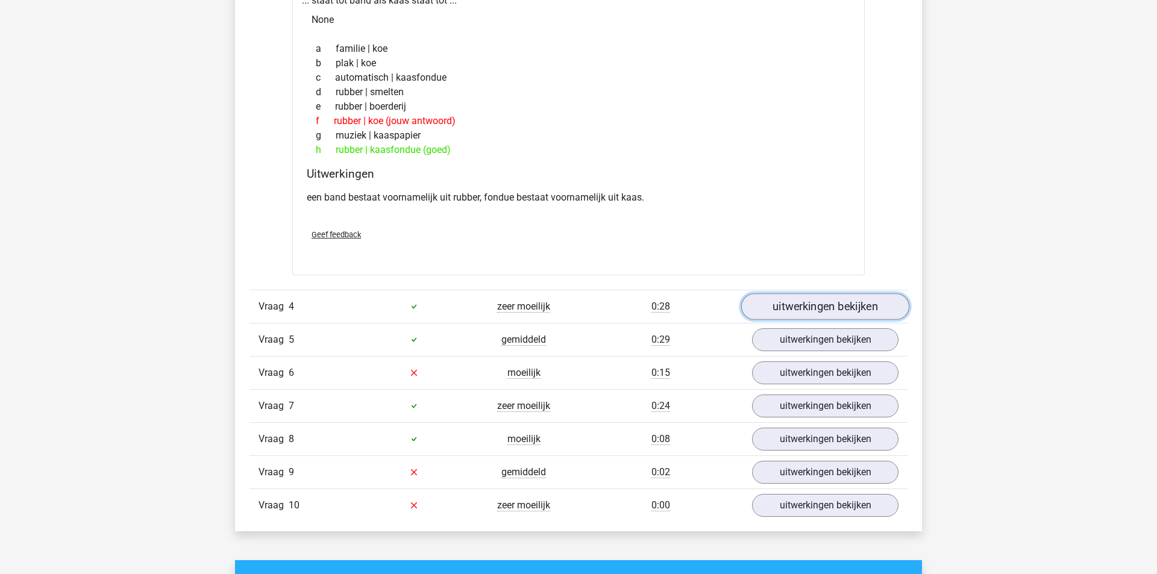
click at [808, 298] on link "uitwerkingen bekijken" at bounding box center [825, 306] width 168 height 27
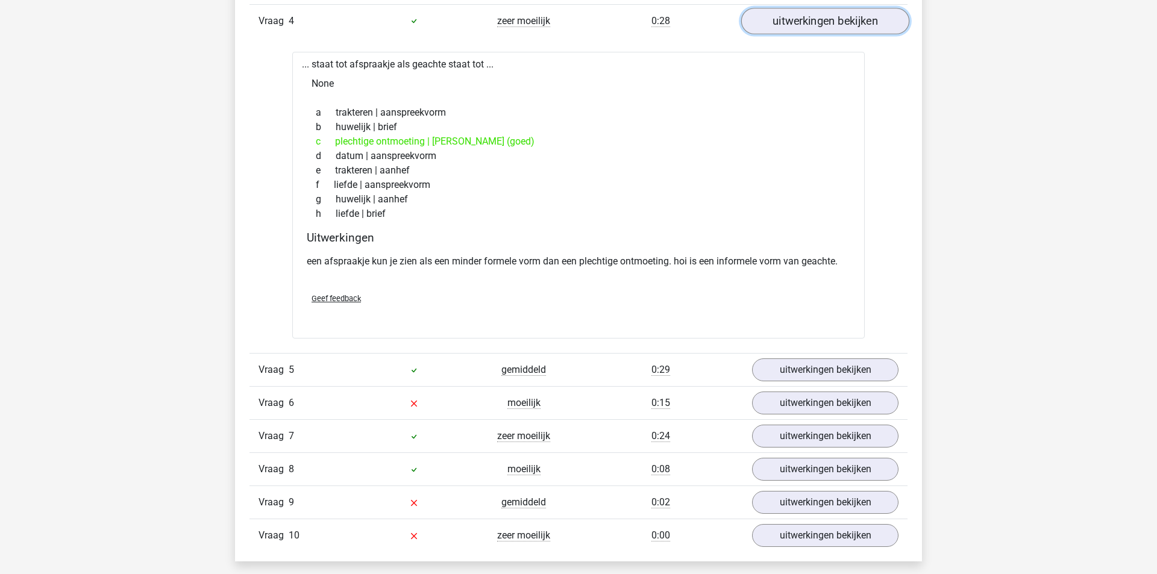
scroll to position [1865, 0]
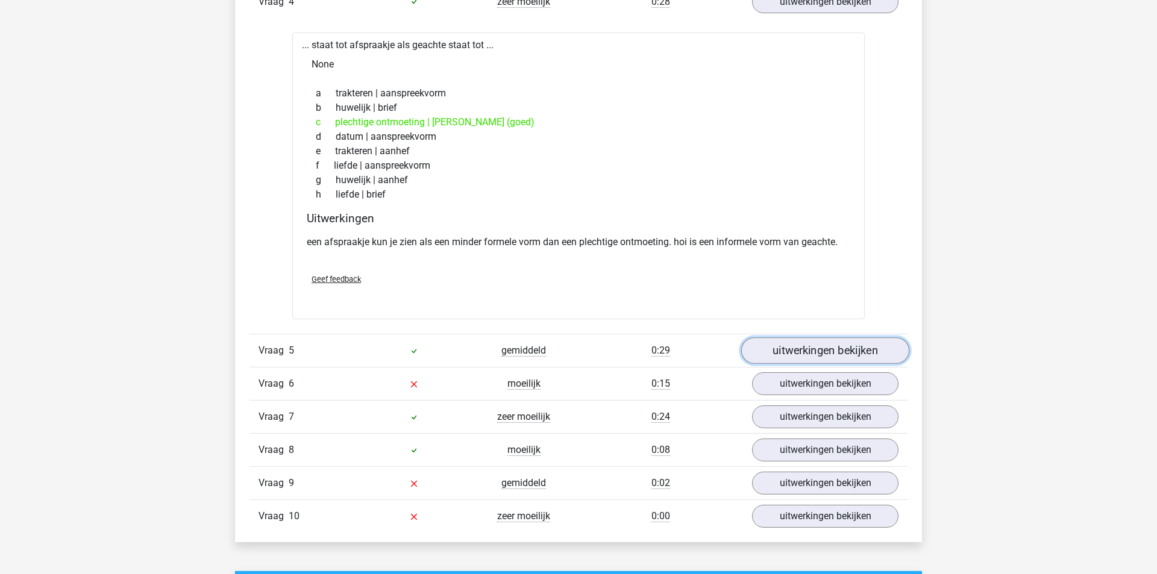
click at [768, 343] on link "uitwerkingen bekijken" at bounding box center [825, 350] width 168 height 27
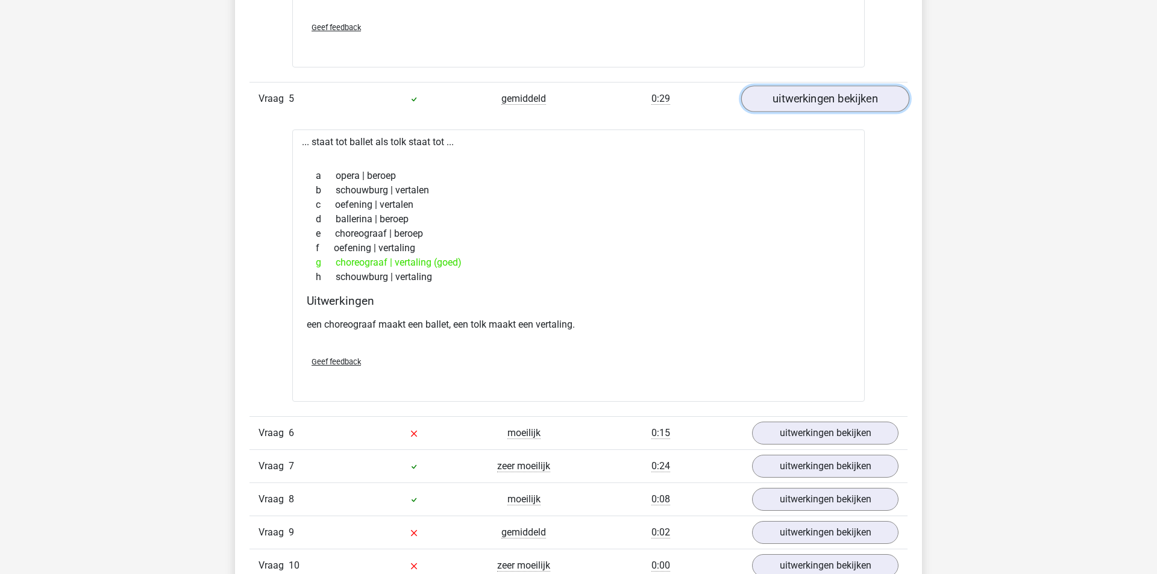
scroll to position [2118, 0]
click at [771, 428] on link "uitwerkingen bekijken" at bounding box center [825, 432] width 168 height 27
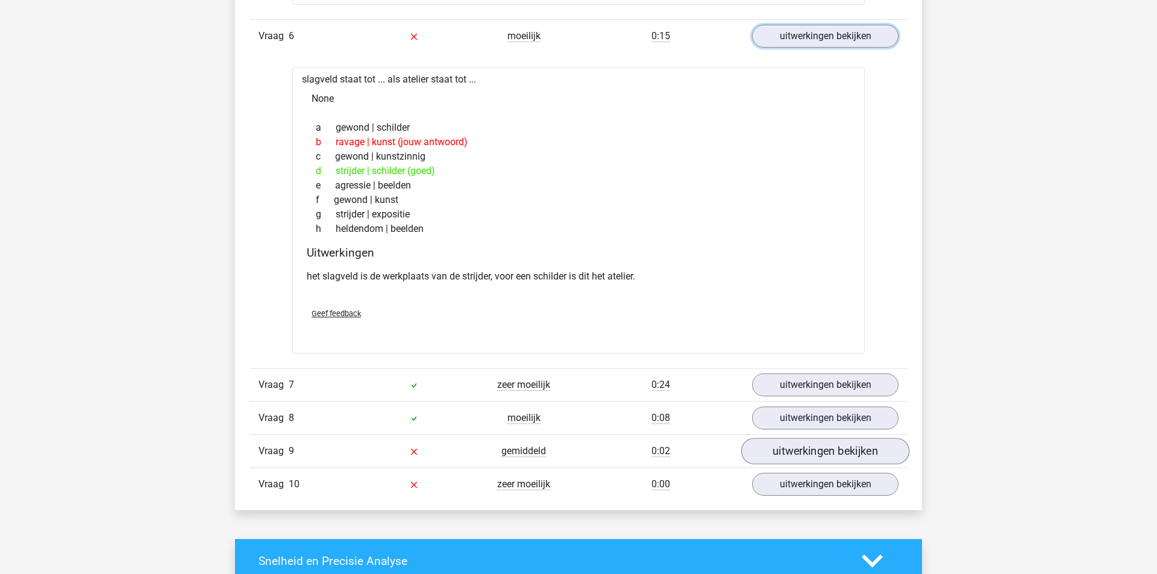
scroll to position [2507, 0]
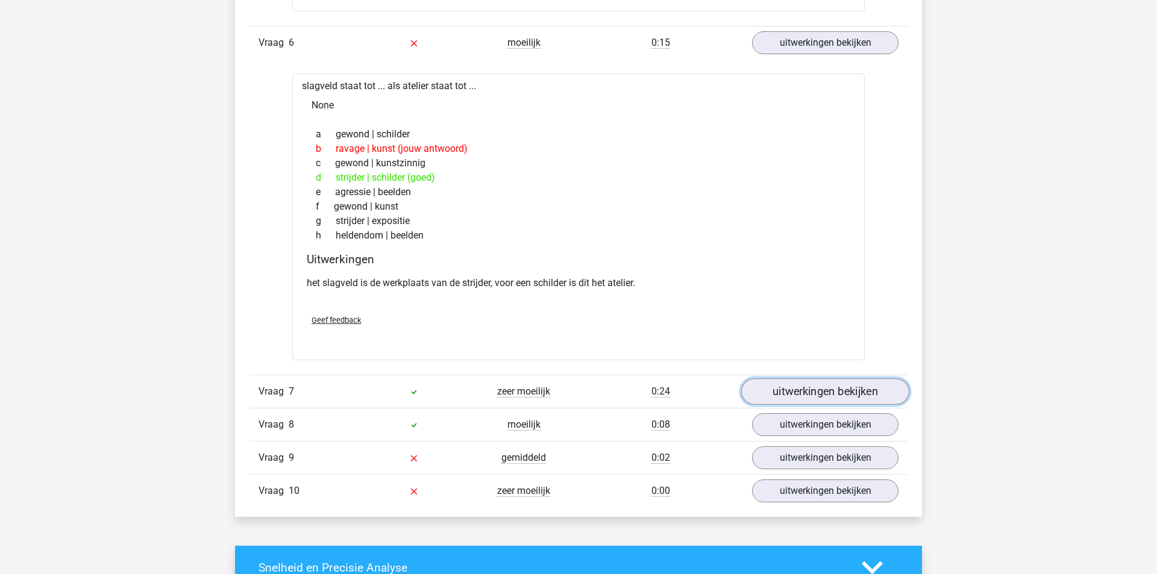
click at [769, 383] on link "uitwerkingen bekijken" at bounding box center [825, 391] width 168 height 27
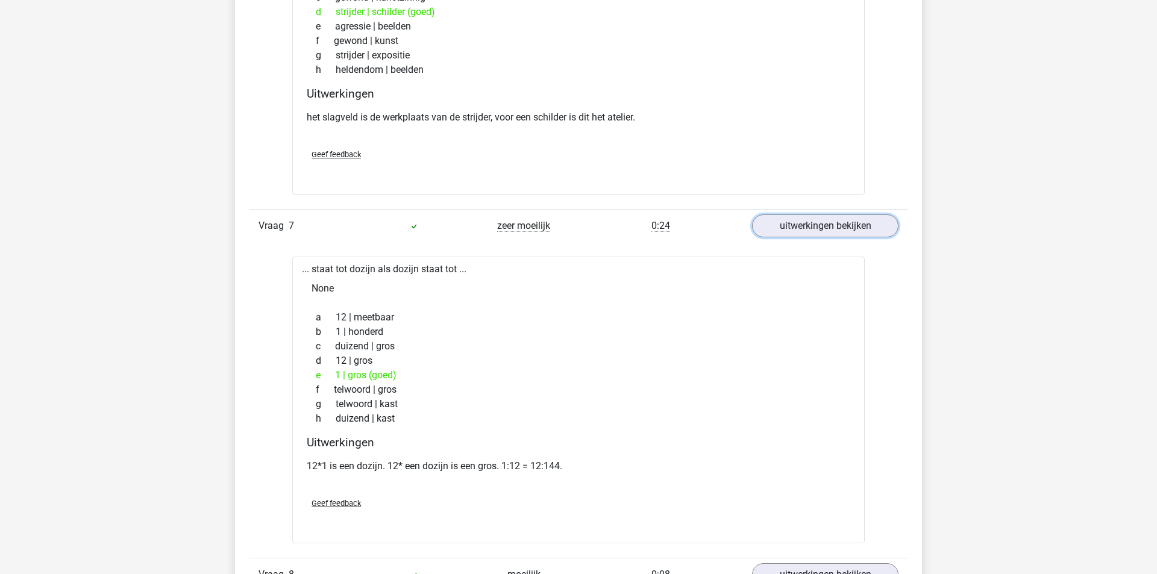
scroll to position [2673, 0]
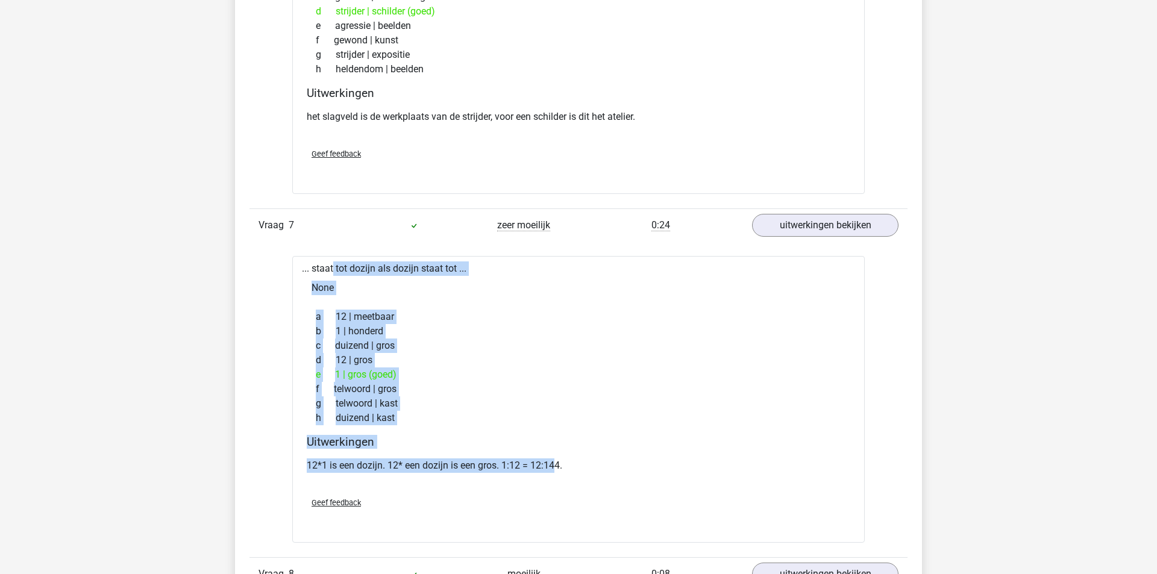
drag, startPoint x: 300, startPoint y: 256, endPoint x: 557, endPoint y: 456, distance: 325.5
click at [557, 456] on div "... staat tot dozijn als dozijn staat tot ... None a 12 | meetbaar b 1 | honder…" at bounding box center [578, 399] width 572 height 287
copy div "... staat tot dozijn als dozijn staat tot ... None a 12 | meetbaar b 1 | honder…"
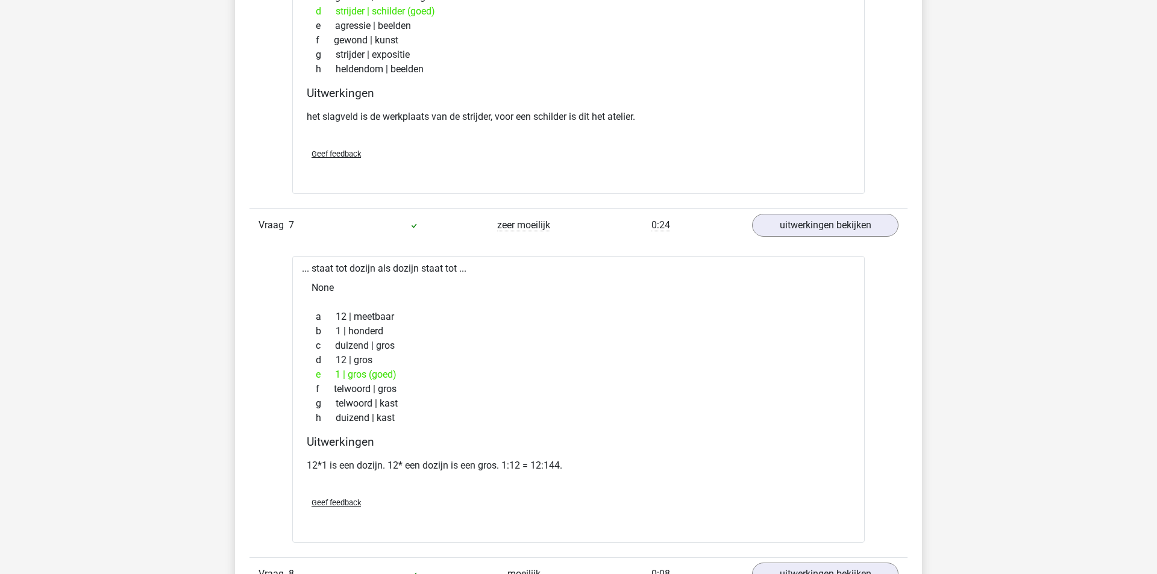
click at [670, 276] on div "None" at bounding box center [578, 288] width 553 height 24
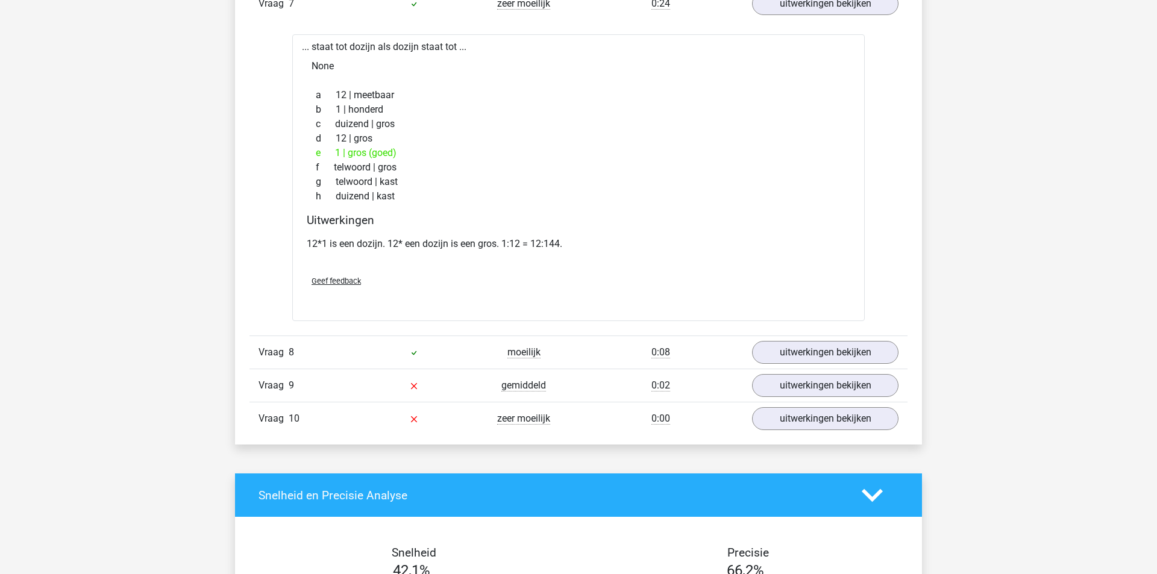
scroll to position [2897, 0]
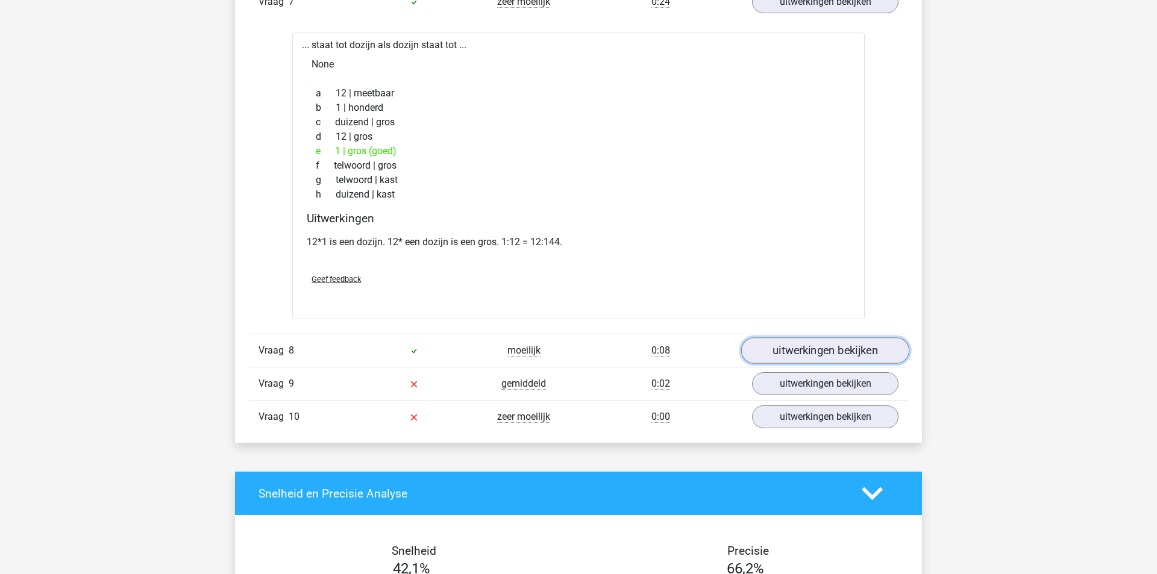
click at [786, 345] on link "uitwerkingen bekijken" at bounding box center [825, 351] width 168 height 27
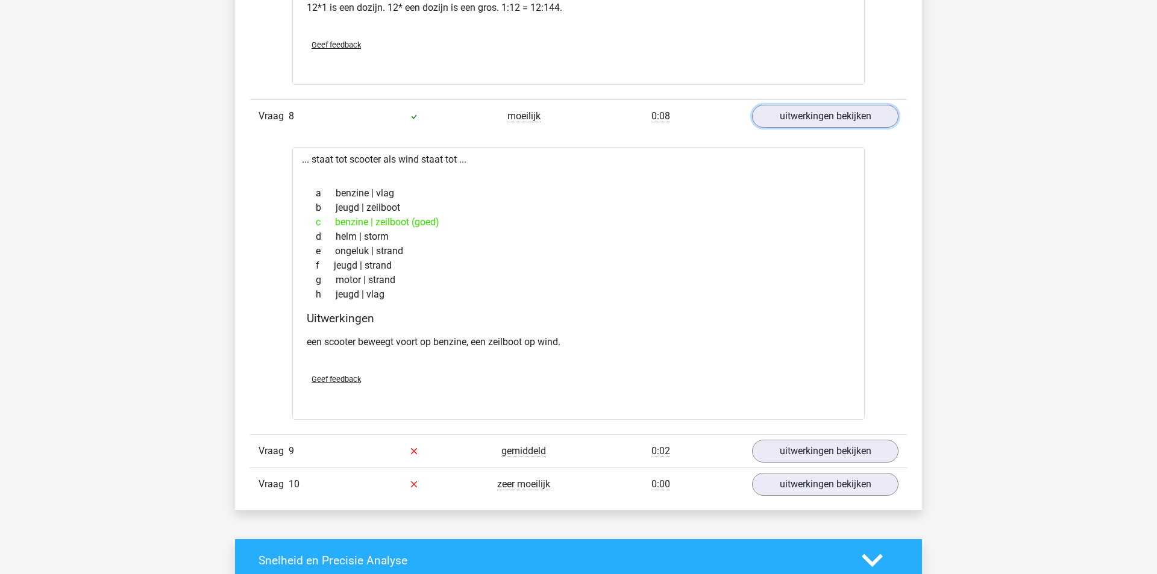
scroll to position [3193, 0]
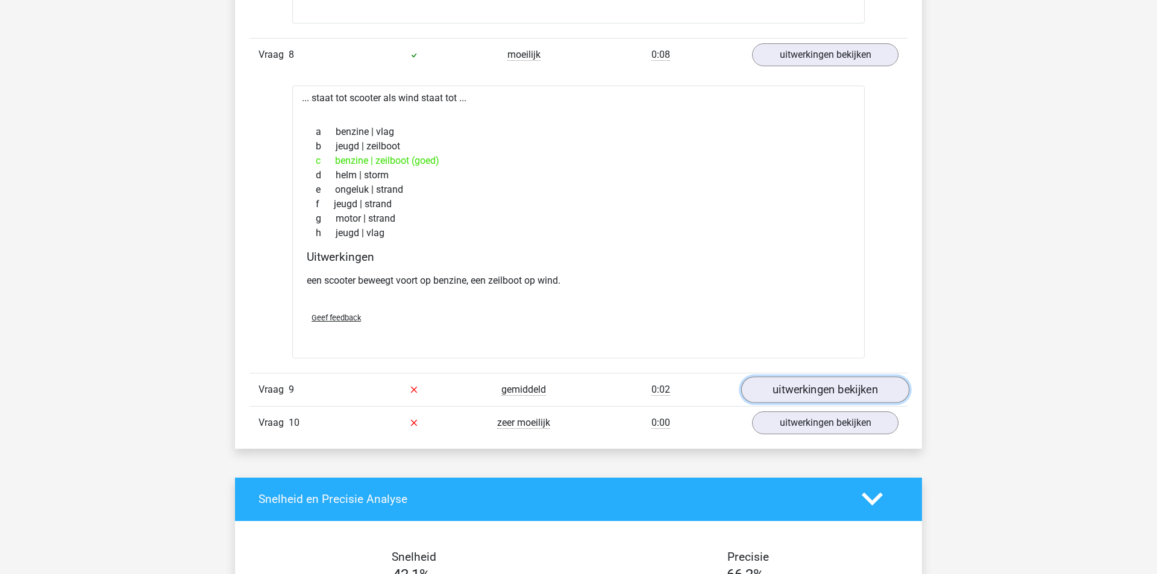
click at [792, 384] on link "uitwerkingen bekijken" at bounding box center [825, 390] width 168 height 27
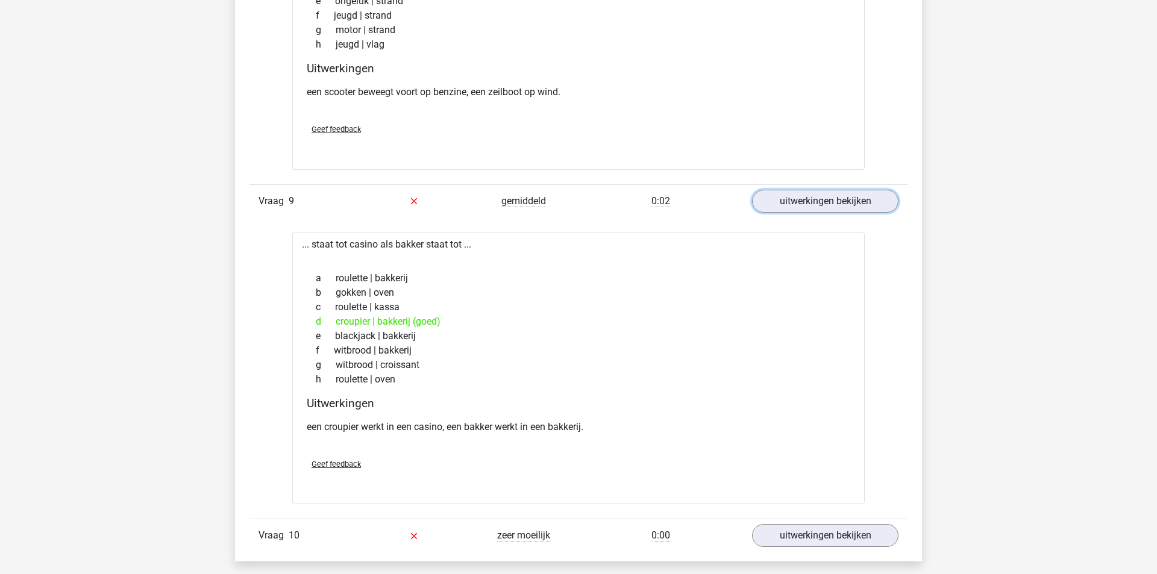
scroll to position [3417, 0]
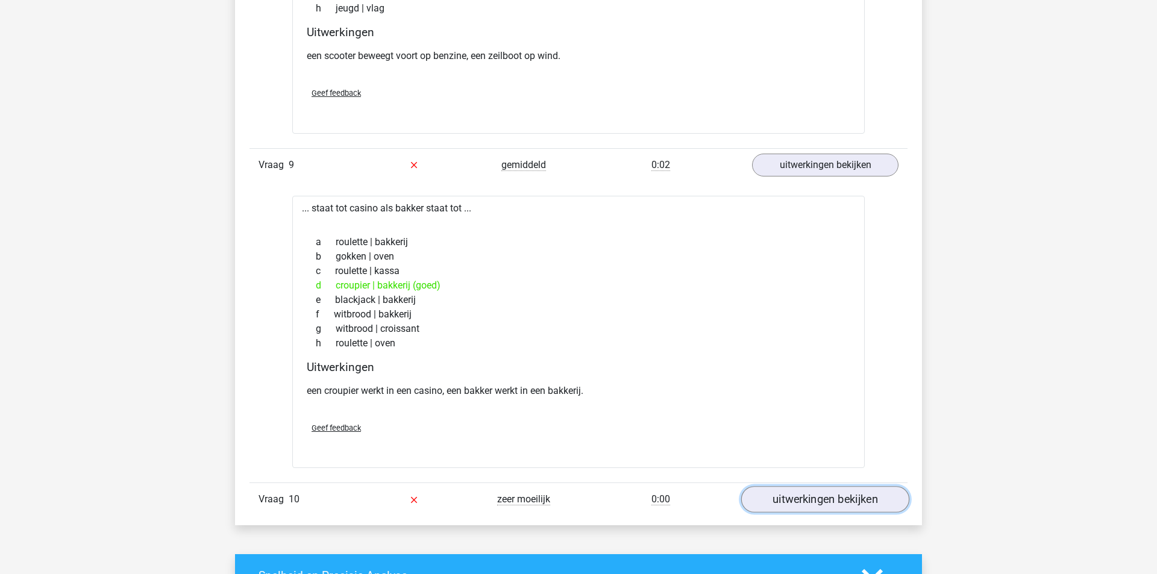
click at [833, 486] on link "uitwerkingen bekijken" at bounding box center [825, 499] width 168 height 27
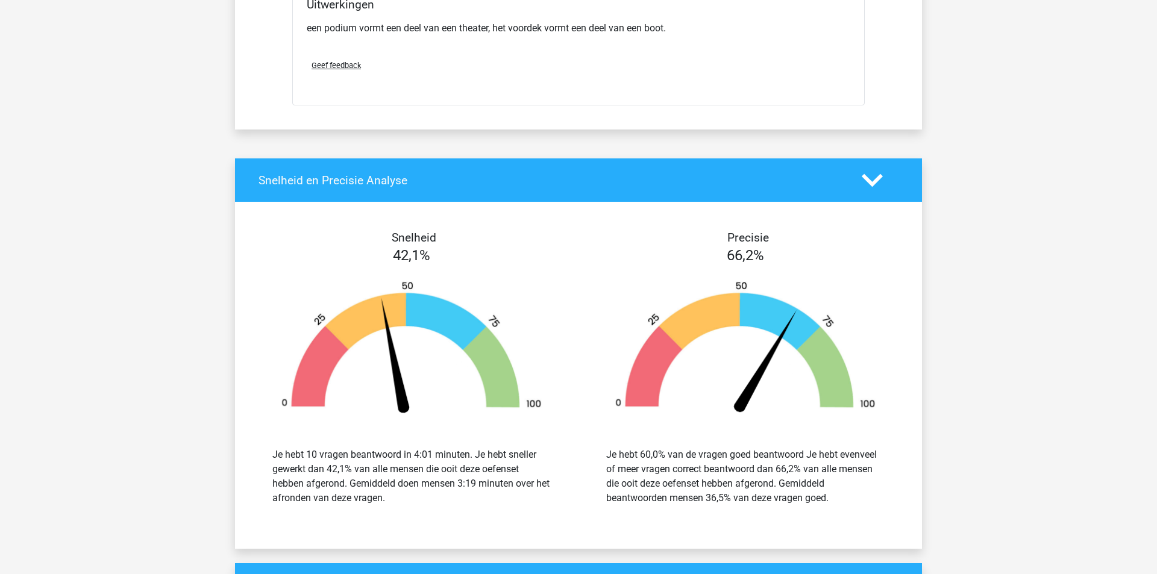
scroll to position [4714, 0]
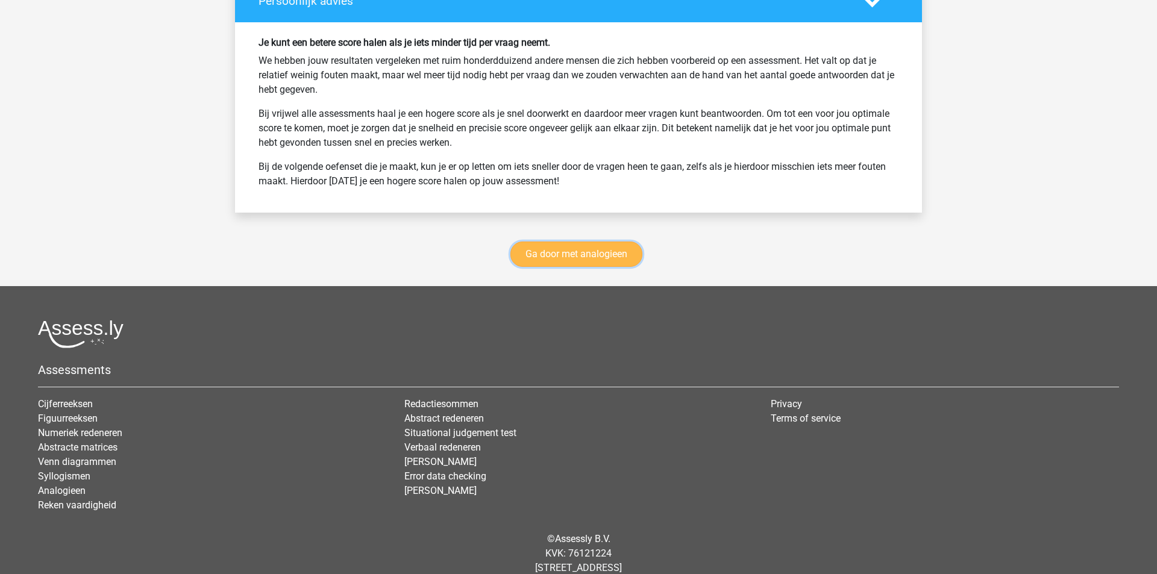
click at [551, 242] on link "Ga door met analogieen" at bounding box center [576, 254] width 132 height 25
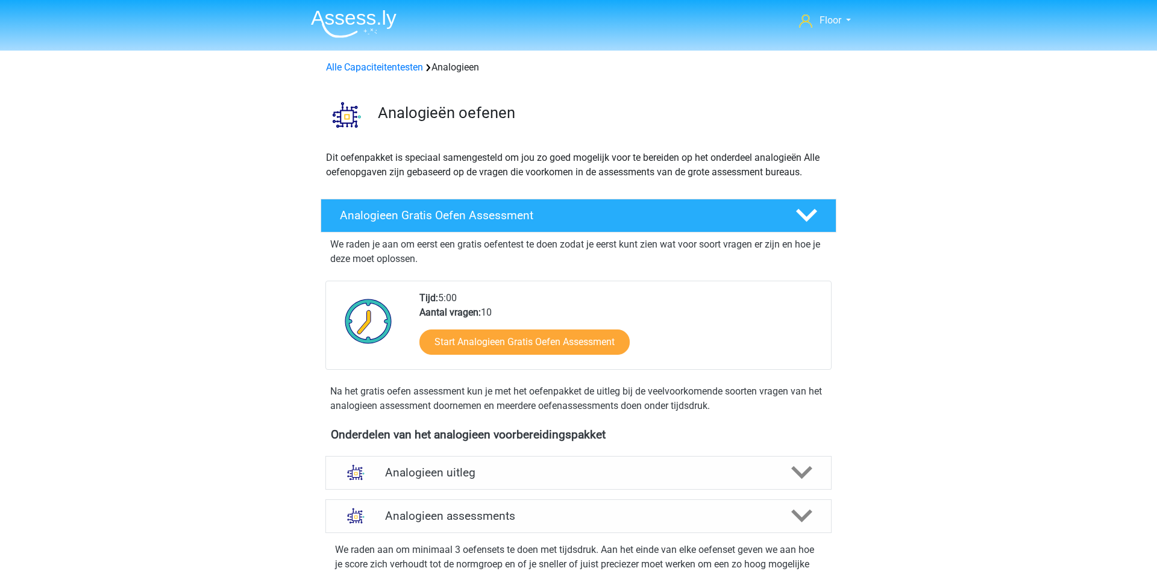
scroll to position [3, 0]
